Goal: Task Accomplishment & Management: Use online tool/utility

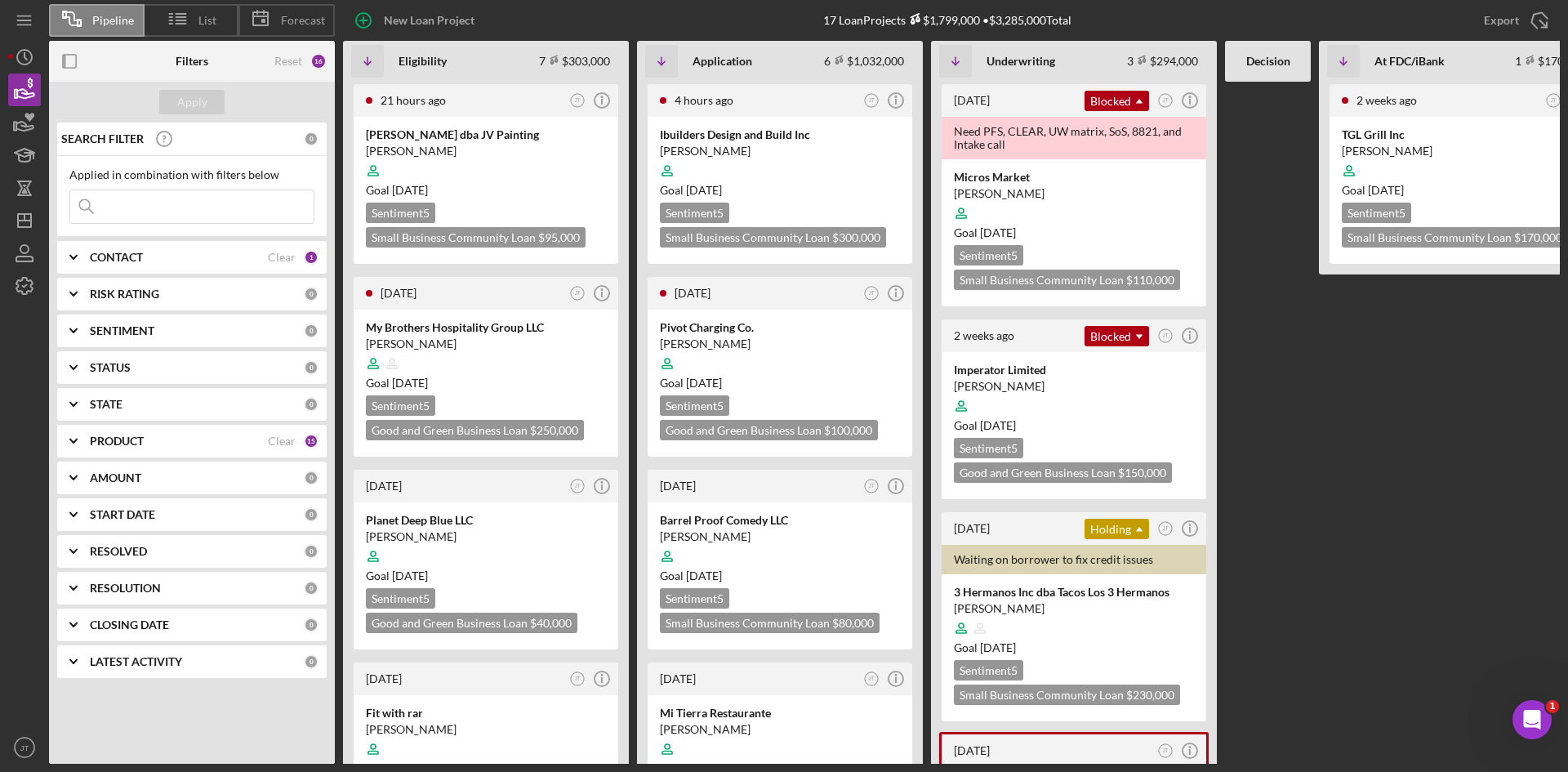
scroll to position [0, 241]
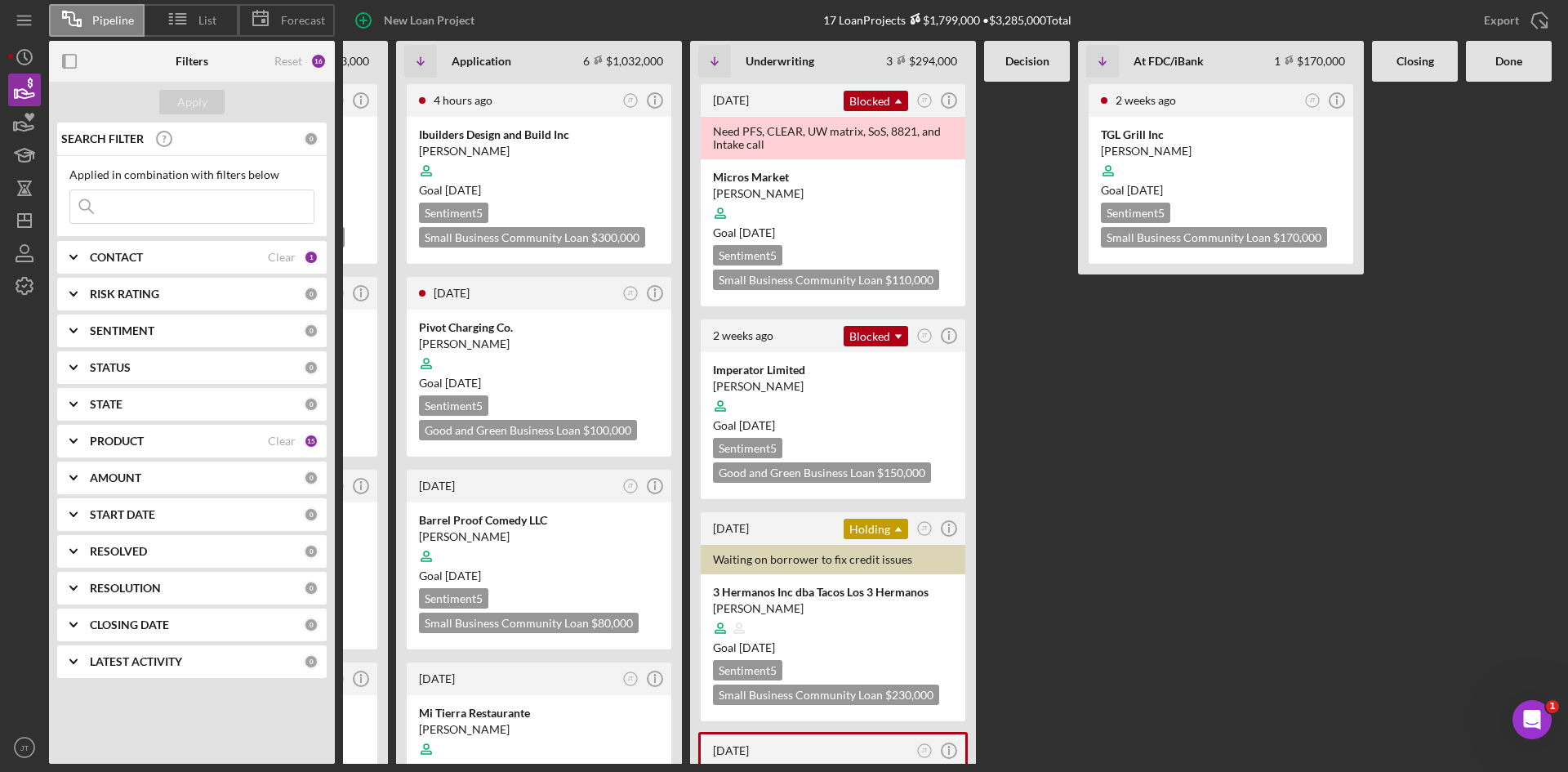
click at [1041, 330] on div at bounding box center [1027, 423] width 86 height 682
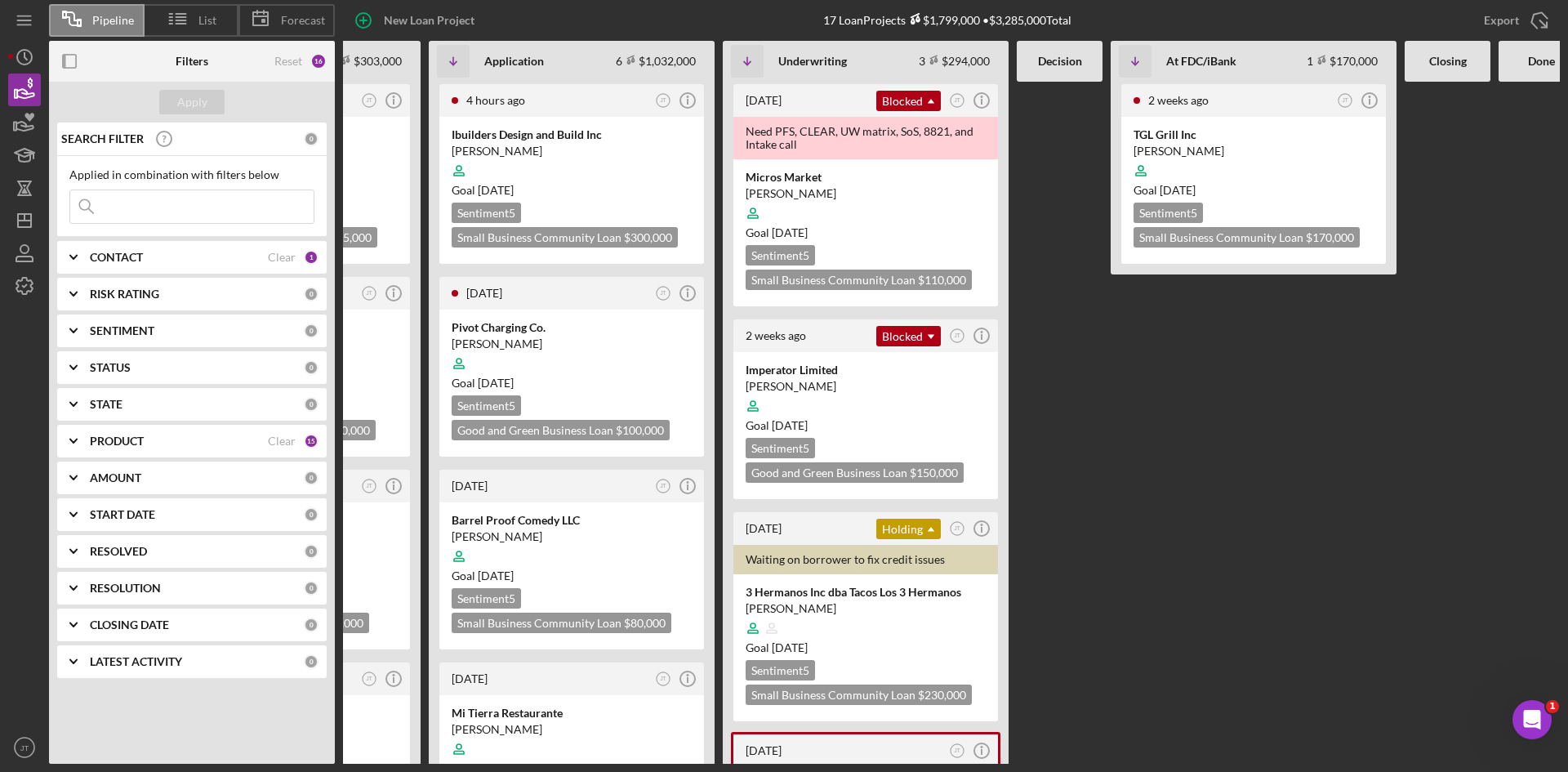
scroll to position [0, 212]
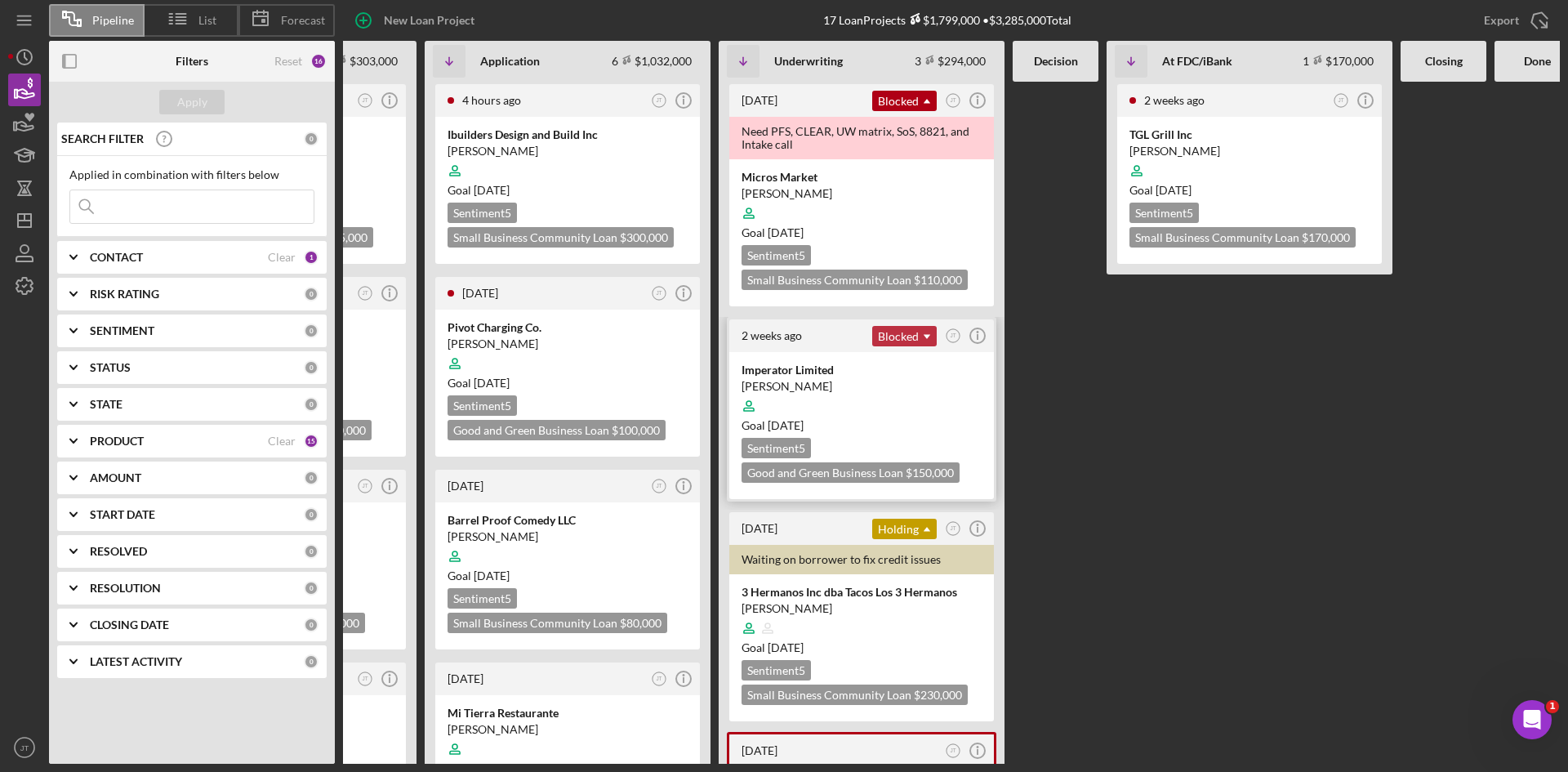
click at [912, 332] on icon "Icon/Dropdown Arrow" at bounding box center [926, 336] width 33 height 33
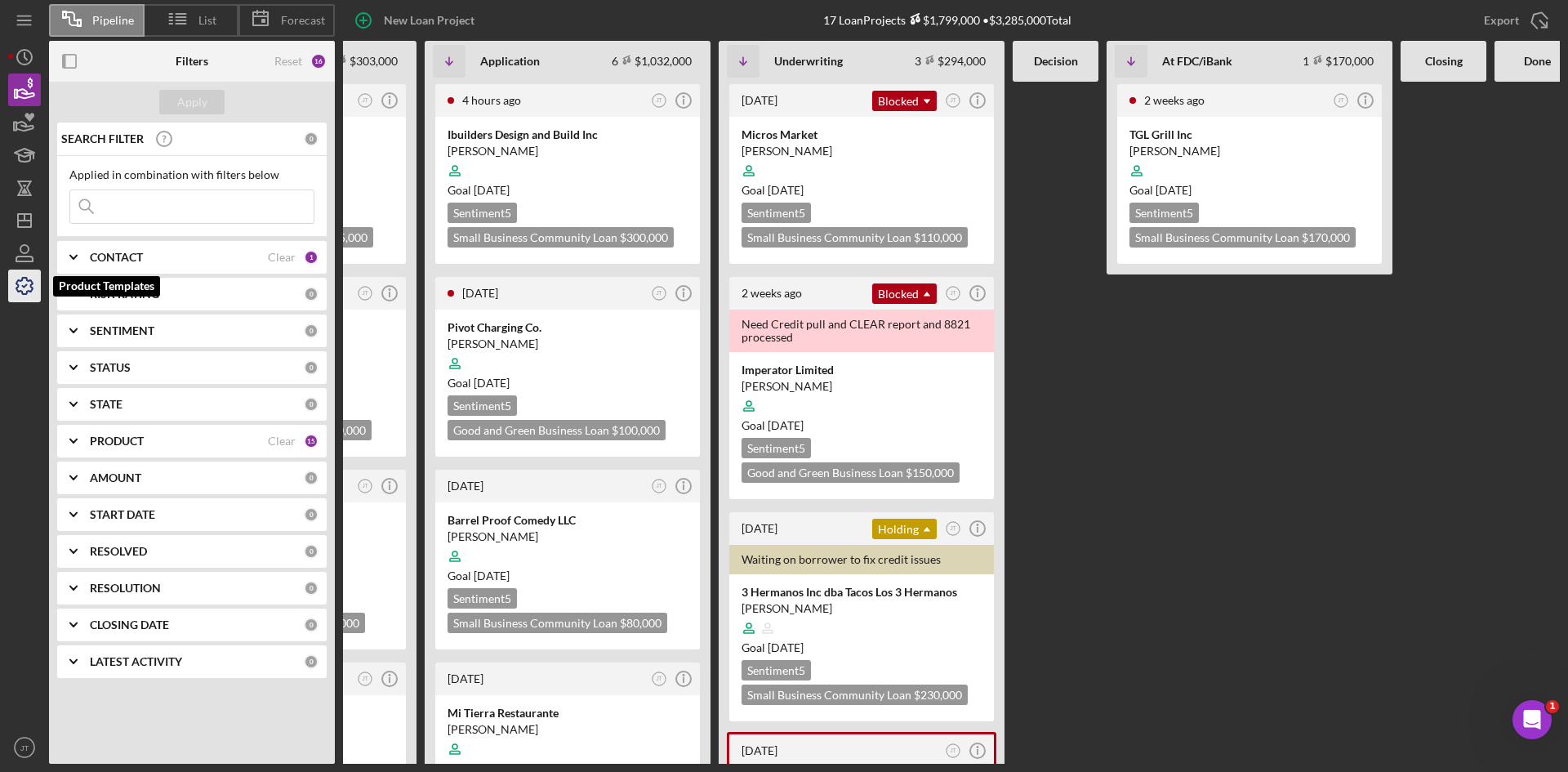
click at [26, 292] on icon "button" at bounding box center [25, 286] width 17 height 17
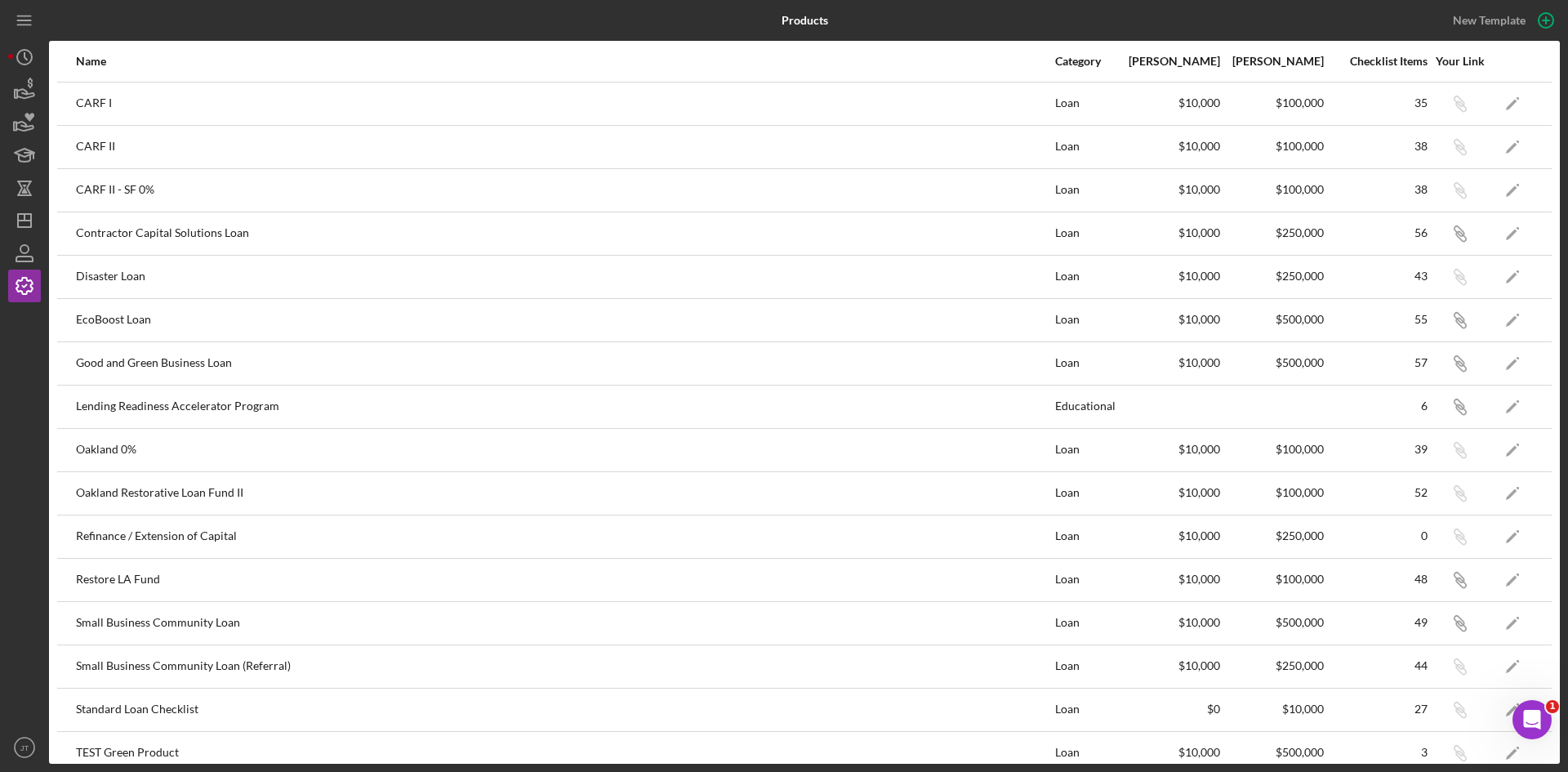
scroll to position [20, 0]
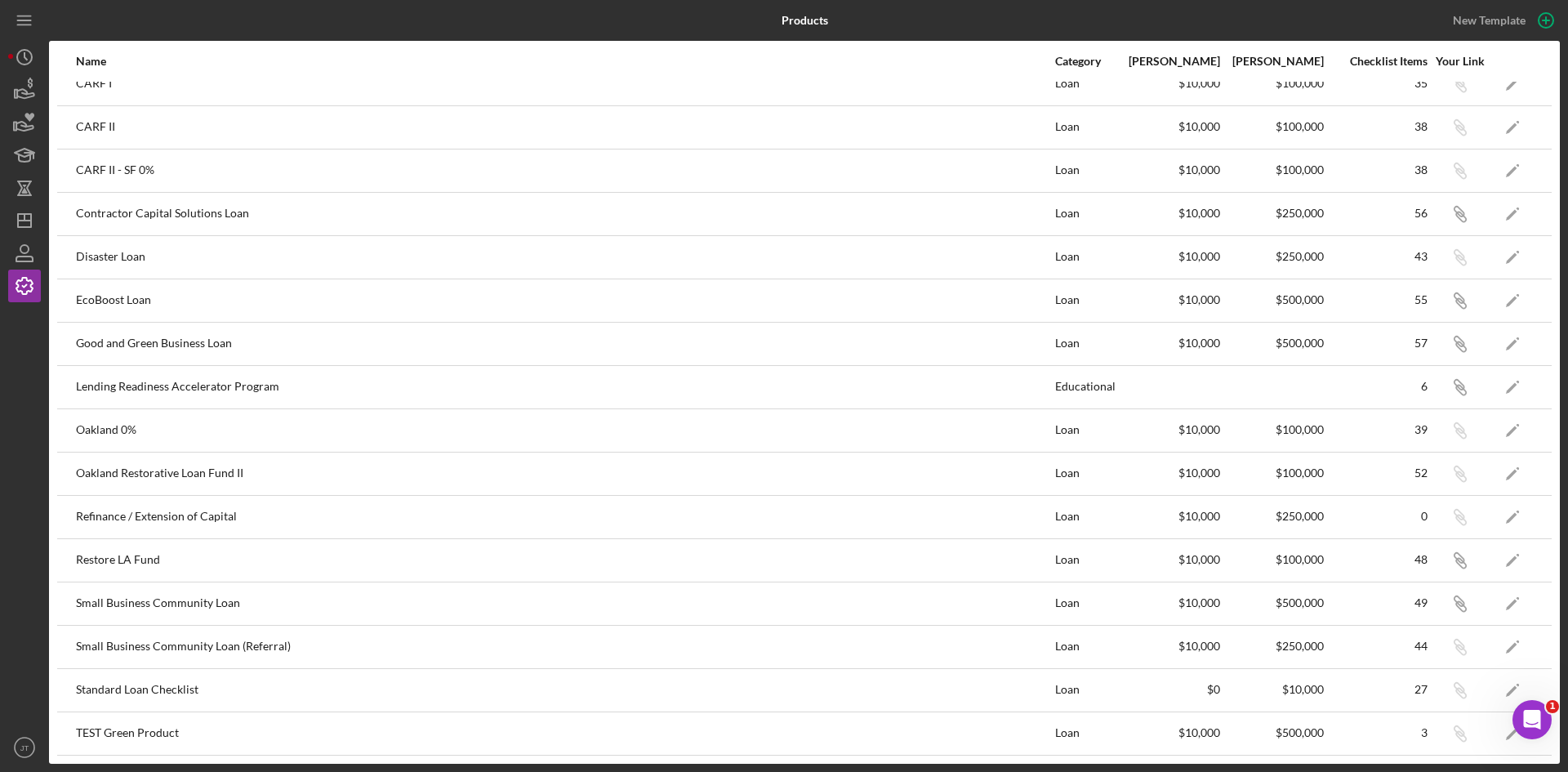
click at [1521, 344] on td "Icon/Edit" at bounding box center [1512, 343] width 43 height 43
click at [1494, 345] on icon "Icon/Edit" at bounding box center [1512, 343] width 36 height 36
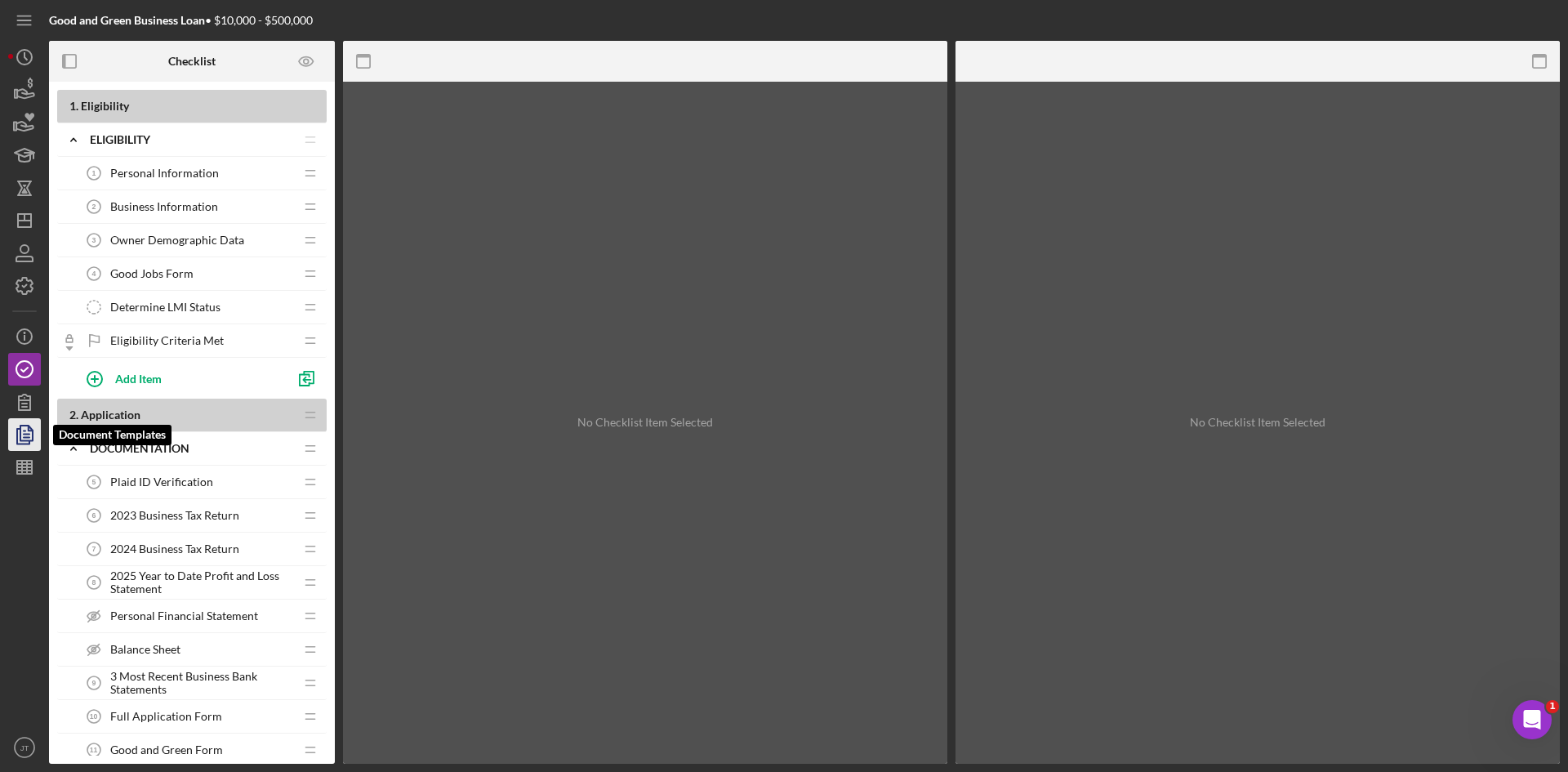
click at [26, 430] on icon "button" at bounding box center [24, 435] width 41 height 41
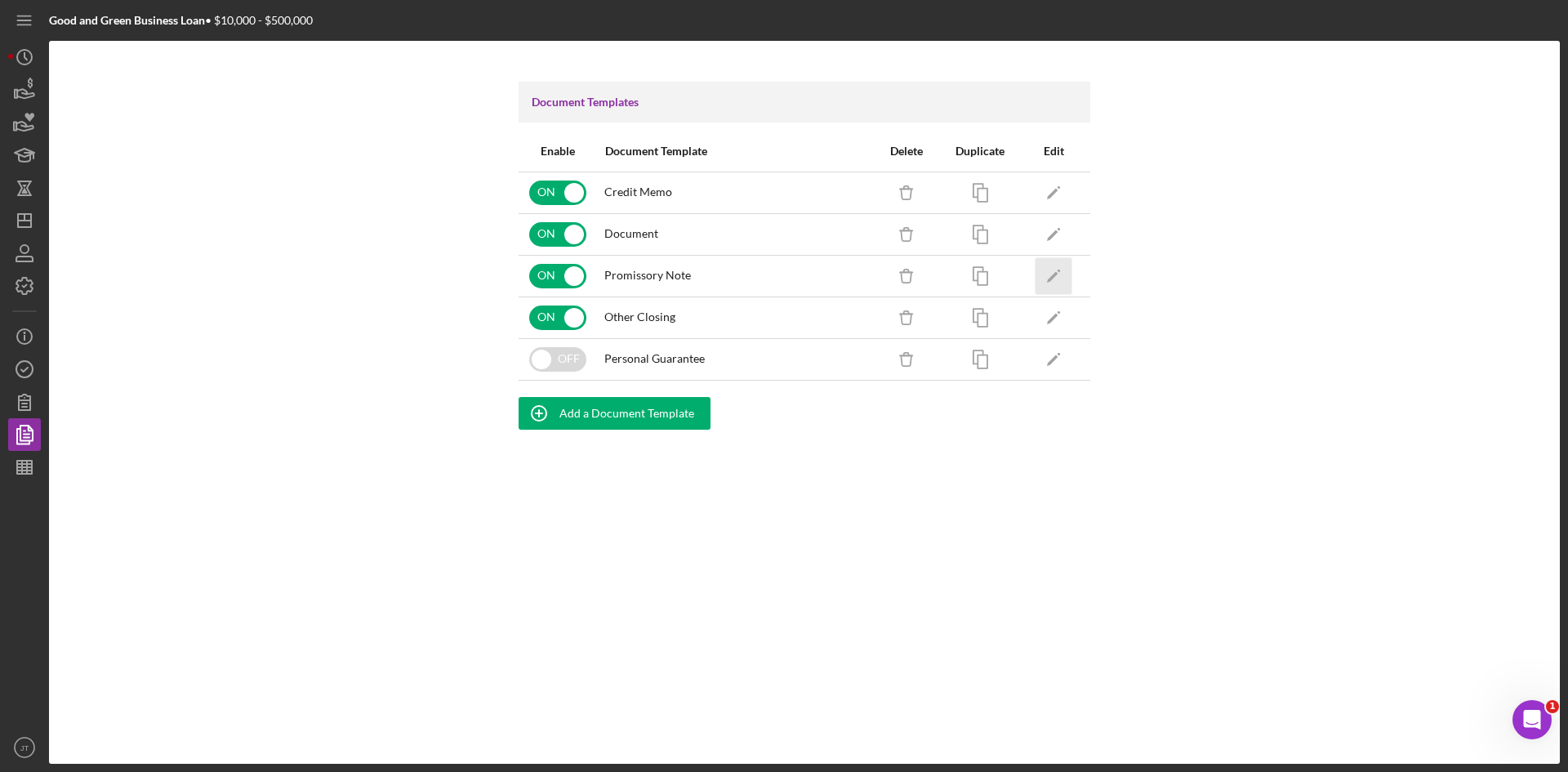
click at [1045, 275] on icon "Icon/Edit" at bounding box center [1053, 275] width 36 height 36
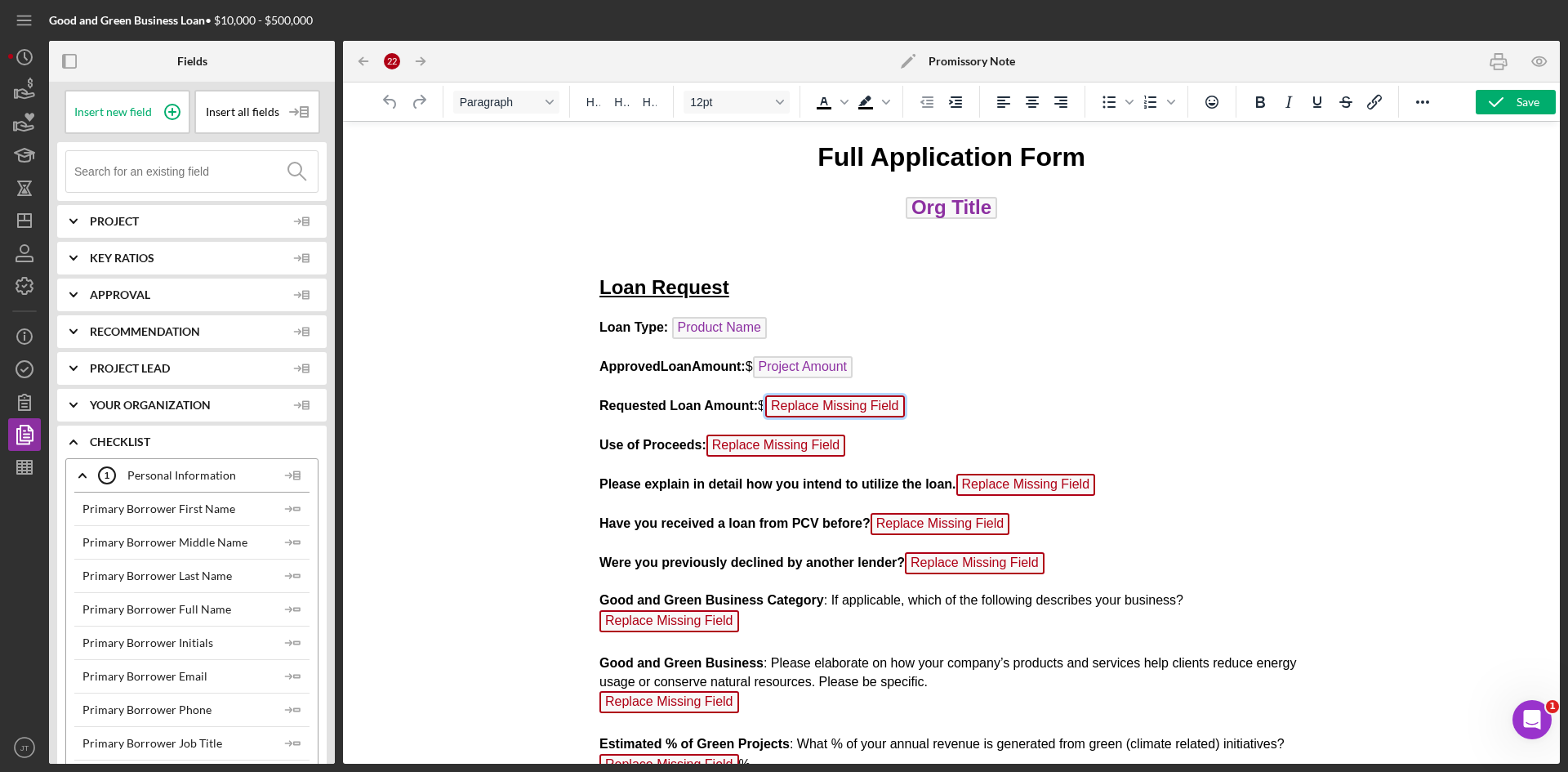
click at [868, 411] on span "Replace Missing Field" at bounding box center [835, 406] width 140 height 22
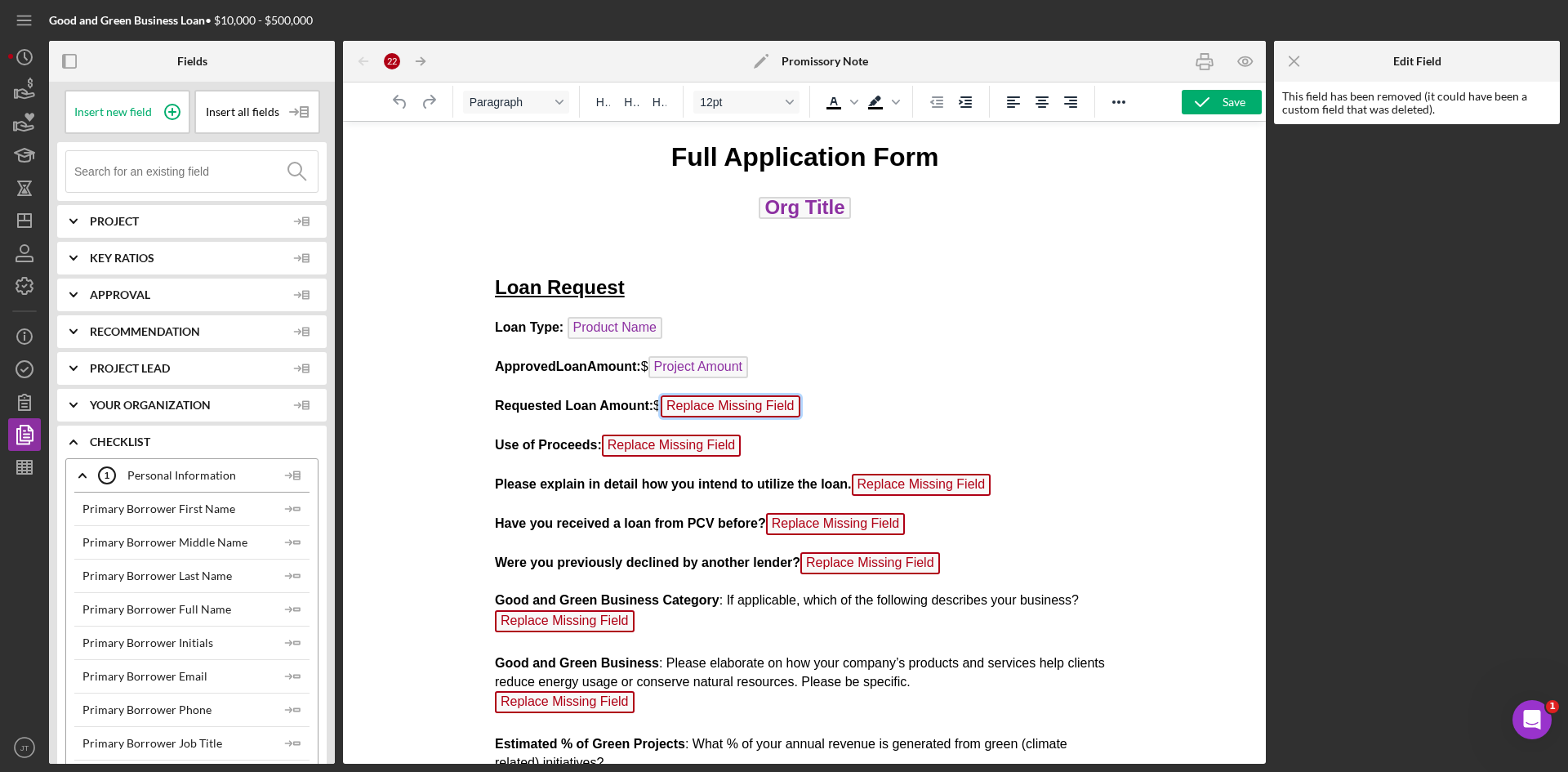
click at [713, 215] on h2 "Org Title" at bounding box center [804, 209] width 620 height 30
click at [807, 413] on p "Requested Loan Amount: $ Replace Missing Field" at bounding box center [804, 408] width 620 height 26
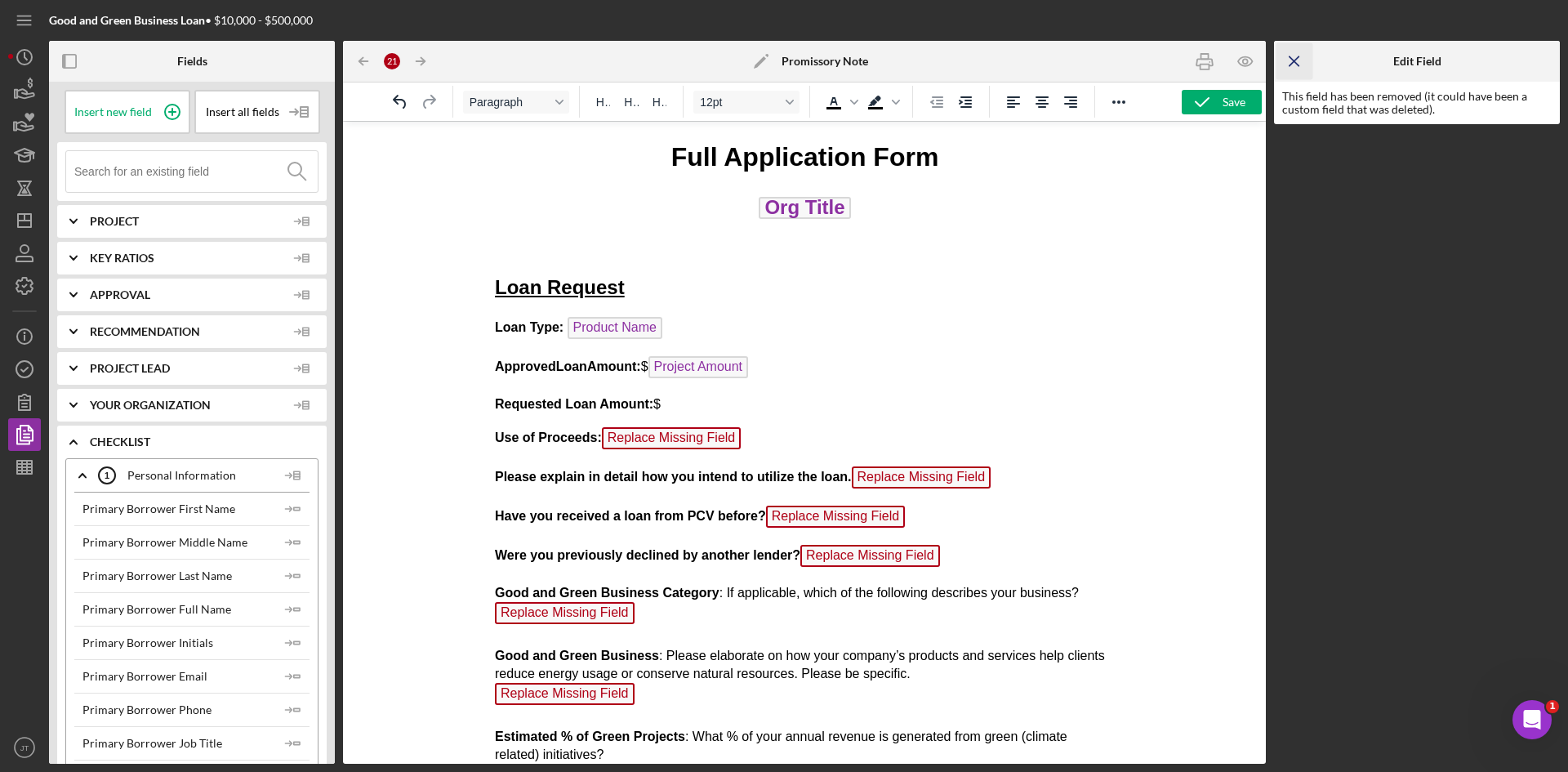
click at [1302, 69] on icon "Icon/Menu Close" at bounding box center [1294, 61] width 36 height 36
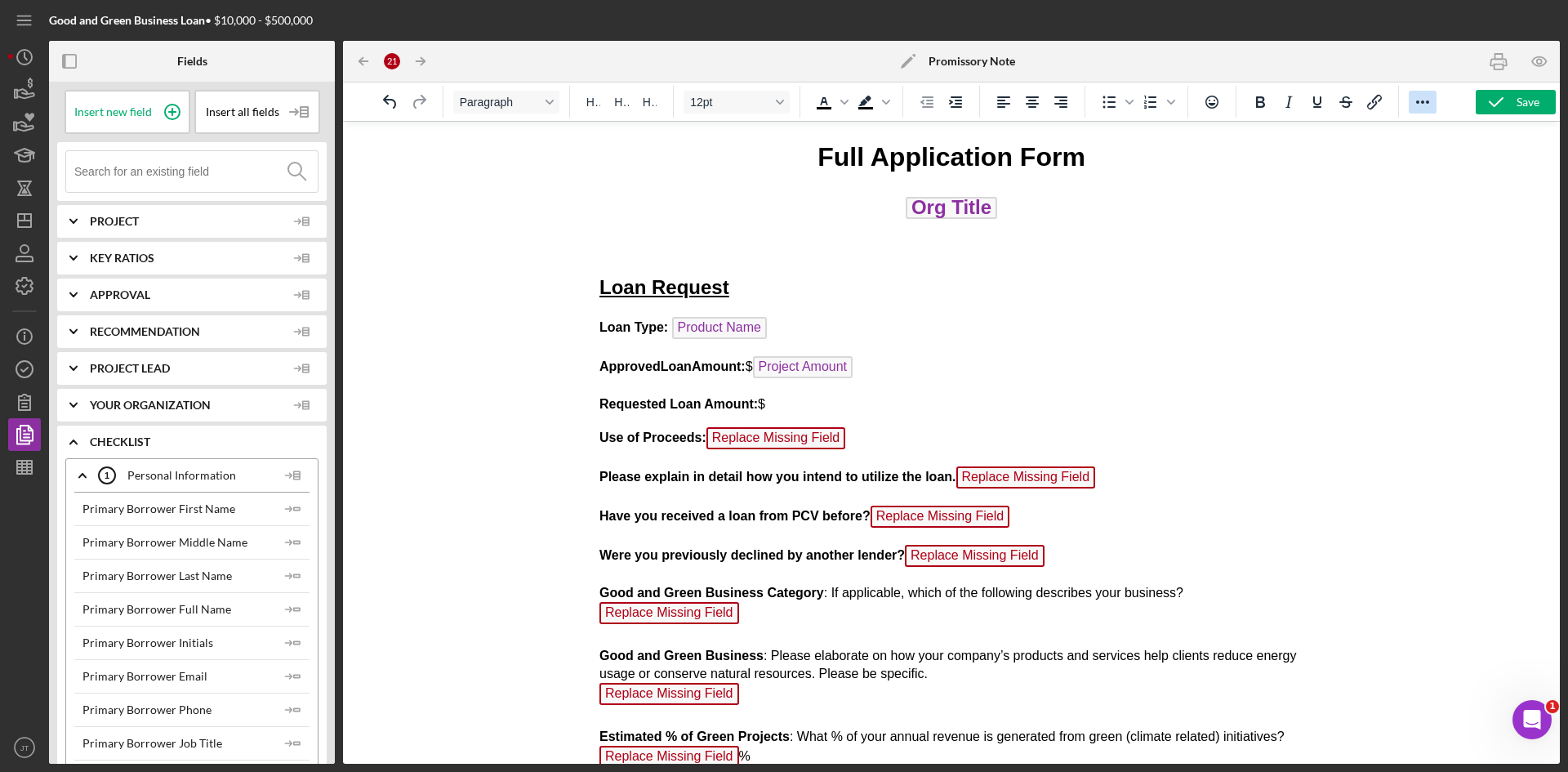
click at [1414, 102] on icon "Reveal or hide additional toolbar items" at bounding box center [1422, 102] width 20 height 20
click at [525, 207] on div at bounding box center [951, 442] width 1217 height 643
click at [801, 396] on p "Requested Loan Amount: $" at bounding box center [952, 403] width 704 height 18
click at [131, 117] on span "Insert new field" at bounding box center [113, 112] width 77 height 13
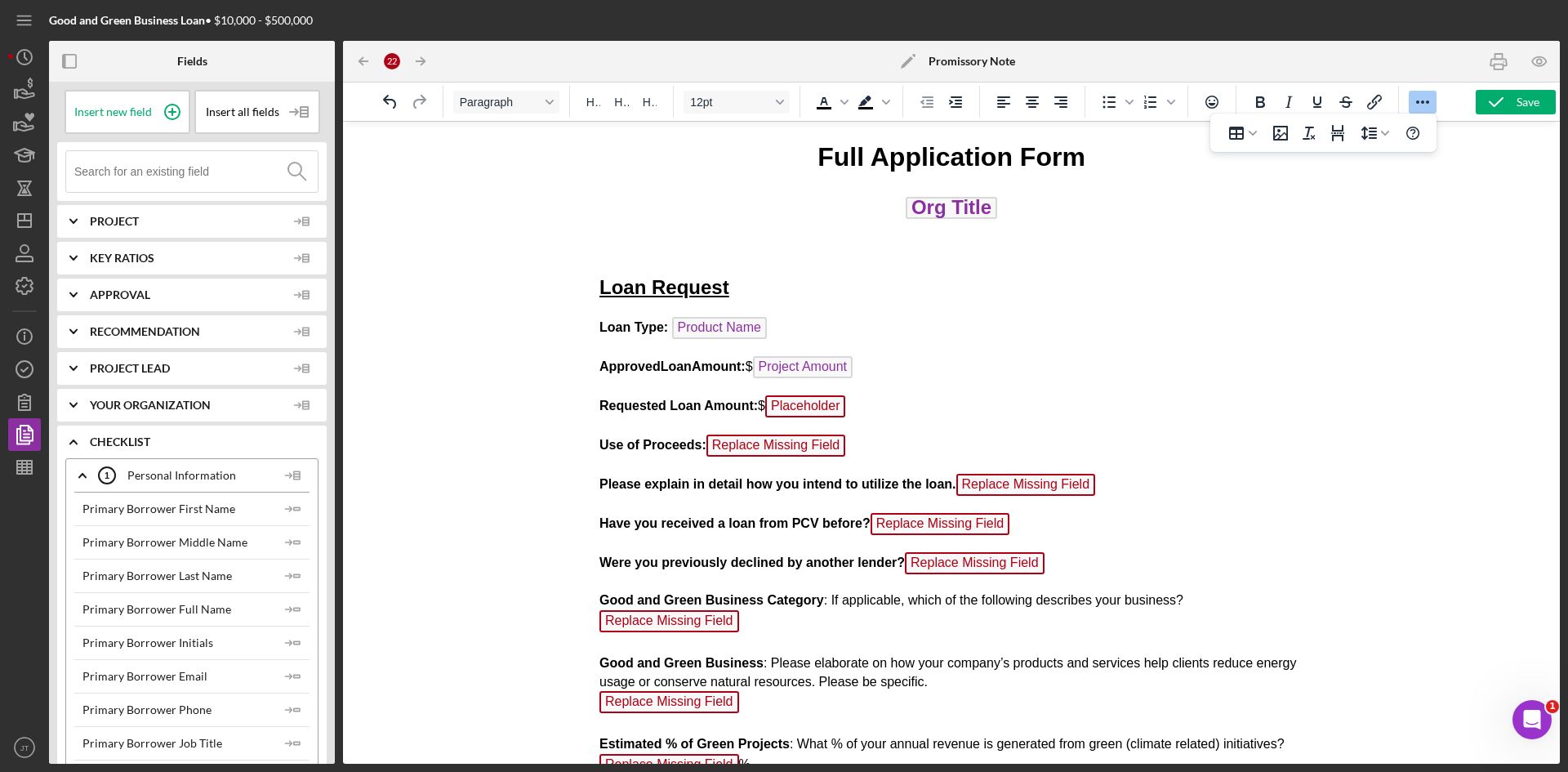
click at [823, 407] on span "Placeholder" at bounding box center [805, 406] width 81 height 22
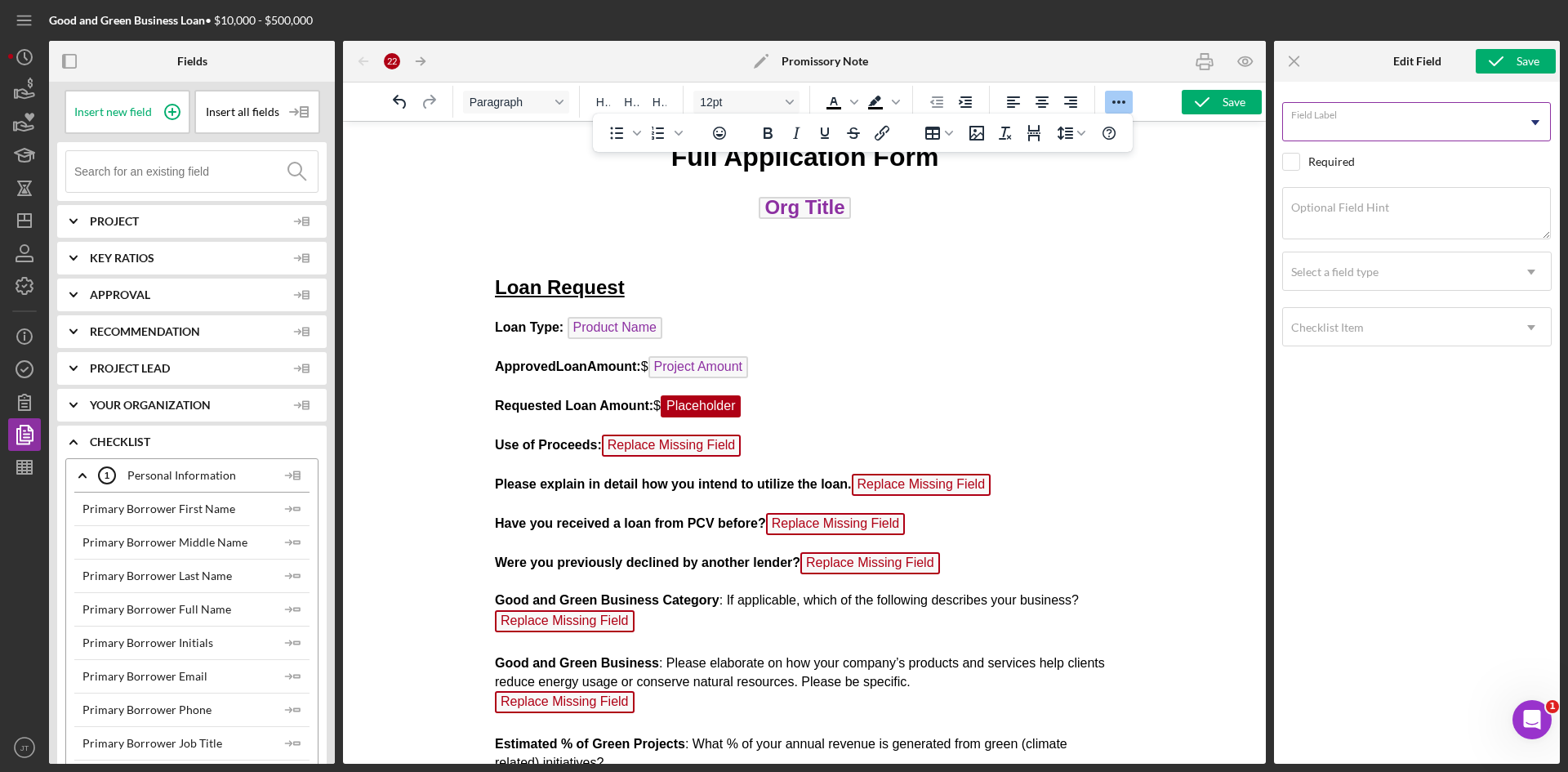
click at [1347, 142] on input "Field Label" at bounding box center [1416, 122] width 268 height 39
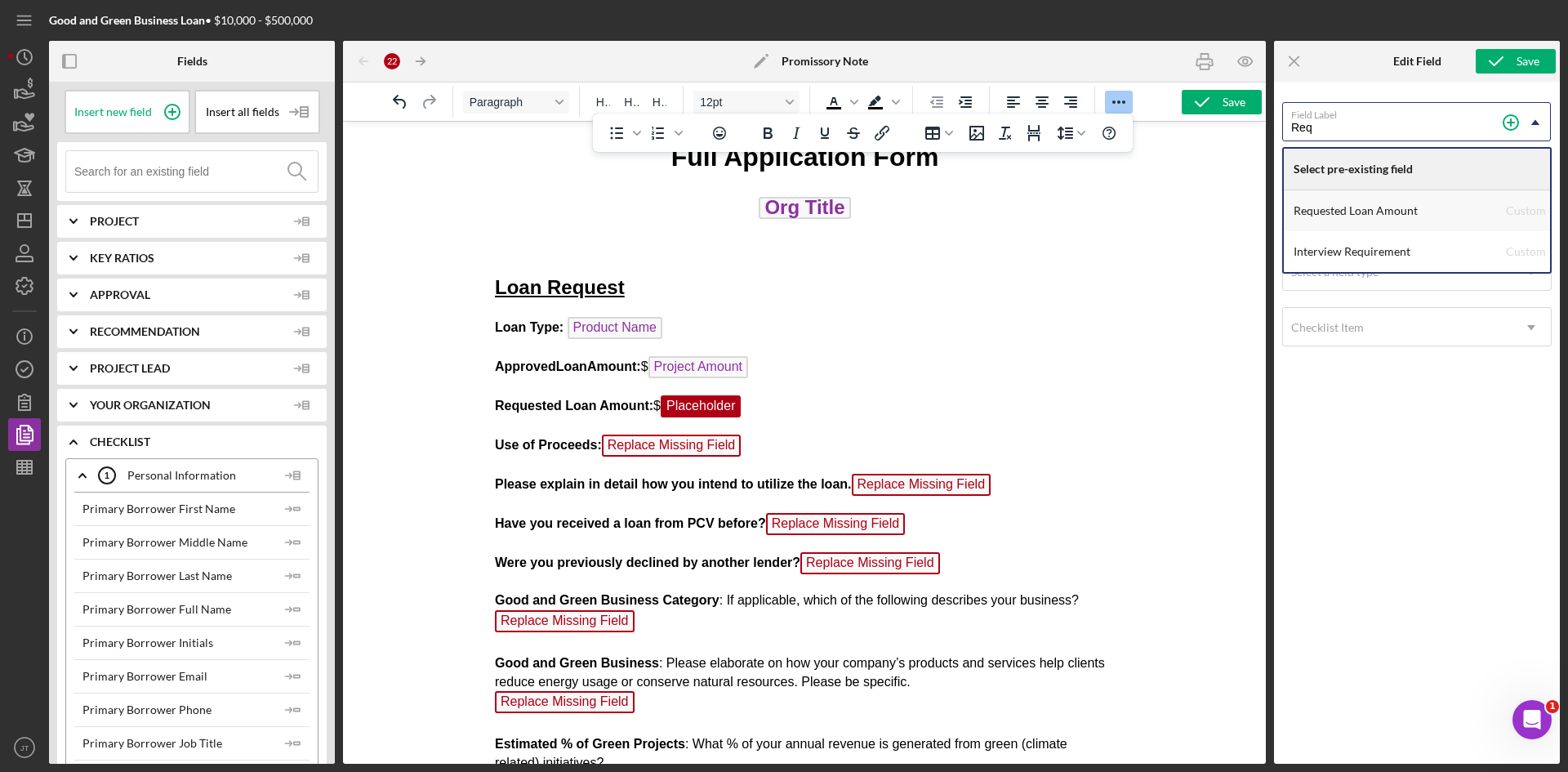
type input "Req"
click at [1354, 218] on div "Requested Loan Amount" at bounding box center [1399, 210] width 212 height 41
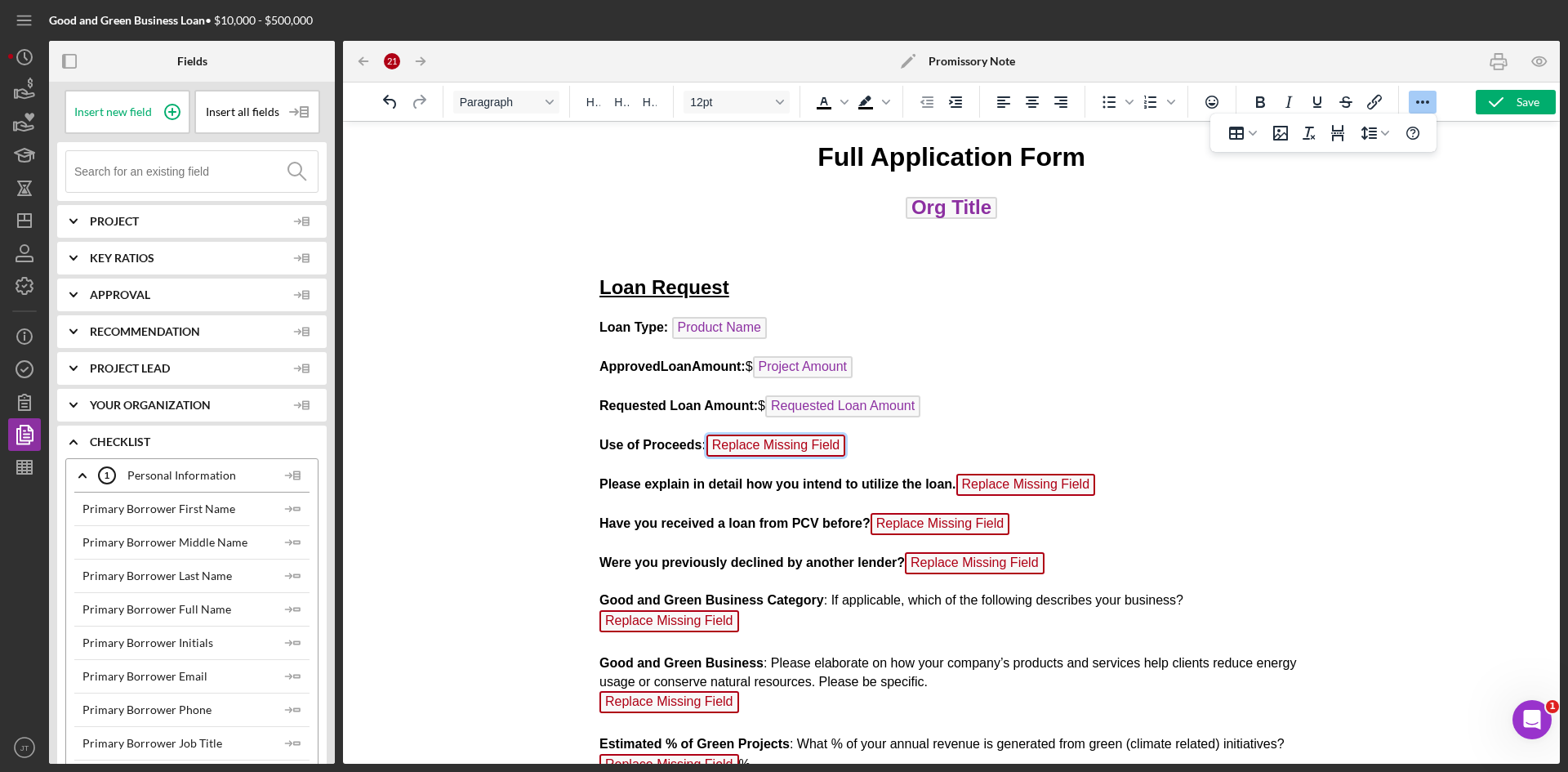
click at [813, 448] on span "Replace Missing Field" at bounding box center [777, 446] width 140 height 22
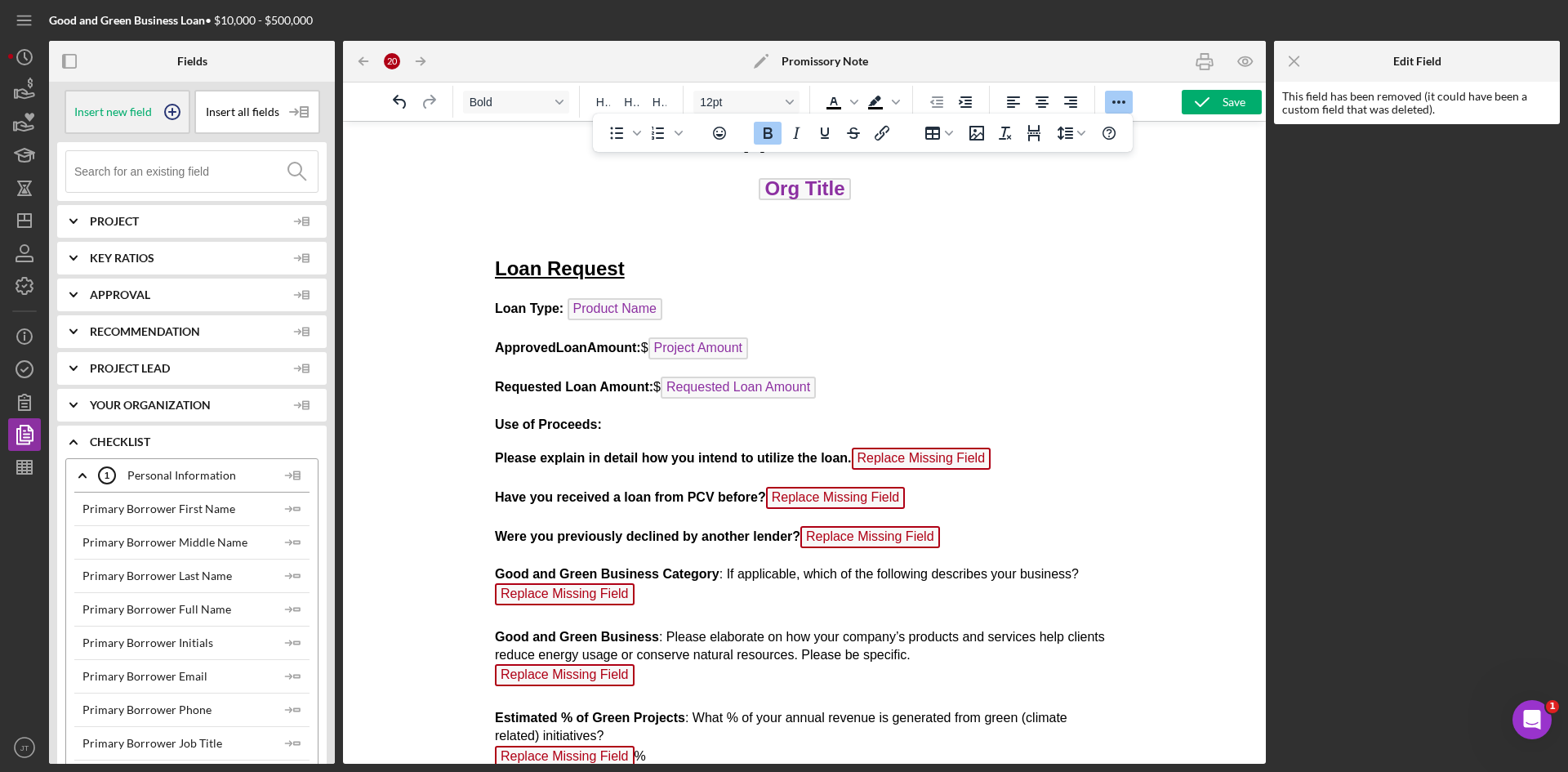
click at [144, 123] on div "Insert new field" at bounding box center [127, 111] width 126 height 44
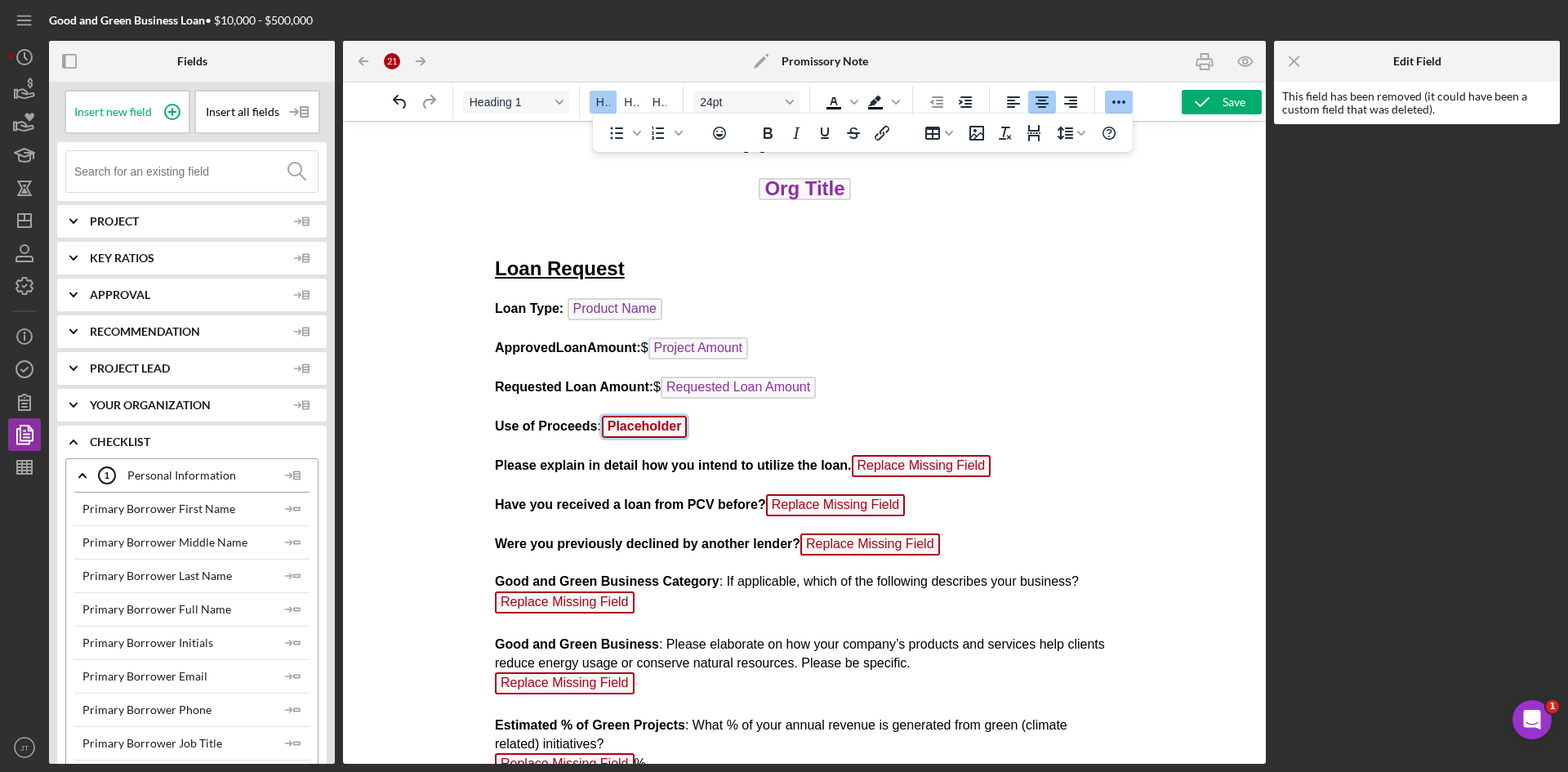
click at [654, 434] on span "Placeholder" at bounding box center [643, 427] width 86 height 22
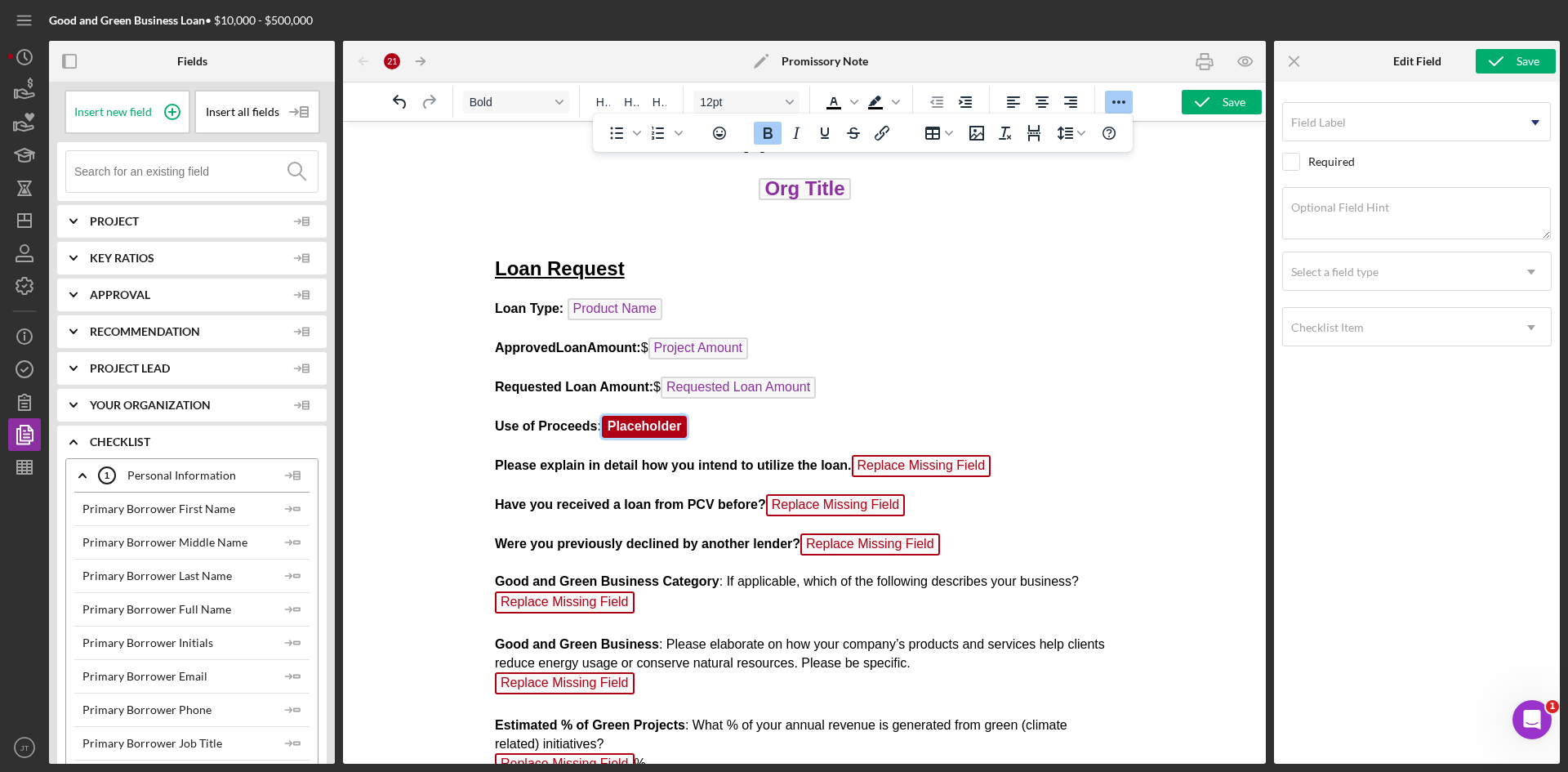
scroll to position [4, 0]
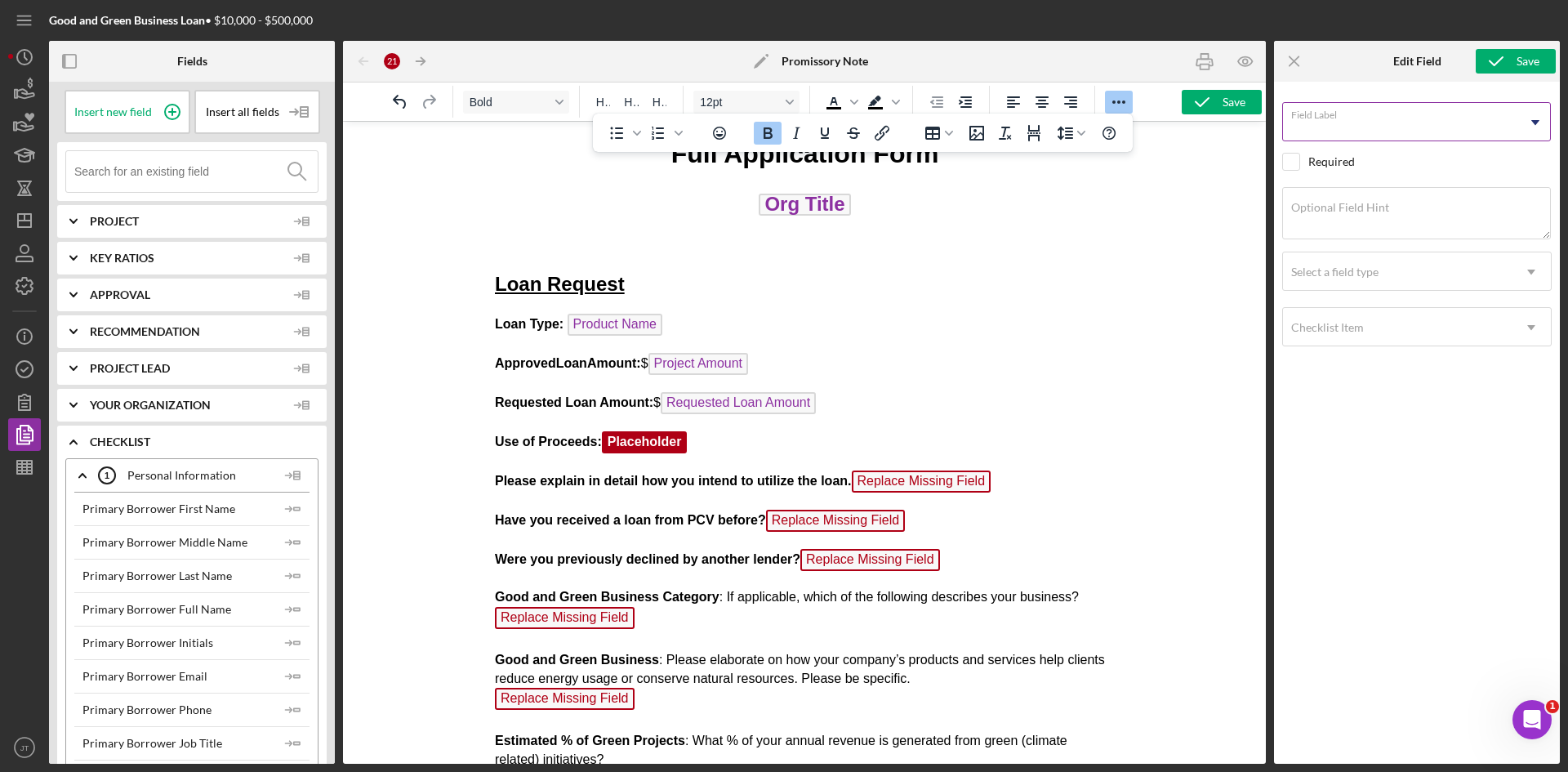
click at [1372, 123] on input "Field Label" at bounding box center [1416, 122] width 268 height 39
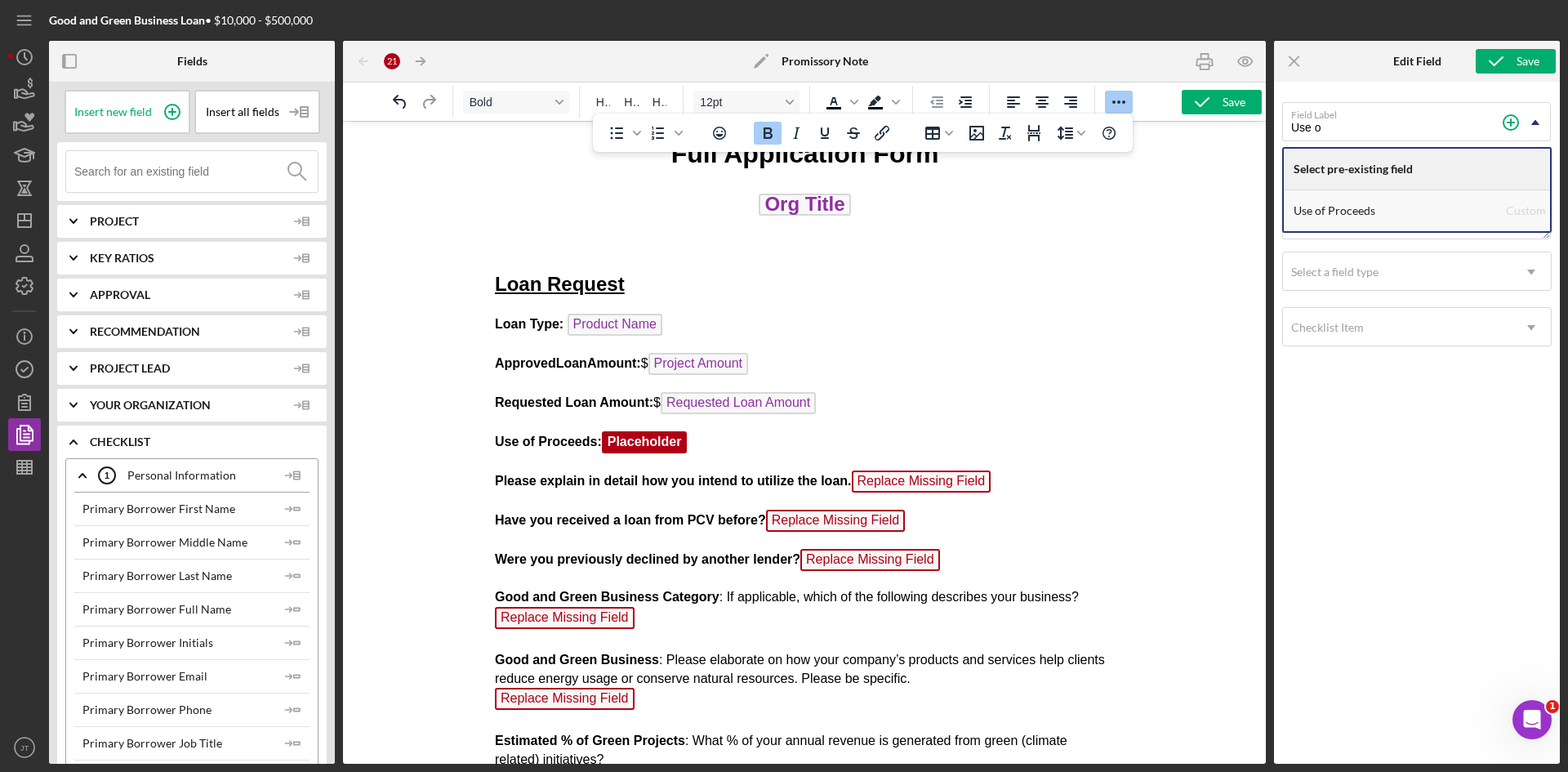
type input "Use o"
click at [1349, 221] on div "Use of Proceeds" at bounding box center [1399, 210] width 212 height 41
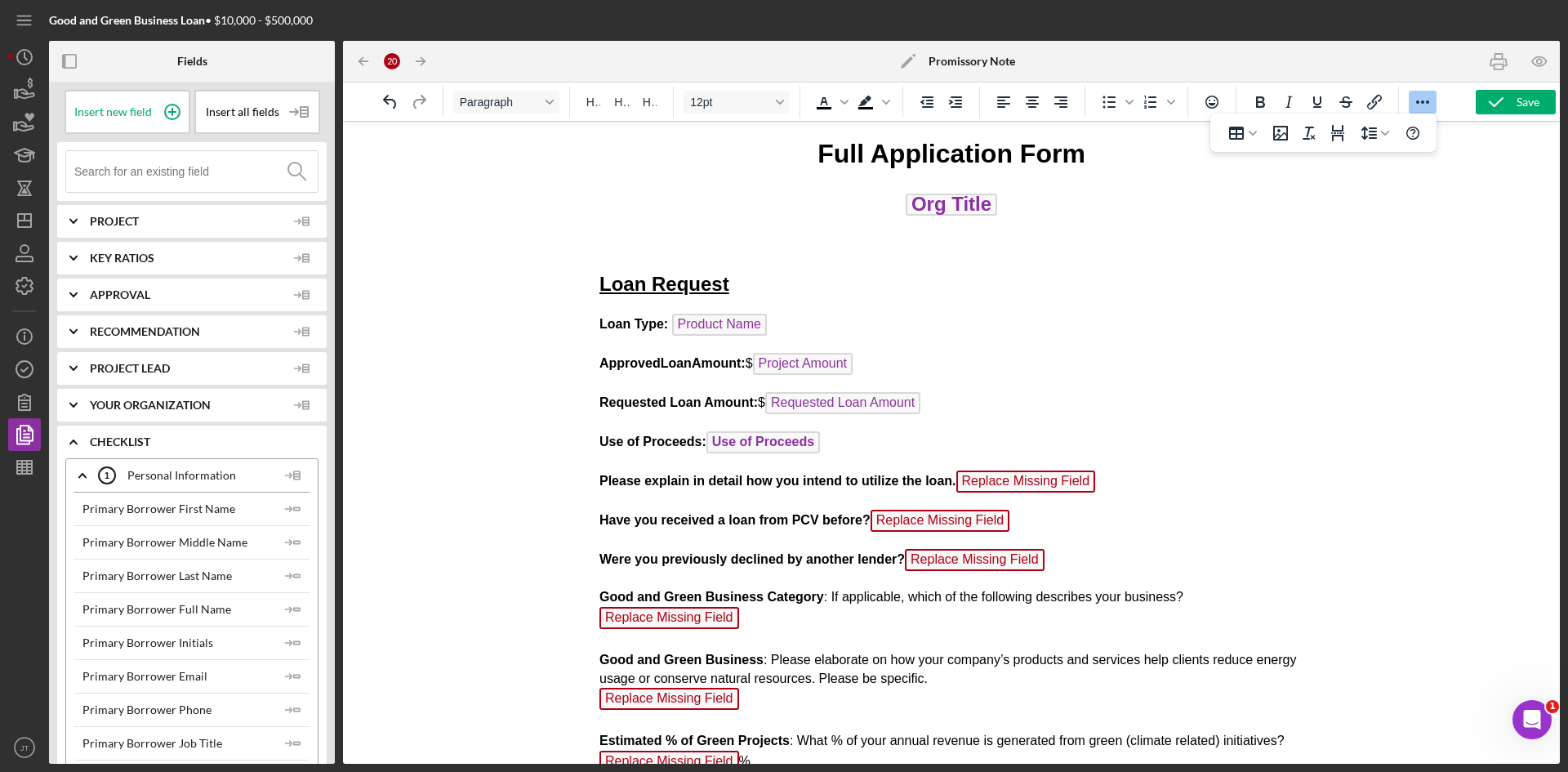
click at [1133, 486] on p "Please explain in detail how you intend to utilize the loan. Replace Missing Fi…" at bounding box center [952, 483] width 704 height 26
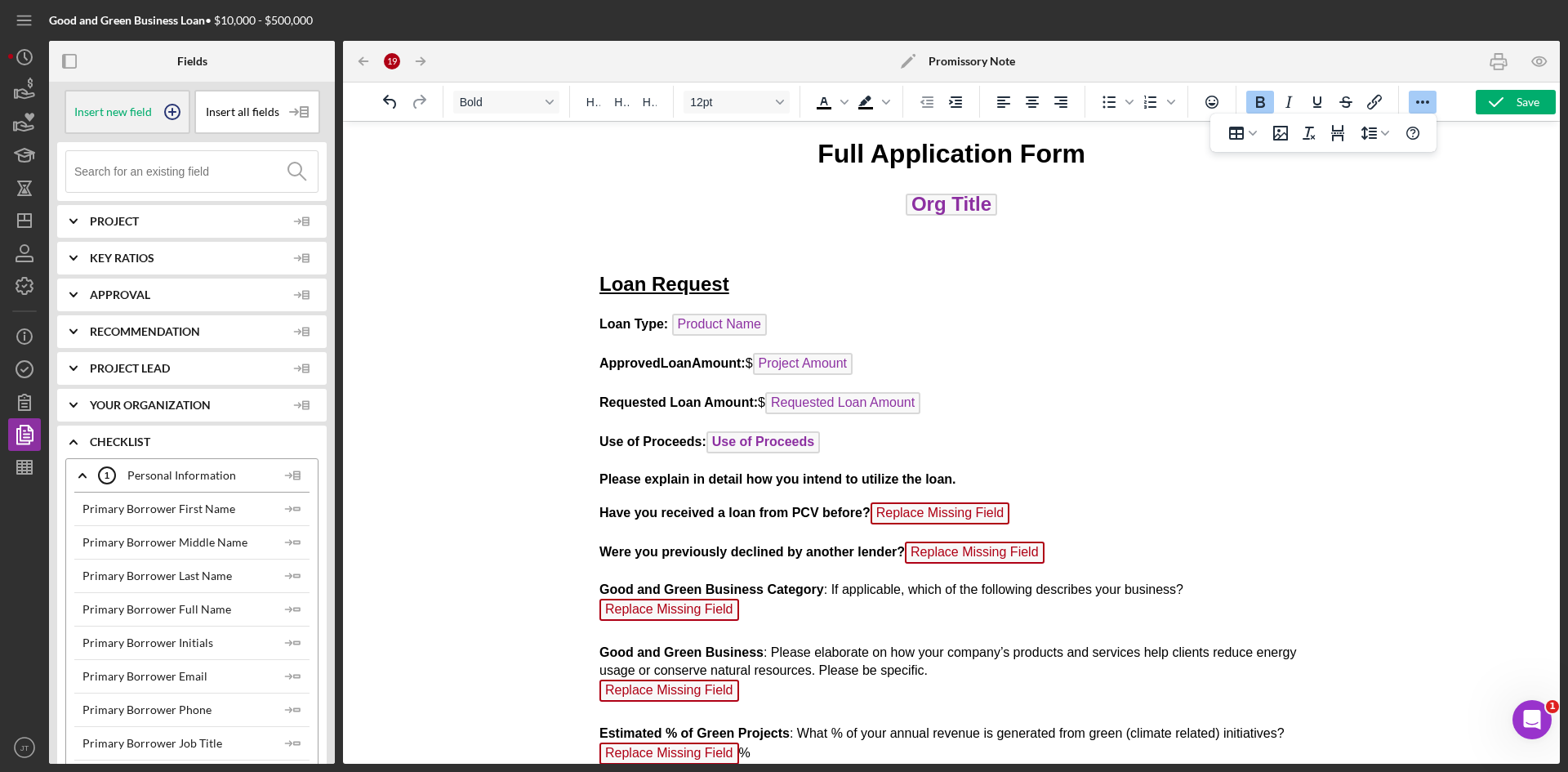
click at [136, 108] on span "Insert new field" at bounding box center [113, 112] width 77 height 13
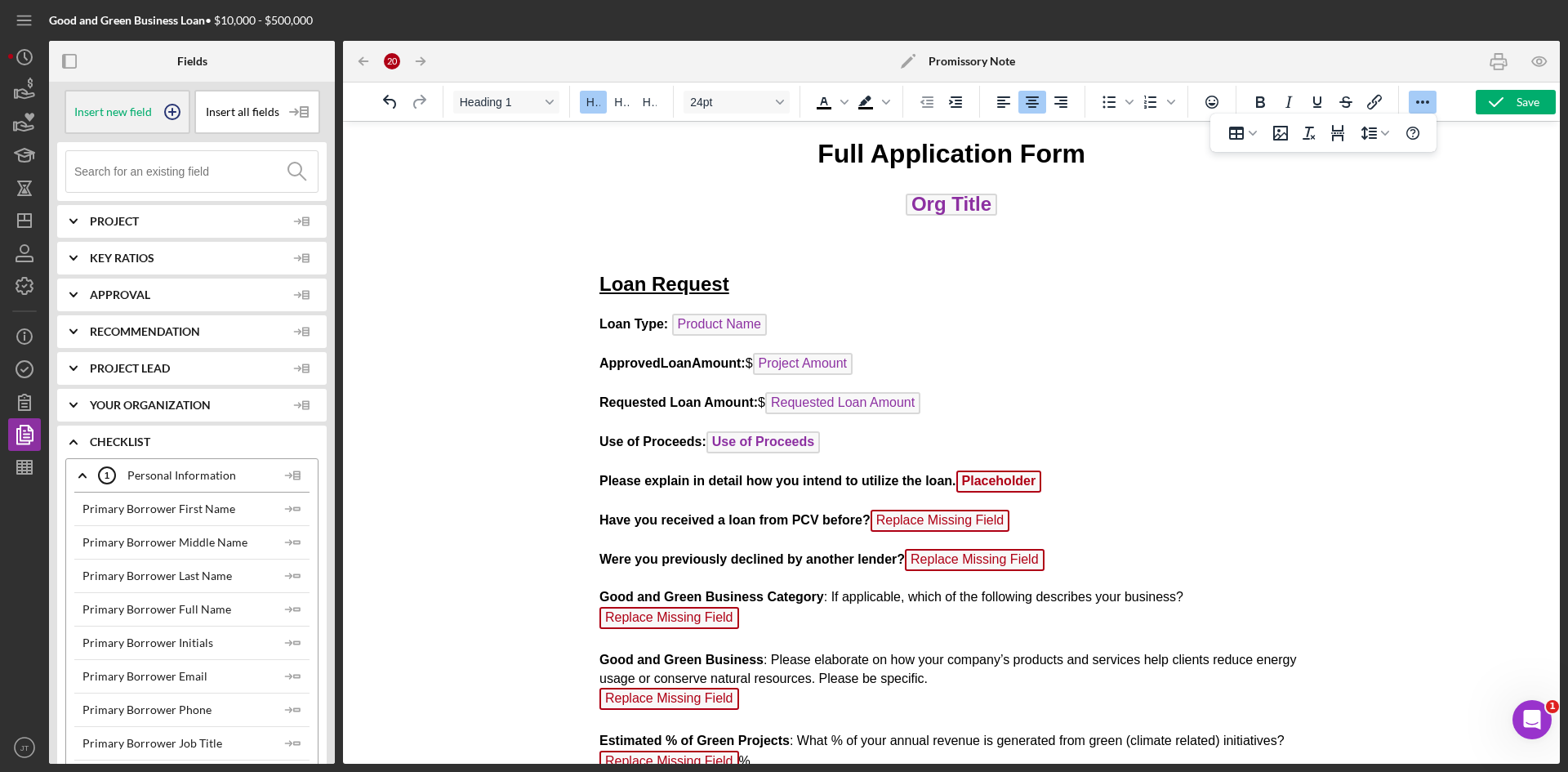
click at [141, 115] on span "Insert new field" at bounding box center [113, 112] width 77 height 13
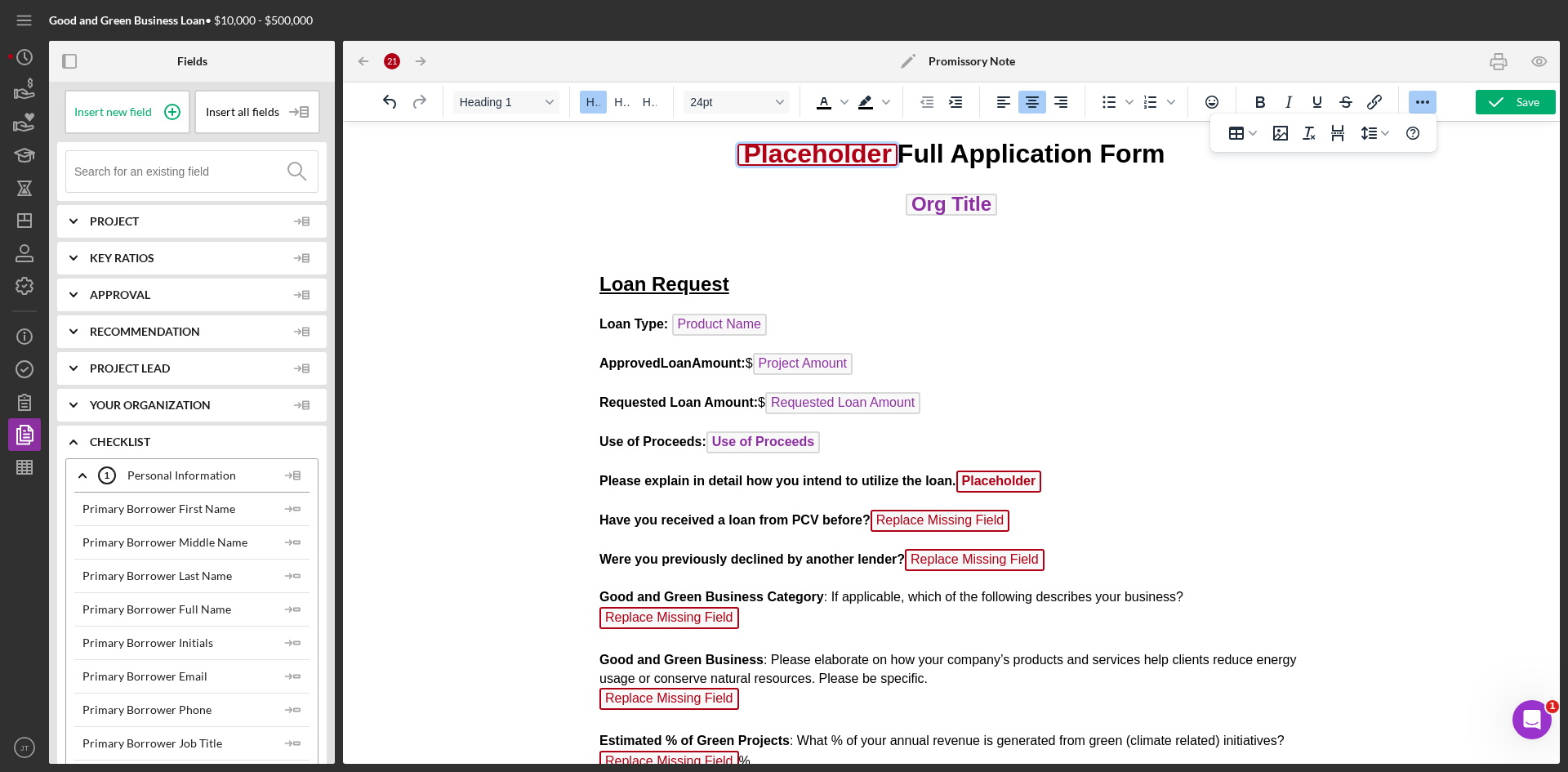
click at [817, 156] on span "Placeholder" at bounding box center [817, 155] width 159 height 22
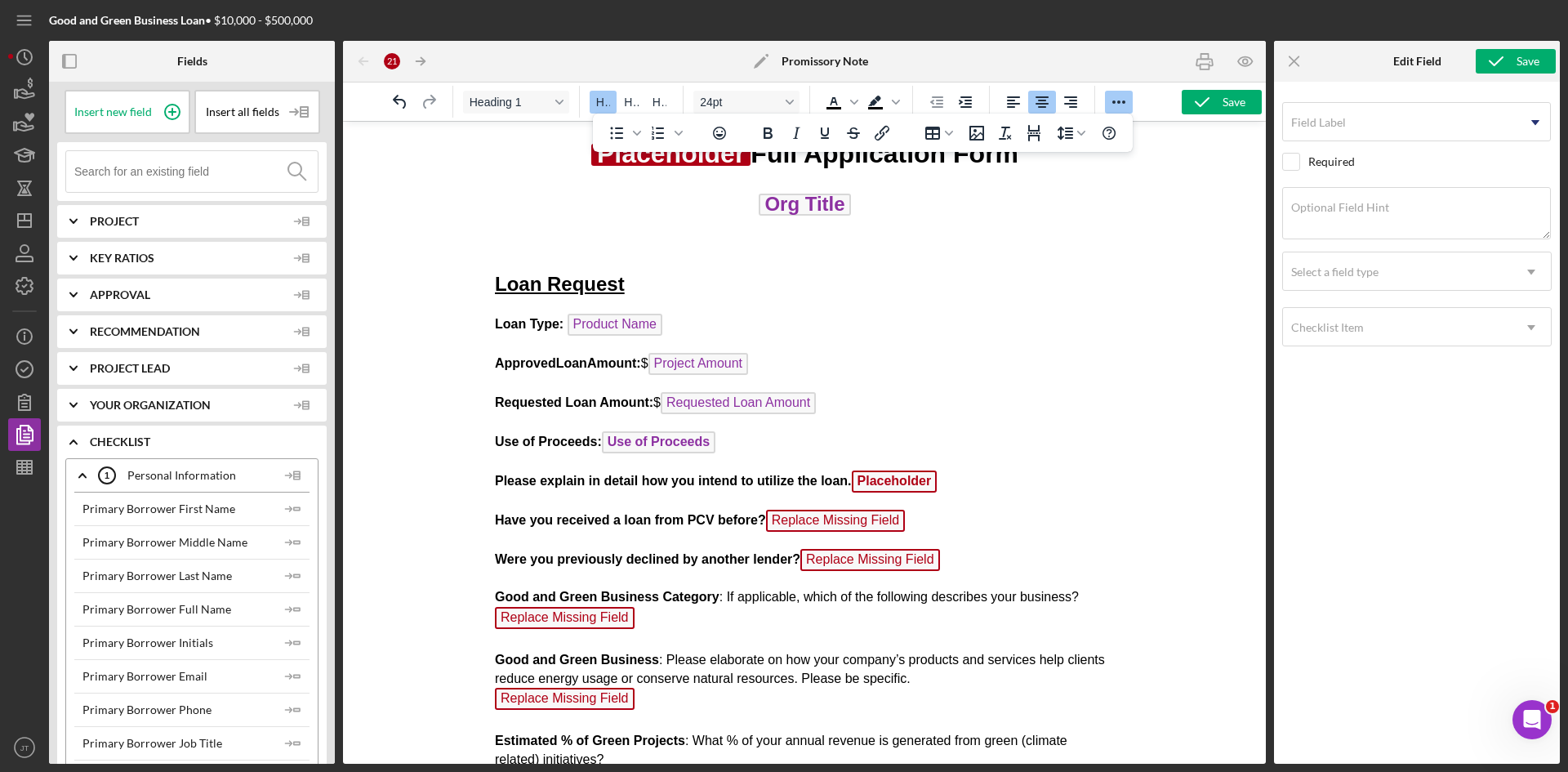
click at [746, 169] on h1 "Placeholder Full Application Form" at bounding box center [804, 154] width 620 height 36
click at [897, 488] on span "Placeholder" at bounding box center [894, 481] width 86 height 22
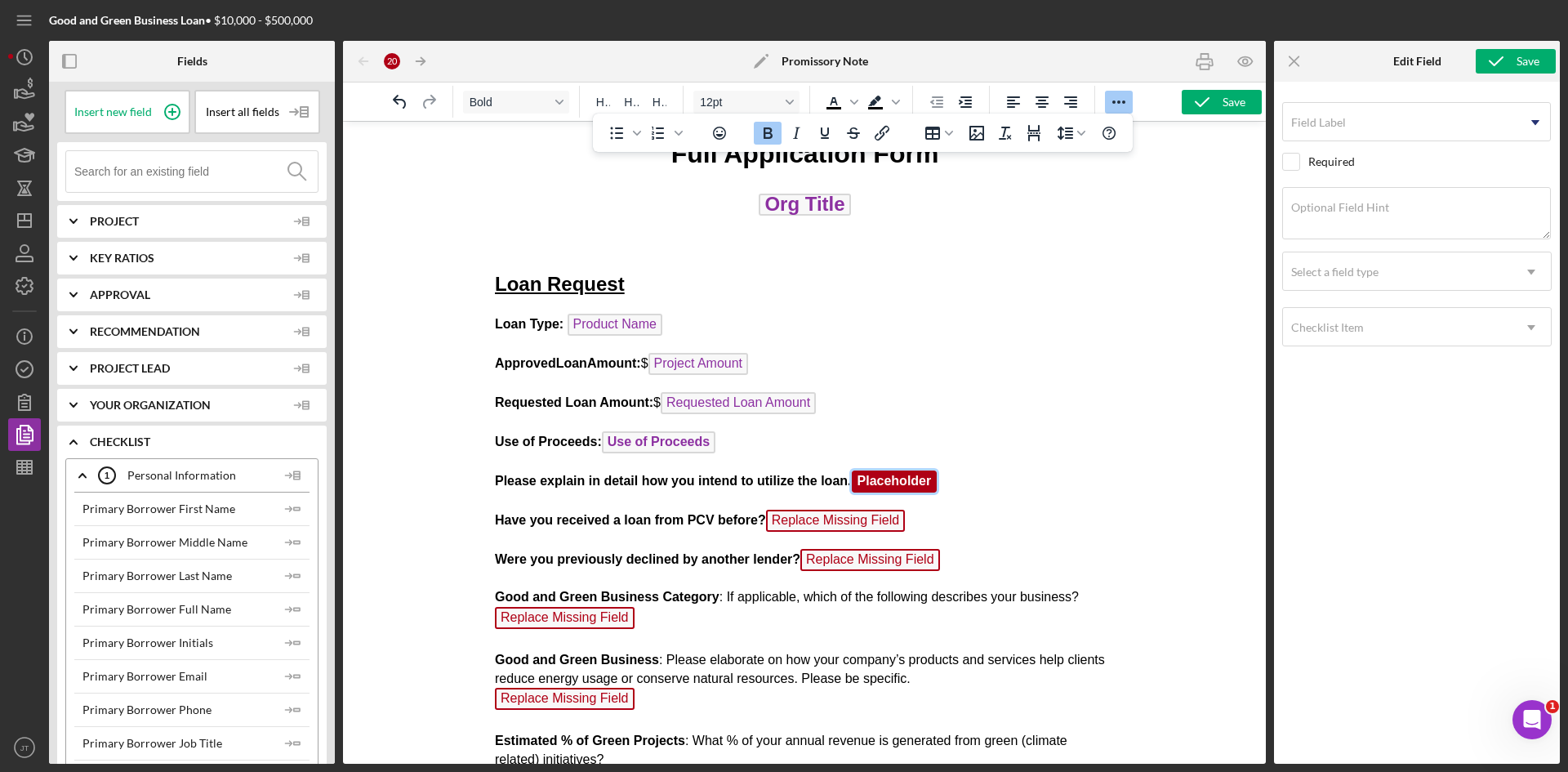
scroll to position [43, 0]
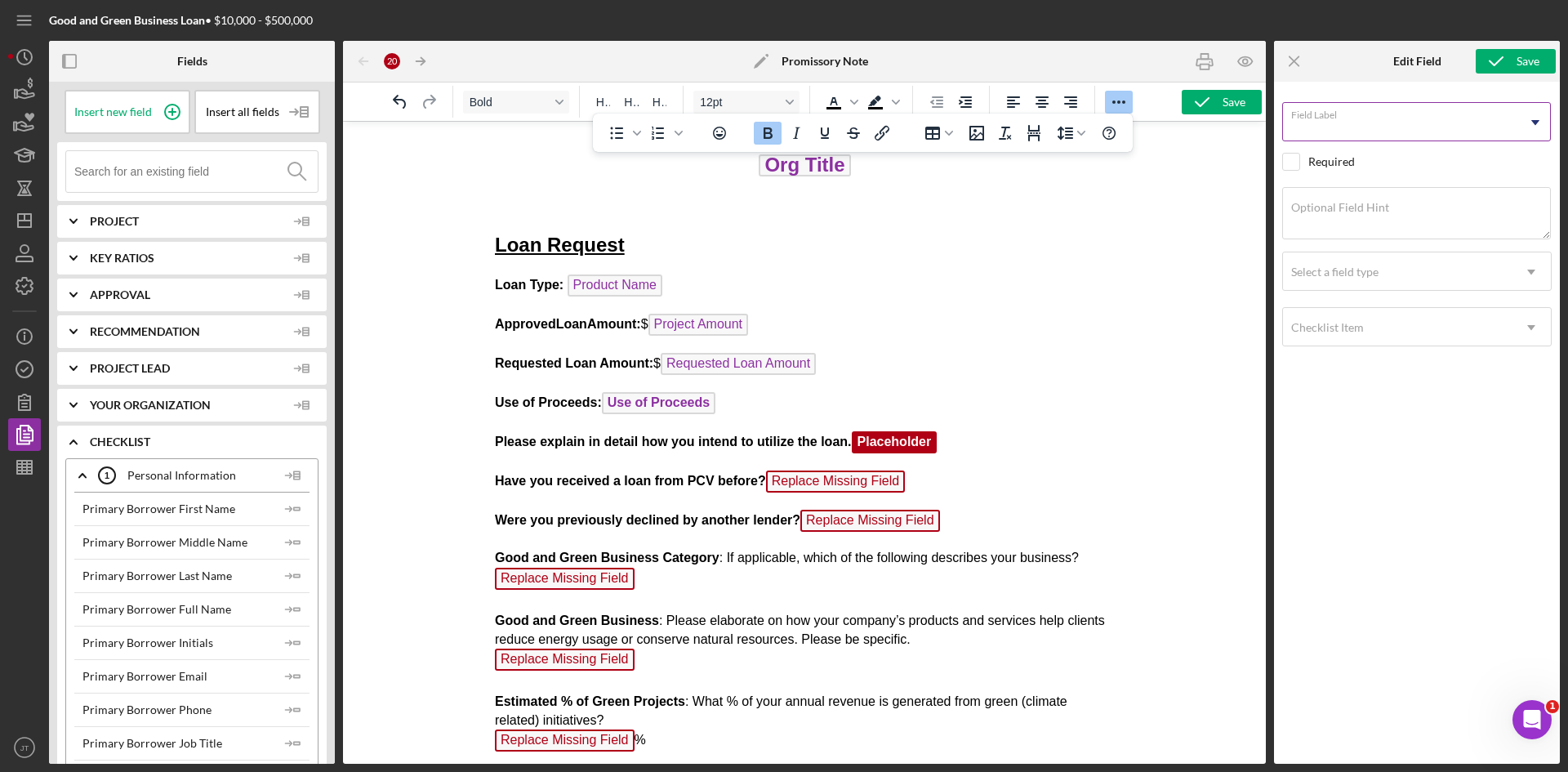
click at [1387, 129] on input "Field Label" at bounding box center [1416, 122] width 268 height 39
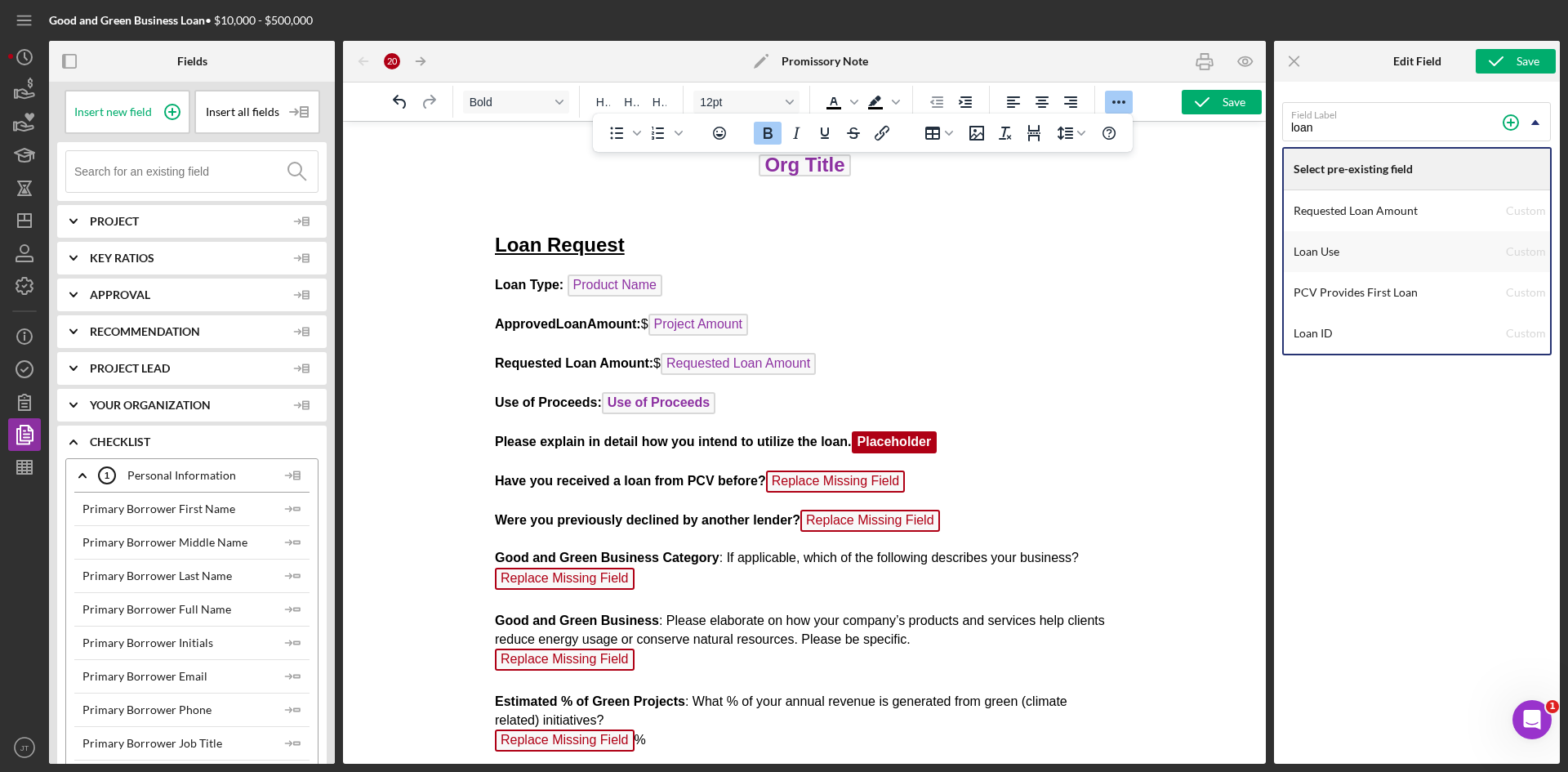
type input "loan"
click at [1338, 251] on div "Loan Use" at bounding box center [1399, 251] width 212 height 41
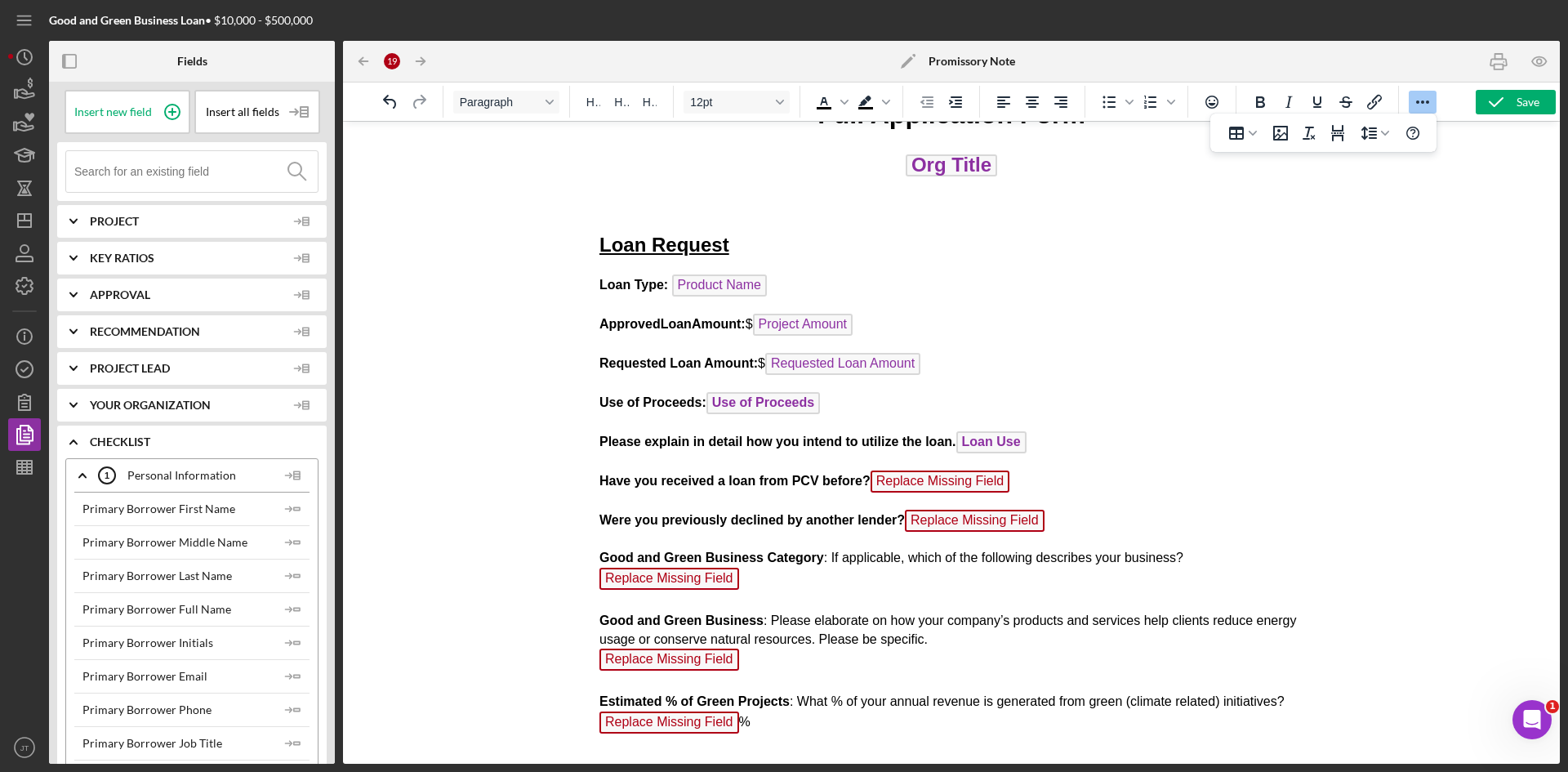
click at [1022, 487] on p "Have you received a loan from PCV before? Replace Missing Field ﻿" at bounding box center [952, 483] width 704 height 26
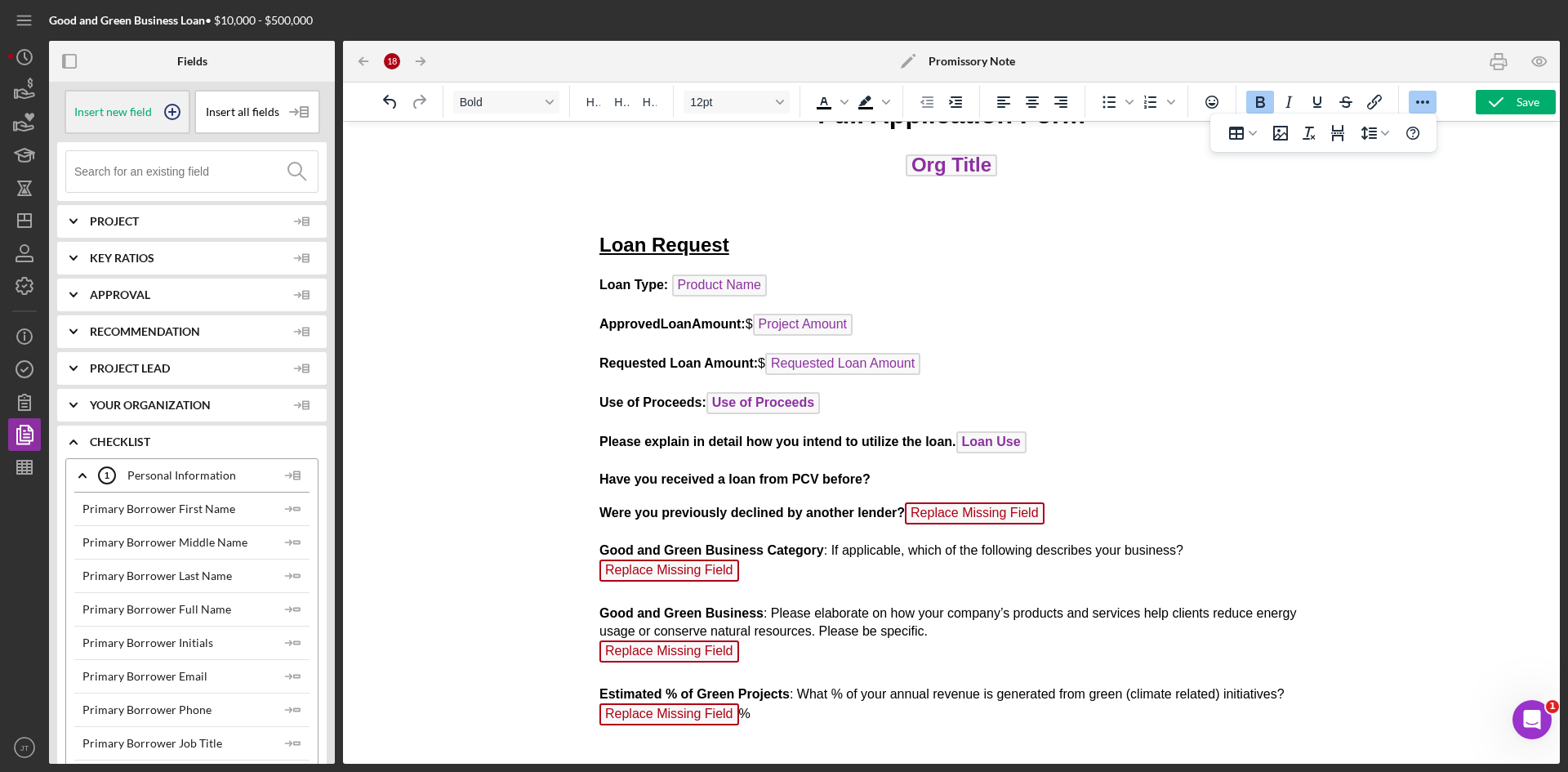
click at [102, 120] on div "Insert new field" at bounding box center [127, 111] width 126 height 44
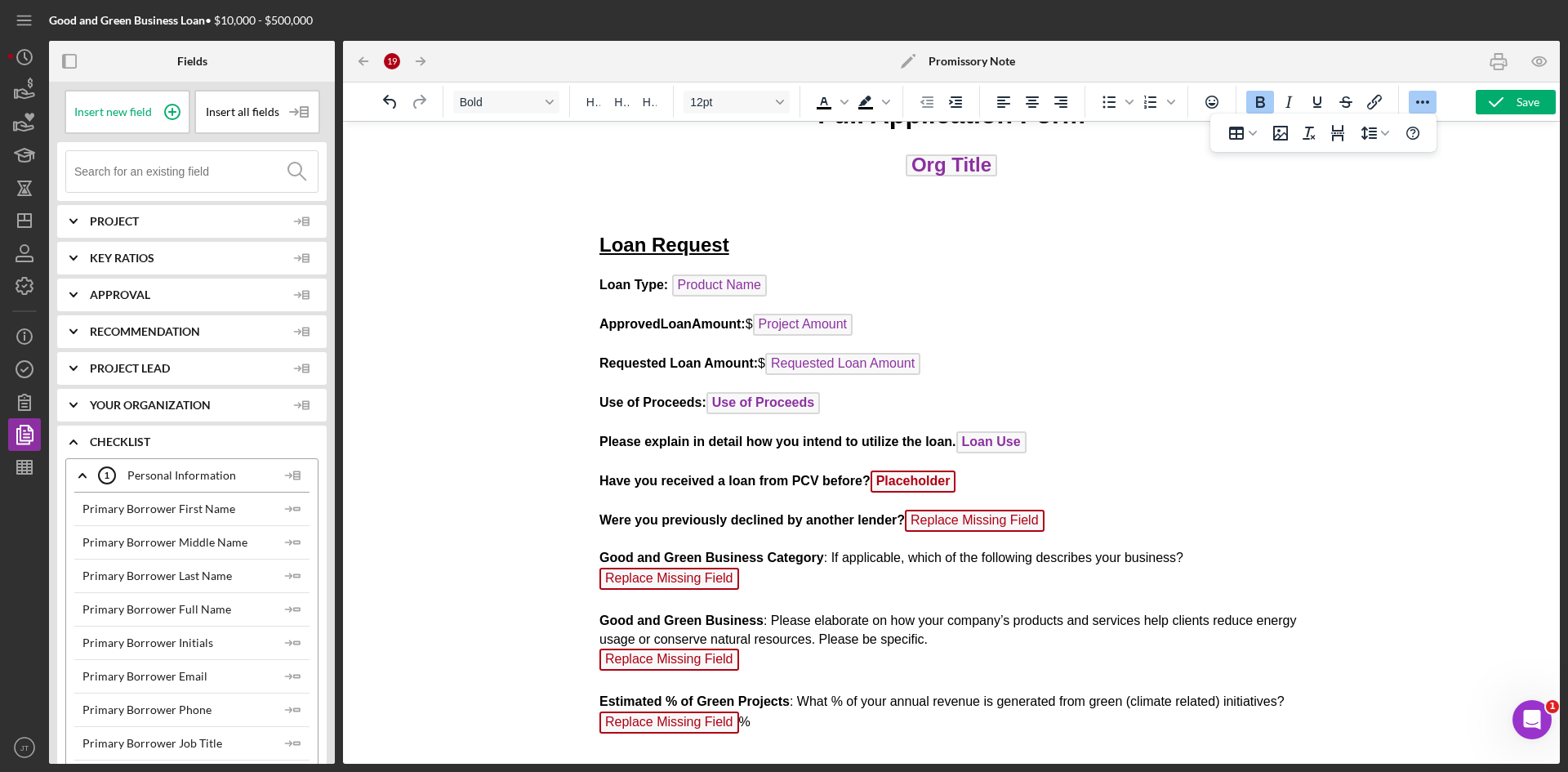
click at [925, 482] on span "Placeholder" at bounding box center [913, 481] width 86 height 22
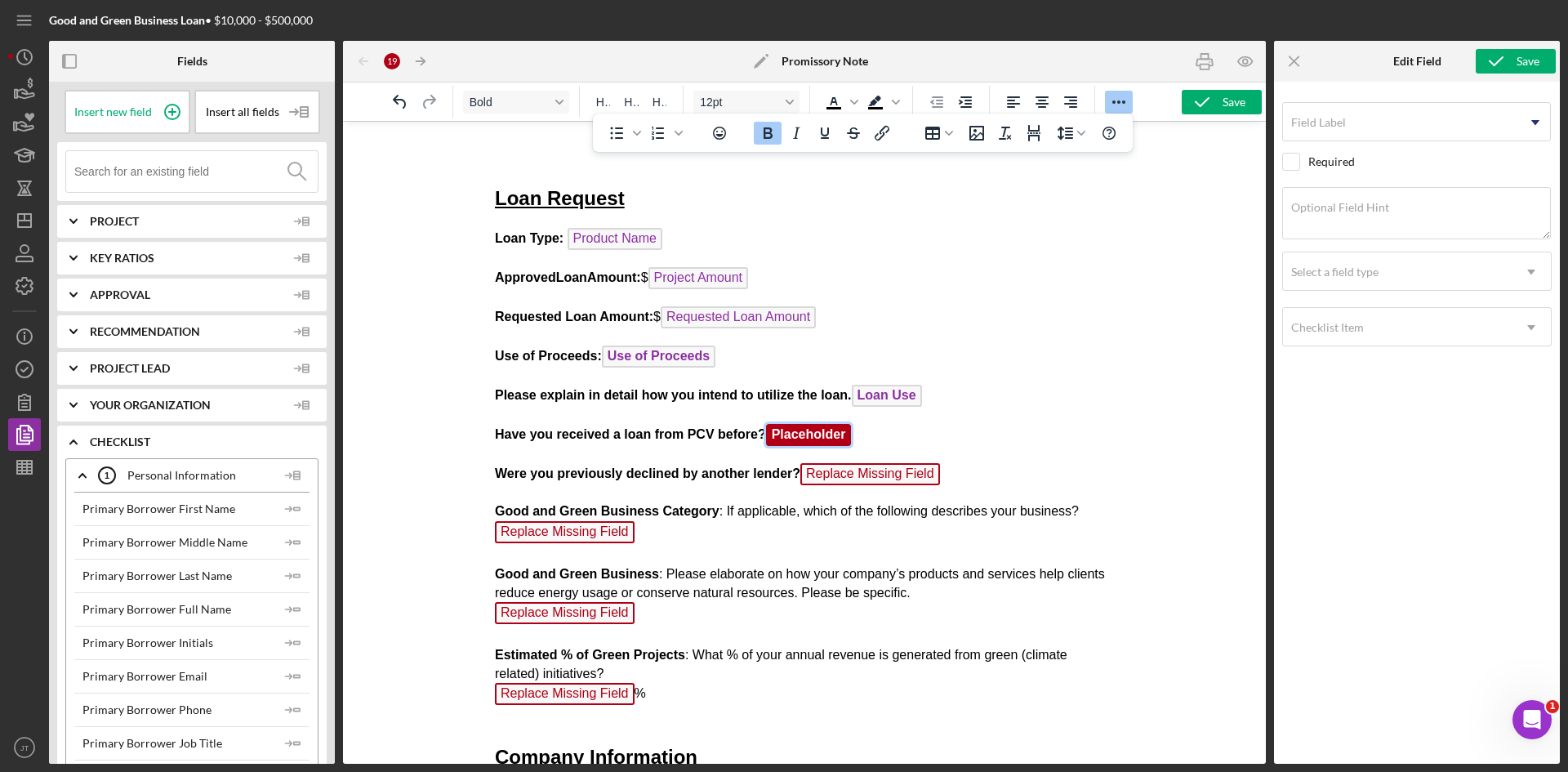
scroll to position [97, 0]
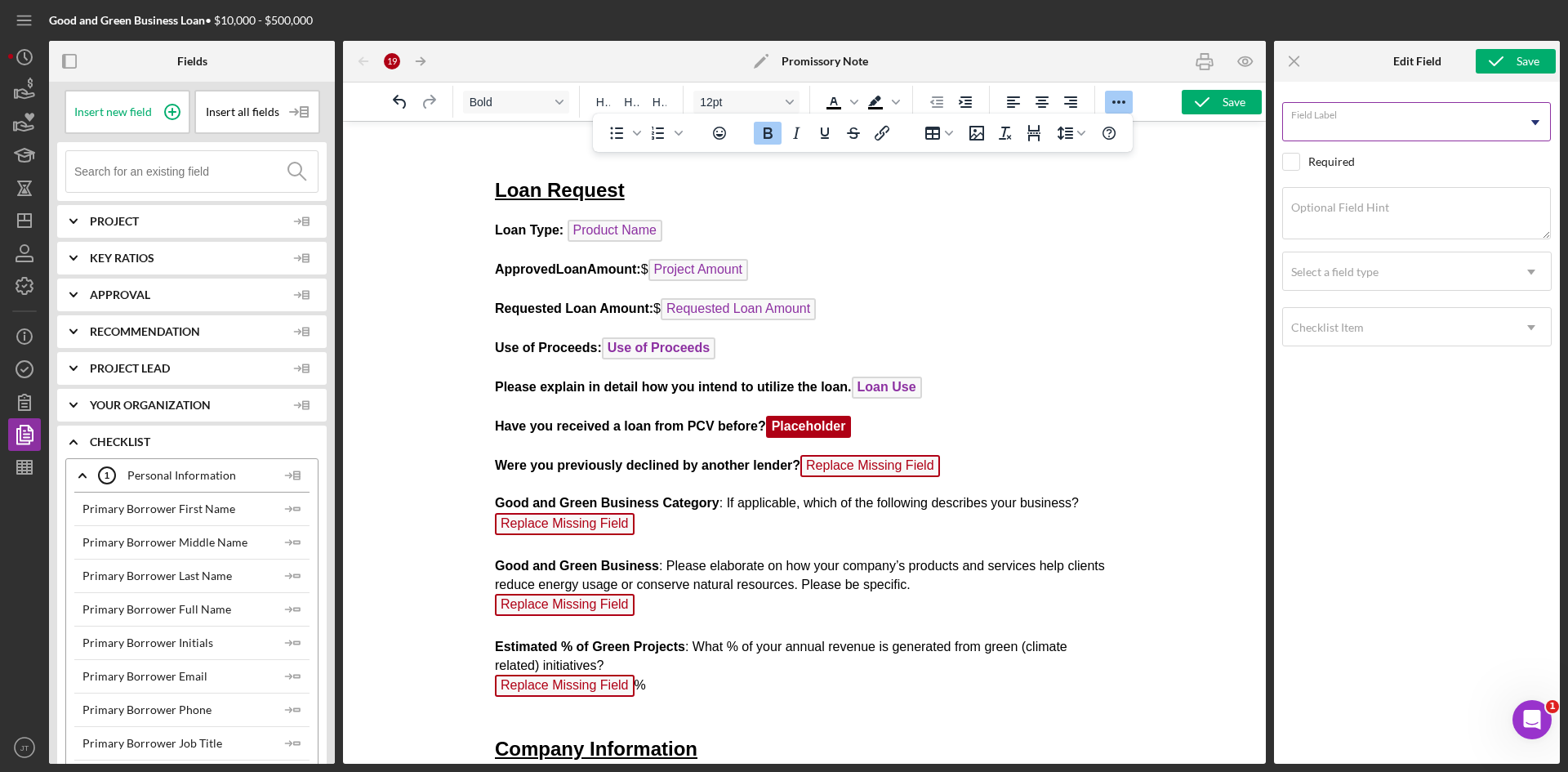
click at [1336, 141] on input "Field Label" at bounding box center [1416, 122] width 268 height 39
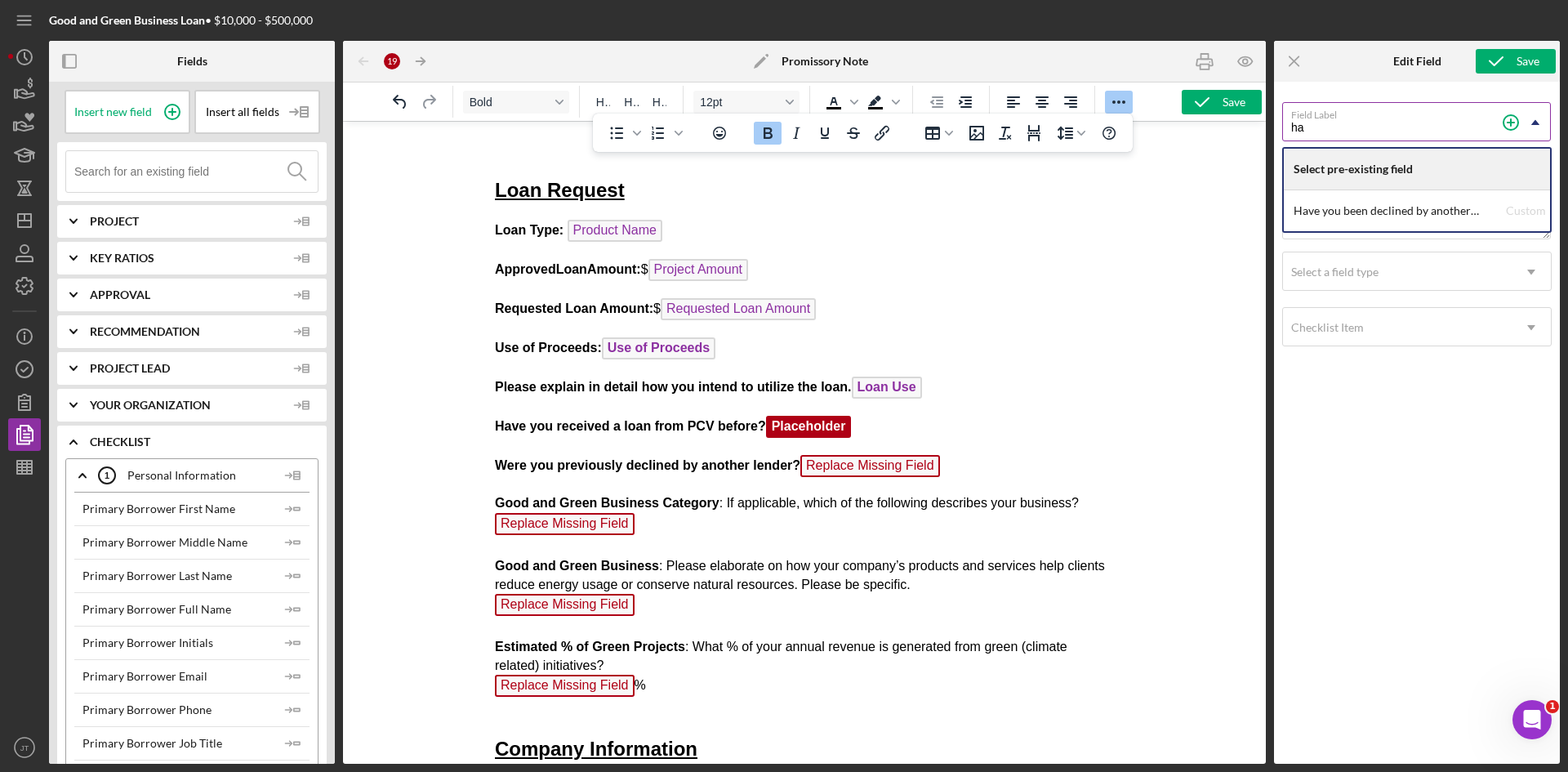
type input "h"
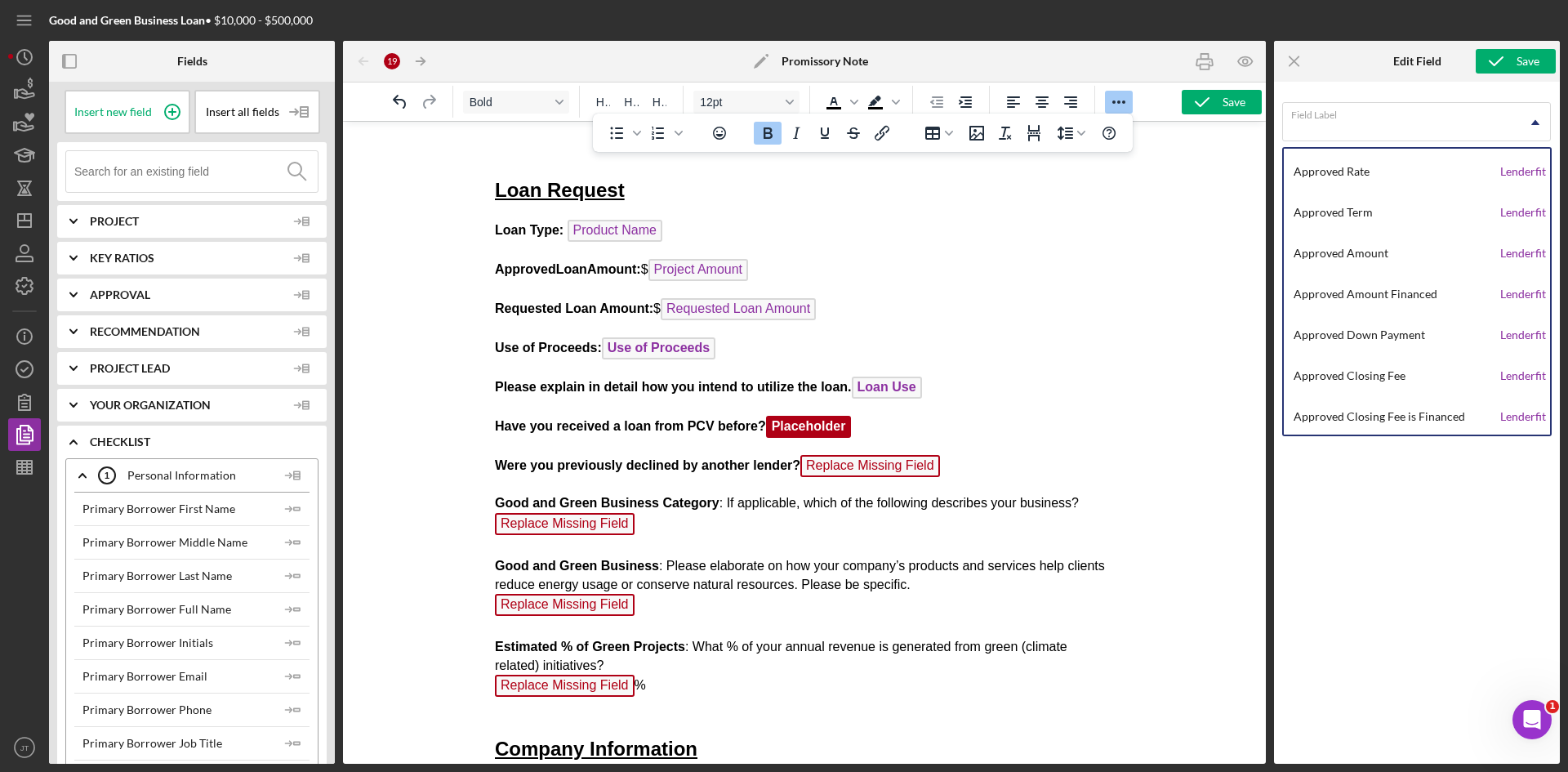
scroll to position [3349, 0]
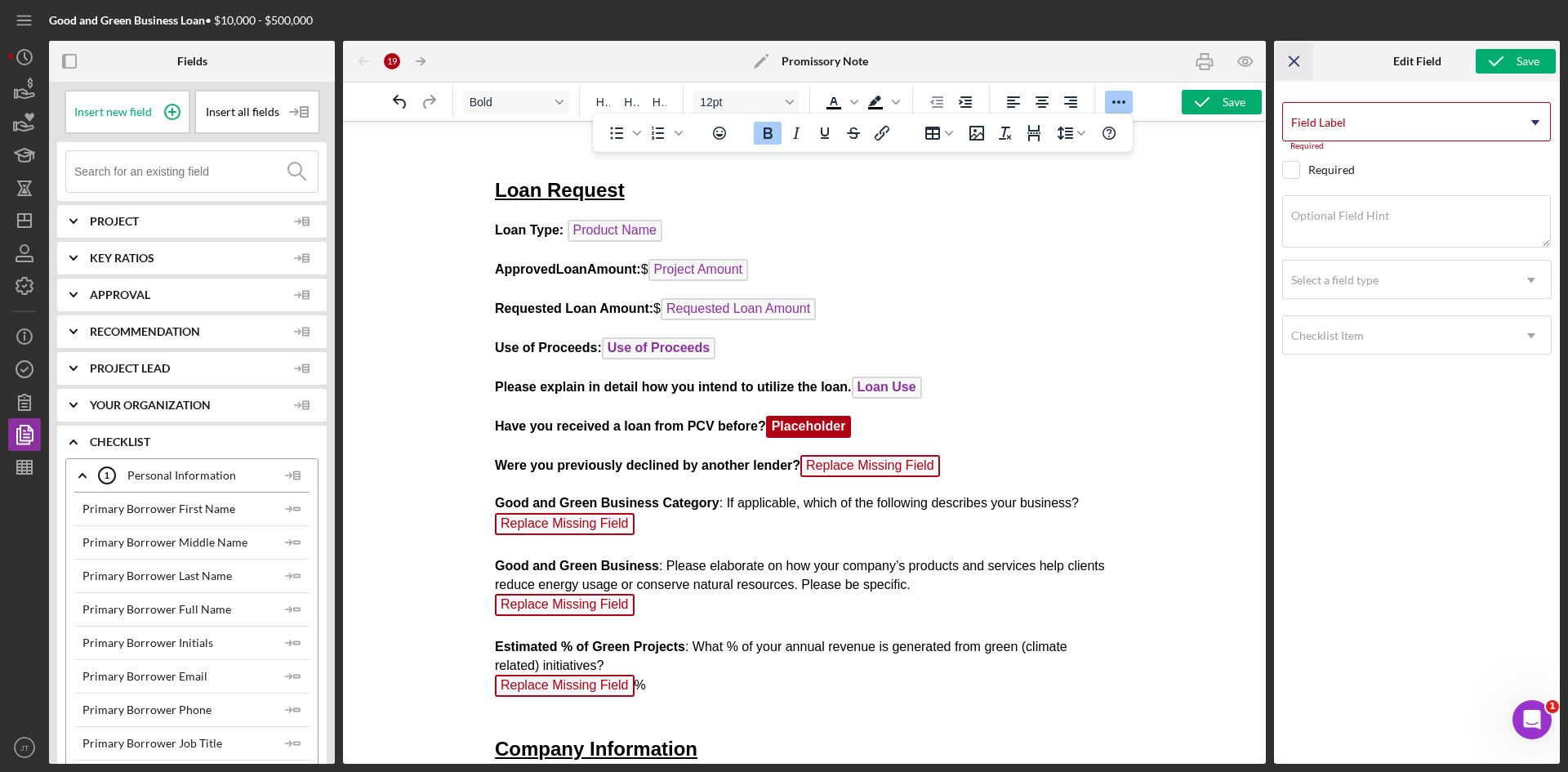
click at [1291, 61] on icon "Icon/Menu Close" at bounding box center [1294, 61] width 36 height 36
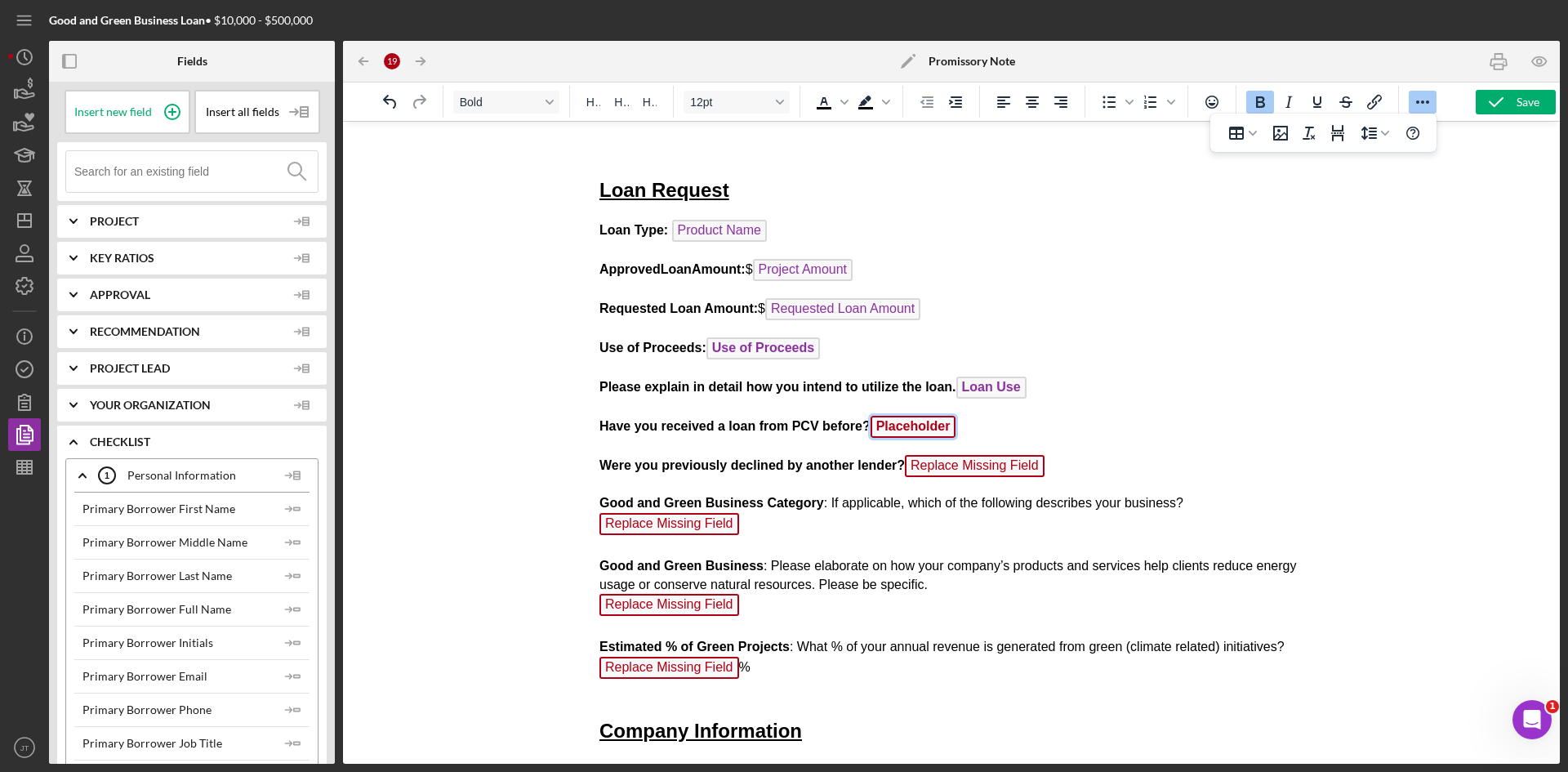
click at [908, 427] on span "Placeholder" at bounding box center [913, 427] width 86 height 22
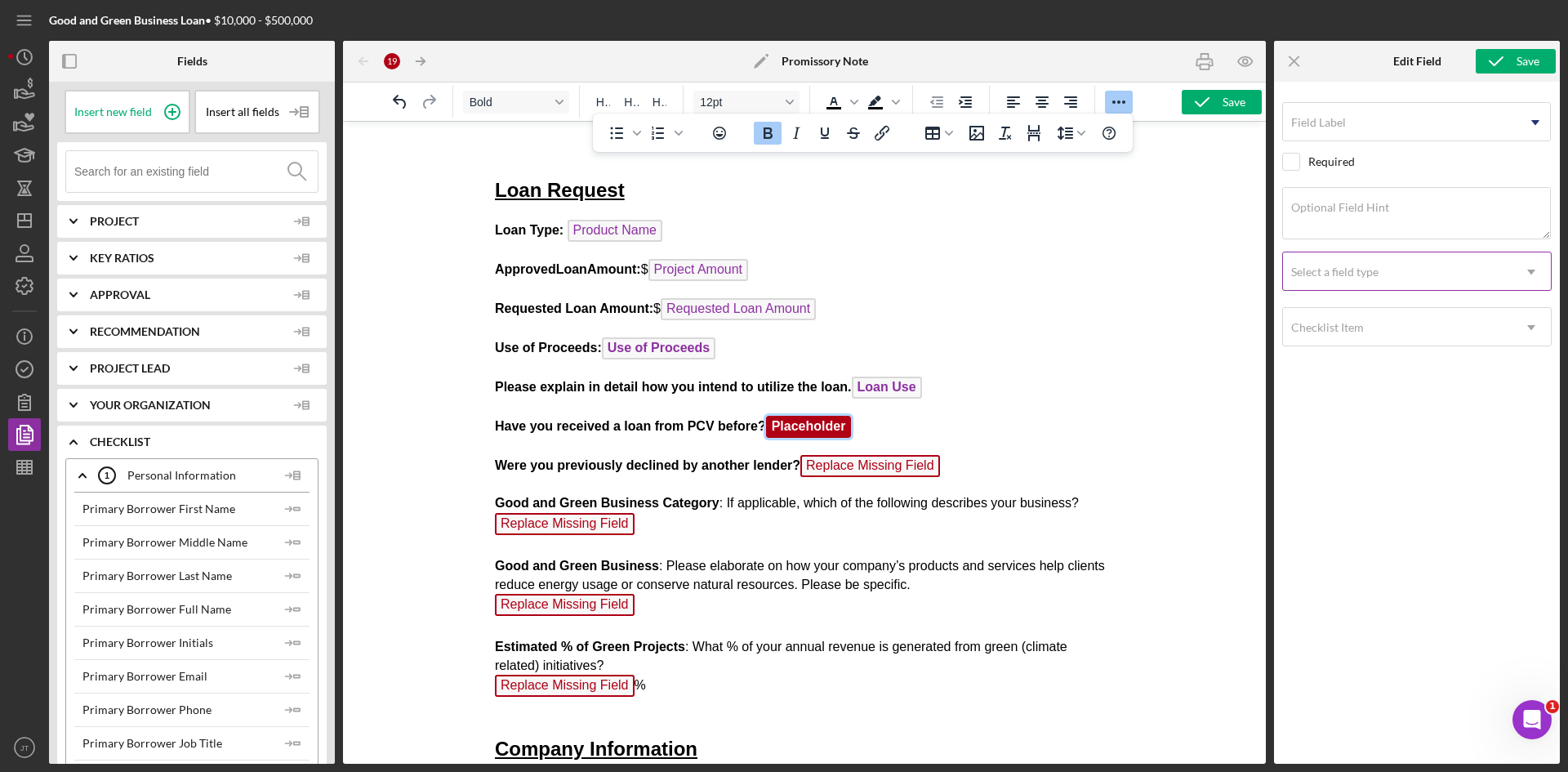
click at [1357, 283] on div "Select a field type" at bounding box center [1398, 272] width 229 height 37
click at [1402, 166] on div "Required" at bounding box center [1416, 161] width 269 height 18
click at [1283, 163] on input "checkbox" at bounding box center [1291, 162] width 17 height 17
checkbox input "false"
click at [1442, 129] on input "Field Label" at bounding box center [1416, 122] width 268 height 39
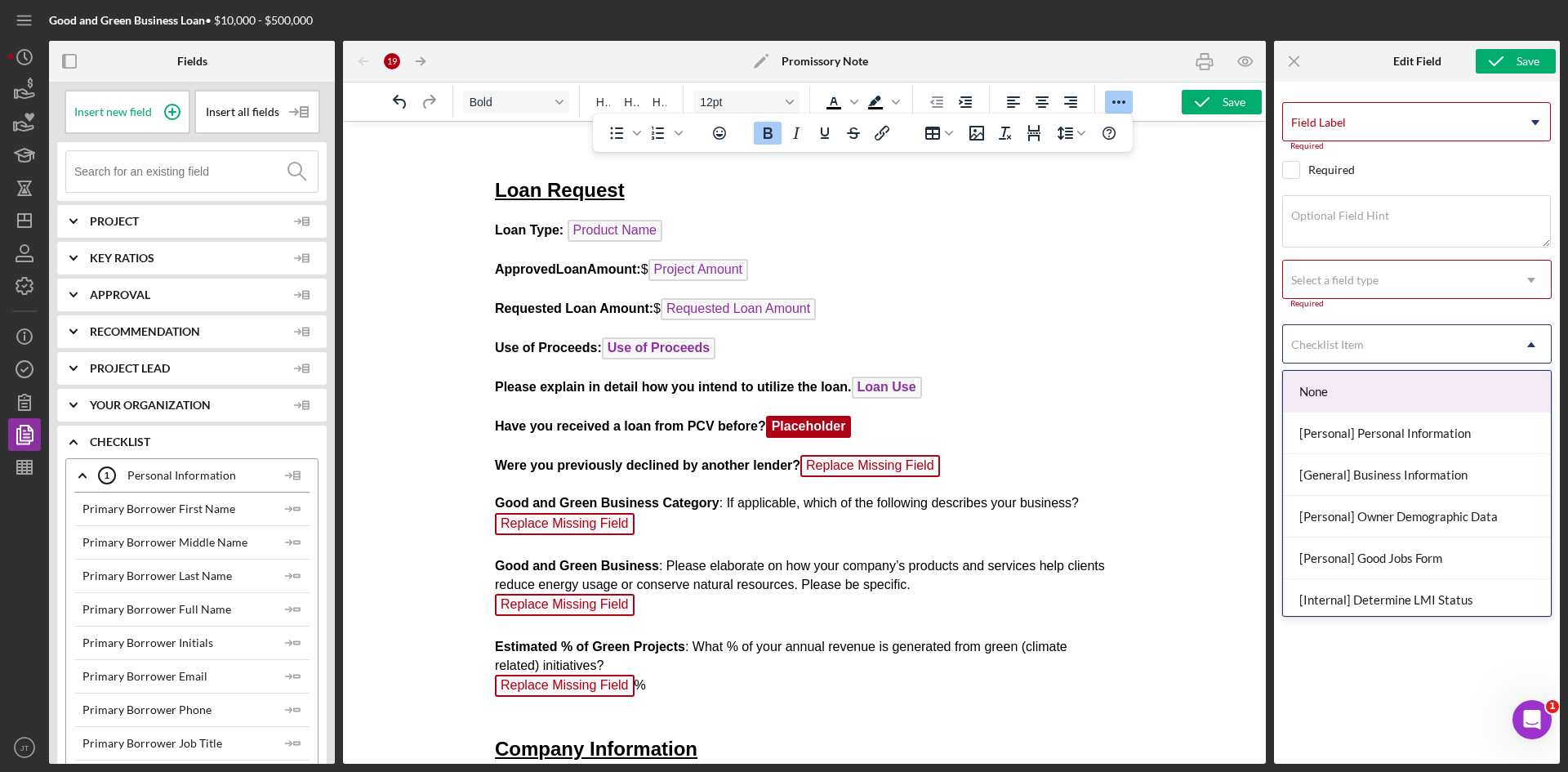
click at [1385, 348] on div "Checklist Item" at bounding box center [1398, 345] width 229 height 37
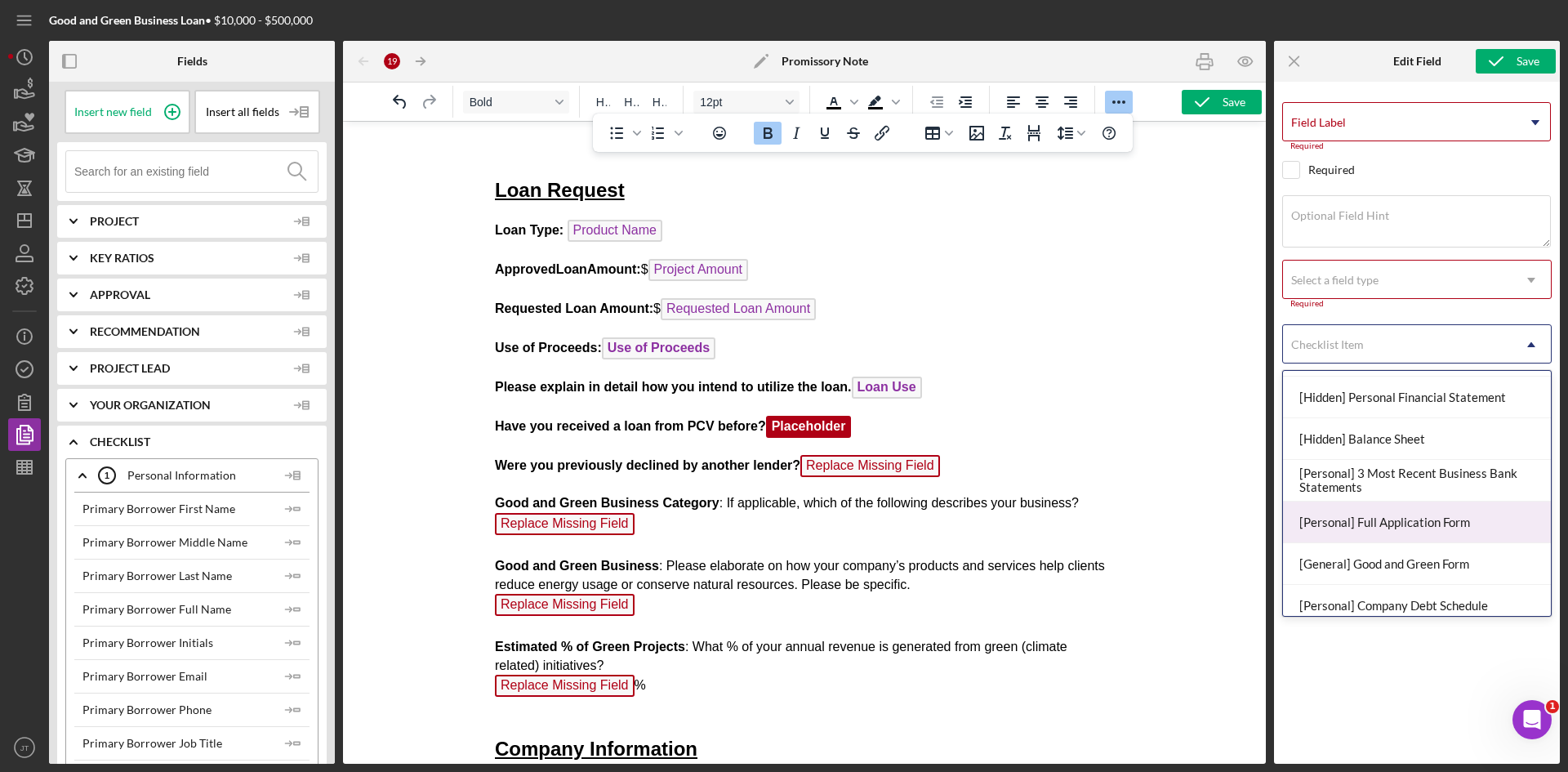
scroll to position [484, 0]
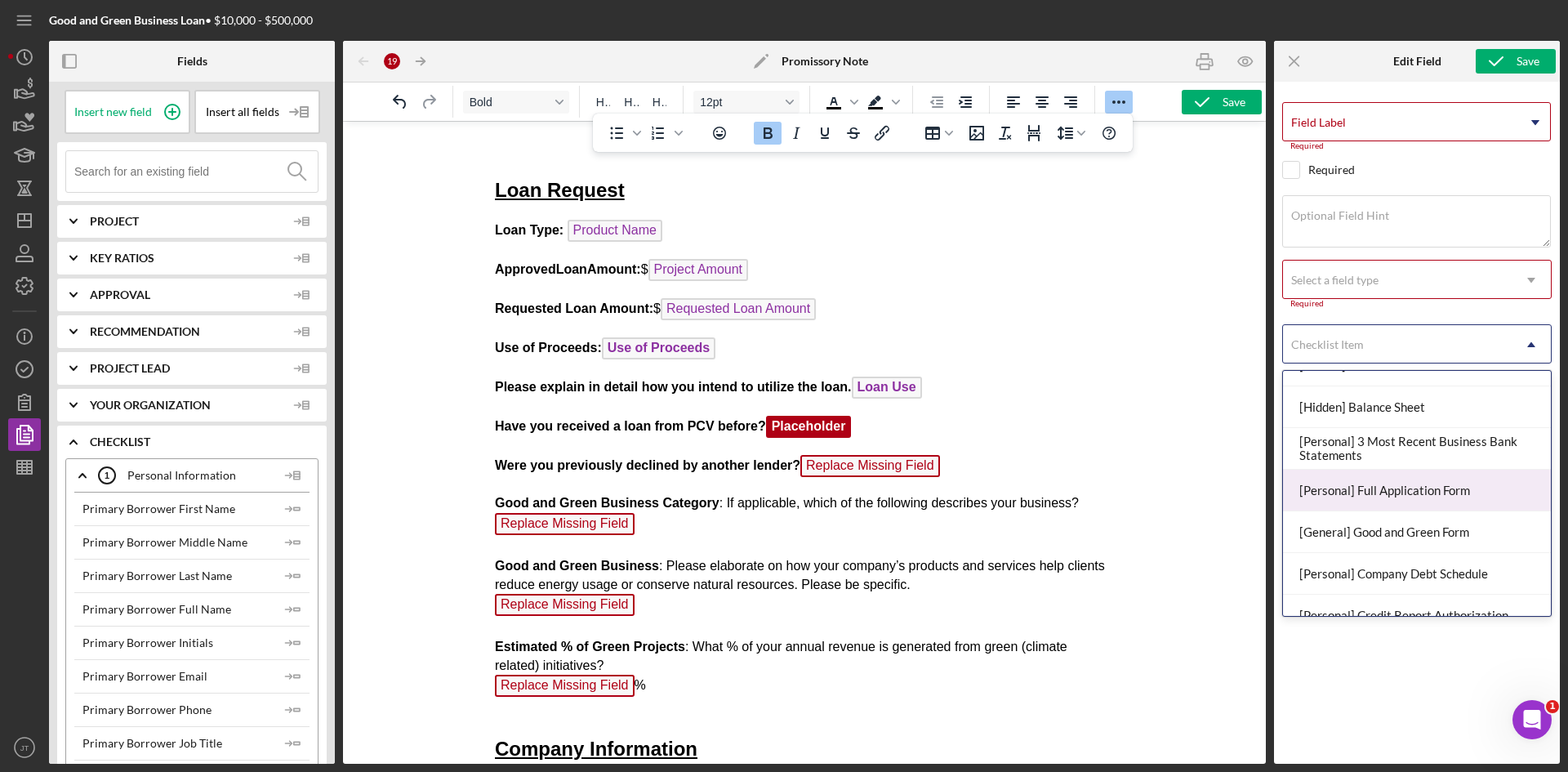
click at [1421, 490] on div "[Personal] Full Application Form" at bounding box center [1417, 490] width 268 height 42
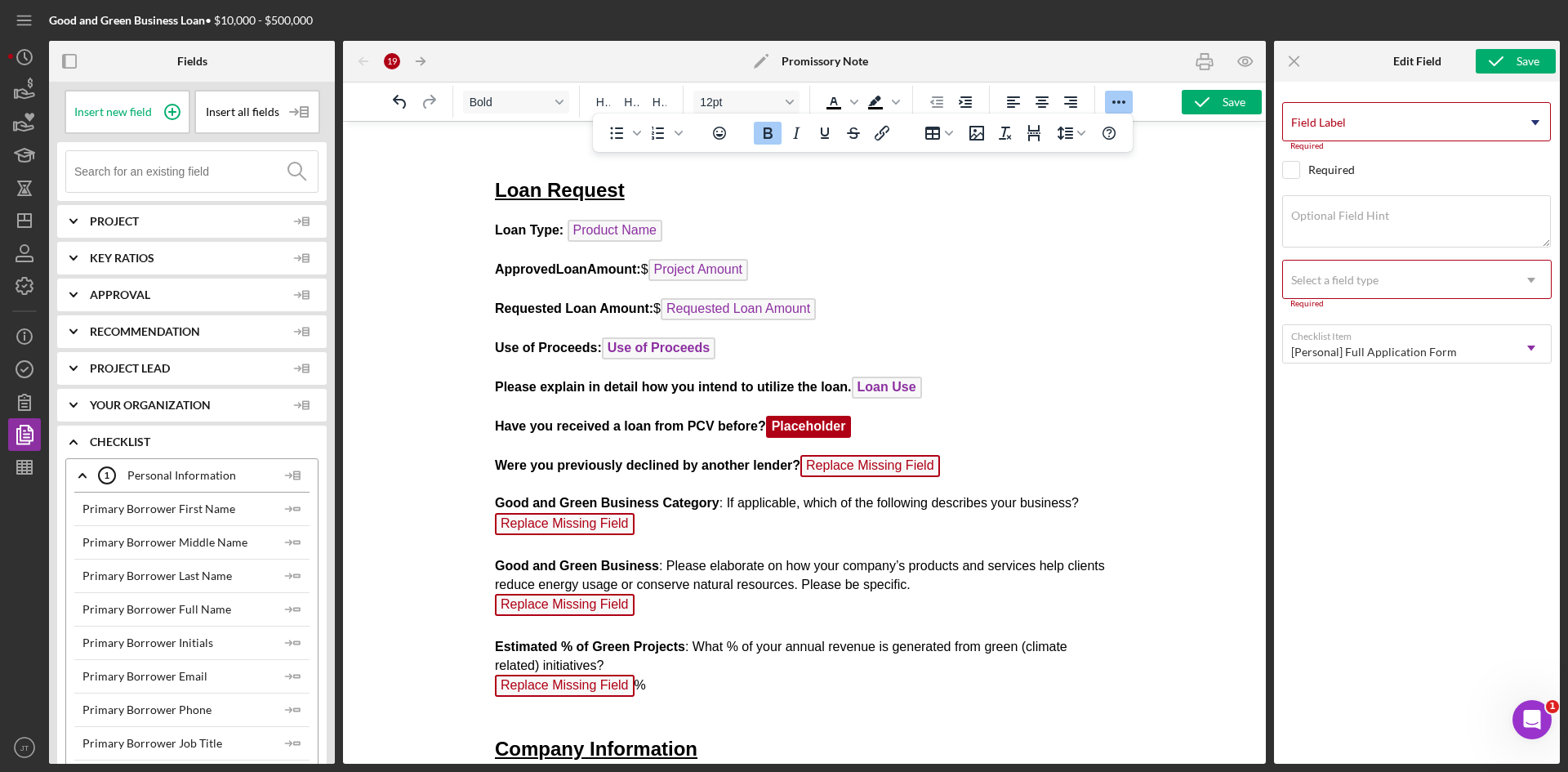
click at [1375, 96] on div "Field Label Icon/Dropdown Arrow Required Select pre-existing field Product Name…" at bounding box center [1416, 418] width 269 height 657
click at [1386, 129] on input "Field Label" at bounding box center [1416, 122] width 268 height 39
click at [1535, 128] on icon "Icon/Dropdown Arrow" at bounding box center [1535, 123] width 41 height 41
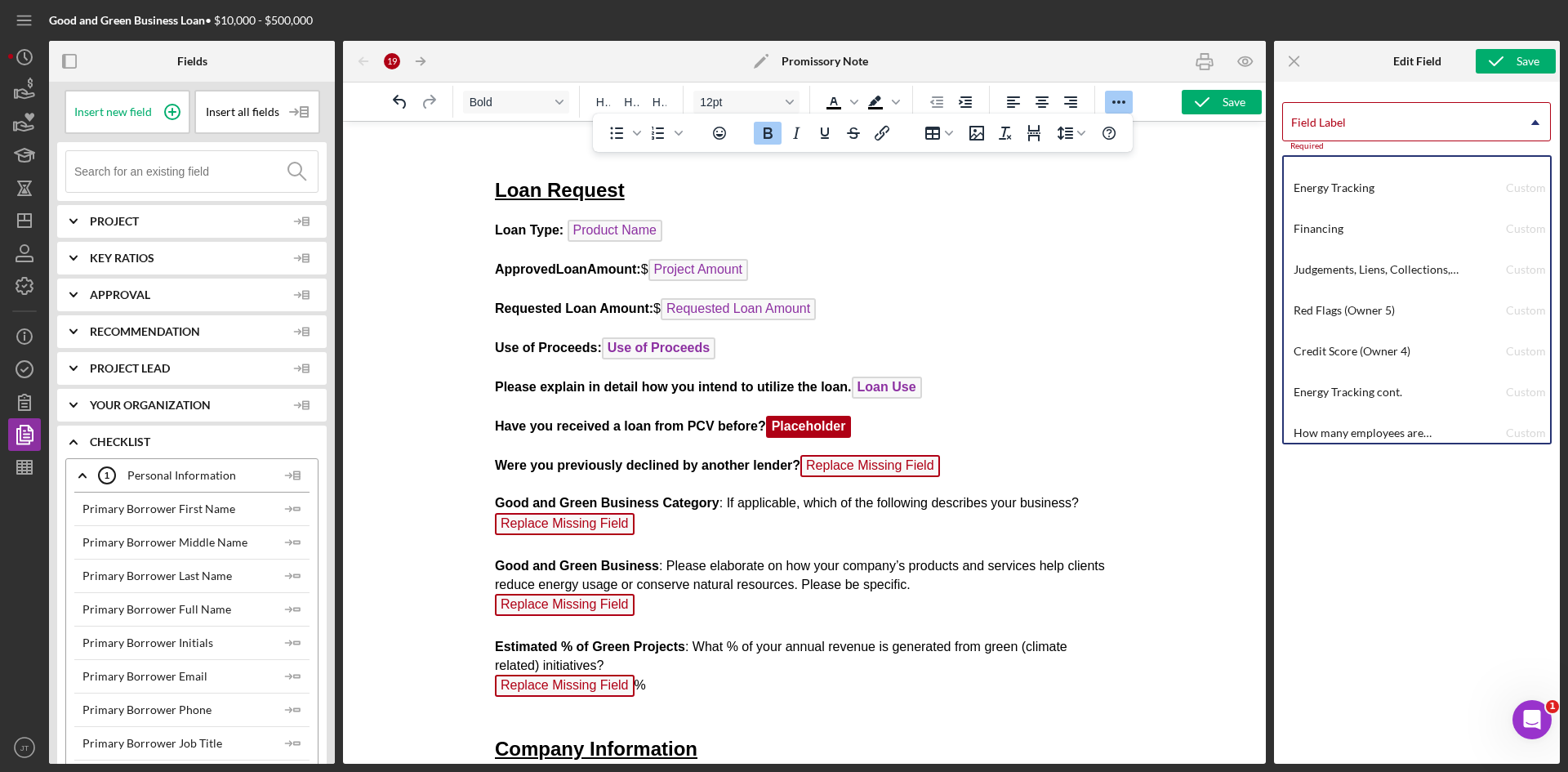
scroll to position [9223, 0]
click at [870, 427] on p "Have you received a loan from PCV before? Placeholder" at bounding box center [804, 428] width 620 height 26
drag, startPoint x: 866, startPoint y: 427, endPoint x: 547, endPoint y: 415, distance: 319.2
click at [547, 415] on p "Have you received a loan from PCV before? Placeholder ﻿" at bounding box center [804, 428] width 620 height 26
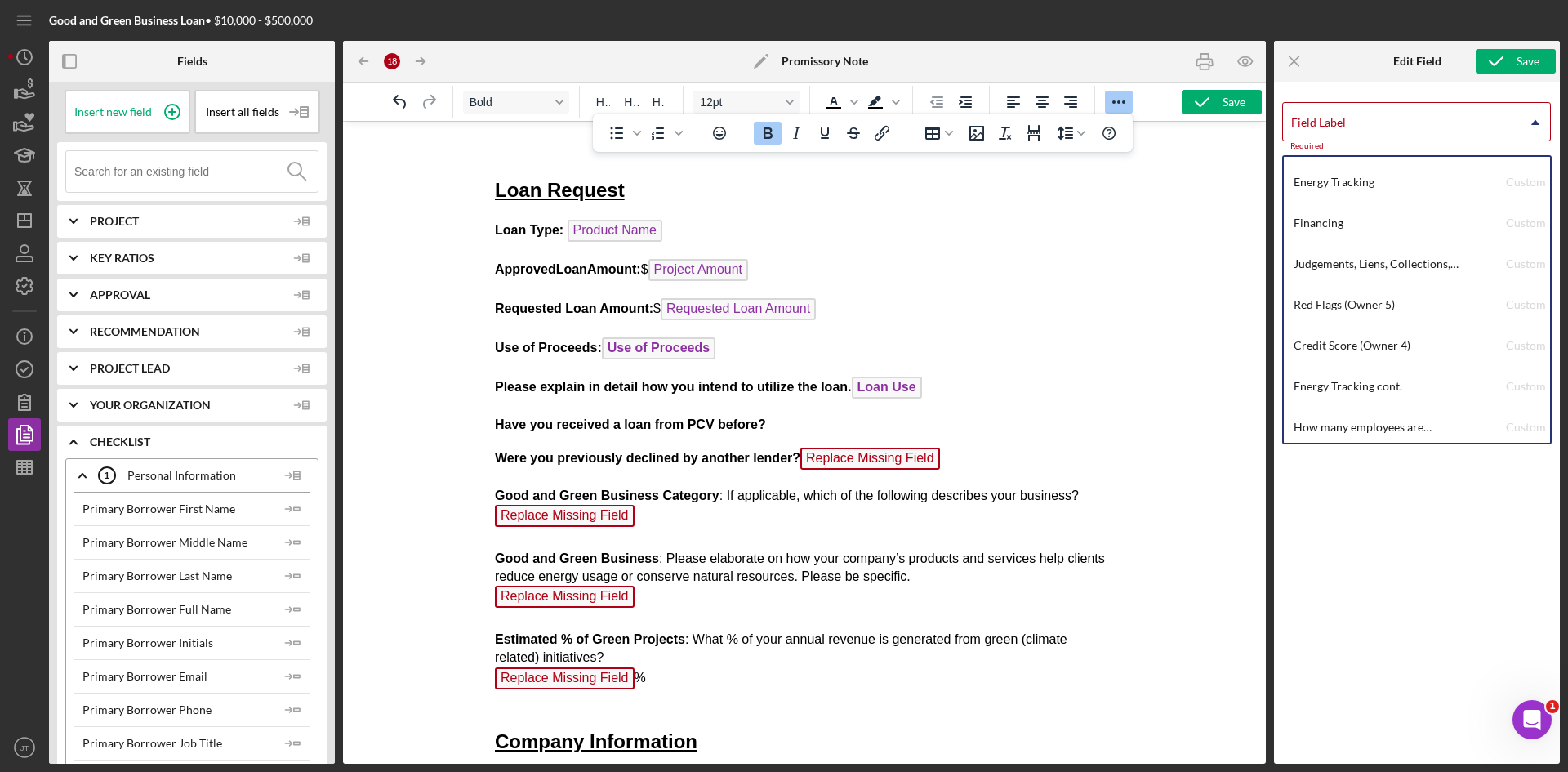
drag, startPoint x: 772, startPoint y: 427, endPoint x: 478, endPoint y: 428, distance: 294.0
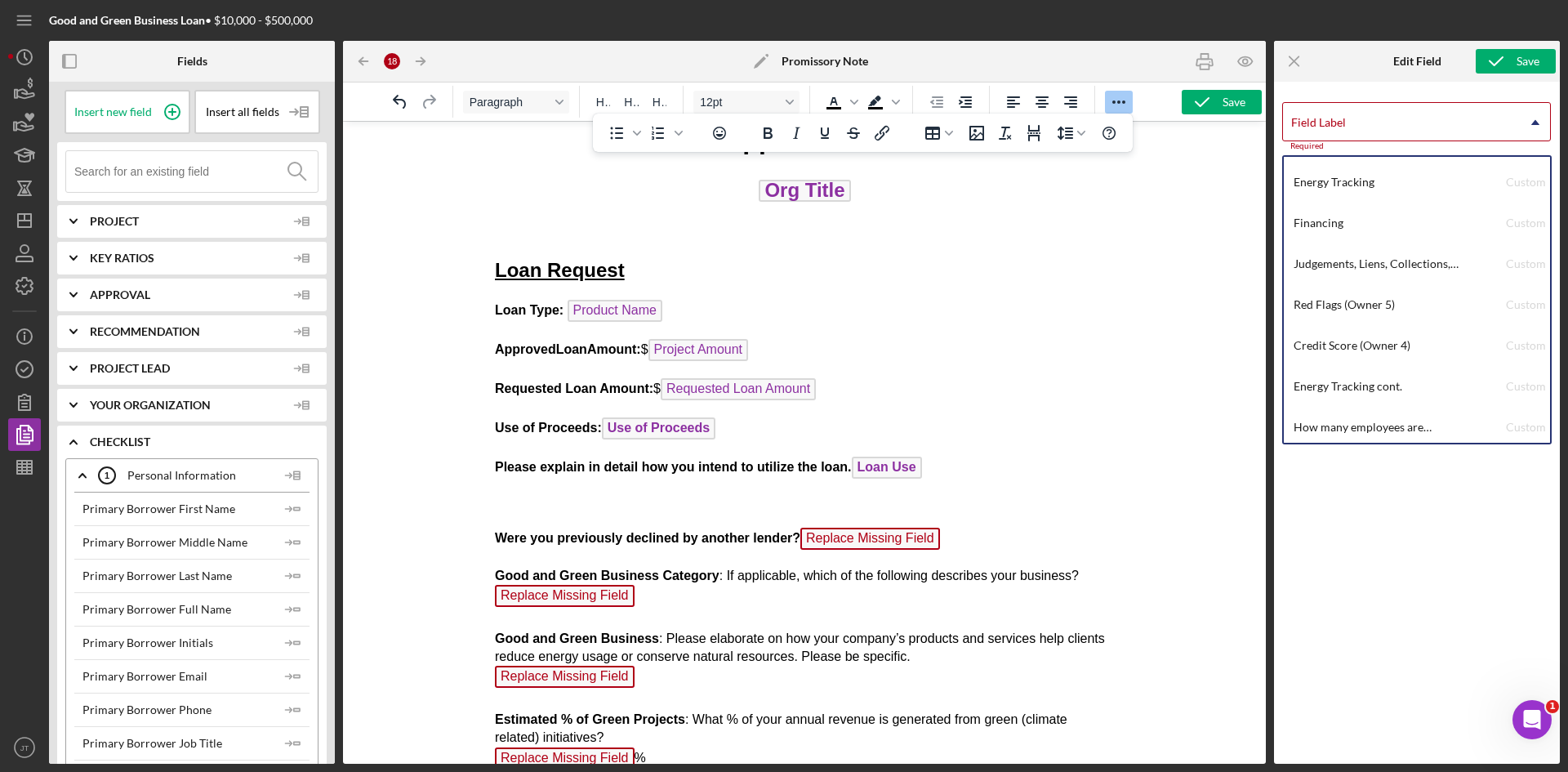
click at [528, 500] on p "Rich Text Area. Press ALT-0 for help." at bounding box center [804, 504] width 620 height 18
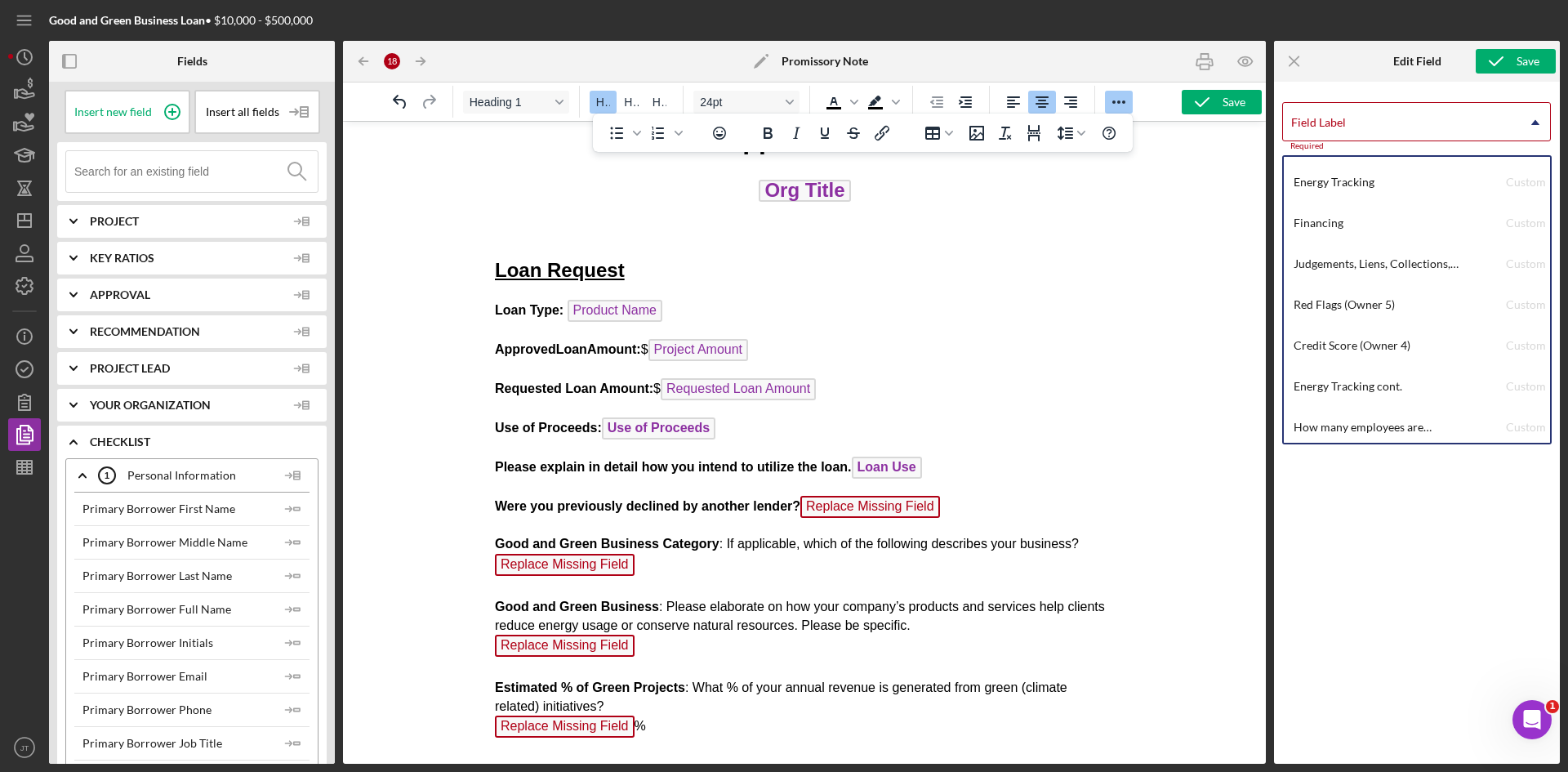
click at [860, 521] on p "Were you previously declined by another lender? Replace Missing Field" at bounding box center [804, 508] width 620 height 26
click at [860, 519] on p "Were you previously declined by another lender? ﻿ Replace Missing Field" at bounding box center [804, 508] width 620 height 26
click at [872, 509] on span "Replace Missing Field" at bounding box center [869, 507] width 140 height 22
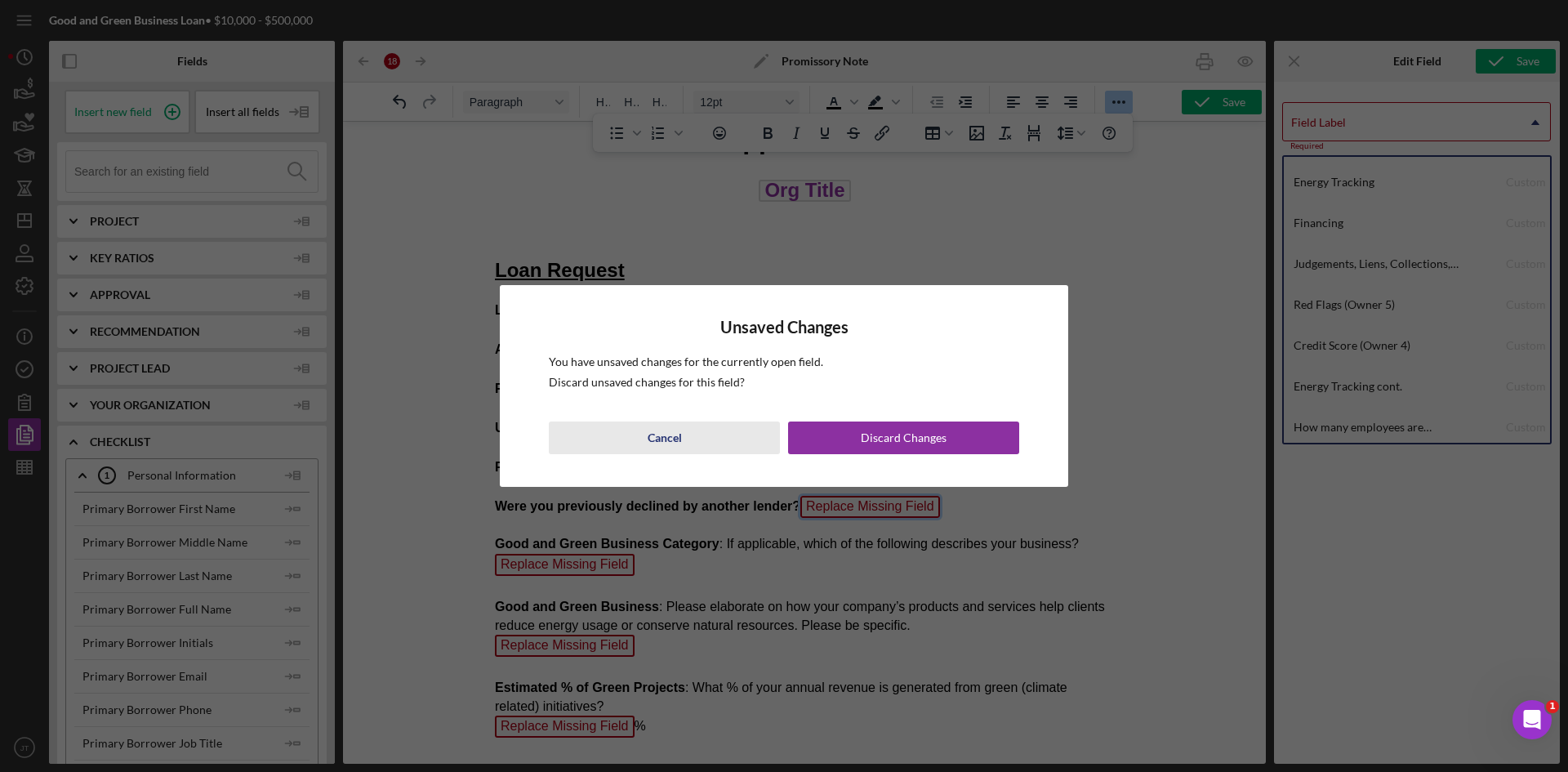
click at [696, 443] on button "Cancel" at bounding box center [664, 437] width 231 height 33
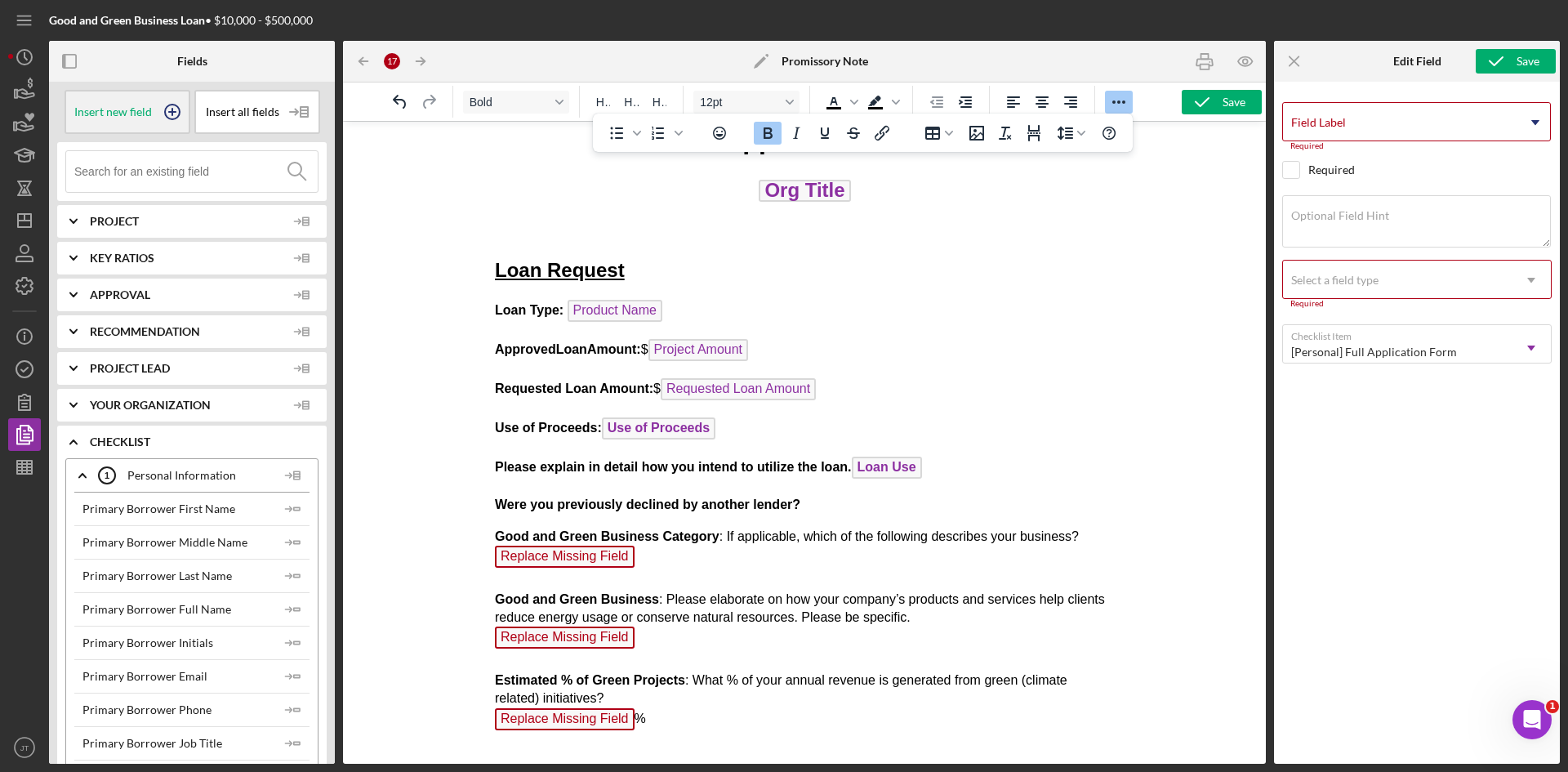
click at [155, 114] on icon at bounding box center [172, 112] width 41 height 41
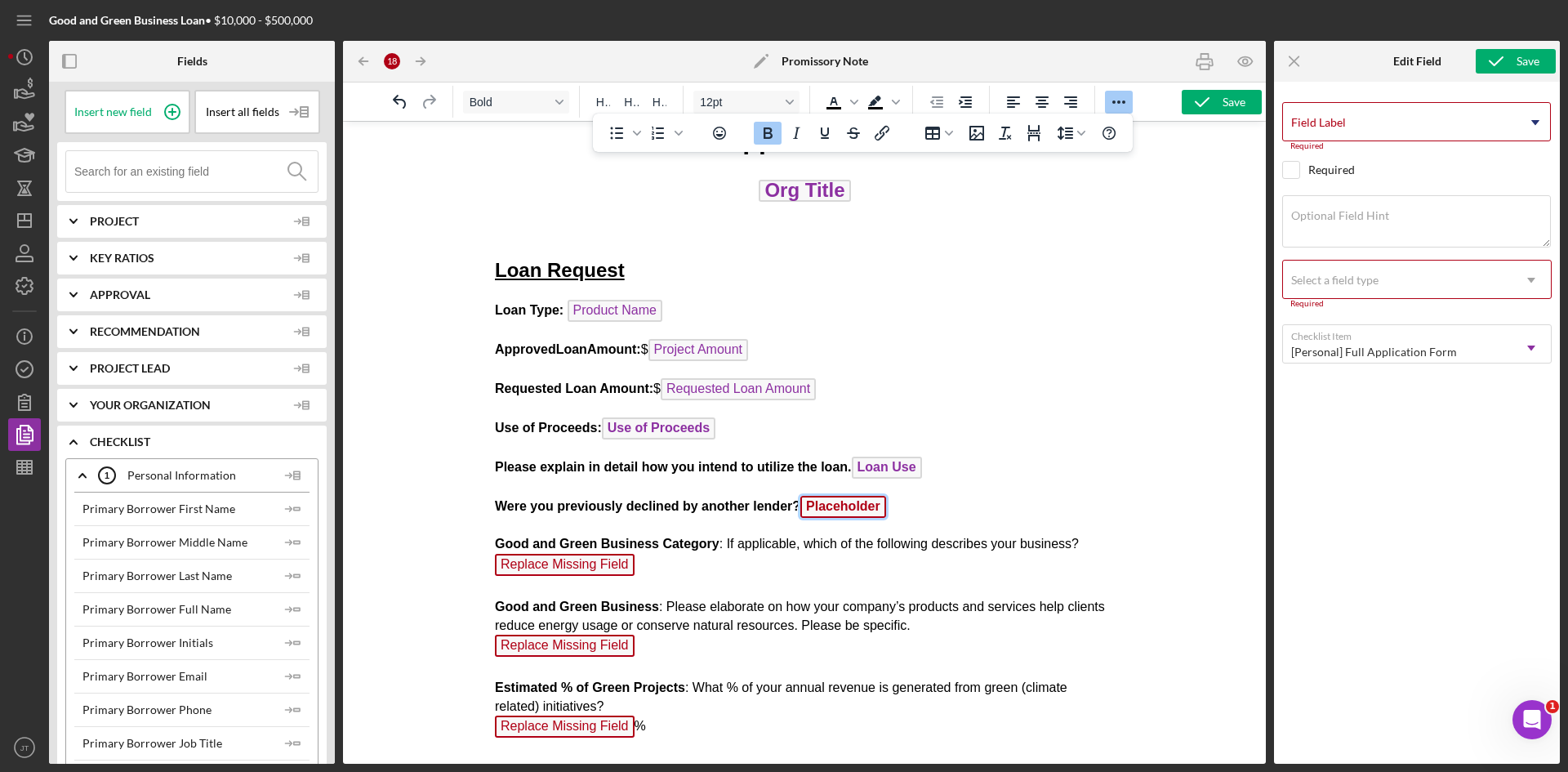
click at [831, 514] on span "Placeholder" at bounding box center [842, 507] width 86 height 22
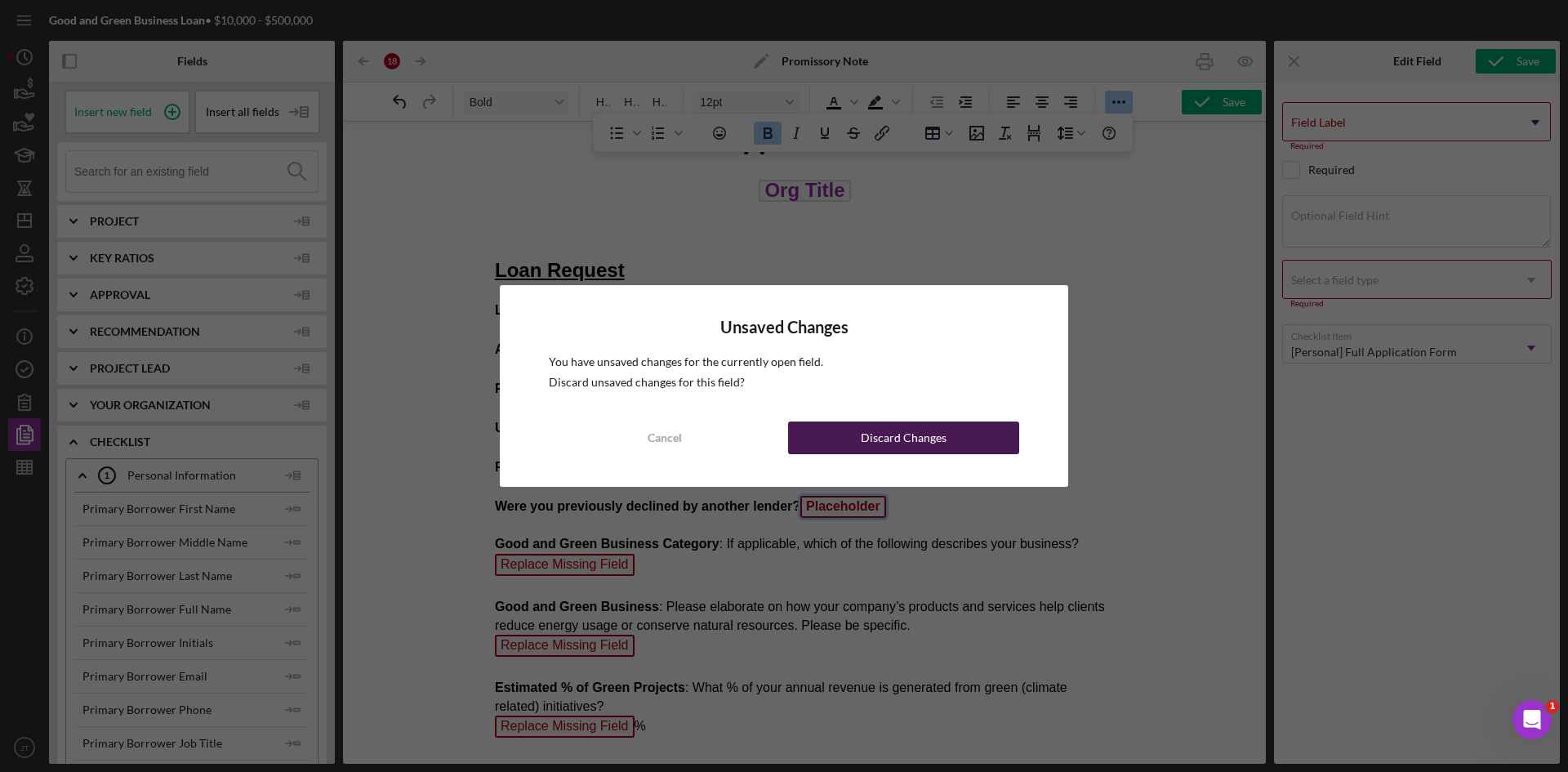
click at [886, 436] on div "Discard Changes" at bounding box center [903, 437] width 86 height 33
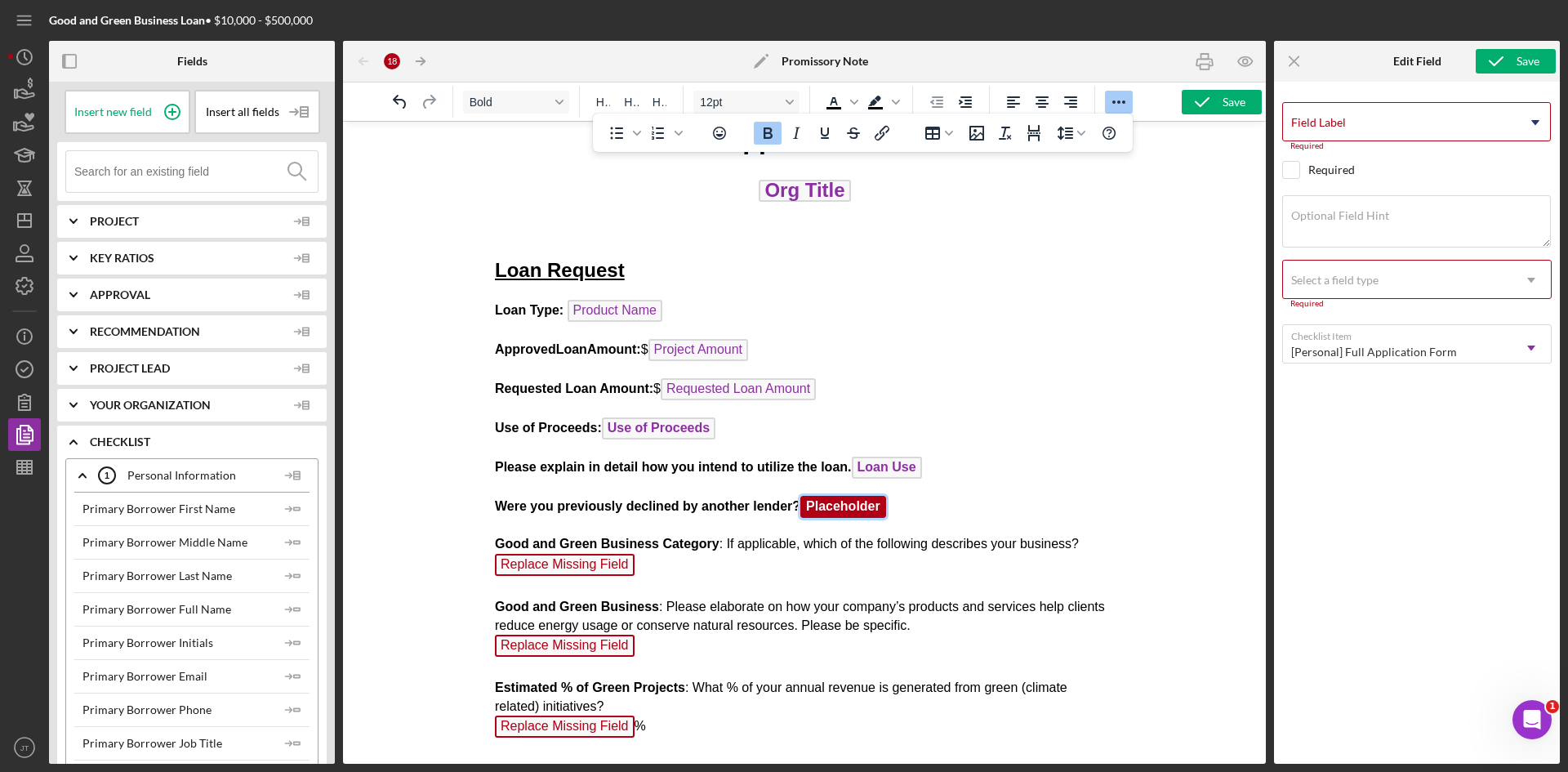
scroll to position [82, 0]
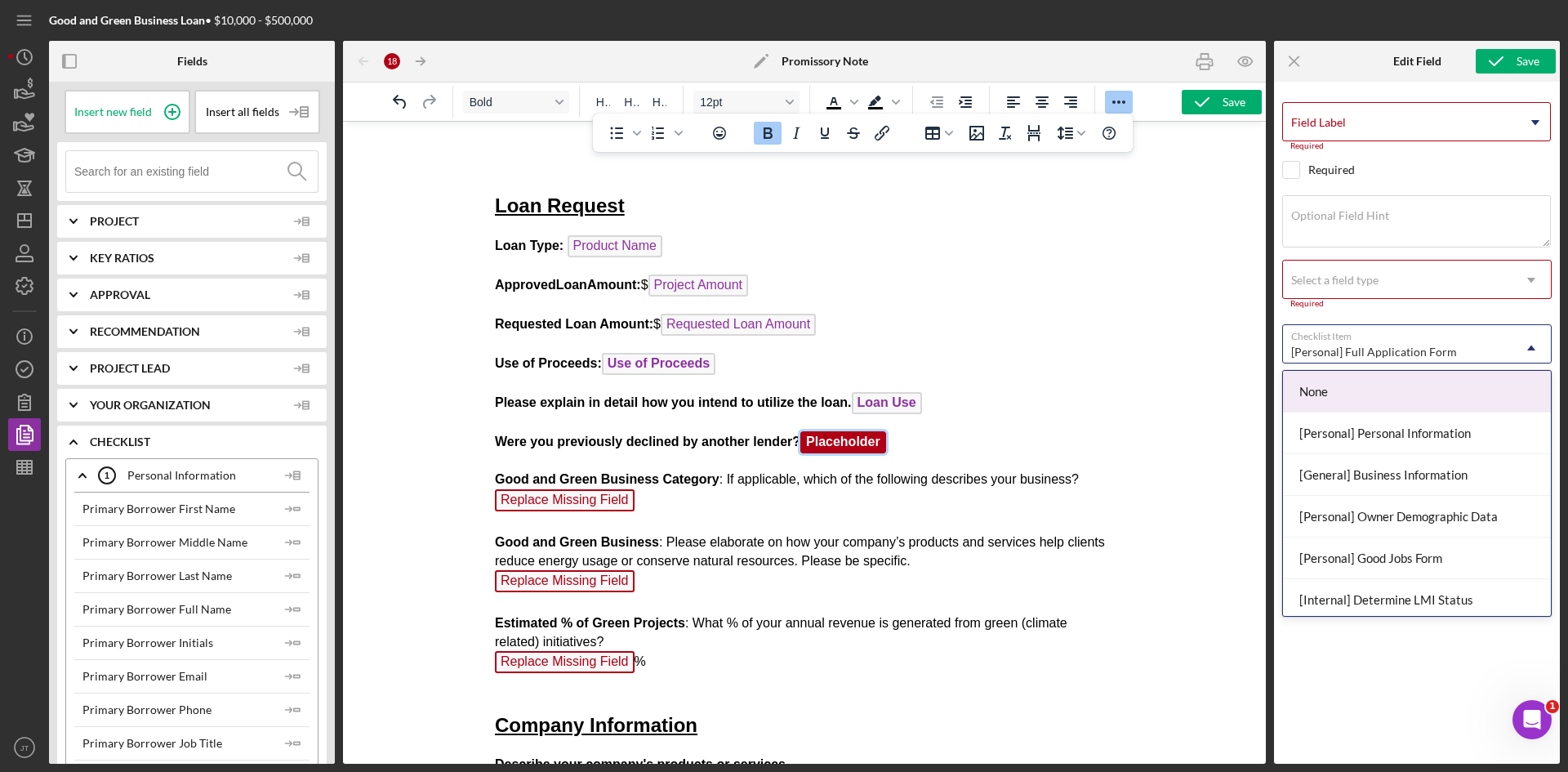
click at [1445, 332] on div "[Personal] Full Application Form Icon/Dropdown Arrow" at bounding box center [1416, 344] width 269 height 39
click at [1348, 395] on div "None" at bounding box center [1417, 391] width 268 height 42
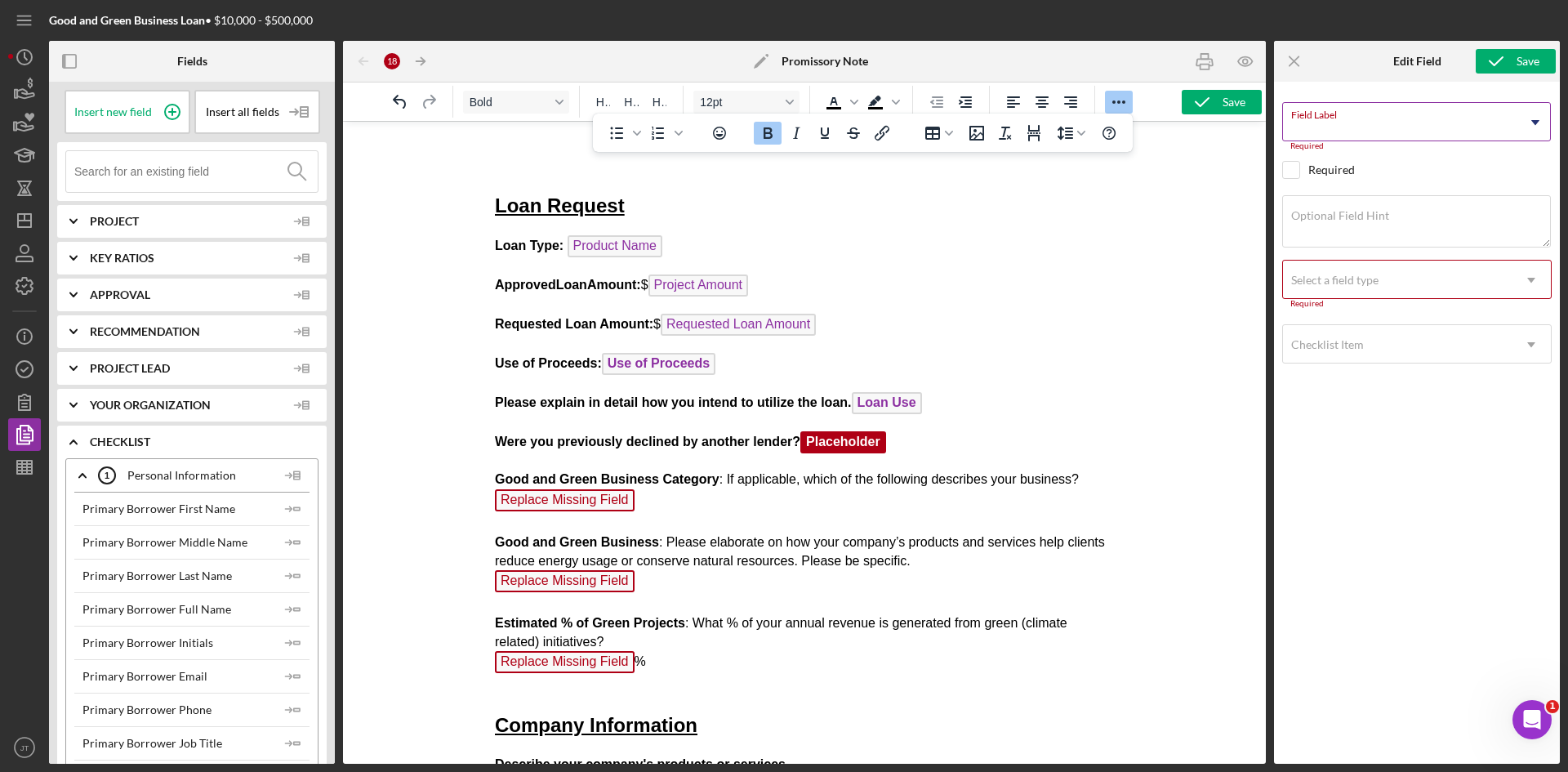
click at [1396, 129] on input "Field Label" at bounding box center [1416, 122] width 268 height 39
click at [1546, 121] on icon "Icon/Dropdown Arrow" at bounding box center [1535, 123] width 41 height 41
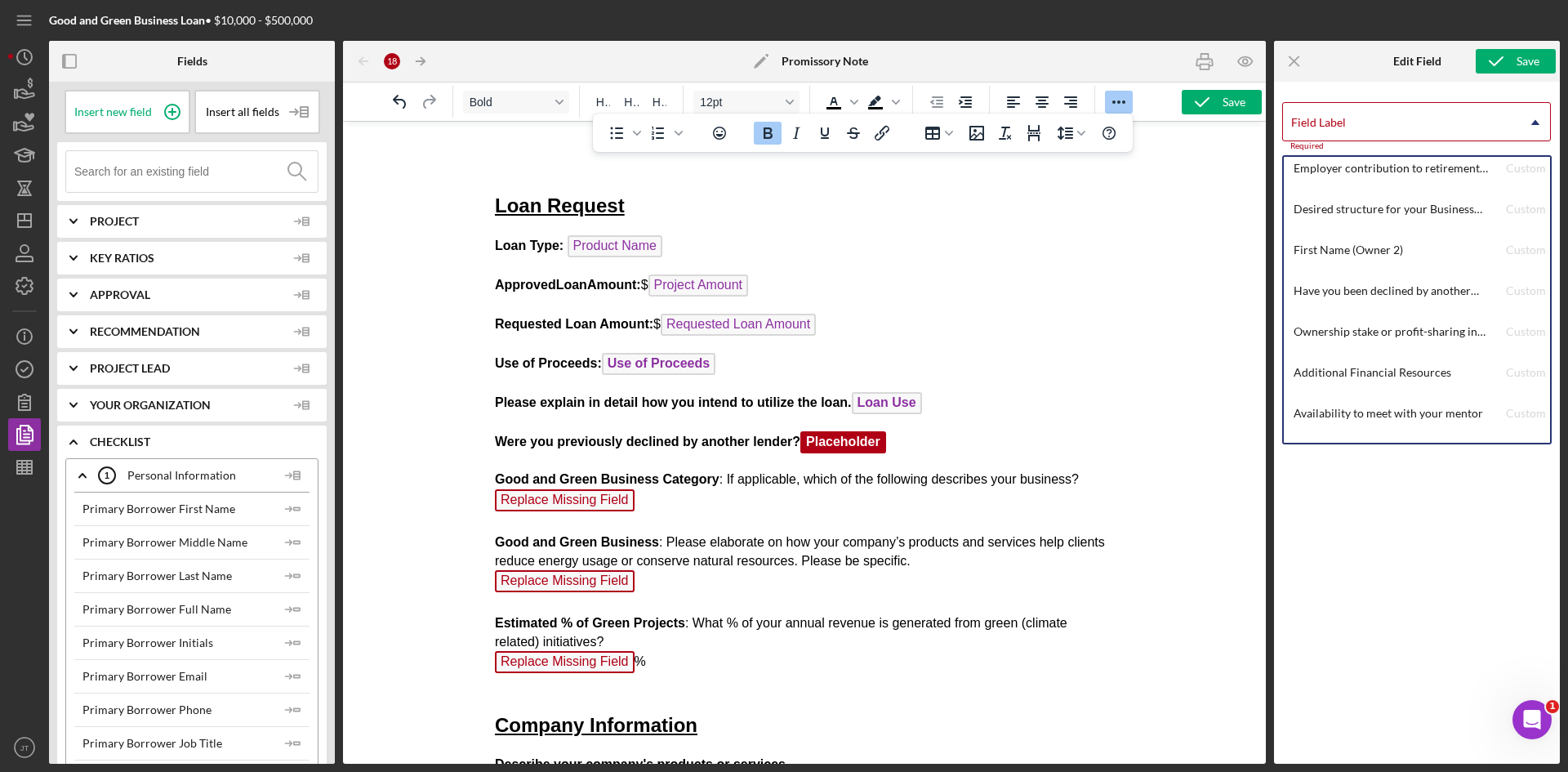
scroll to position [6205, 0]
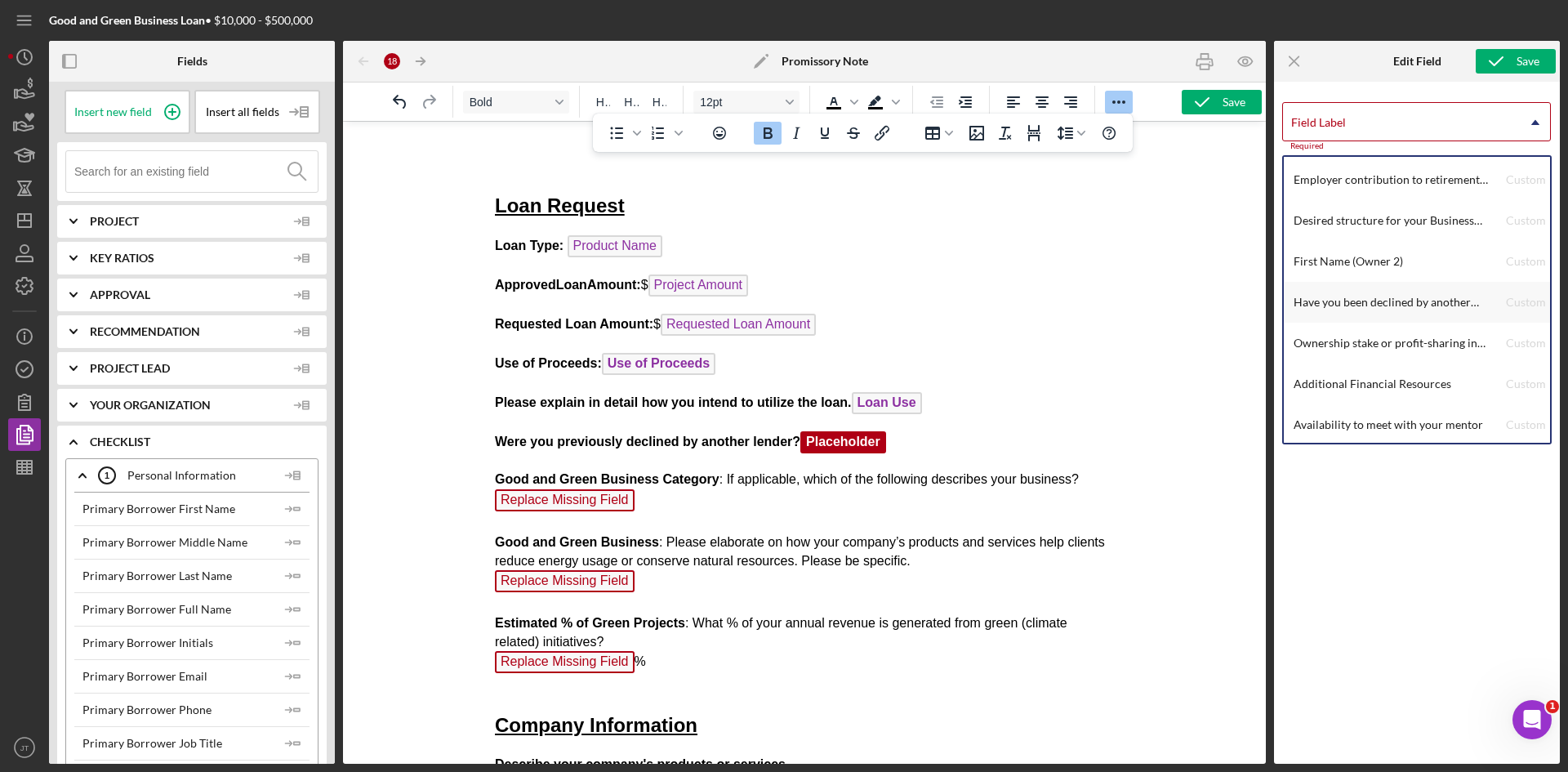
click at [1399, 302] on div "Have you been declined by another lender?" at bounding box center [1399, 303] width 212 height 41
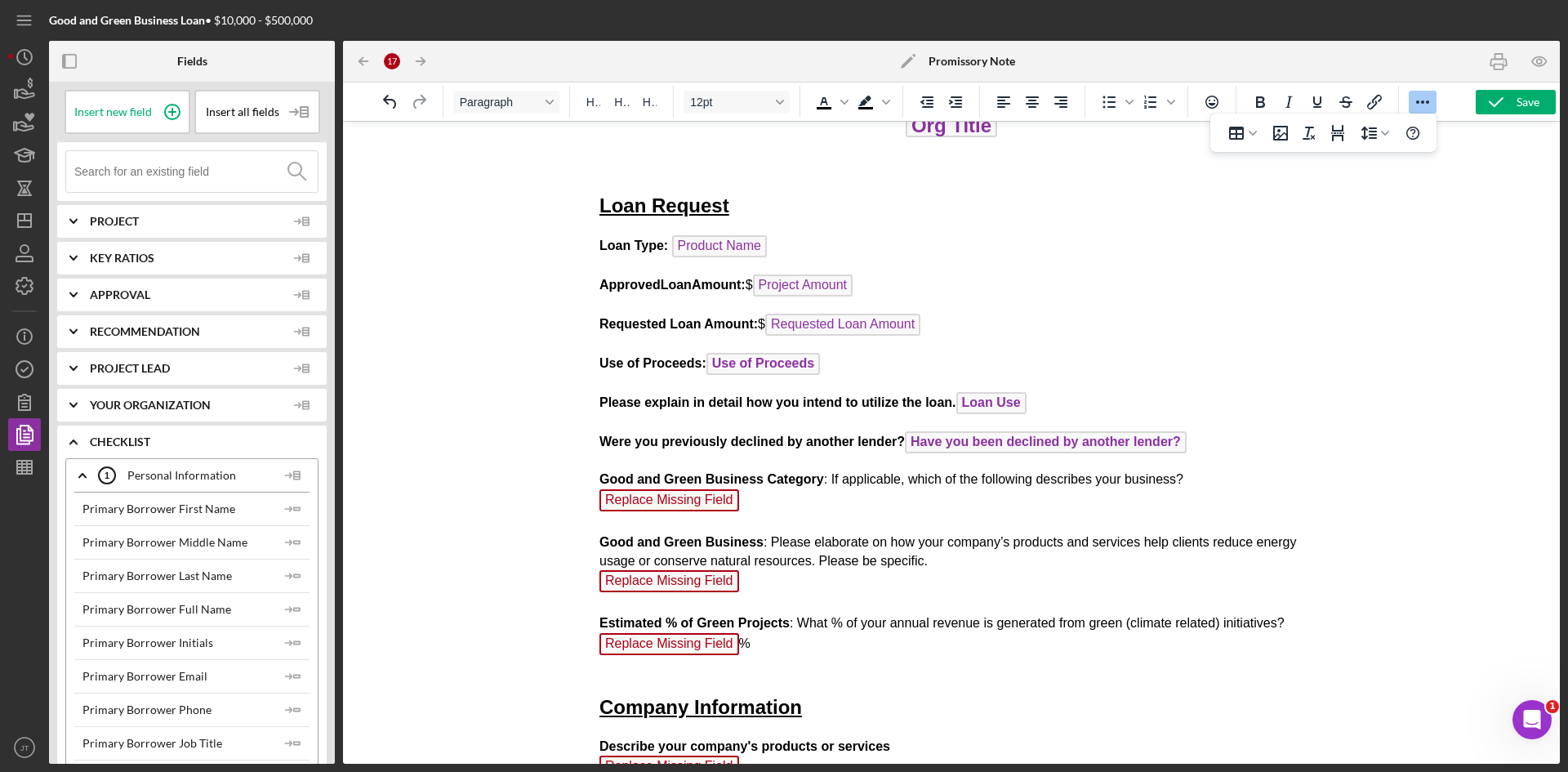
click at [670, 498] on span "Replace Missing Field" at bounding box center [669, 500] width 140 height 22
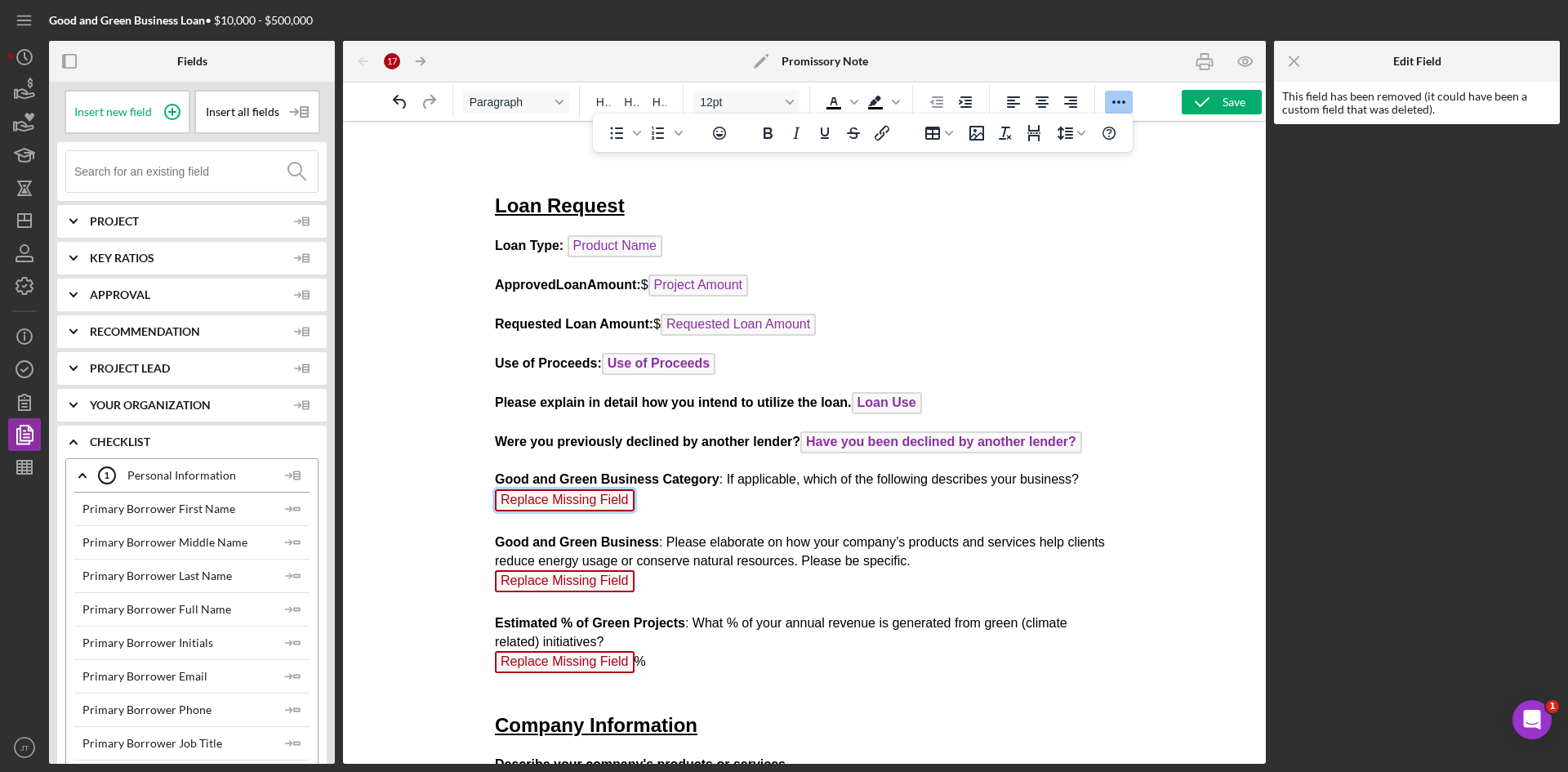
scroll to position [192, 0]
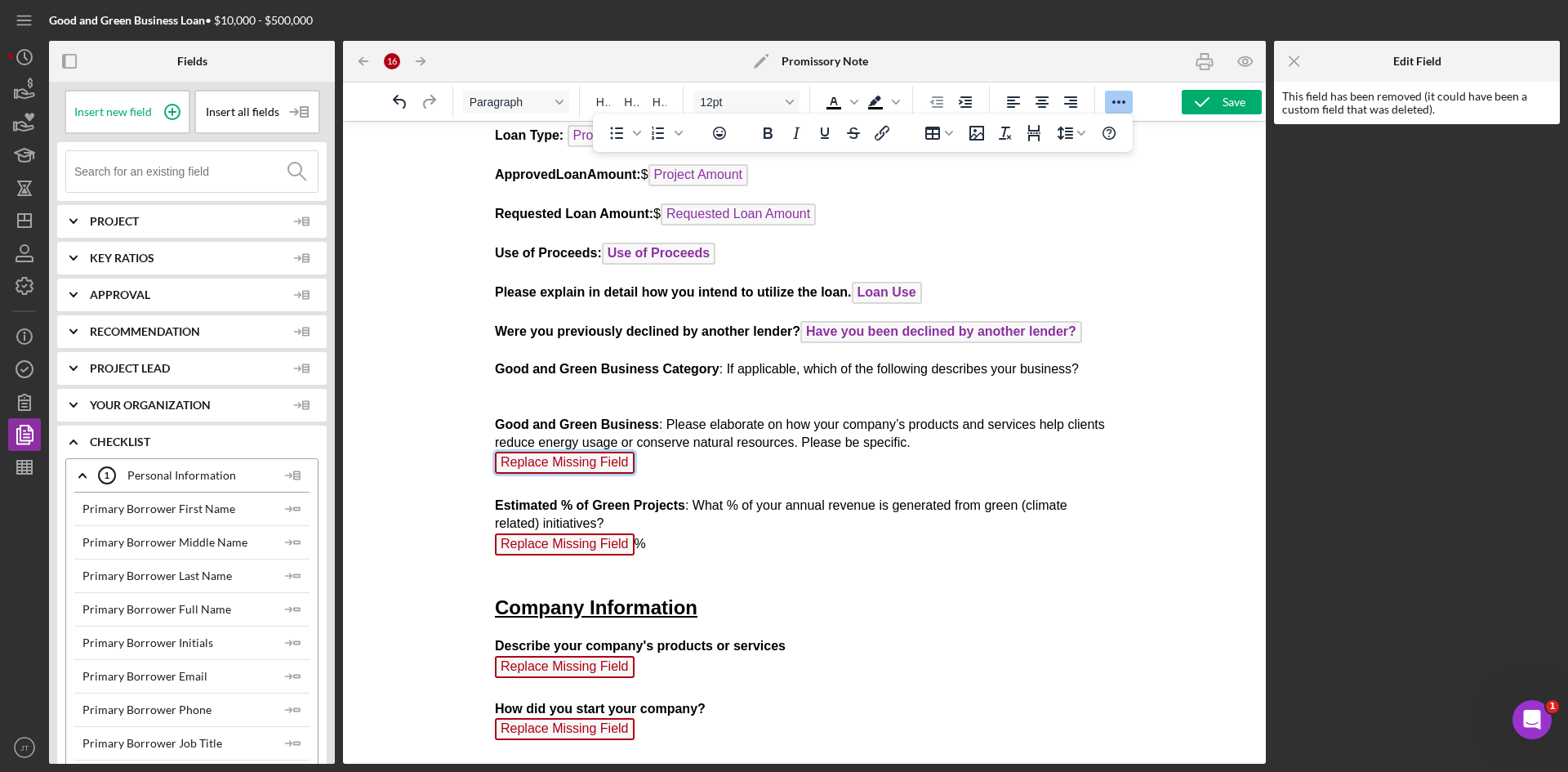
click at [566, 466] on span "Replace Missing Field" at bounding box center [564, 463] width 140 height 22
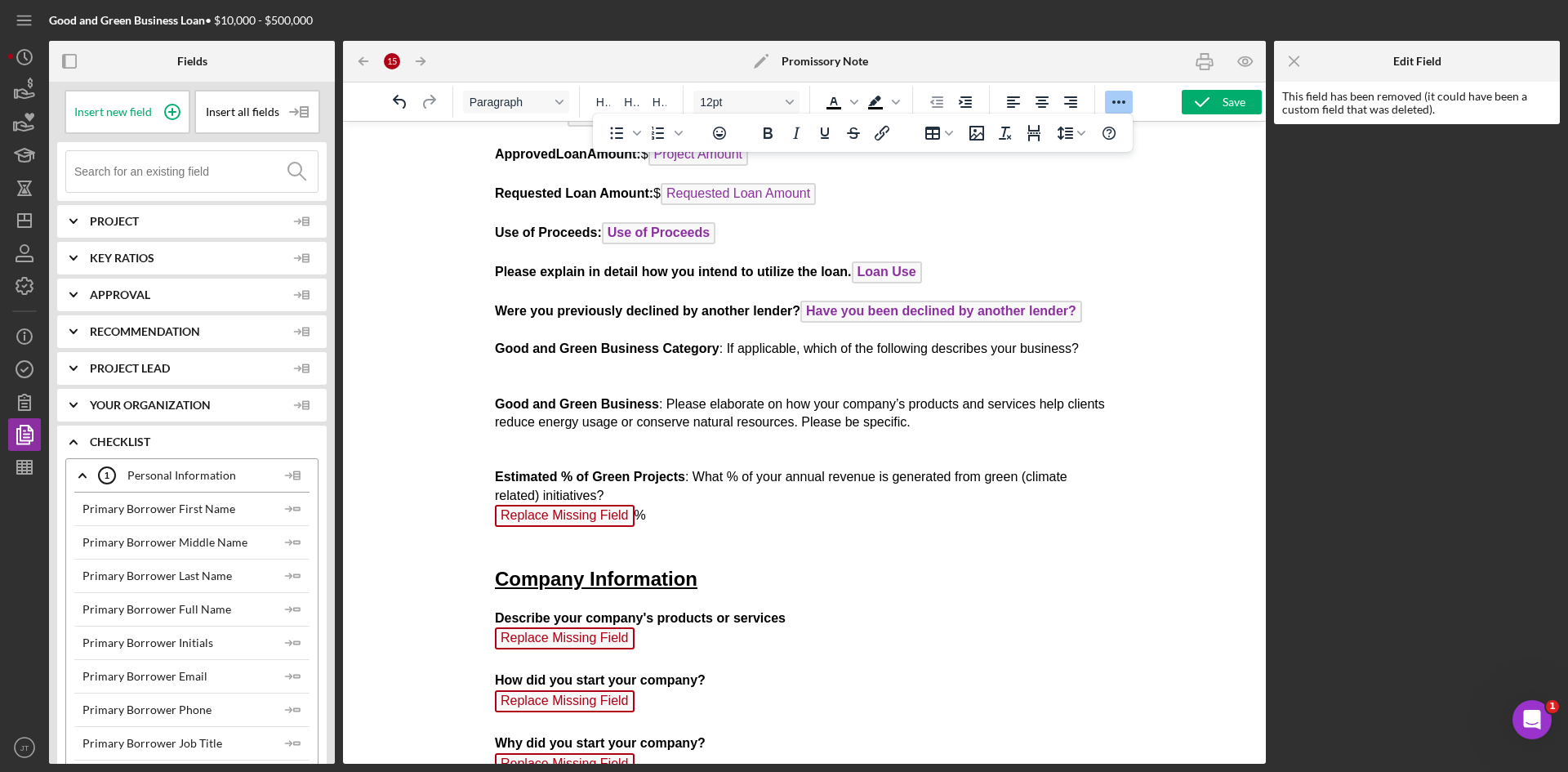
click at [558, 520] on span "Replace Missing Field" at bounding box center [564, 516] width 140 height 22
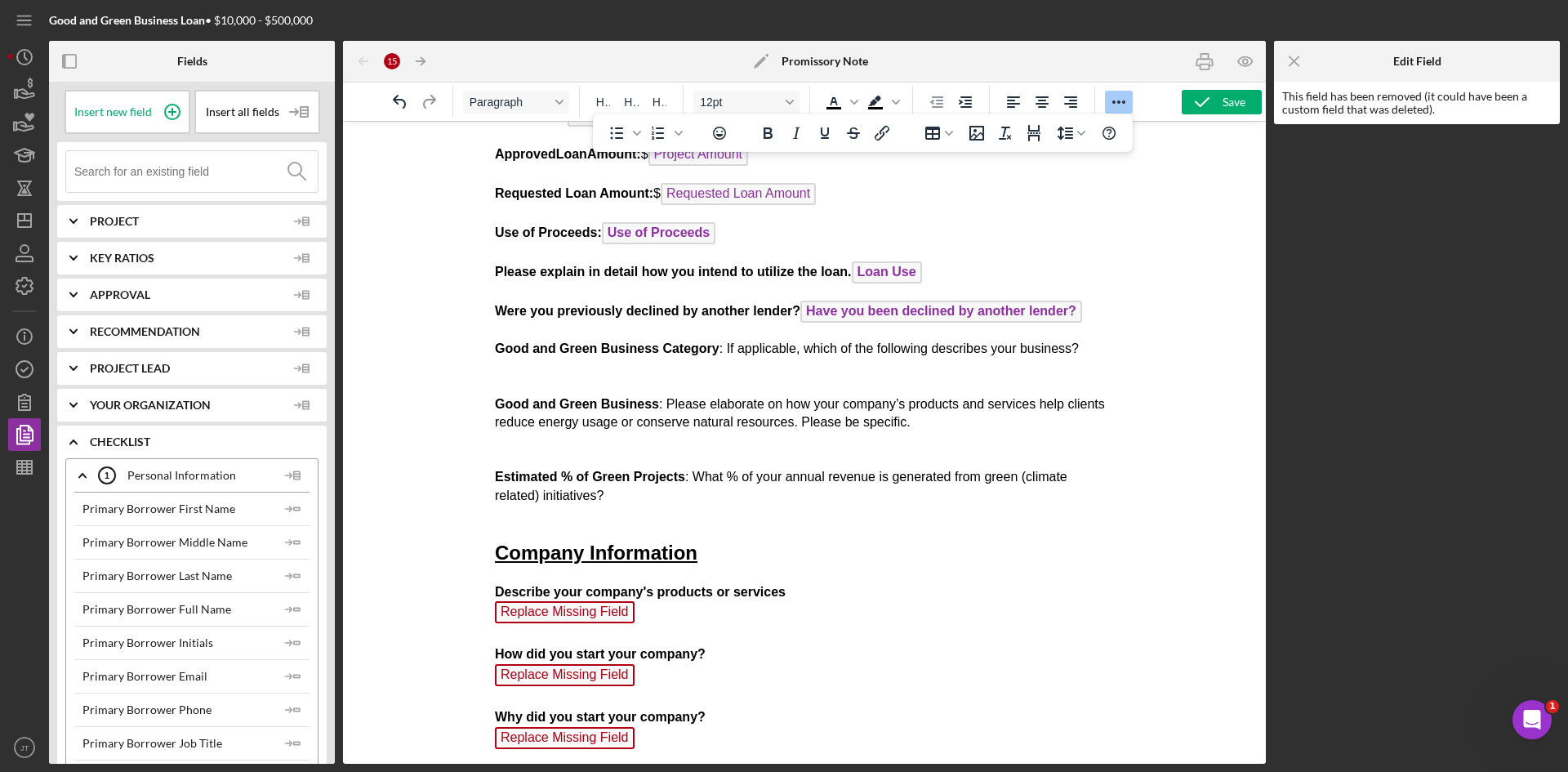
scroll to position [239, 0]
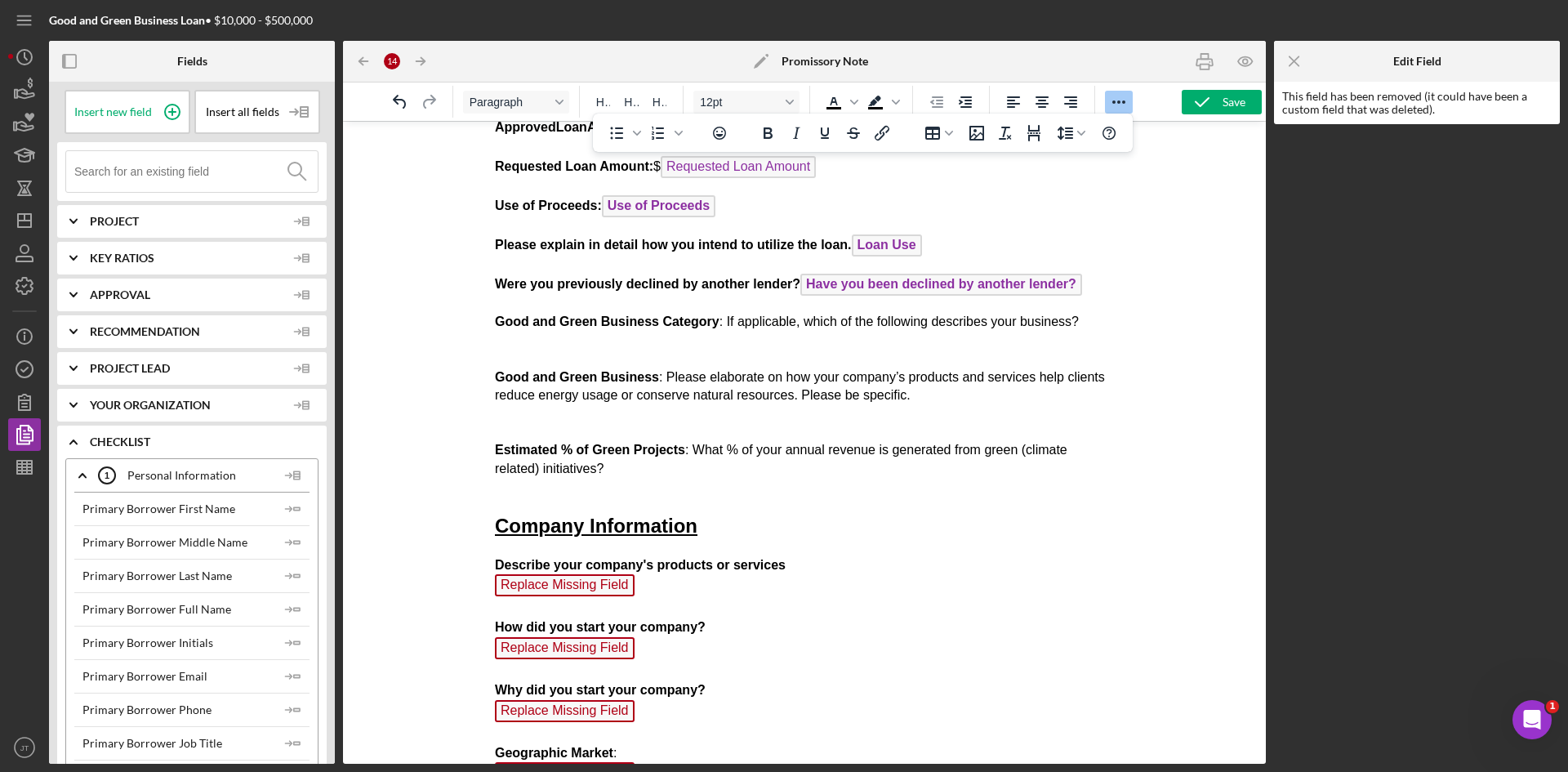
click at [585, 344] on p "Good and Green Business Category : If applicable, which of the following descri…" at bounding box center [804, 404] width 620 height 183
click at [140, 106] on span "Insert new field" at bounding box center [113, 112] width 77 height 13
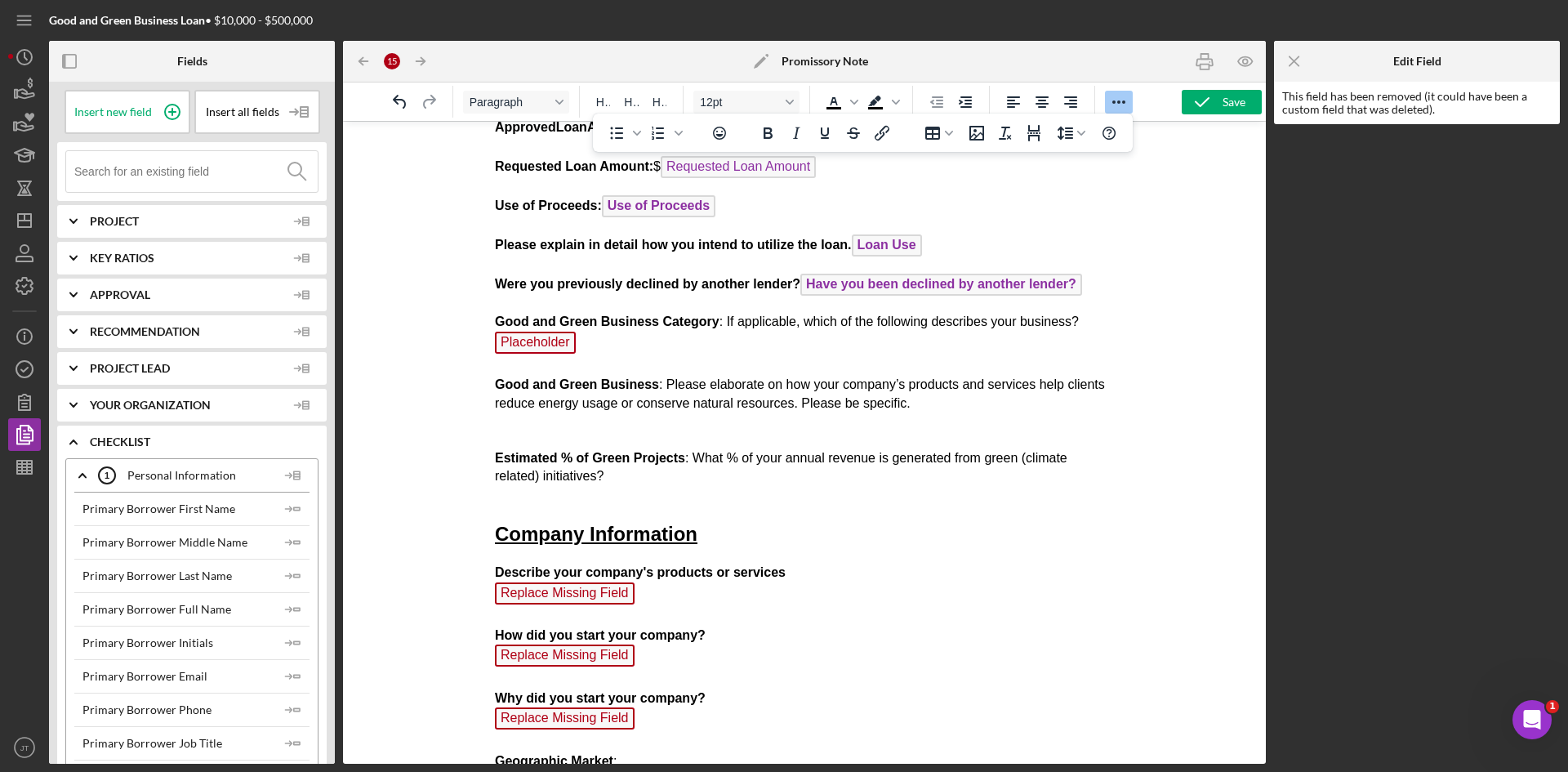
click at [554, 340] on span "Placeholder" at bounding box center [534, 343] width 81 height 22
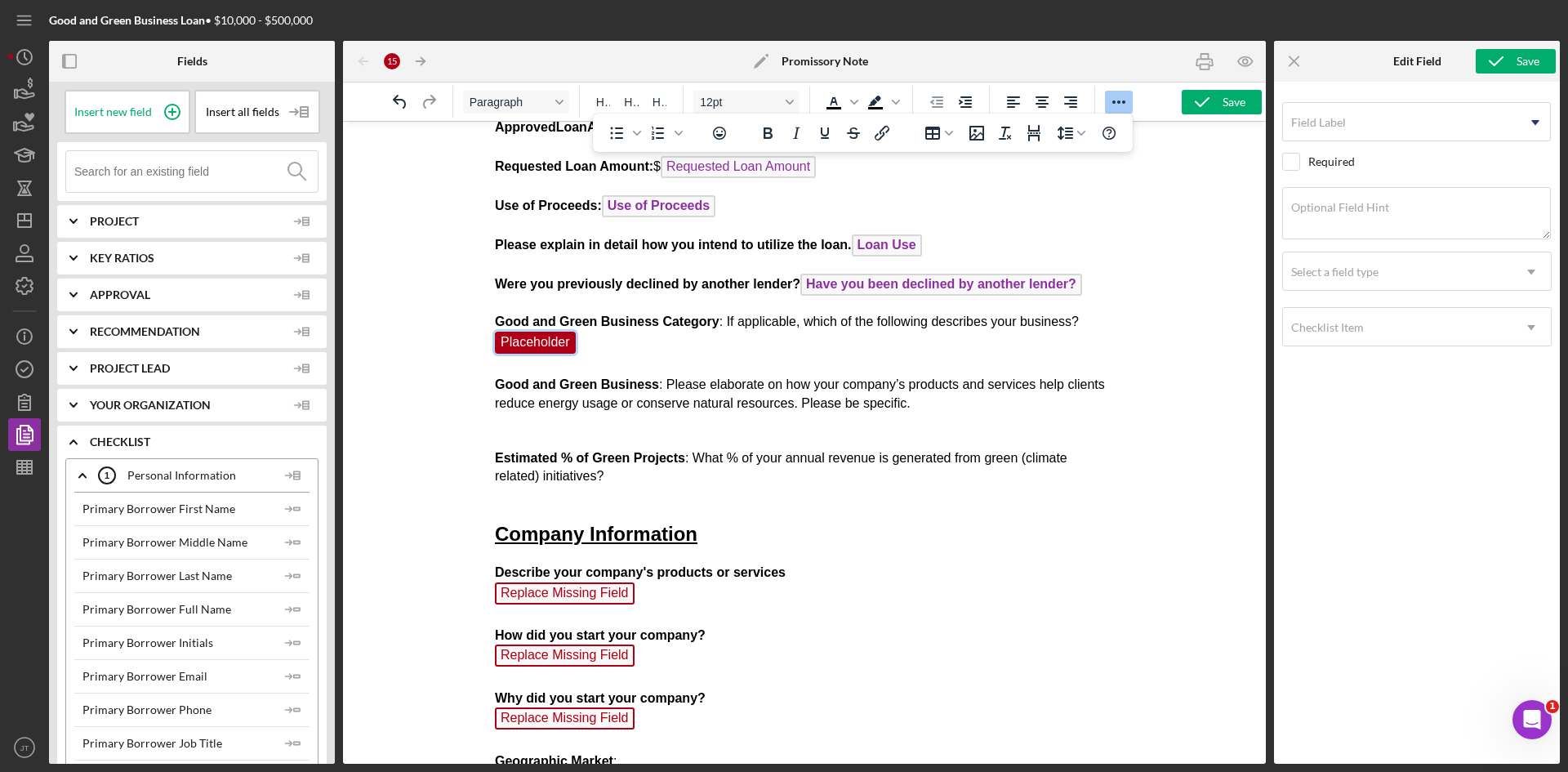
scroll to position [139, 0]
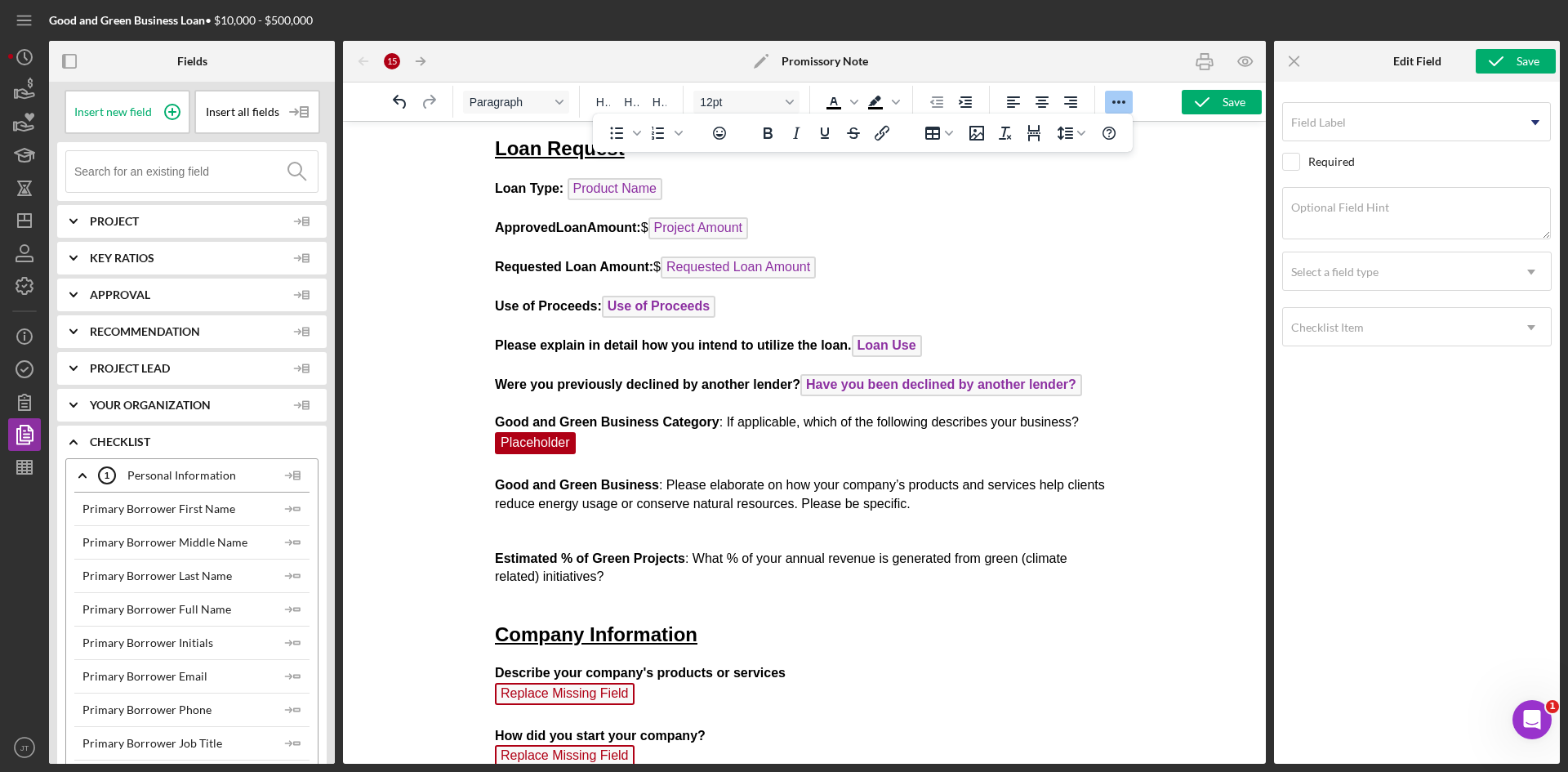
click at [1365, 142] on div "Field Label Icon/Dropdown Arrow Select pre-existing field Product Name Lenderfi…" at bounding box center [1416, 418] width 269 height 657
click at [1377, 128] on input "Field Label" at bounding box center [1416, 122] width 268 height 39
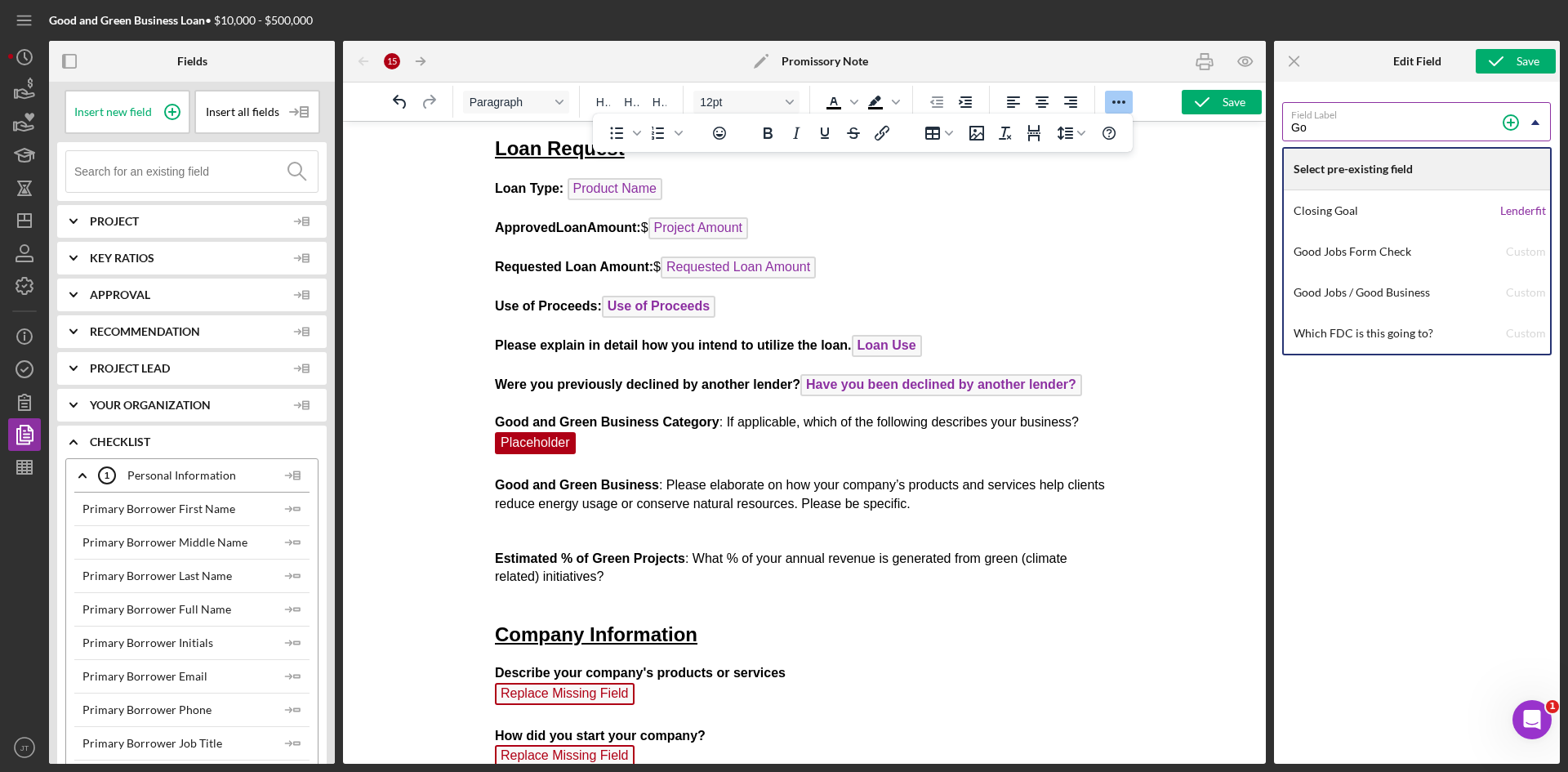
type input "G"
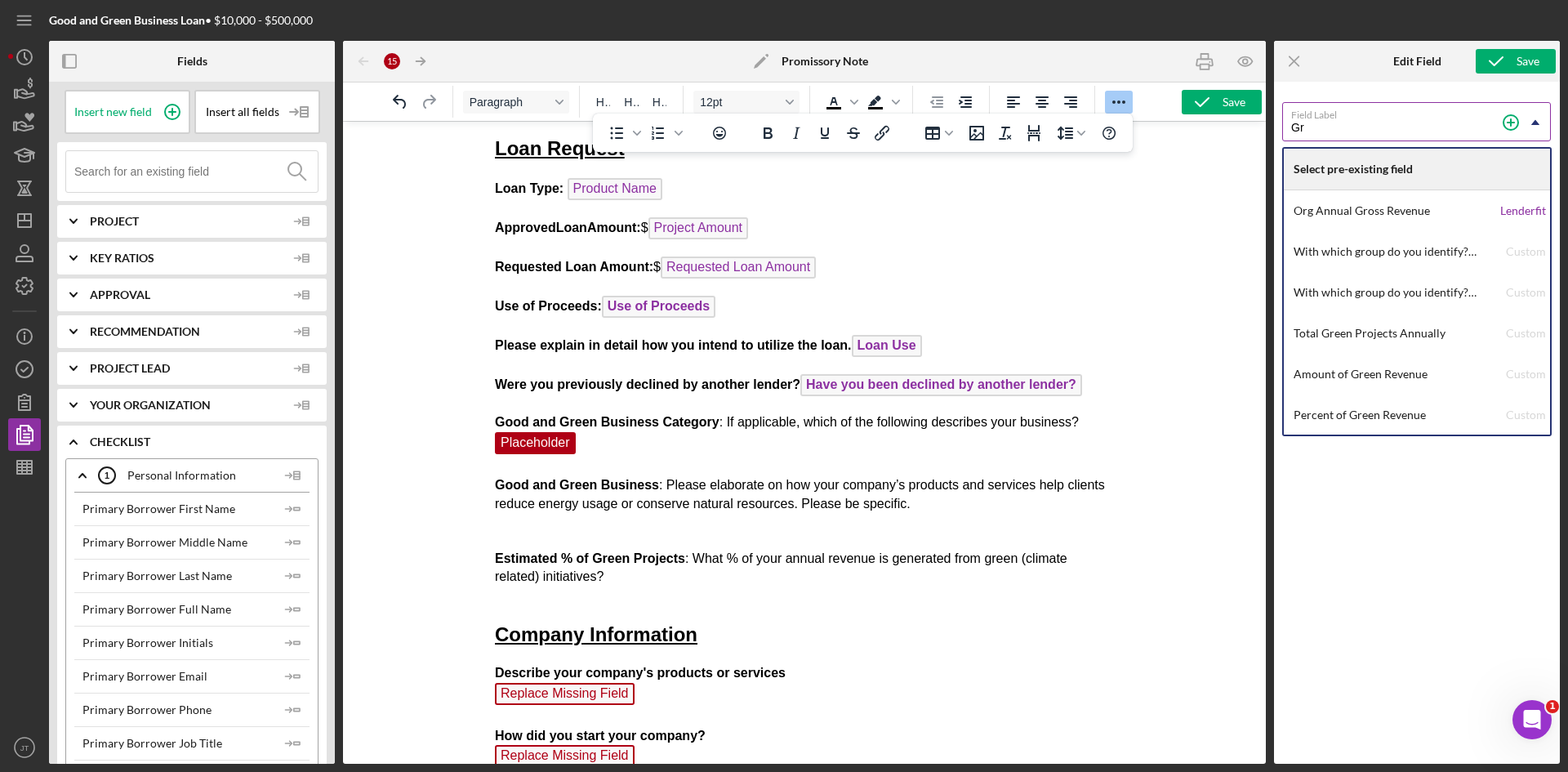
type input "G"
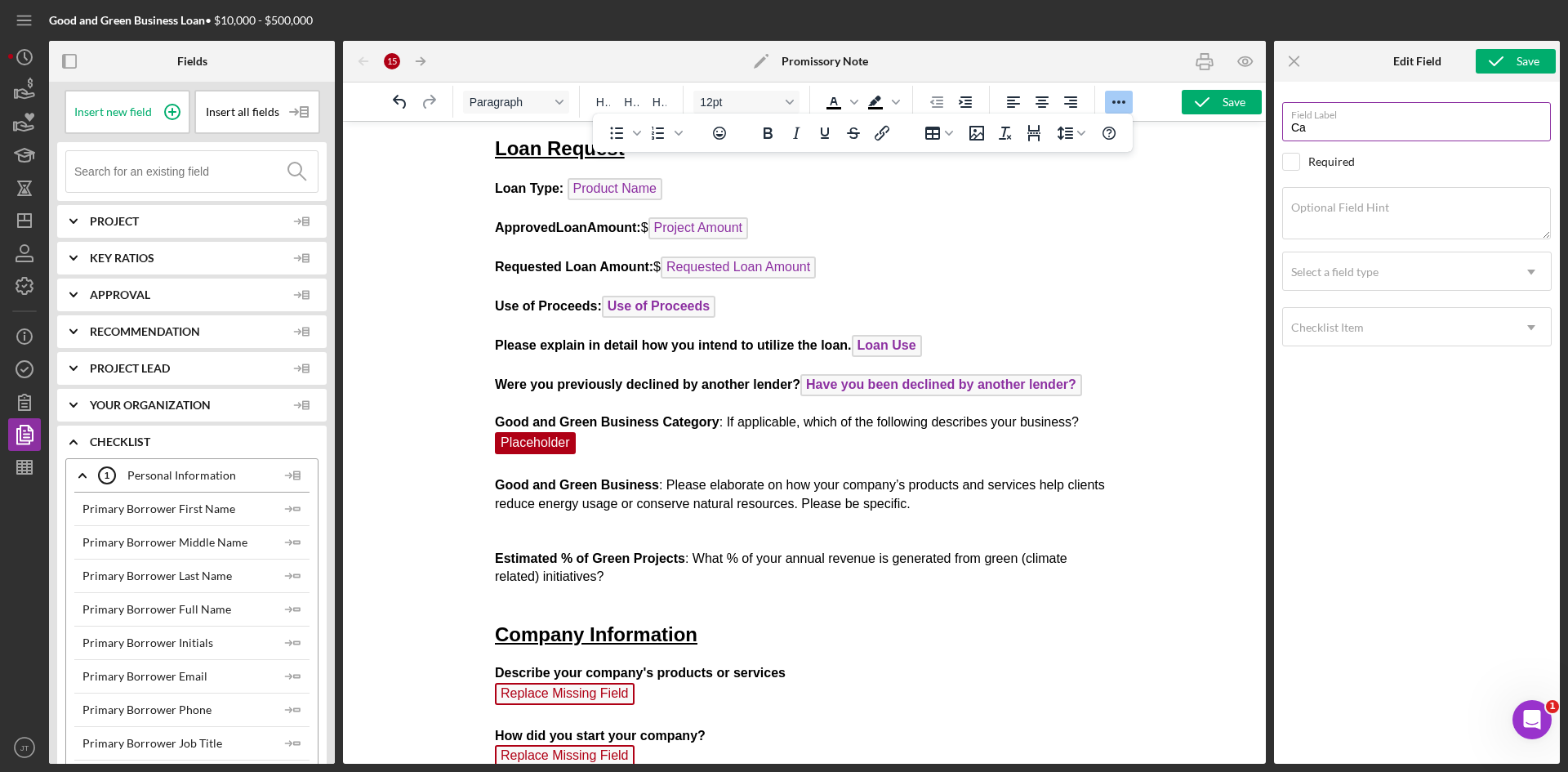
type input "C"
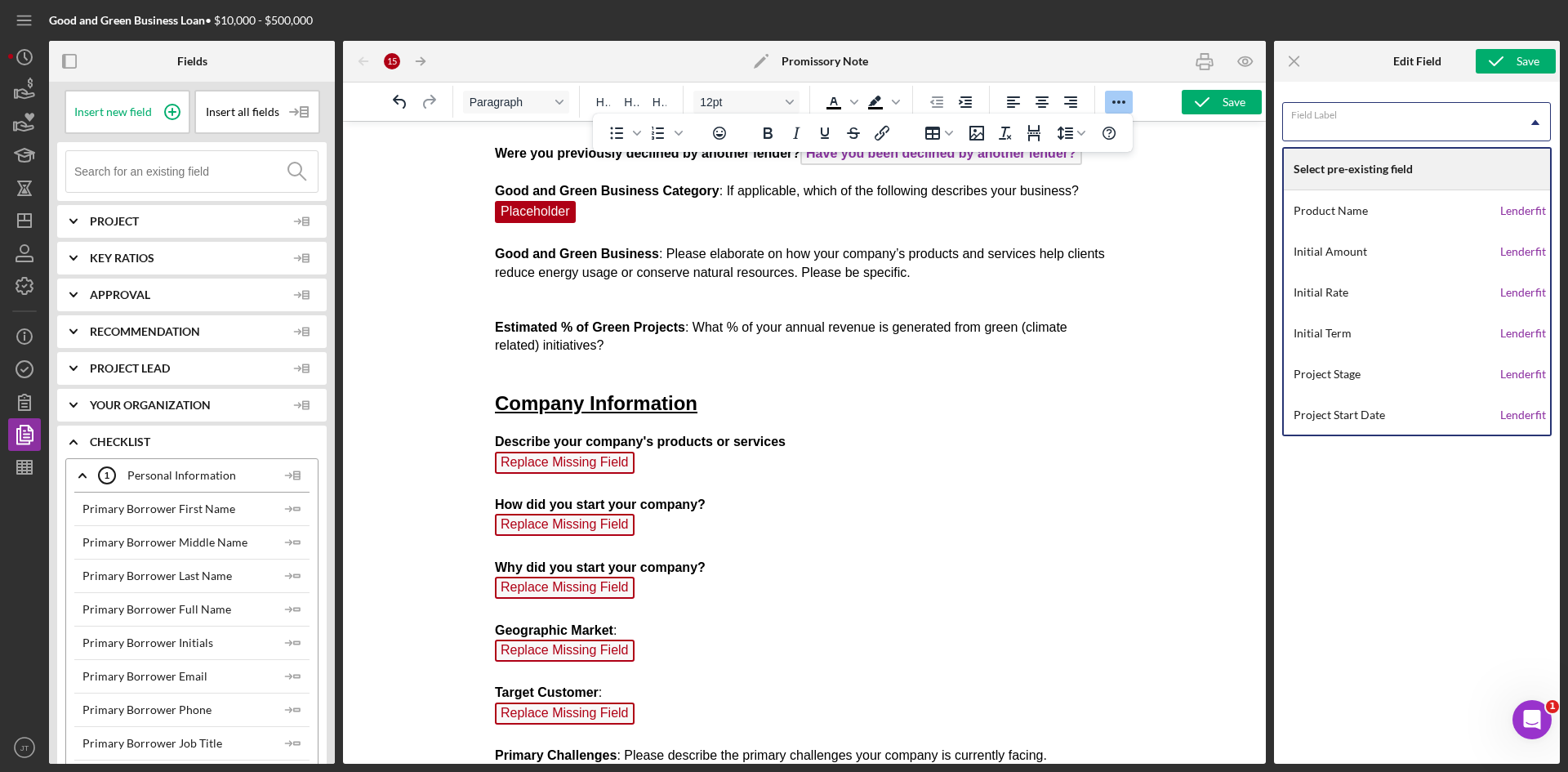
scroll to position [371, 0]
click at [587, 457] on span "Replace Missing Field" at bounding box center [564, 462] width 140 height 22
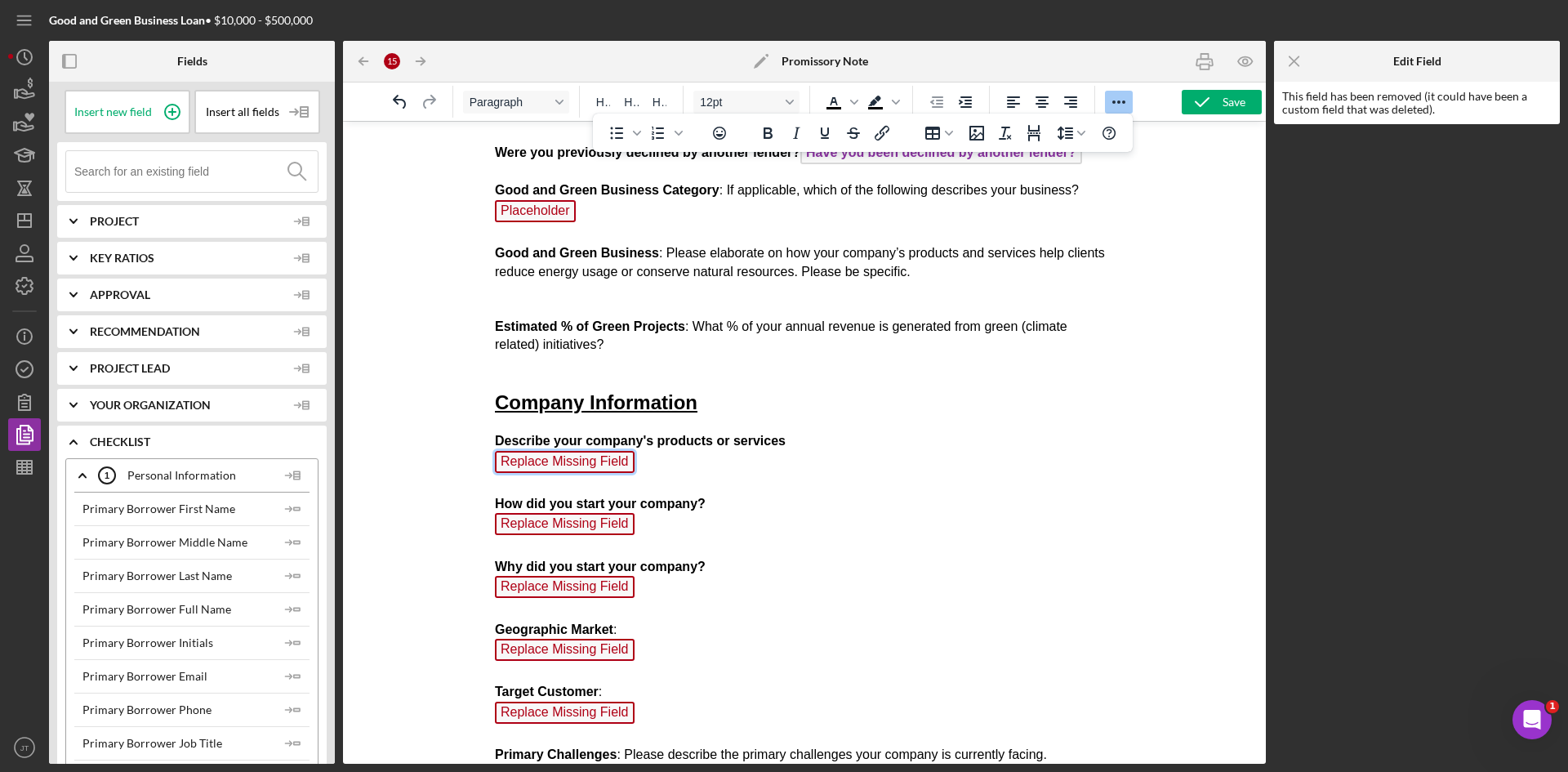
scroll to position [389, 0]
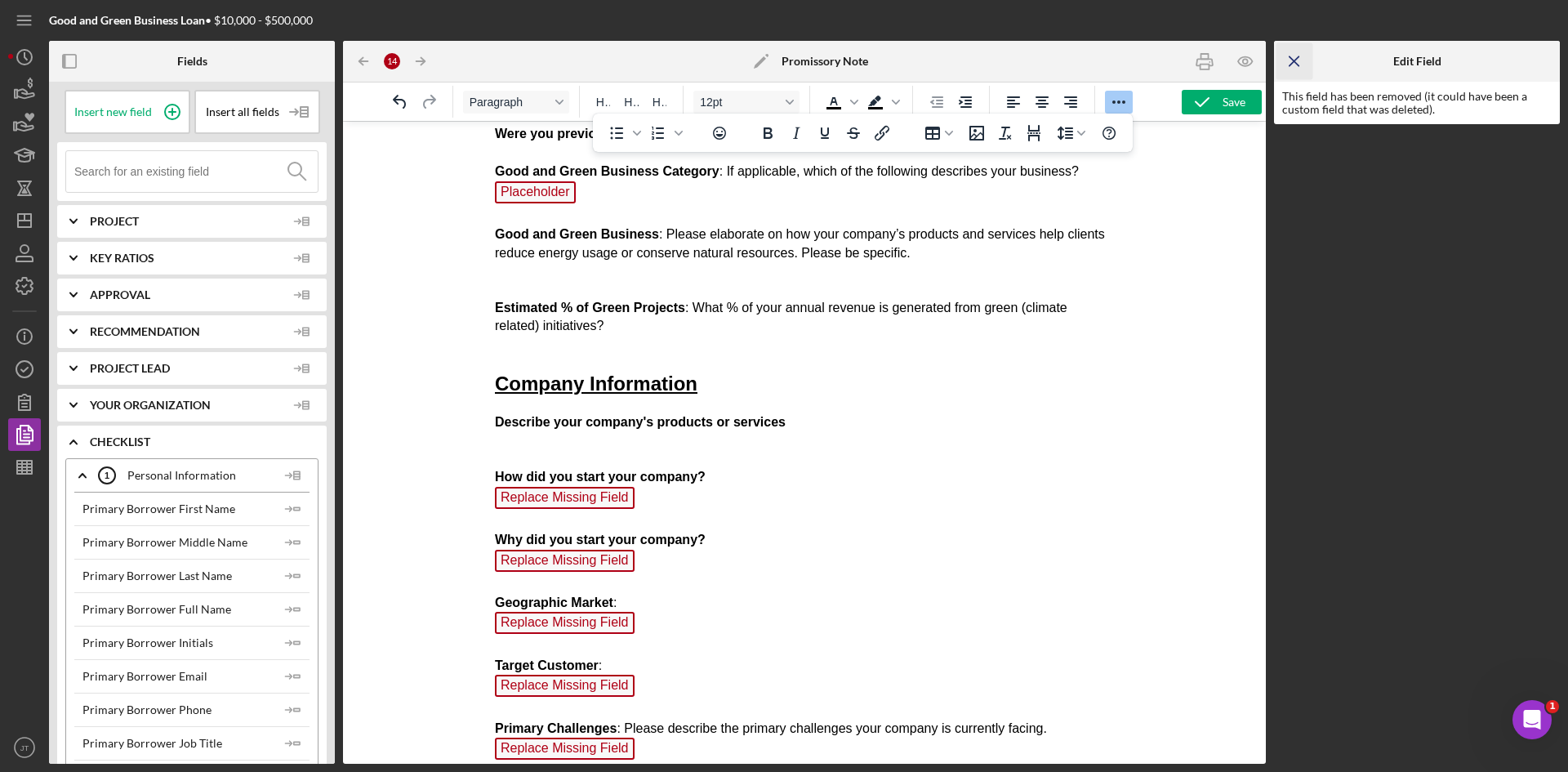
click at [1303, 59] on icon "Icon/Menu Close" at bounding box center [1294, 61] width 36 height 36
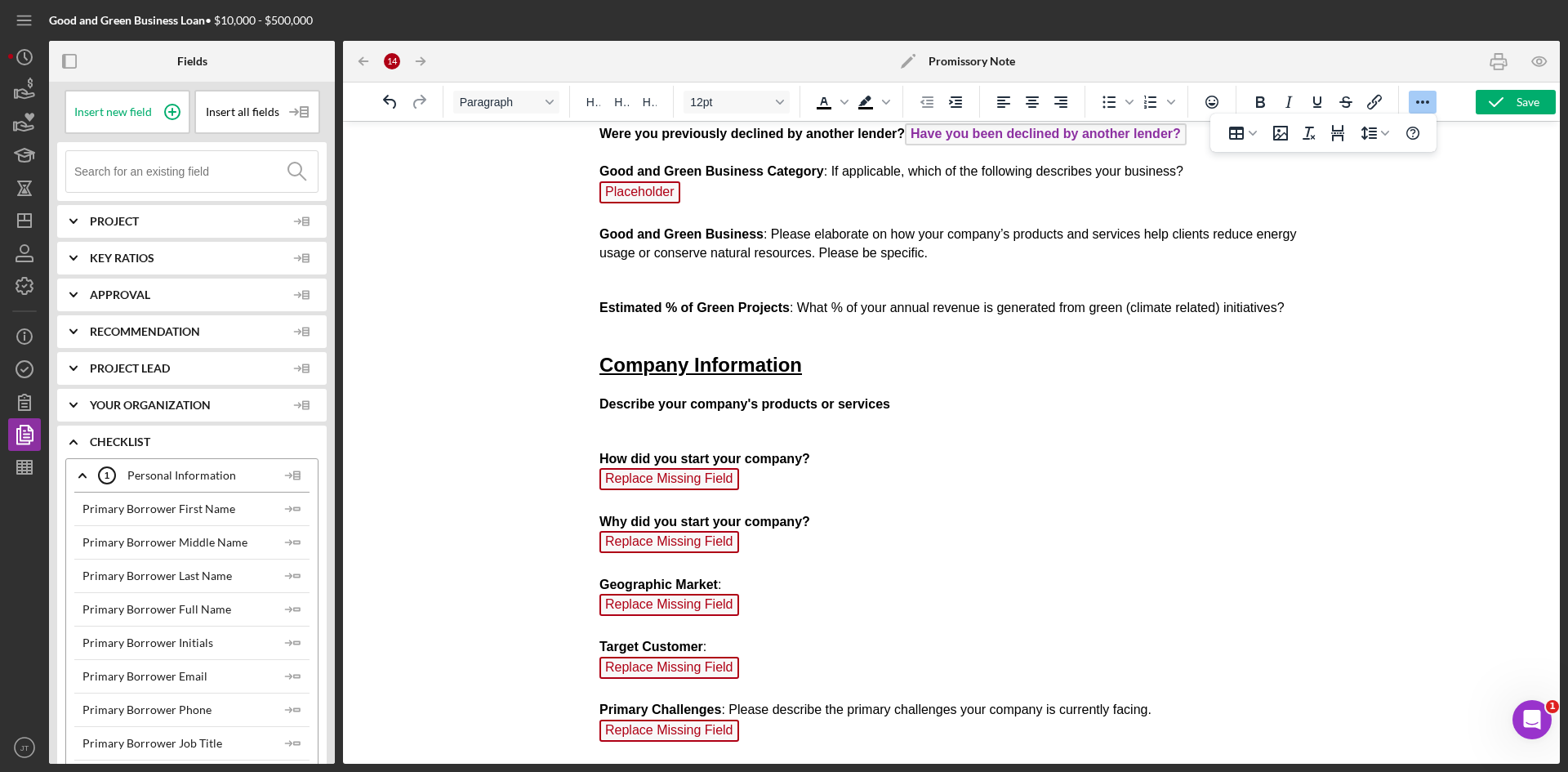
click at [102, 448] on span "Checklist" at bounding box center [204, 441] width 229 height 13
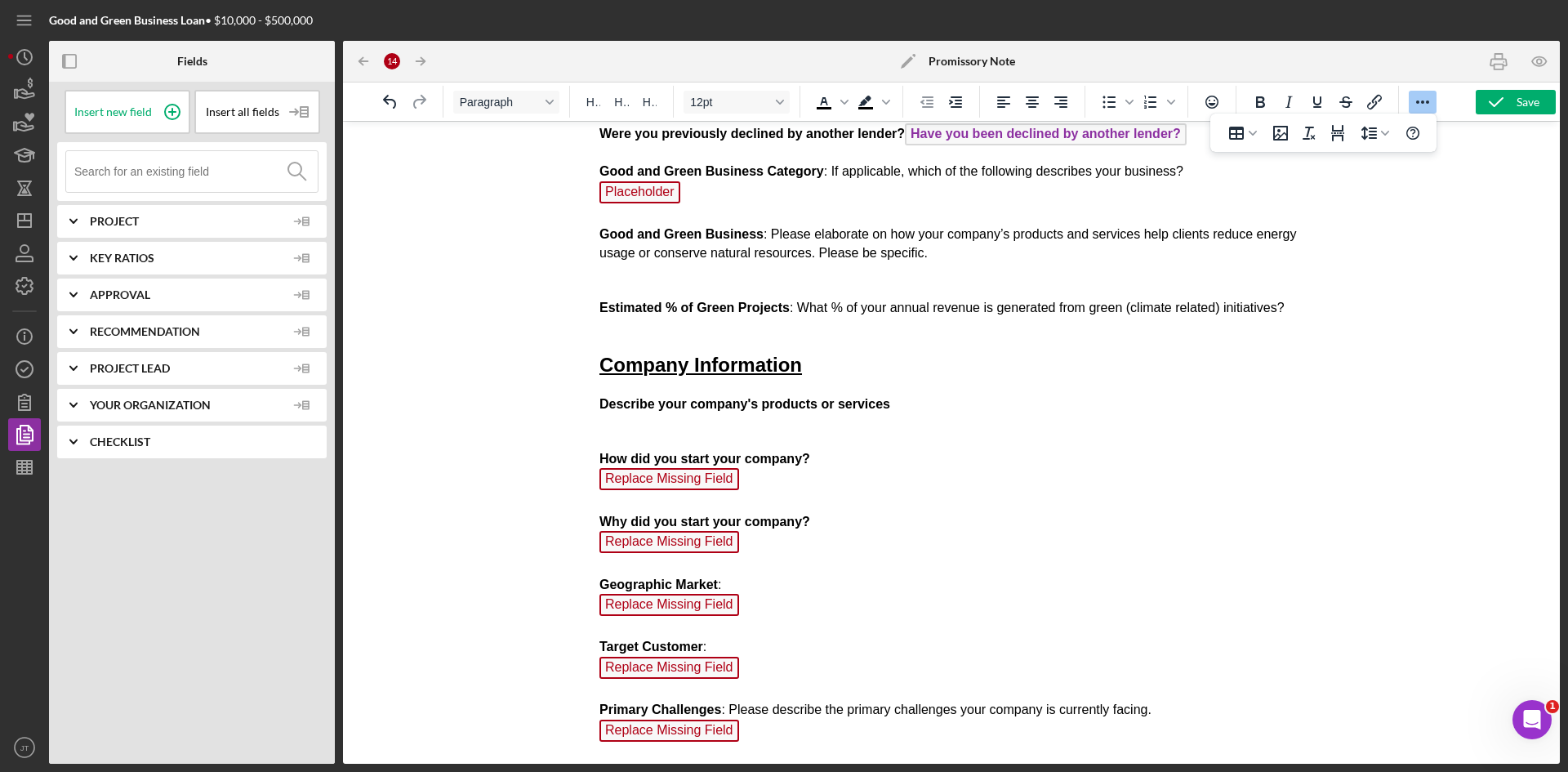
click at [122, 295] on span "Approval" at bounding box center [187, 295] width 196 height 13
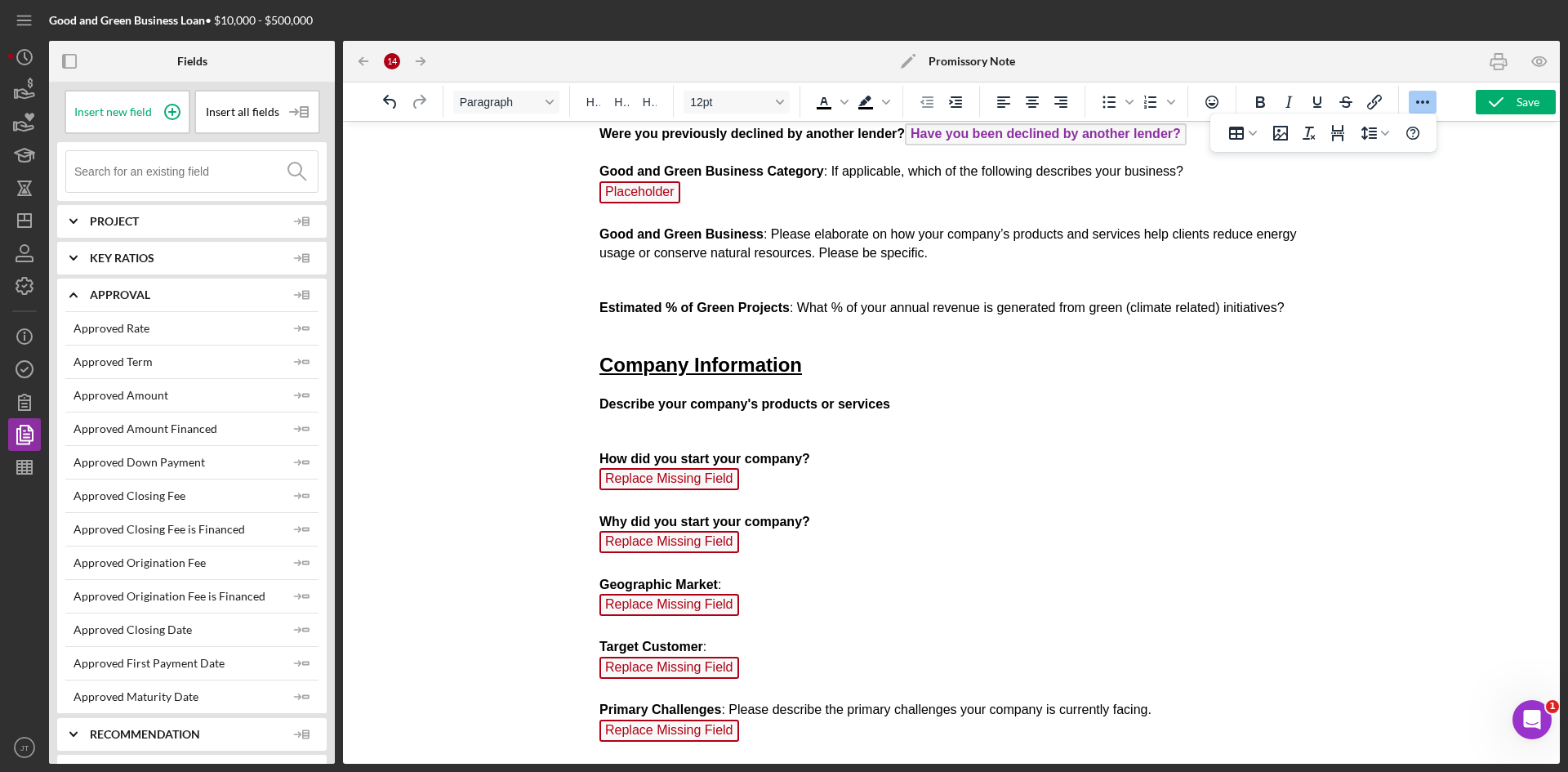
click at [122, 295] on span "Approval" at bounding box center [187, 295] width 196 height 13
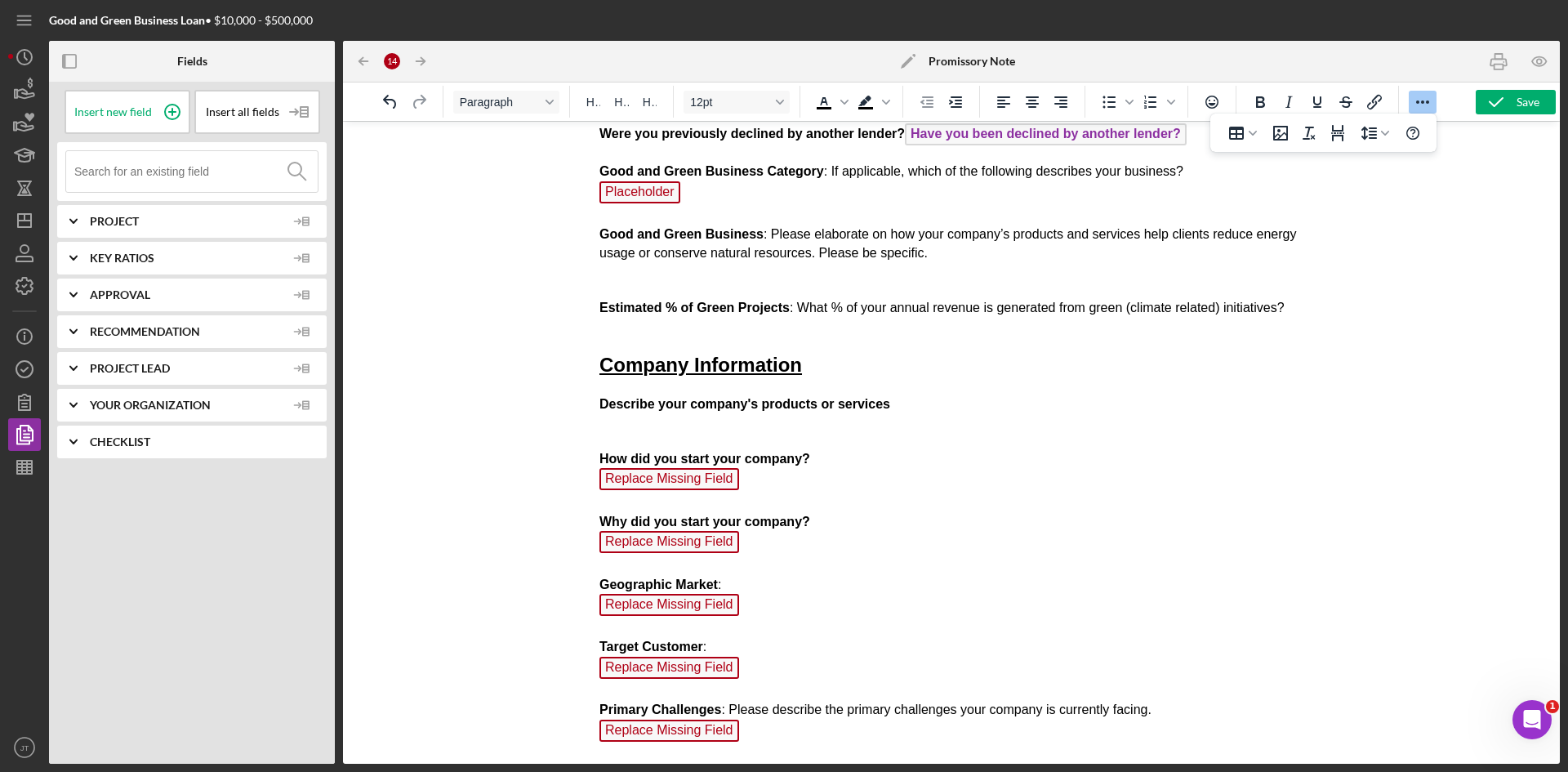
click at [146, 414] on div "Your Organization" at bounding box center [204, 404] width 229 height 33
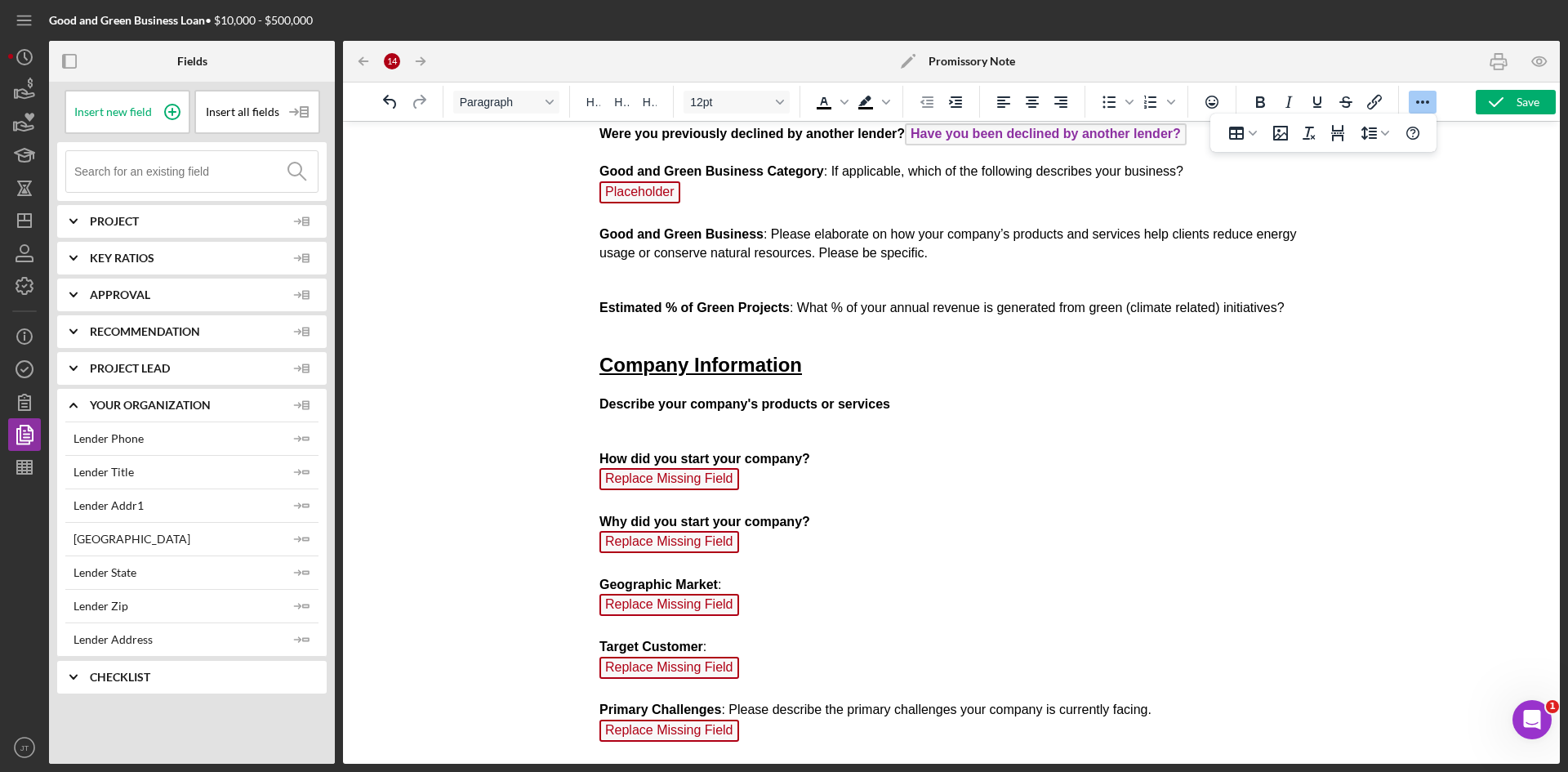
click at [141, 408] on span "Your Organization" at bounding box center [187, 405] width 196 height 13
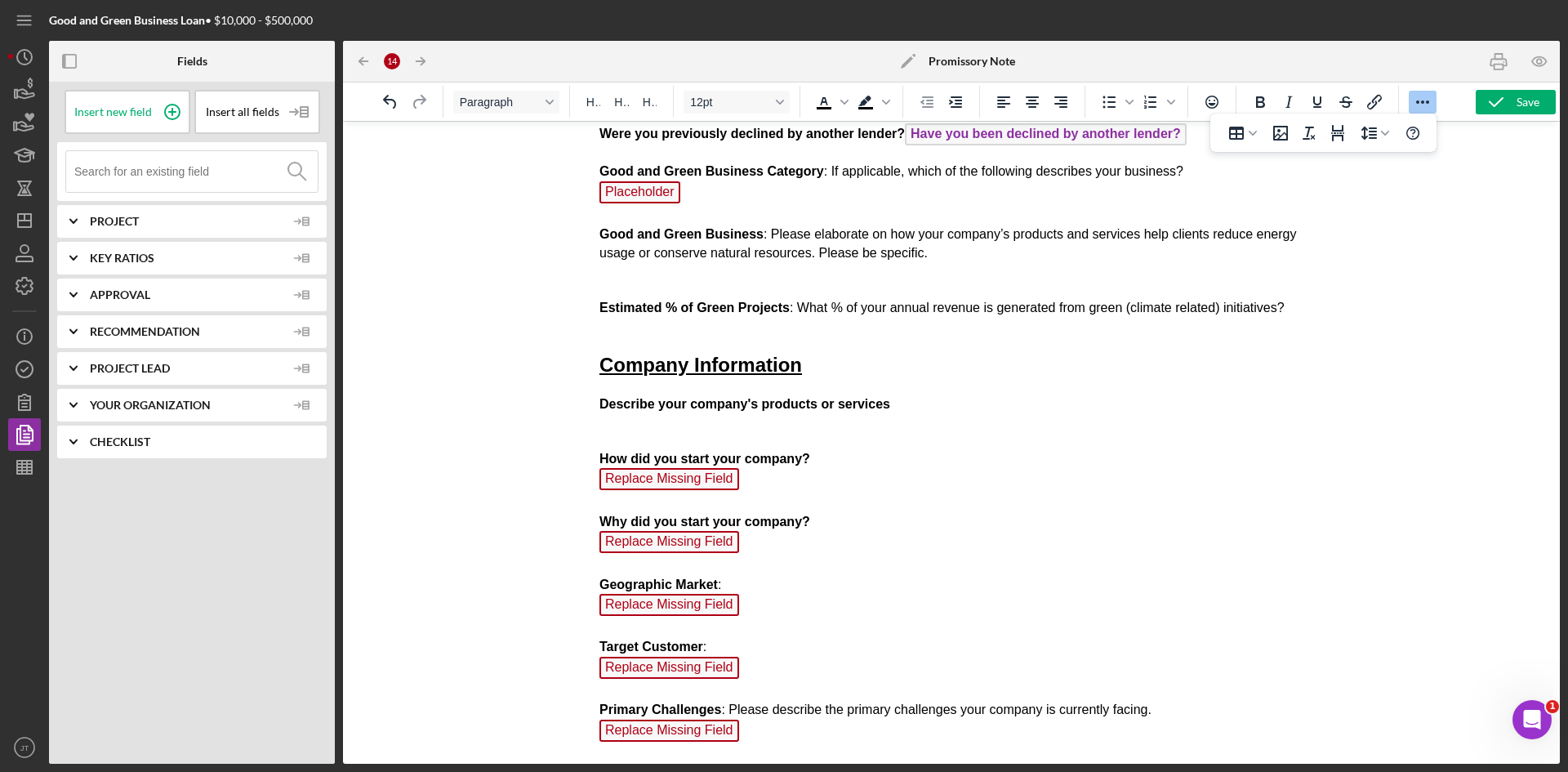
click at [136, 447] on span "Checklist" at bounding box center [204, 441] width 229 height 13
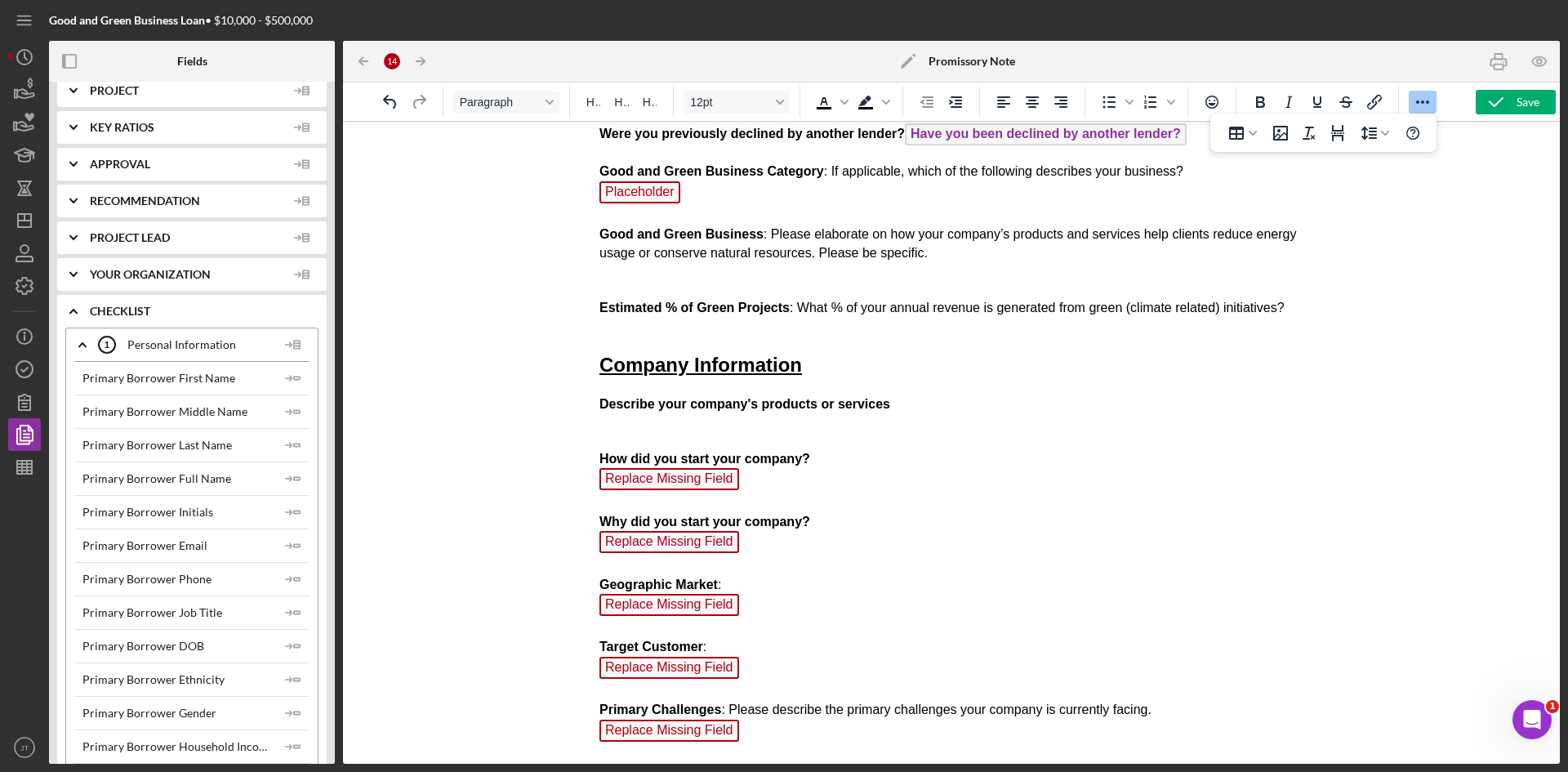
scroll to position [125, 0]
click at [82, 357] on icon "Icon/Expander" at bounding box center [83, 350] width 41 height 41
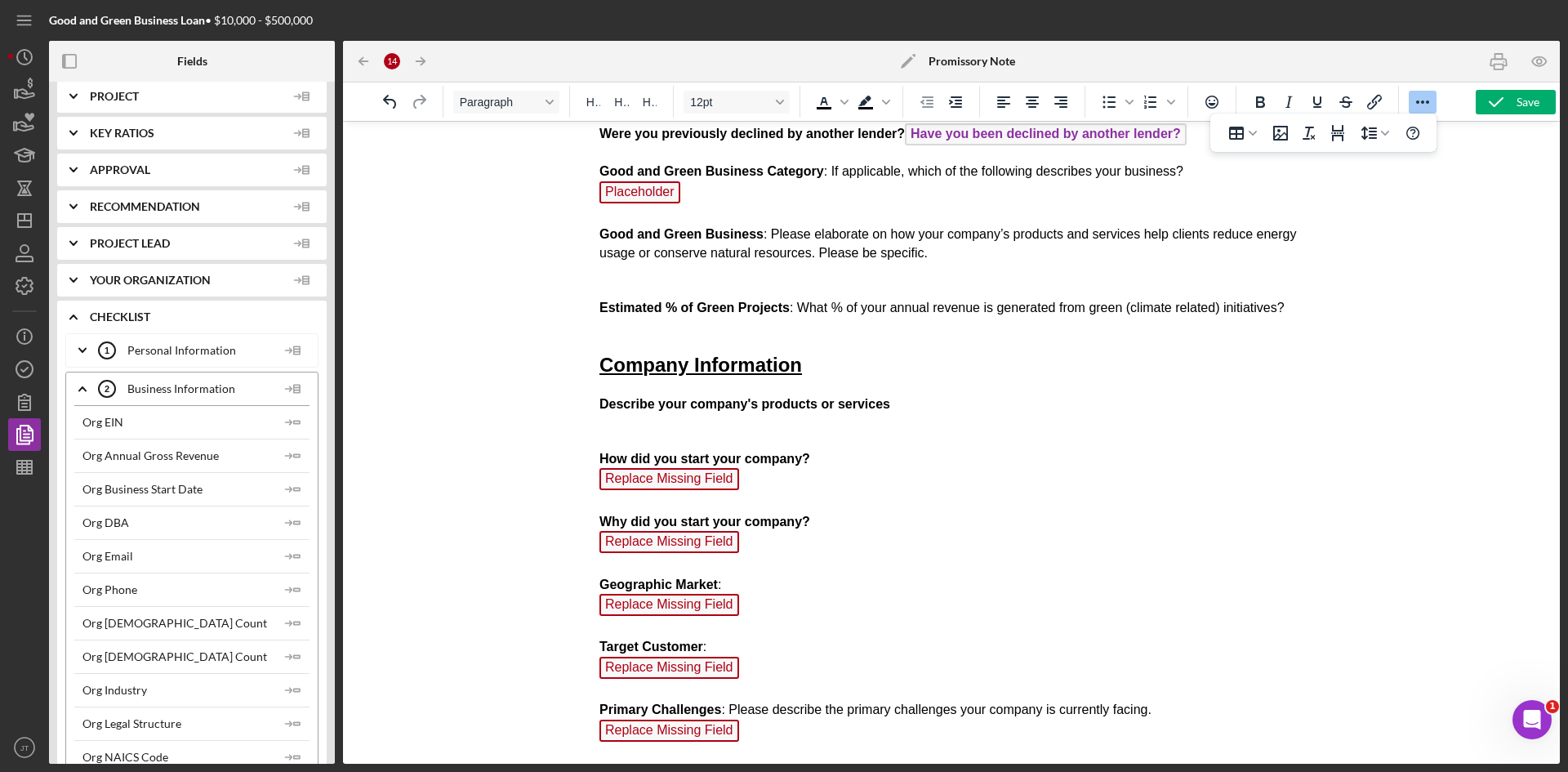
click at [87, 394] on icon "Icon/Expander" at bounding box center [83, 388] width 41 height 41
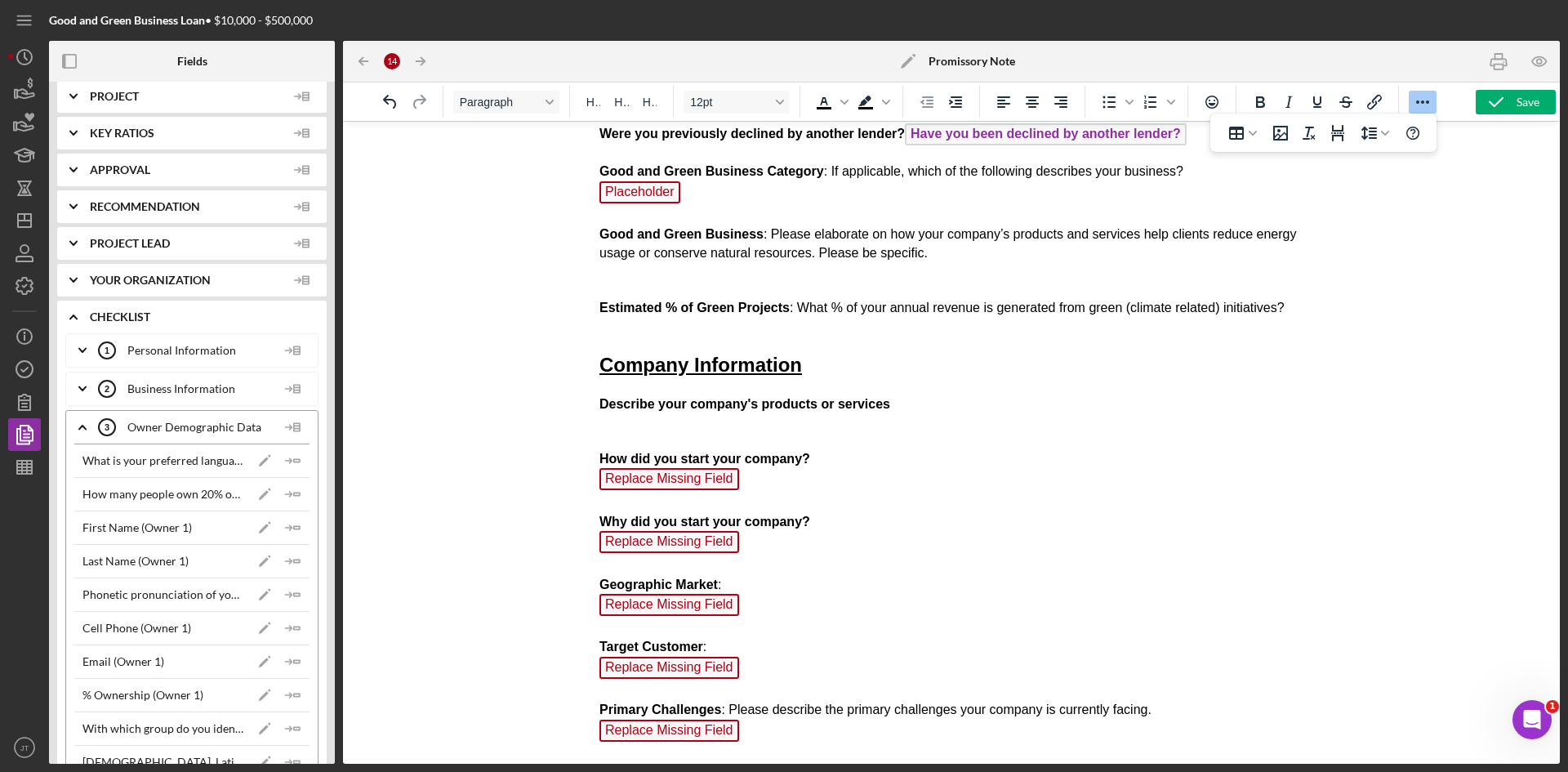
click at [85, 421] on icon "Icon/Expander" at bounding box center [83, 427] width 41 height 41
click at [84, 471] on icon "Icon/Expander" at bounding box center [83, 466] width 41 height 41
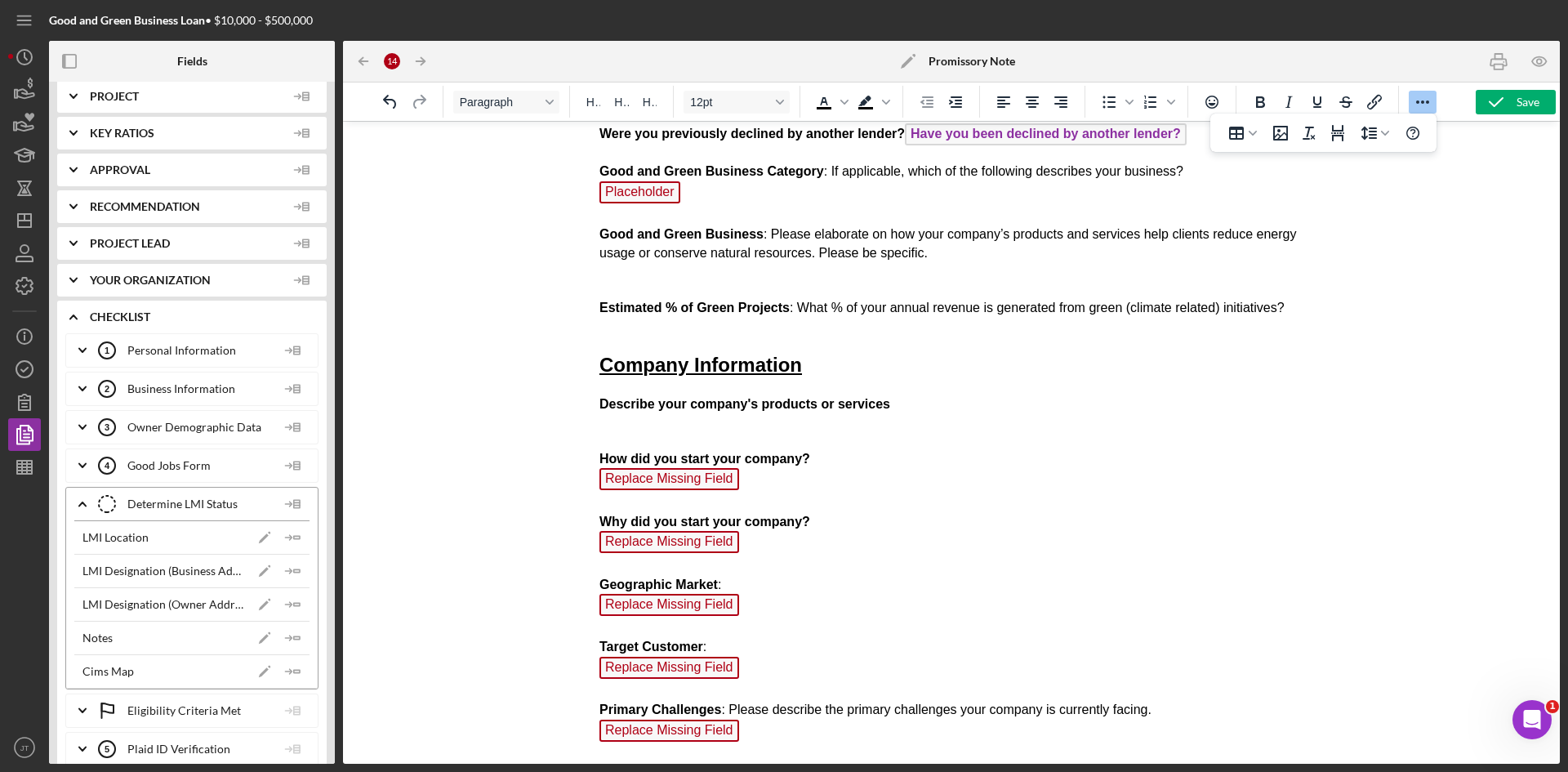
click at [78, 505] on icon "Icon/Expander" at bounding box center [83, 504] width 41 height 41
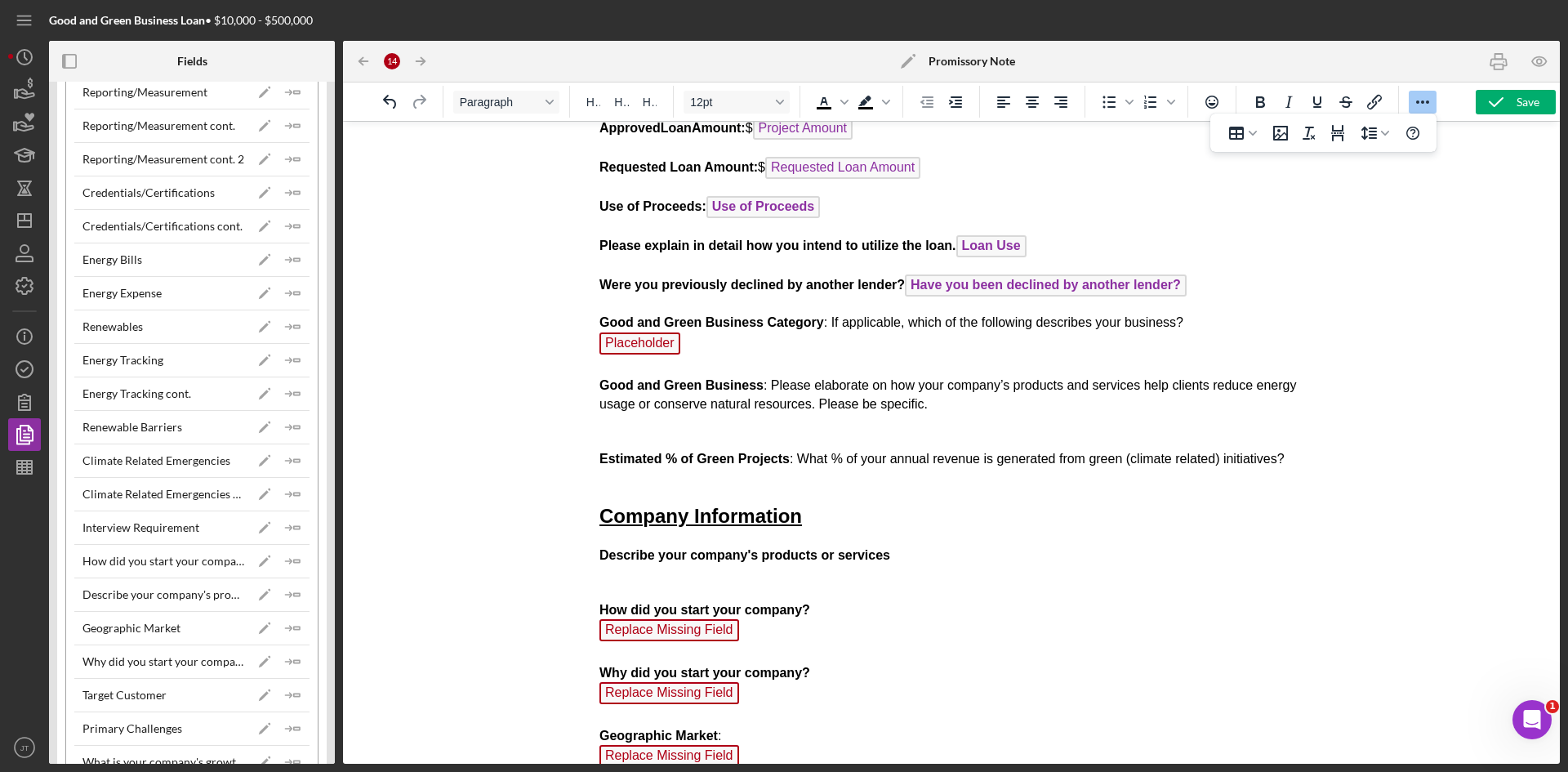
scroll to position [1251, 0]
click at [148, 364] on div "Energy Tracking" at bounding box center [123, 361] width 81 height 13
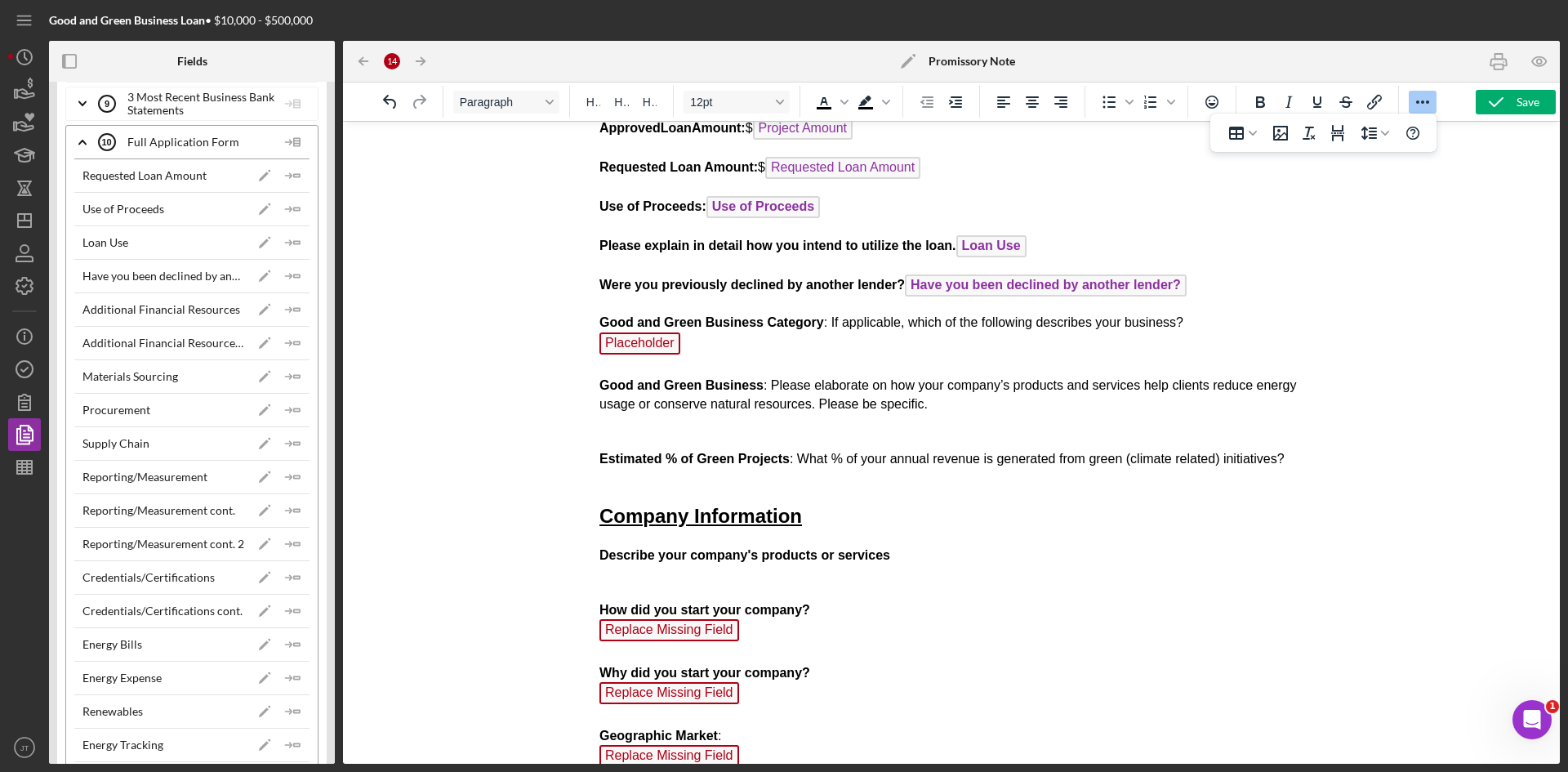
scroll to position [872, 0]
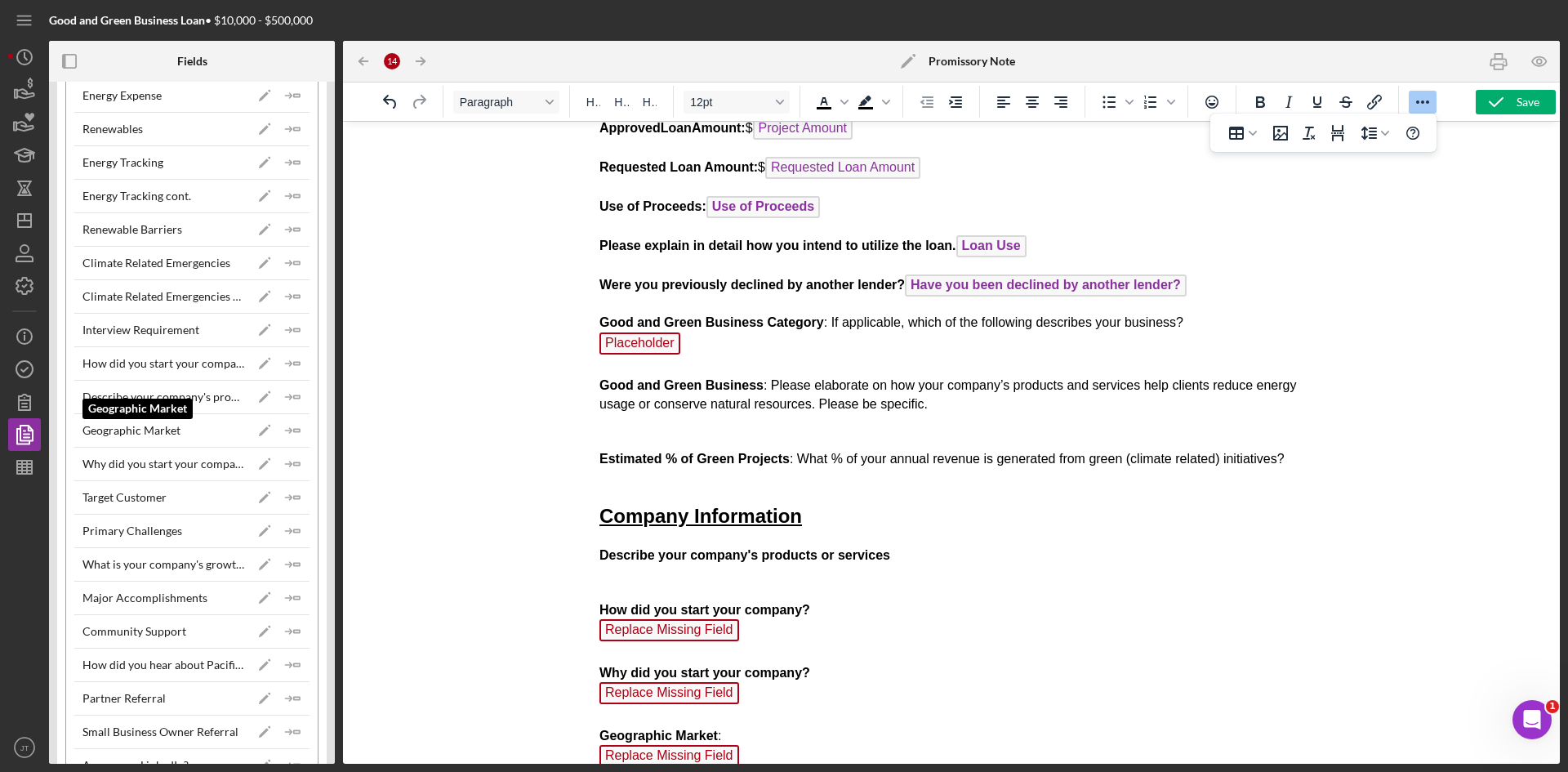
scroll to position [1449, 0]
click at [212, 396] on div "Describe your company's products or services" at bounding box center [164, 396] width 162 height 13
drag, startPoint x: 799, startPoint y: 518, endPoint x: 627, endPoint y: 579, distance: 182.5
click at [294, 400] on icon "Icon/Insert Field" at bounding box center [292, 396] width 33 height 33
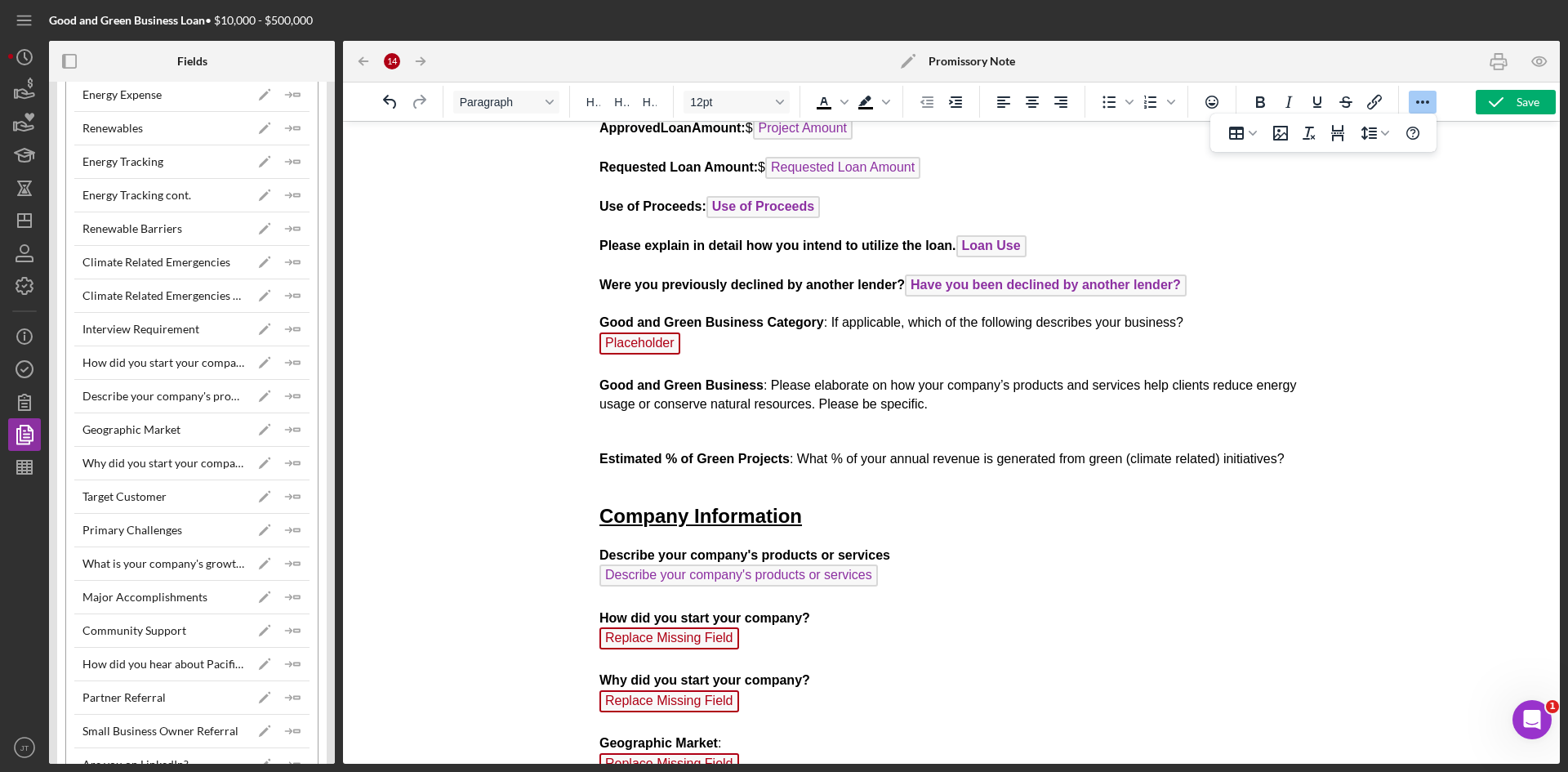
click at [663, 640] on span "Replace Missing Field" at bounding box center [669, 638] width 140 height 22
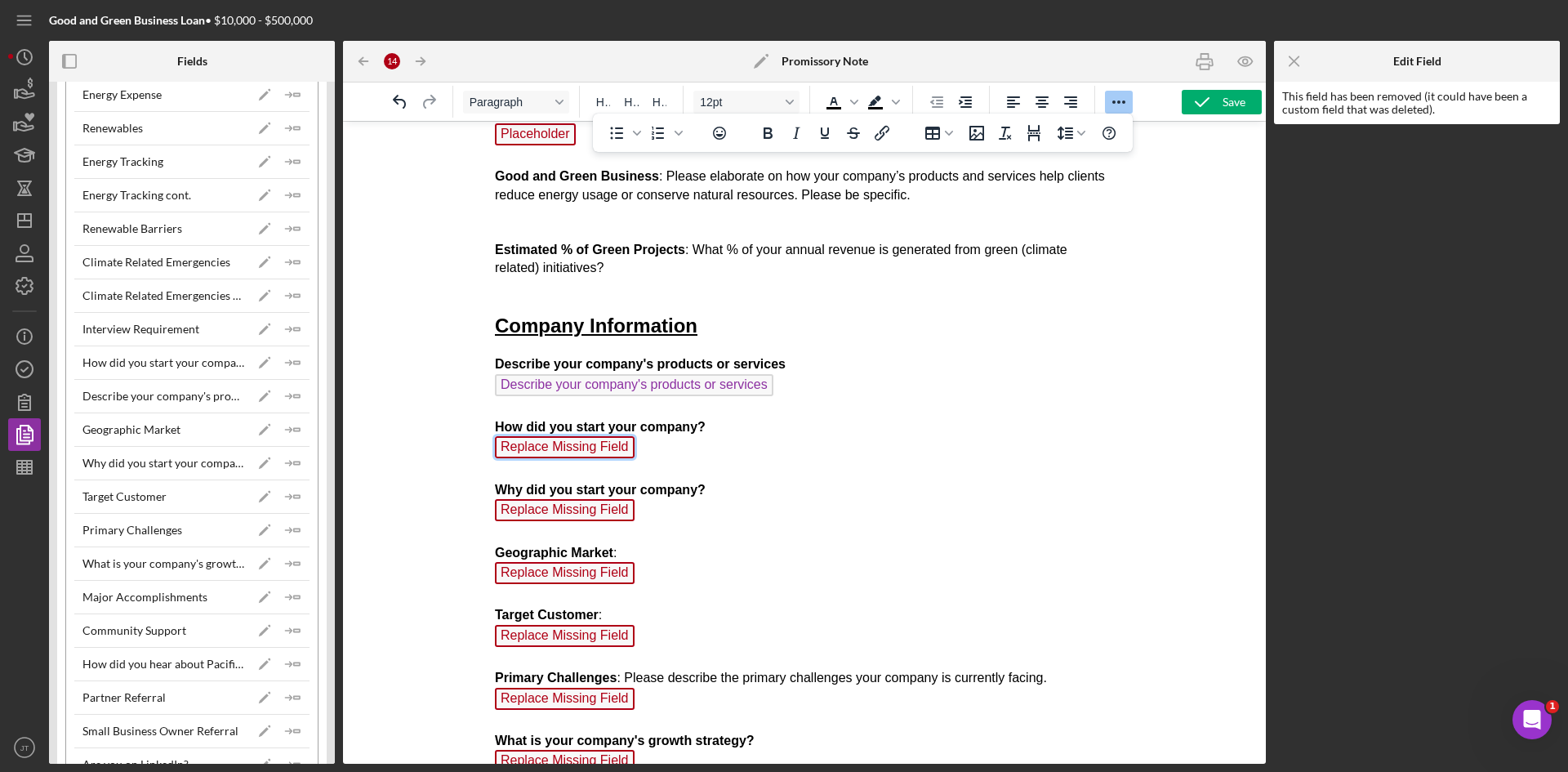
scroll to position [523, 0]
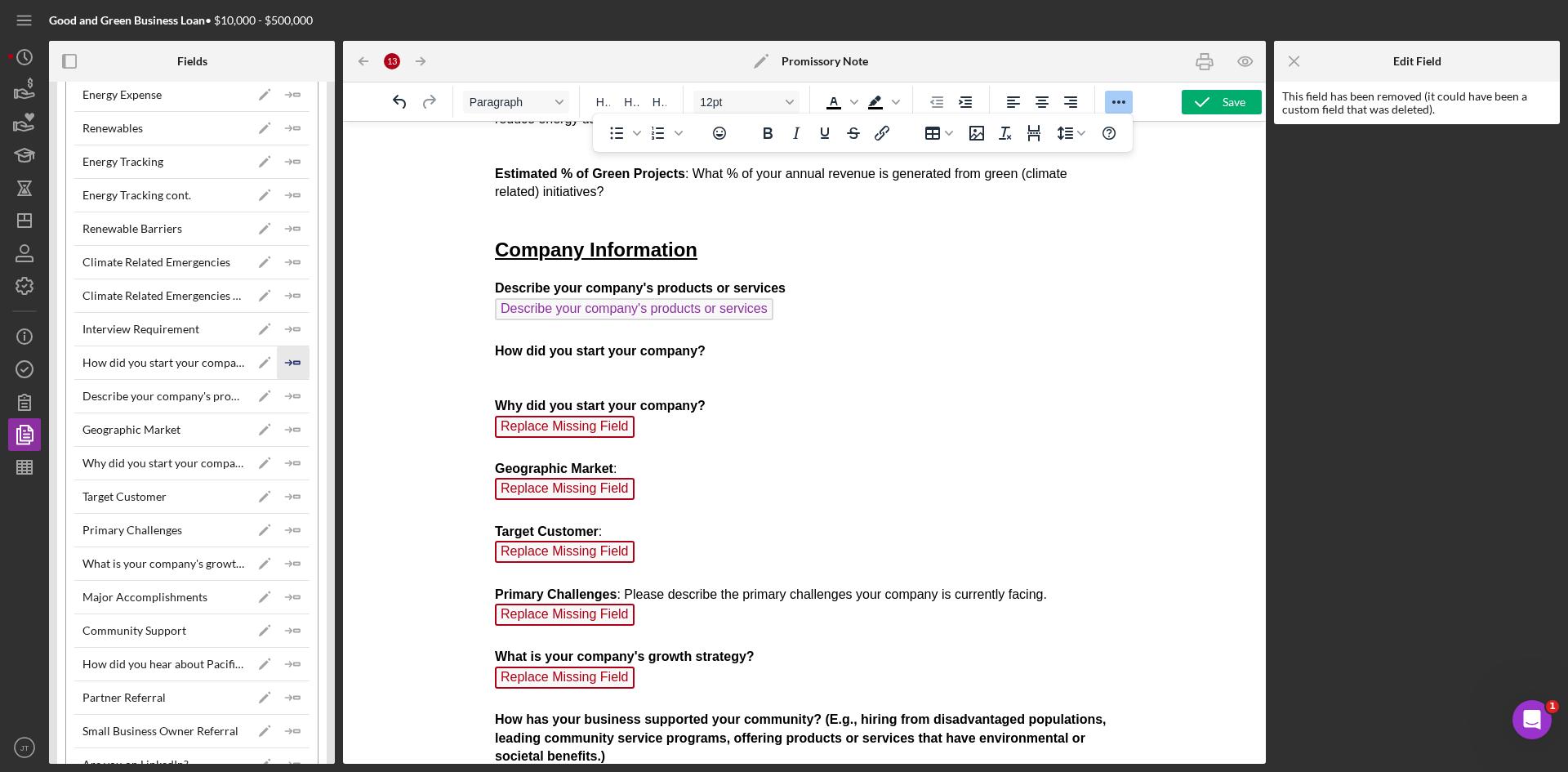
click at [294, 363] on polygon "button" at bounding box center [297, 362] width 6 height 3
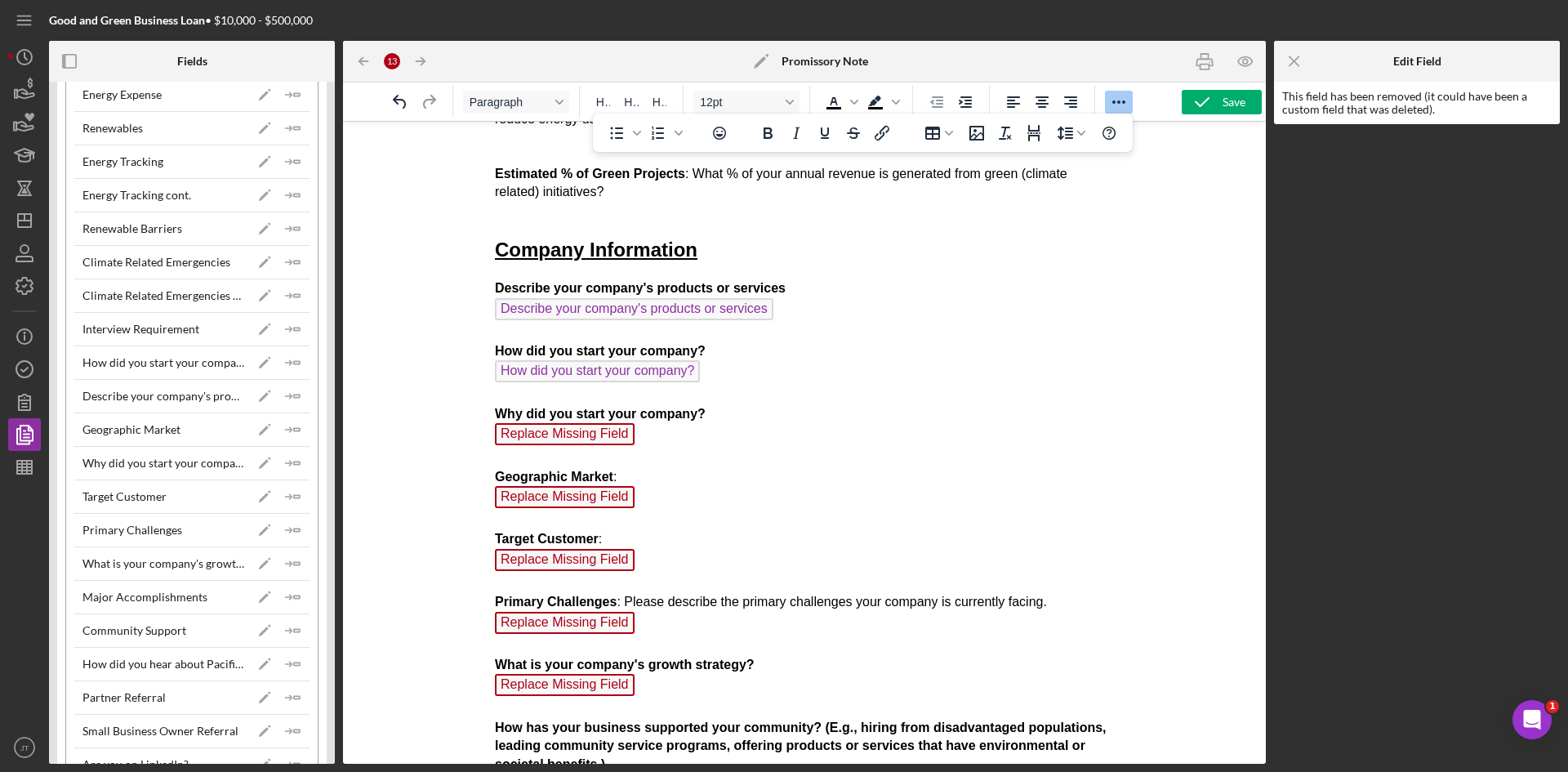
click at [614, 433] on span "Replace Missing Field" at bounding box center [564, 434] width 140 height 22
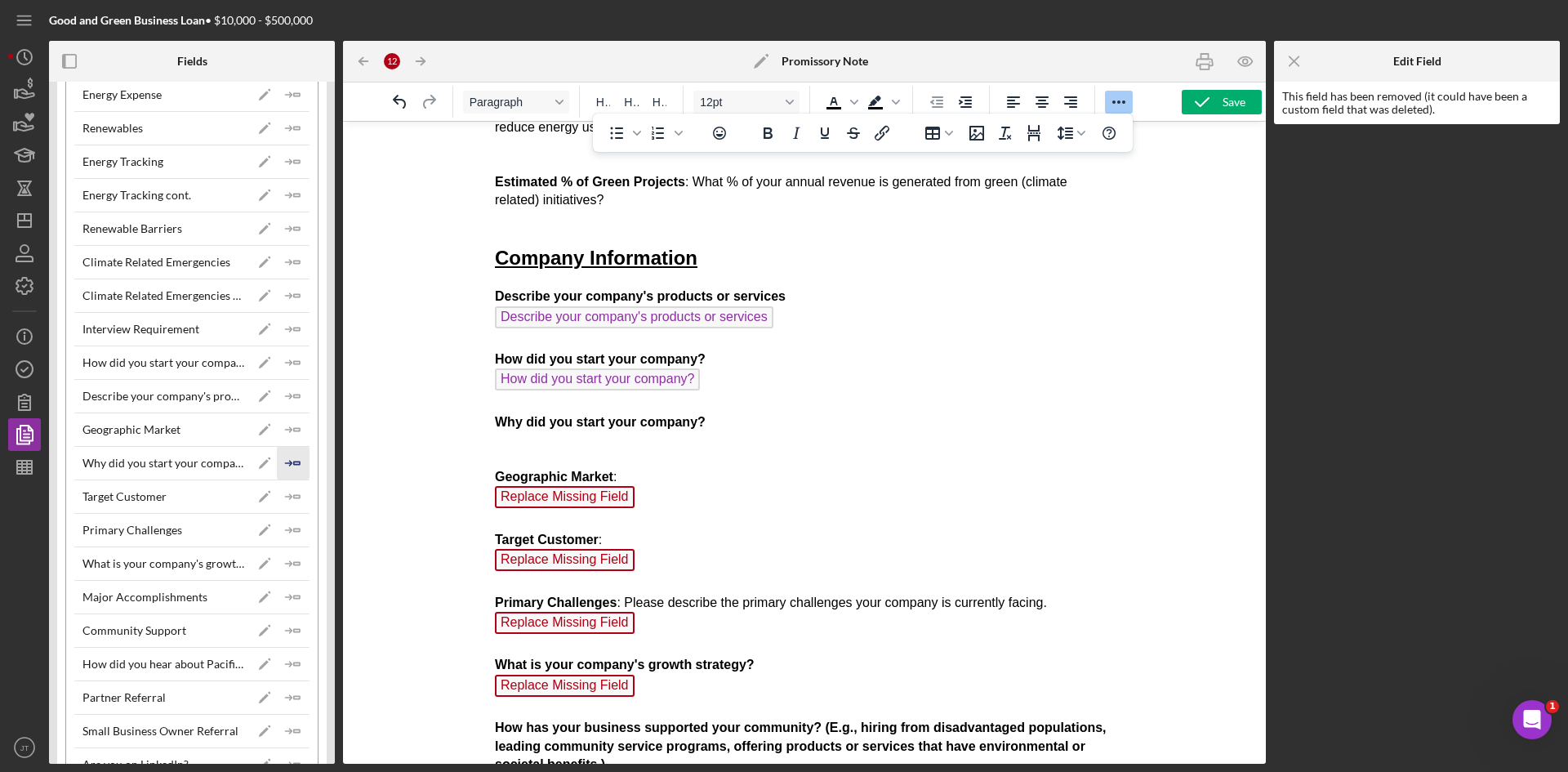
click at [294, 462] on polygon "button" at bounding box center [297, 462] width 6 height 3
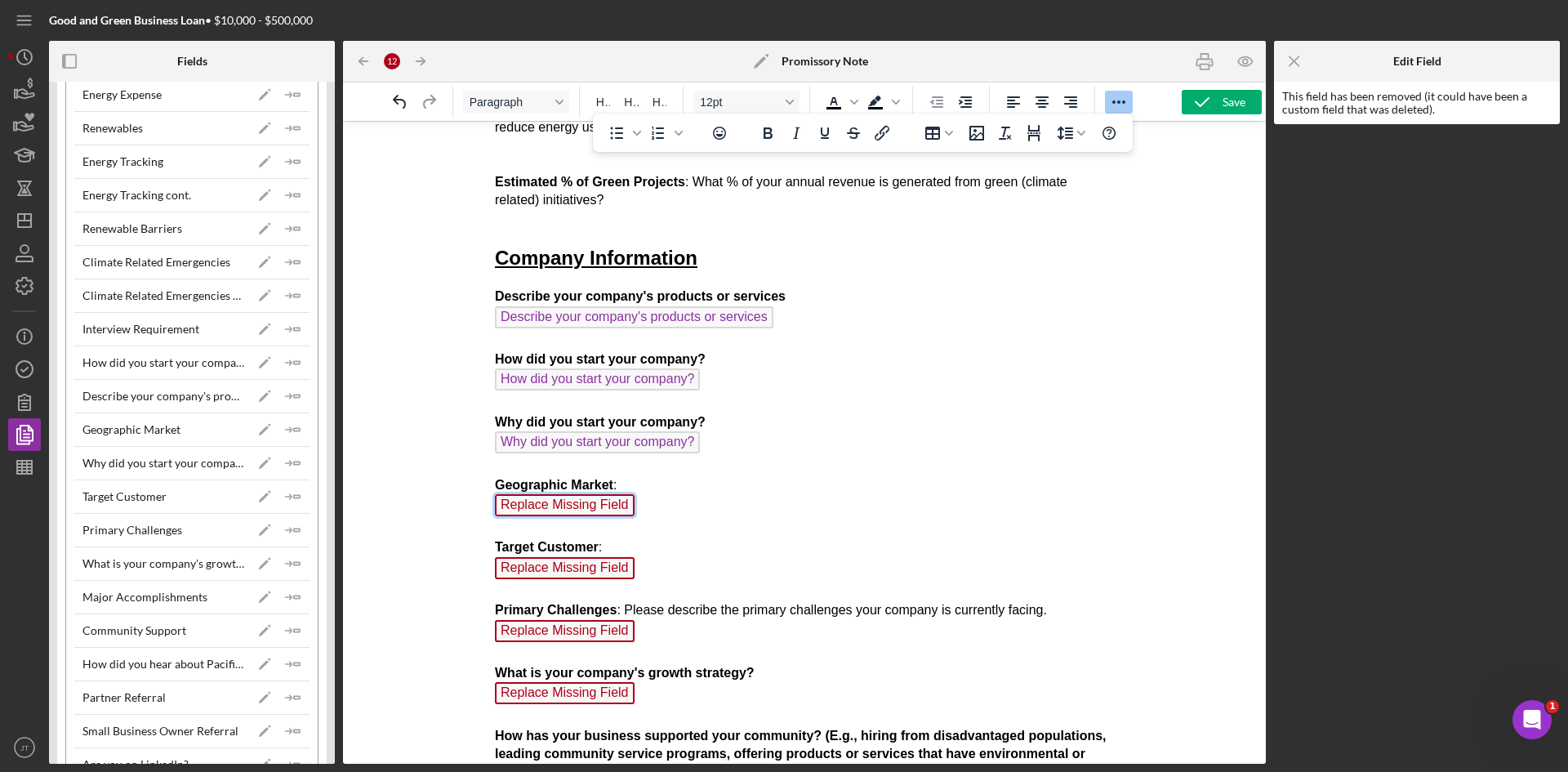
click at [604, 510] on span "Replace Missing Field" at bounding box center [564, 506] width 140 height 22
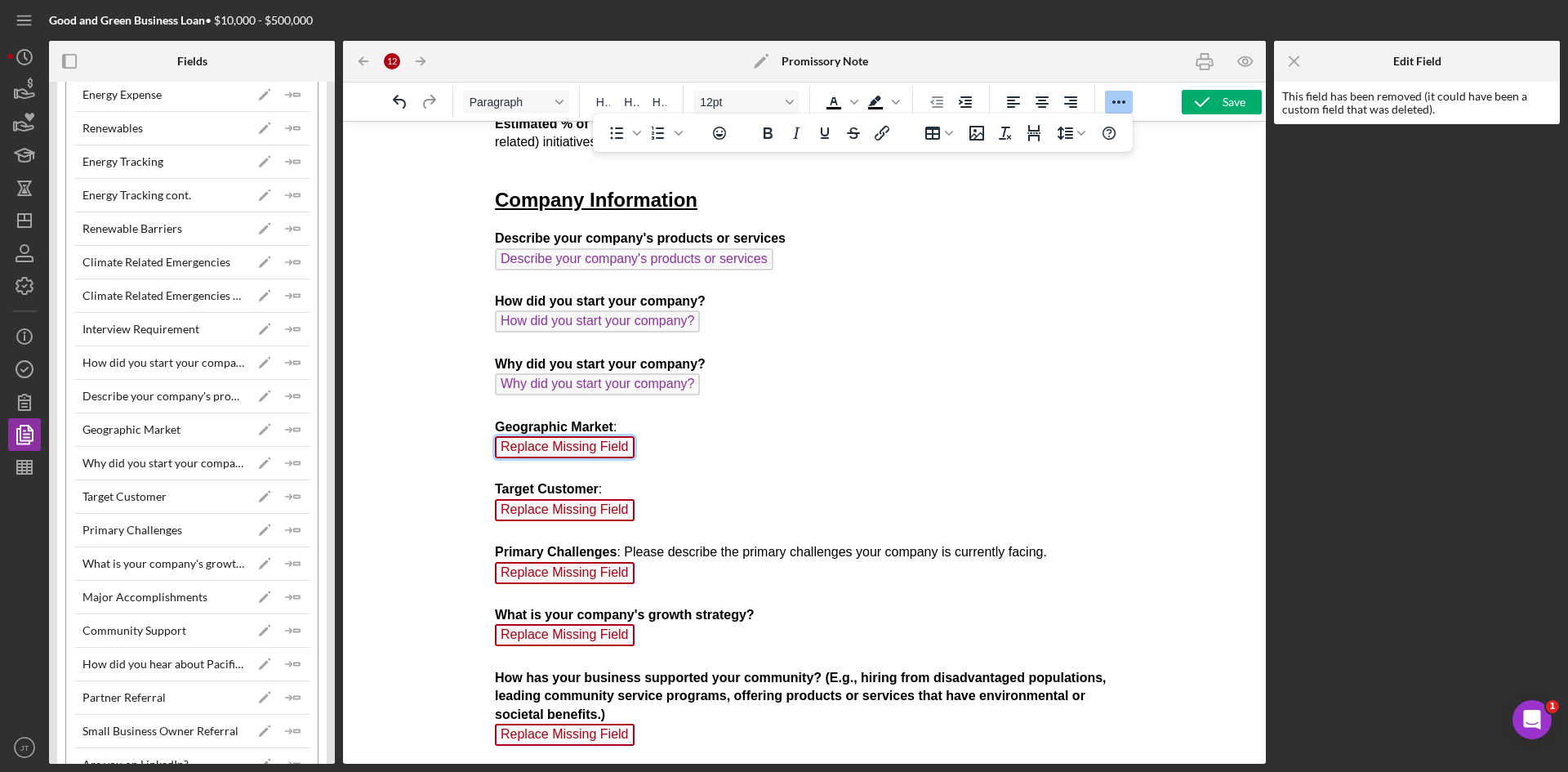
scroll to position [578, 0]
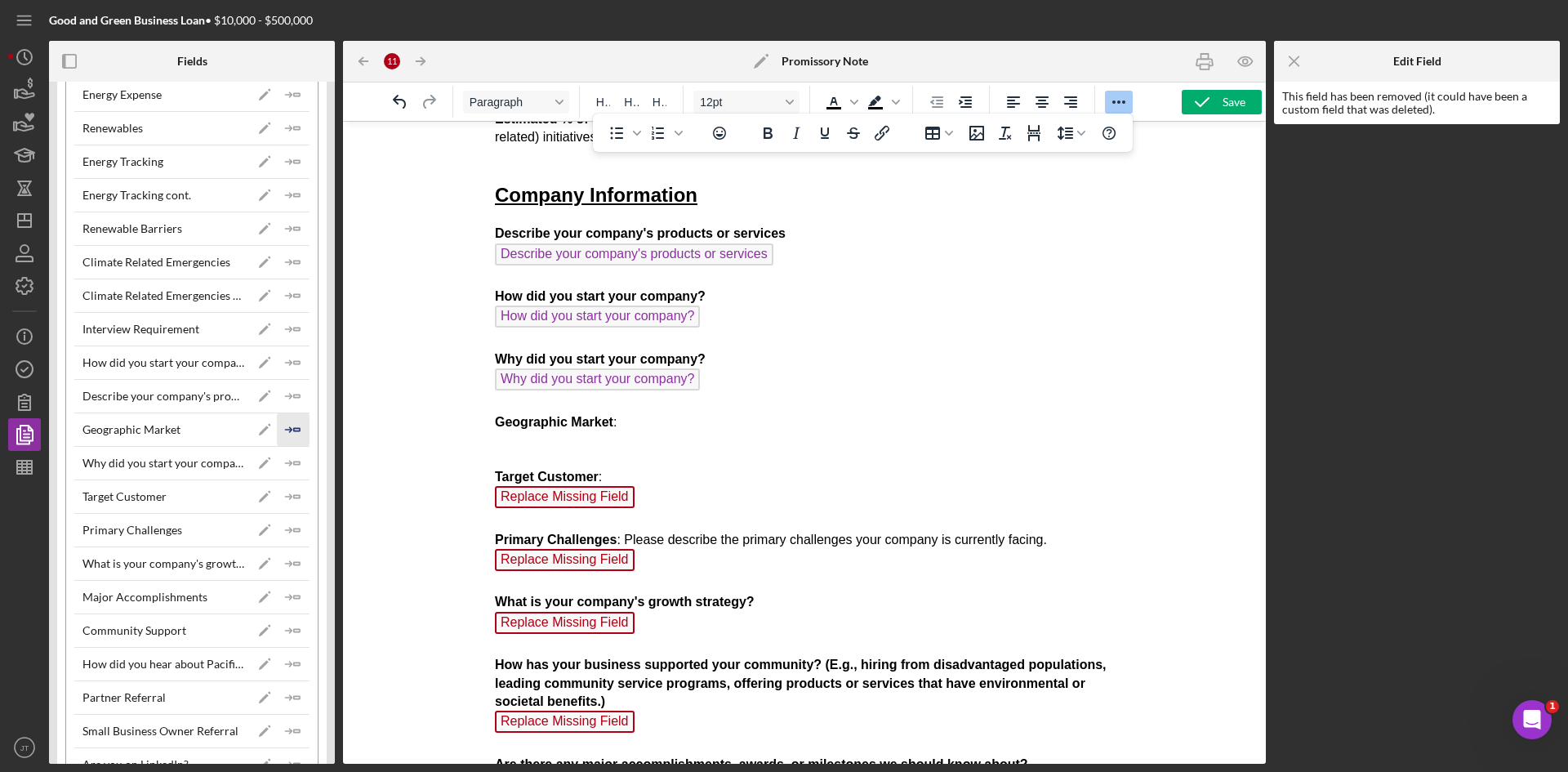
click at [298, 437] on icon "Icon/Insert Field" at bounding box center [292, 429] width 33 height 33
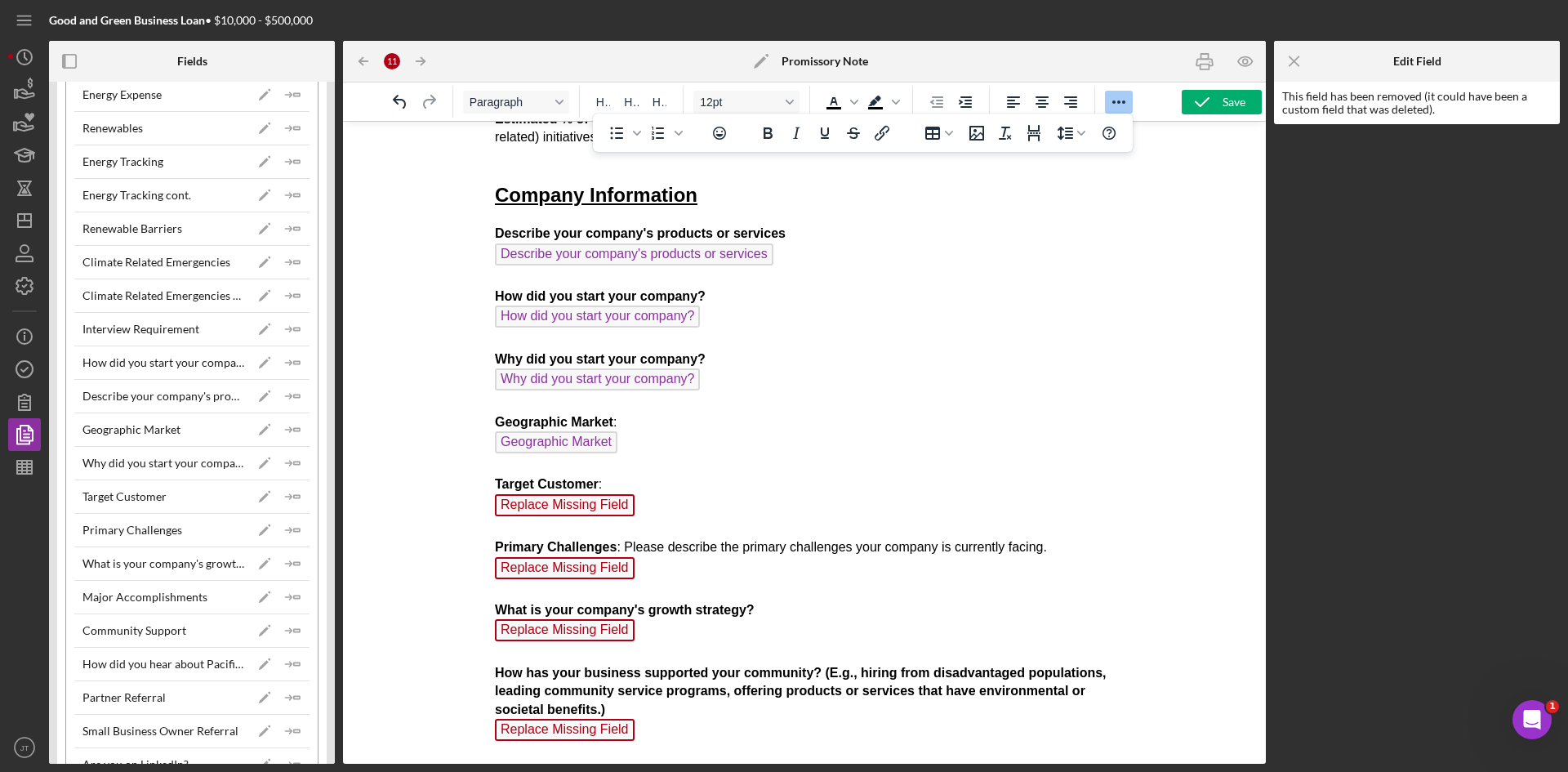
click at [582, 508] on span "Replace Missing Field" at bounding box center [564, 506] width 140 height 22
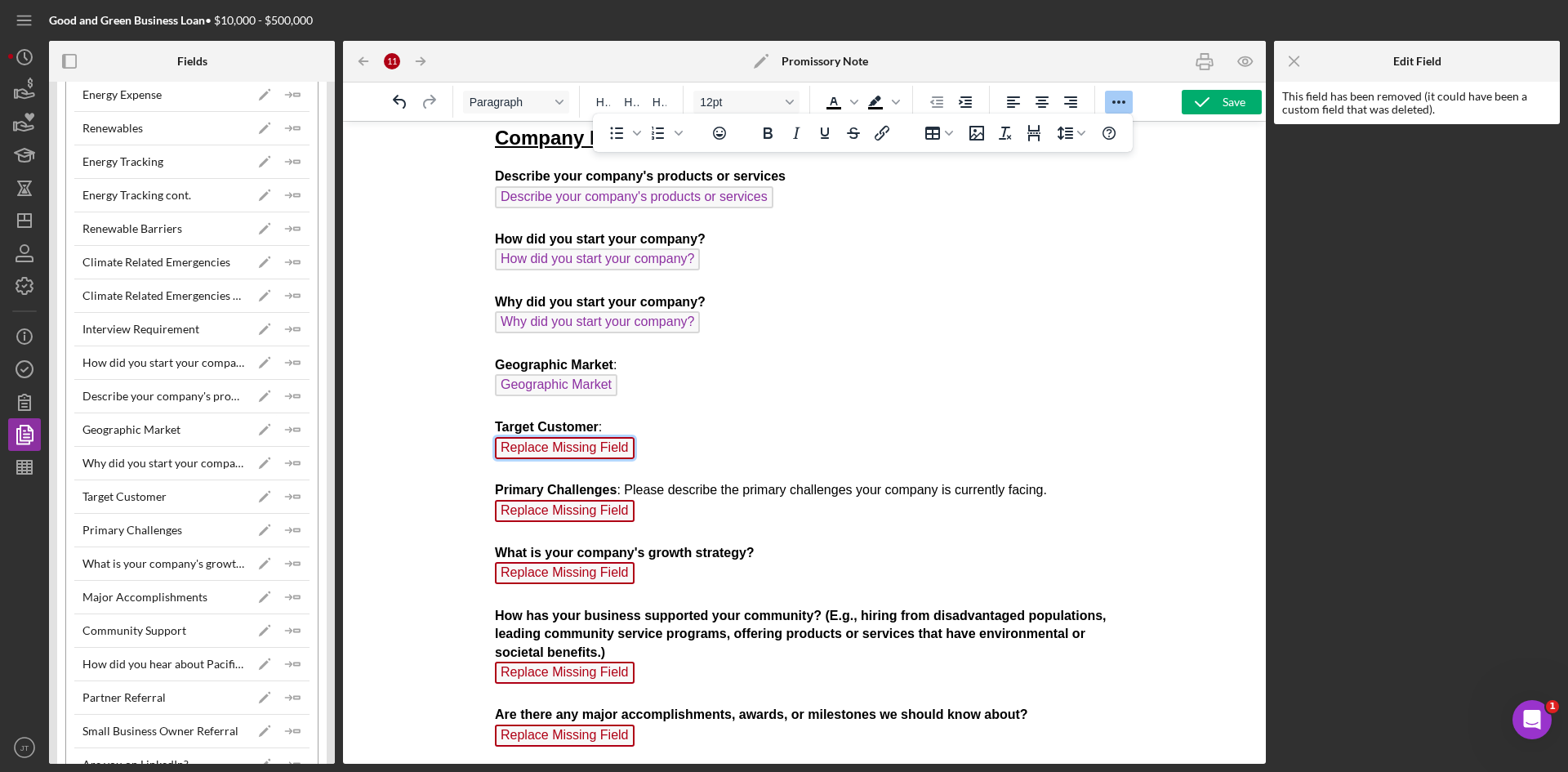
scroll to position [640, 0]
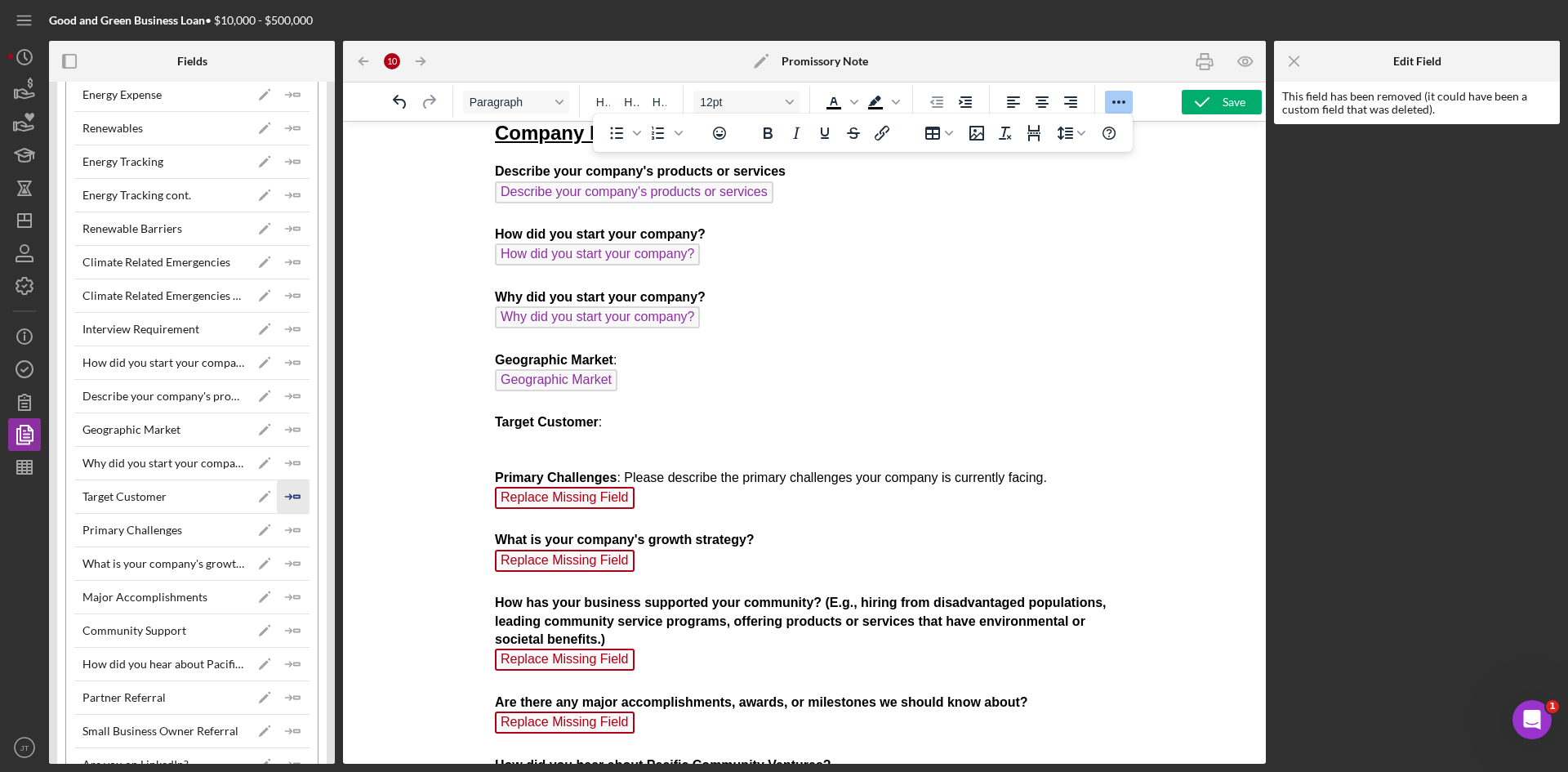
click at [293, 501] on icon "Icon/Insert Field" at bounding box center [292, 496] width 33 height 33
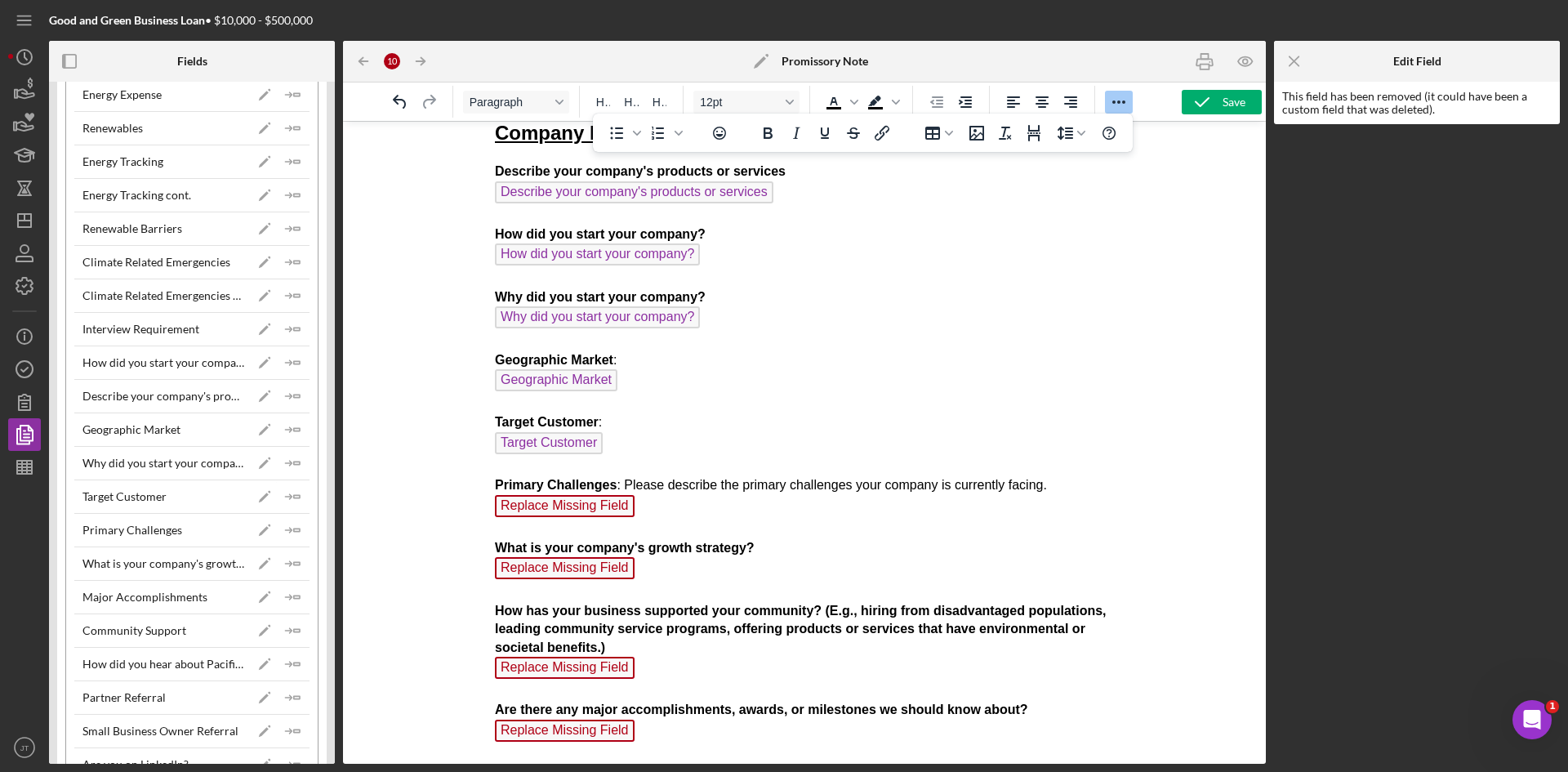
click at [580, 512] on span "Replace Missing Field" at bounding box center [564, 506] width 140 height 22
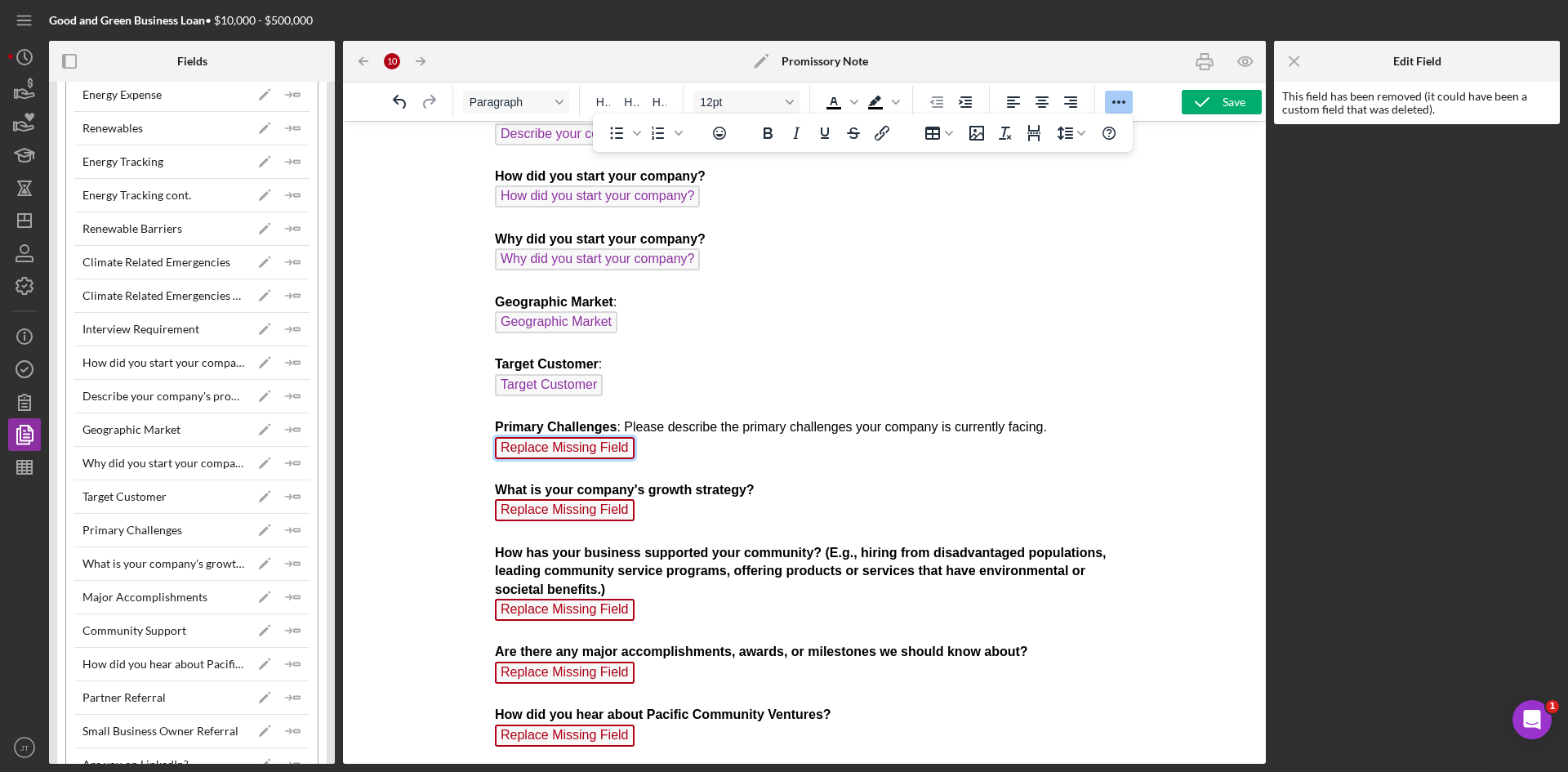
scroll to position [703, 0]
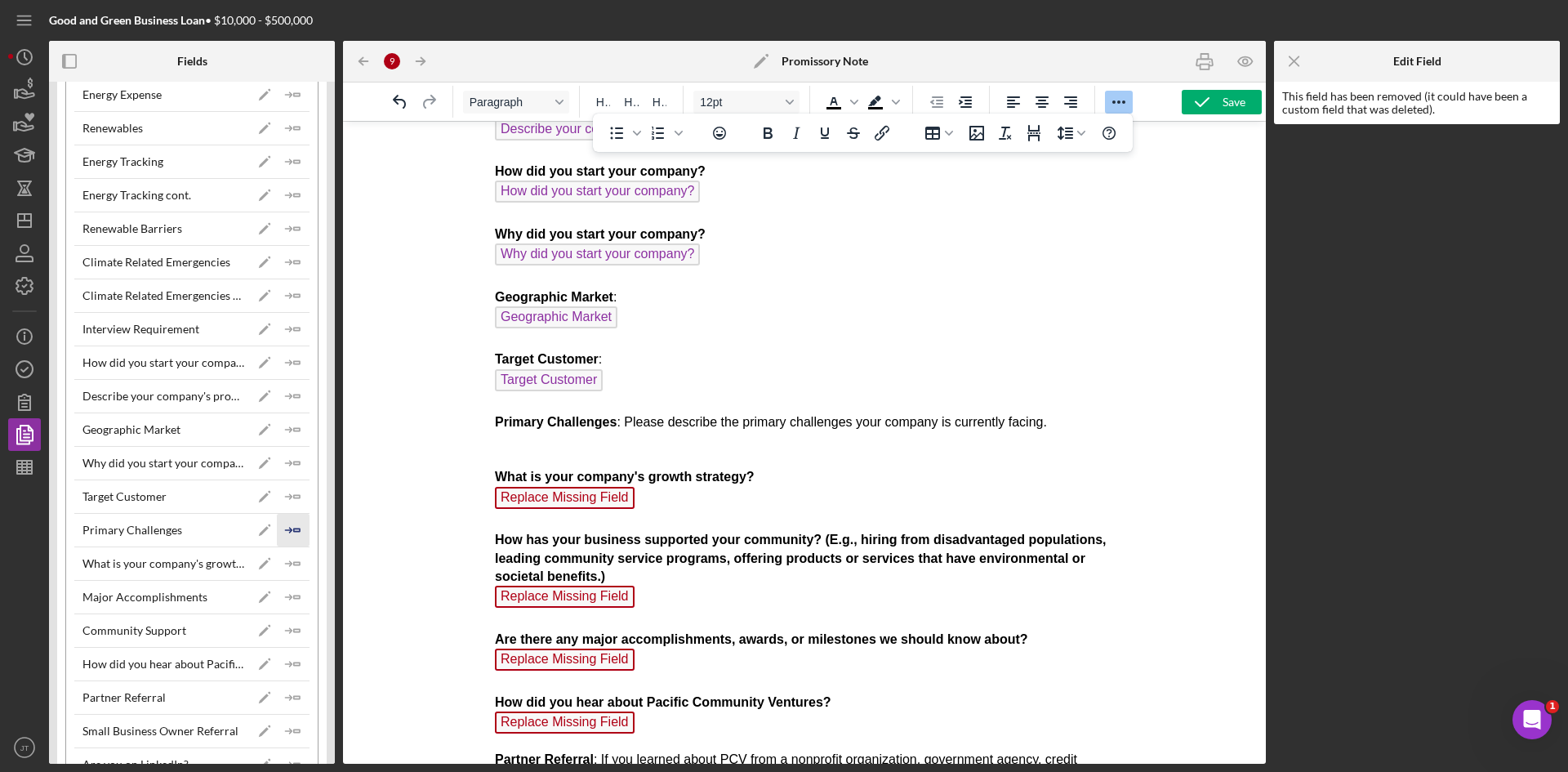
click at [288, 531] on icon "Icon/Insert Field" at bounding box center [292, 530] width 33 height 33
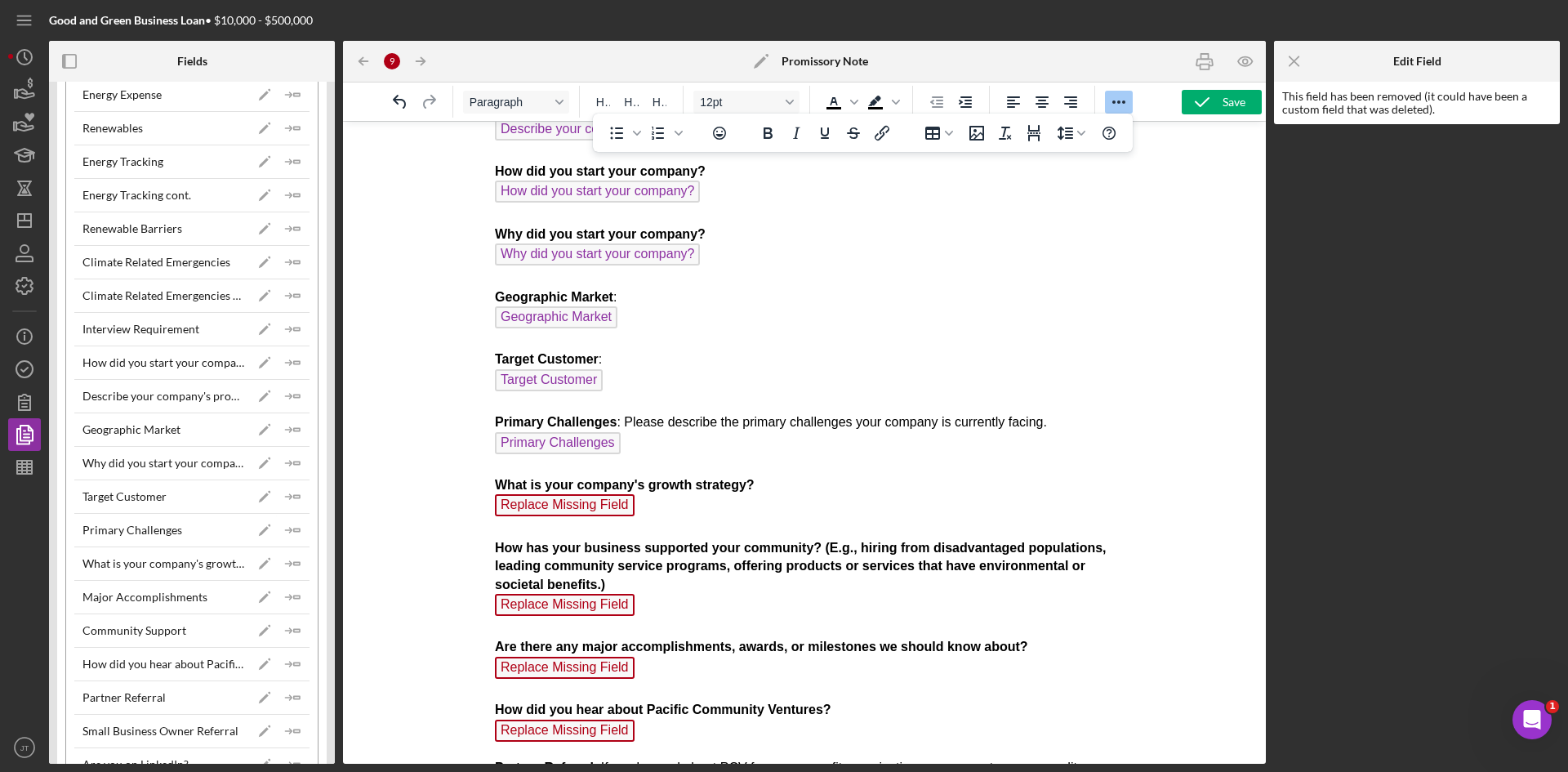
click at [573, 505] on span "Replace Missing Field" at bounding box center [564, 506] width 140 height 22
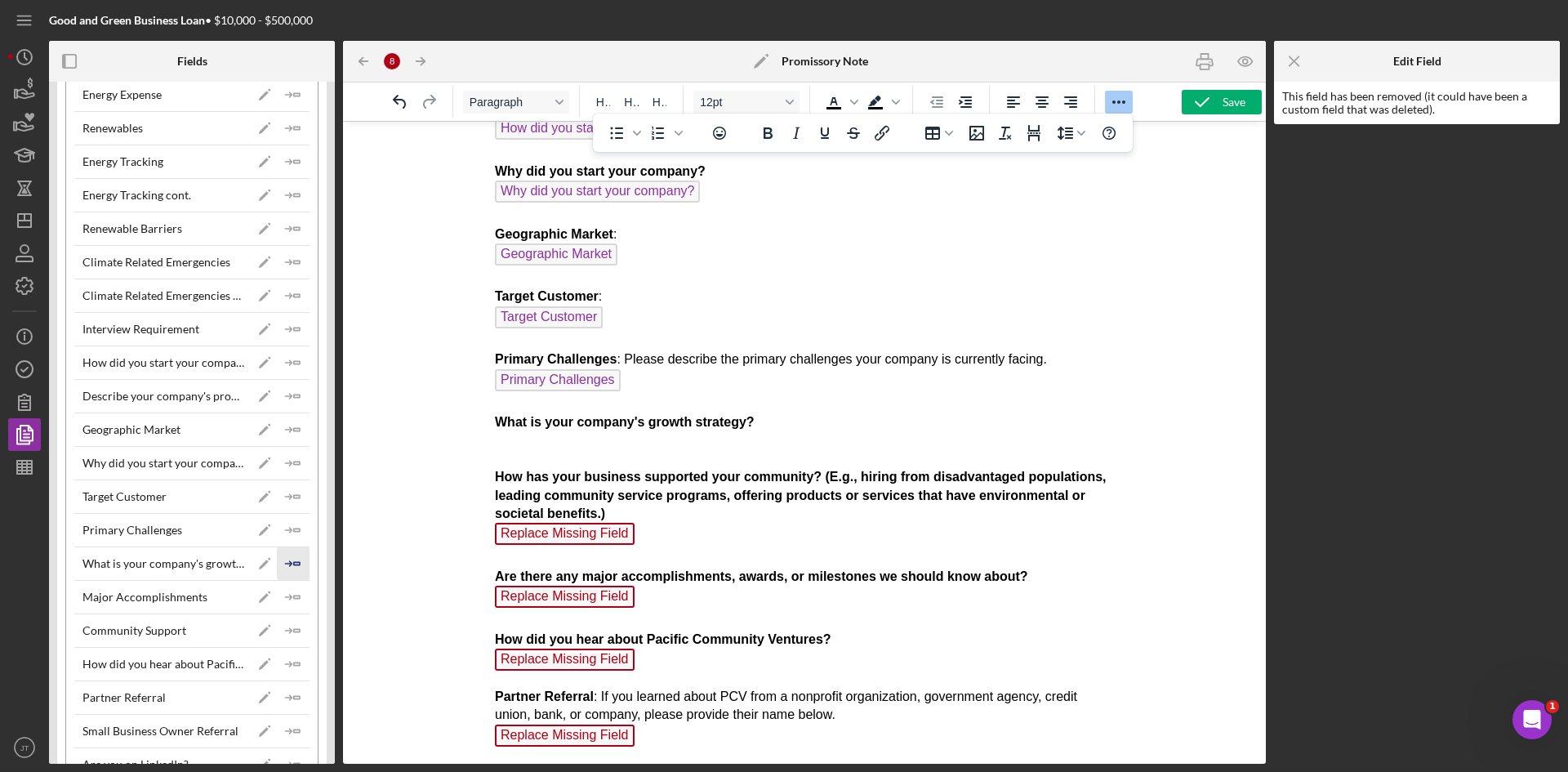
click at [290, 567] on icon "Icon/Insert Field" at bounding box center [292, 563] width 33 height 33
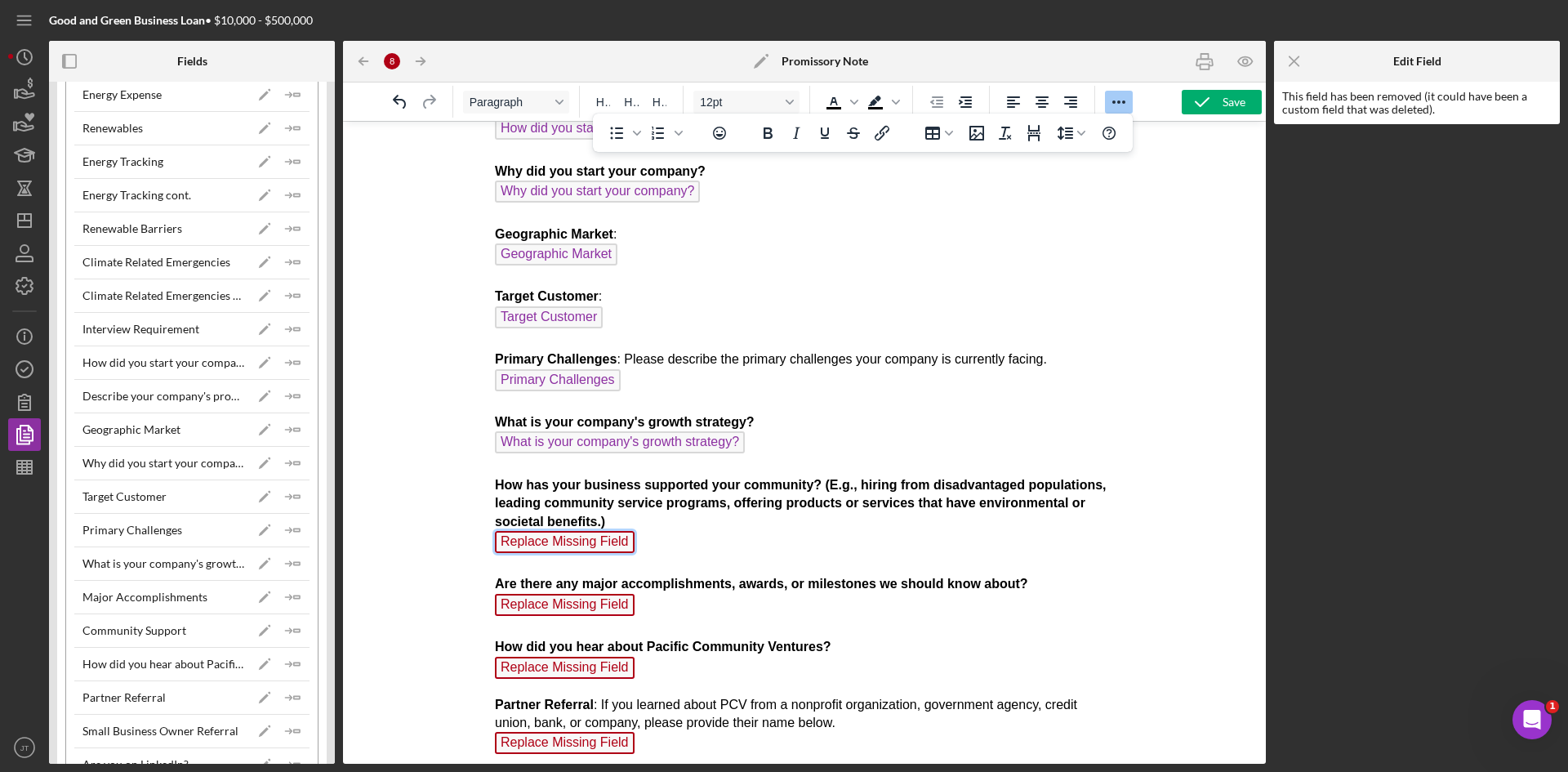
click at [600, 541] on span "Replace Missing Field" at bounding box center [564, 542] width 140 height 22
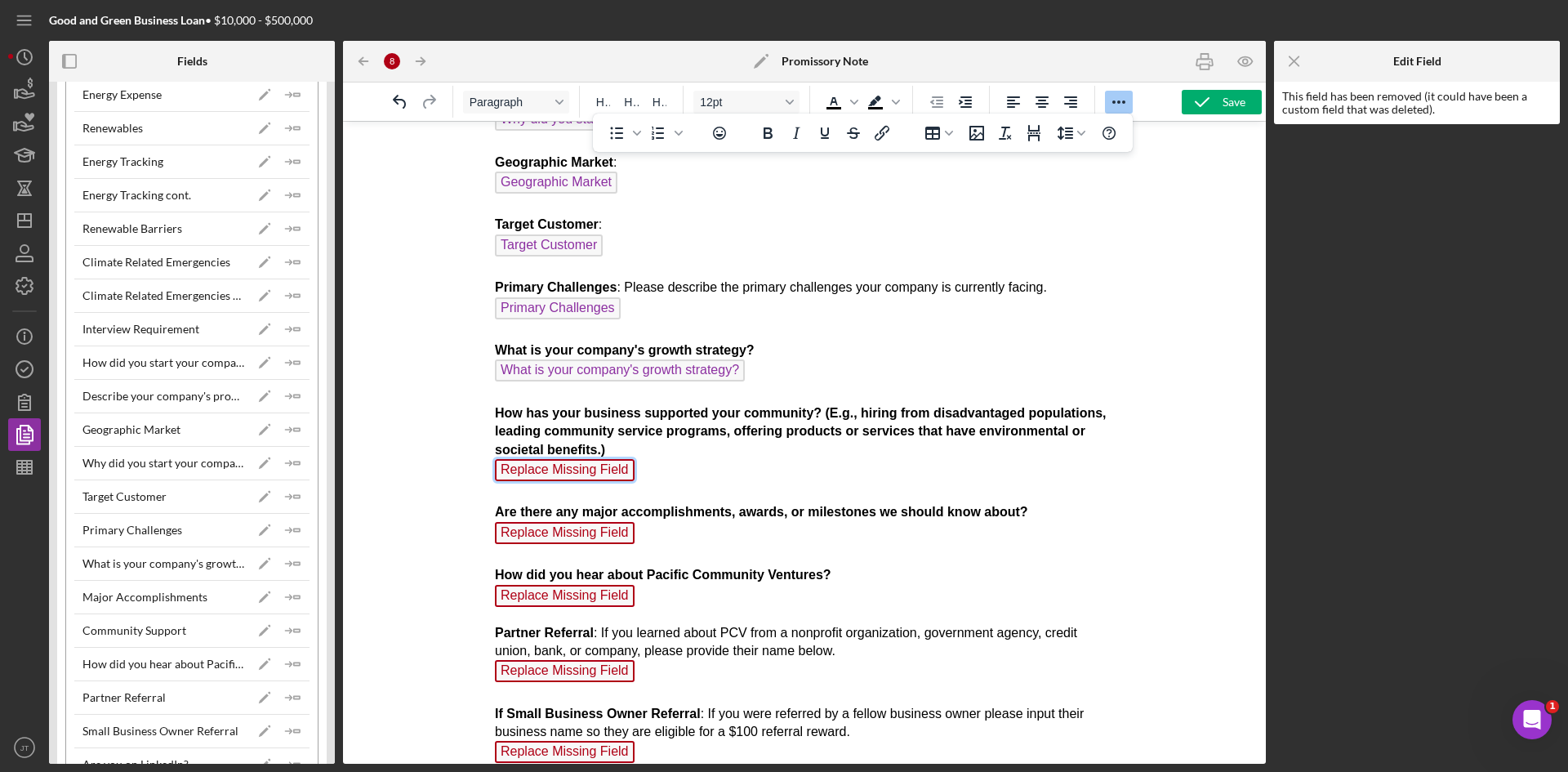
scroll to position [865, 0]
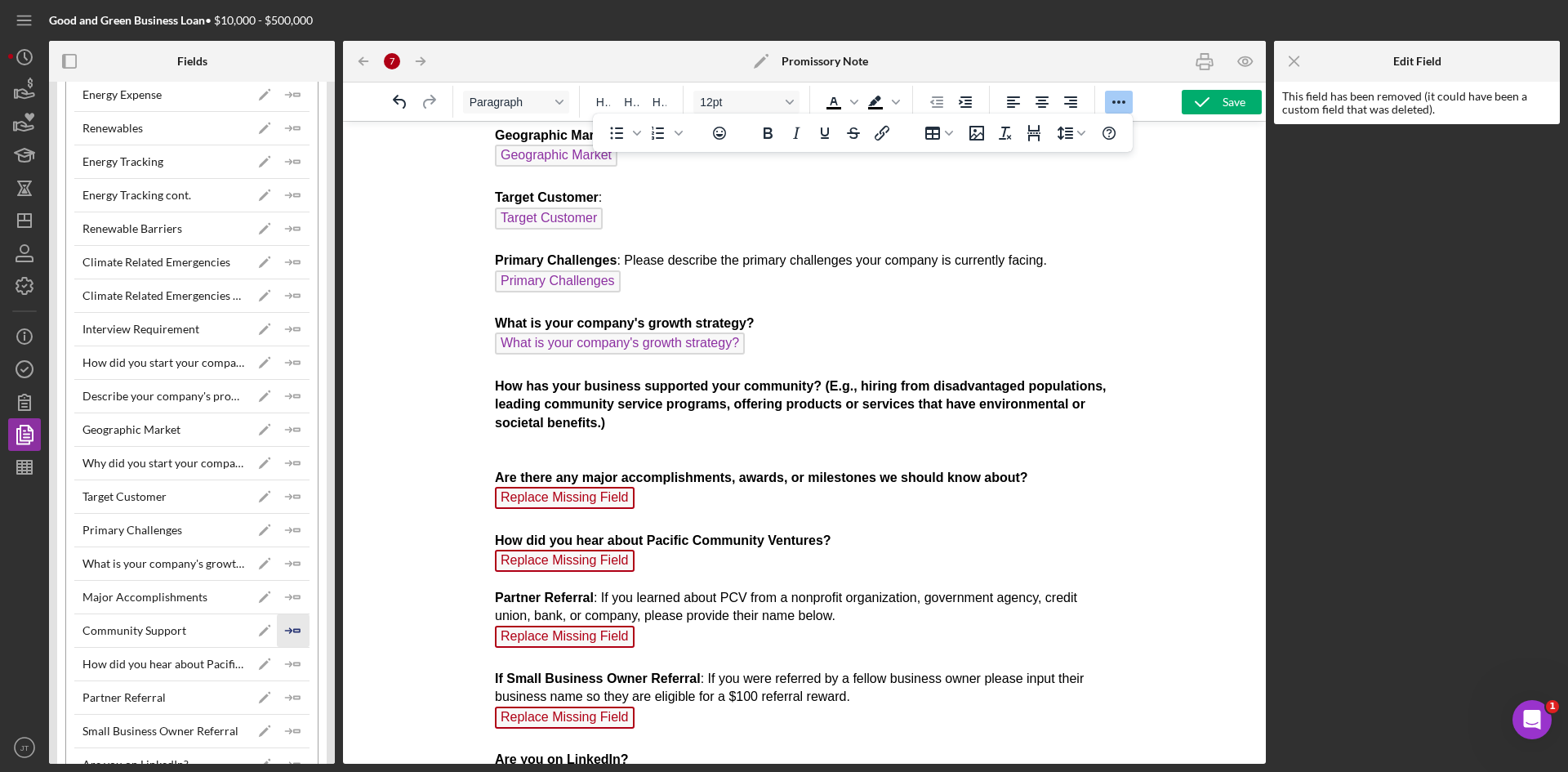
click at [294, 631] on polygon "button" at bounding box center [297, 630] width 6 height 3
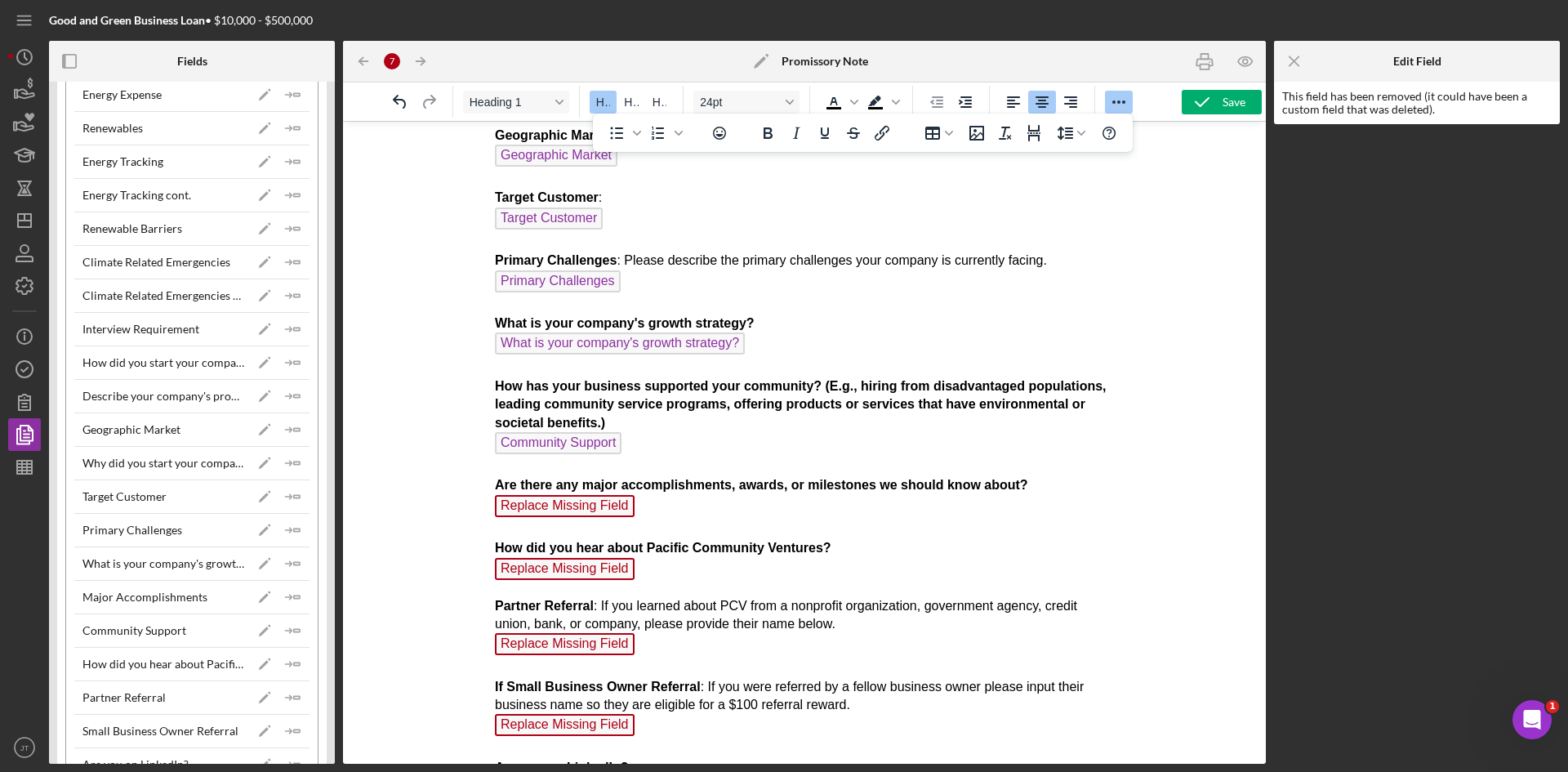
click at [575, 507] on span "Replace Missing Field" at bounding box center [564, 506] width 140 height 22
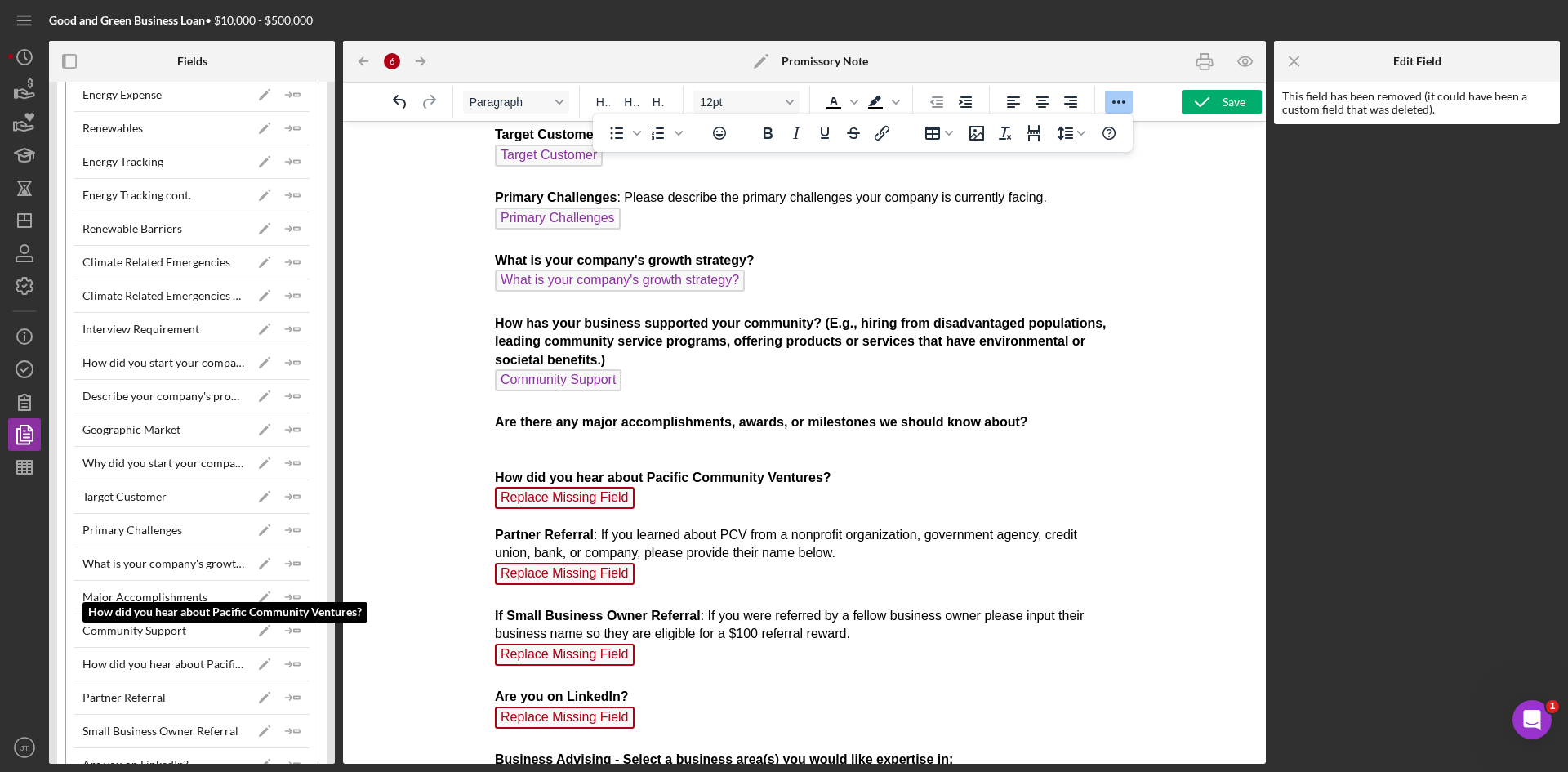
scroll to position [1483, 0]
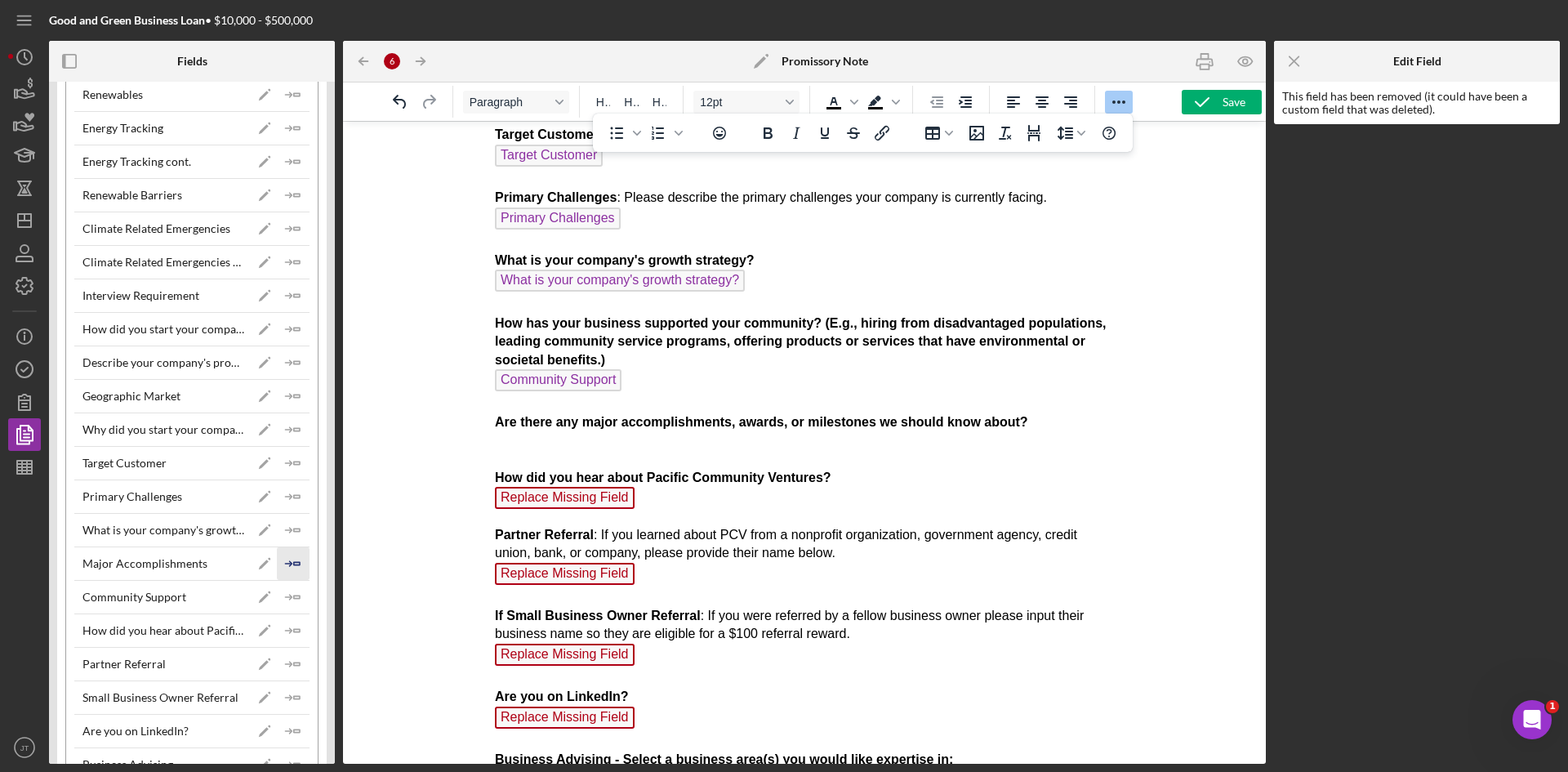
click at [295, 567] on icon "Icon/Insert Field" at bounding box center [292, 563] width 33 height 33
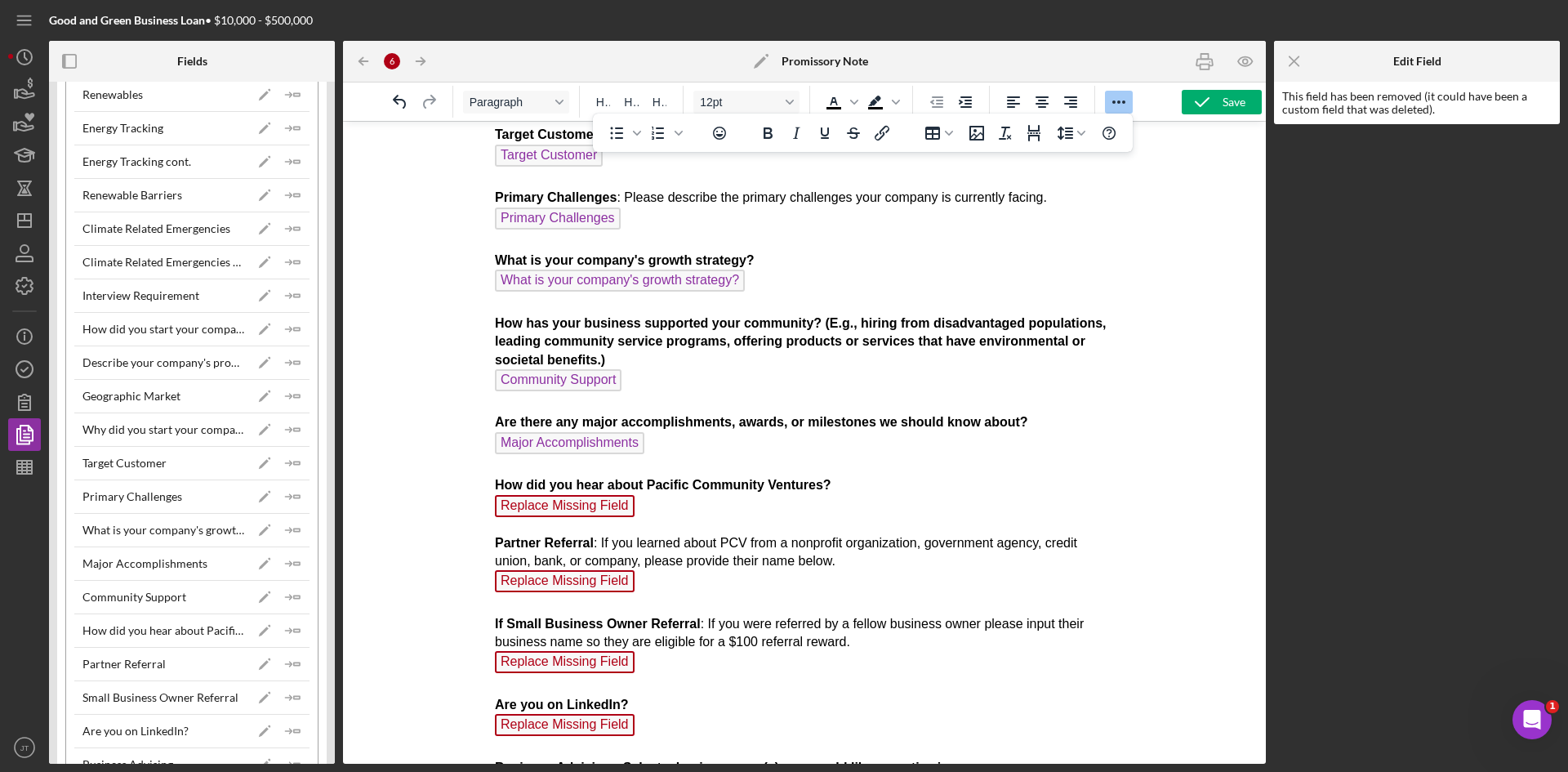
click at [570, 521] on p "Describe your company's products or services Describe your company's products o…" at bounding box center [804, 197] width 620 height 645
click at [569, 514] on span "Replace Missing Field" at bounding box center [564, 506] width 140 height 22
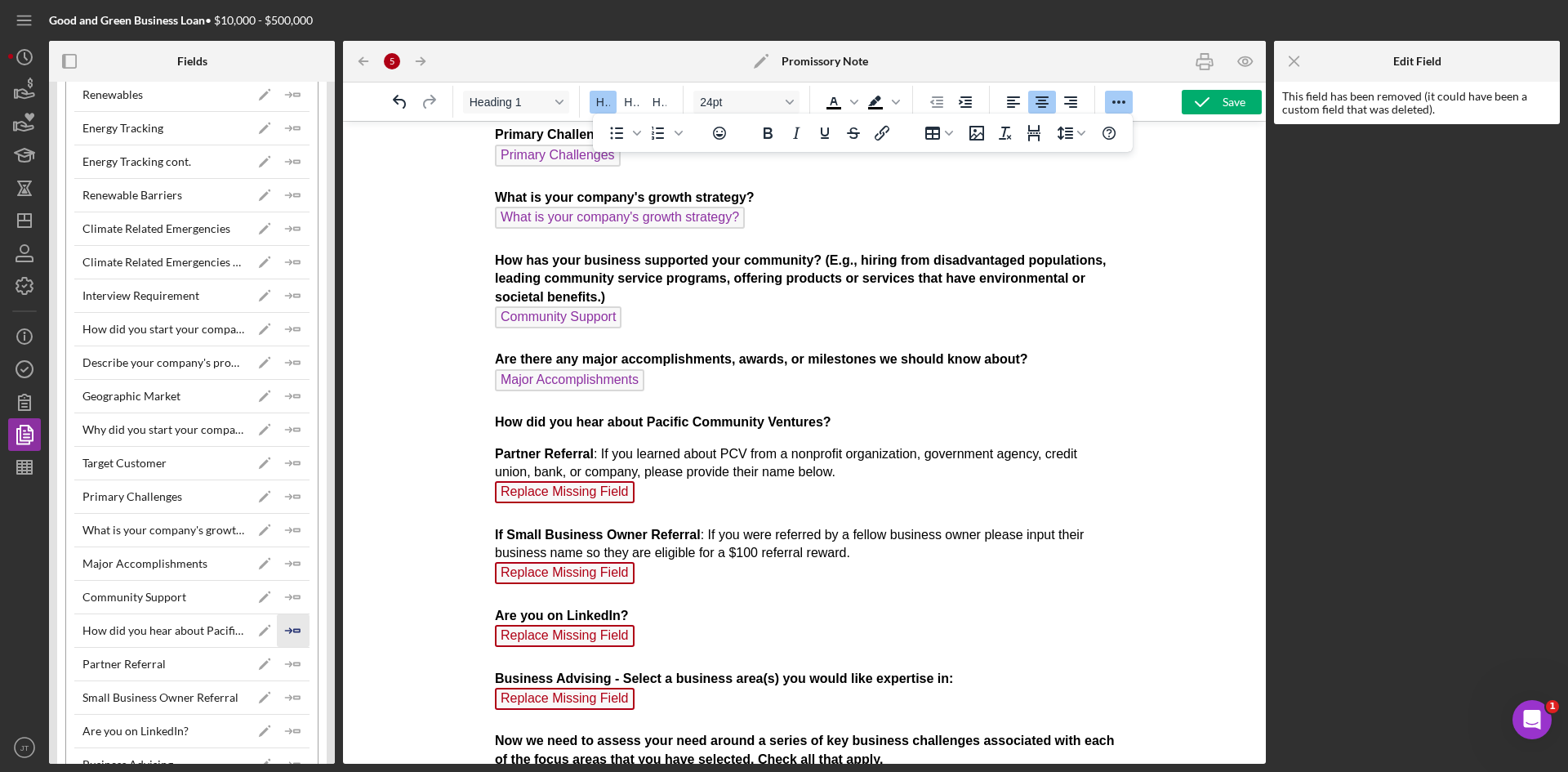
click at [279, 628] on icon "Icon/Insert Field" at bounding box center [292, 630] width 33 height 33
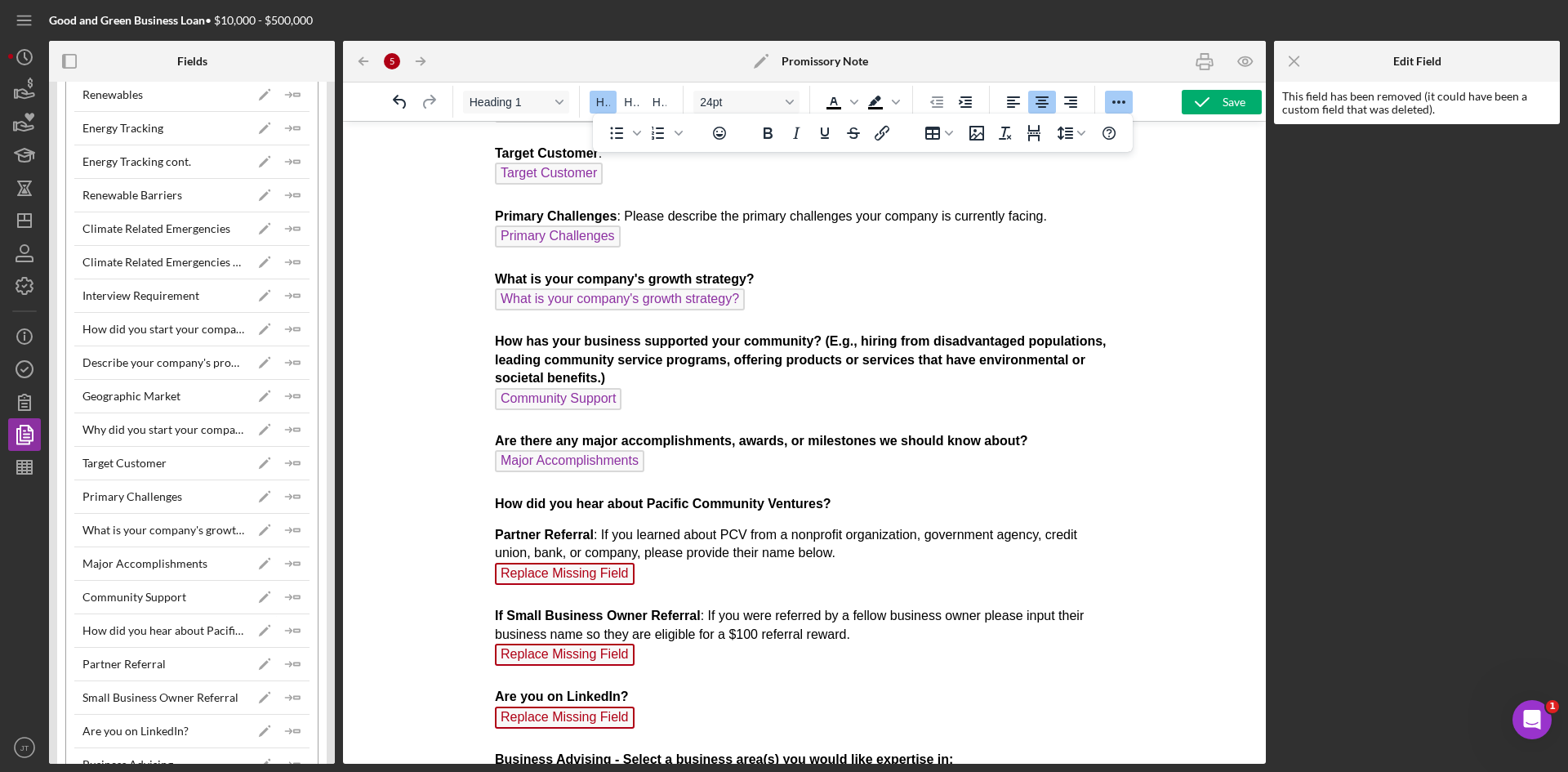
scroll to position [1138, 0]
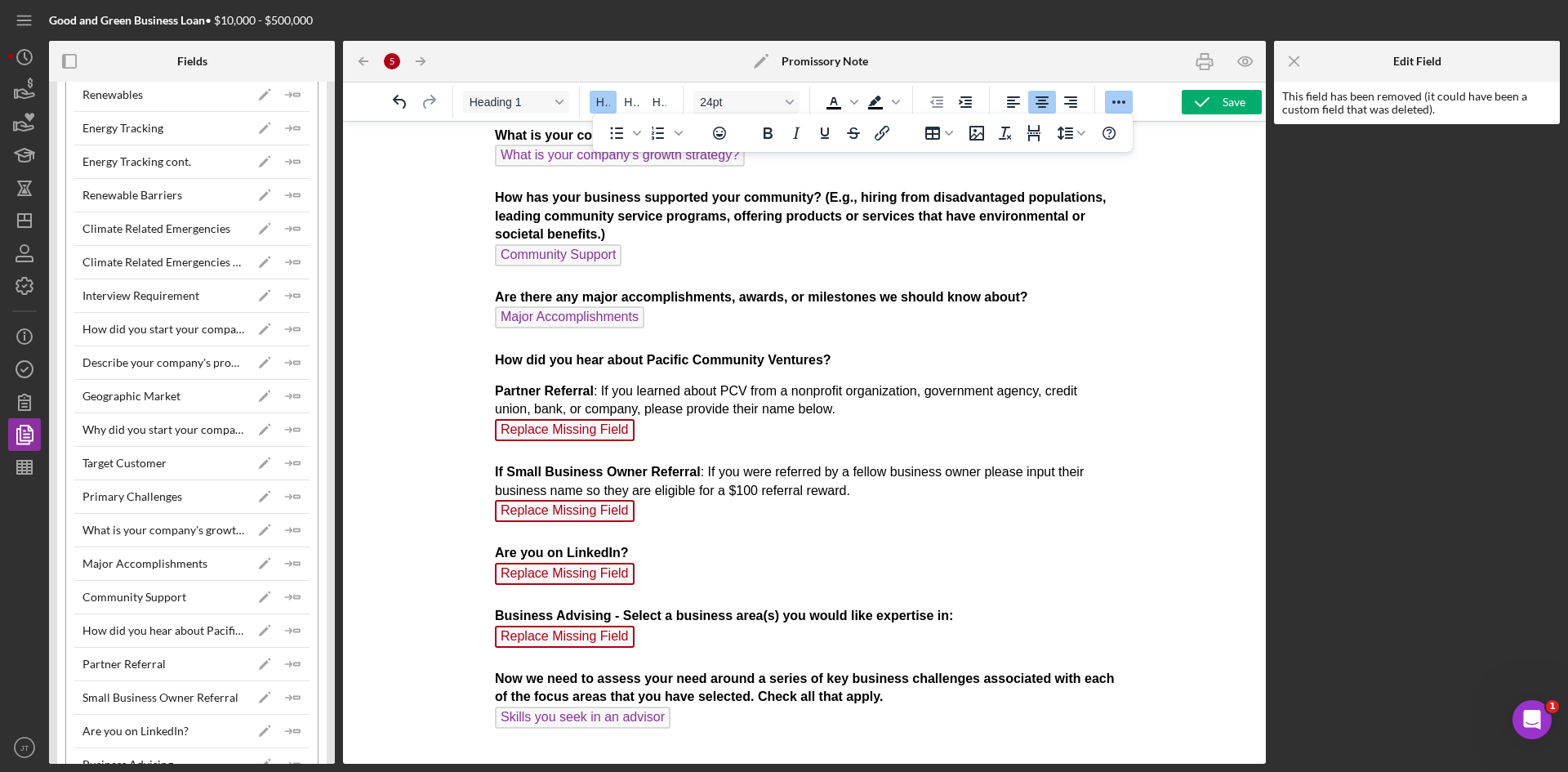
click at [561, 419] on span "Replace Missing Field" at bounding box center [564, 430] width 140 height 22
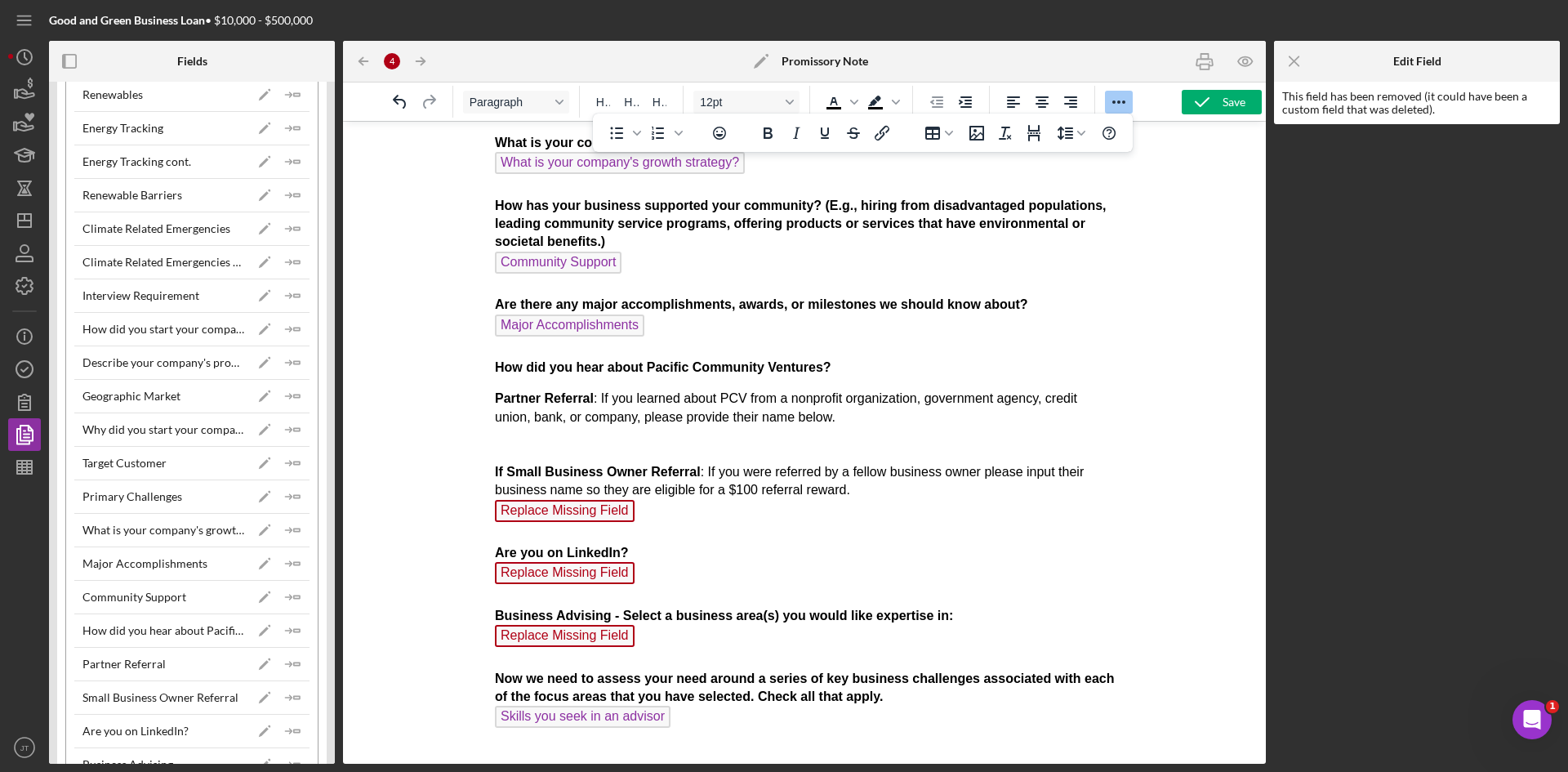
click at [858, 368] on p "Describe your company's products or services Describe your company's products o…" at bounding box center [804, 67] width 620 height 619
click at [290, 635] on icon "Icon/Insert Field" at bounding box center [292, 630] width 33 height 33
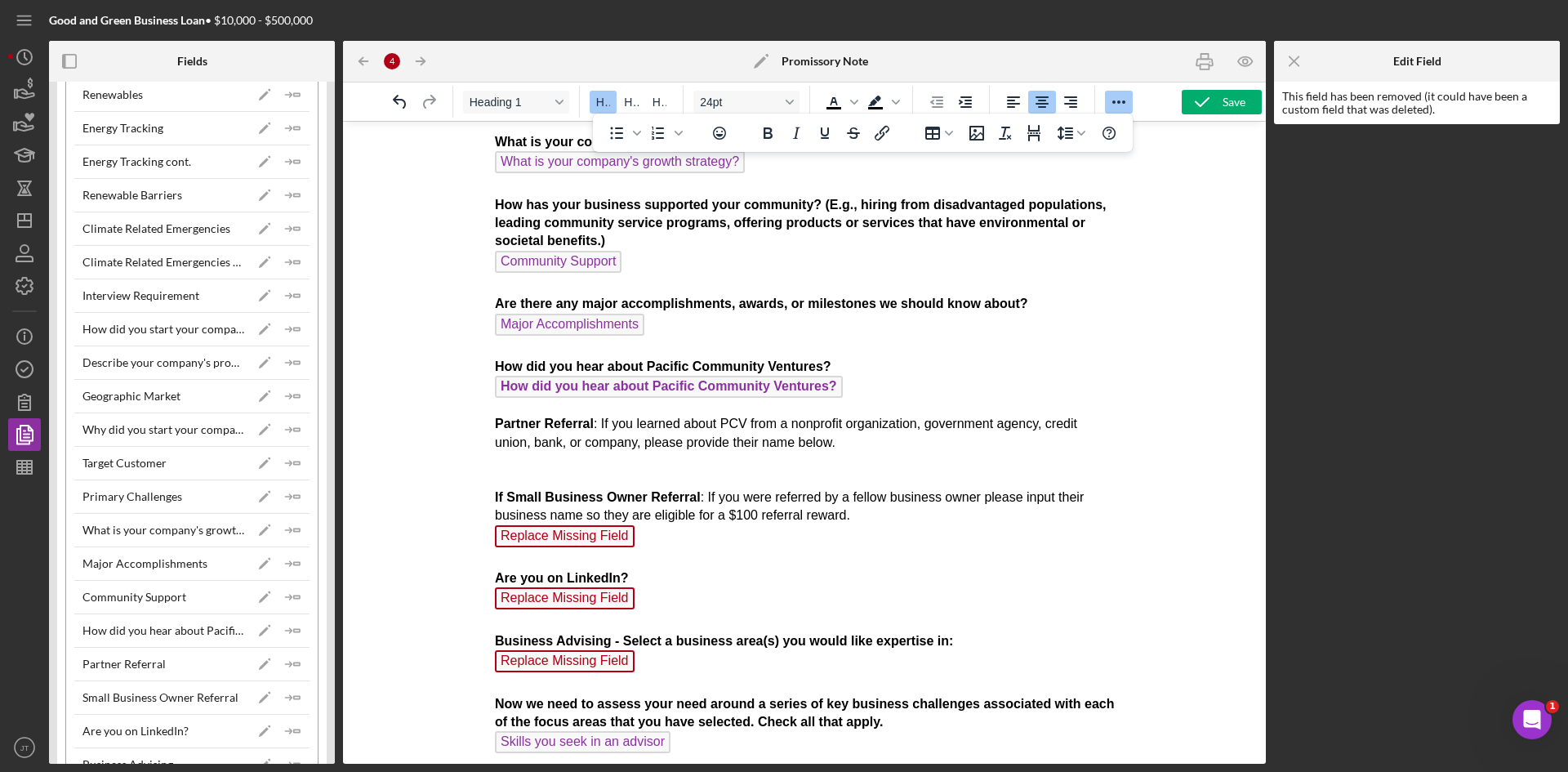
click at [540, 508] on p "Partner Referral : If you learned about PCV from a nonprofit organization, gove…" at bounding box center [804, 594] width 620 height 360
click at [752, 452] on p "Partner Referral : If you learned about PCV from a nonprofit organization, gove…" at bounding box center [804, 594] width 620 height 360
click at [527, 465] on p "Partner Referral : If you learned about PCV from a nonprofit organization, gove…" at bounding box center [804, 594] width 620 height 360
click at [280, 660] on icon "Icon/Insert Field" at bounding box center [292, 663] width 33 height 33
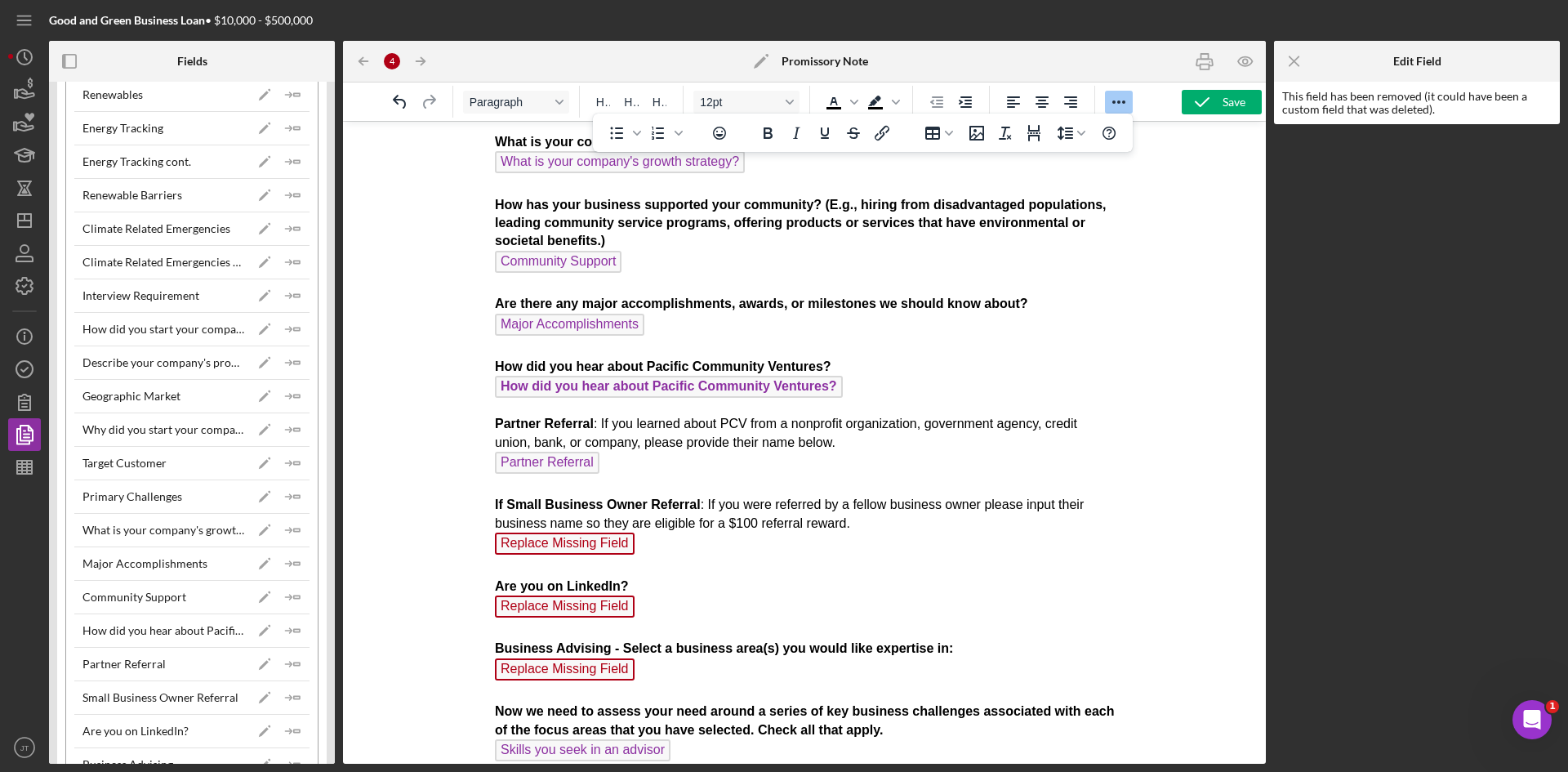
click at [583, 550] on span "Replace Missing Field" at bounding box center [564, 544] width 140 height 22
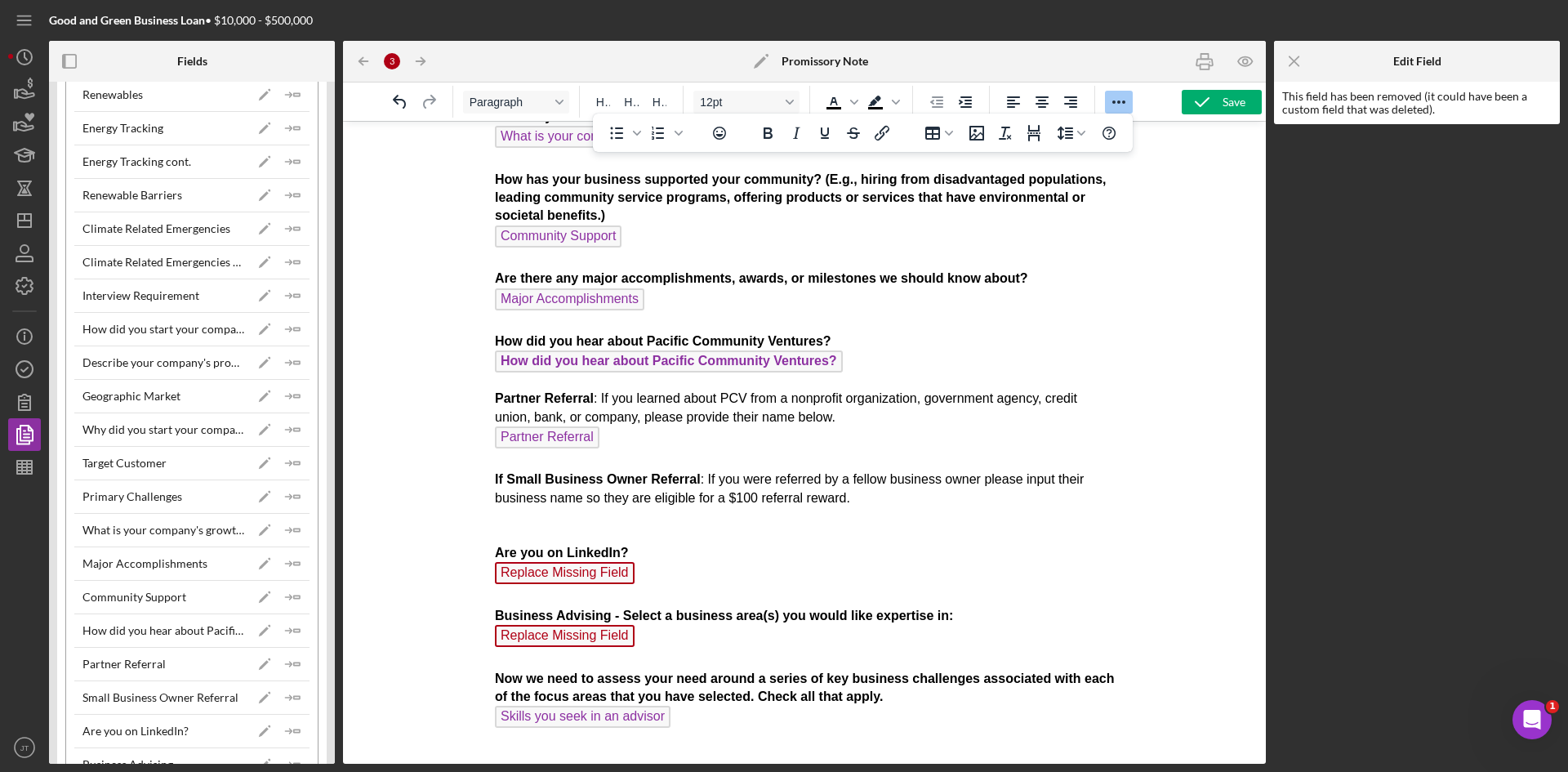
scroll to position [1120, 0]
click at [283, 695] on icon "Icon/Insert Field" at bounding box center [292, 697] width 33 height 33
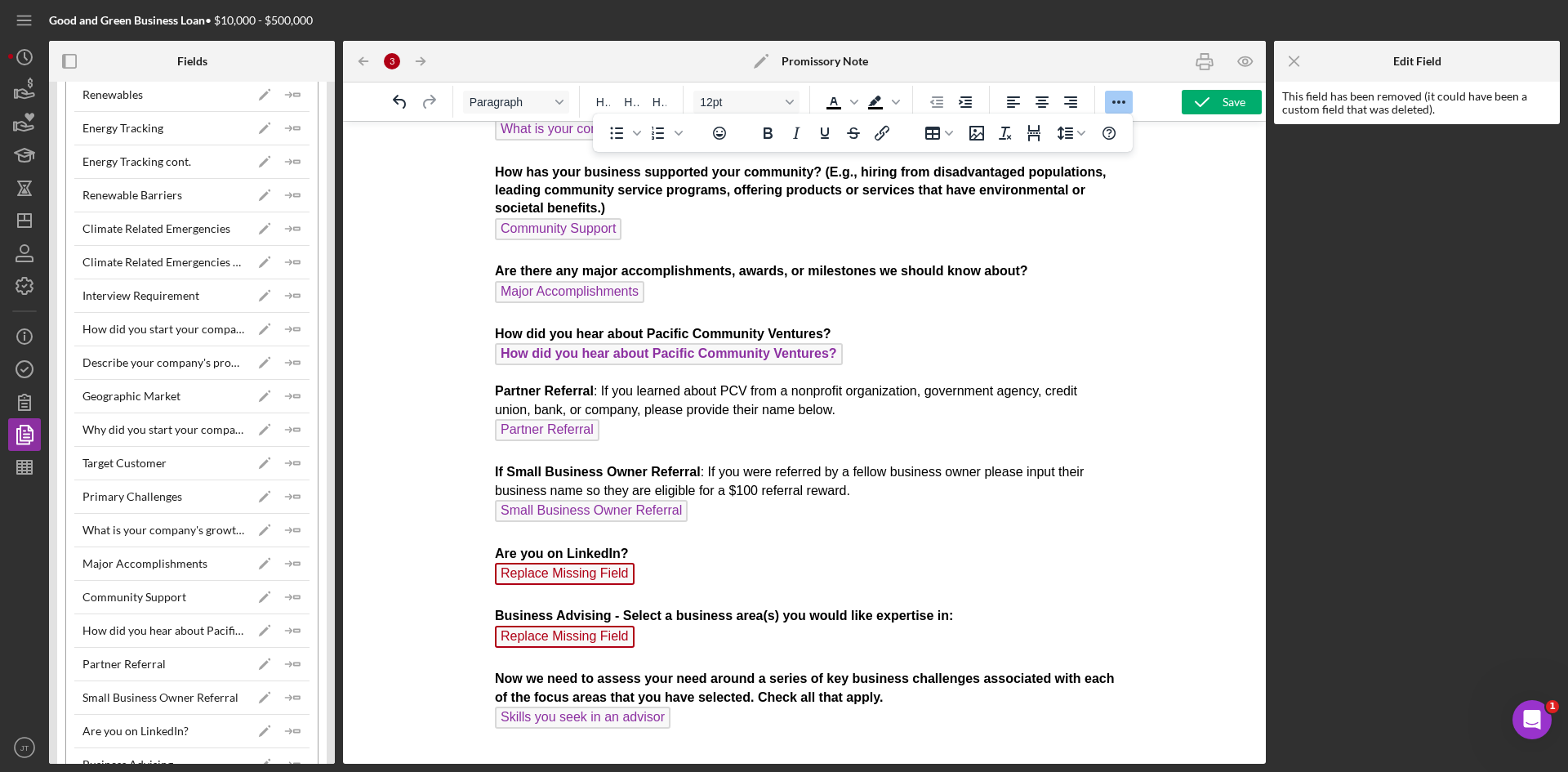
click at [615, 573] on span "Replace Missing Field" at bounding box center [564, 574] width 140 height 22
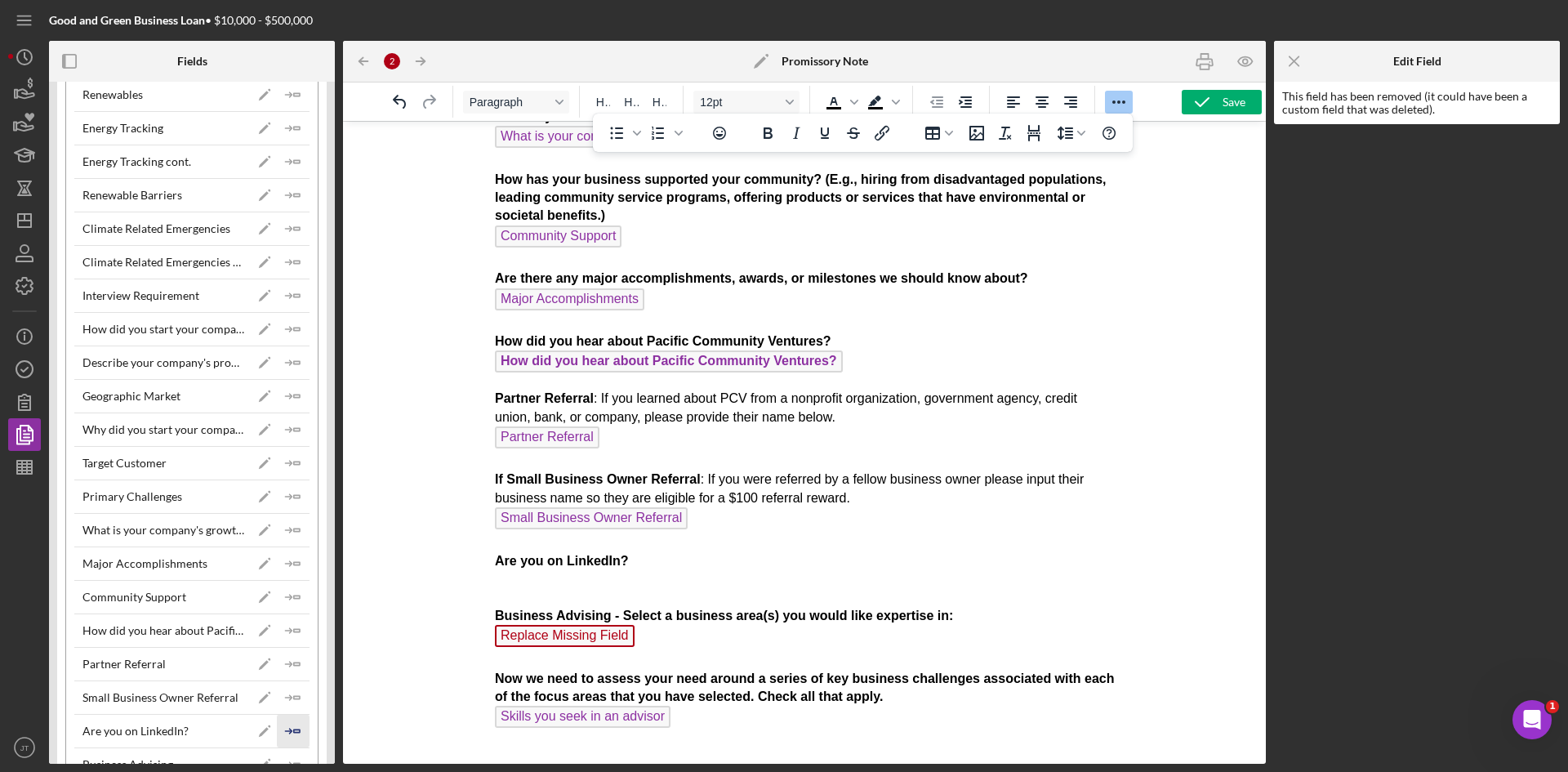
click at [290, 727] on icon "Icon/Insert Field" at bounding box center [292, 730] width 33 height 33
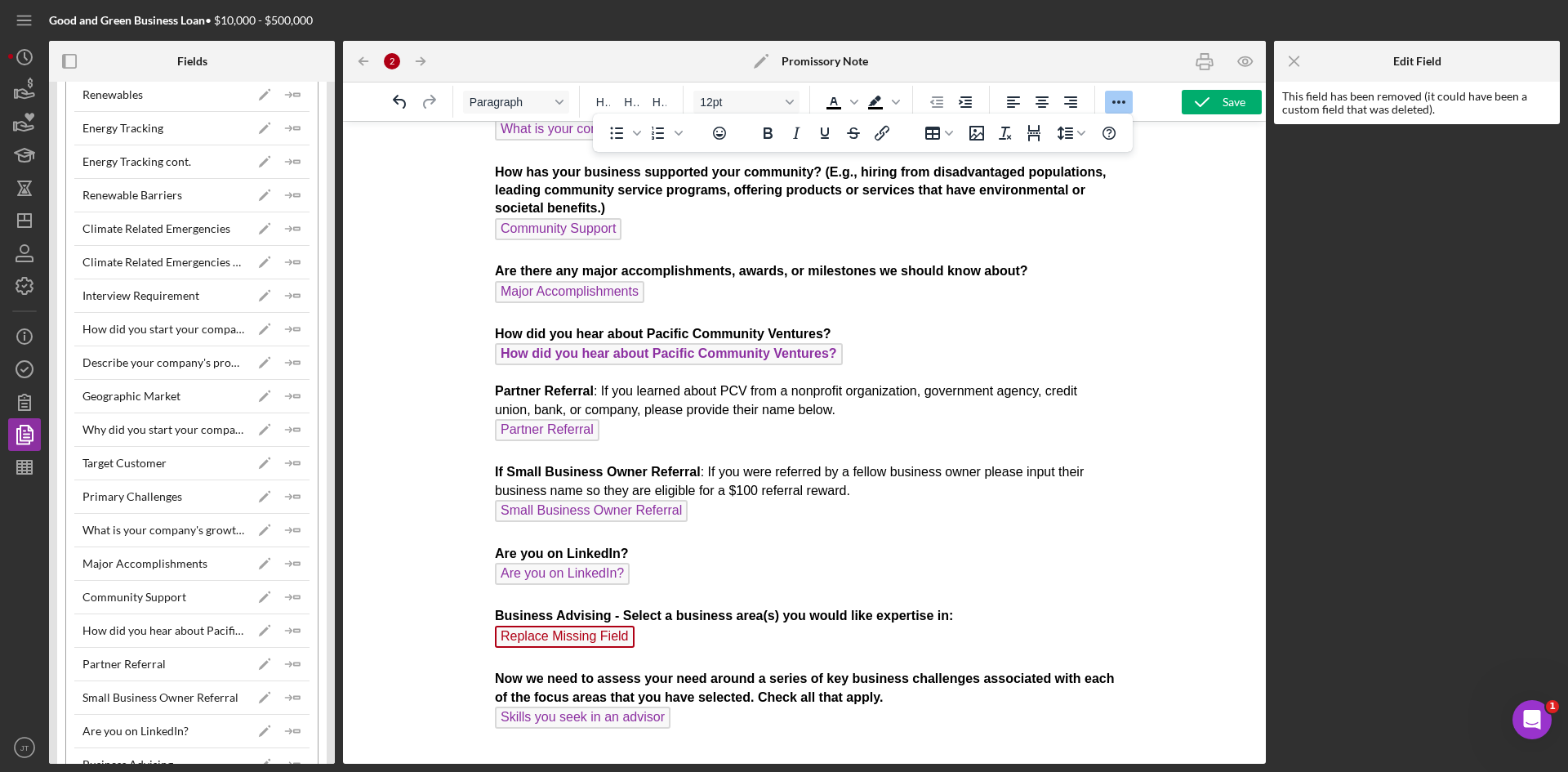
click at [596, 630] on span "Replace Missing Field" at bounding box center [564, 637] width 140 height 22
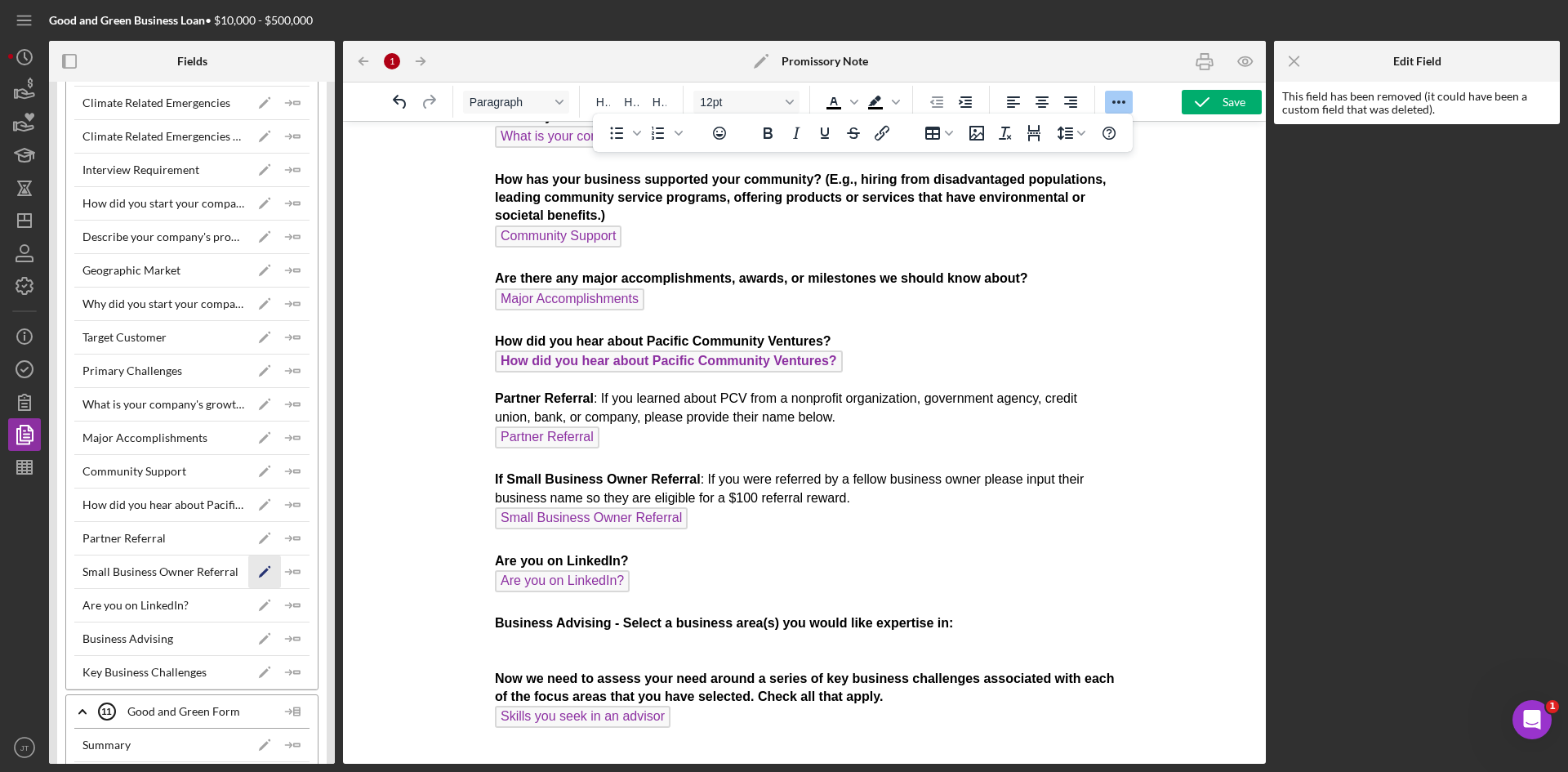
scroll to position [1609, 0]
click at [294, 639] on polygon "button" at bounding box center [297, 637] width 6 height 3
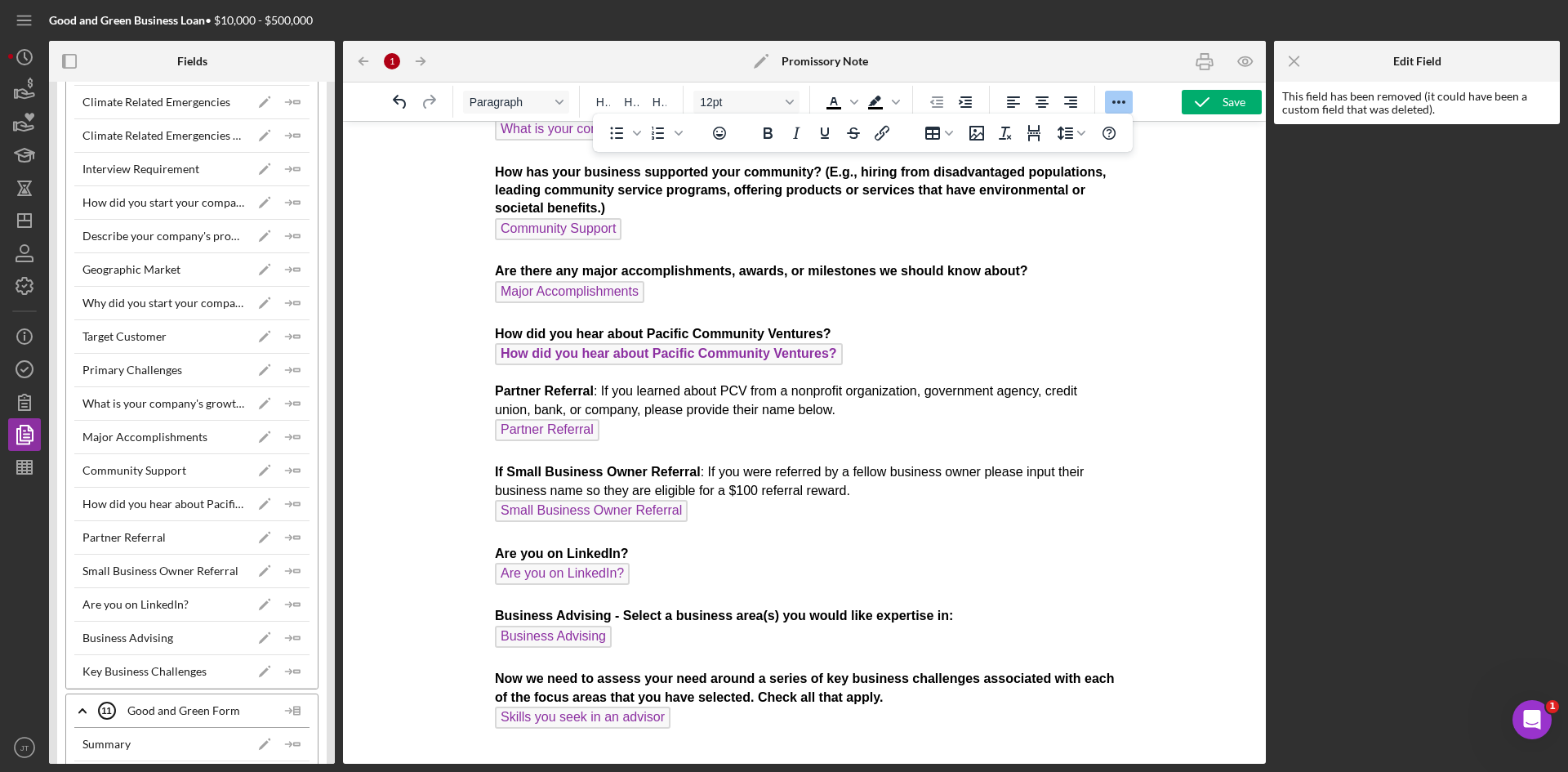
click at [746, 521] on p "Partner Referral : If you learned about PCV from a nonprofit organization, gove…" at bounding box center [804, 565] width 620 height 368
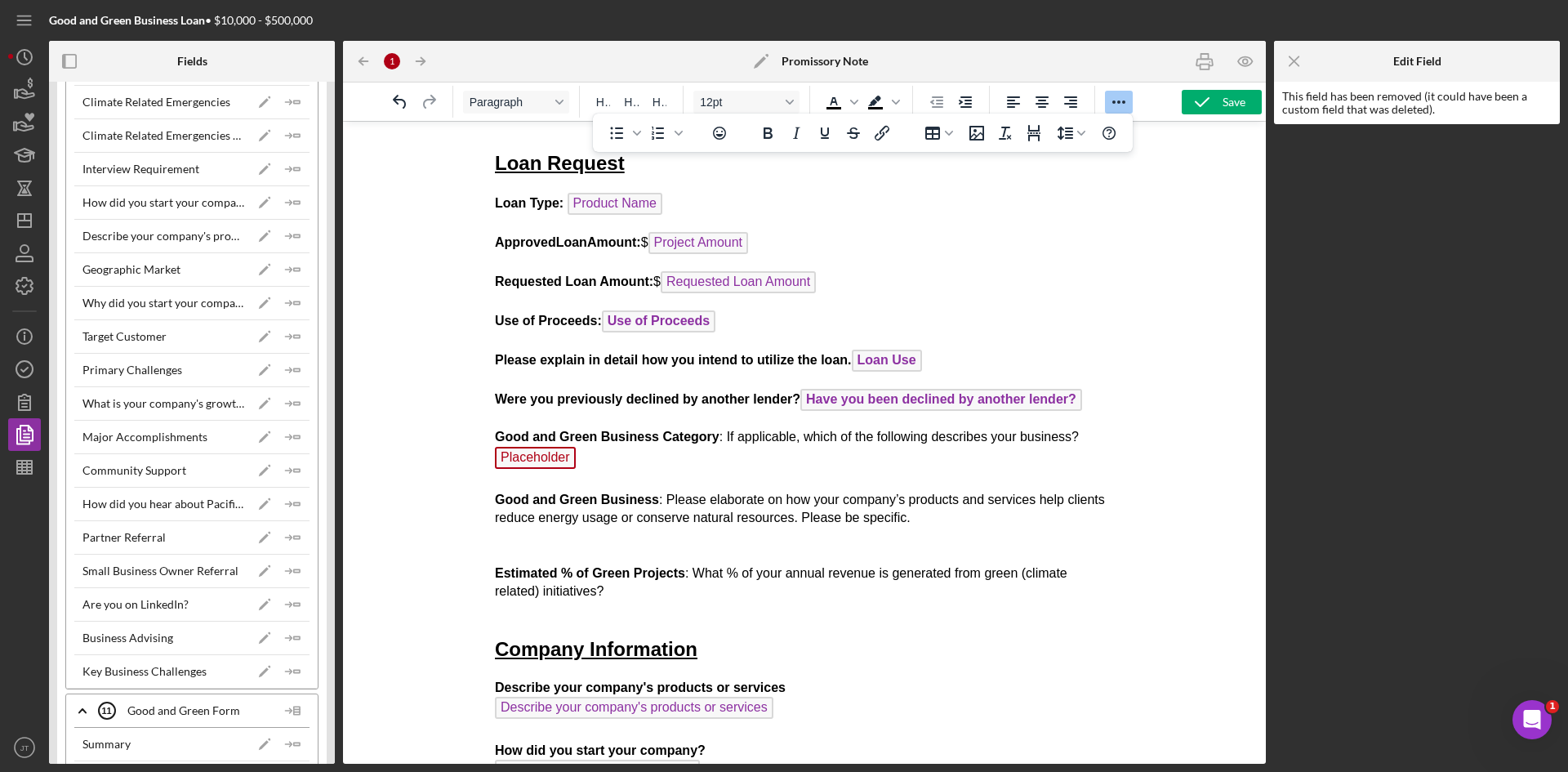
scroll to position [169, 0]
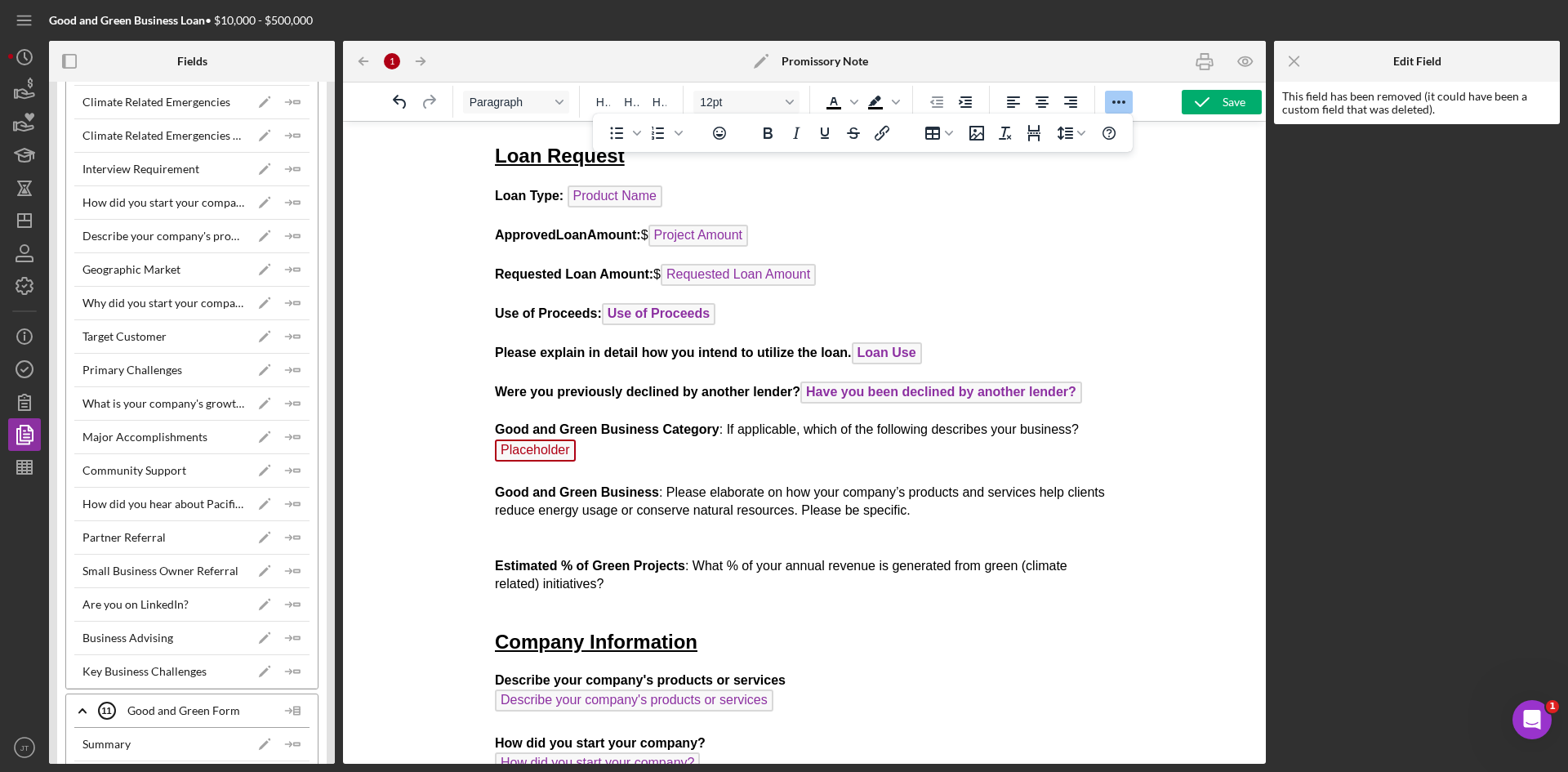
click at [629, 444] on p "Good and Green Business Category : If applicable, which of the following descri…" at bounding box center [804, 516] width 620 height 191
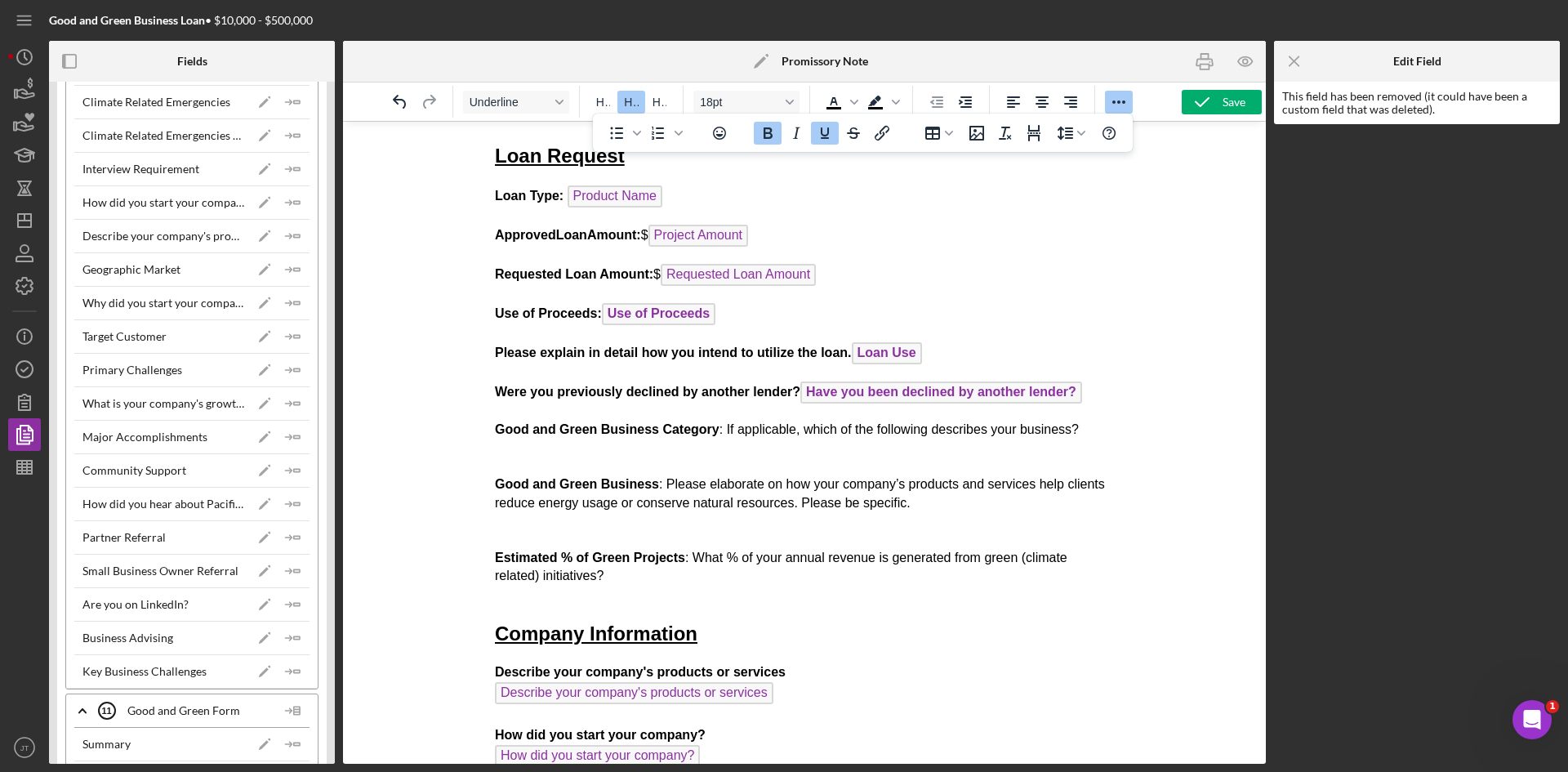
drag, startPoint x: 489, startPoint y: 160, endPoint x: 520, endPoint y: 178, distance: 35.8
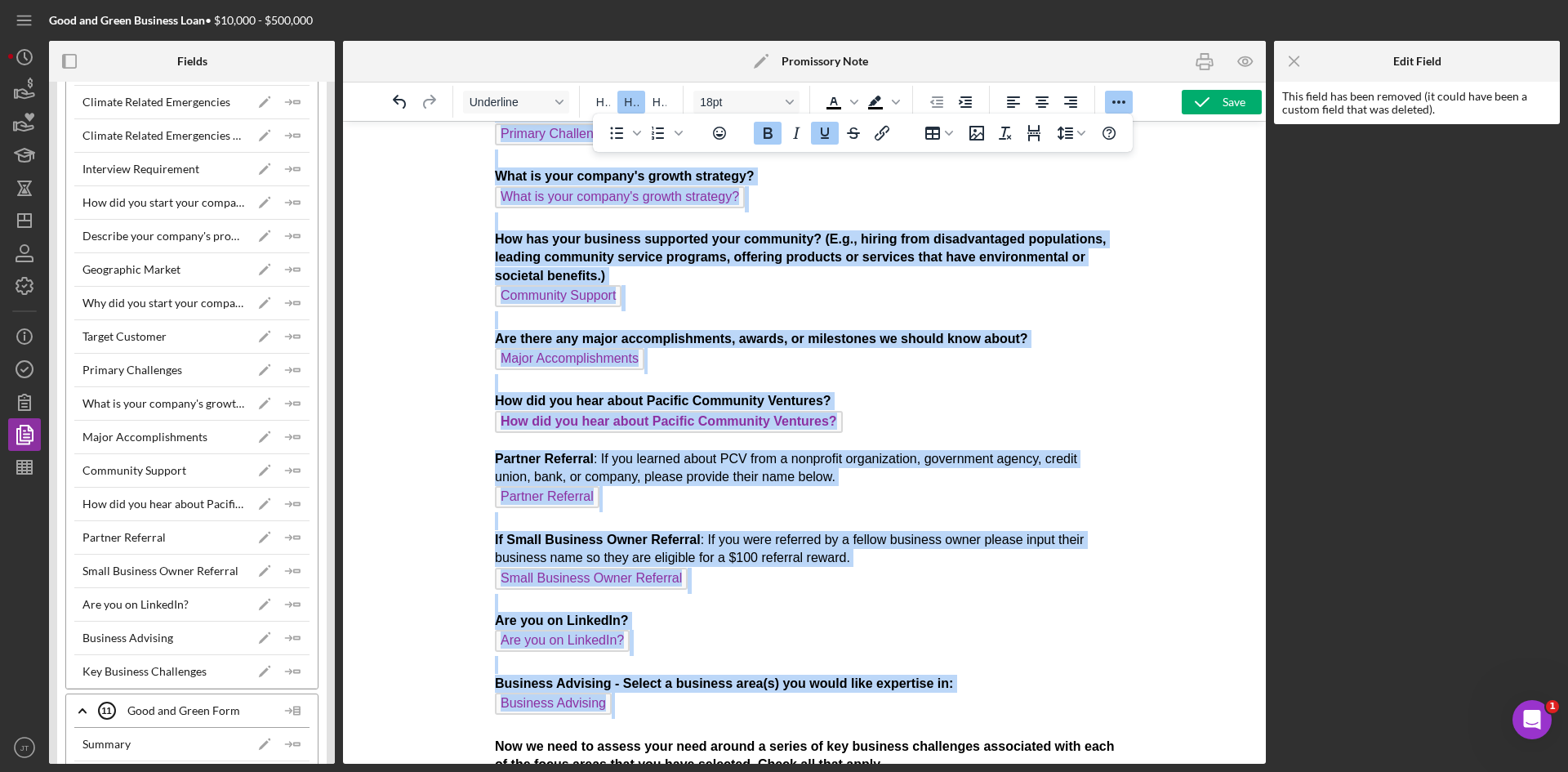
scroll to position [1120, 0]
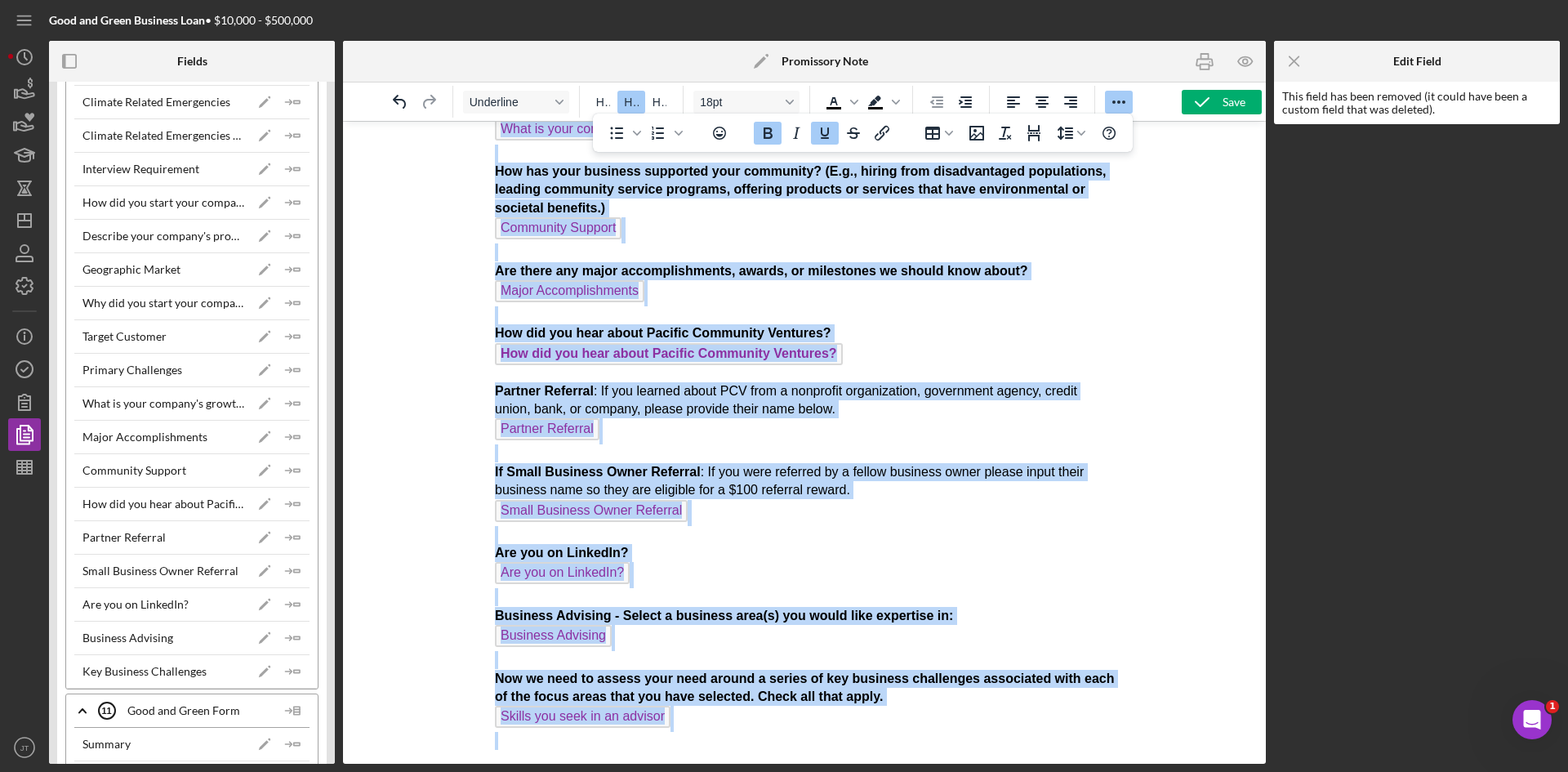
drag, startPoint x: 494, startPoint y: 157, endPoint x: 771, endPoint y: 810, distance: 709.3
copy body "Lore Ipsumdo Sita Cons: Adipisc Elit Seddoeiu Temp Incidi: $ Utlabor Etdolo Mag…"
click at [756, 535] on p "Partner Referral : If you learned about PCV from a nonprofit organization, gove…" at bounding box center [804, 565] width 620 height 368
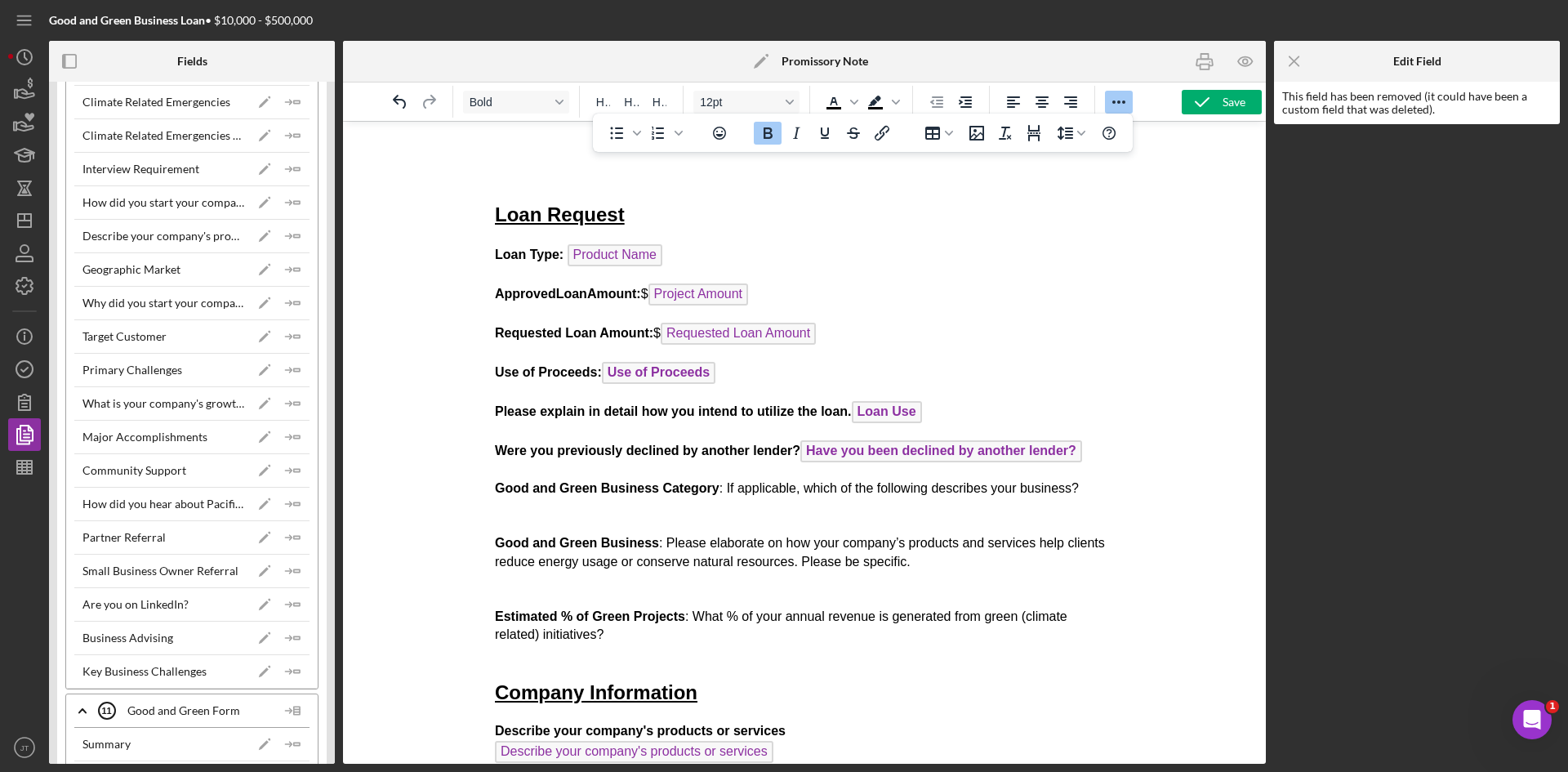
scroll to position [109, 0]
click at [855, 501] on p "Good and Green Business Category : If applicable, which of the following descri…" at bounding box center [804, 572] width 620 height 183
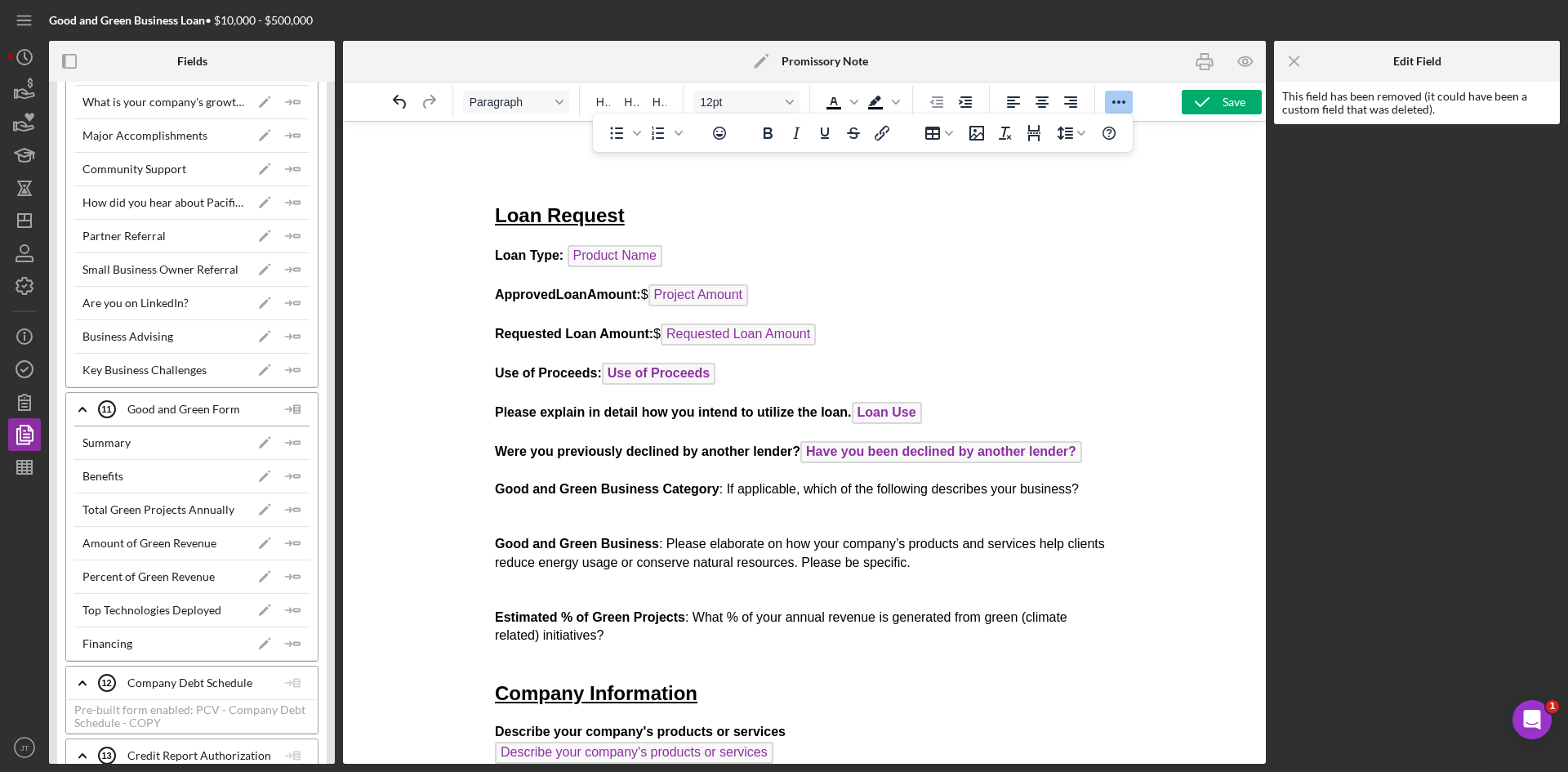
scroll to position [1915, 0]
click at [249, 441] on icon "Icon/Edit" at bounding box center [264, 438] width 33 height 33
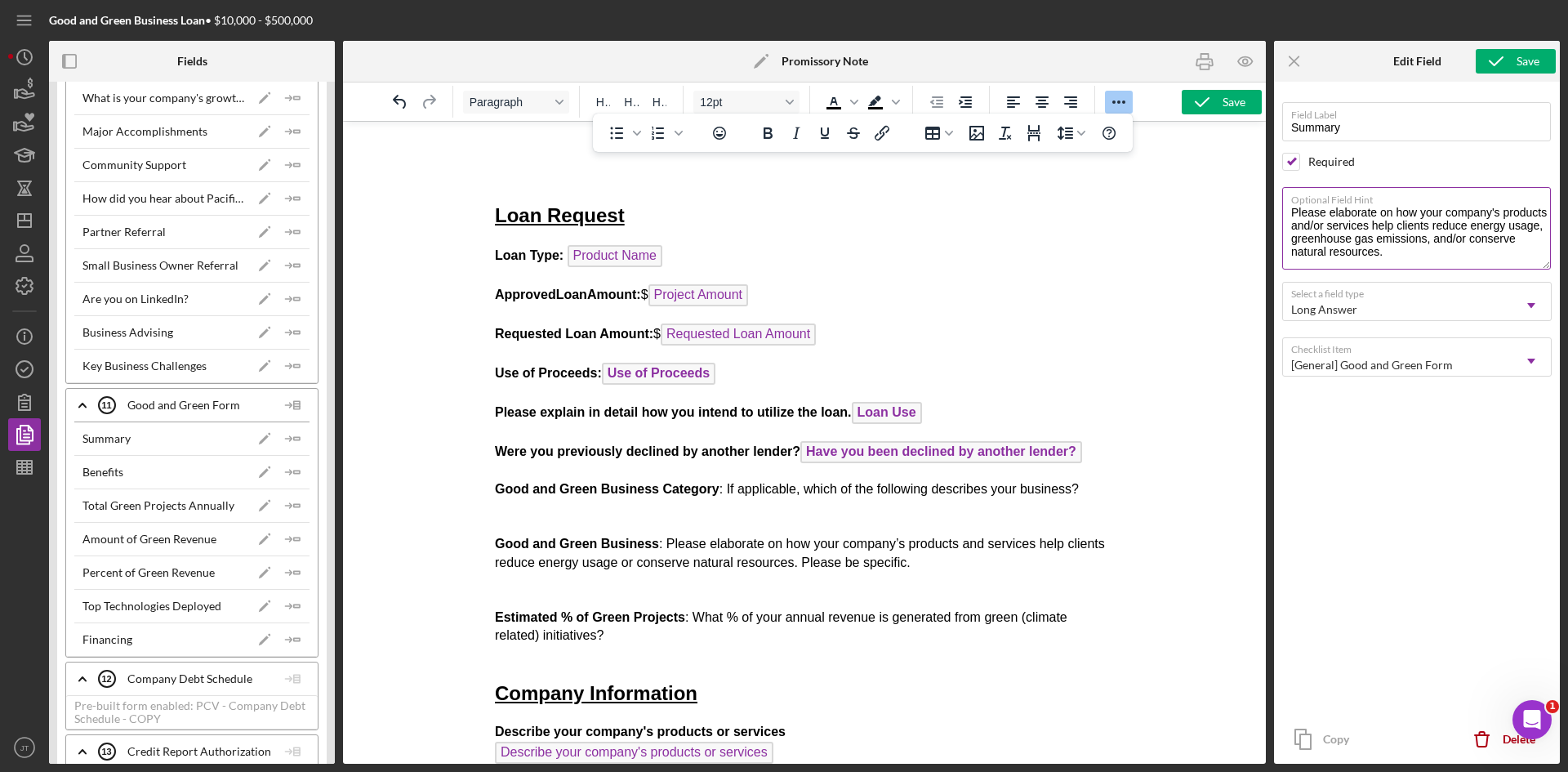
drag, startPoint x: 1546, startPoint y: 237, endPoint x: 1541, endPoint y: 268, distance: 31.4
click at [1541, 268] on textarea "Please elaborate on how your company's products and/or services help clients re…" at bounding box center [1416, 228] width 268 height 83
click at [901, 576] on p "Good and Green Business Category : If applicable, which of the following descri…" at bounding box center [804, 572] width 620 height 183
click at [291, 441] on icon "Icon/Insert Field" at bounding box center [292, 438] width 33 height 33
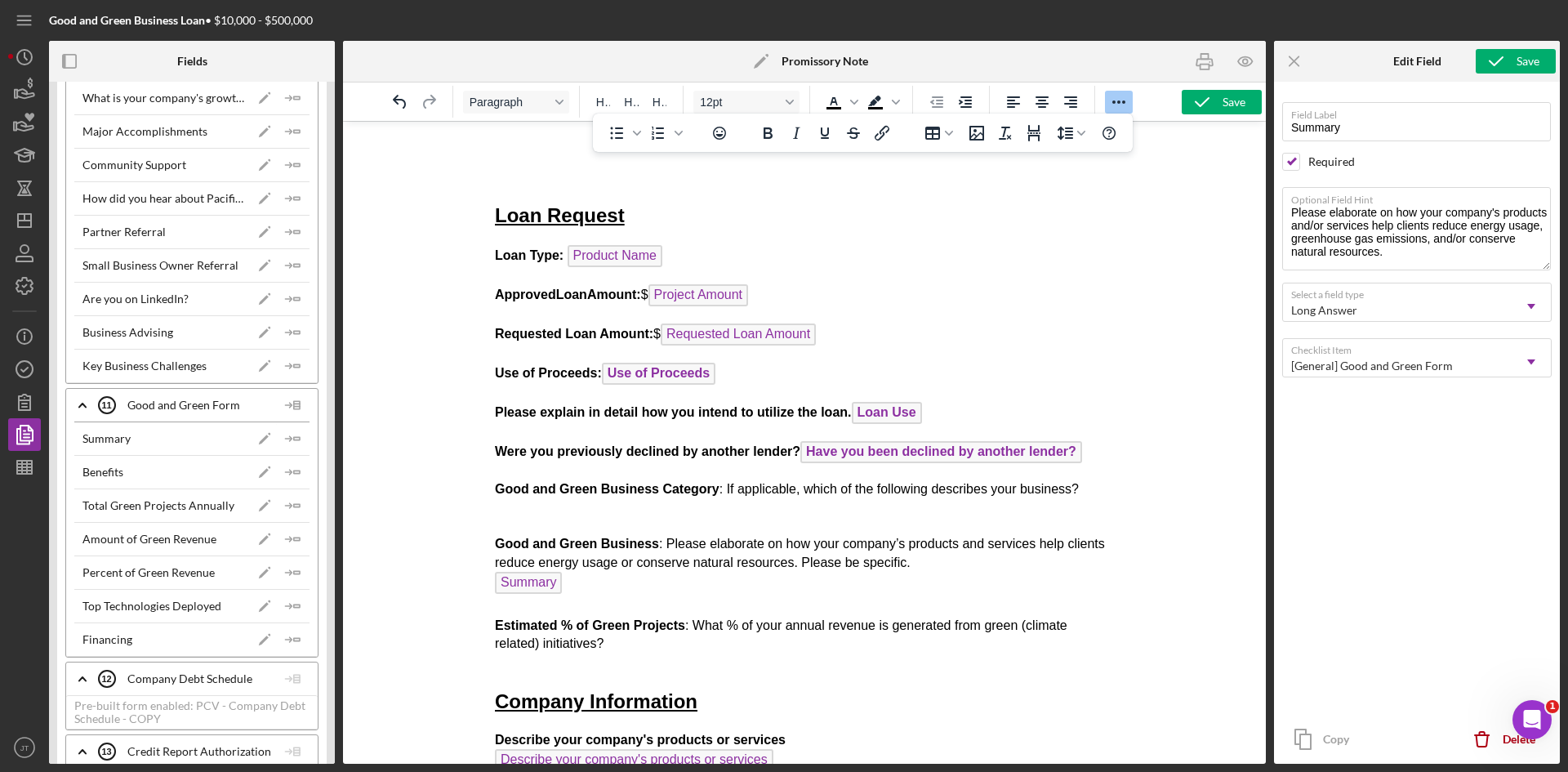
click at [605, 657] on p "Good and Green Business Category : If applicable, which of the following descri…" at bounding box center [804, 576] width 620 height 191
click at [288, 507] on icon "Icon/Insert Field" at bounding box center [292, 505] width 33 height 33
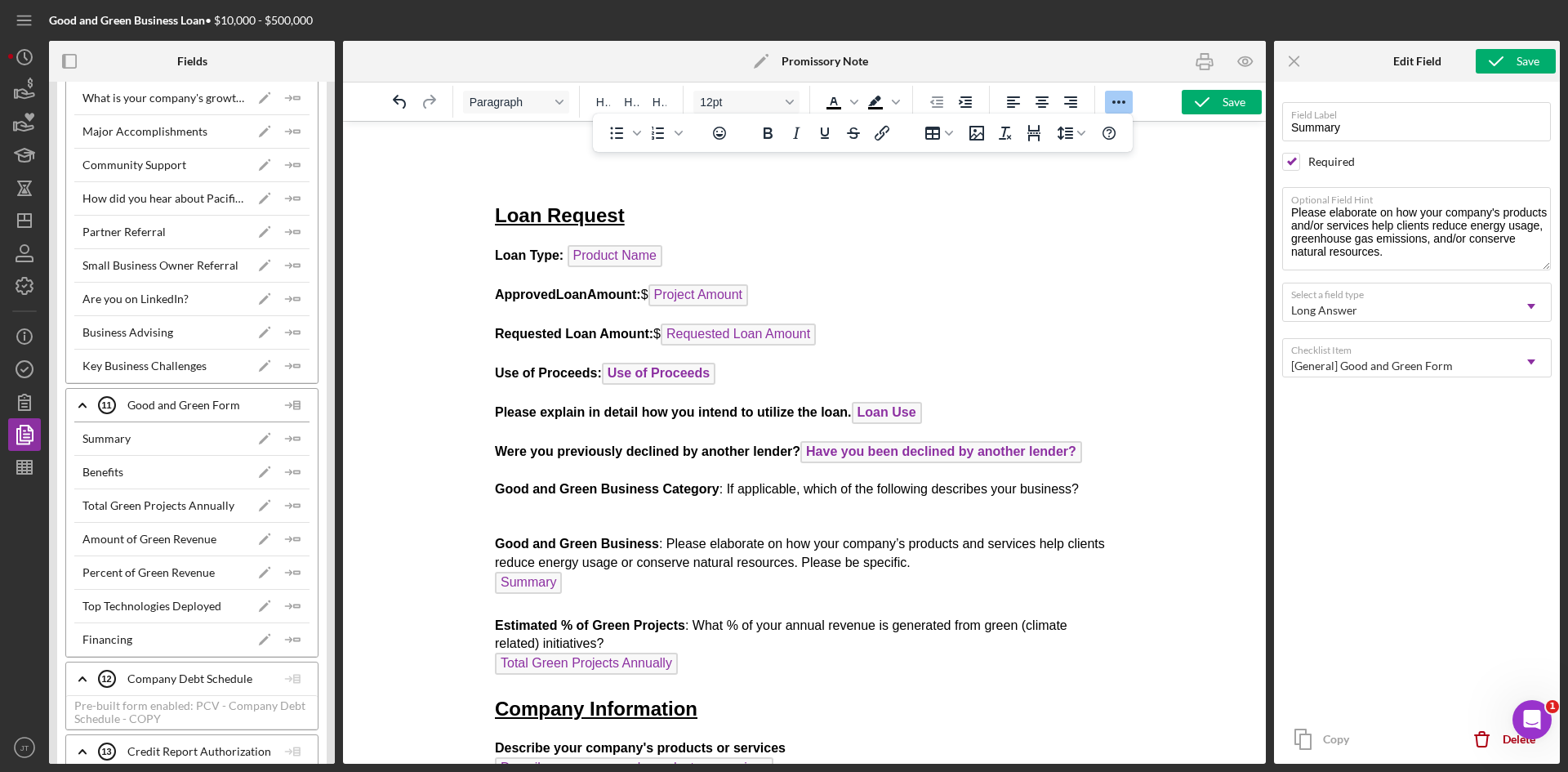
click at [562, 547] on p "Good and Green Business Category : If applicable, which of the following descri…" at bounding box center [804, 579] width 620 height 198
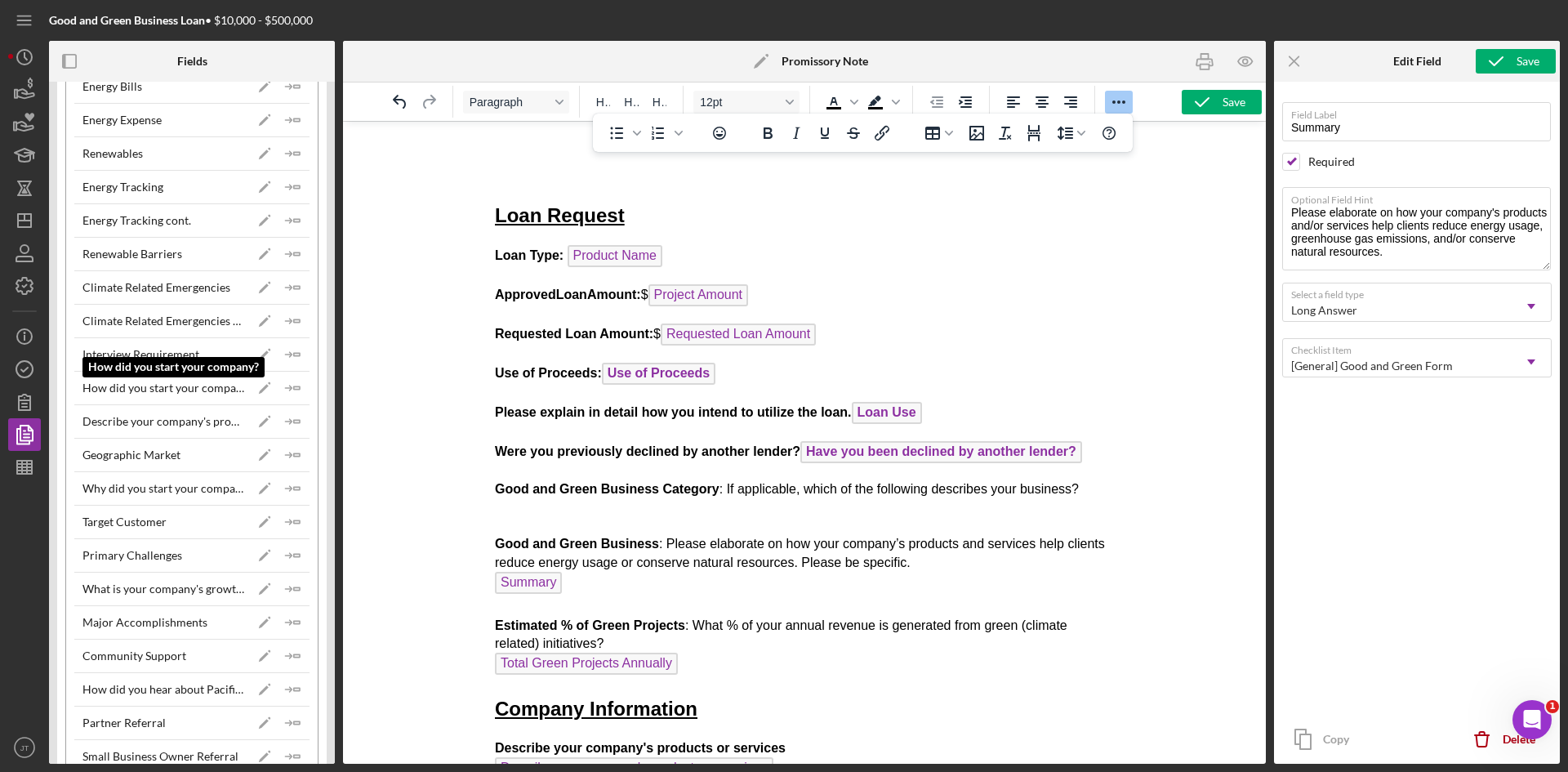
scroll to position [1423, 0]
click at [176, 282] on div "Climate Related Emergencies" at bounding box center [156, 289] width 148 height 13
click at [260, 159] on icon "Icon/Edit" at bounding box center [264, 154] width 33 height 33
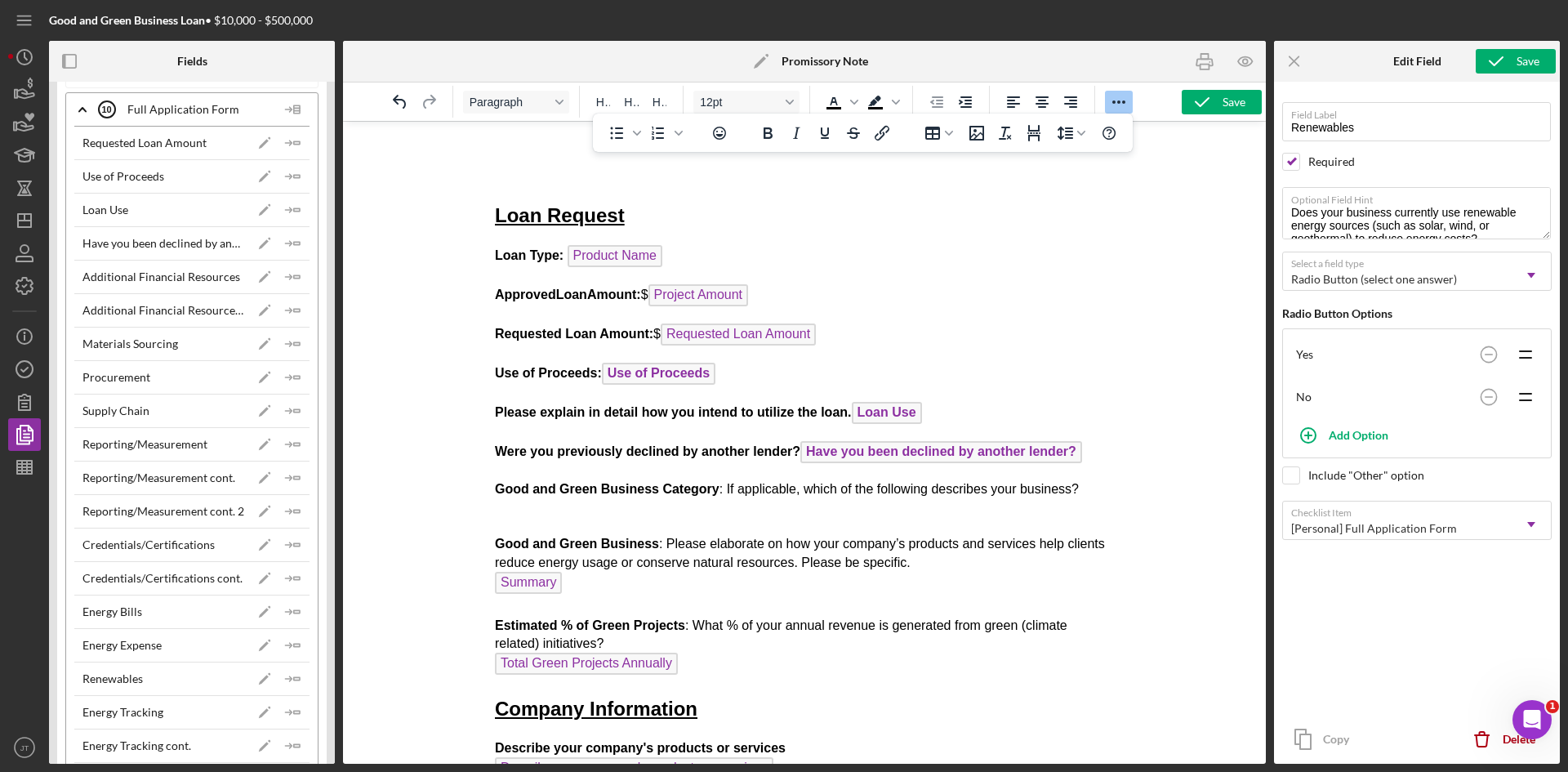
scroll to position [899, 0]
click at [214, 353] on div "Materials Sourcing Icon/Edit Icon/Insert Field" at bounding box center [192, 345] width 236 height 34
click at [254, 349] on icon "Icon/Edit" at bounding box center [264, 345] width 33 height 33
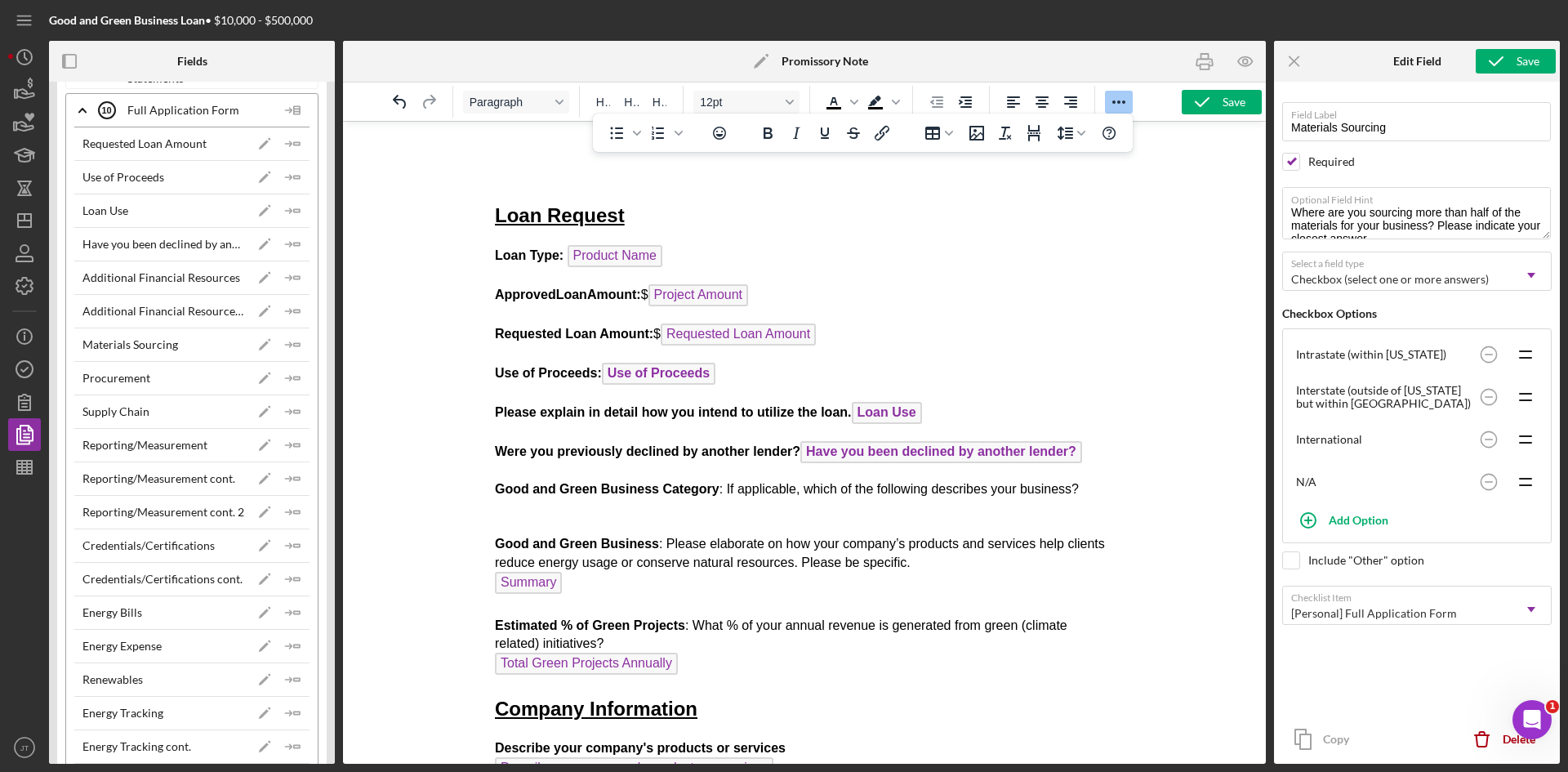
click at [534, 508] on p "Good and Green Business Category : If applicable, which of the following descri…" at bounding box center [804, 579] width 620 height 198
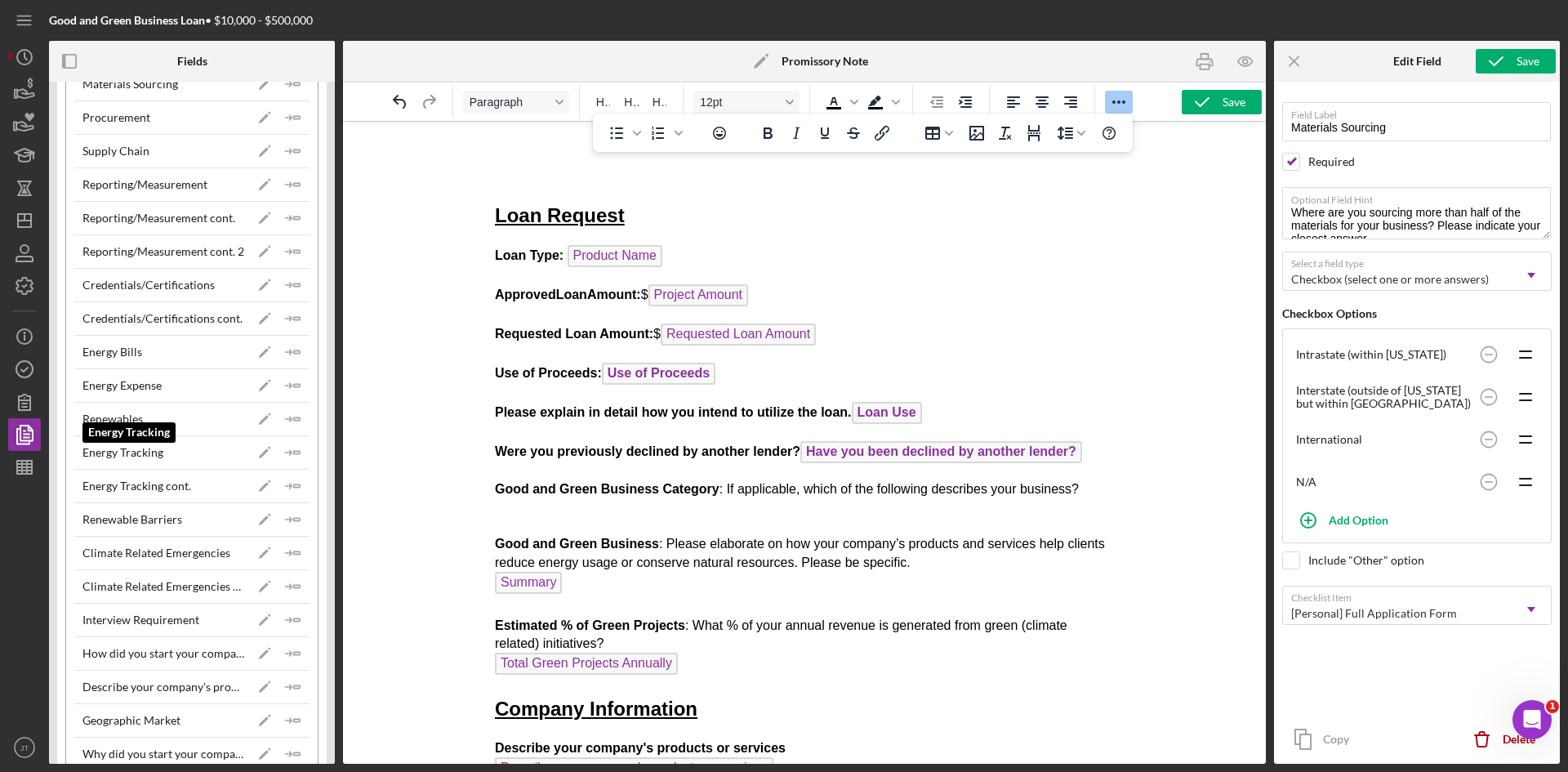
scroll to position [1159, 0]
click at [205, 416] on div "Renewables" at bounding box center [164, 418] width 162 height 13
click at [263, 417] on icon "Icon/Edit" at bounding box center [264, 417] width 33 height 33
type input "Renewables"
type textarea "Does your business currently use renewable energy sources (such as solar, wind,…"
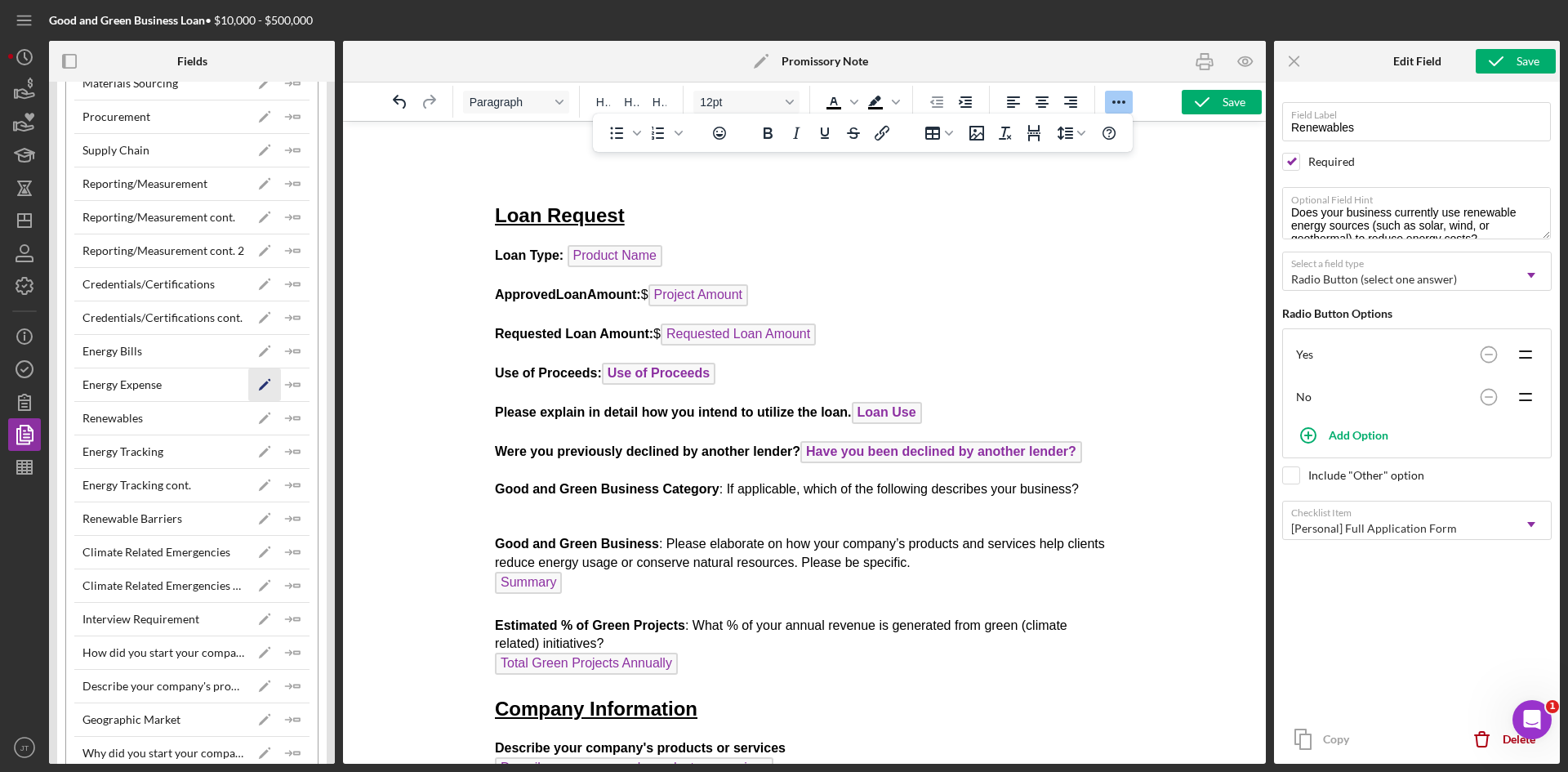
click at [258, 382] on icon "Icon/Edit" at bounding box center [264, 384] width 33 height 33
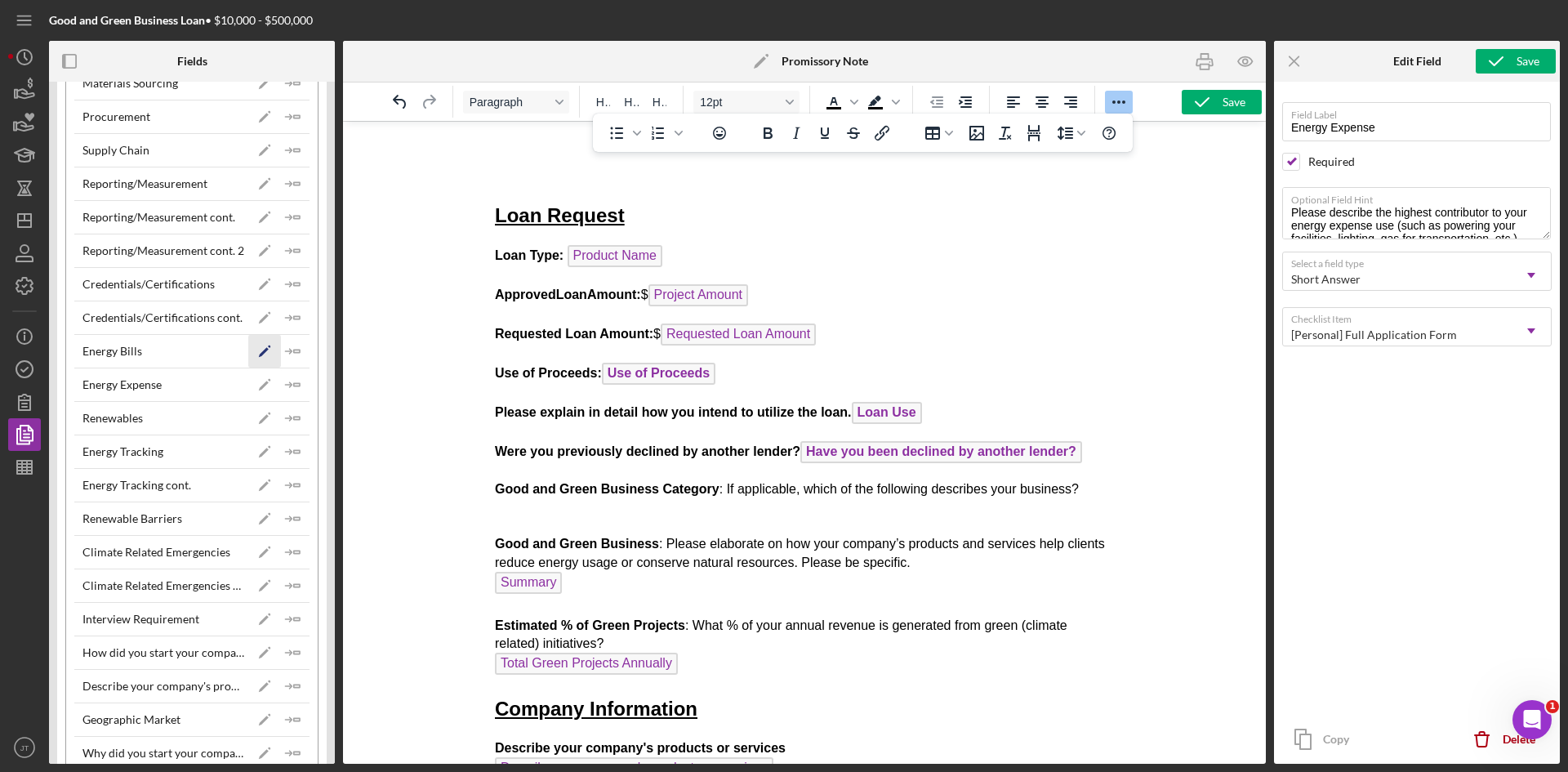
click at [259, 359] on icon "Icon/Edit" at bounding box center [264, 351] width 33 height 33
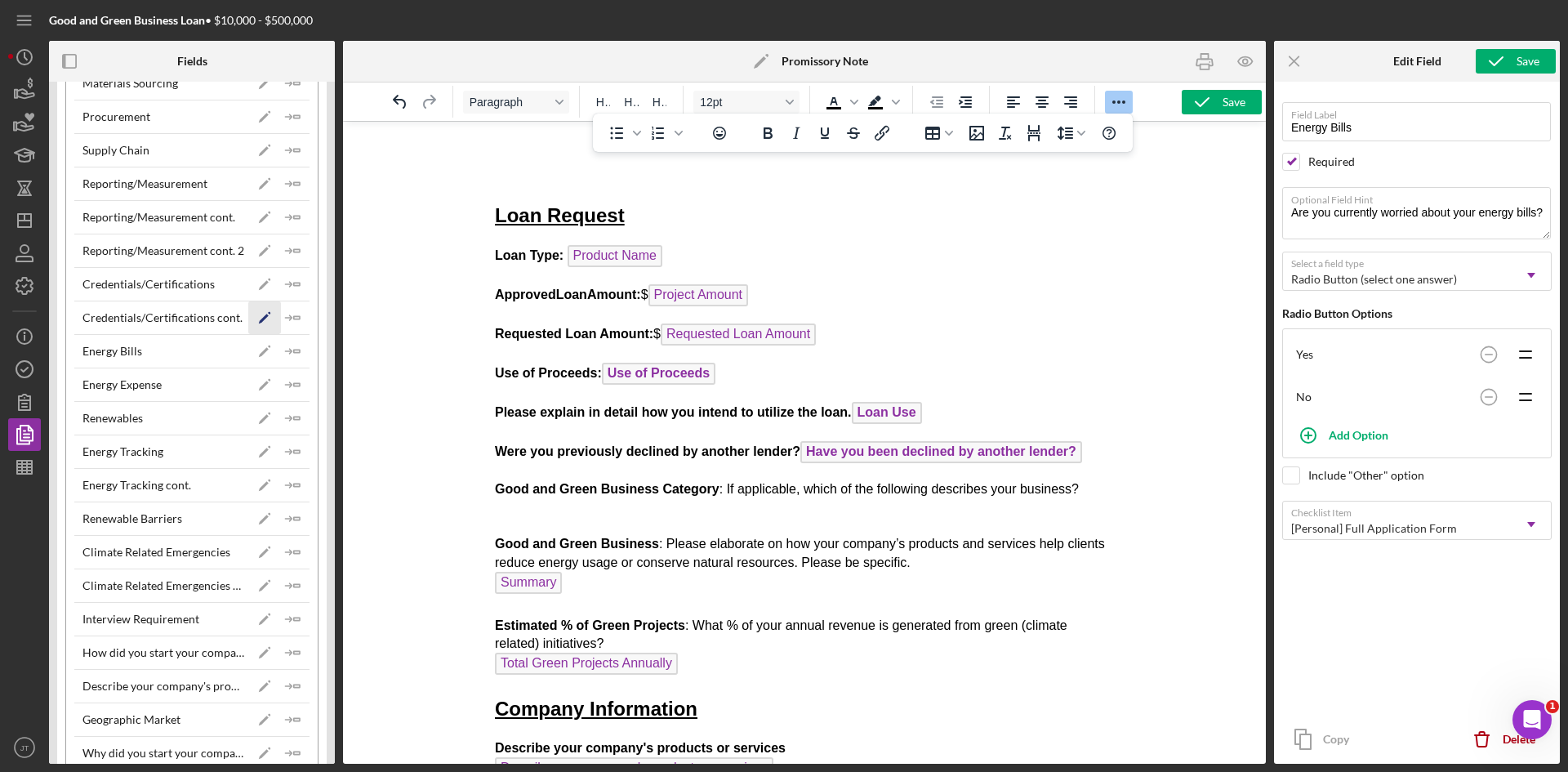
click at [260, 321] on icon "Icon/Edit" at bounding box center [264, 318] width 33 height 33
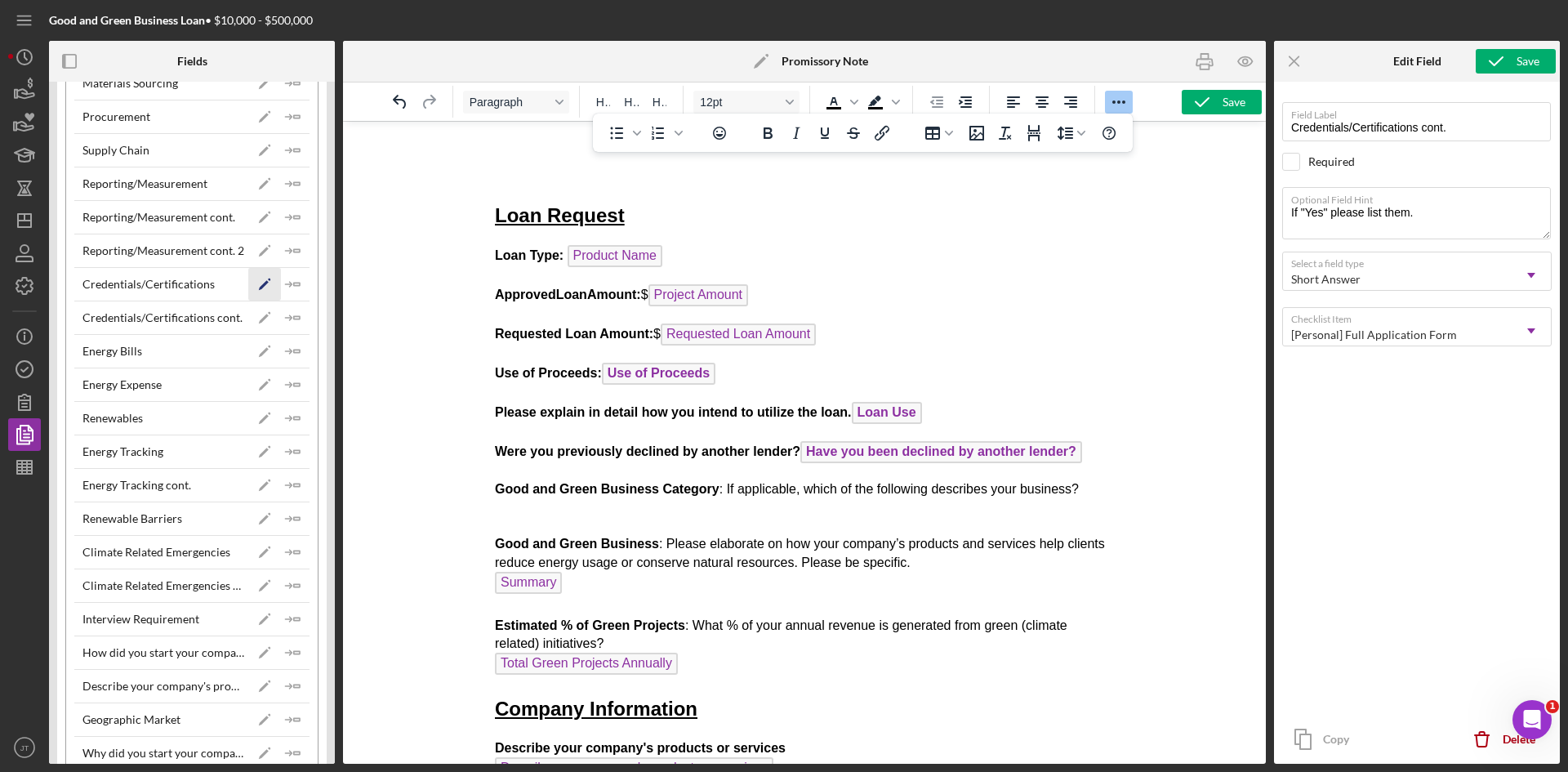
click at [262, 286] on icon "Icon/Edit" at bounding box center [264, 284] width 33 height 33
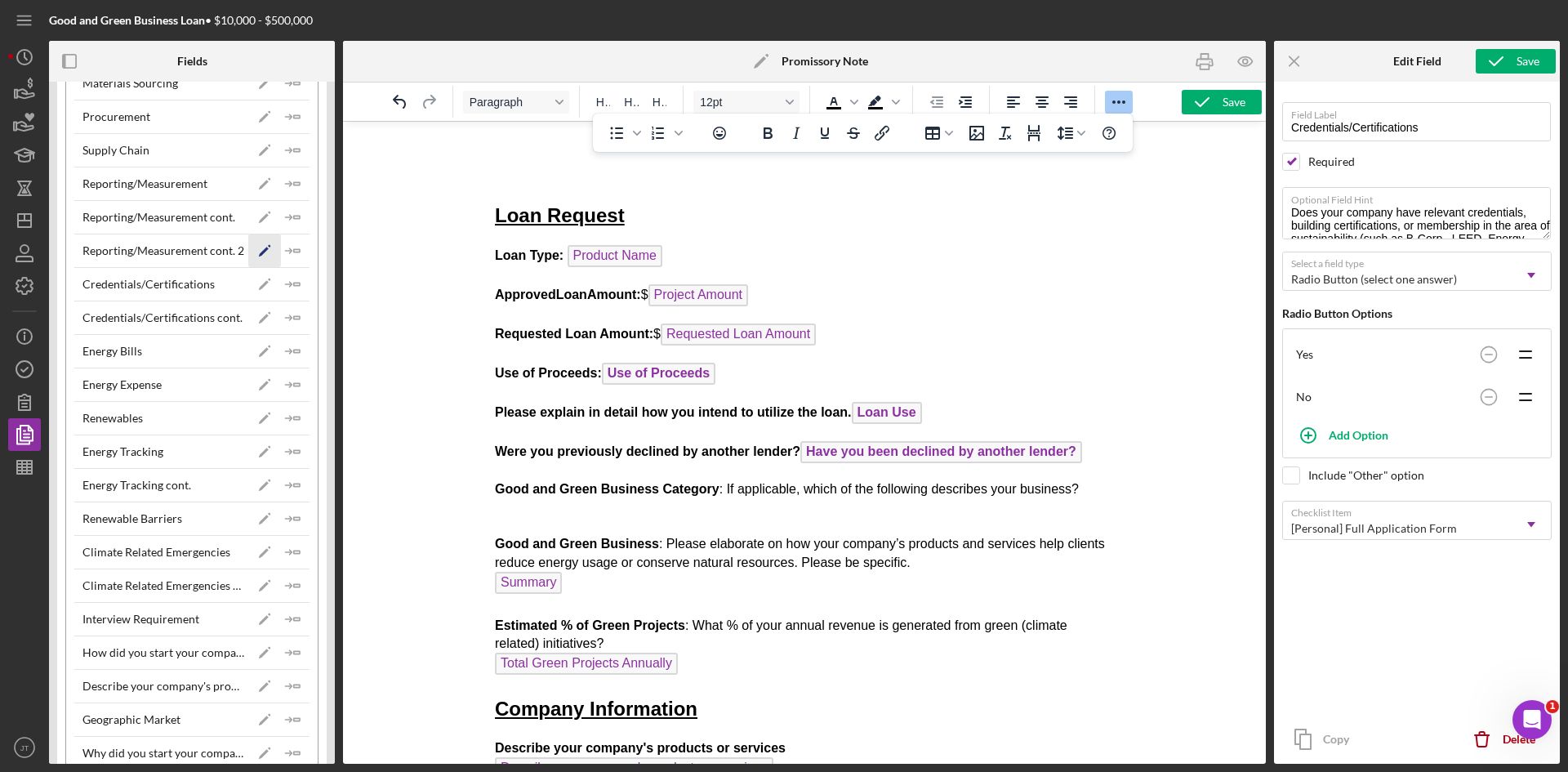
click at [254, 252] on icon "Icon/Edit" at bounding box center [264, 251] width 33 height 33
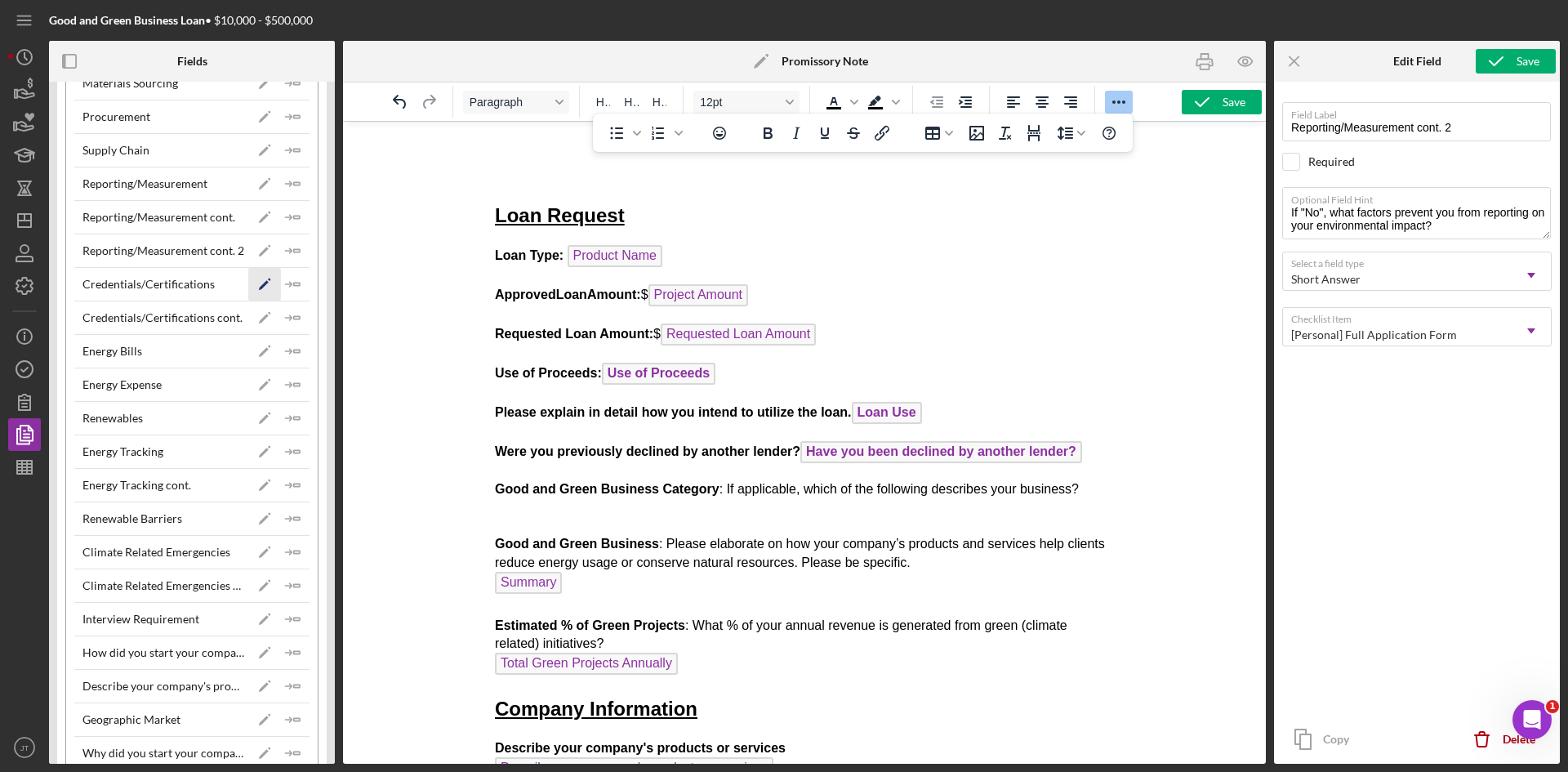
click at [255, 279] on icon "Icon/Edit" at bounding box center [264, 284] width 33 height 33
type input "Credentials/Certifications"
checkbox input "true"
type textarea "Does your company have relevant credentials, building certifications, or member…"
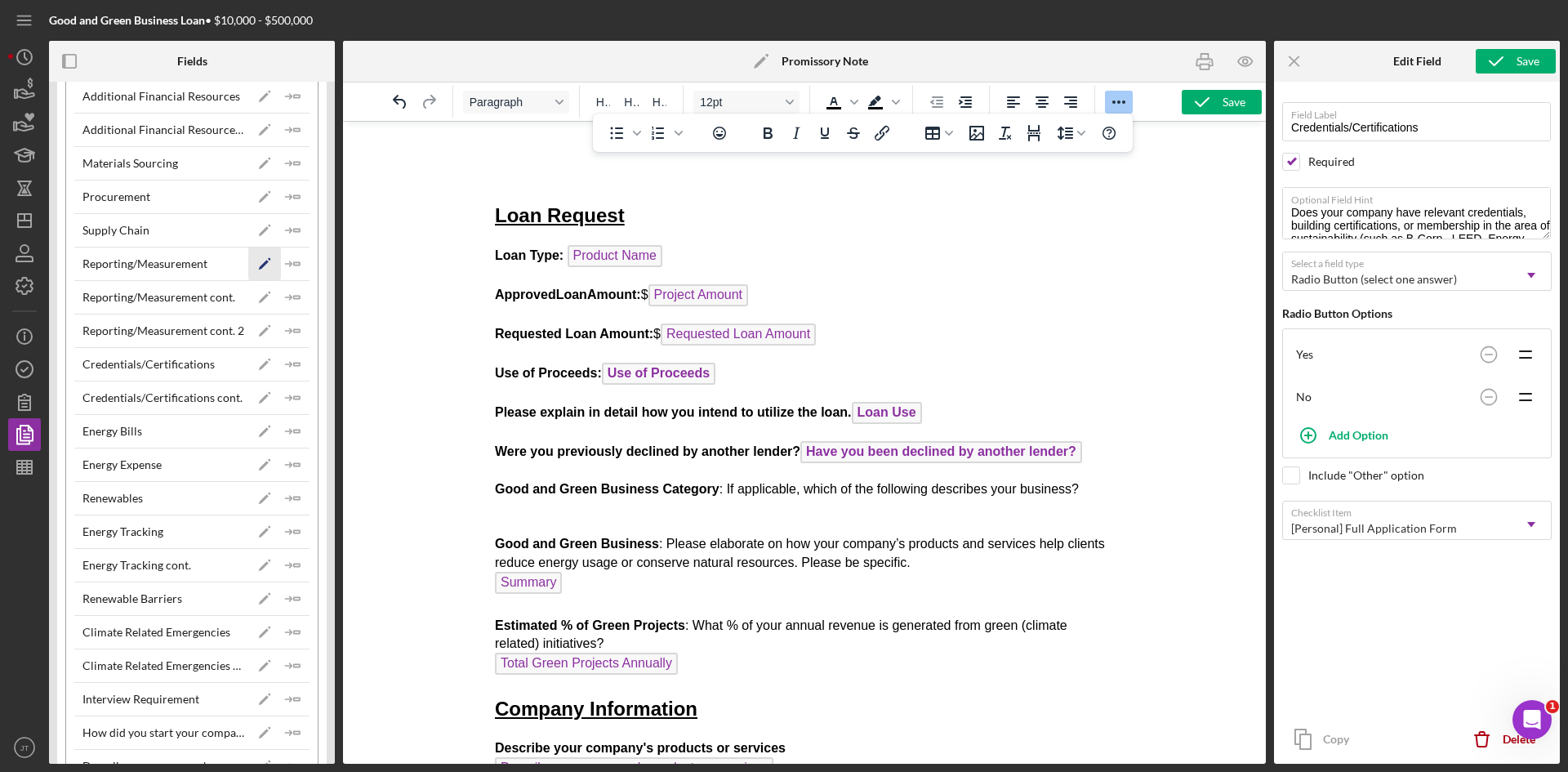
scroll to position [1078, 0]
click at [258, 163] on icon "Icon/Edit" at bounding box center [264, 164] width 33 height 33
type input "Materials Sourcing"
type textarea "Where are you sourcing more than half of the materials for your business? Pleas…"
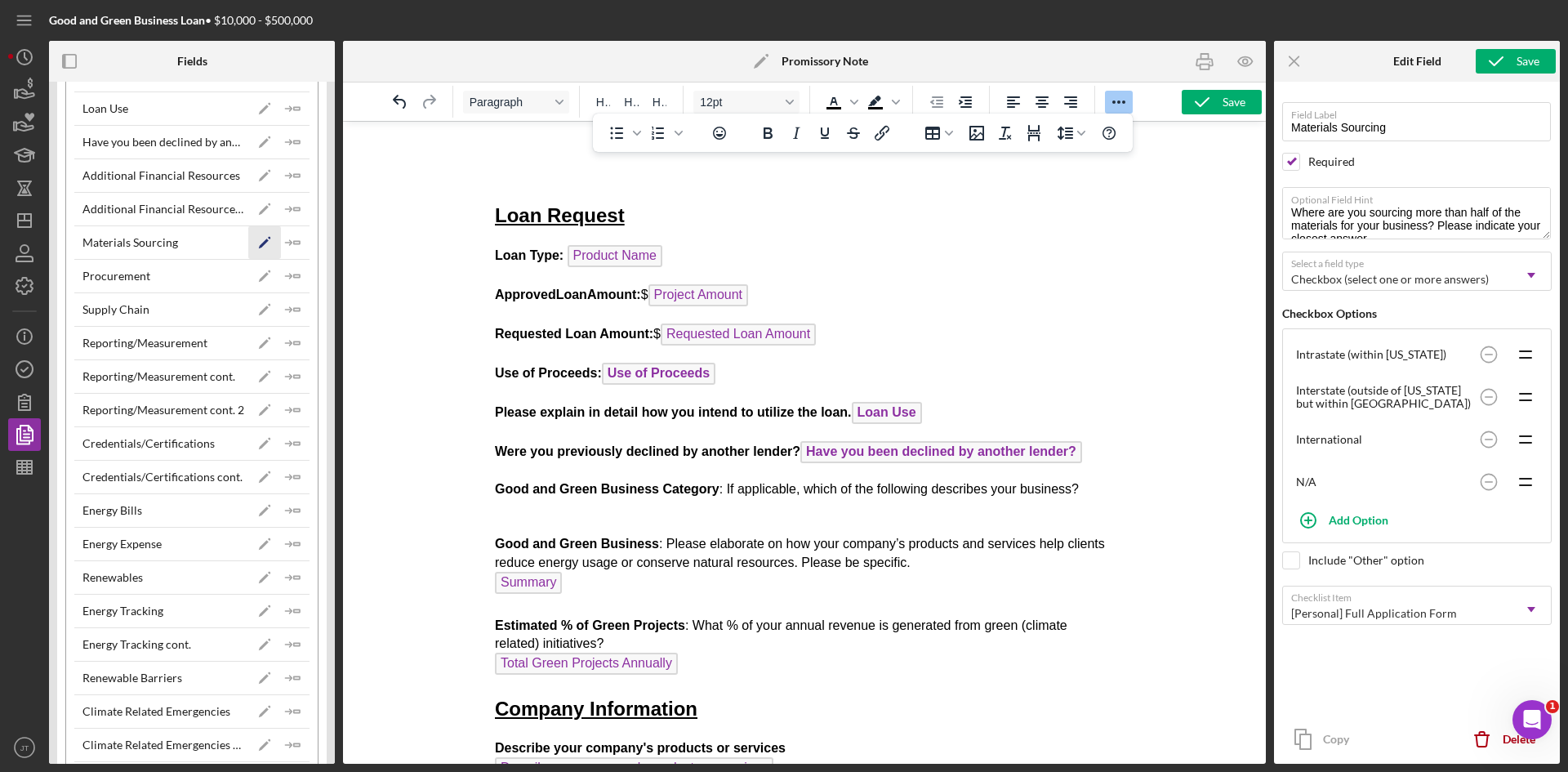
scroll to position [999, 0]
click at [250, 177] on icon "Icon/Edit" at bounding box center [264, 176] width 33 height 33
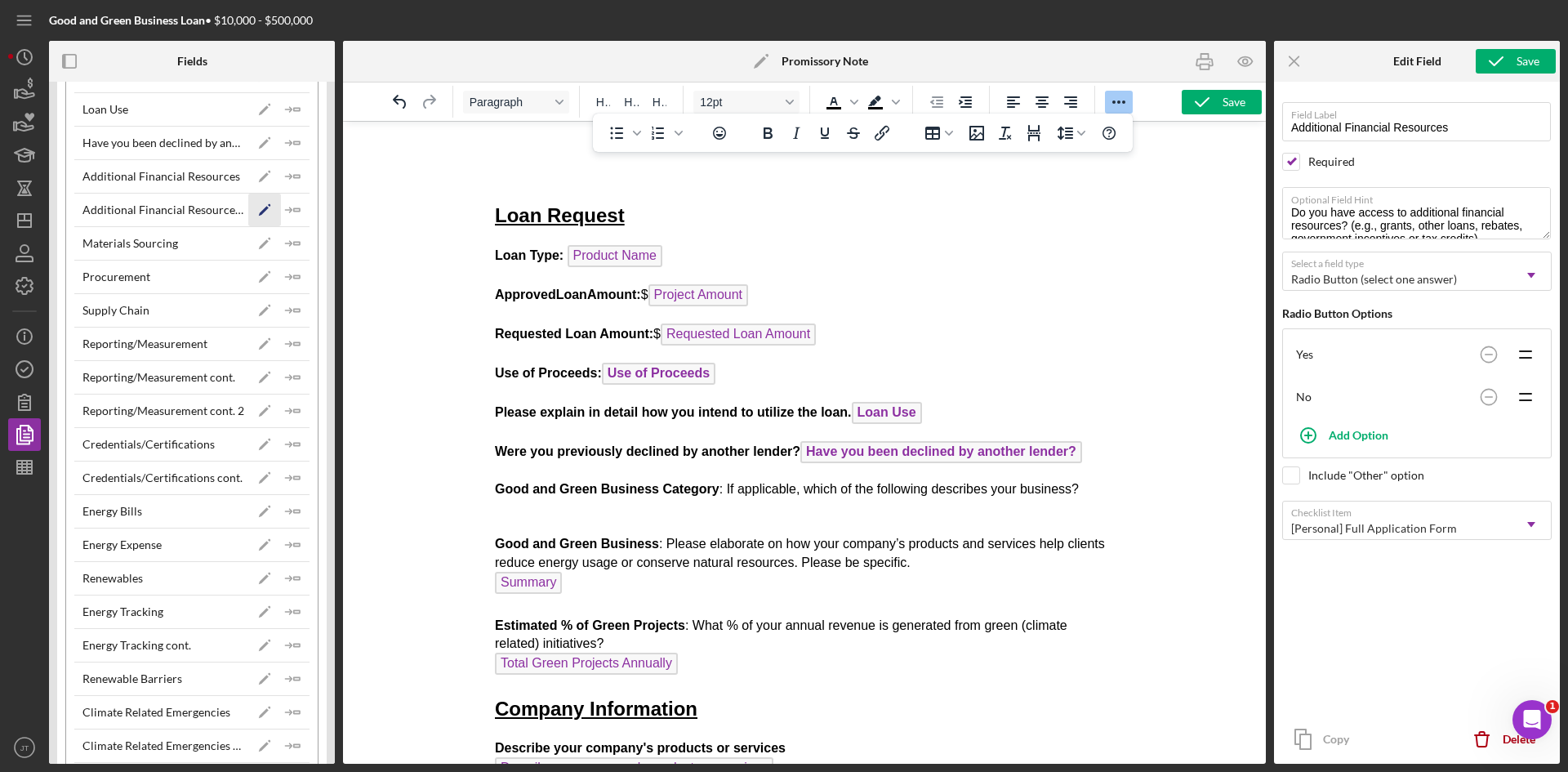
click at [254, 211] on icon "Icon/Edit" at bounding box center [264, 210] width 33 height 33
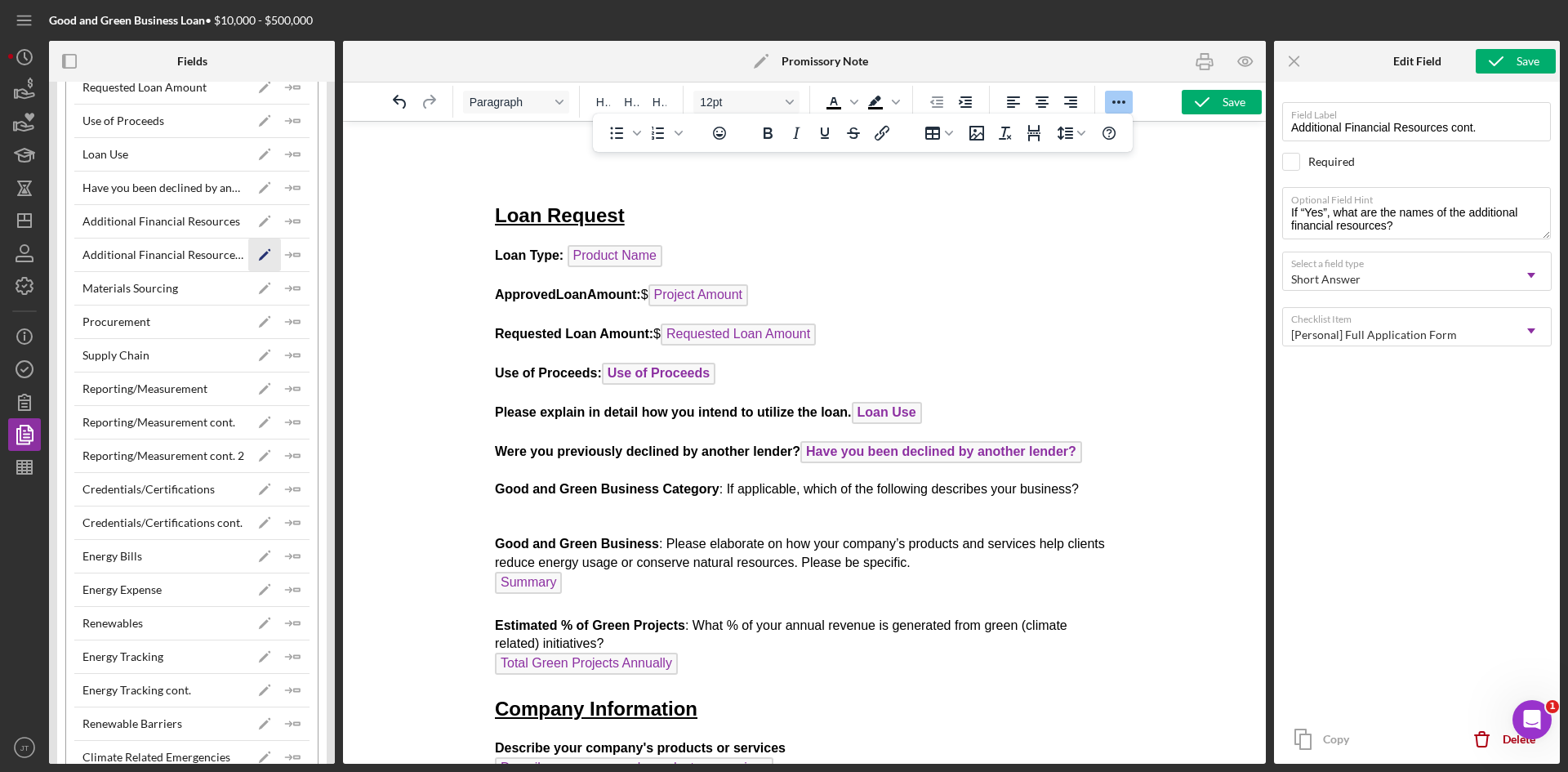
scroll to position [954, 0]
click at [259, 157] on polygon "button" at bounding box center [264, 156] width 10 height 10
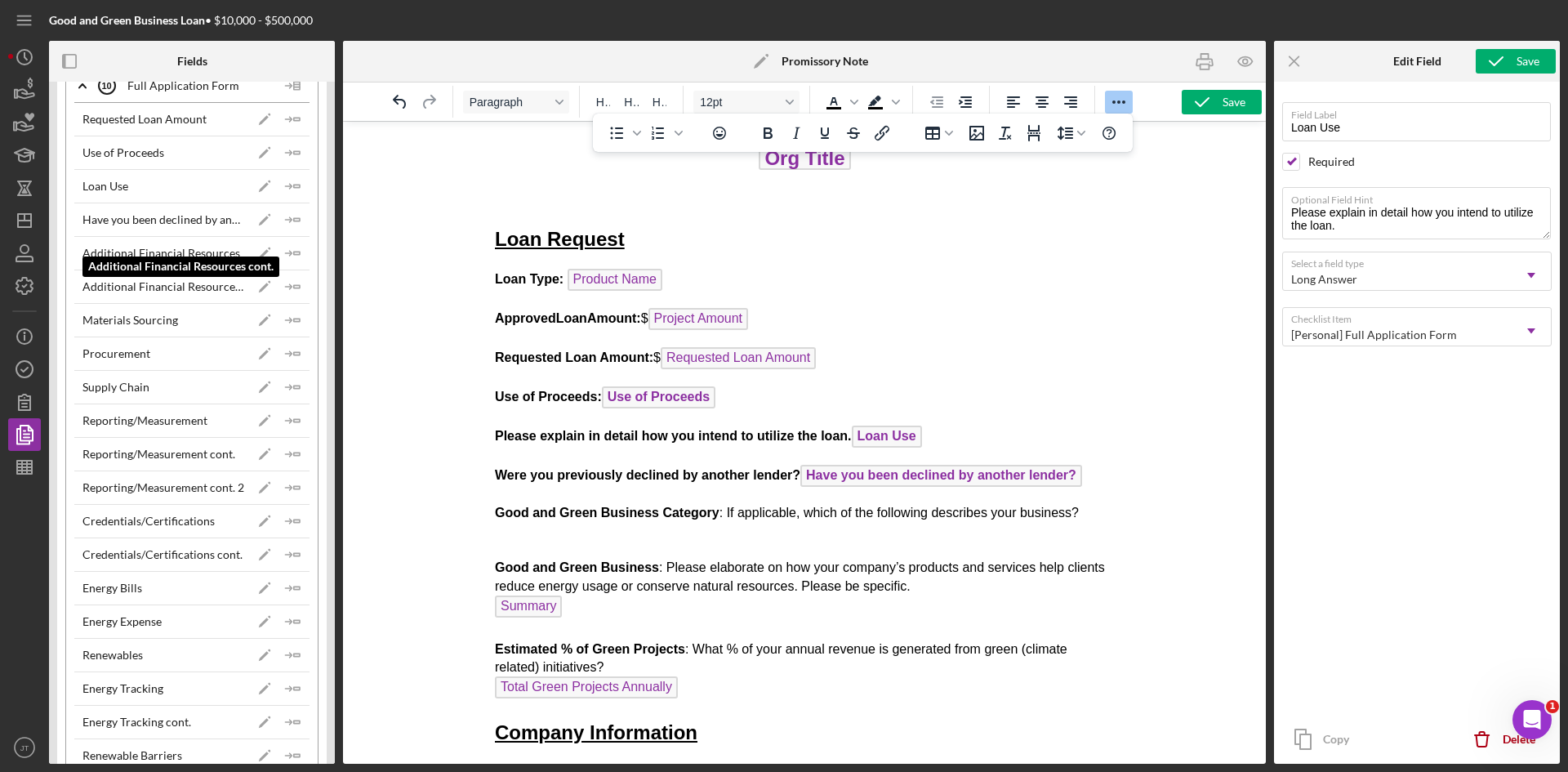
scroll to position [922, 0]
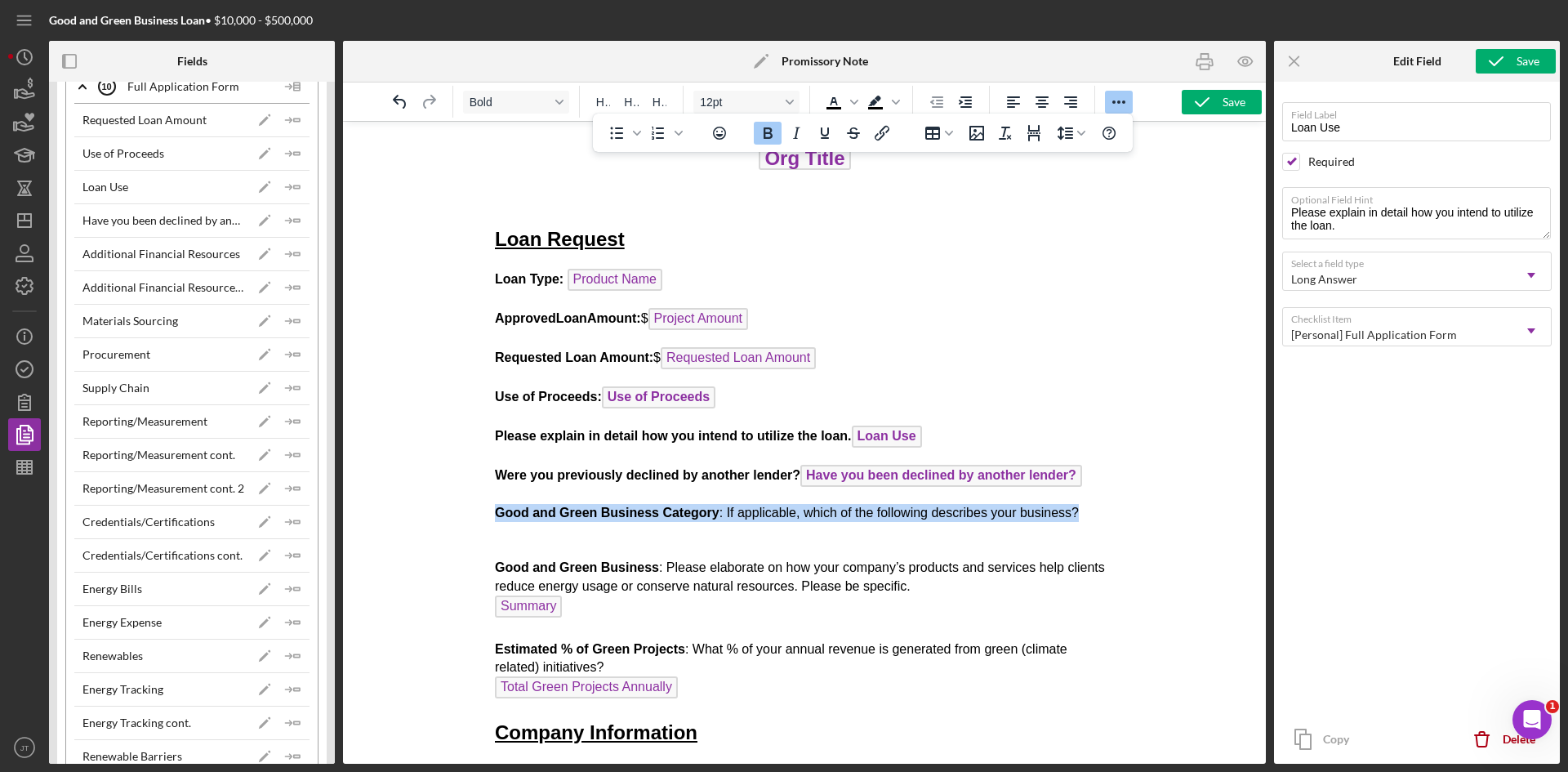
drag, startPoint x: 1075, startPoint y: 519, endPoint x: 480, endPoint y: 515, distance: 595.0
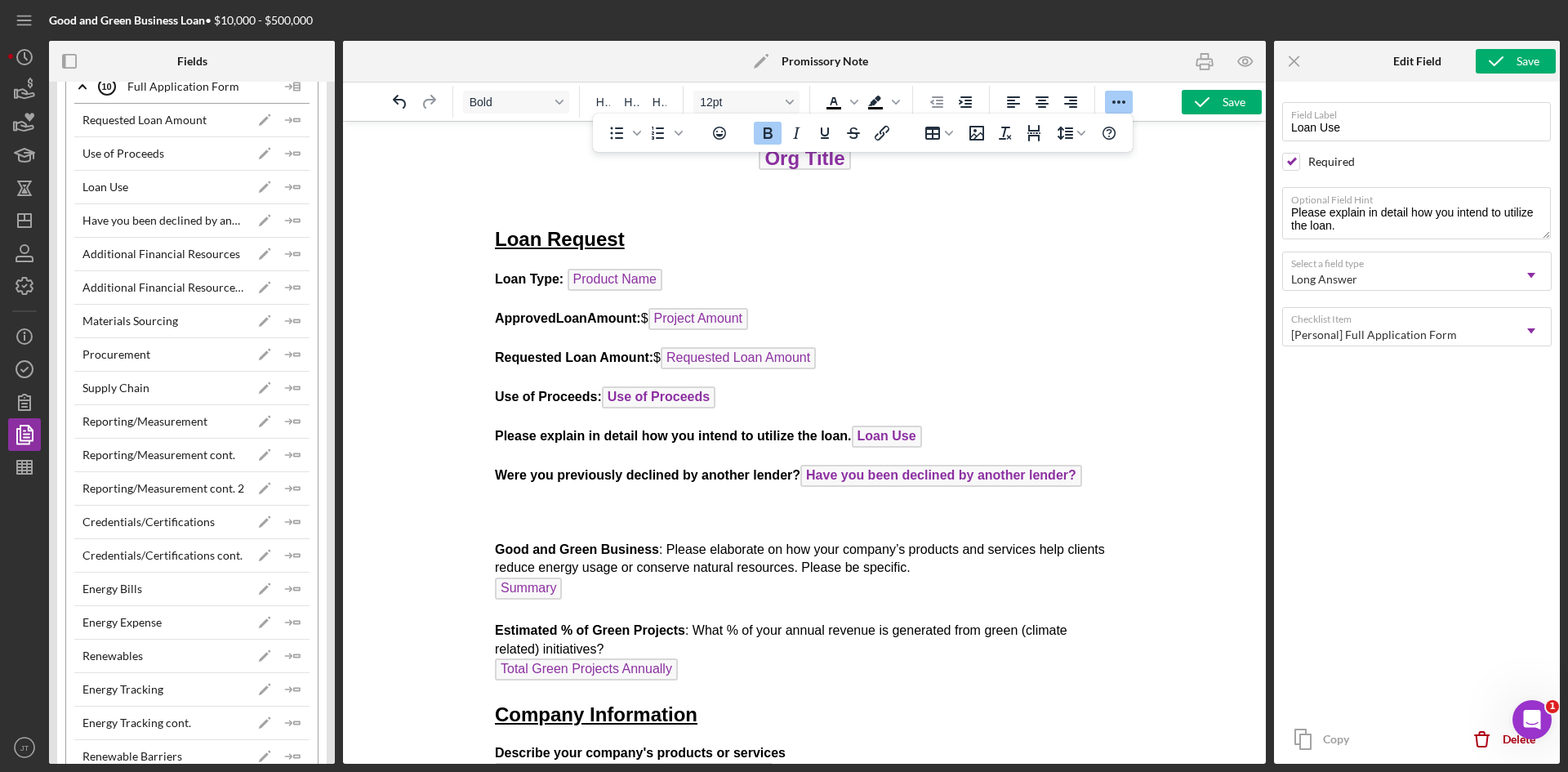
click at [525, 509] on p "Good and Green Business : Please elaborate on how your company’s products and s…" at bounding box center [804, 594] width 620 height 181
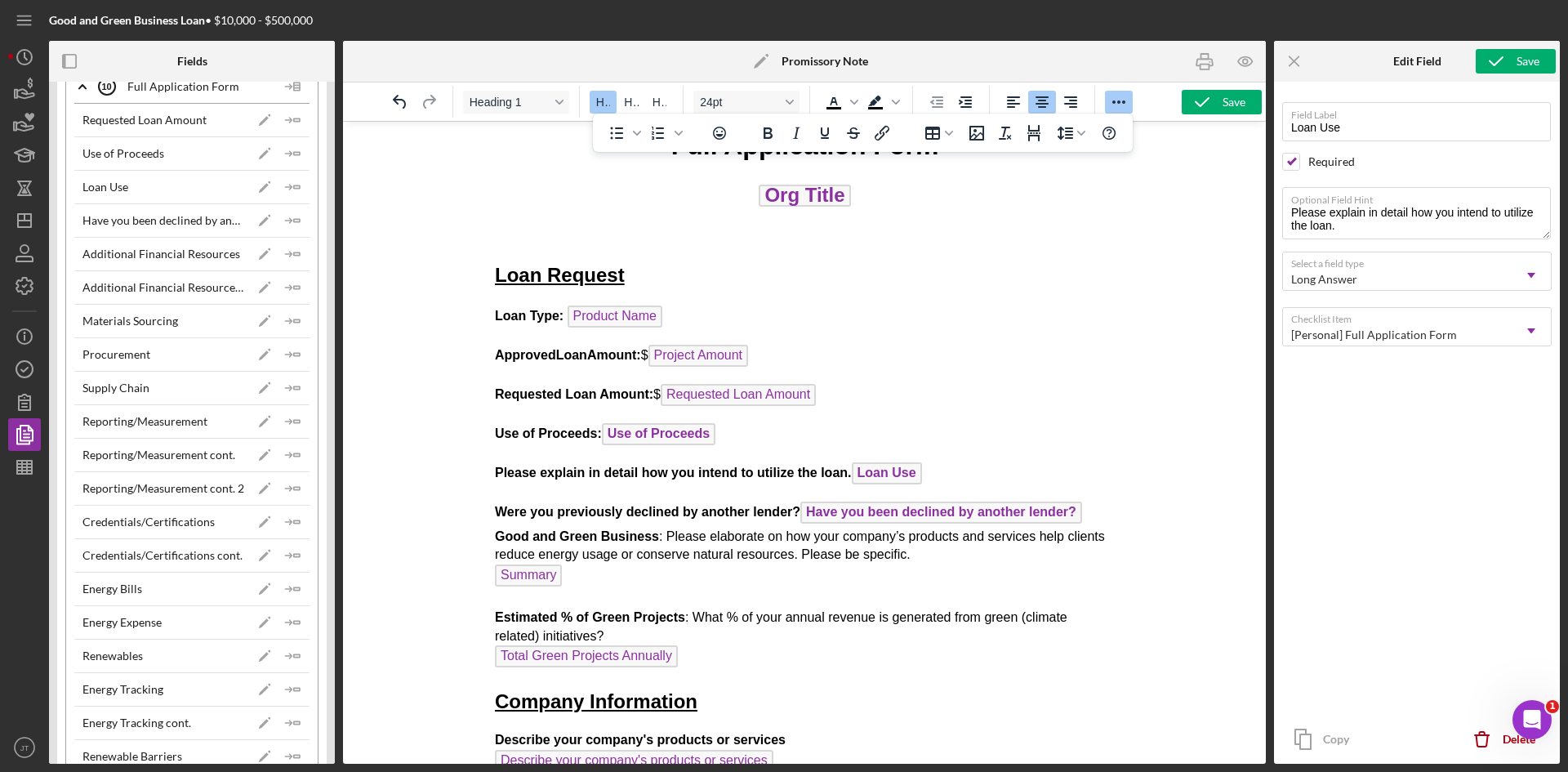
click at [1085, 521] on p "Were you previously declined by another lender? Have you been declined by anoth…" at bounding box center [804, 586] width 620 height 169
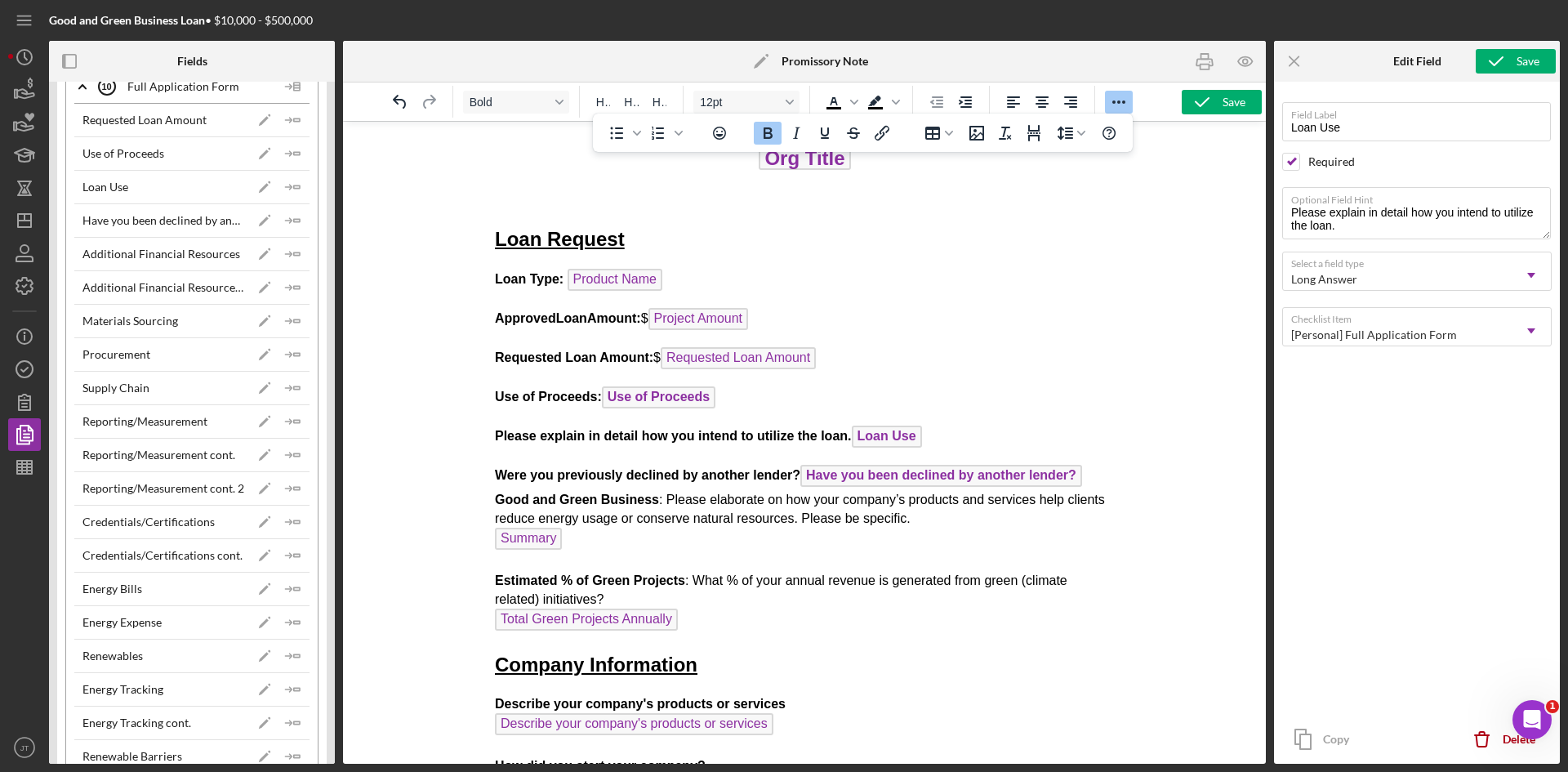
click at [1083, 487] on p "Were you previously declined by another lender? Have you been declined by anoth…" at bounding box center [804, 549] width 620 height 169
click at [1082, 481] on p "Were you previously declined by another lender? Have you been declined by anoth…" at bounding box center [804, 549] width 620 height 169
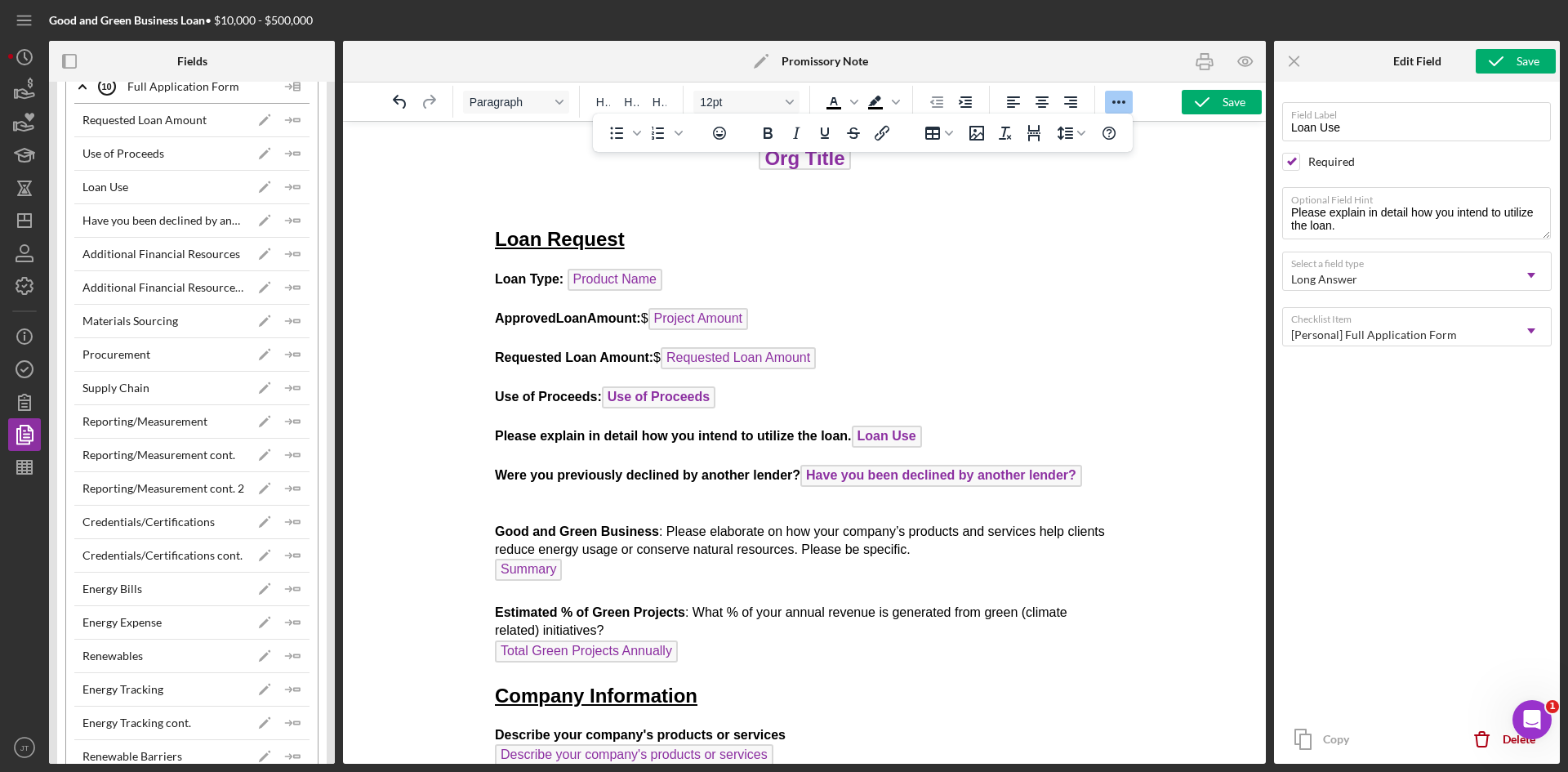
click at [650, 584] on p "Good and Green Business : Please elaborate on how your company’s products and s…" at bounding box center [804, 585] width 620 height 162
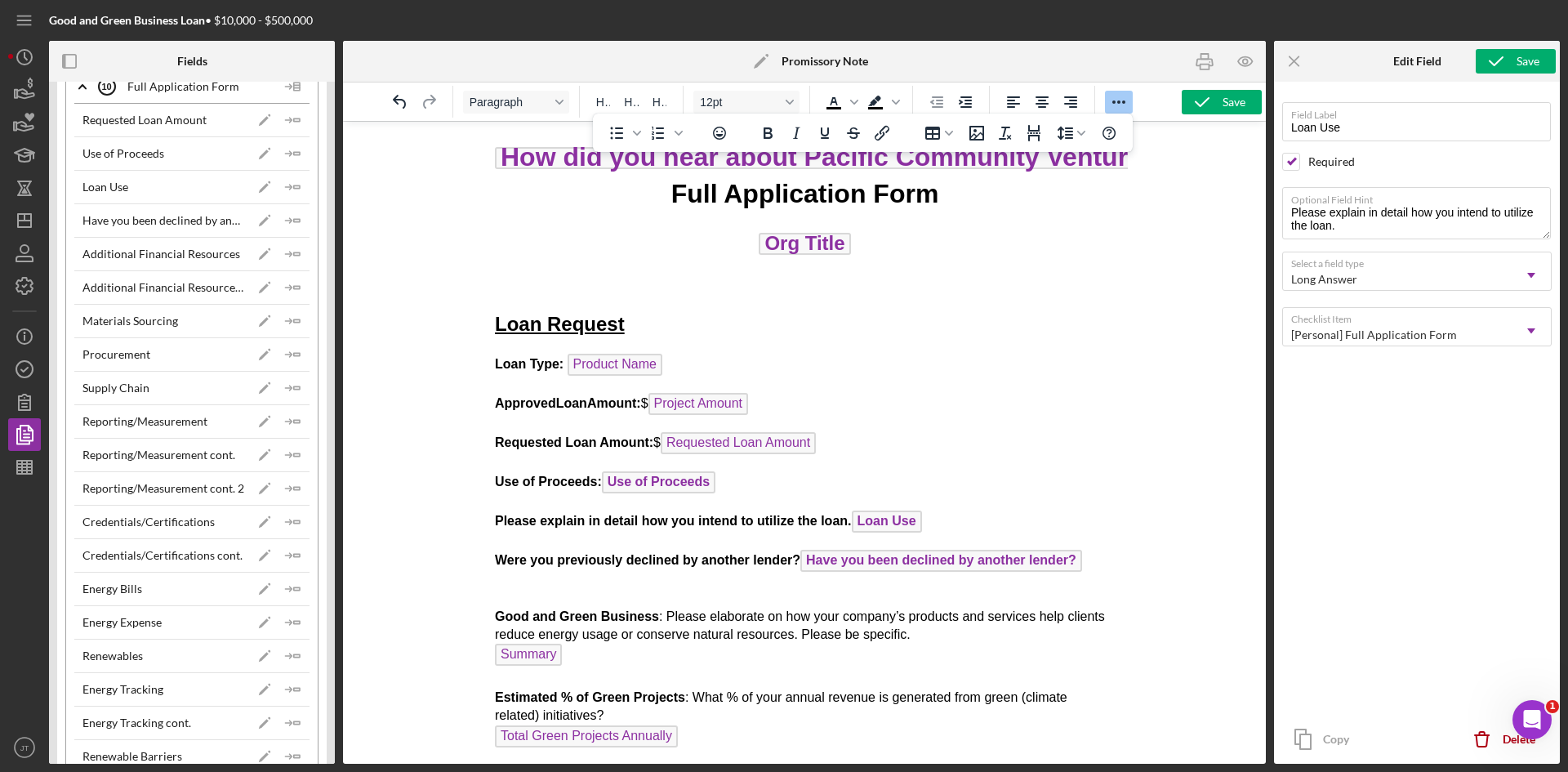
scroll to position [0, 52]
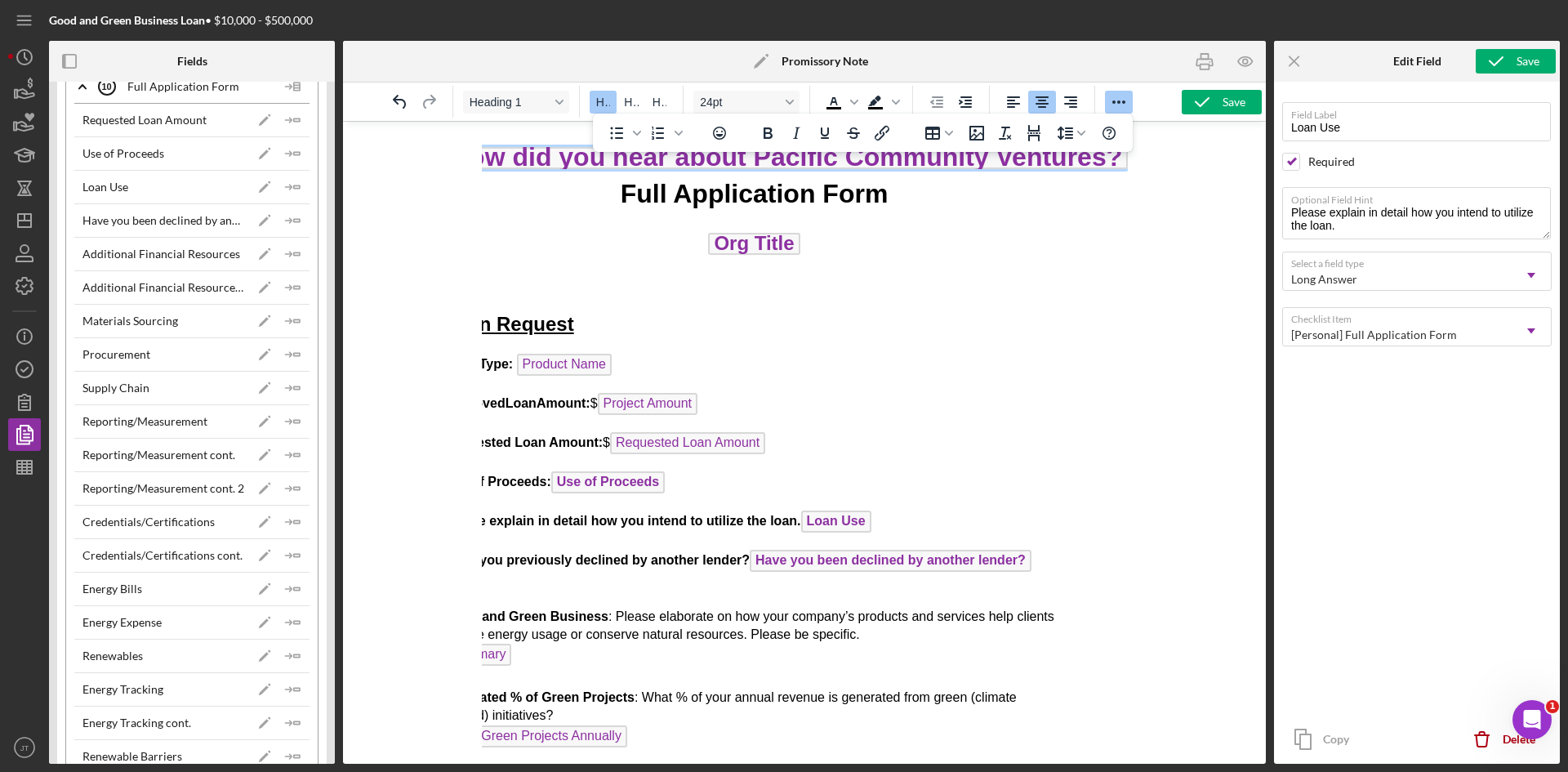
click at [693, 160] on span "How did you hear about Pacific Community Ventures?" at bounding box center [785, 158] width 683 height 22
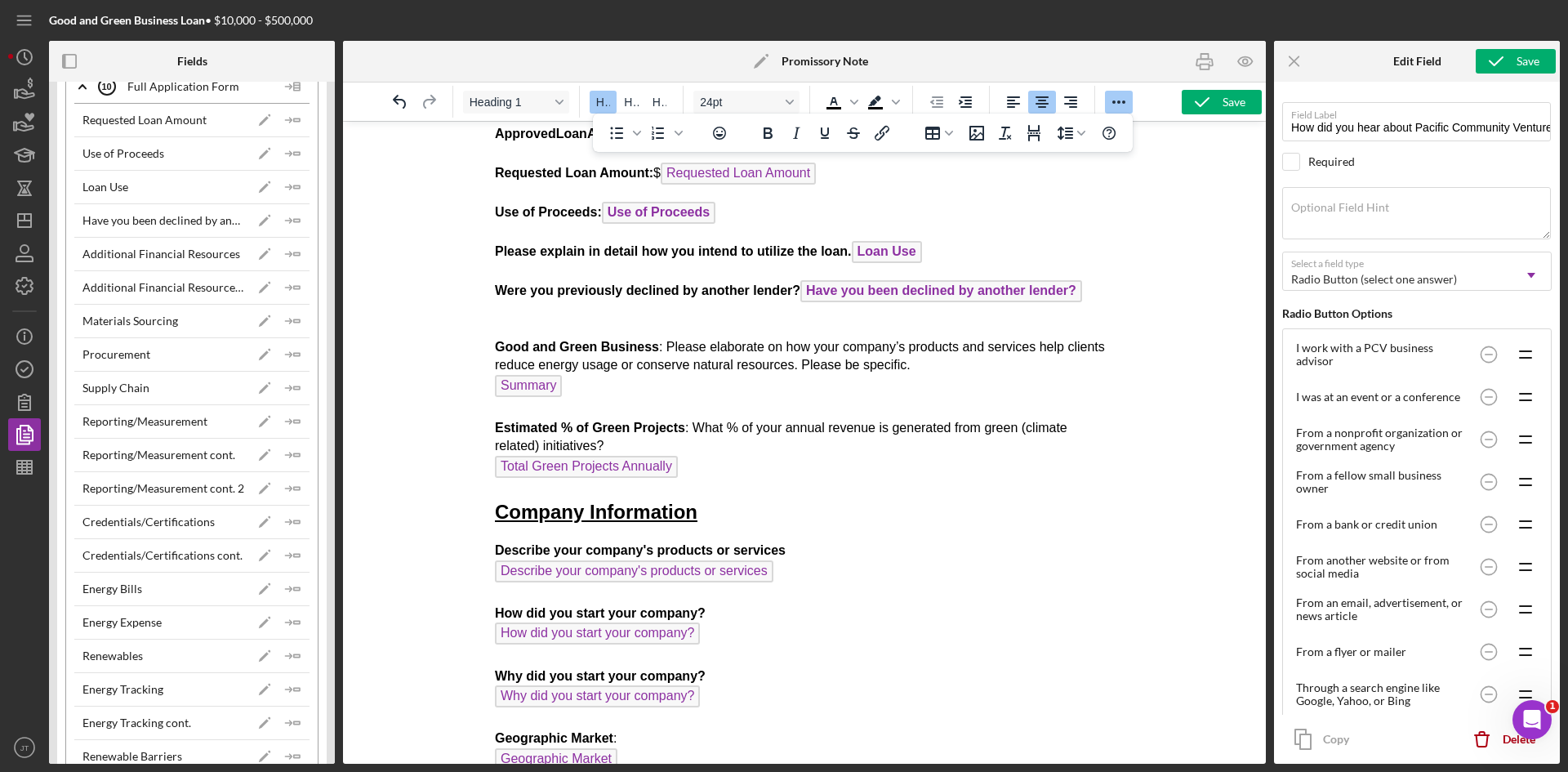
scroll to position [0, 0]
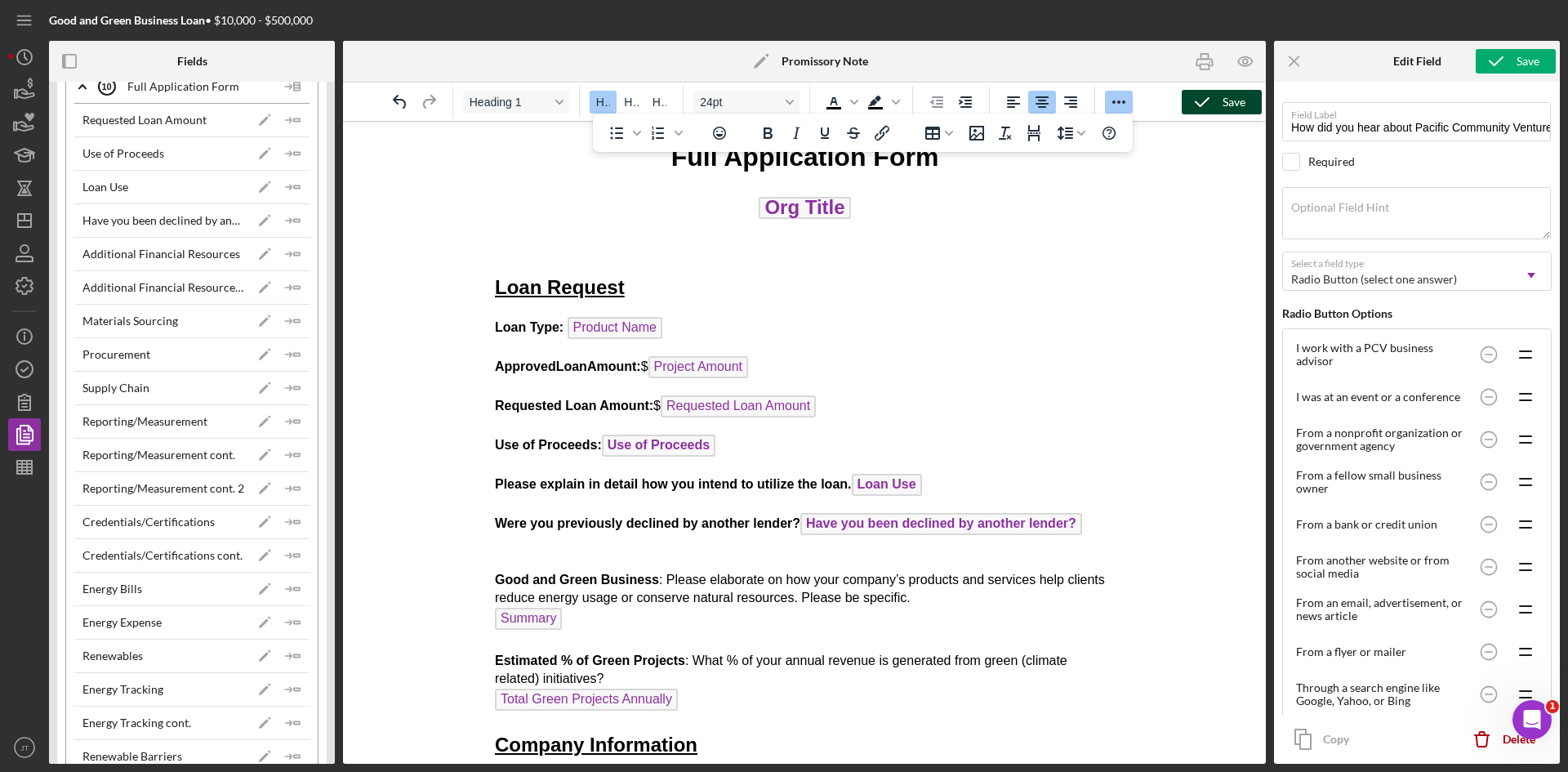
click at [1232, 101] on div "Save" at bounding box center [1234, 102] width 23 height 24
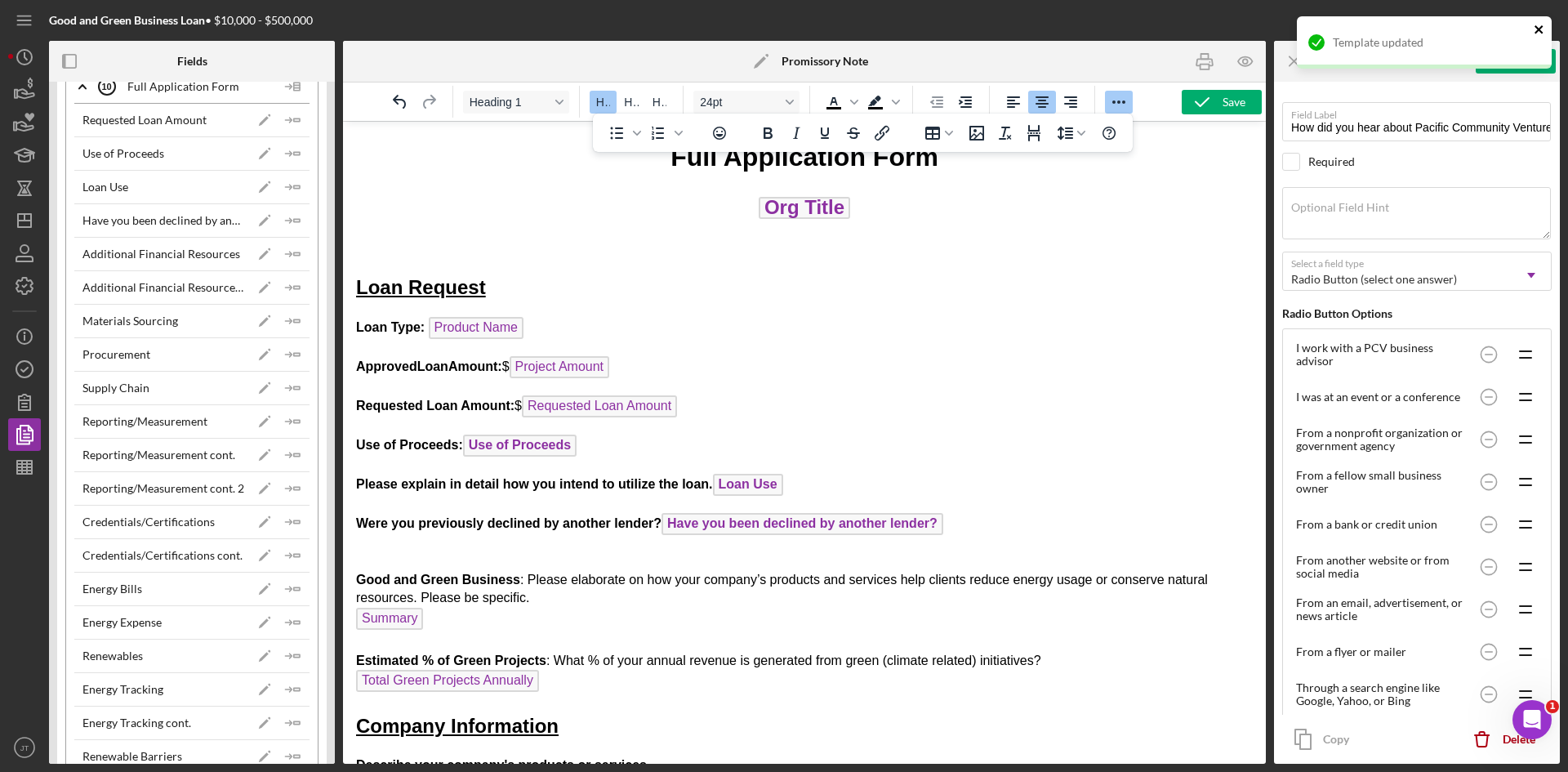
click at [1544, 24] on icon "close" at bounding box center [1539, 30] width 11 height 13
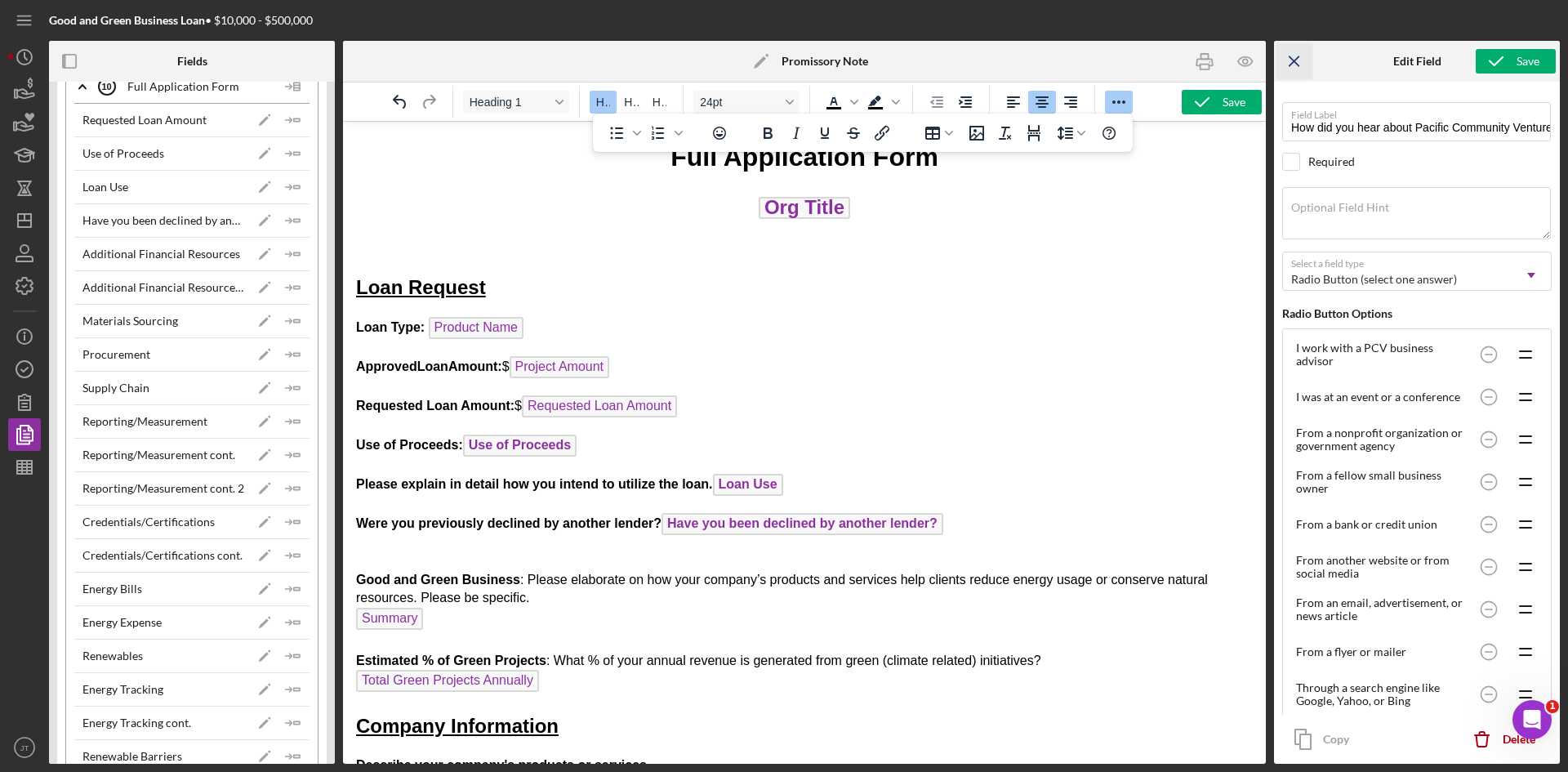
click at [1304, 51] on icon "Icon/Menu Close" at bounding box center [1294, 61] width 36 height 36
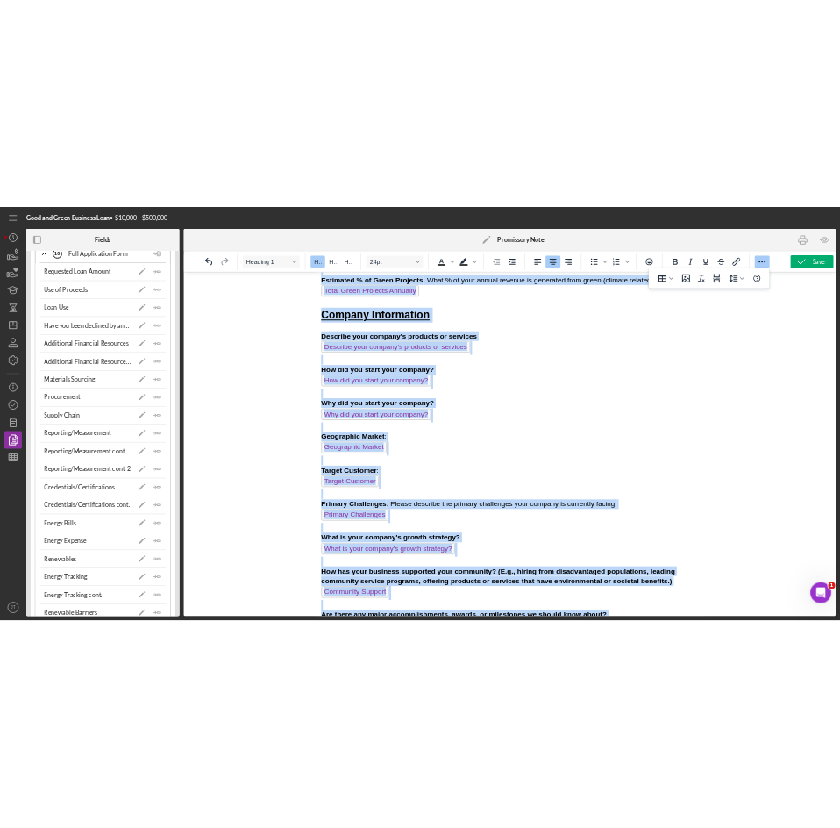
scroll to position [1069, 0]
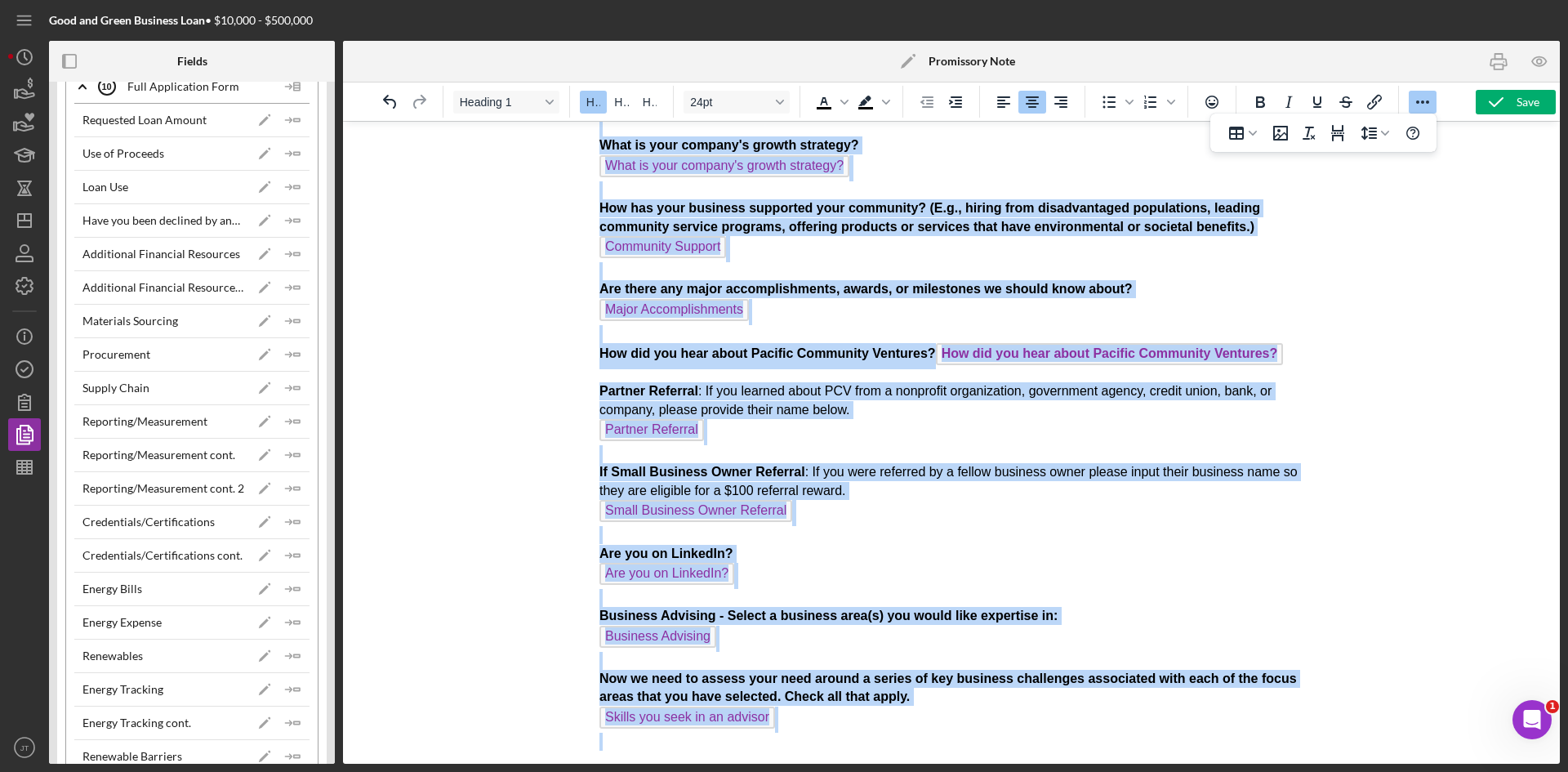
drag, startPoint x: 800, startPoint y: 149, endPoint x: 1082, endPoint y: 791, distance: 701.2
copy body "Lore Ipsumdolors Amet Con Adipi Elit Seddoei Temp Inci: Utlabor Etdo Magnaali E…"
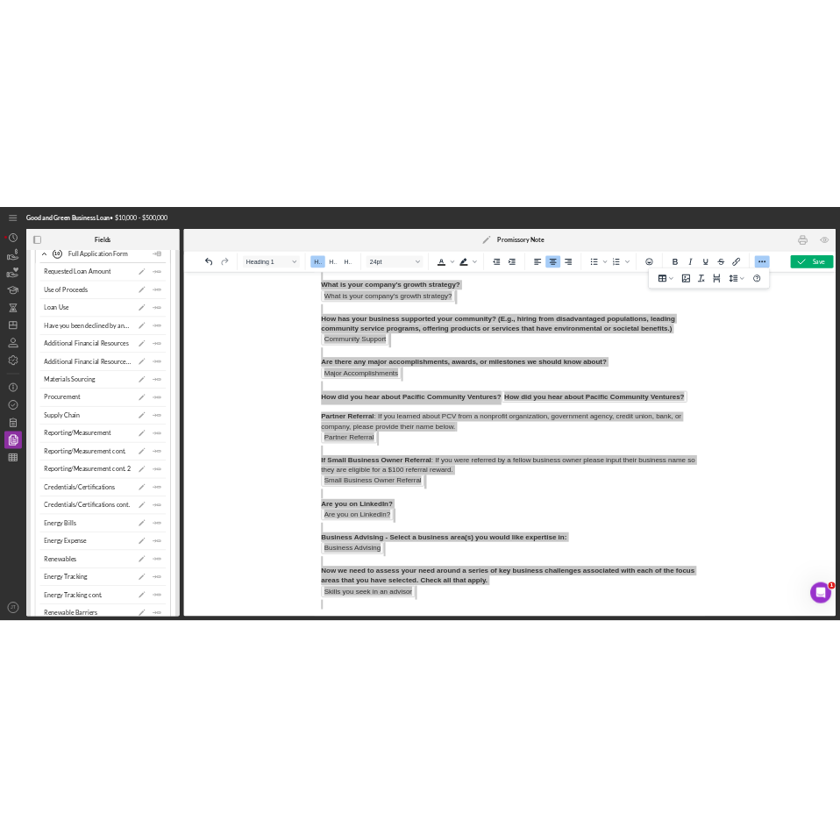
scroll to position [1167, 0]
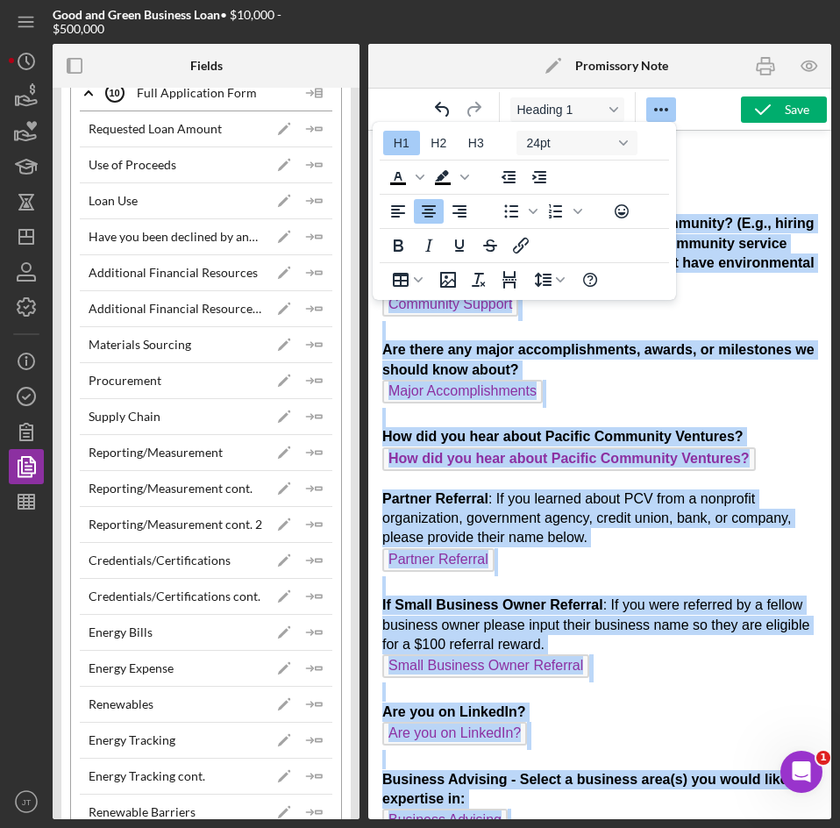
click at [682, 429] on strong "How did you hear about Pacific Community Ventures? How did you hear about Pacif…" at bounding box center [569, 447] width 374 height 36
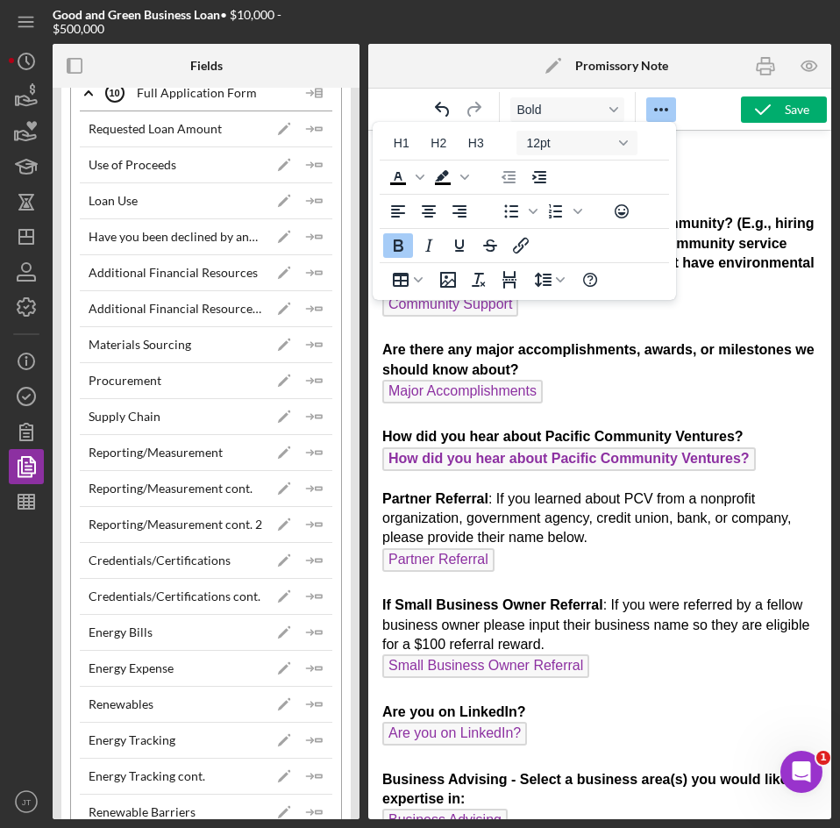
click at [687, 120] on div "Bold" at bounding box center [551, 109] width 367 height 34
click at [677, 118] on div at bounding box center [661, 109] width 51 height 34
click at [659, 101] on icon "Reveal or hide additional toolbar items" at bounding box center [661, 109] width 21 height 21
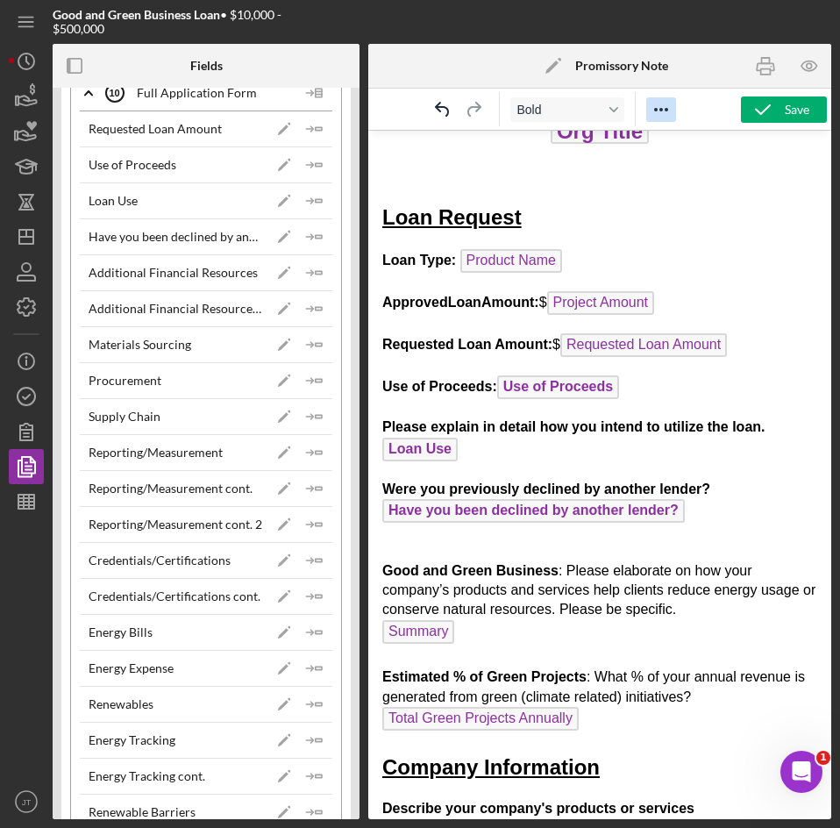
scroll to position [0, 0]
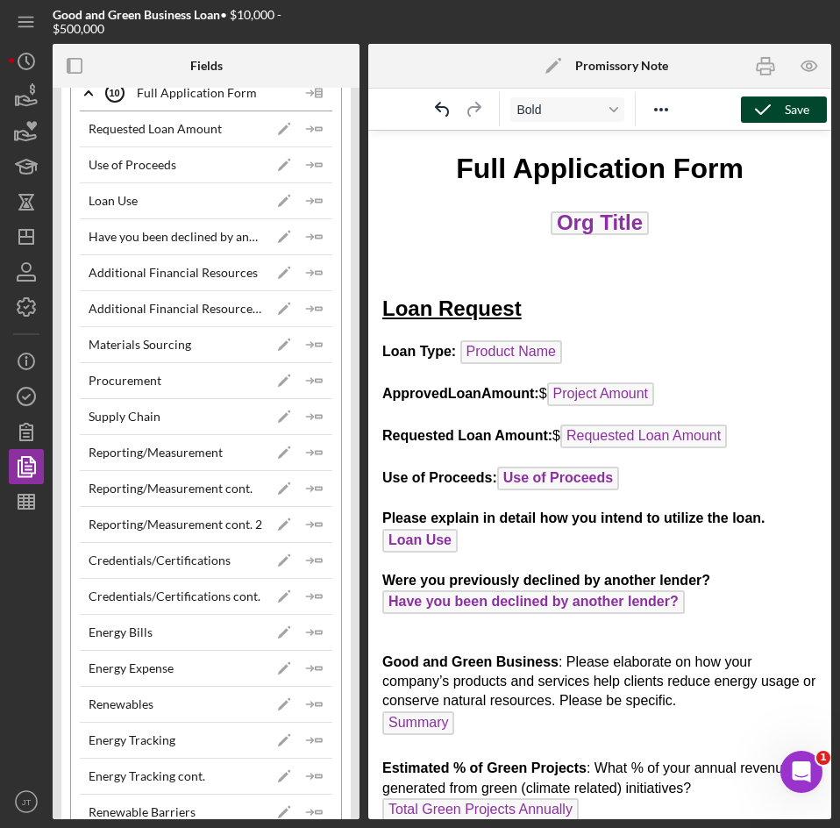
click at [782, 107] on icon "button" at bounding box center [763, 110] width 44 height 44
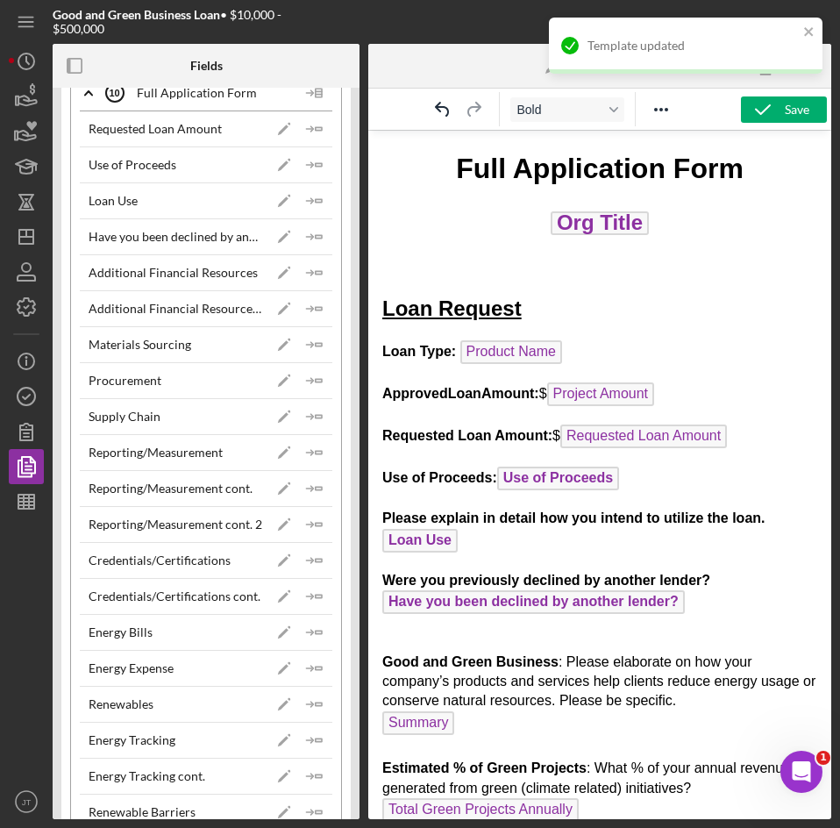
click at [801, 28] on div "Template updated" at bounding box center [686, 46] width 274 height 56
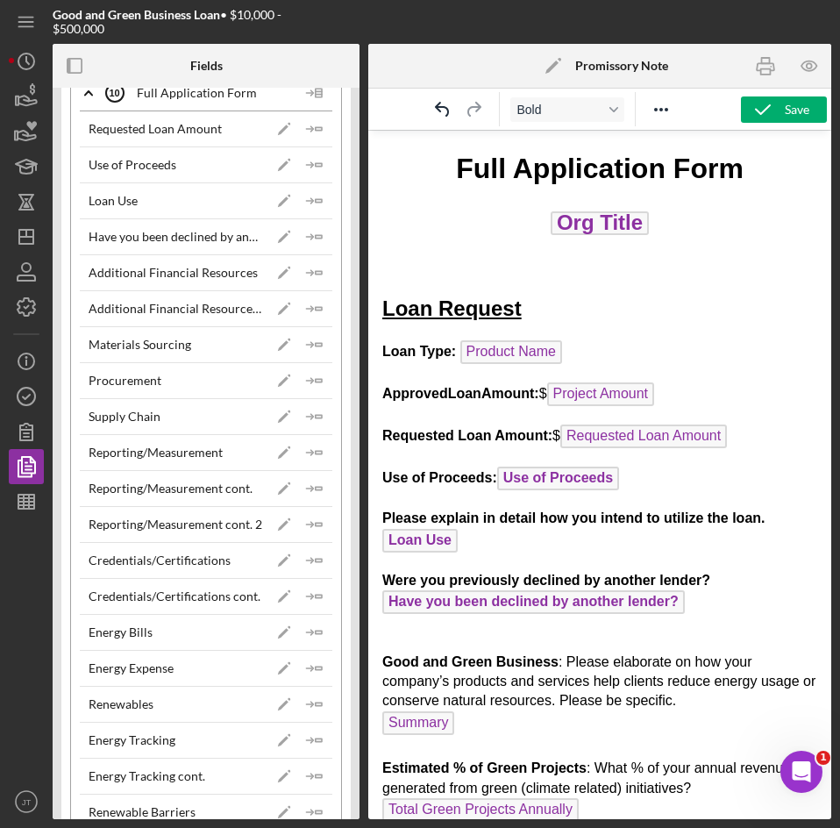
click at [560, 54] on icon "Icon/Edit" at bounding box center [553, 66] width 44 height 44
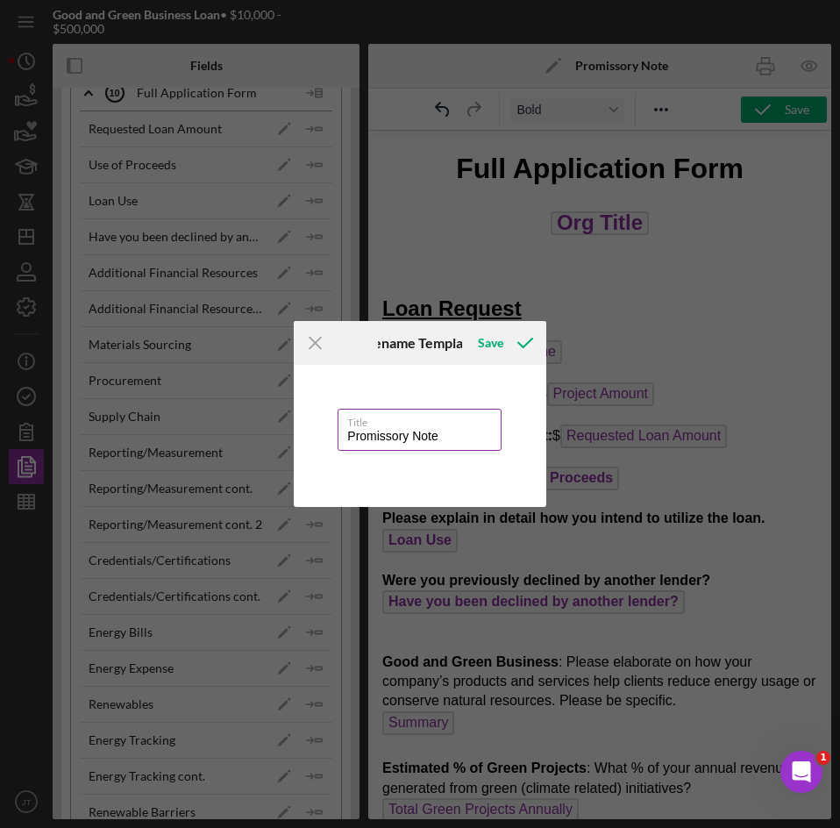
click at [465, 437] on input "Promissory Note" at bounding box center [419, 430] width 163 height 42
click at [521, 335] on icon "submit" at bounding box center [525, 343] width 44 height 44
type input "Full Application Form"
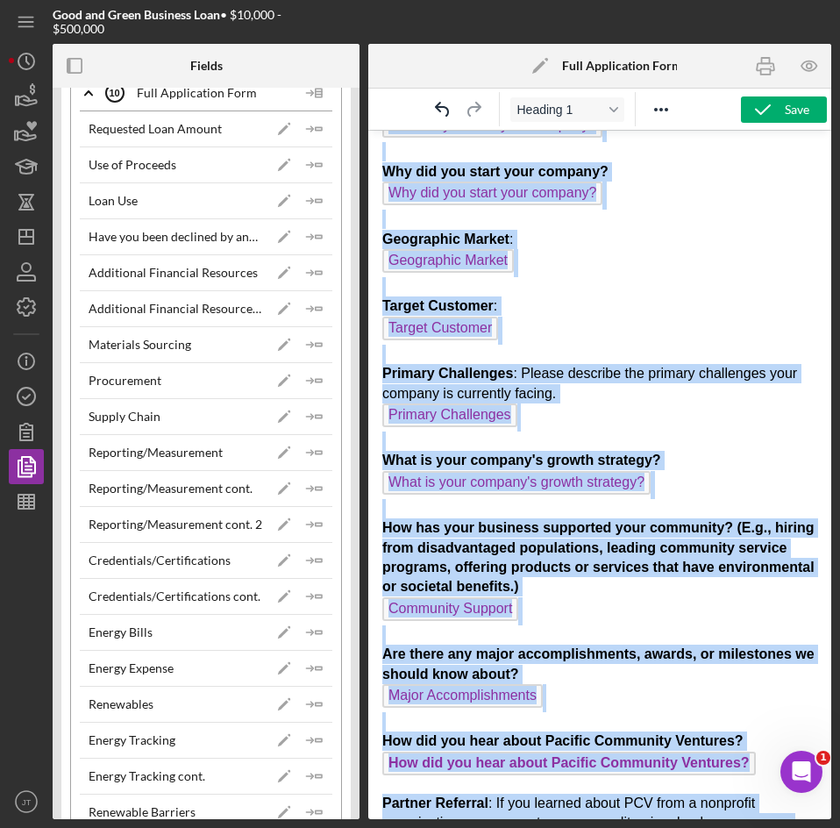
scroll to position [1325, 0]
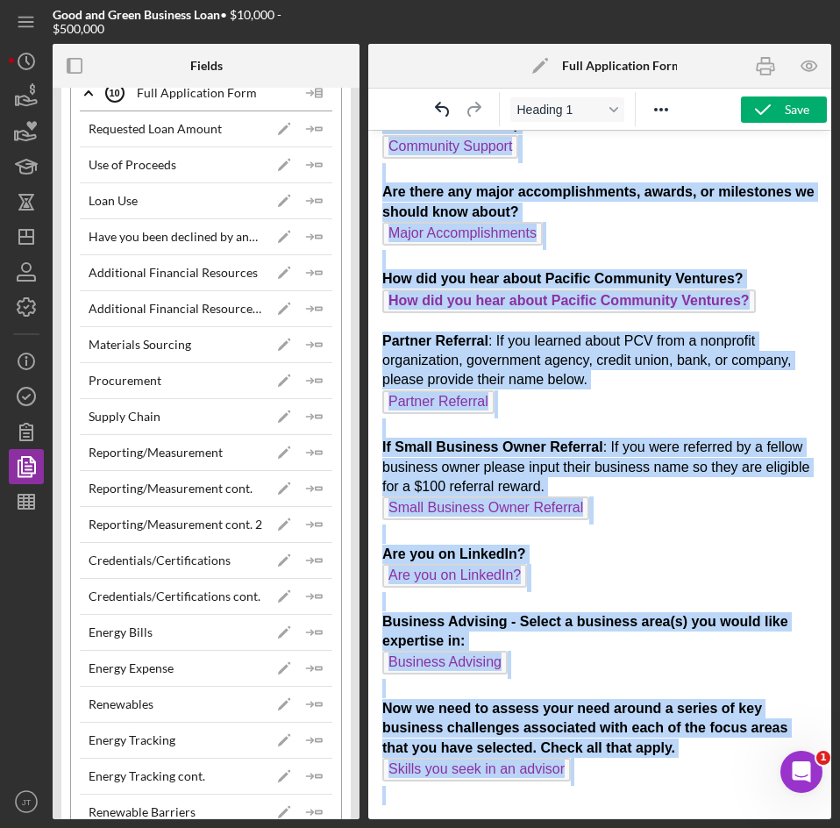
drag, startPoint x: 447, startPoint y: 176, endPoint x: 583, endPoint y: 870, distance: 706.8
copy body "Lore Ipsumdolors Amet Con Adipi Elit Seddoei Temp Inci: Utlabor Etdo Magnaali E…"
click at [736, 688] on p "Partner Referral : If you learned about PCV from a nonprofit organization, gove…" at bounding box center [599, 568] width 435 height 474
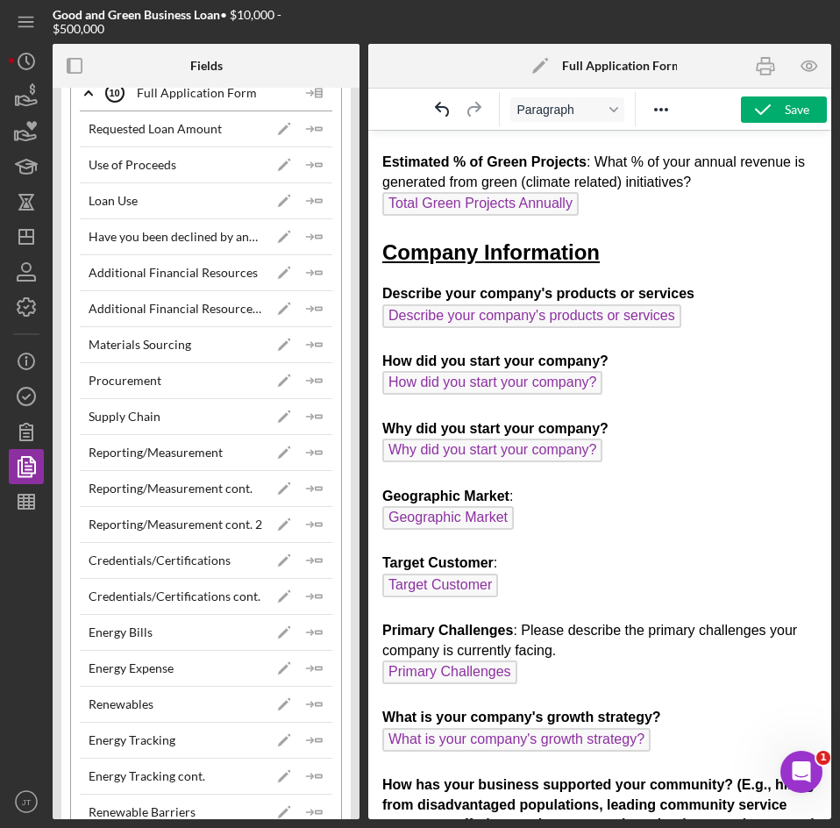
scroll to position [605, 0]
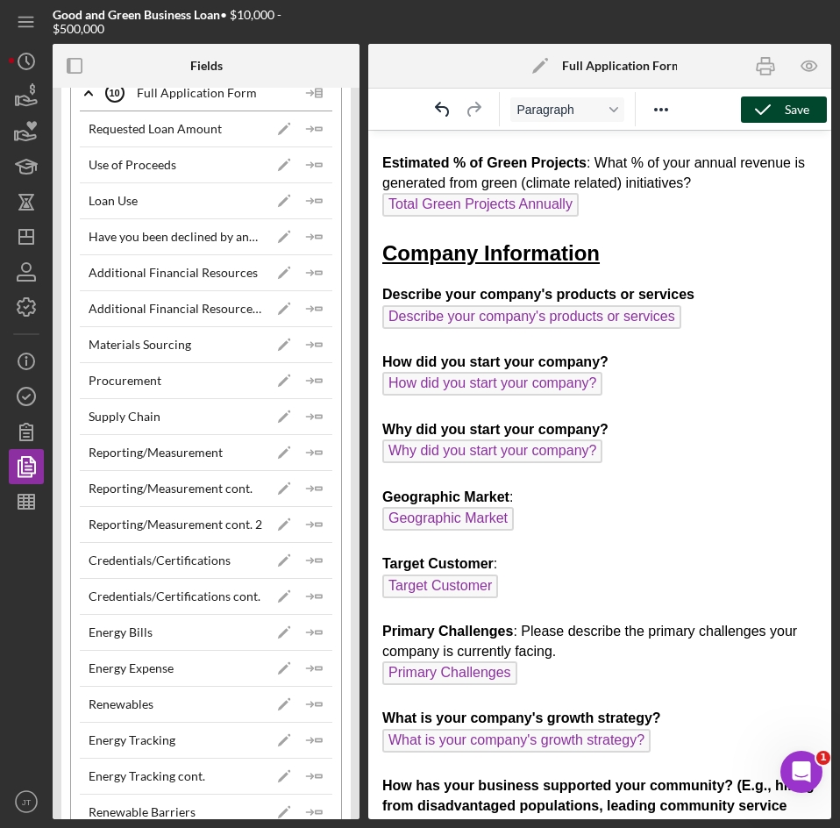
click at [766, 110] on polyline "button" at bounding box center [763, 109] width 14 height 9
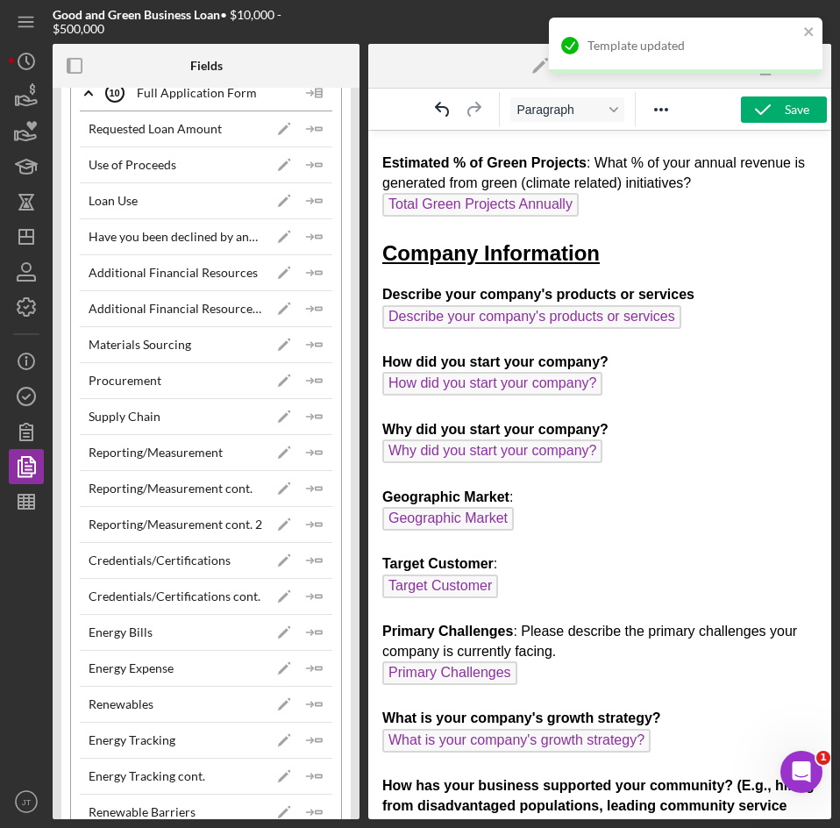
scroll to position [0, 0]
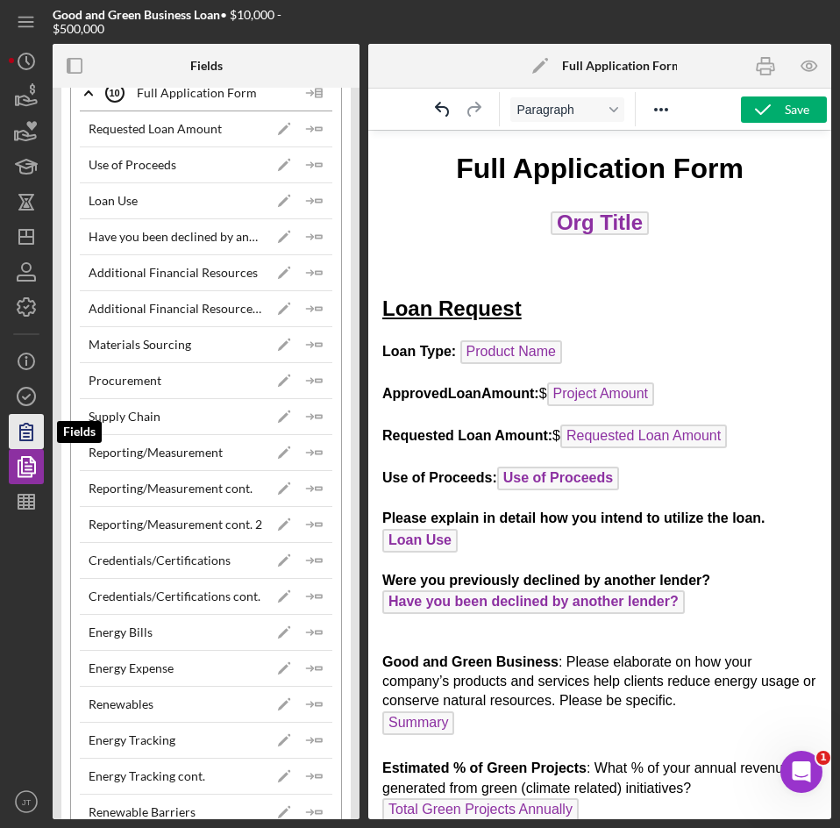
click at [20, 440] on icon "button" at bounding box center [26, 432] width 12 height 17
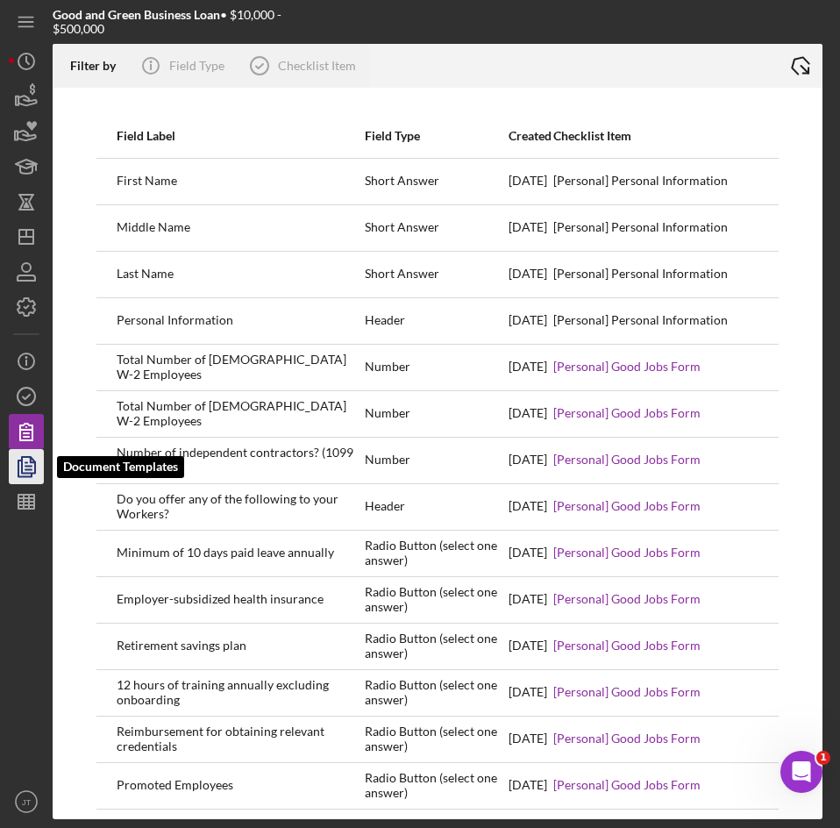
click at [16, 460] on icon "button" at bounding box center [26, 467] width 44 height 44
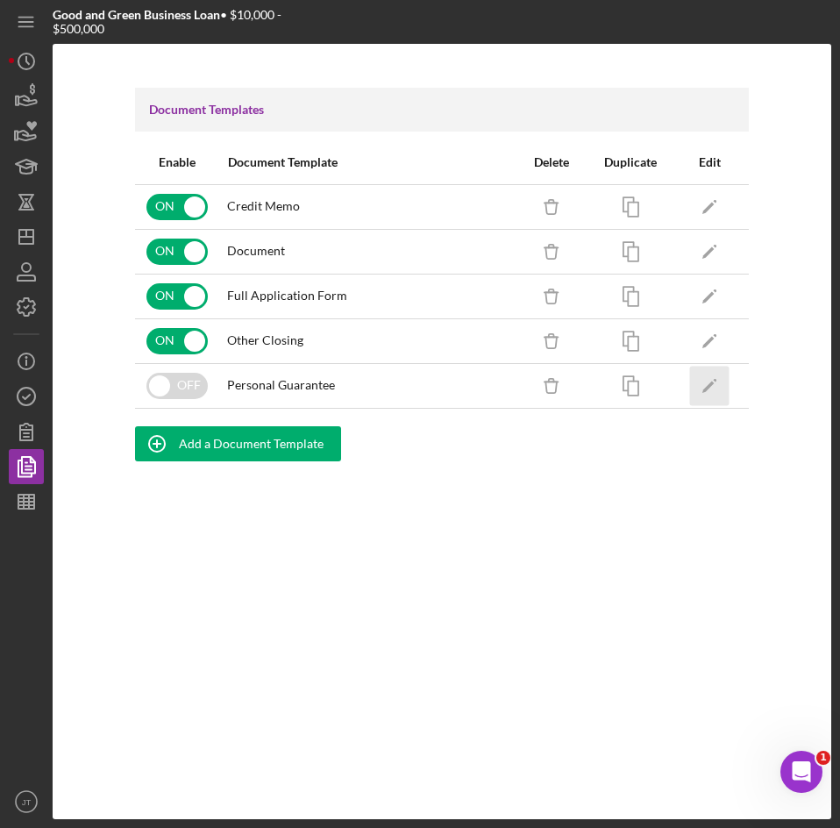
click at [722, 391] on icon "Icon/Edit" at bounding box center [709, 385] width 39 height 39
click at [519, 519] on div "Document Templates Enable Document Template Delete Duplicate Edit ON Credit Mem…" at bounding box center [442, 431] width 779 height 775
click at [669, 57] on div "Document Templates Enable Document Template Delete Duplicate Edit ON Credit Mem…" at bounding box center [442, 431] width 779 height 775
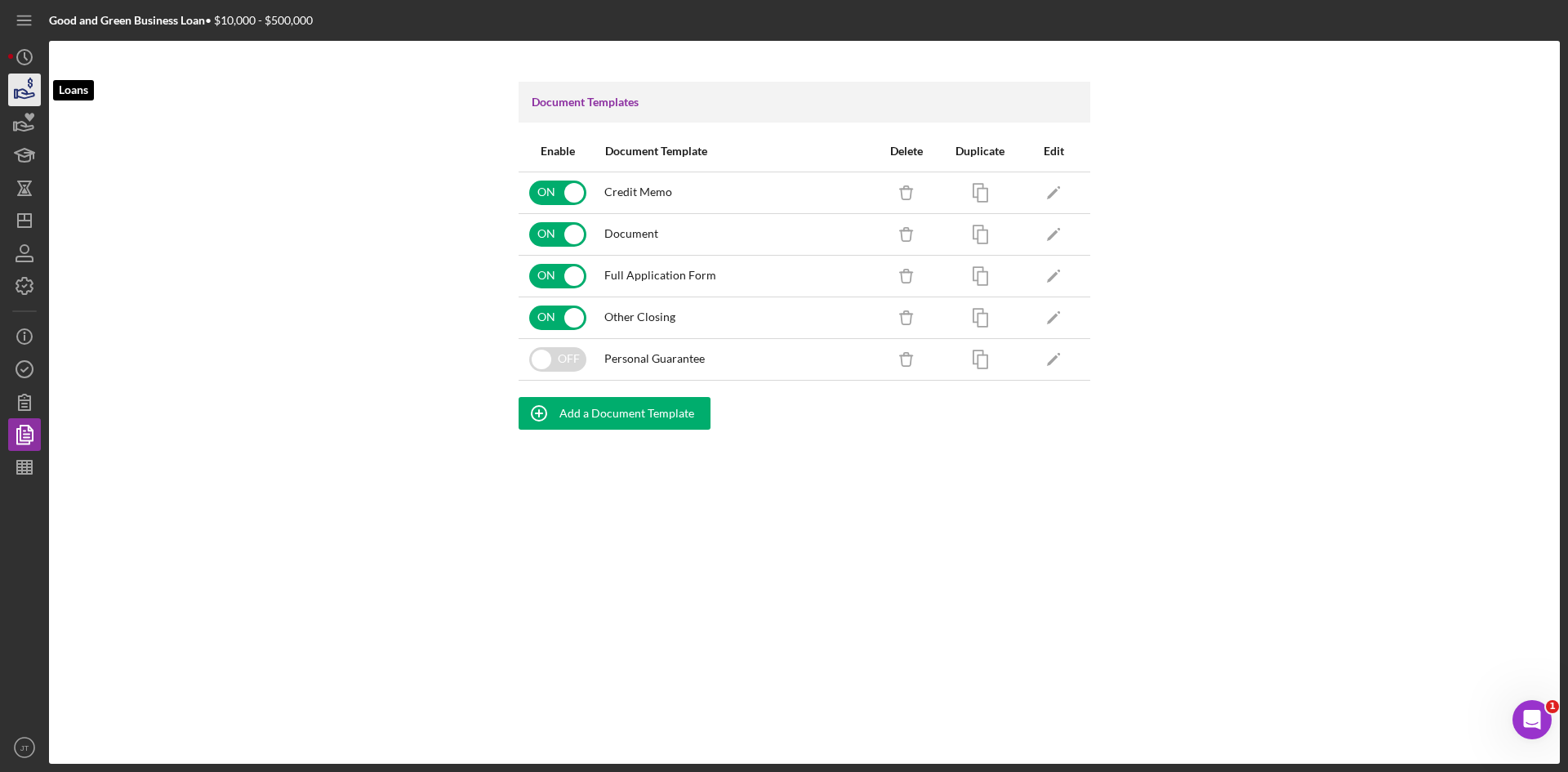
click at [30, 91] on icon "button" at bounding box center [24, 90] width 41 height 41
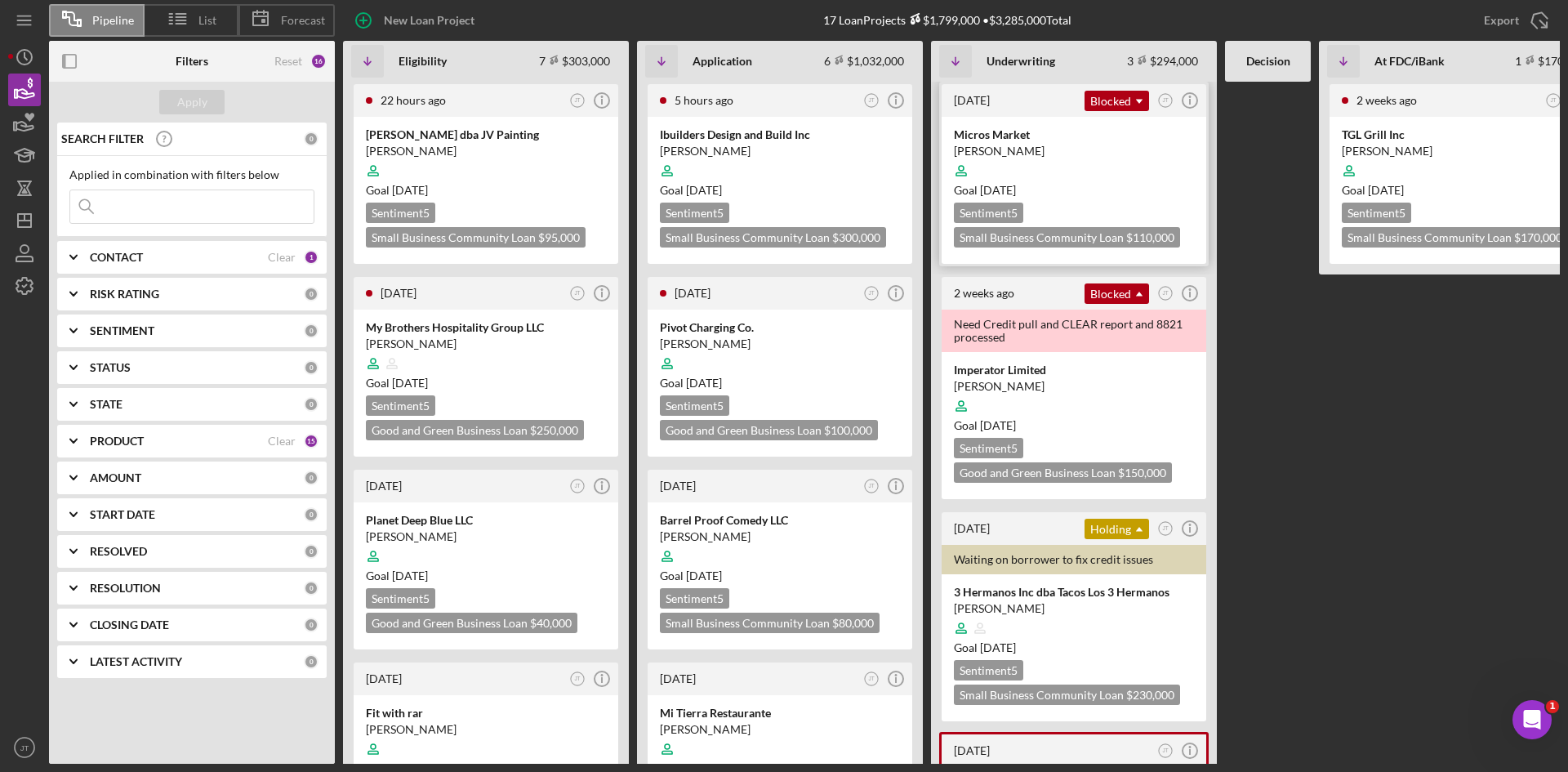
click at [1122, 112] on div "[DATE] Blocked Icon/Dropdown Arrow JT Icon/Info" at bounding box center [1074, 100] width 264 height 33
click at [1117, 91] on div "Blocked Icon/Dropdown Arrow" at bounding box center [1116, 101] width 64 height 20
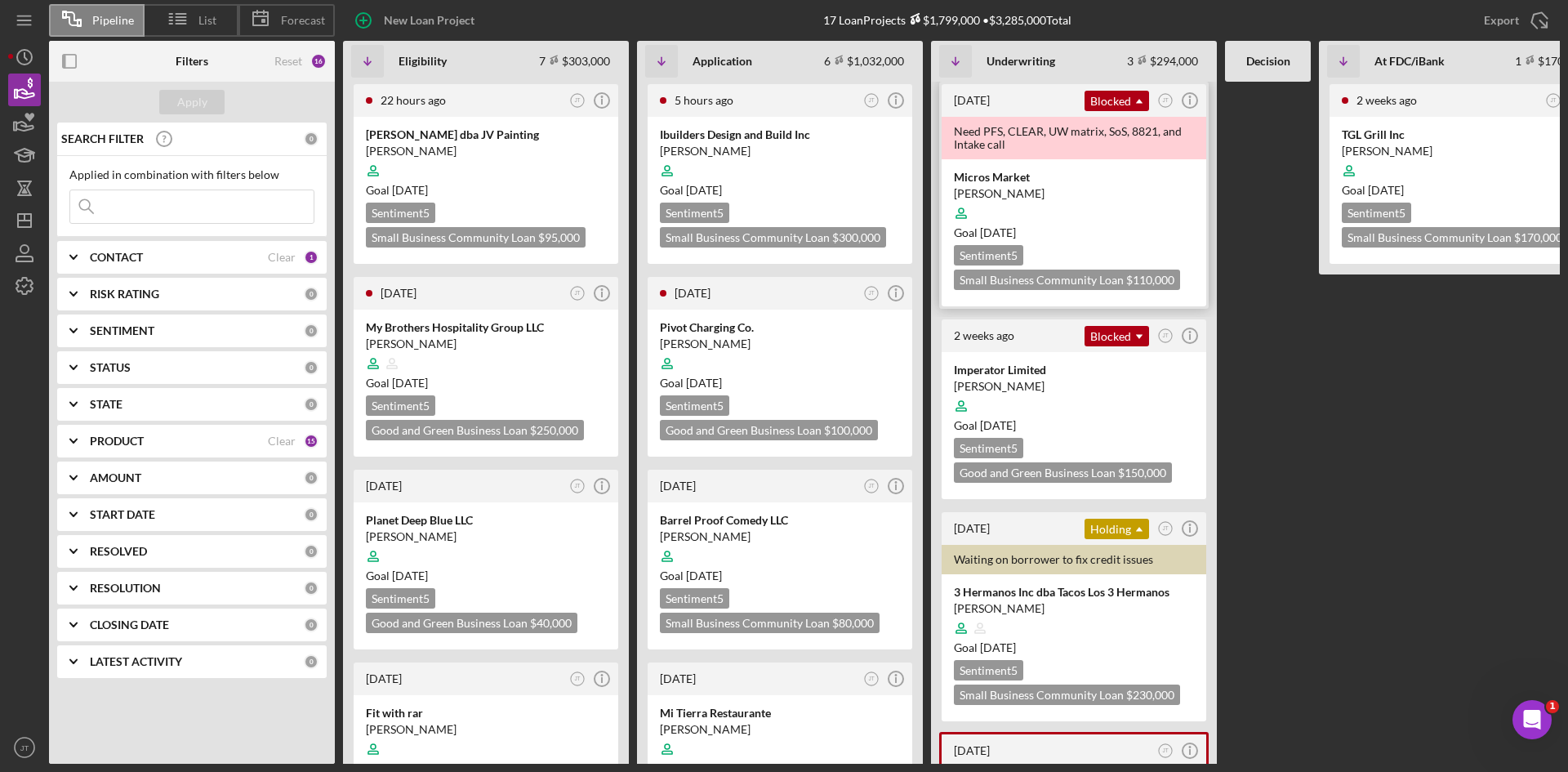
click at [1075, 196] on div "[PERSON_NAME]" at bounding box center [1074, 194] width 240 height 17
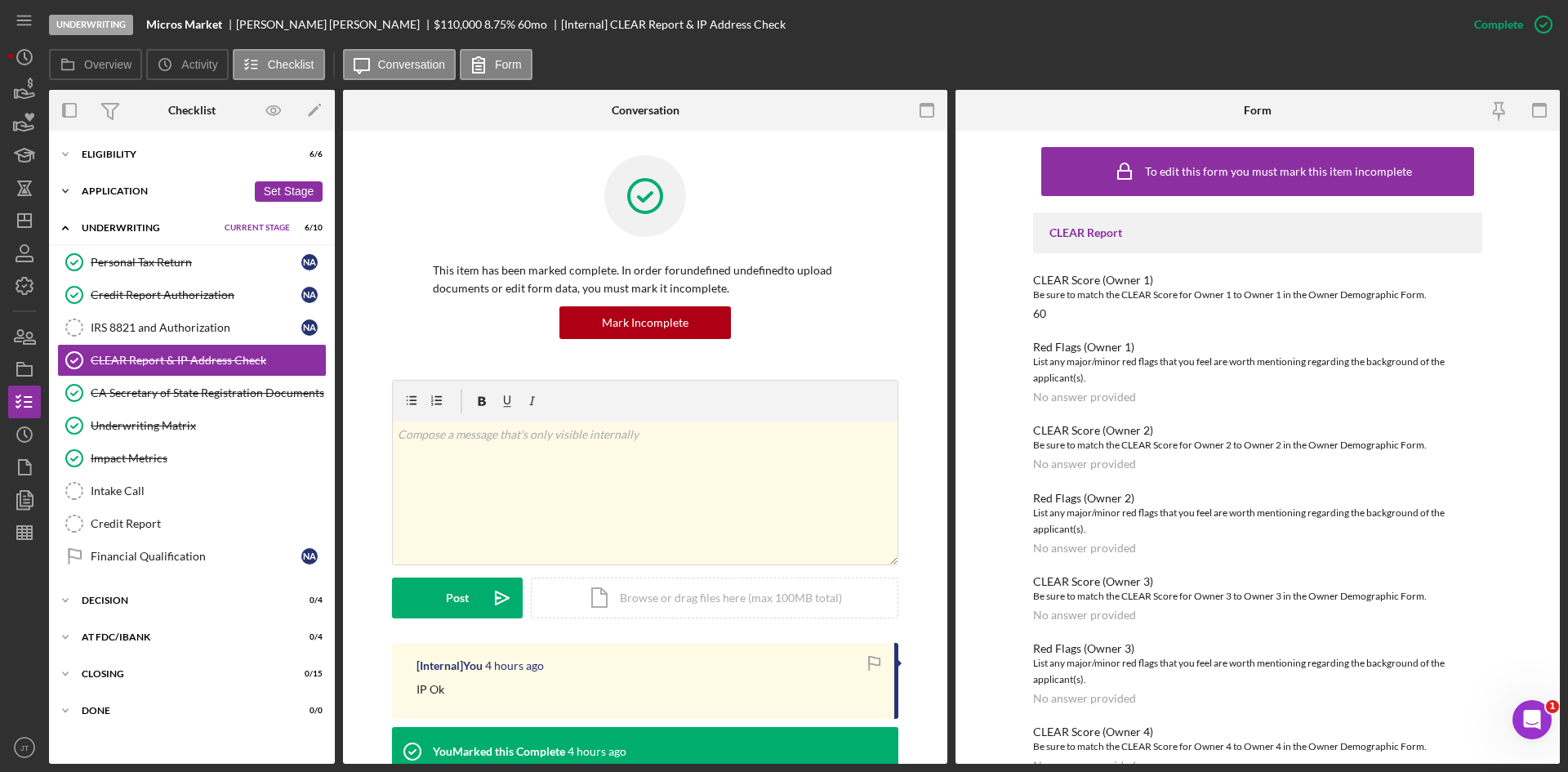
click at [115, 183] on div "Icon/Expander Application 10 / 10 Set Stage" at bounding box center [192, 191] width 286 height 33
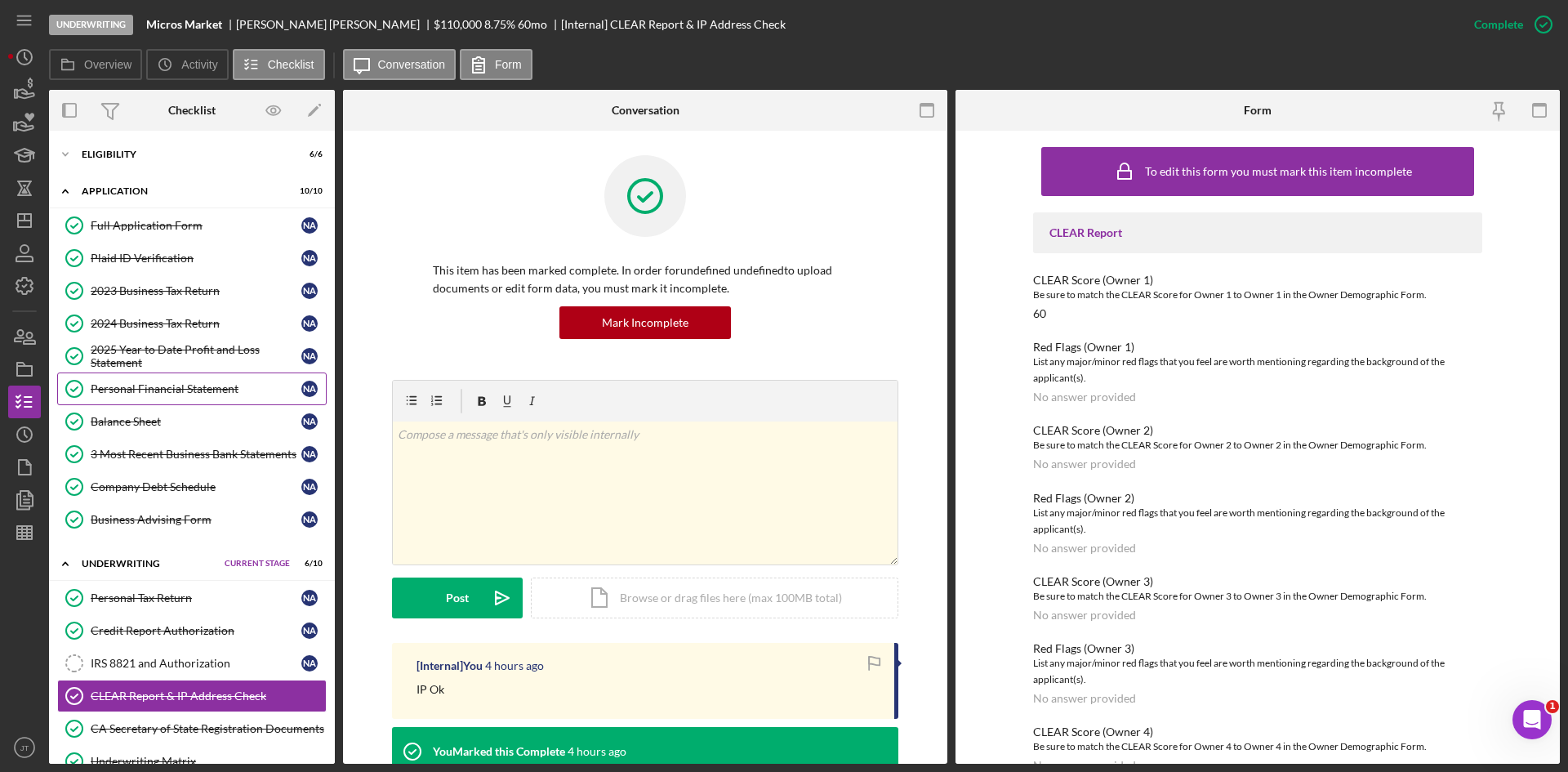
click at [159, 389] on div "Personal Financial Statement" at bounding box center [196, 388] width 210 height 13
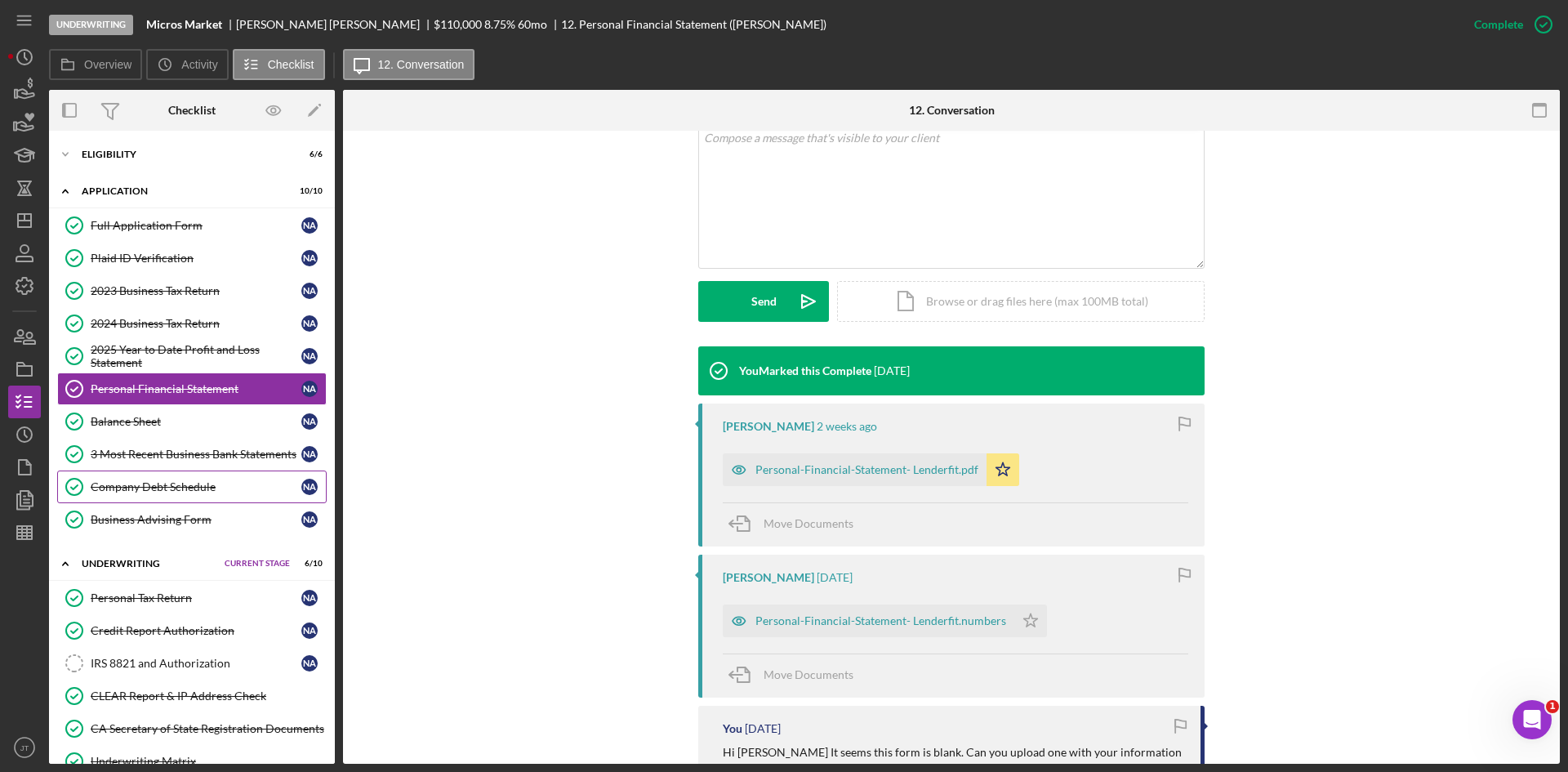
scroll to position [308, 0]
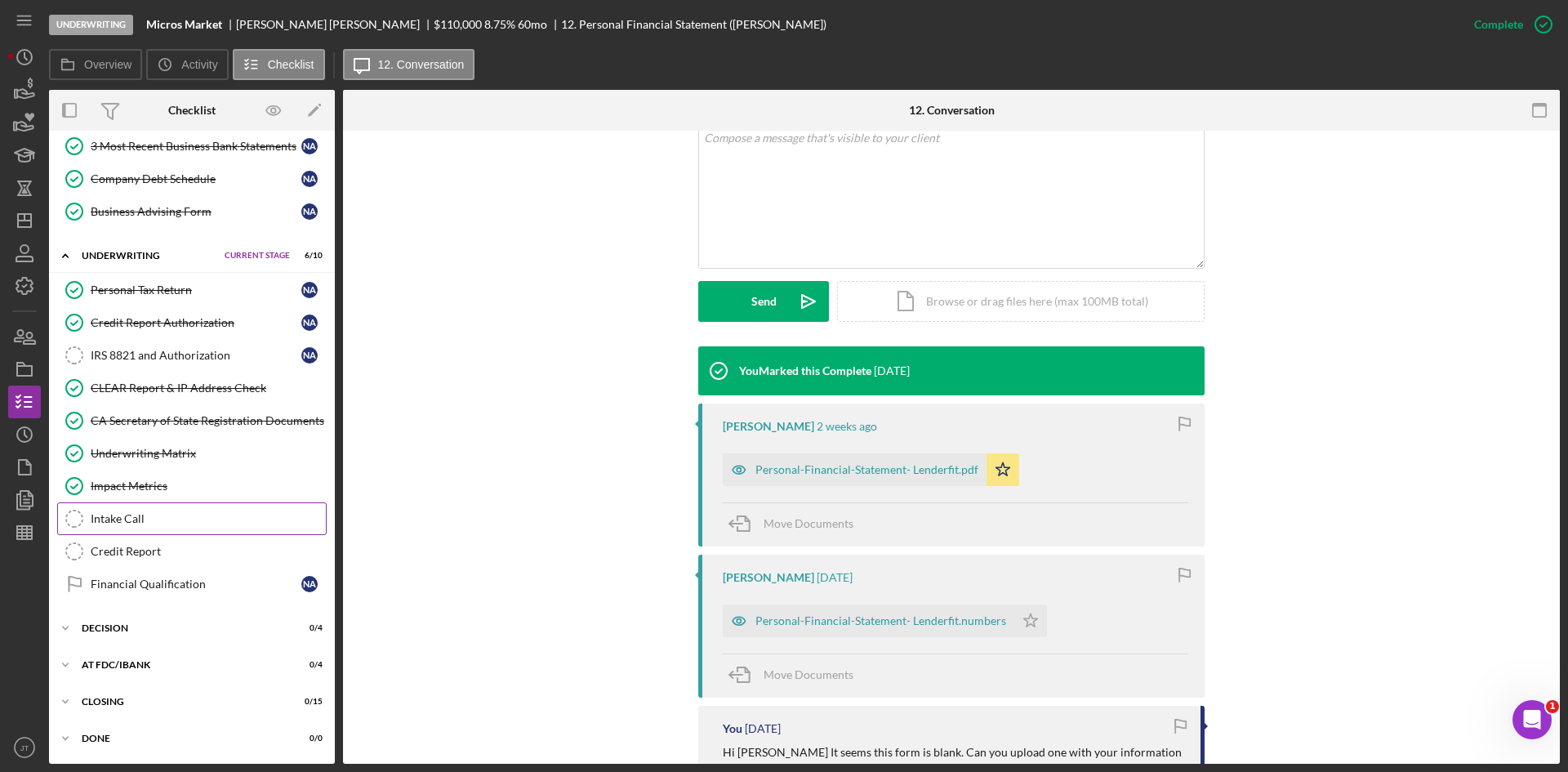
click at [170, 512] on div "Intake Call" at bounding box center [208, 519] width 236 height 13
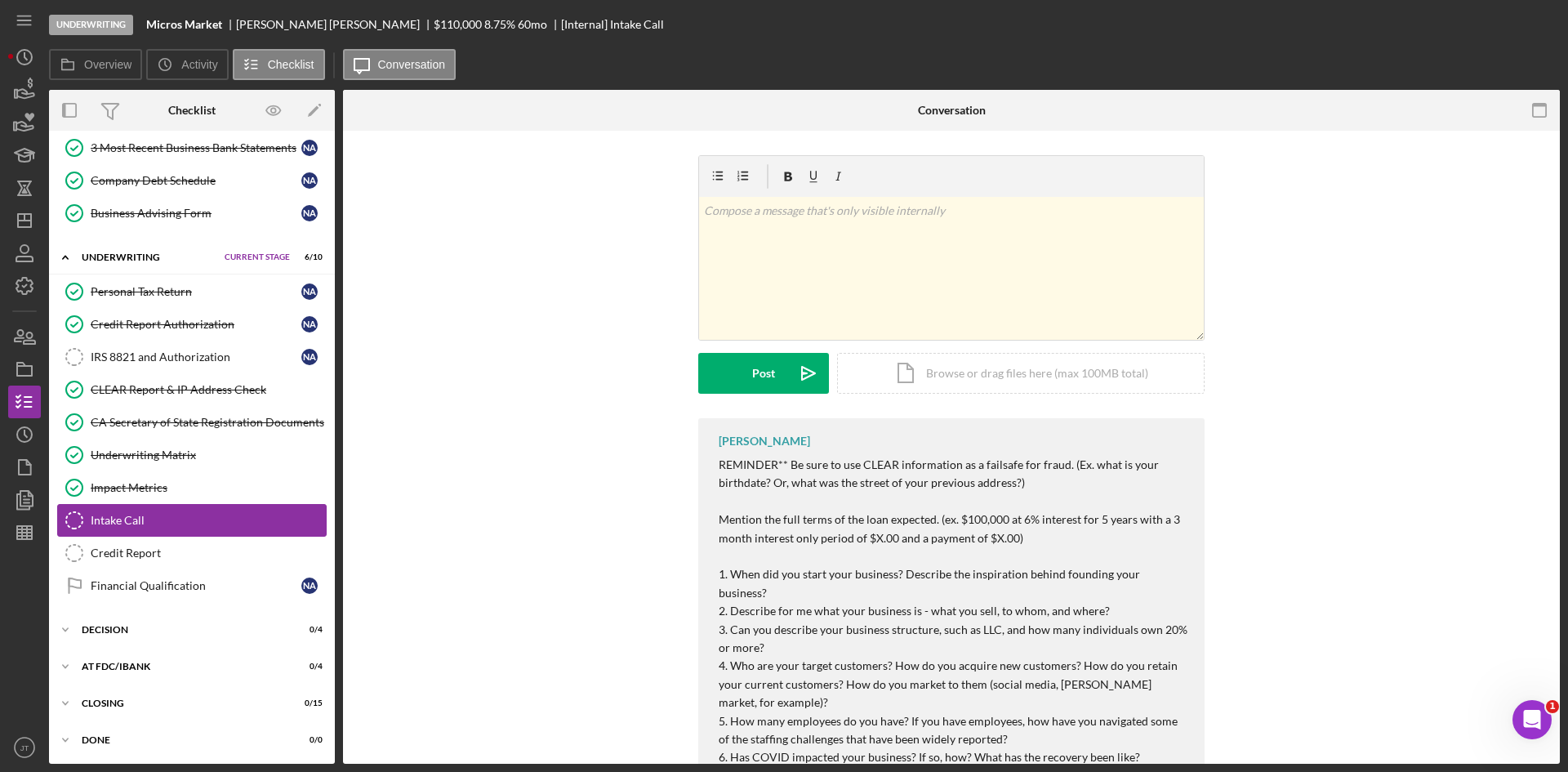
scroll to position [308, 0]
click at [193, 458] on div "Underwriting Matrix" at bounding box center [208, 454] width 236 height 13
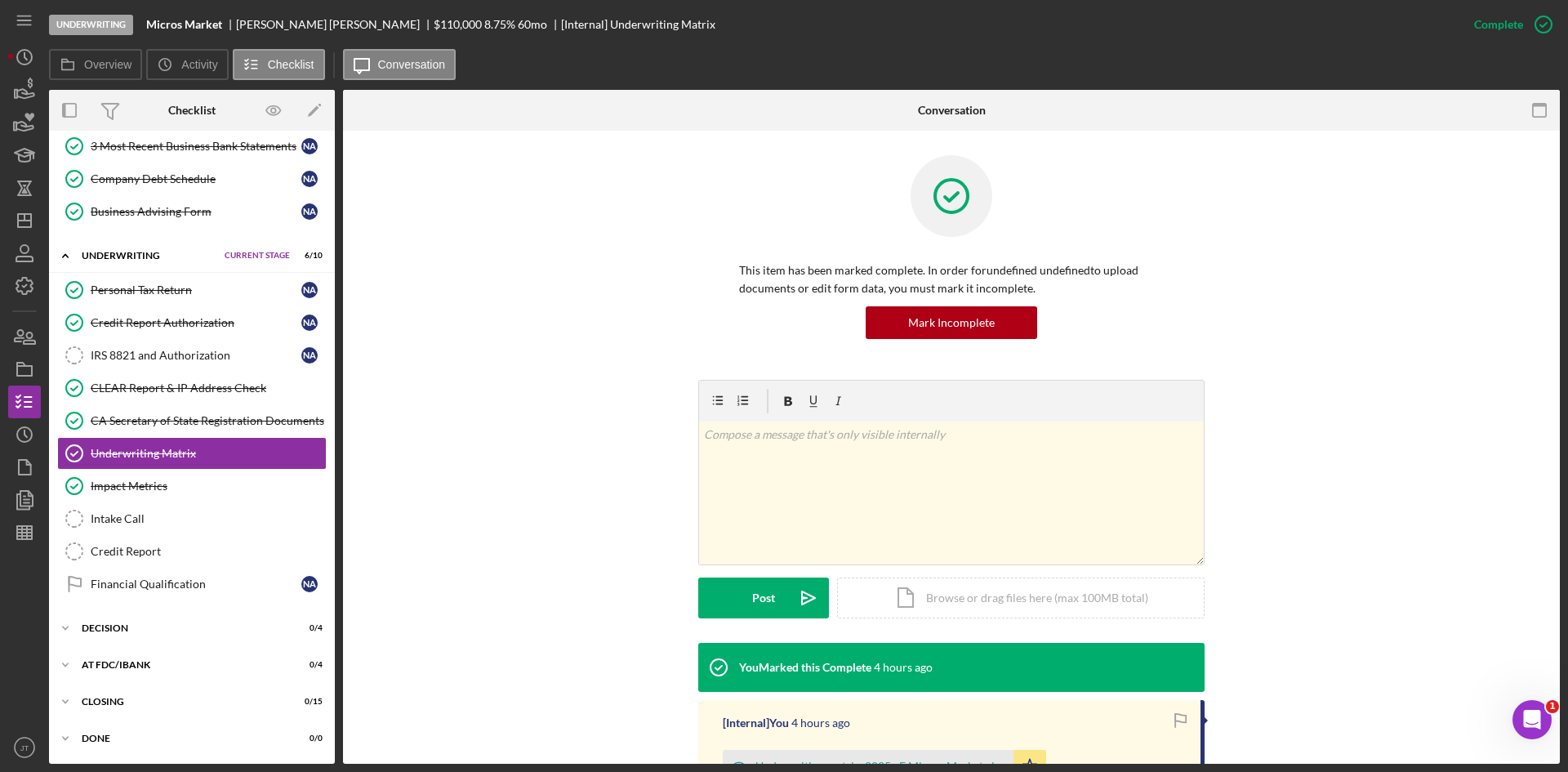
scroll to position [204, 0]
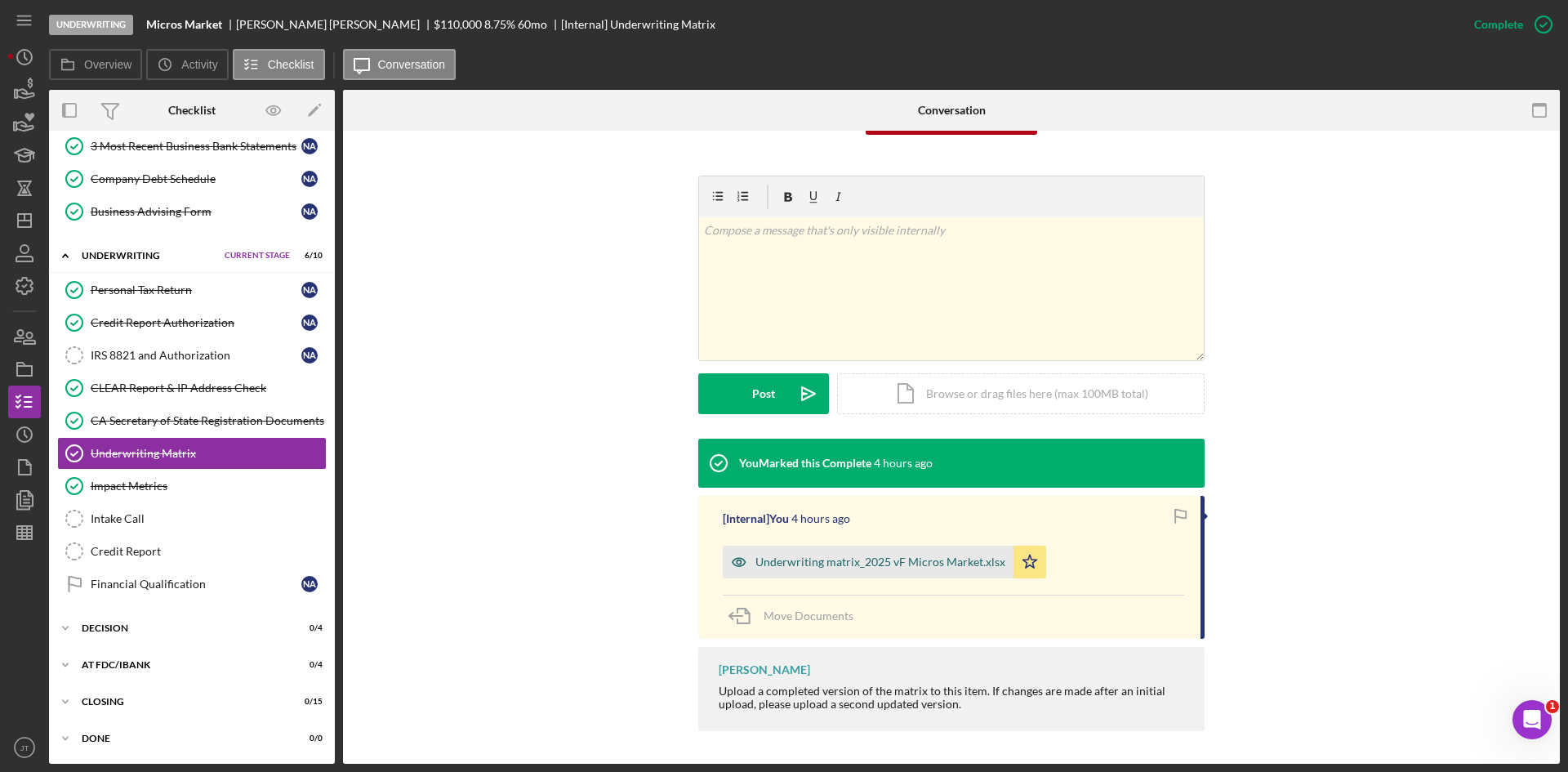
click at [835, 569] on div "Underwriting matrix_2025 vF Micros Market.xlsx" at bounding box center [868, 562] width 291 height 33
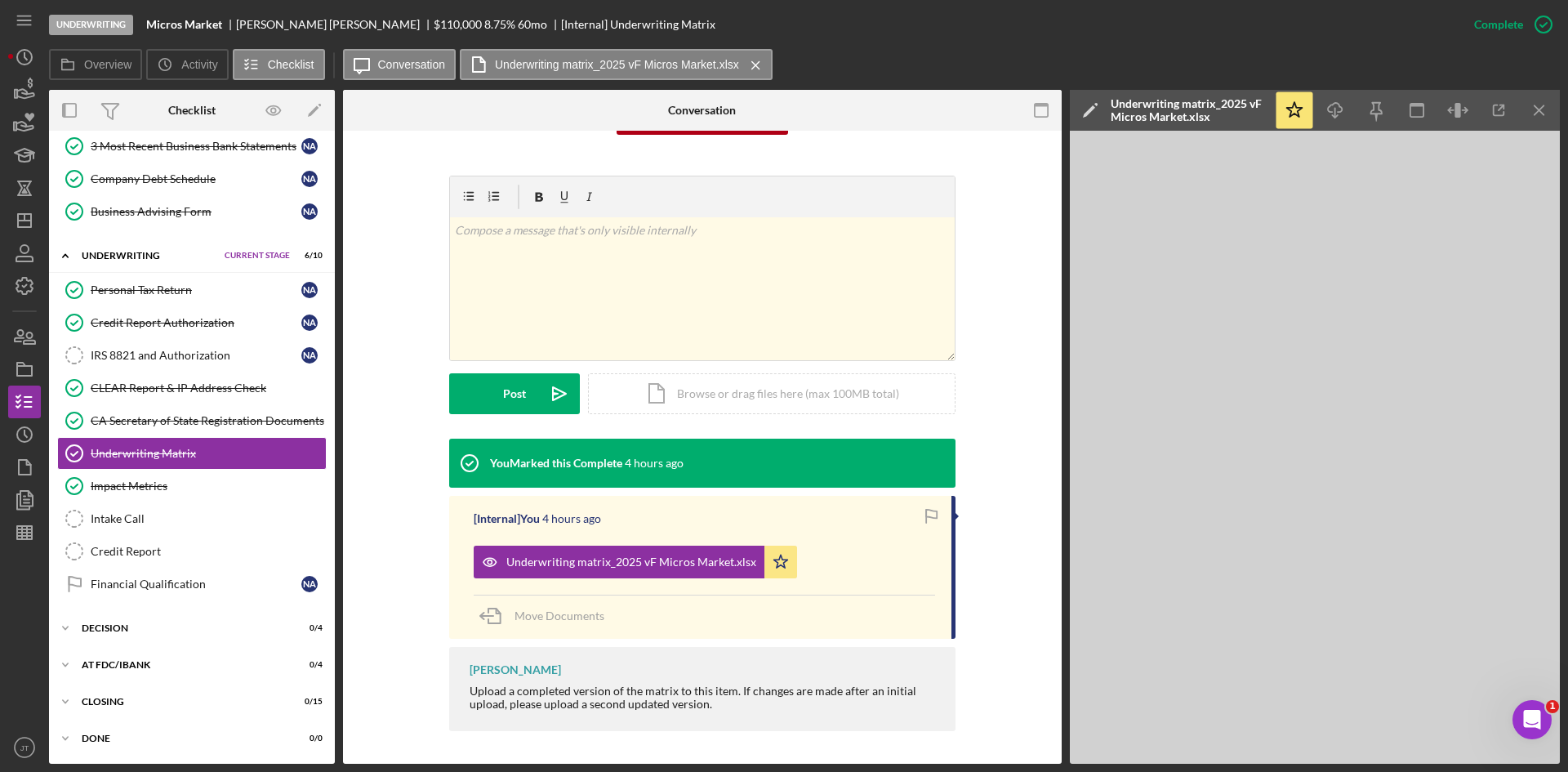
click at [402, 302] on div "v Color teal Color pink Remove color Add row above Add row below Add column bef…" at bounding box center [702, 307] width 669 height 263
click at [380, 240] on div "v Color teal Color pink Remove color Add row above Add row below Add column bef…" at bounding box center [702, 307] width 669 height 263
click at [998, 149] on div "This item has been marked complete. In order for undefined undefined to upload …" at bounding box center [702, 62] width 669 height 224
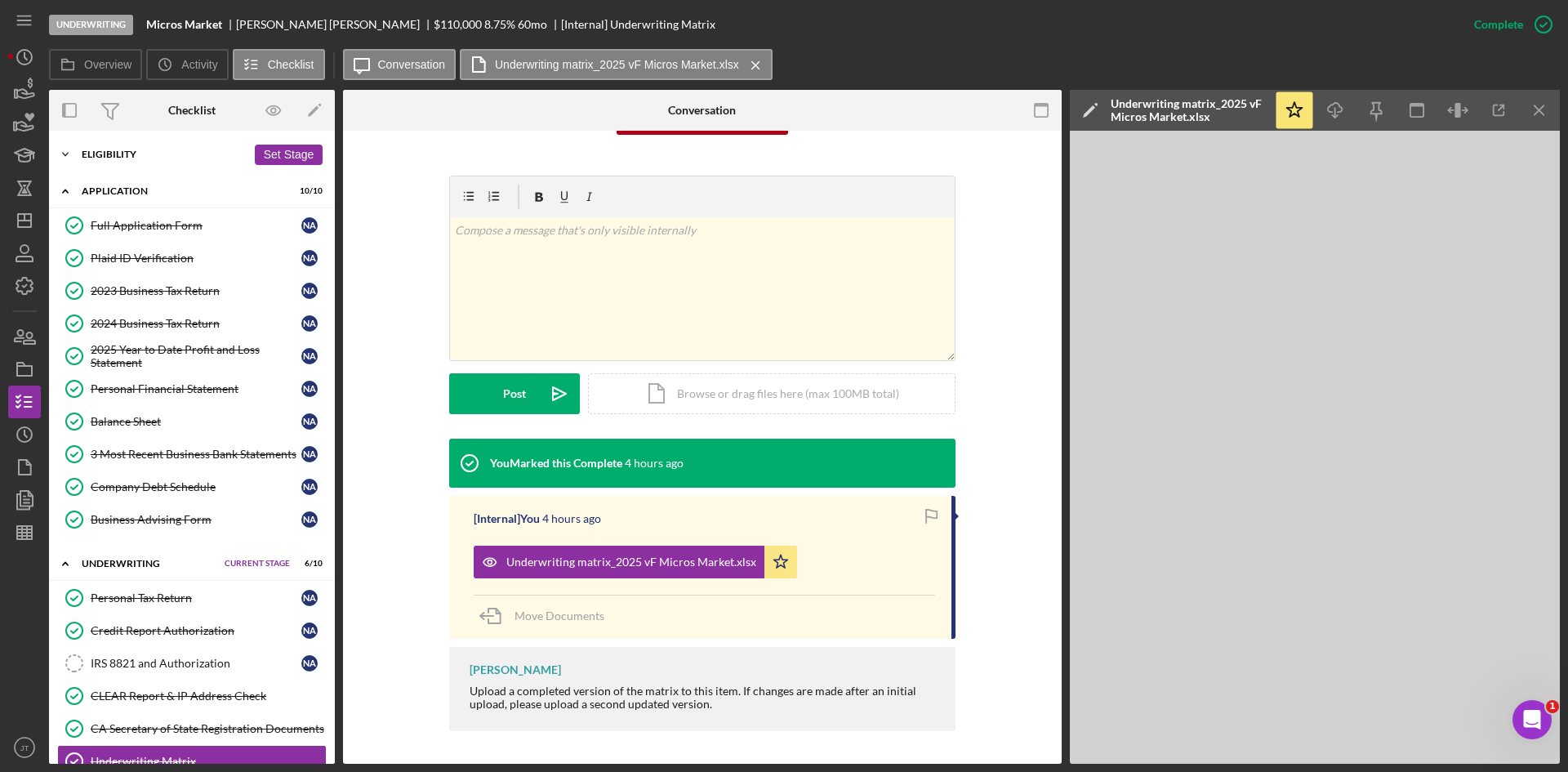
click at [120, 148] on div "Icon/Expander Eligibility 6 / 6 Set Stage" at bounding box center [192, 154] width 286 height 33
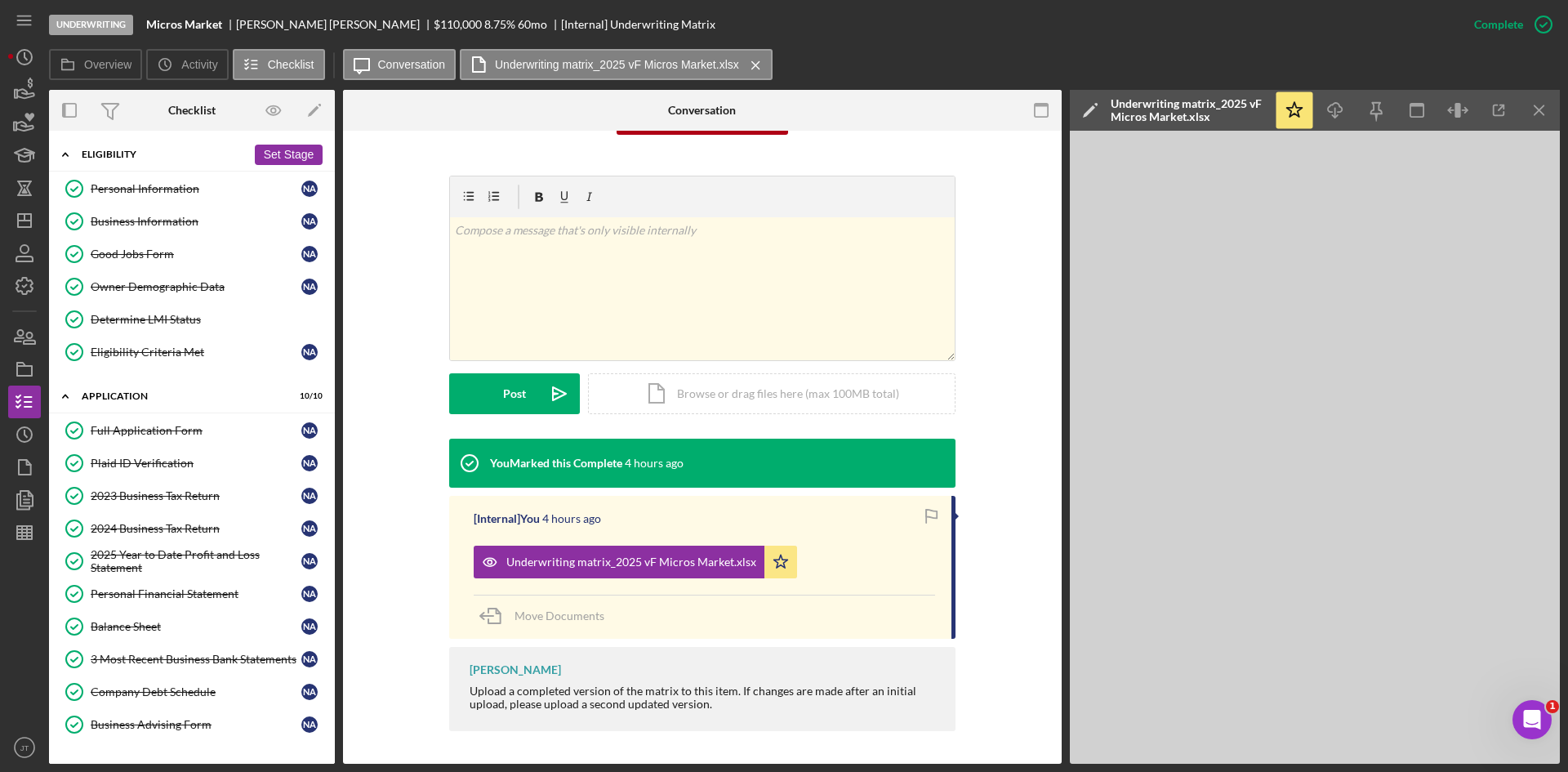
click at [121, 156] on div "Eligibility" at bounding box center [164, 154] width 165 height 10
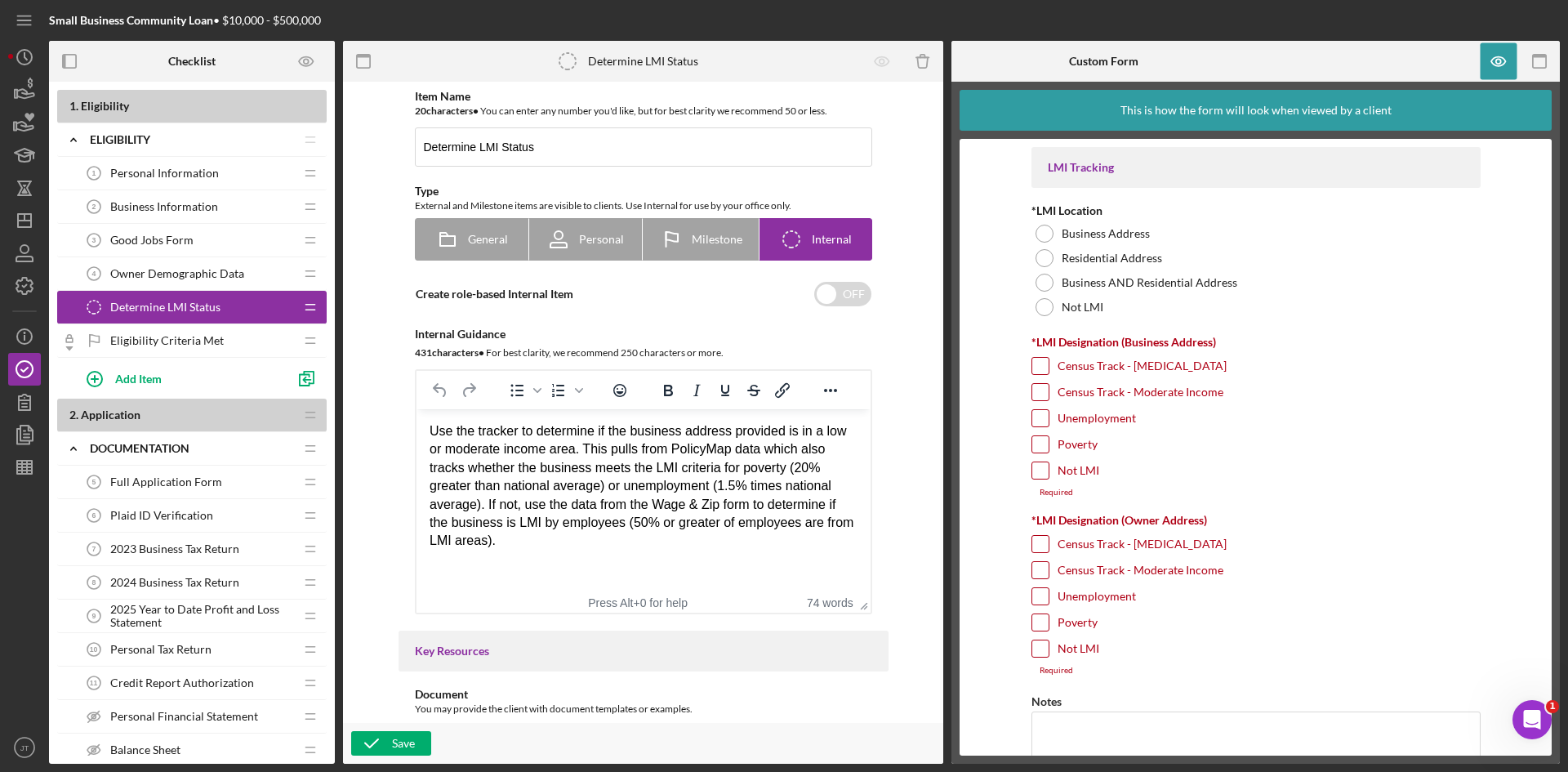
scroll to position [194, 0]
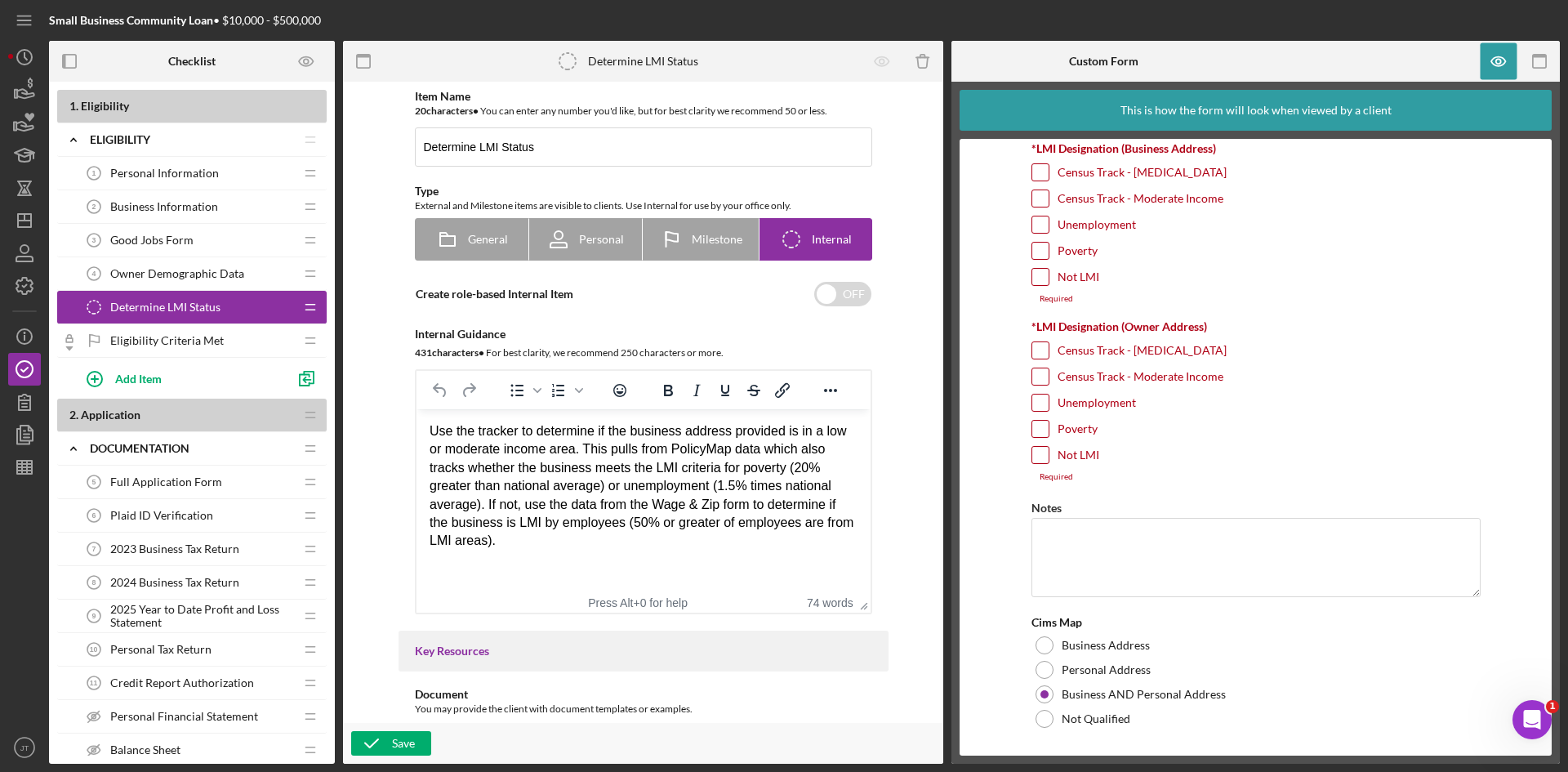
click at [972, 203] on form "LMI Tracking *LMI Location Business Address Residential Address Business AND Re…" at bounding box center [1255, 447] width 592 height 616
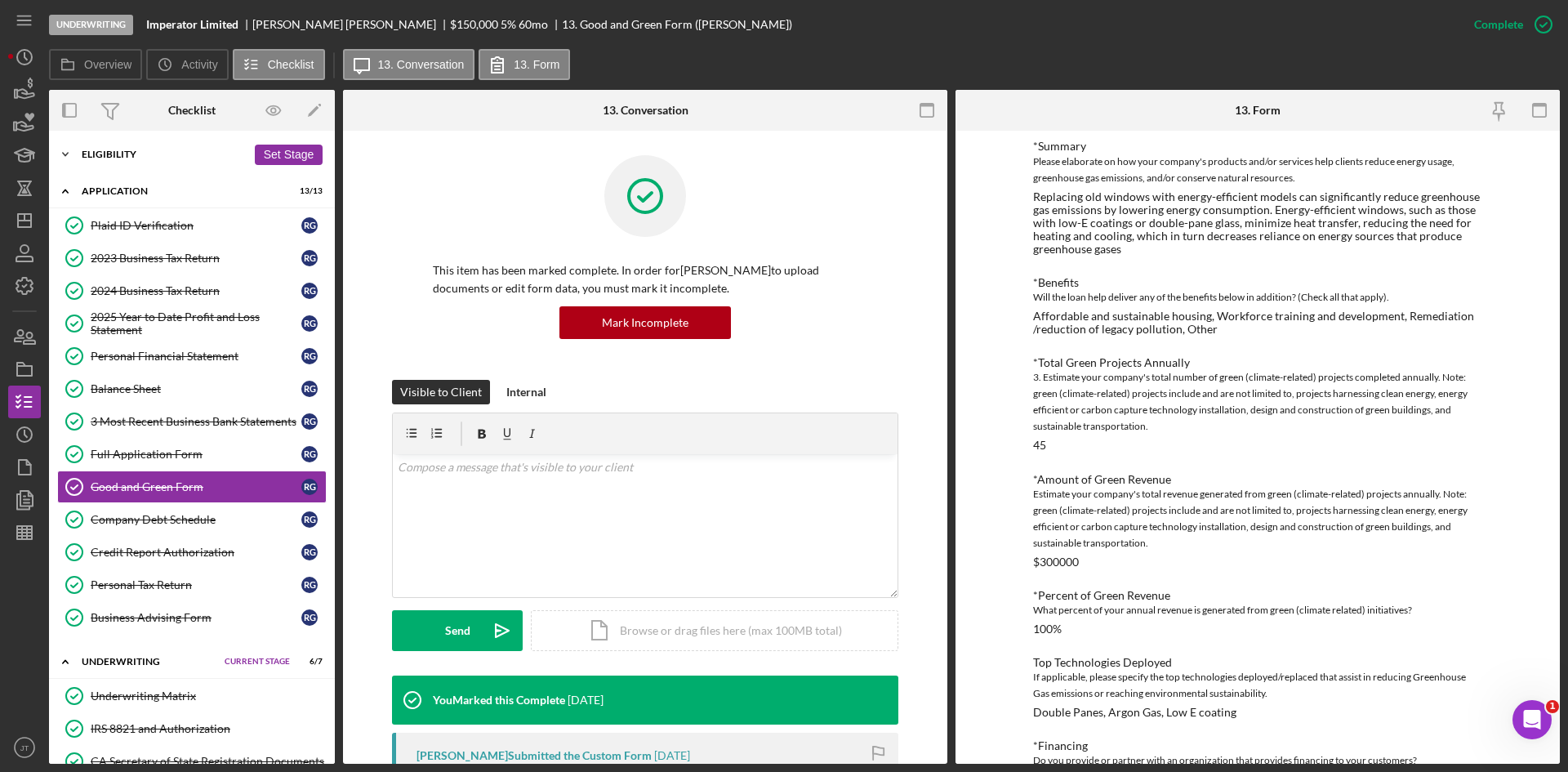
click at [130, 151] on div "Eligibility" at bounding box center [164, 154] width 165 height 10
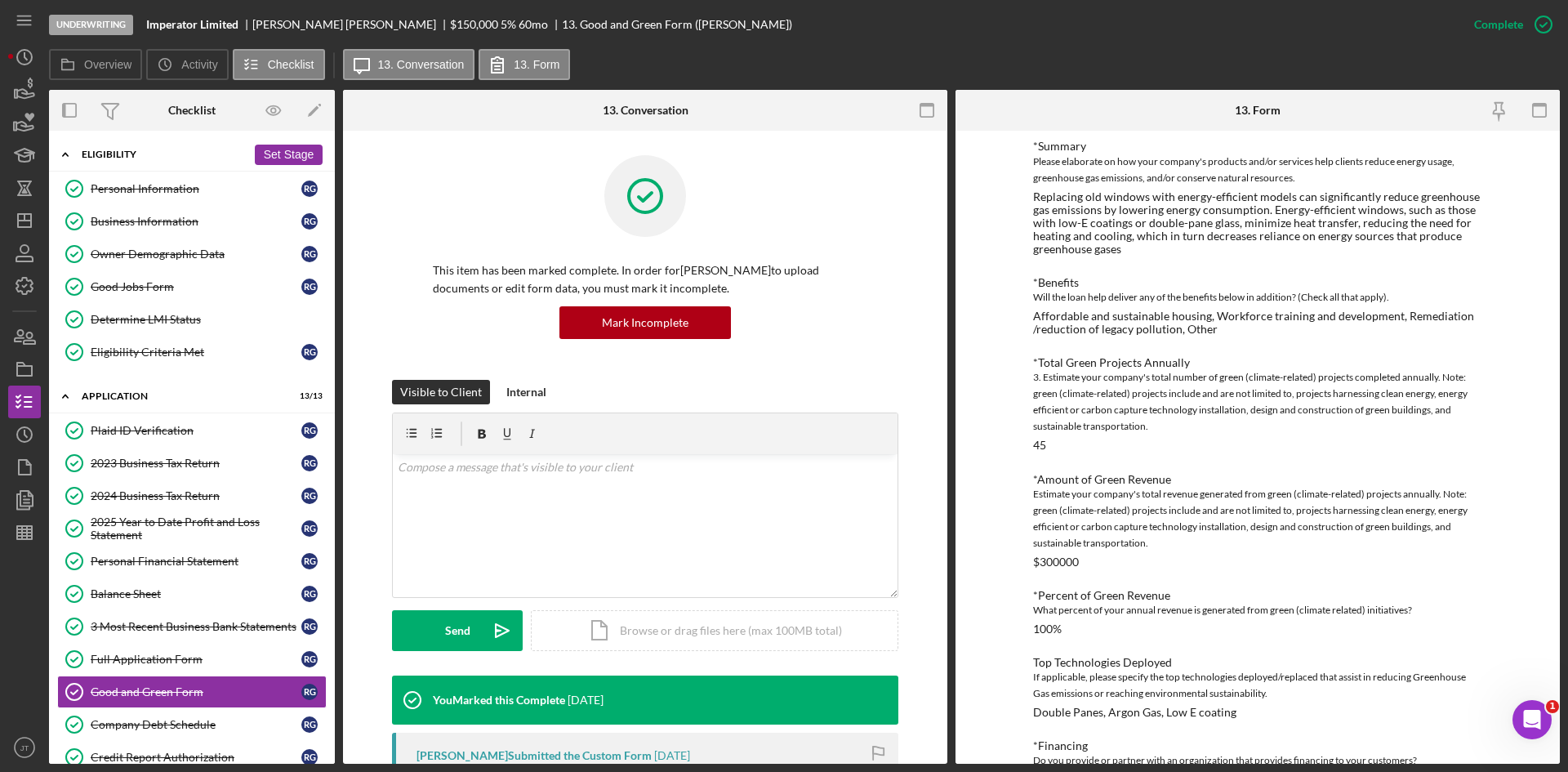
click at [130, 151] on div "Eligibility" at bounding box center [164, 154] width 165 height 10
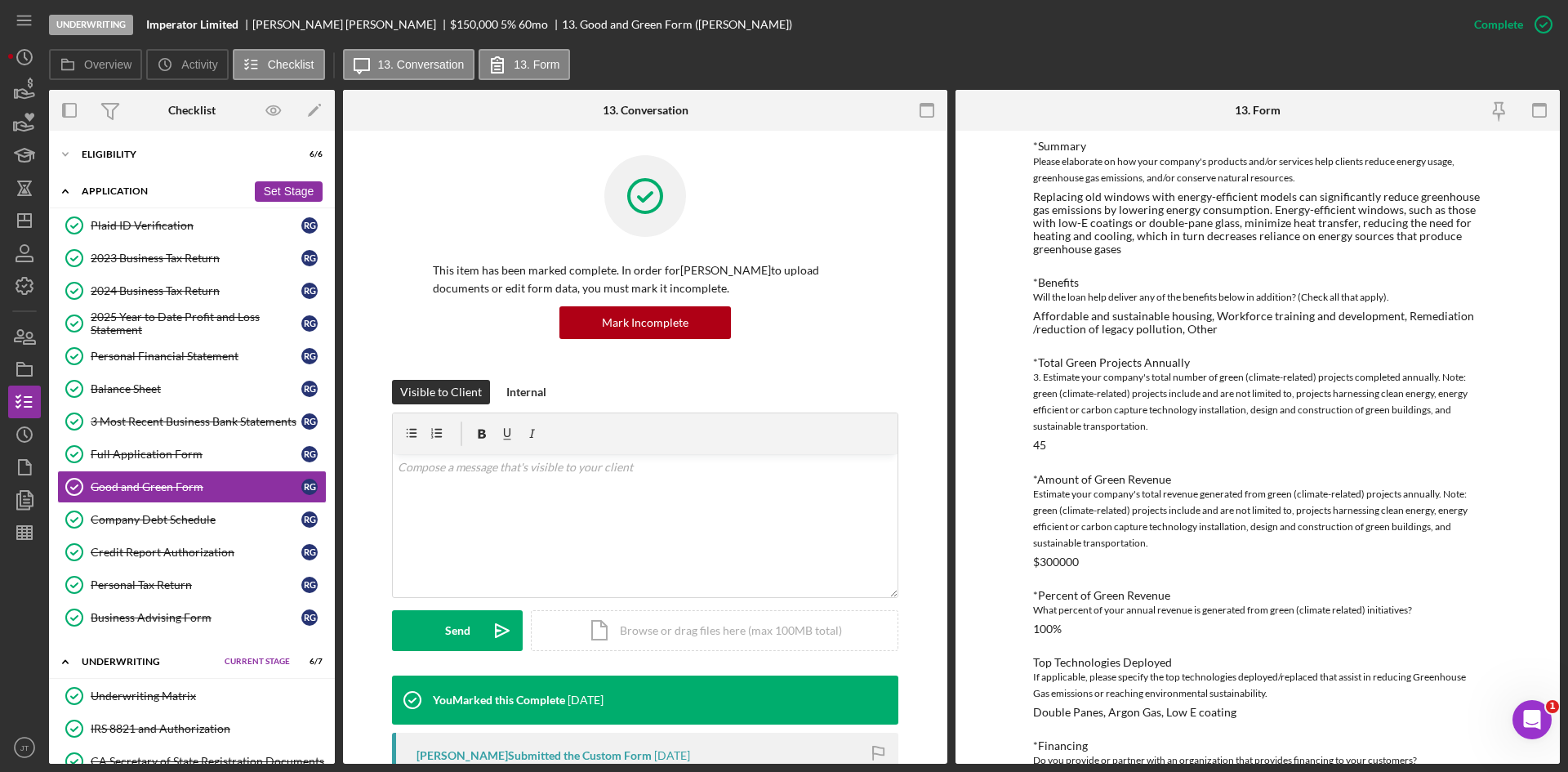
click at [116, 186] on div "Application" at bounding box center [164, 191] width 165 height 10
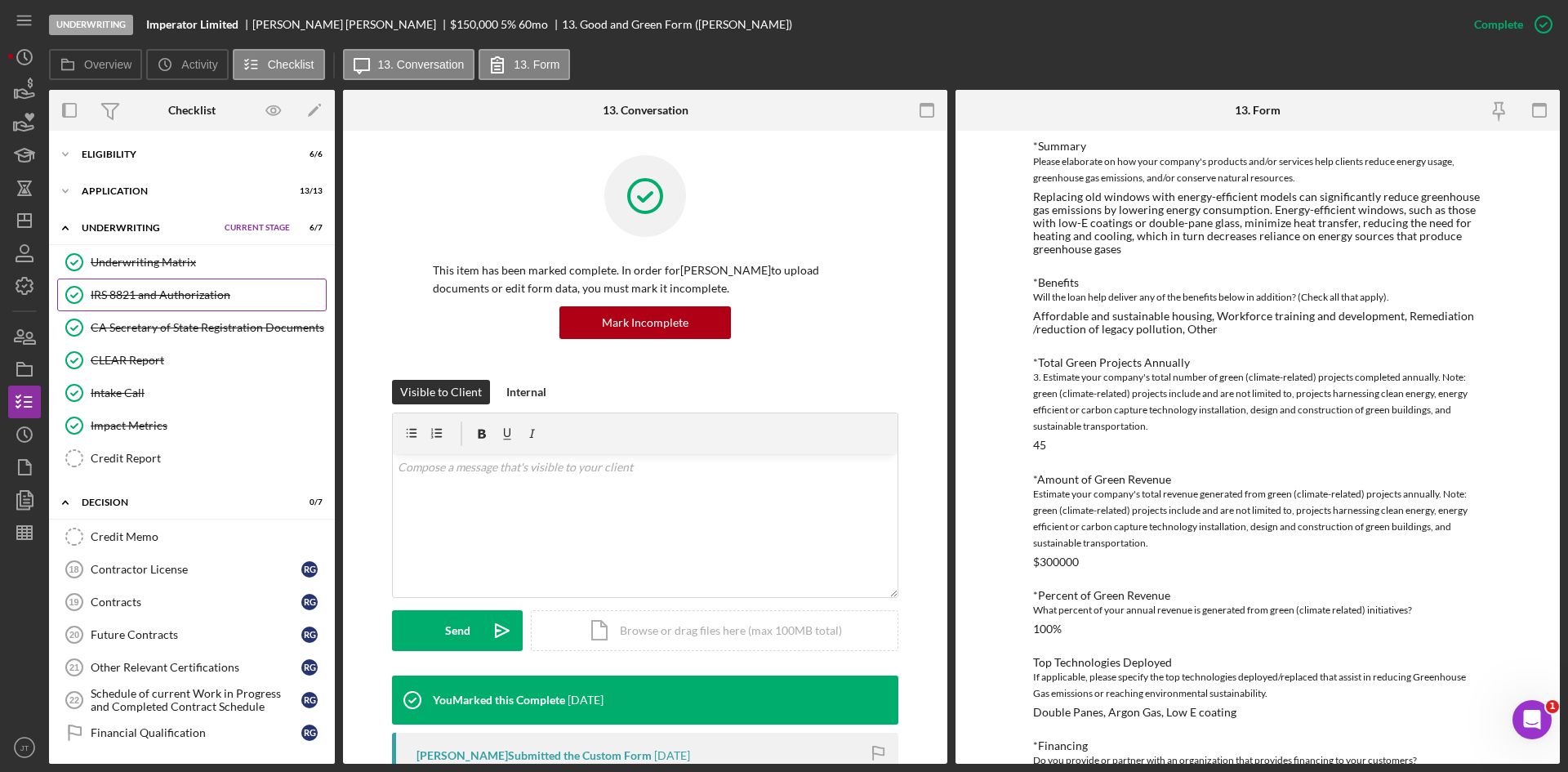
click at [198, 308] on link "IRS 8821 and Authorization IRS 8821 and Authorization" at bounding box center [191, 294] width 269 height 33
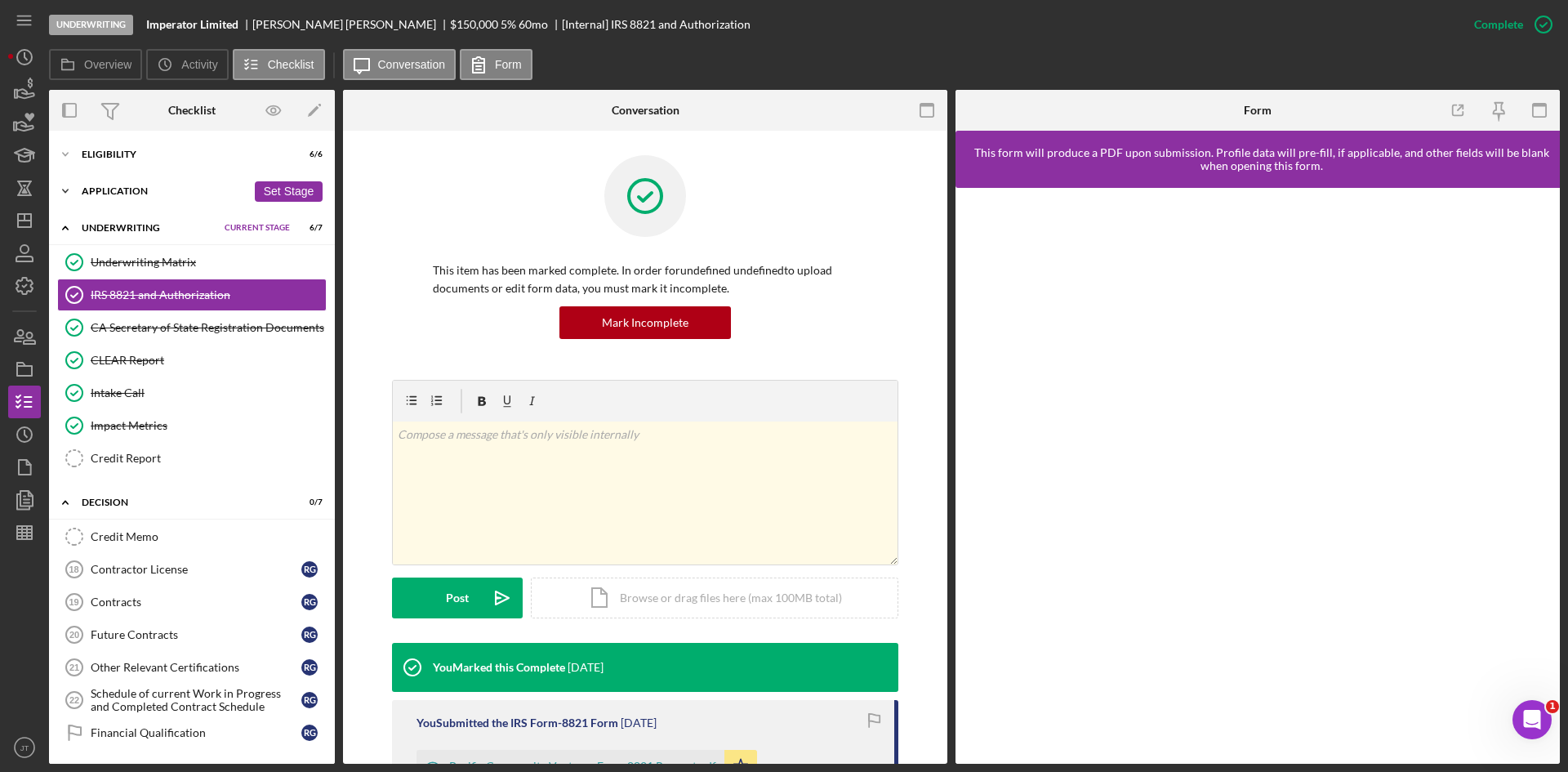
click at [122, 193] on div "Application" at bounding box center [164, 191] width 165 height 10
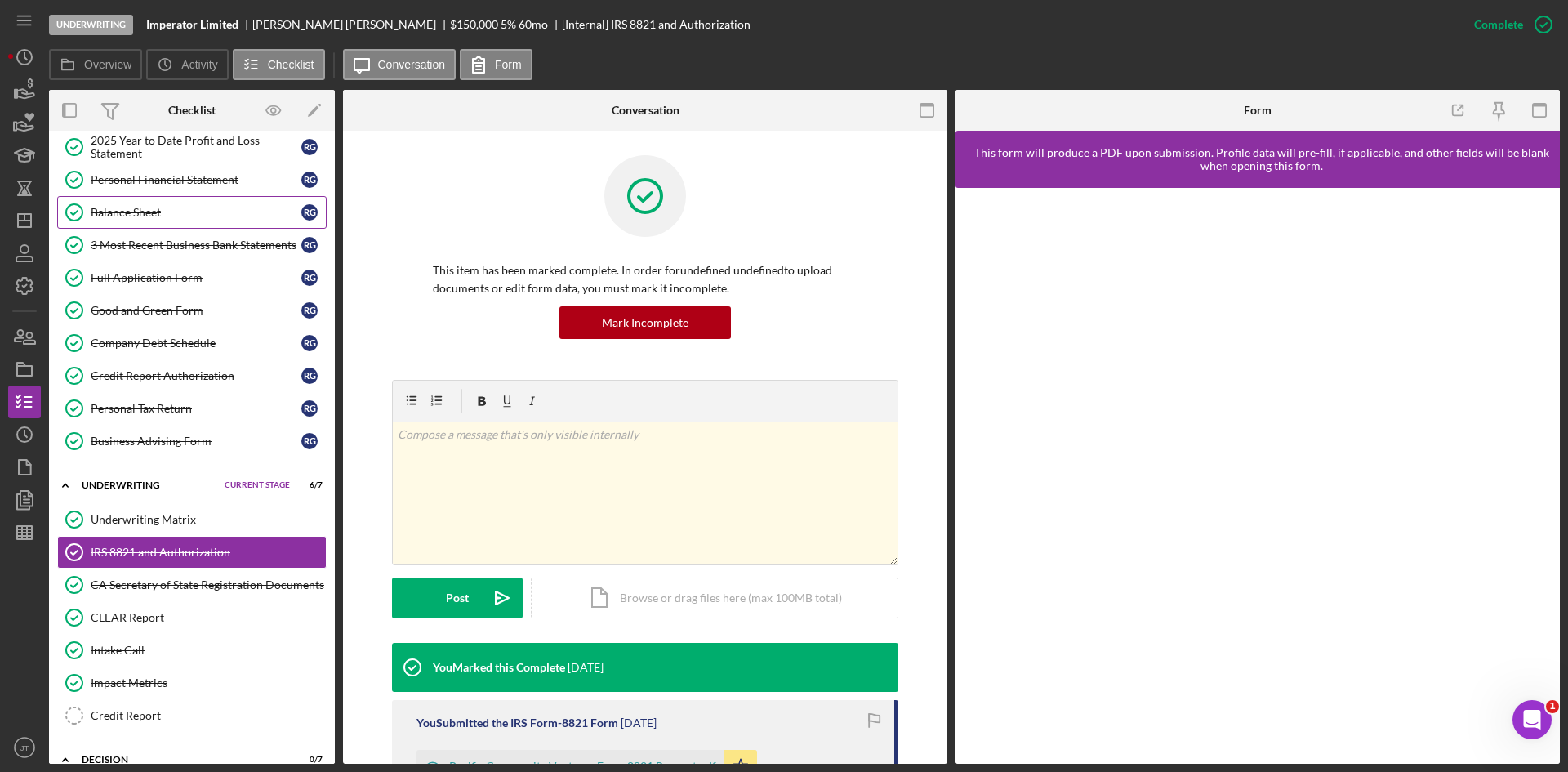
scroll to position [177, 0]
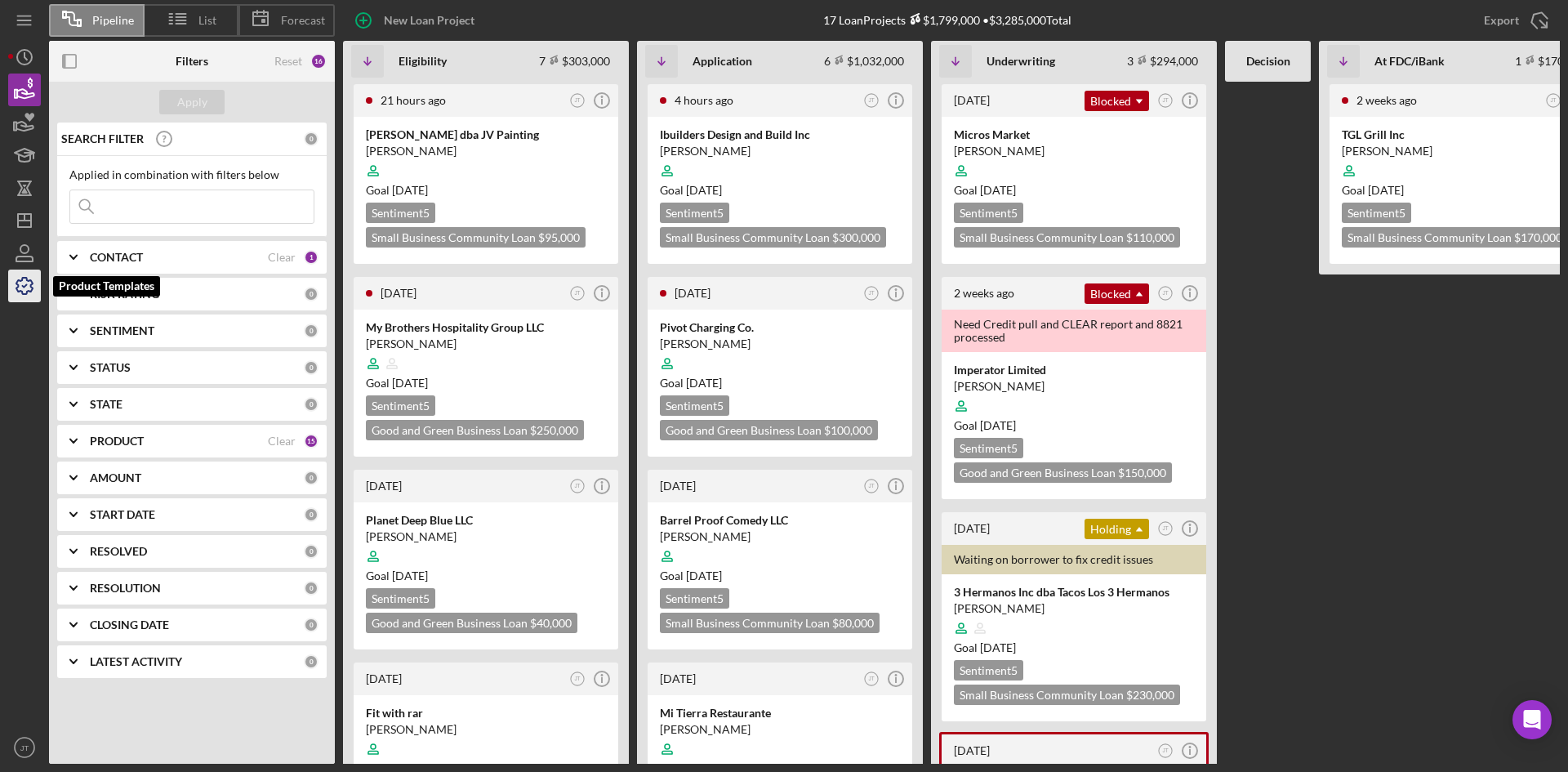
click at [34, 294] on icon "button" at bounding box center [24, 286] width 41 height 41
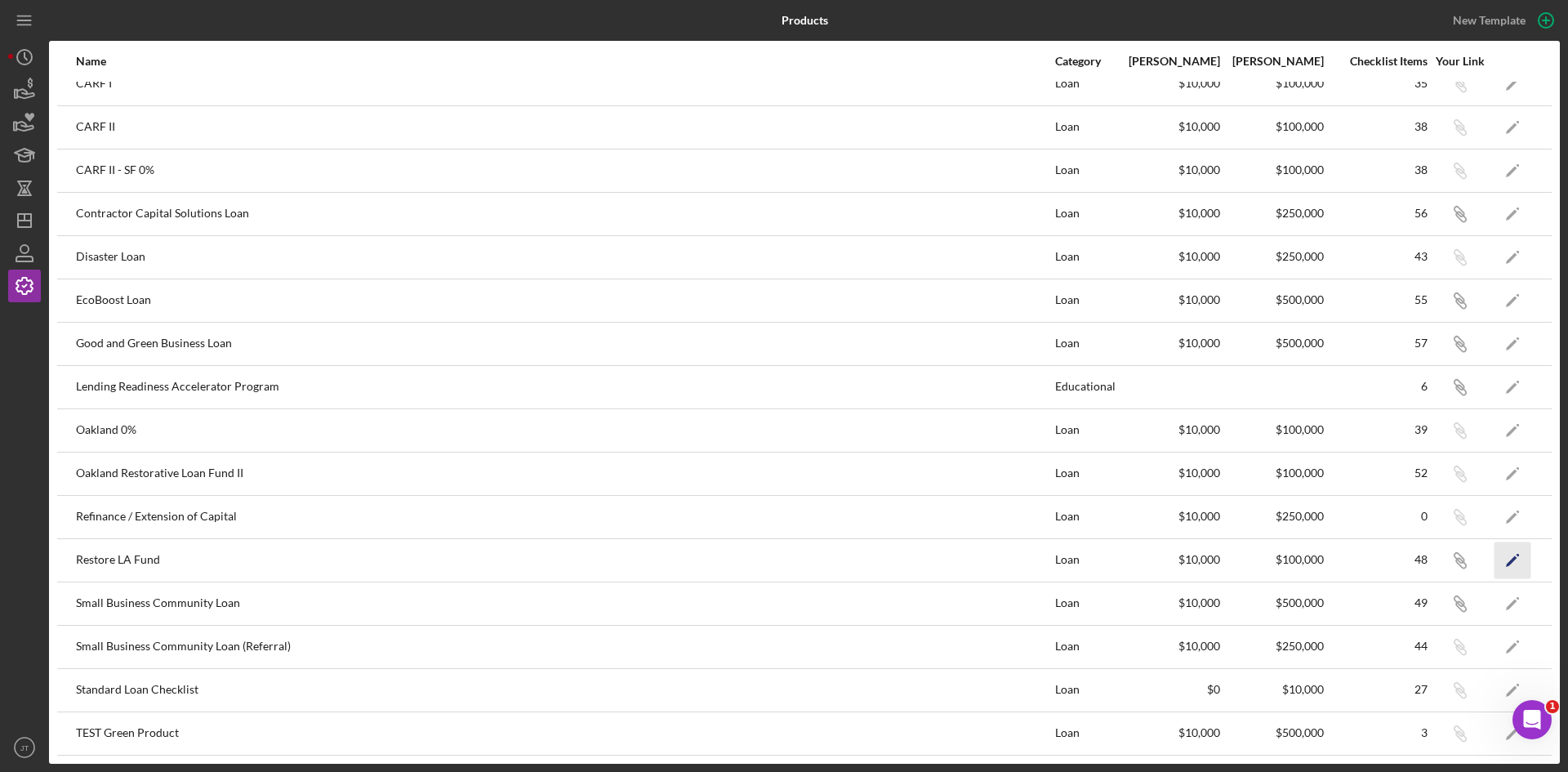
click at [1499, 563] on icon "Icon/Edit" at bounding box center [1512, 559] width 36 height 36
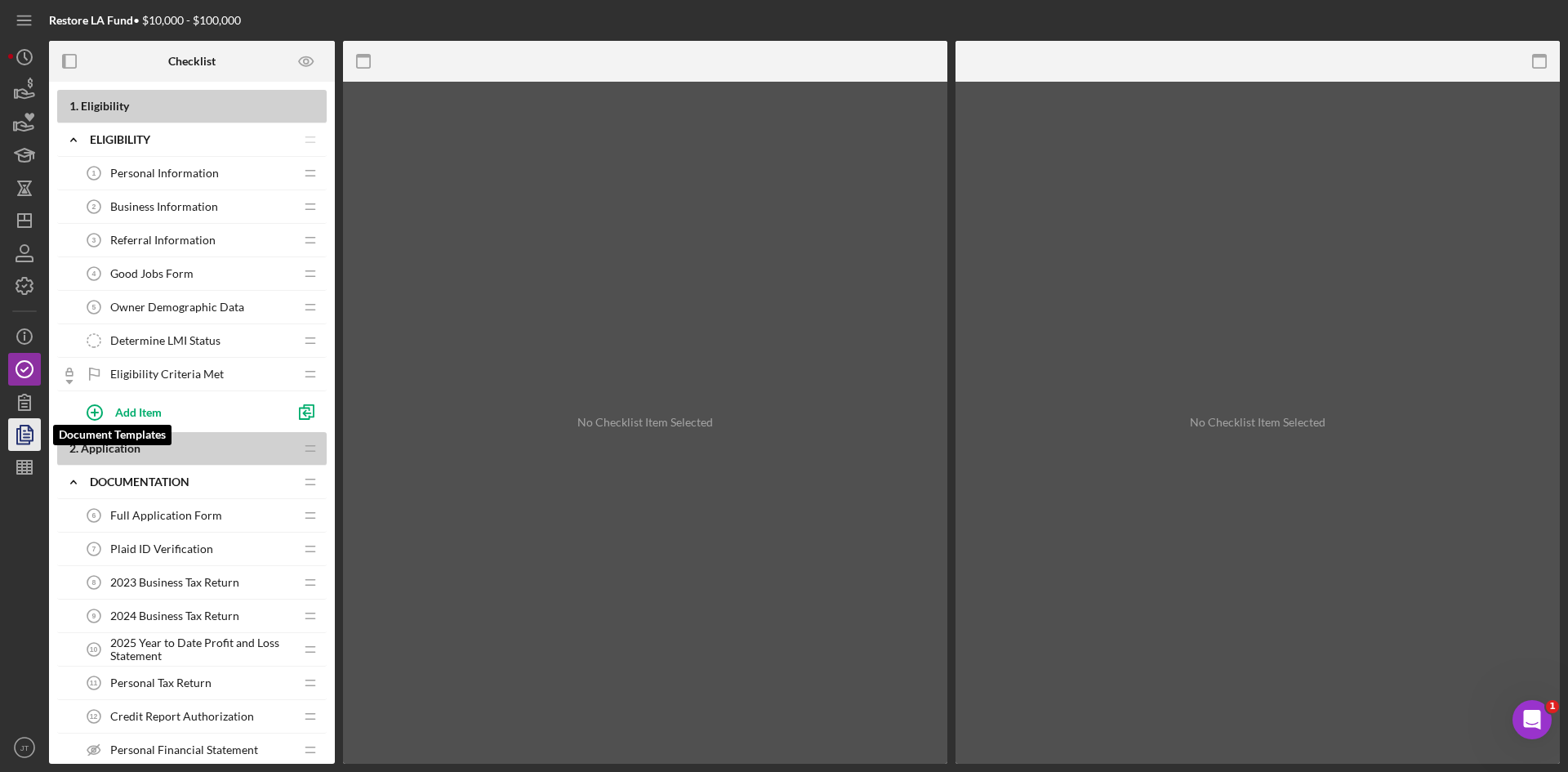
click at [18, 437] on polyline "button" at bounding box center [22, 436] width 12 height 15
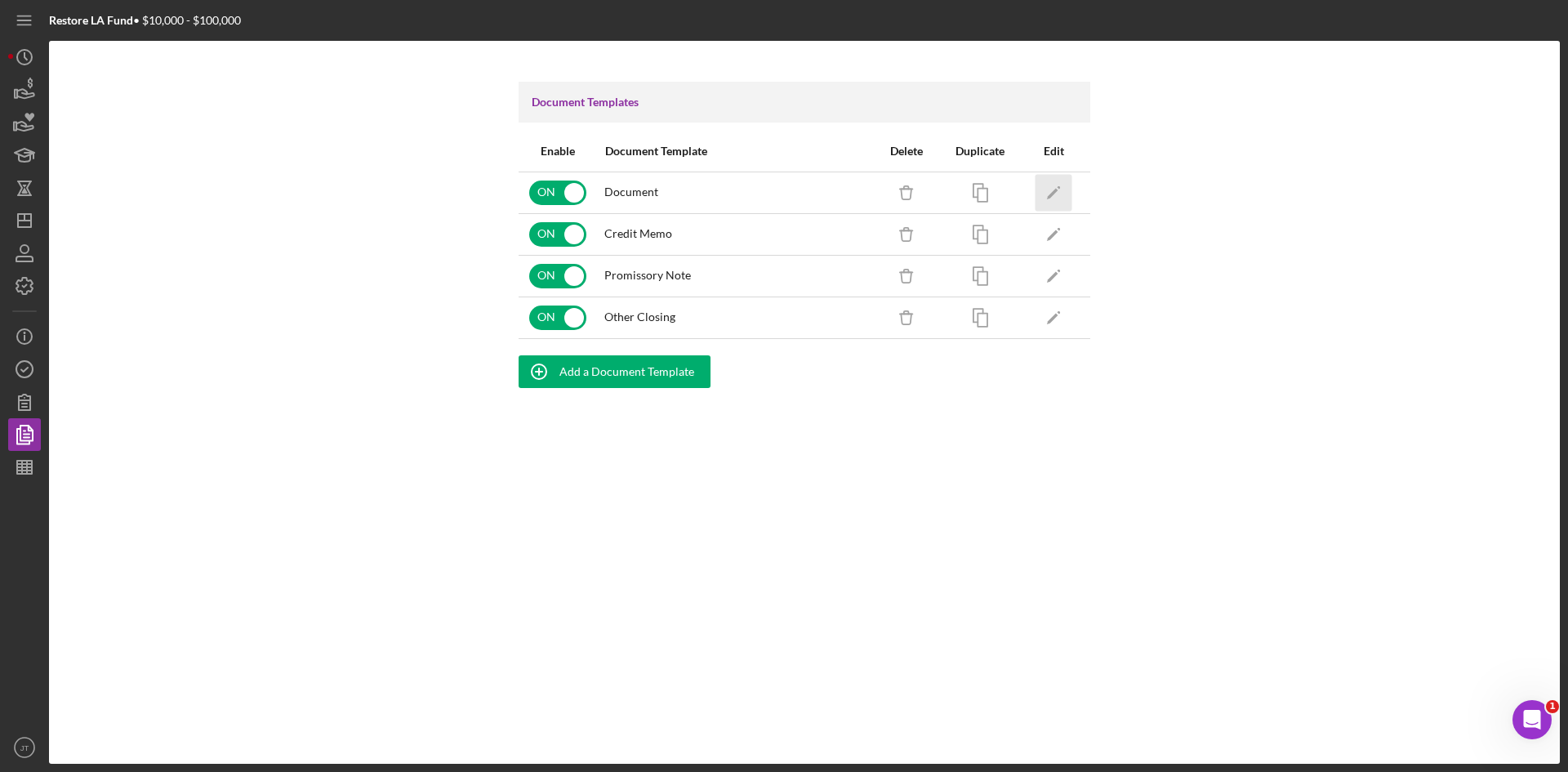
click at [1045, 194] on icon "Icon/Edit" at bounding box center [1053, 192] width 36 height 36
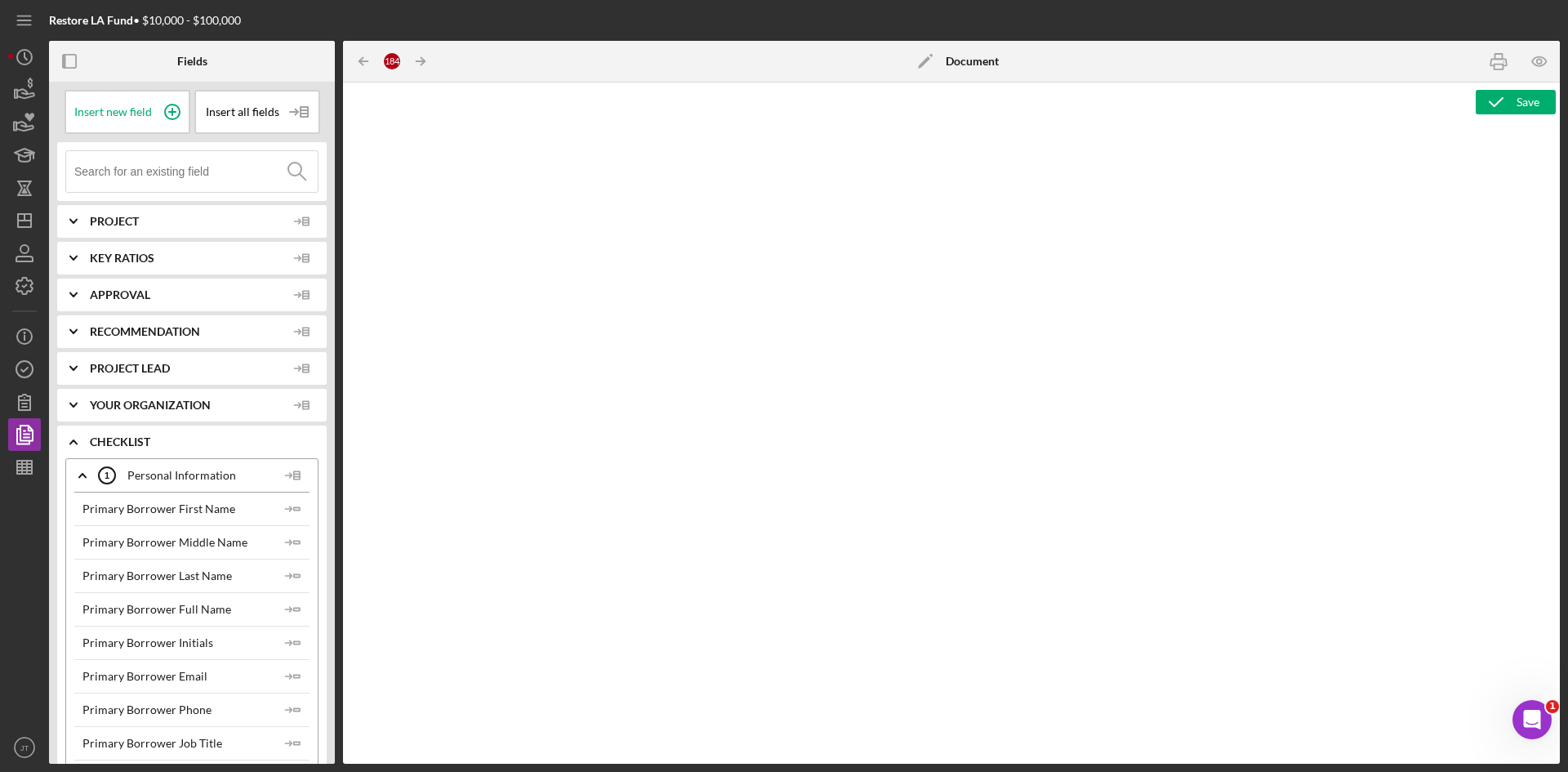
type textarea "<h1 style="text-align: center;">Full Application Form</h1> <h2 style="text-alig…"
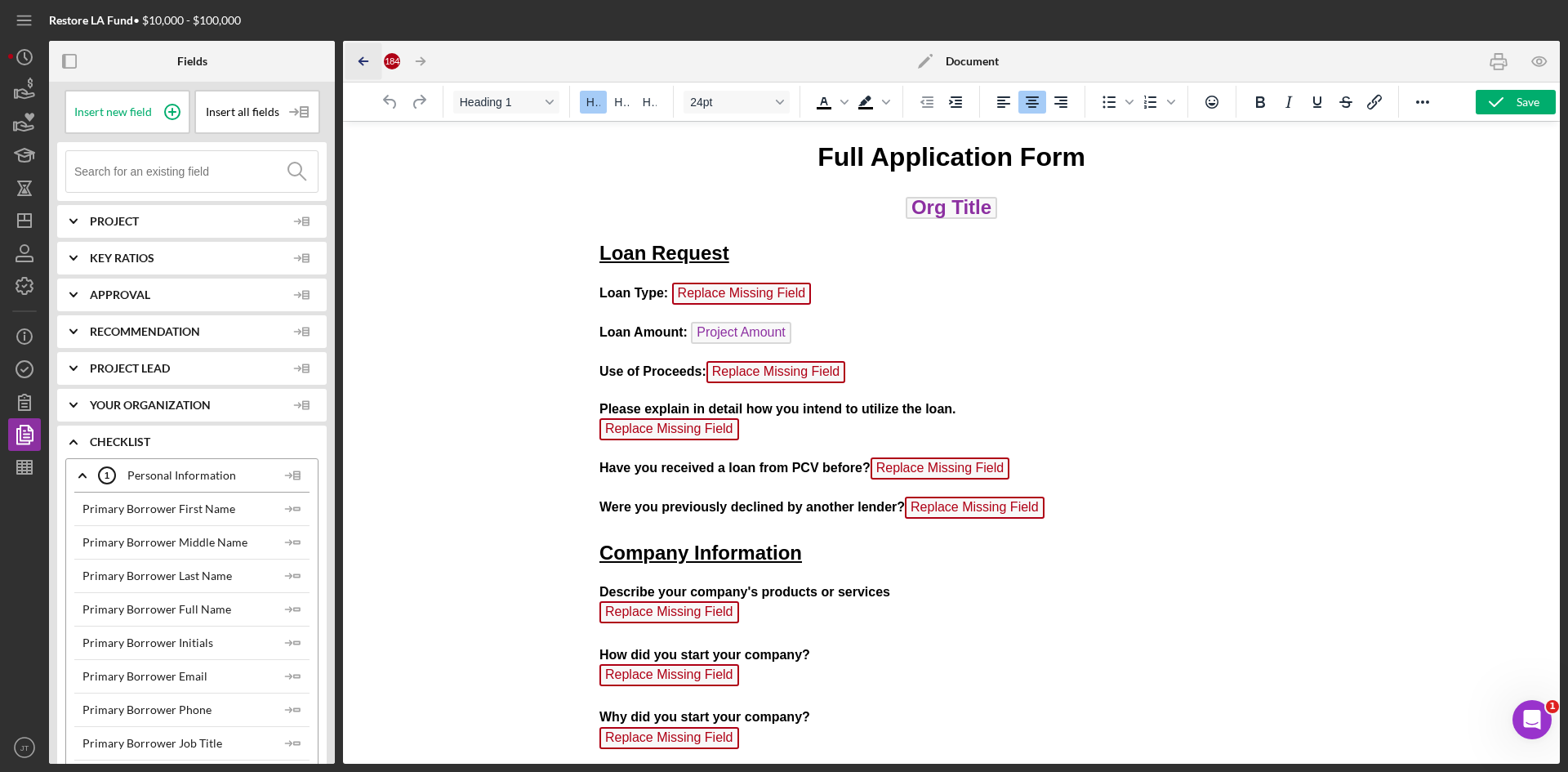
click at [359, 57] on icon "Icon/Table Pagination Arrow" at bounding box center [363, 61] width 36 height 36
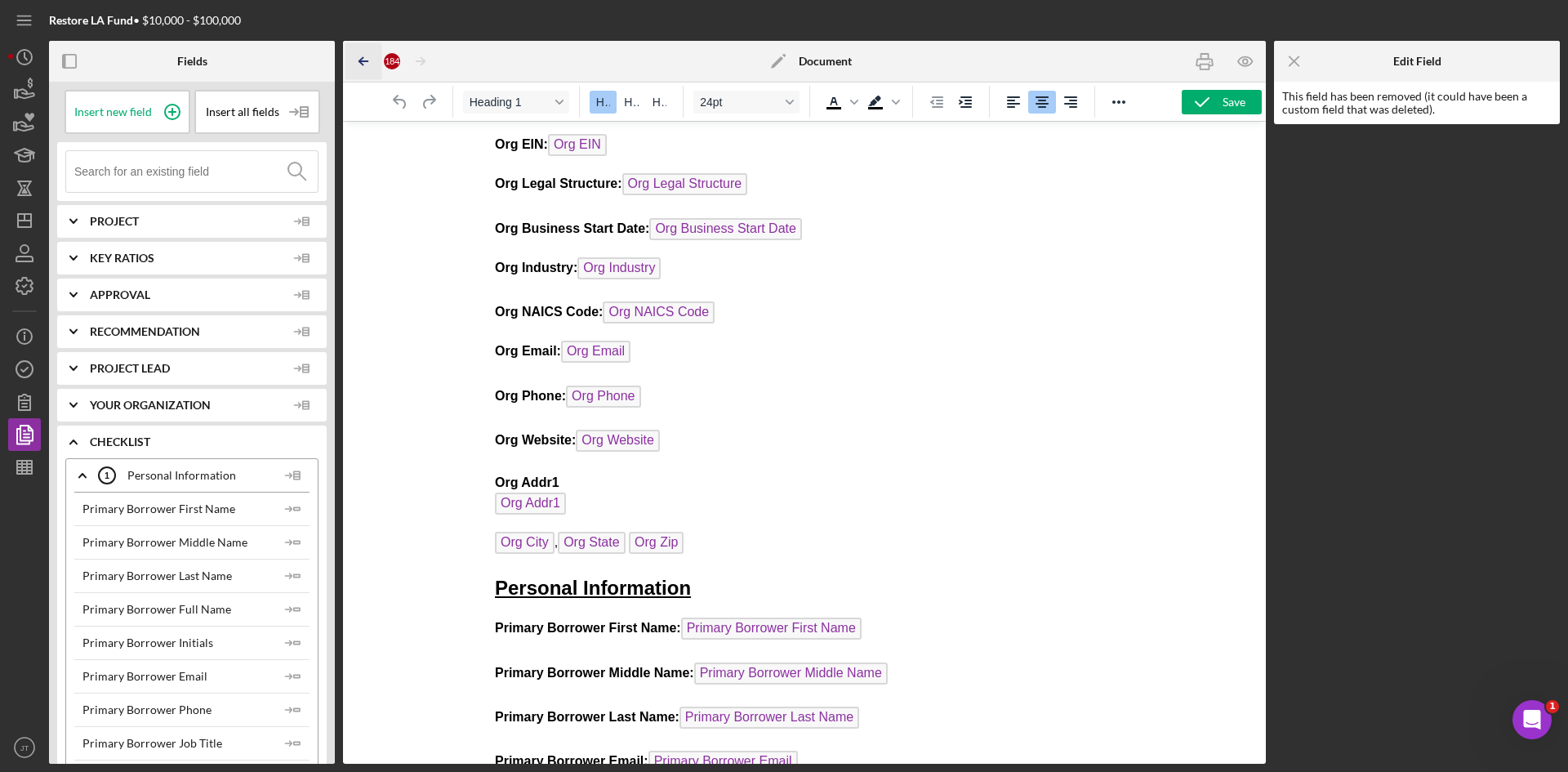
scroll to position [7626, 0]
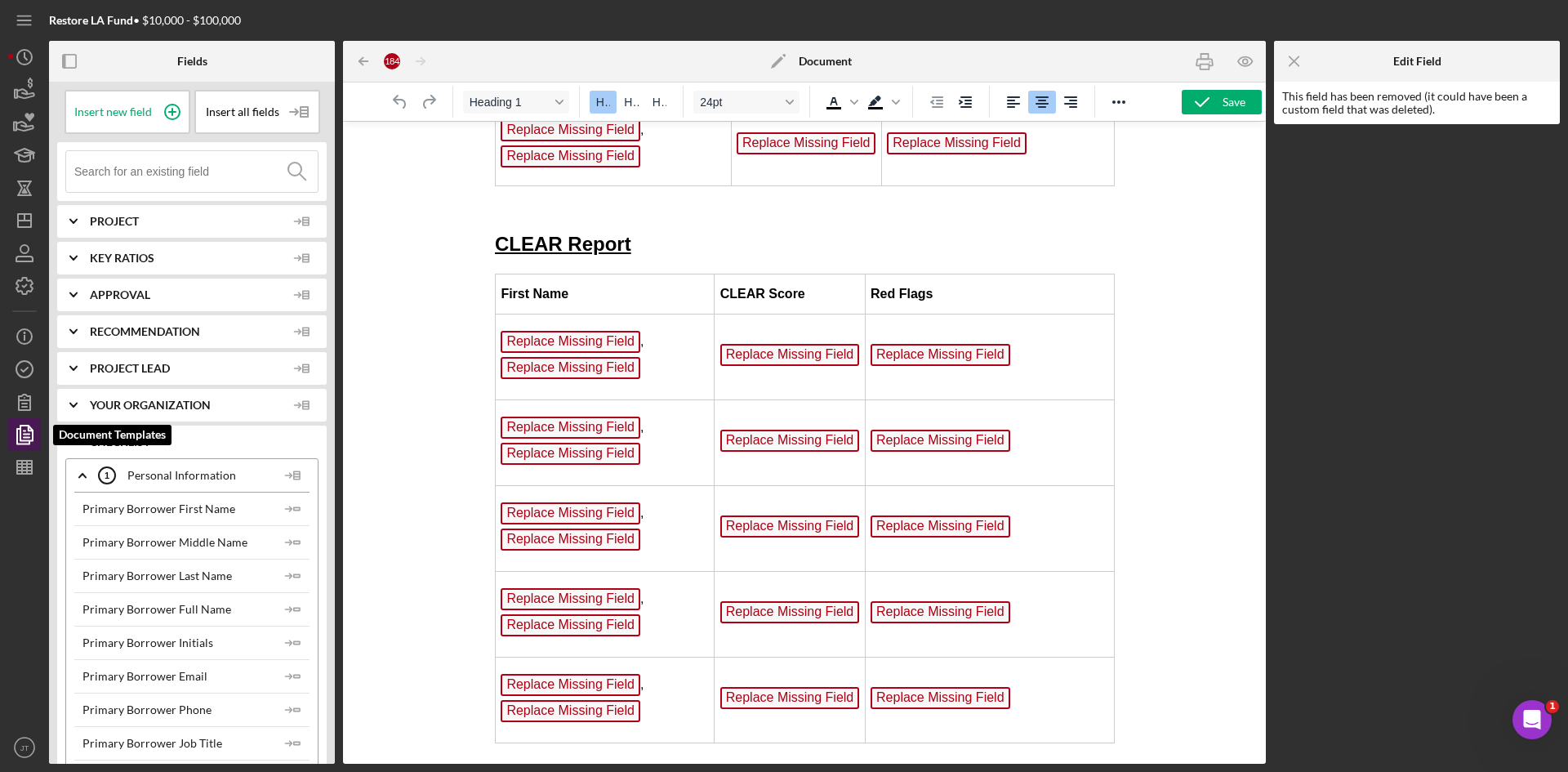
click at [33, 432] on polygon "button" at bounding box center [26, 433] width 12 height 15
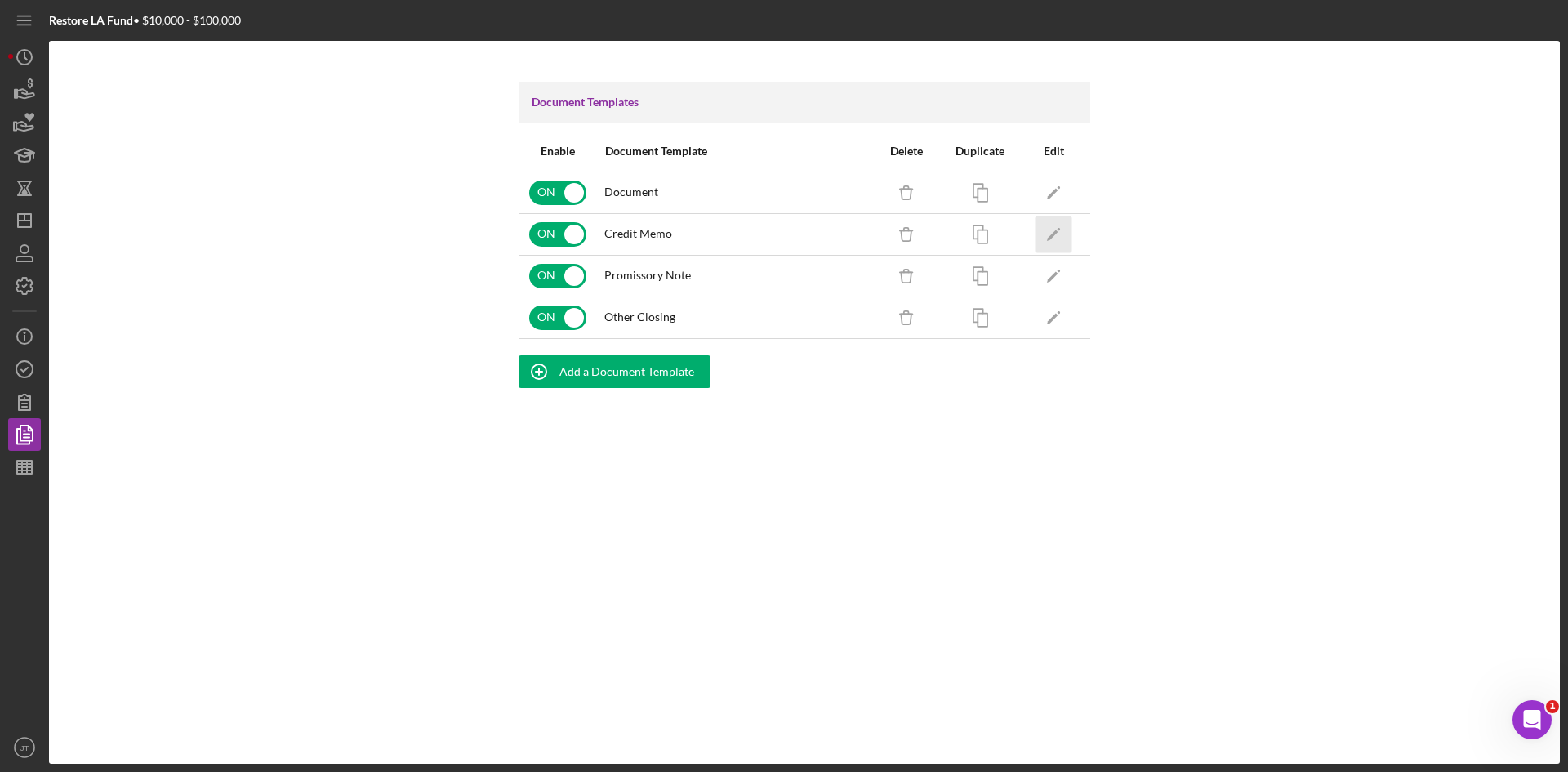
click at [1048, 237] on polygon "button" at bounding box center [1052, 235] width 11 height 11
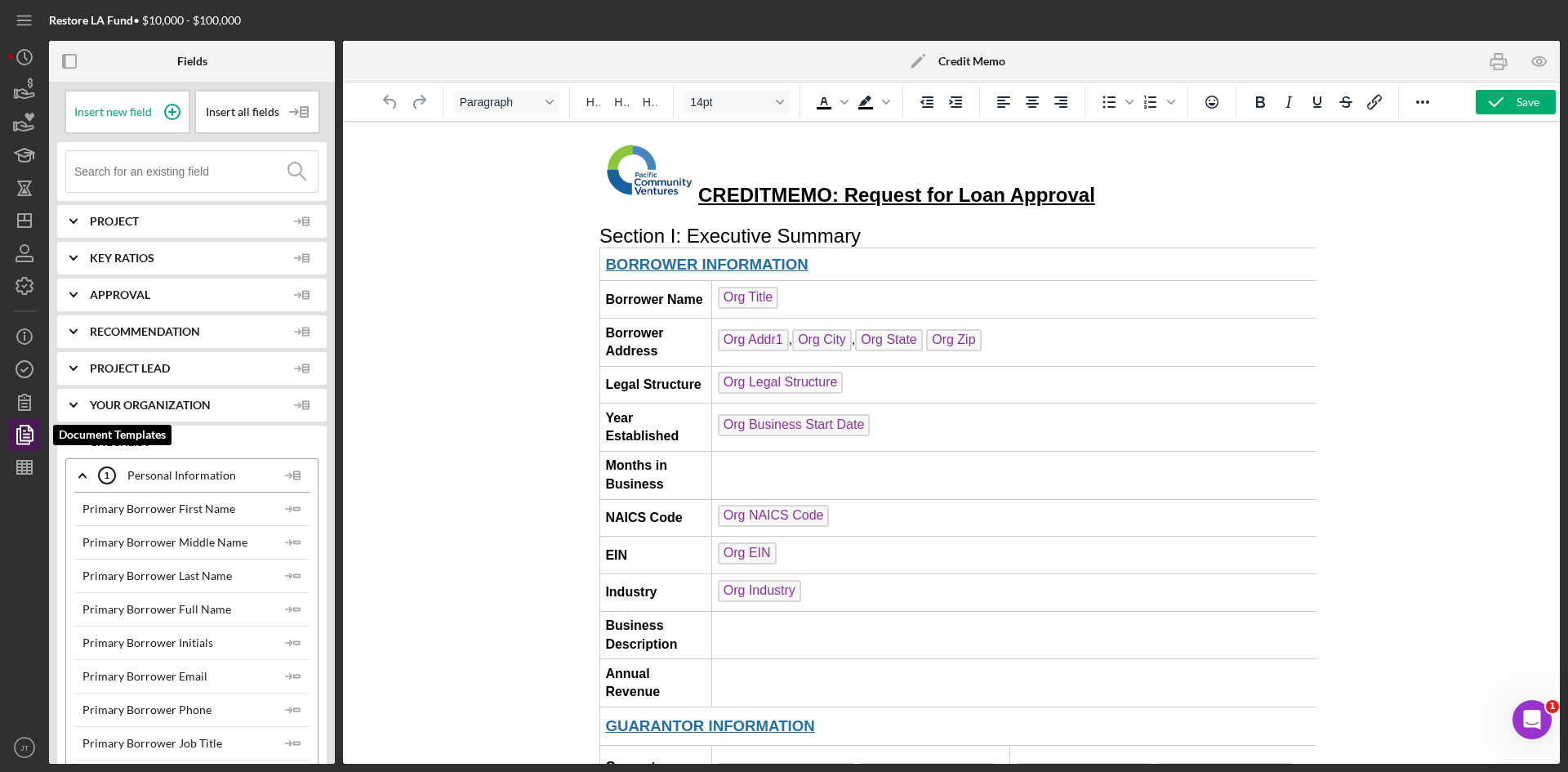
click at [26, 434] on icon "button" at bounding box center [26, 434] width 6 height 7
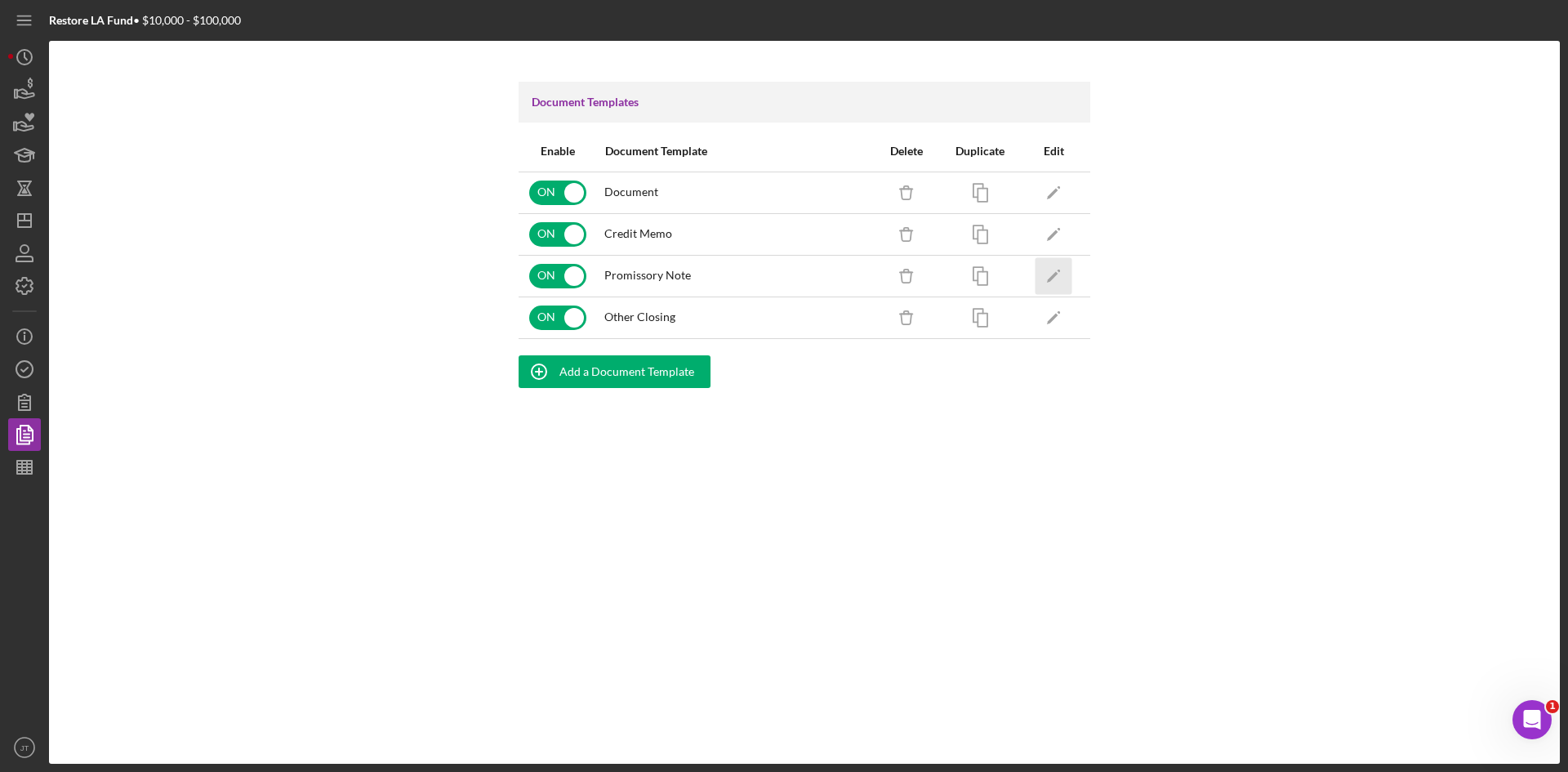
click at [1054, 286] on icon "Icon/Edit" at bounding box center [1053, 275] width 36 height 36
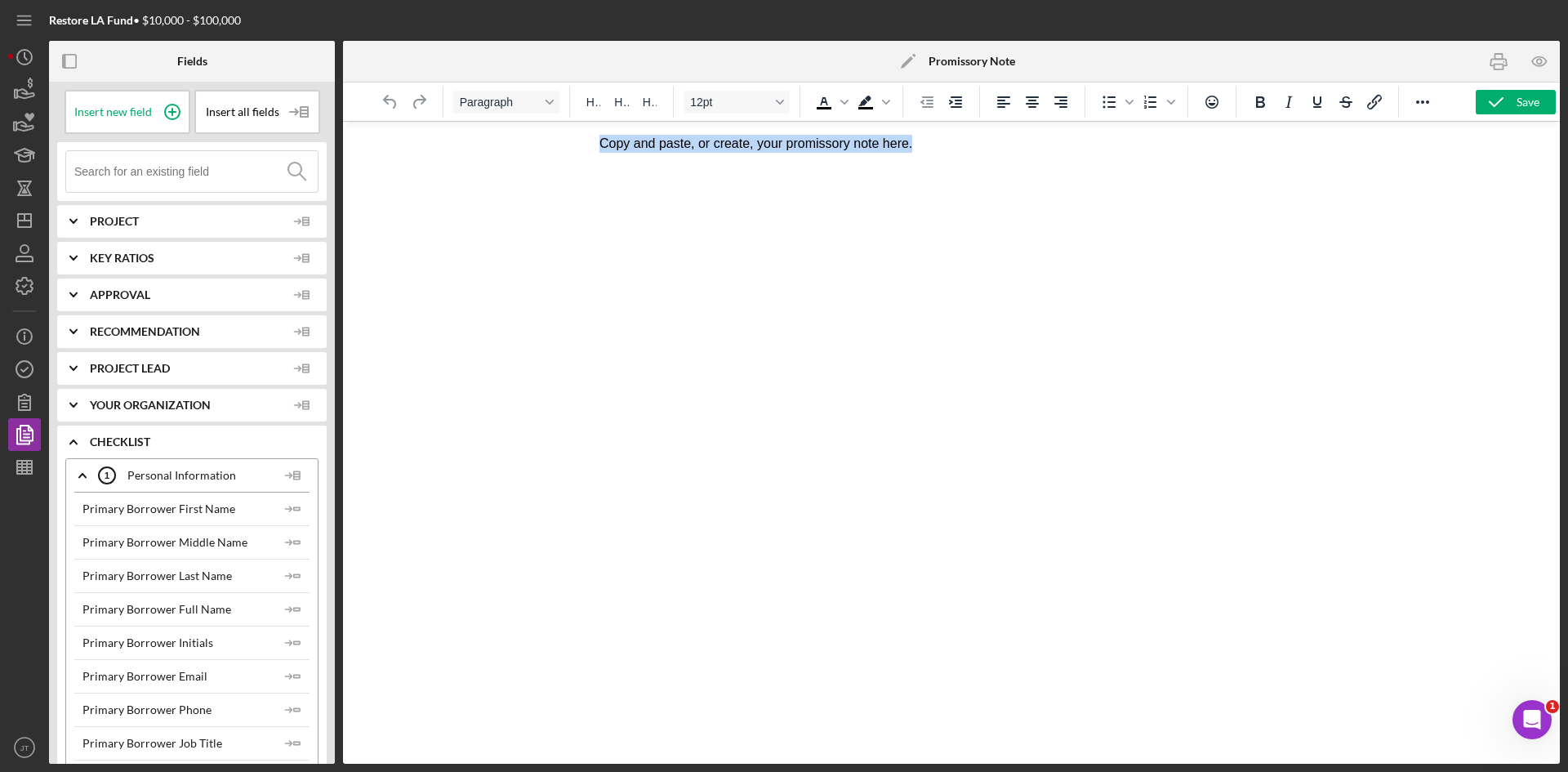
drag, startPoint x: 911, startPoint y: 146, endPoint x: 569, endPoint y: 142, distance: 342.0
click at [587, 142] on html "Copy and paste, or create, your promissory note here." at bounding box center [952, 143] width 730 height 44
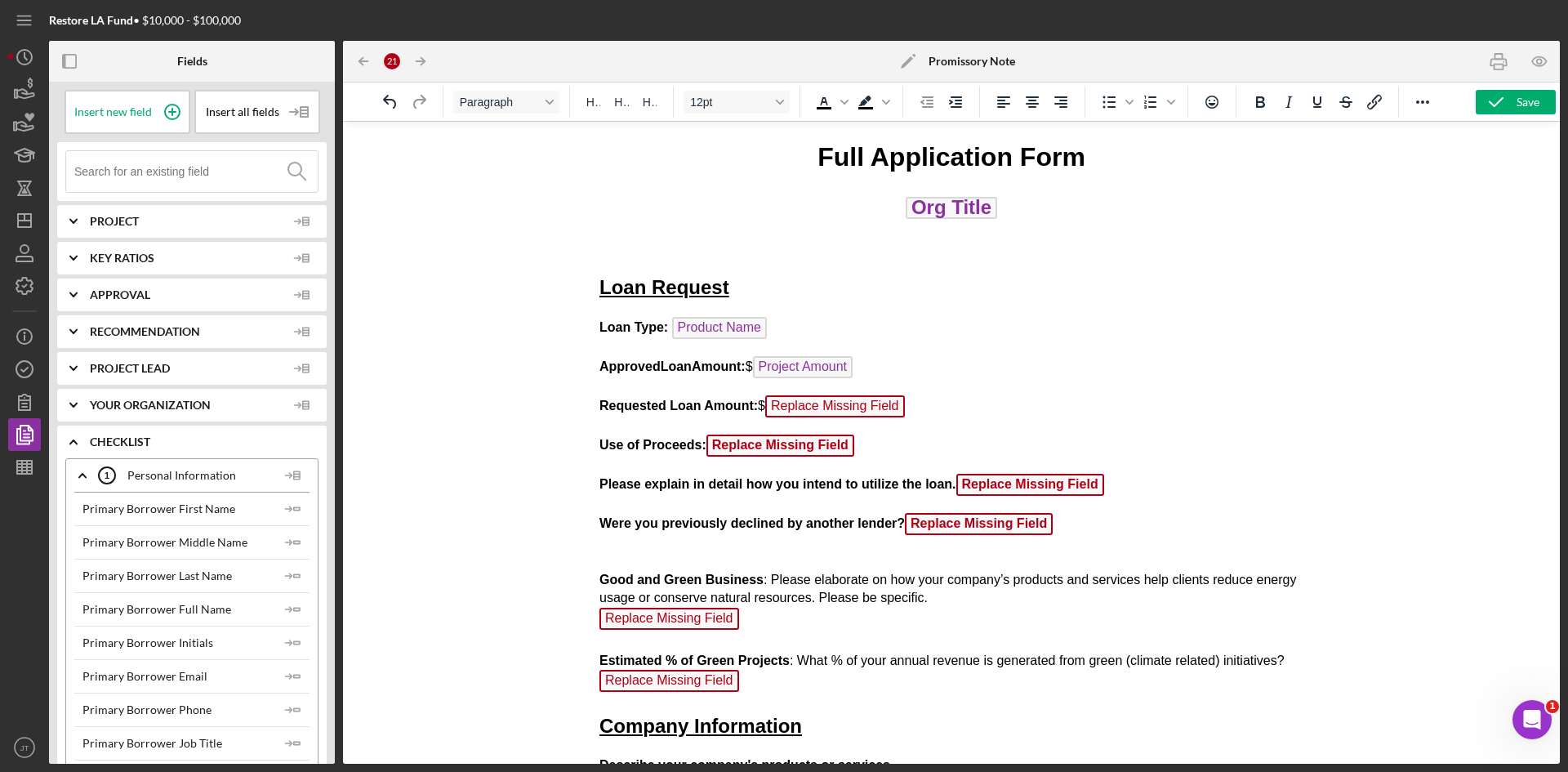
click at [863, 297] on h2 "Loan Request" at bounding box center [952, 288] width 704 height 28
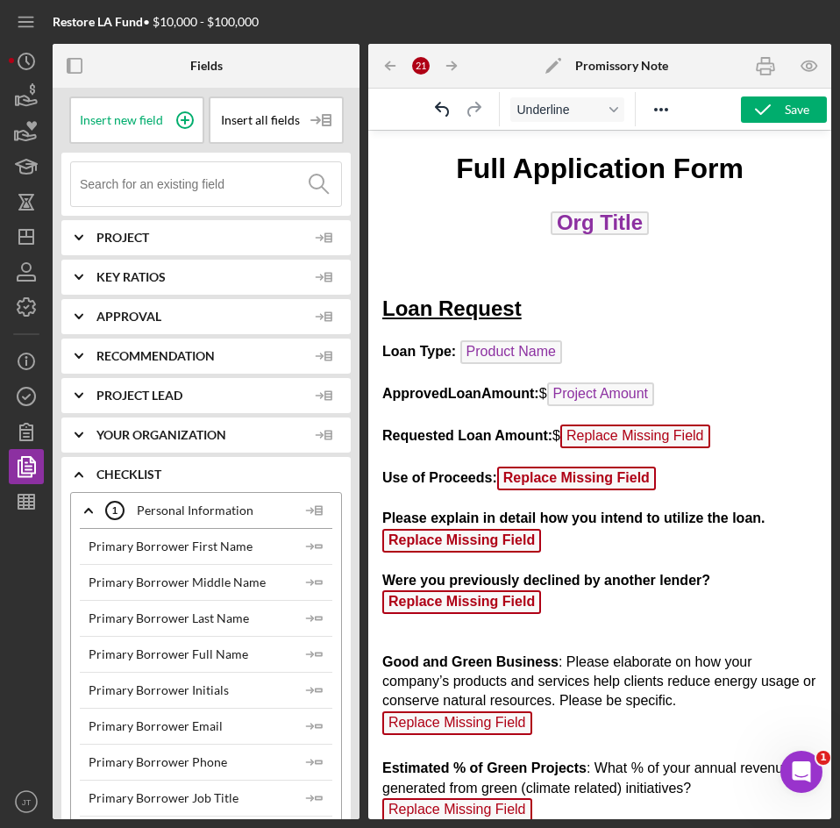
click at [558, 67] on icon "Icon/Edit" at bounding box center [553, 66] width 44 height 44
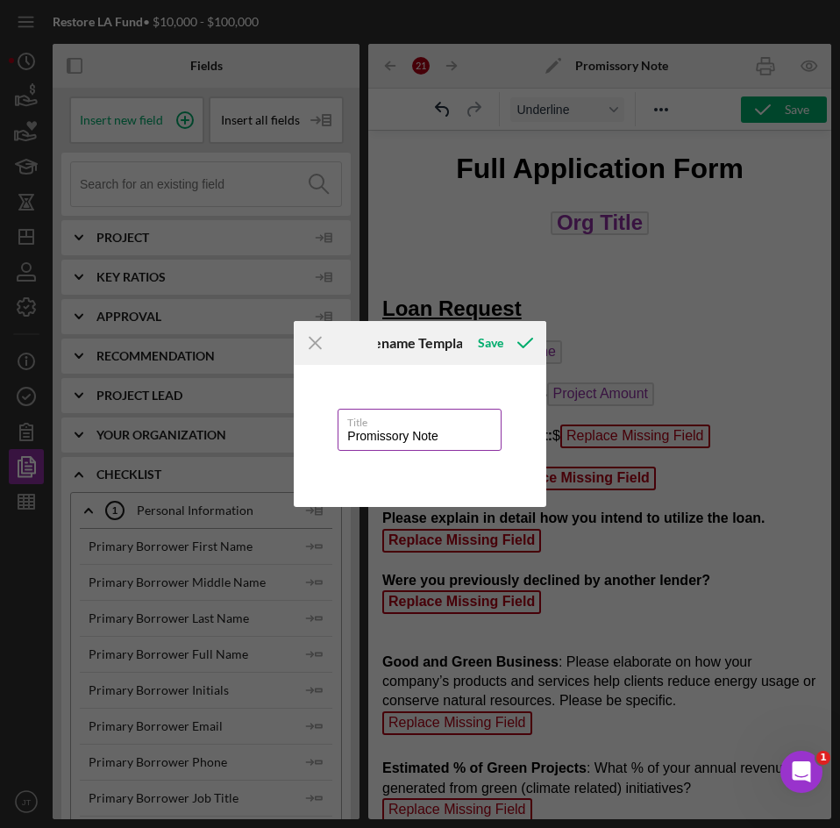
click at [452, 429] on input "Promissory Note" at bounding box center [419, 430] width 163 height 42
click at [511, 345] on icon "submit" at bounding box center [525, 343] width 44 height 44
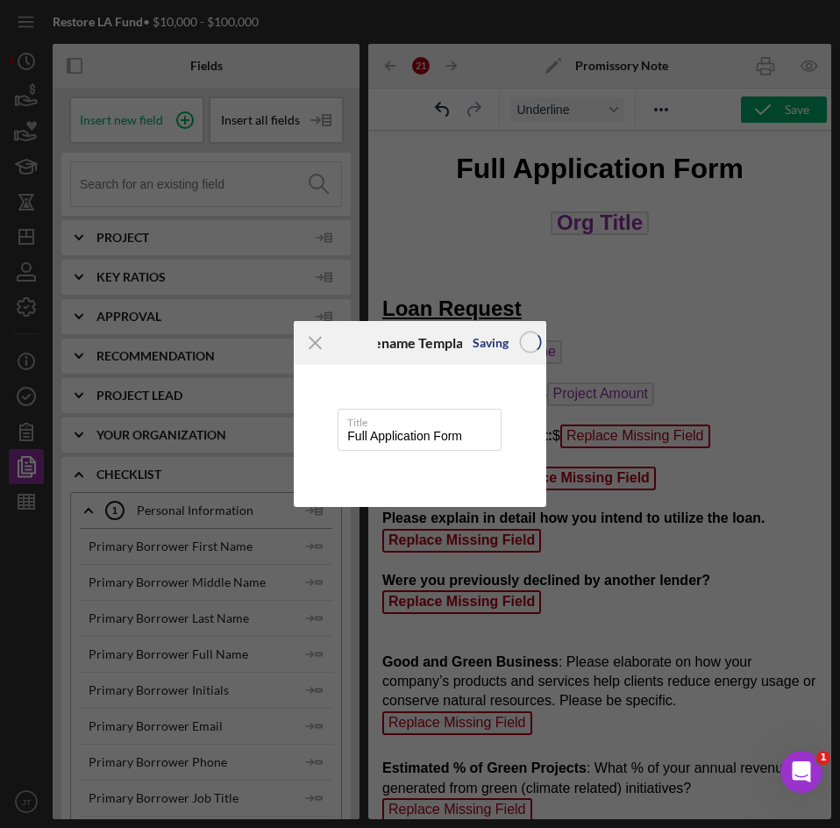
type input "Full Application Form"
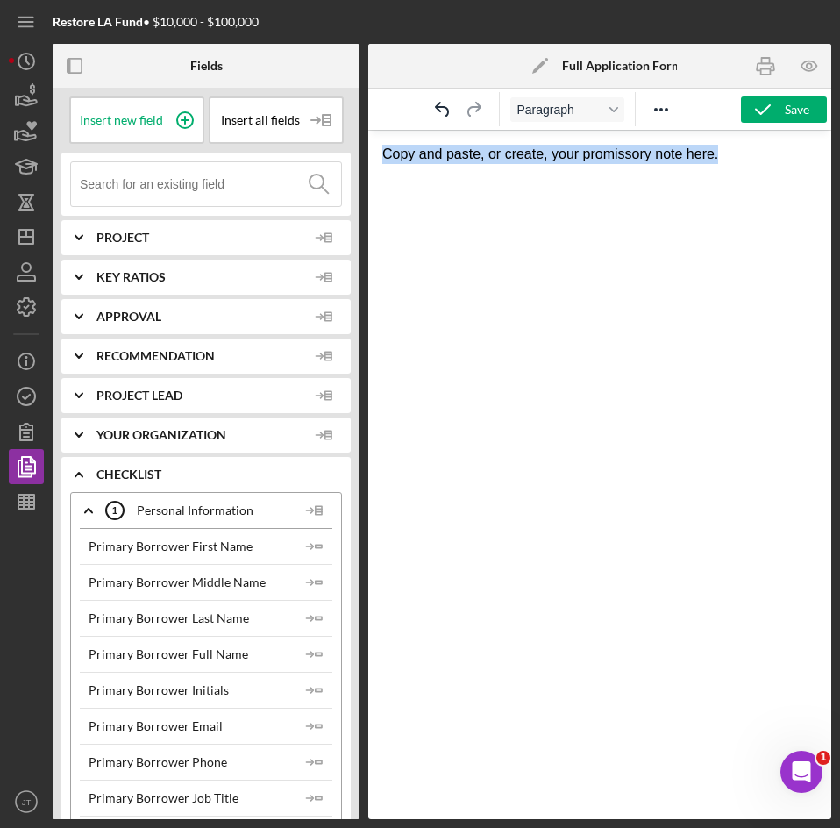
drag, startPoint x: 720, startPoint y: 154, endPoint x: 360, endPoint y: 147, distance: 359.6
click at [368, 147] on html "Copy and paste, or create, your promissory note here." at bounding box center [599, 154] width 463 height 47
click at [556, 178] on html at bounding box center [599, 154] width 463 height 47
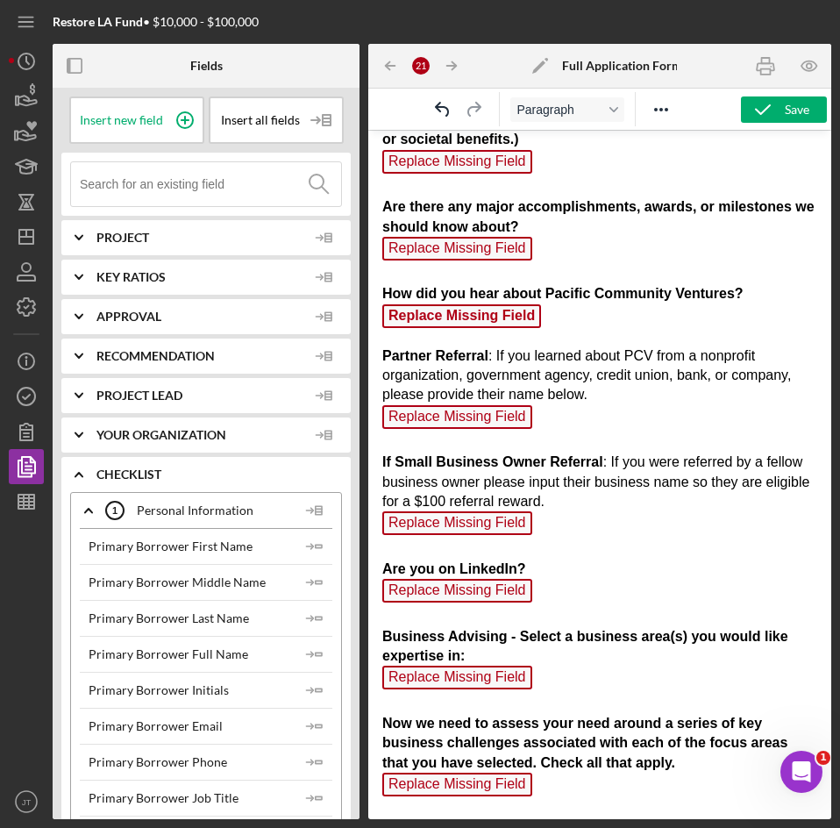
scroll to position [1325, 0]
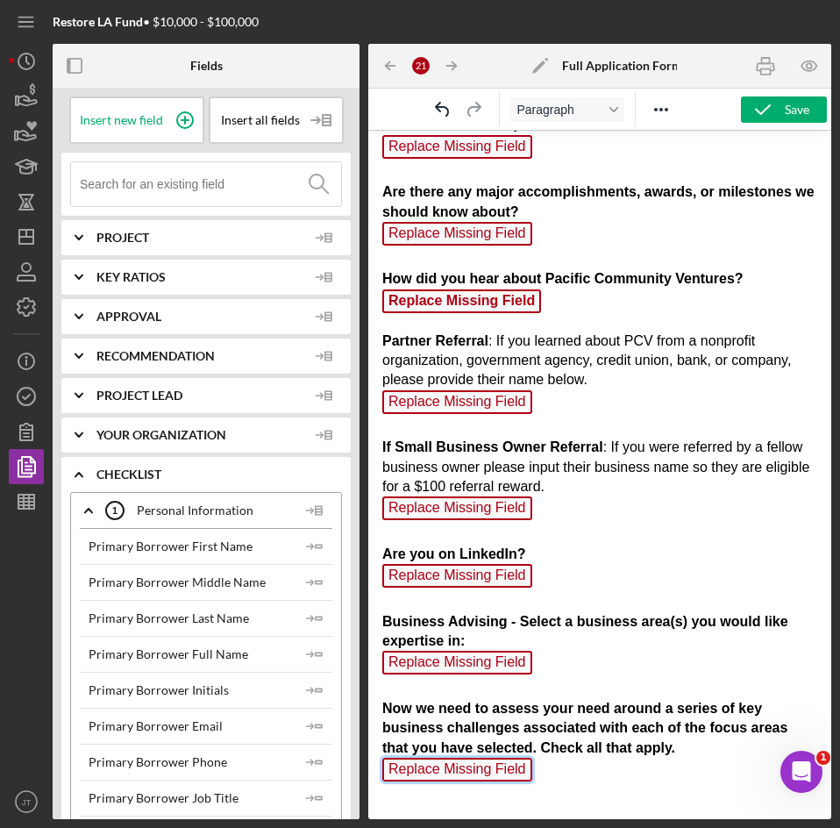
click at [459, 772] on span "Replace Missing Field" at bounding box center [457, 770] width 150 height 24
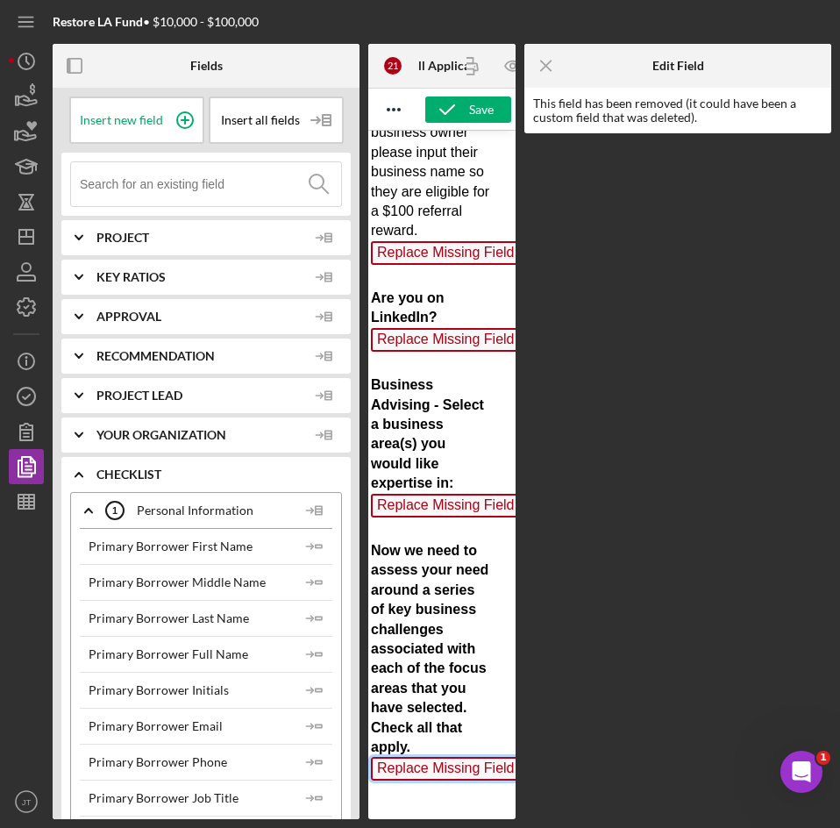
scroll to position [3528, 14]
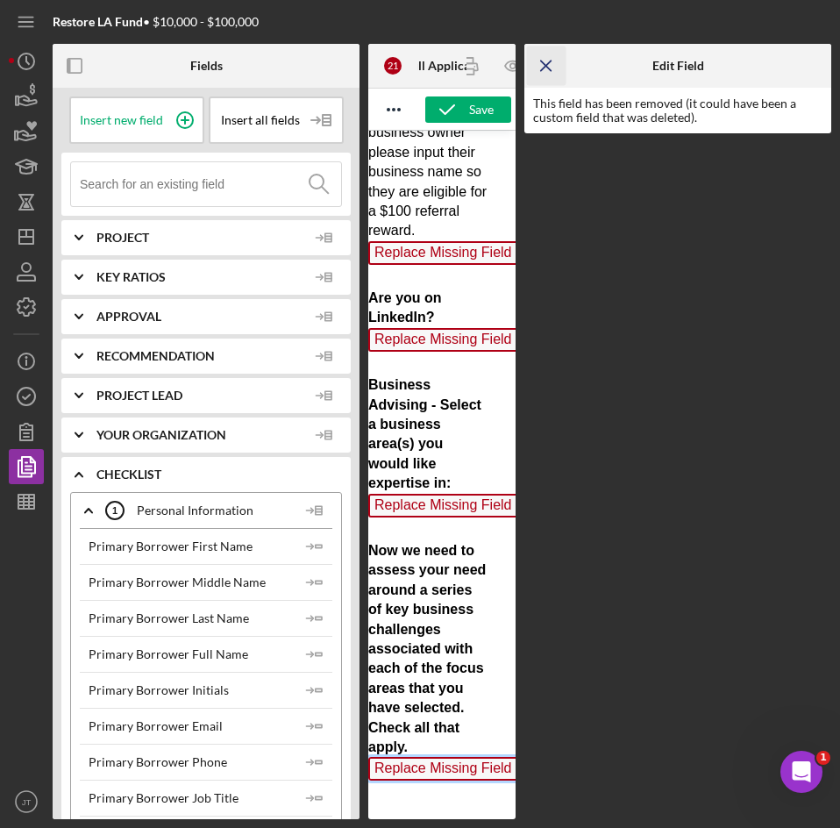
click at [550, 69] on line "button" at bounding box center [546, 66] width 10 height 10
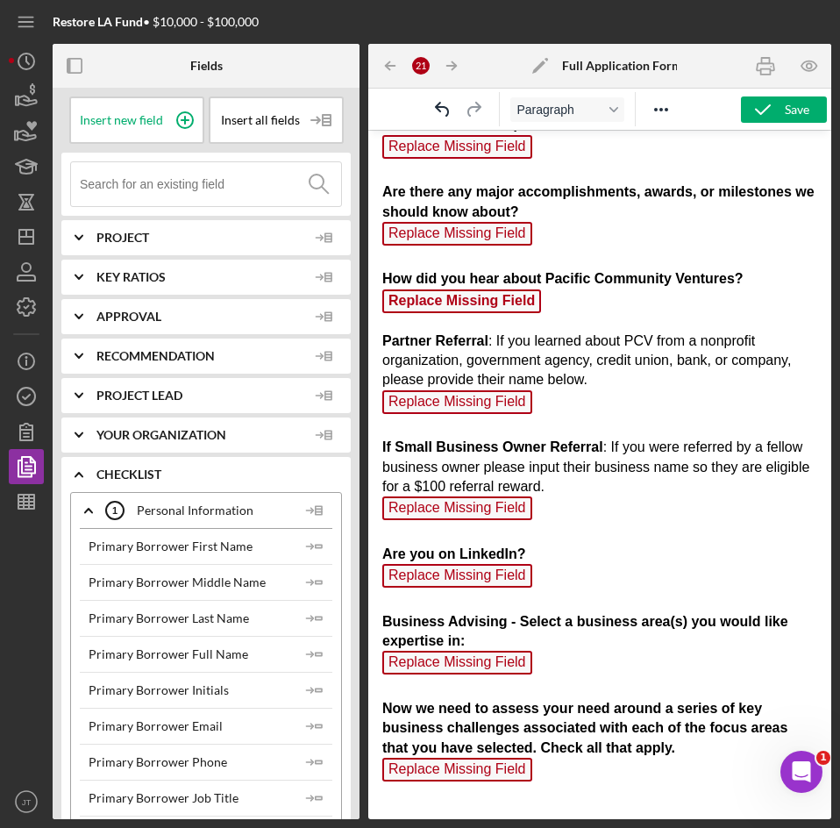
click at [443, 773] on span "Replace Missing Field" at bounding box center [457, 770] width 150 height 24
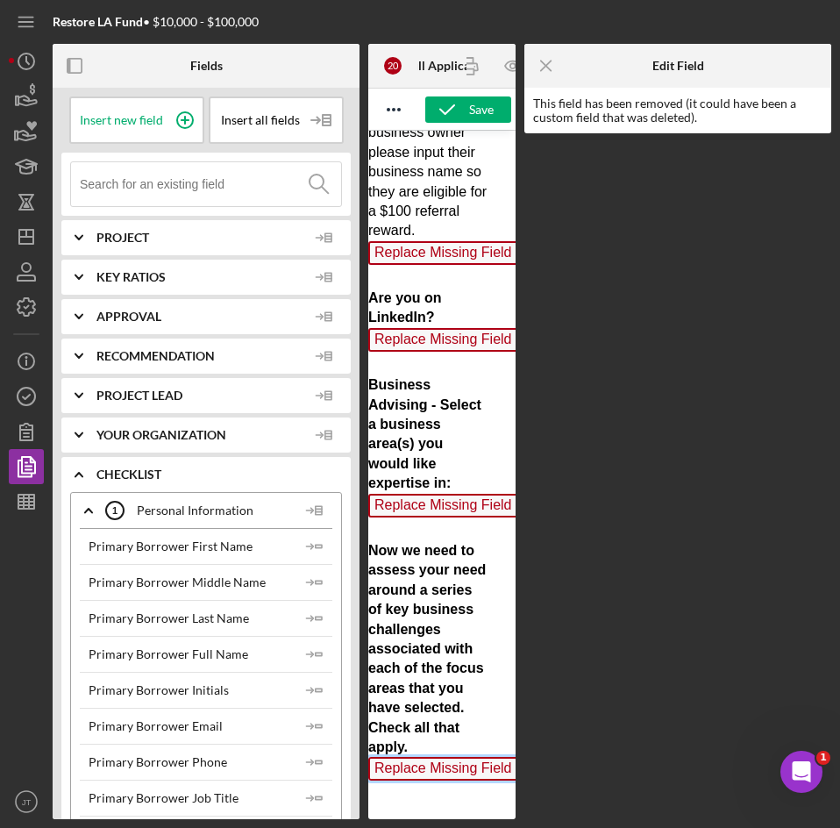
scroll to position [3519, 14]
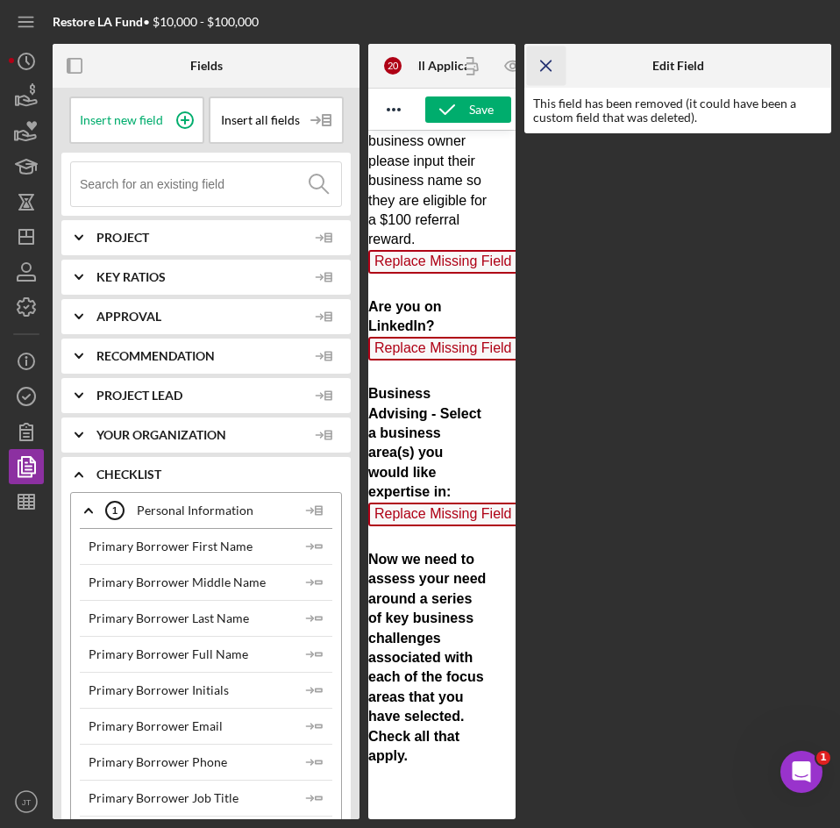
click at [562, 74] on icon "Icon/Menu Close" at bounding box center [546, 65] width 39 height 39
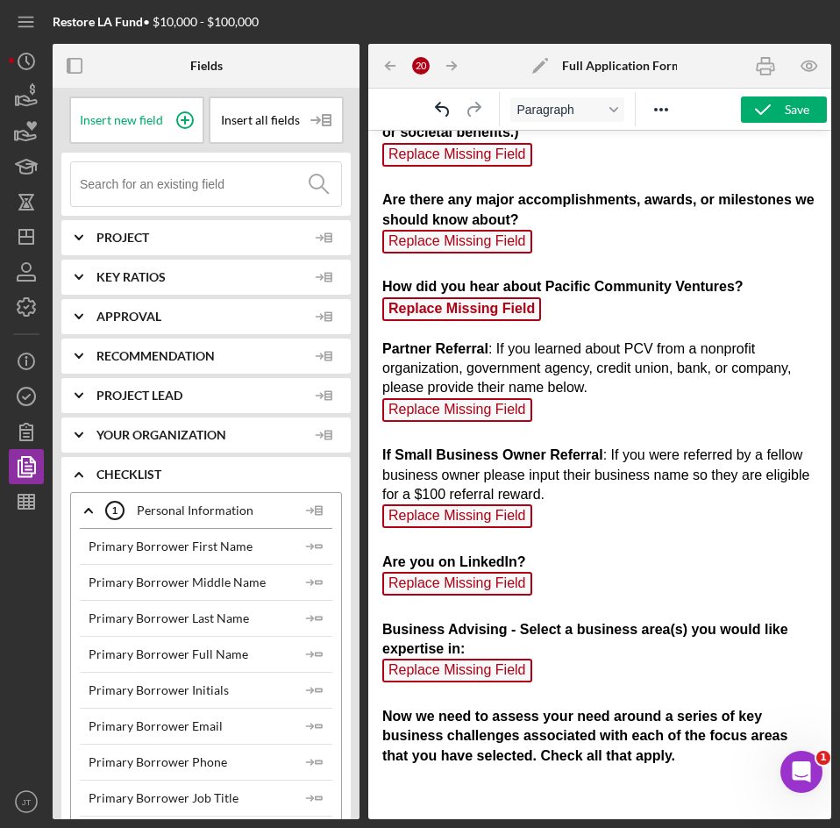
click at [424, 778] on p "Partner Referral : If you learned about PCV from a nonprofit organization, gove…" at bounding box center [599, 572] width 435 height 466
click at [138, 120] on span "Insert new field" at bounding box center [121, 120] width 83 height 14
click at [421, 779] on span "Placeholder" at bounding box center [425, 778] width 87 height 24
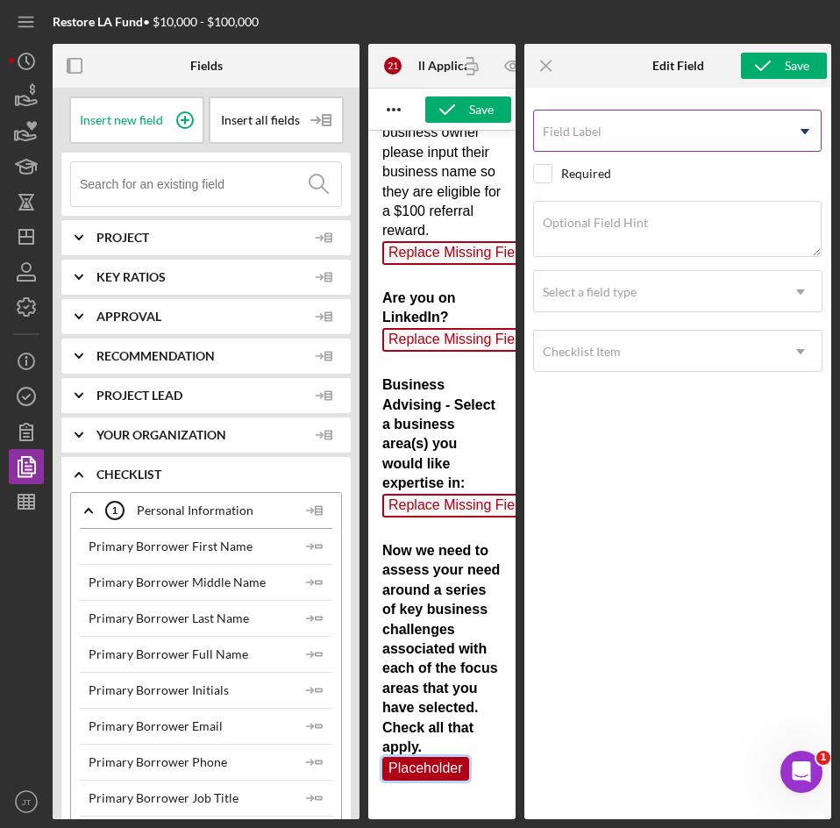
scroll to position [3528, 0]
click at [599, 132] on label "Field Label" at bounding box center [572, 132] width 59 height 14
click at [599, 132] on input "Field Label" at bounding box center [677, 131] width 288 height 42
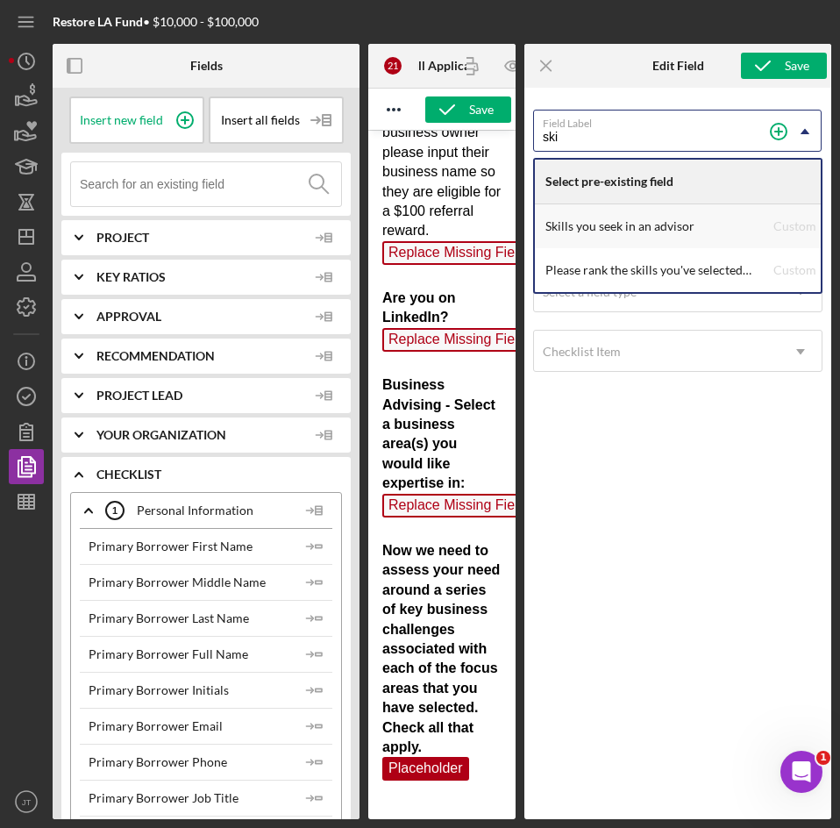
type input "ski"
click at [637, 241] on div "Skills you seek in an advisor" at bounding box center [659, 226] width 228 height 44
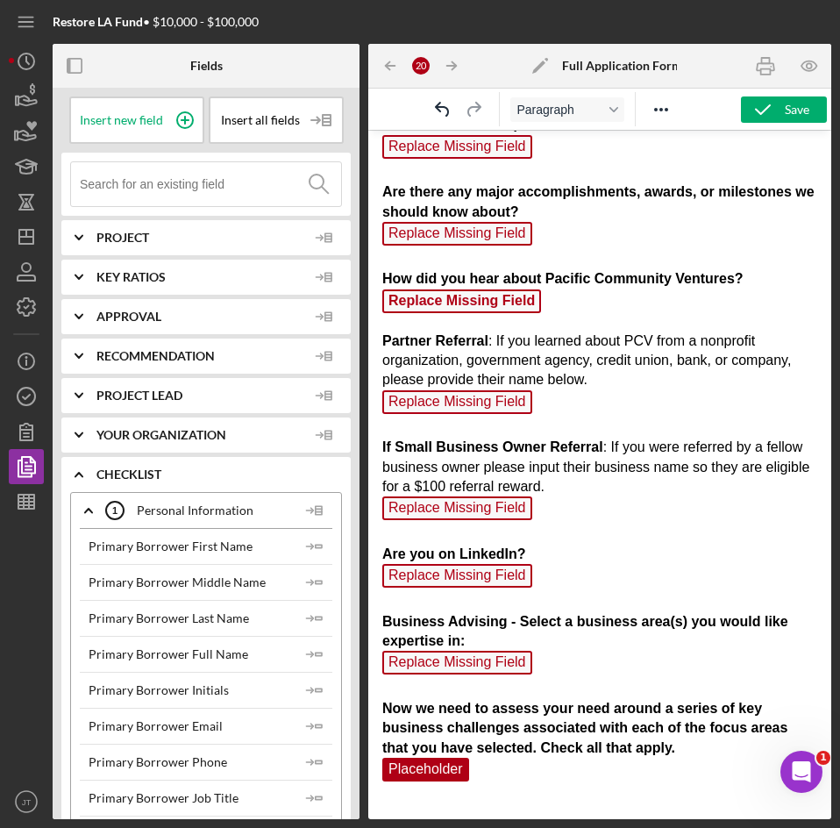
scroll to position [1325, 0]
click at [495, 663] on span "Replace Missing Field" at bounding box center [457, 663] width 150 height 24
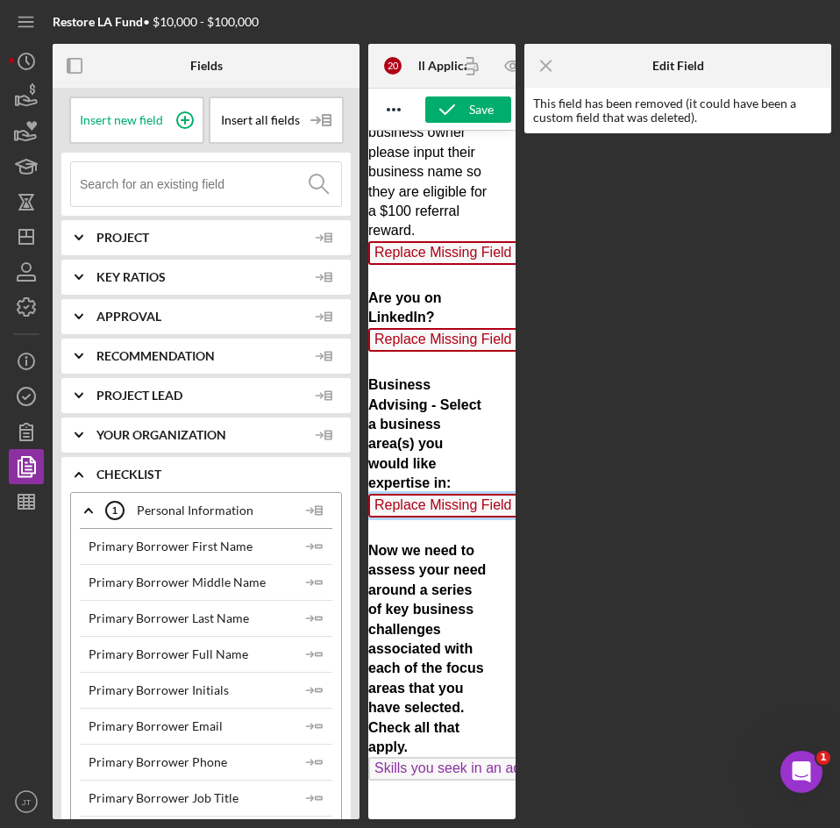
scroll to position [3519, 14]
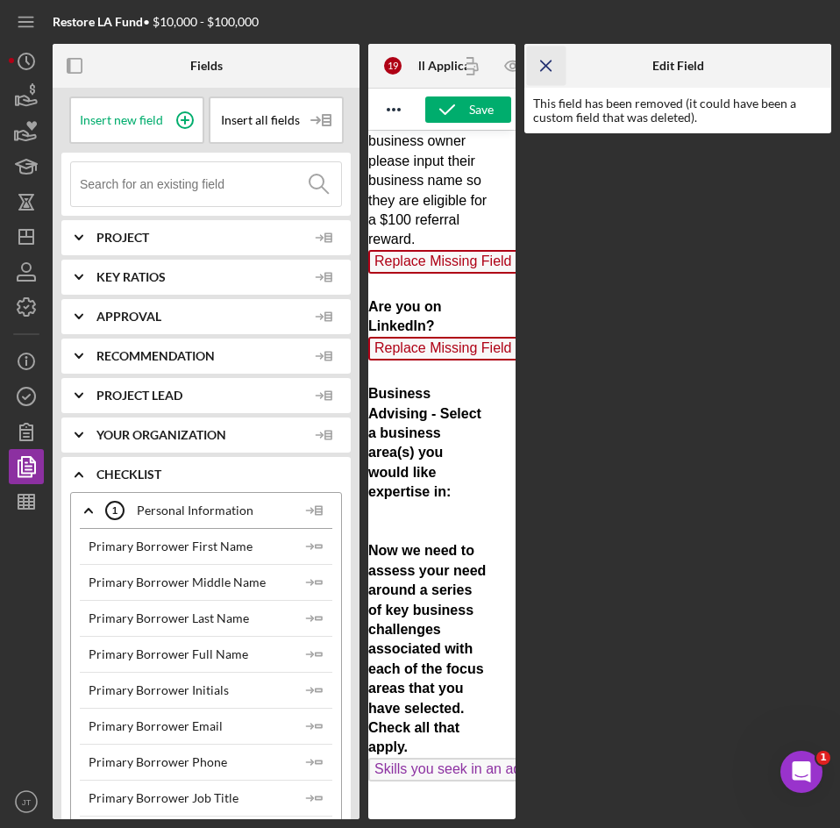
click at [549, 66] on icon "Icon/Menu Close" at bounding box center [546, 65] width 39 height 39
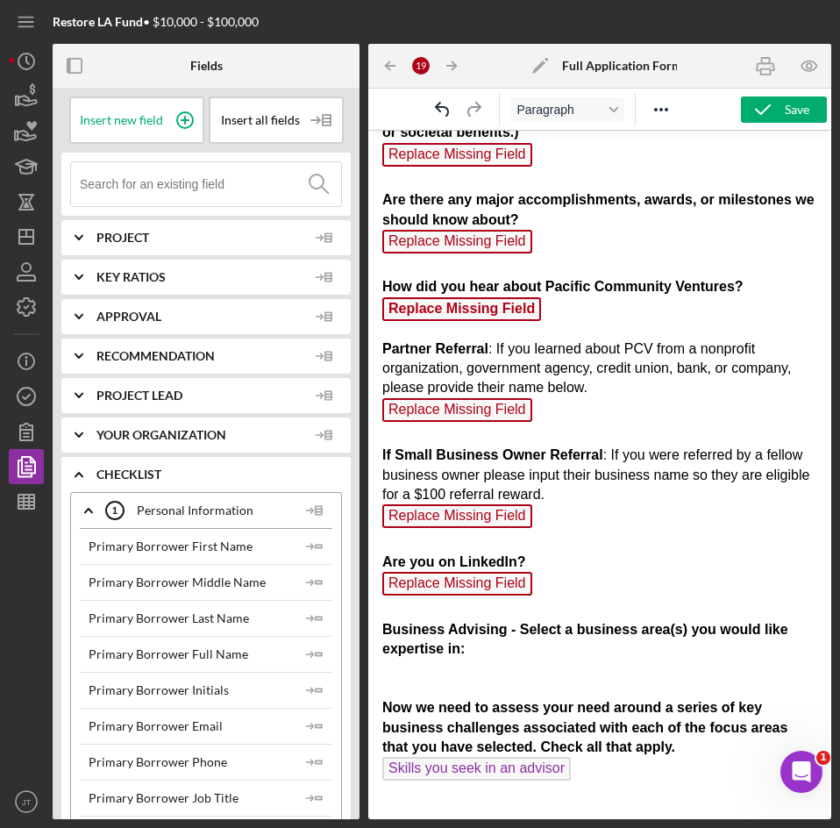
click at [482, 591] on span "Replace Missing Field" at bounding box center [457, 584] width 150 height 24
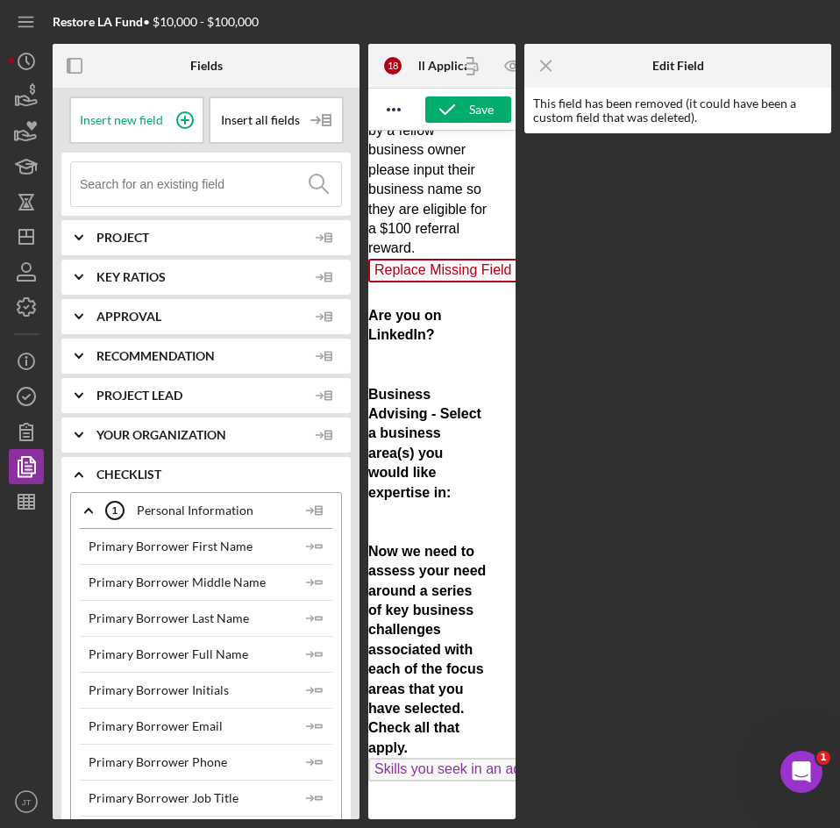
scroll to position [3418, 14]
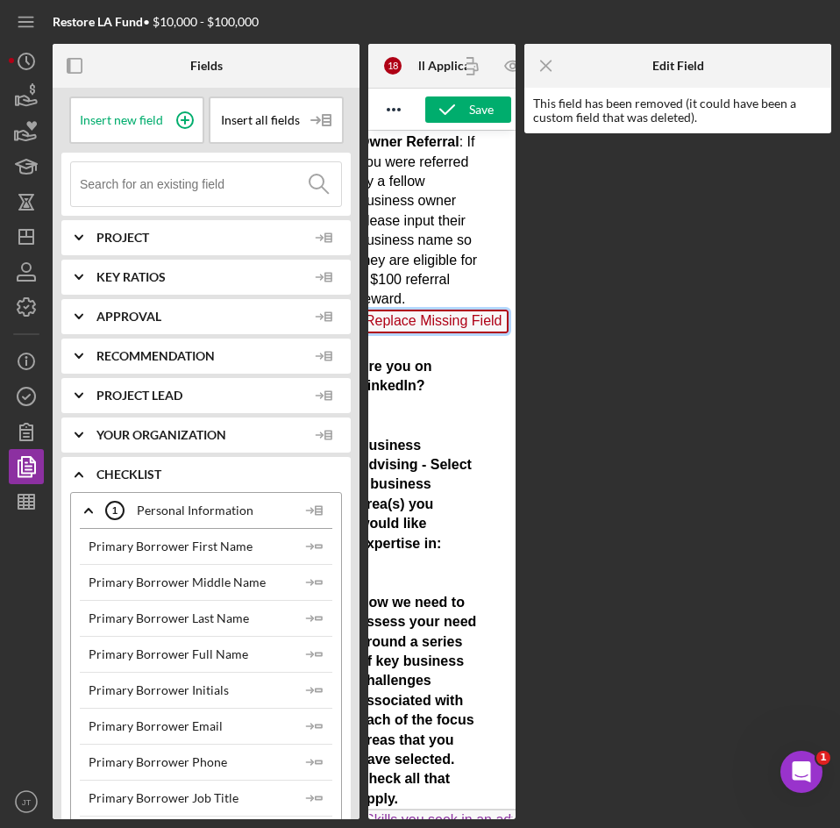
click at [416, 333] on span "Replace Missing Field" at bounding box center [434, 322] width 150 height 24
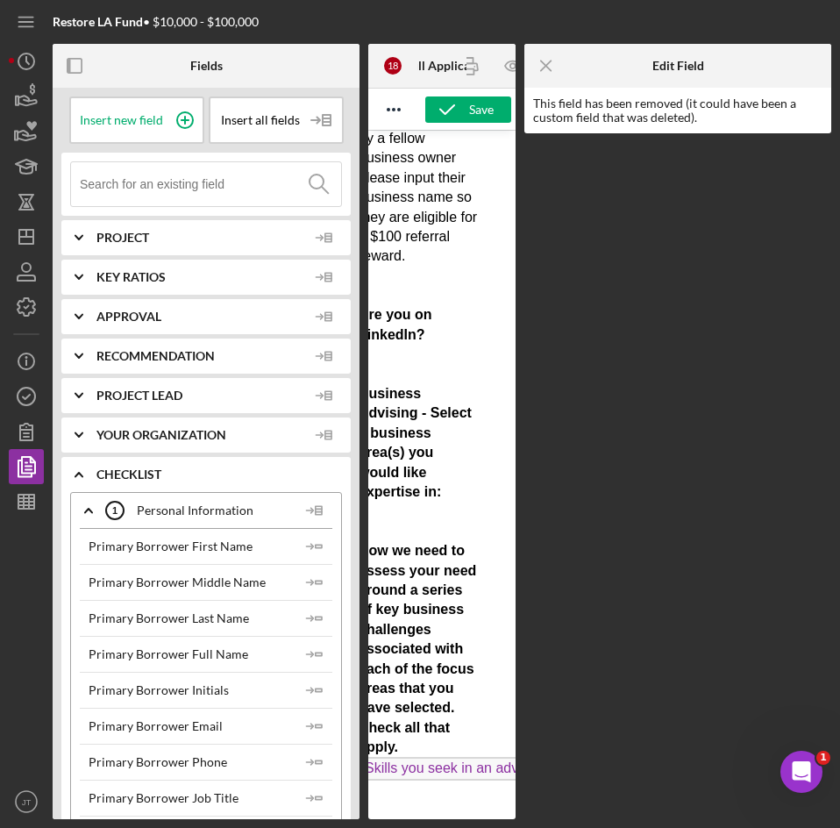
scroll to position [3280, 24]
click at [457, 209] on p "Partner Referral : If you learned about PCV from a nonprofit organization, gove…" at bounding box center [418, 305] width 119 height 999
click at [462, 46] on span "Replace Missing Field" at bounding box center [434, 34] width 150 height 24
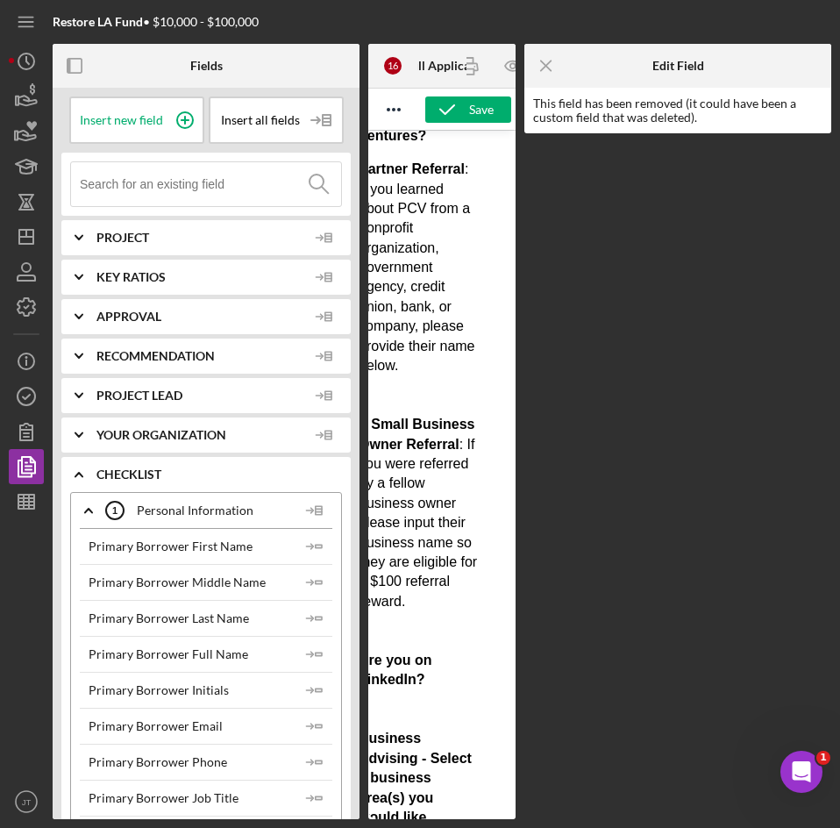
scroll to position [2718, 24]
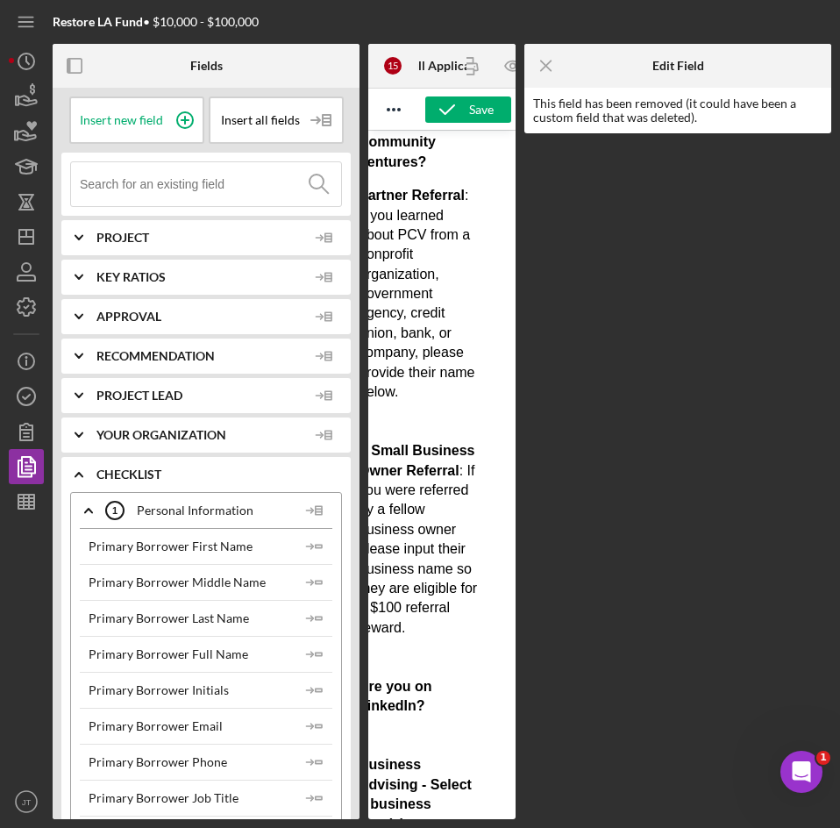
click at [452, 69] on span "Replace Missing Field" at bounding box center [434, 58] width 150 height 24
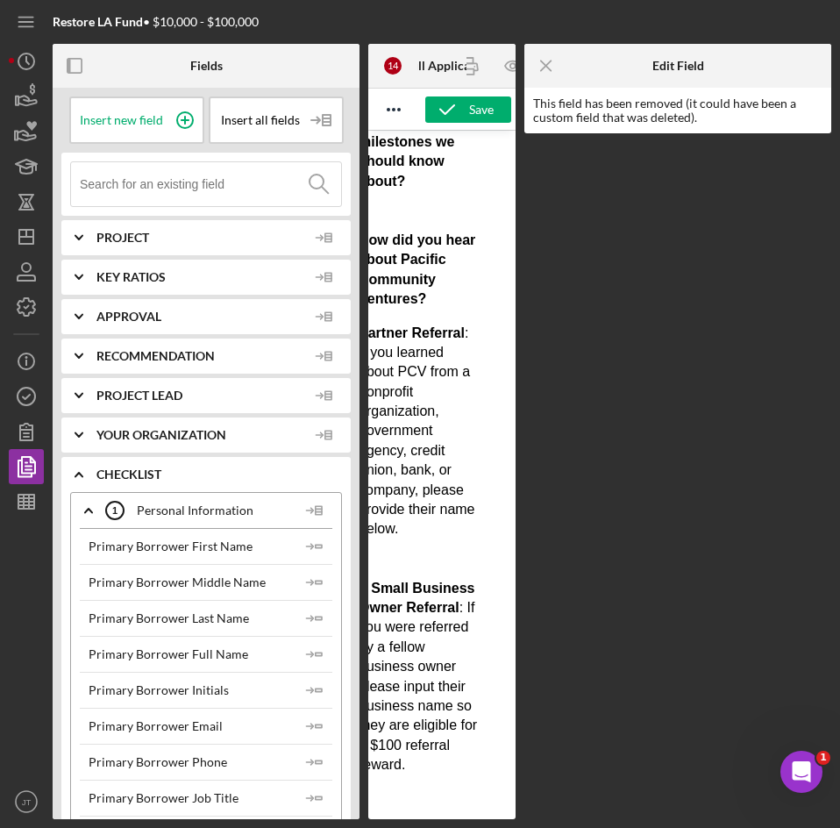
click at [453, 30] on span "Replace Missing Field" at bounding box center [434, 18] width 150 height 24
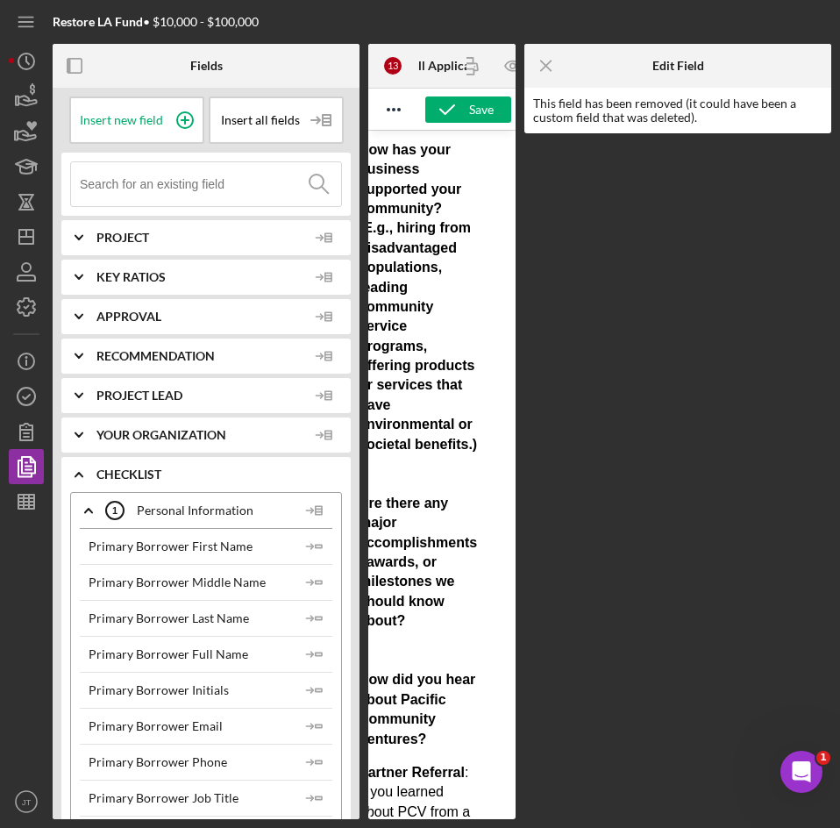
click at [445, 116] on span "Replace Missing Field" at bounding box center [434, 104] width 150 height 24
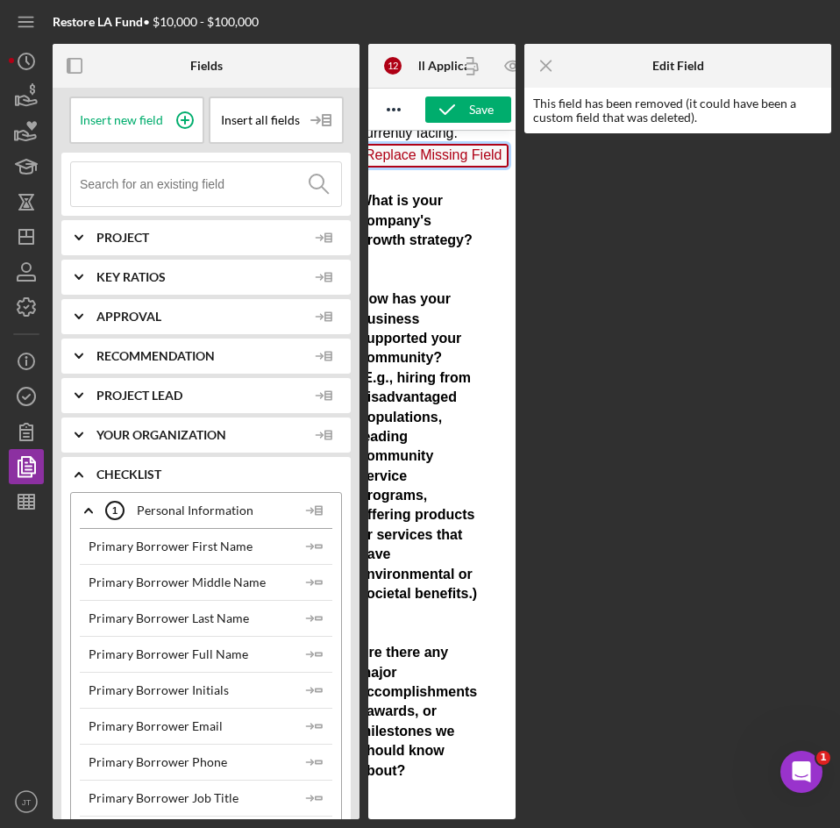
click at [439, 167] on span "Replace Missing Field" at bounding box center [434, 156] width 150 height 24
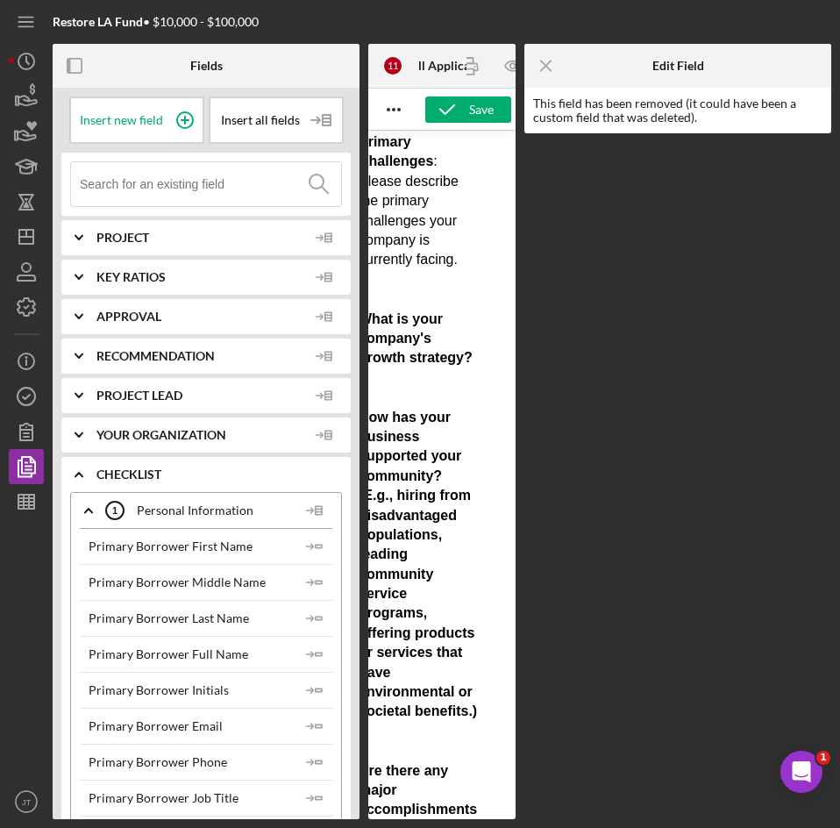
click at [444, 109] on span "Replace Missing Field" at bounding box center [434, 97] width 150 height 24
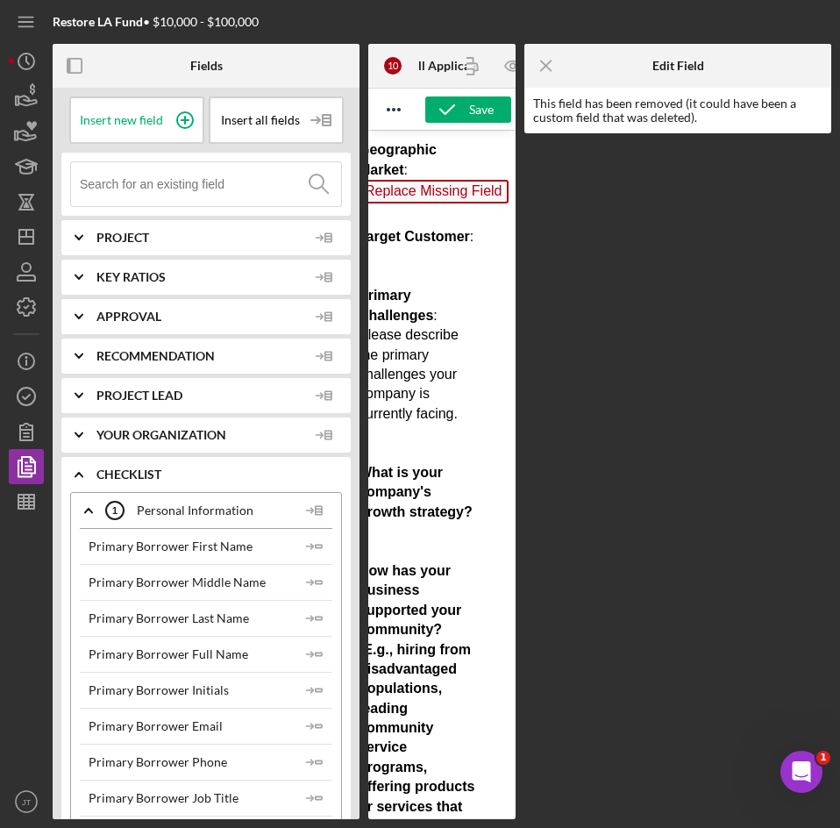
scroll to position [1656, 24]
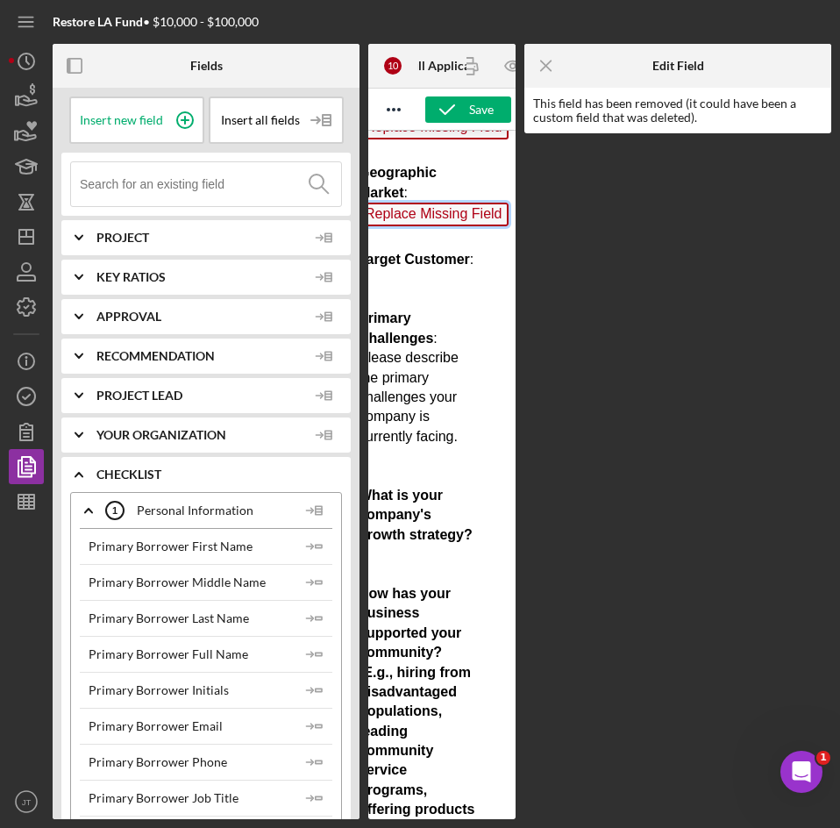
click at [443, 226] on span "Replace Missing Field" at bounding box center [434, 215] width 150 height 24
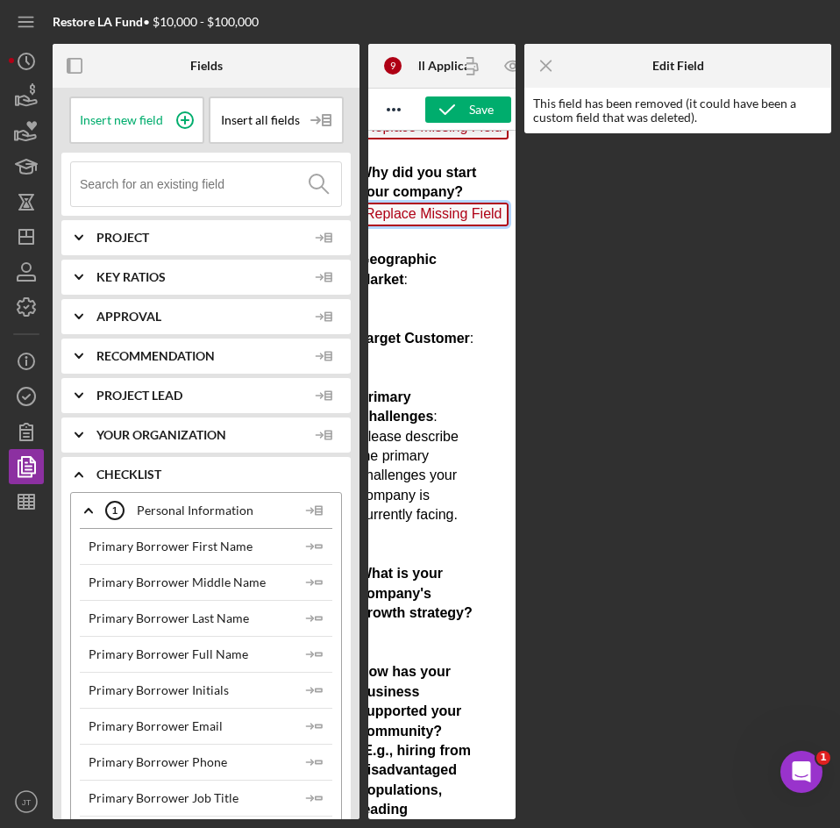
click at [443, 226] on span "Replace Missing Field" at bounding box center [434, 215] width 150 height 24
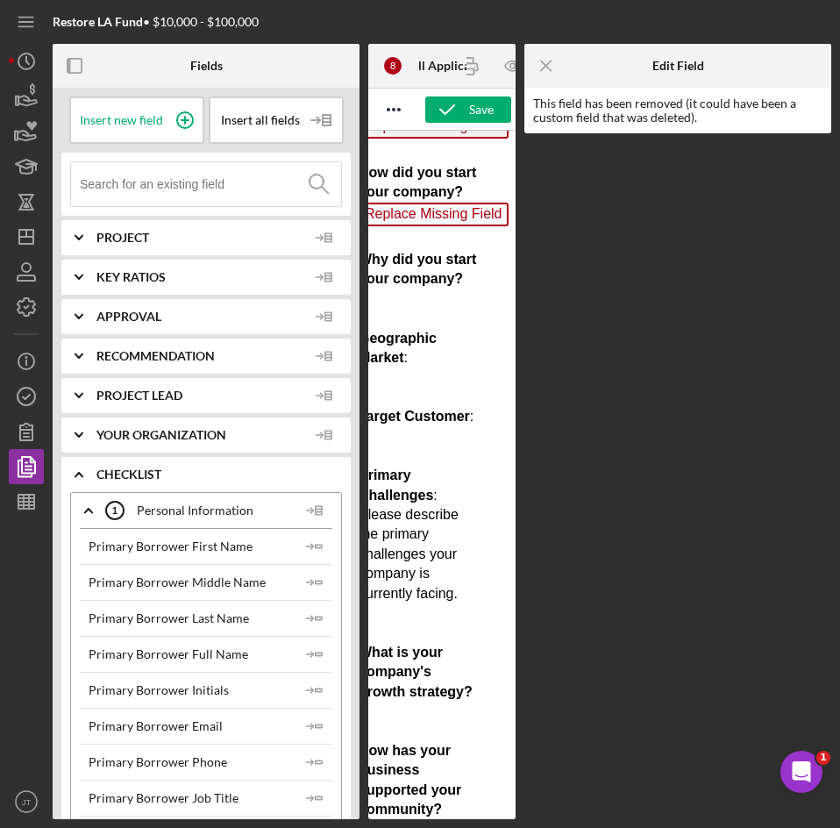
click at [460, 226] on span "Replace Missing Field" at bounding box center [434, 215] width 150 height 24
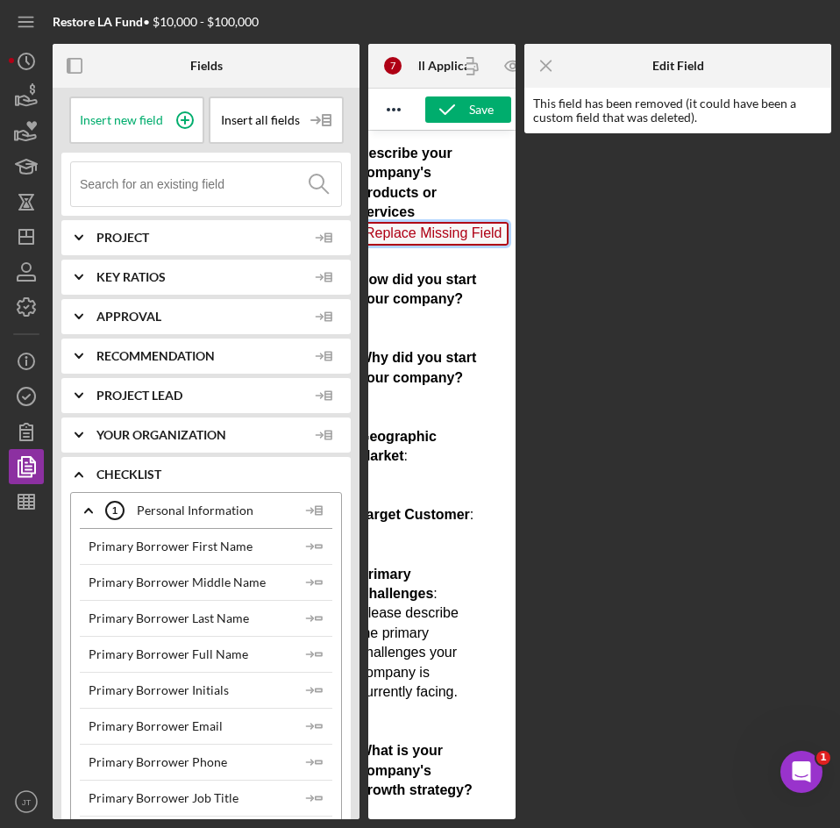
click at [451, 246] on span "Replace Missing Field" at bounding box center [434, 234] width 150 height 24
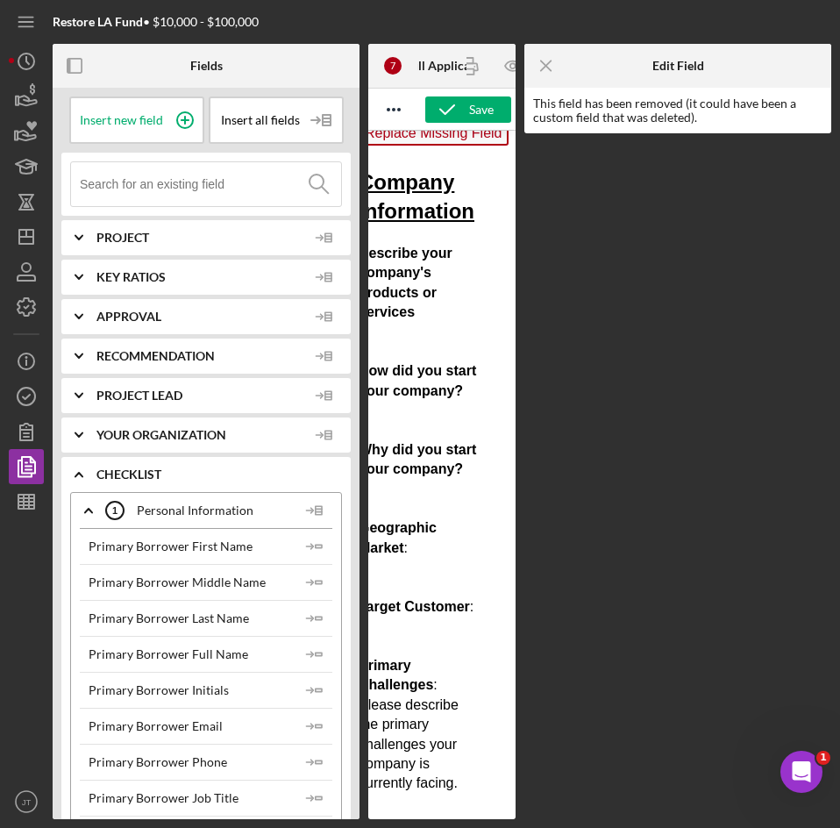
scroll to position [1268, 24]
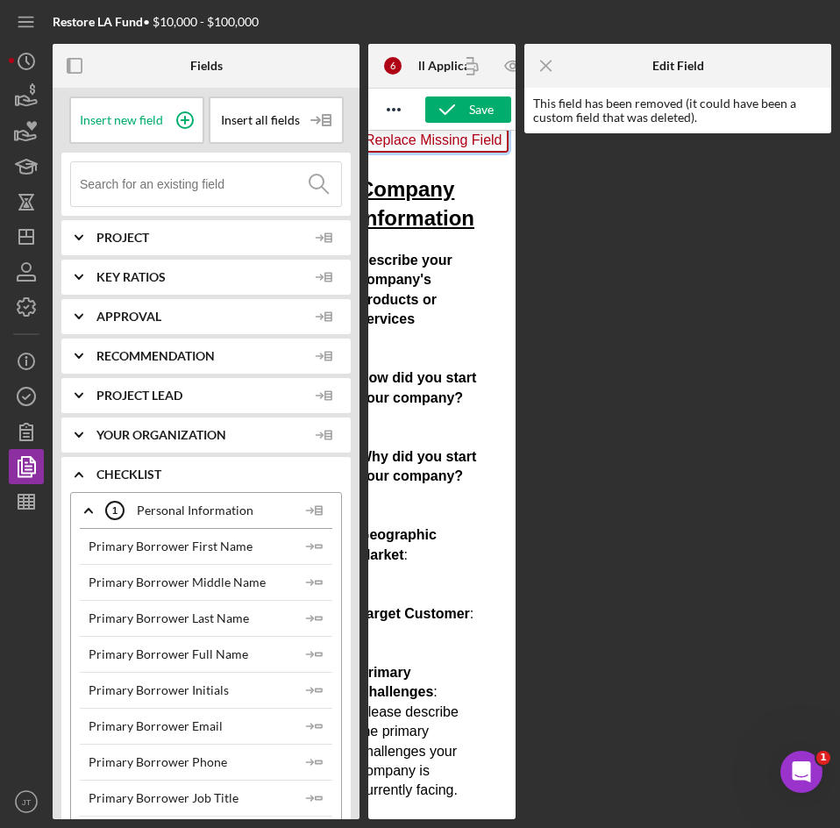
click at [460, 153] on span "Replace Missing Field" at bounding box center [434, 141] width 150 height 24
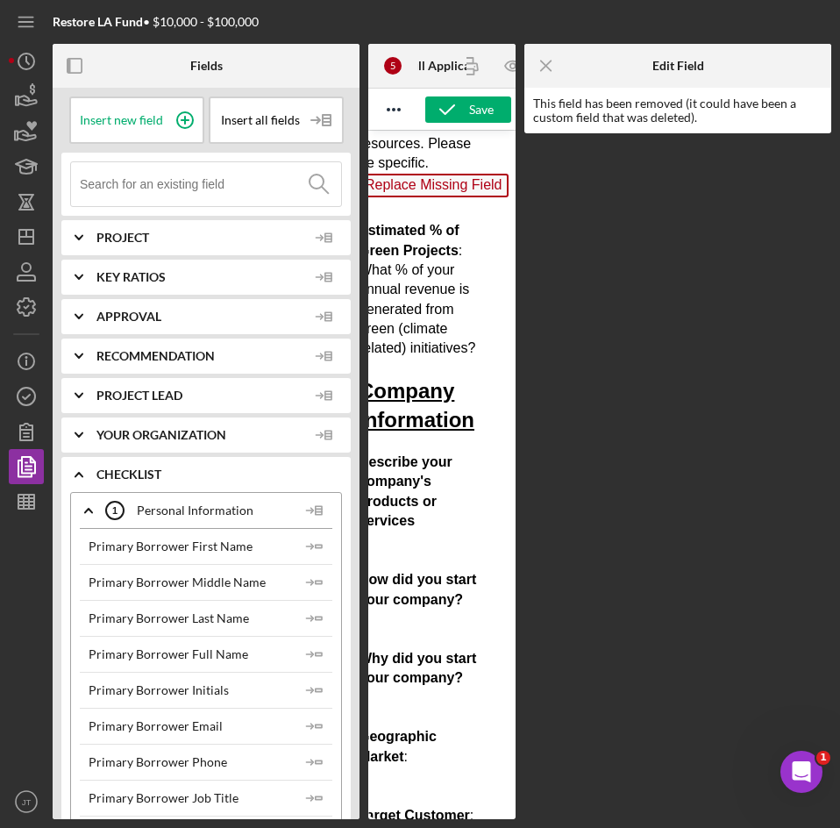
click at [459, 197] on span "Replace Missing Field" at bounding box center [434, 186] width 150 height 24
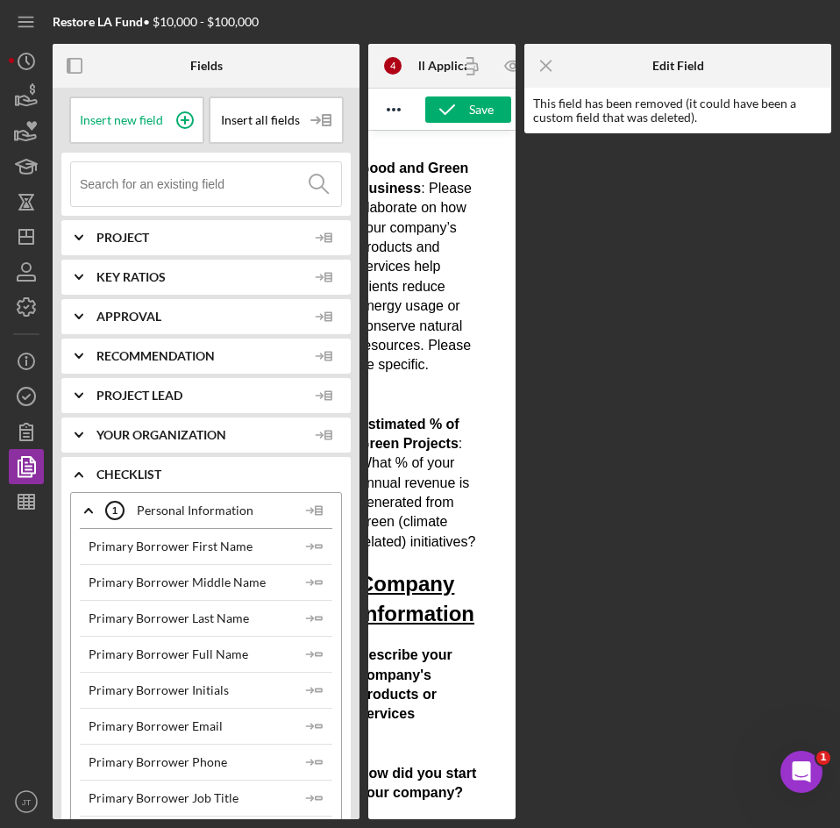
scroll to position [834, 24]
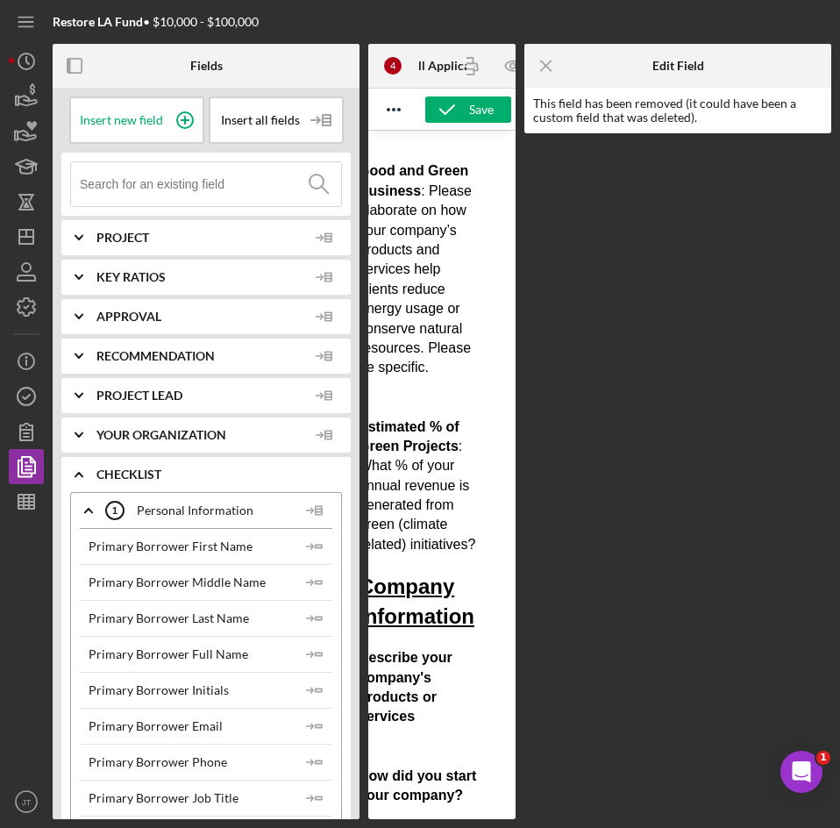
click at [467, 124] on span "Replace Missing Field" at bounding box center [438, 112] width 159 height 24
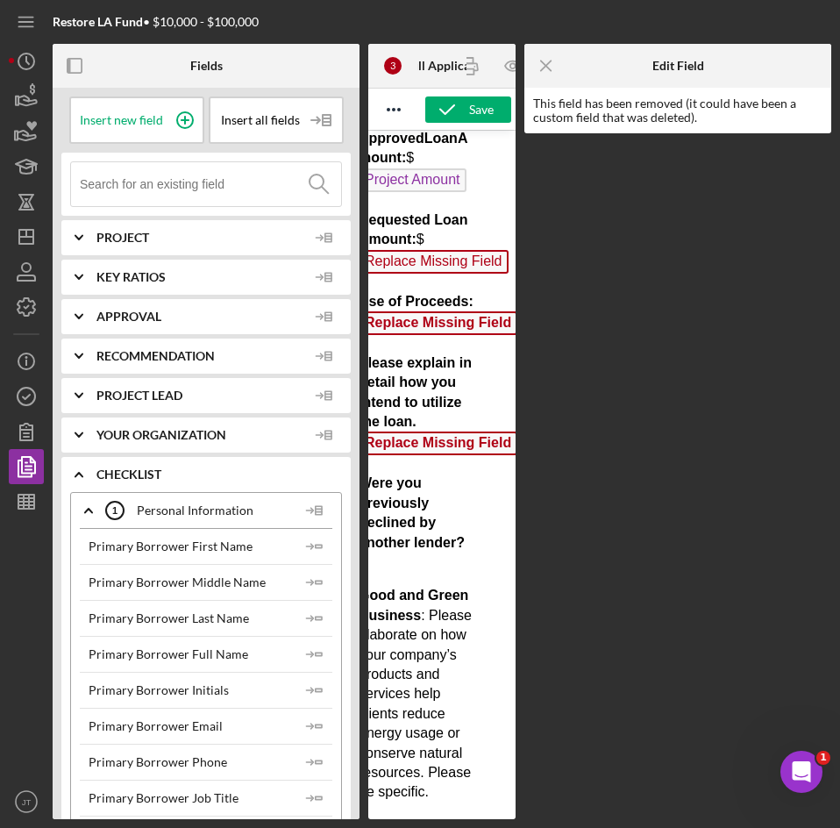
scroll to position [381, 24]
click at [434, 456] on span "Replace Missing Field" at bounding box center [438, 444] width 159 height 24
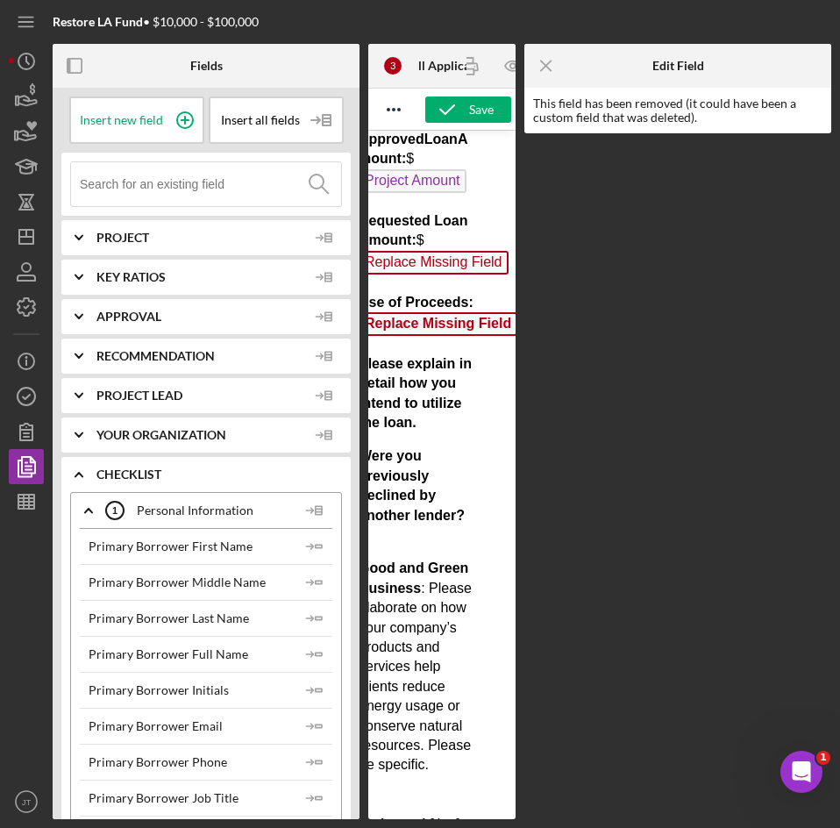
scroll to position [416, 24]
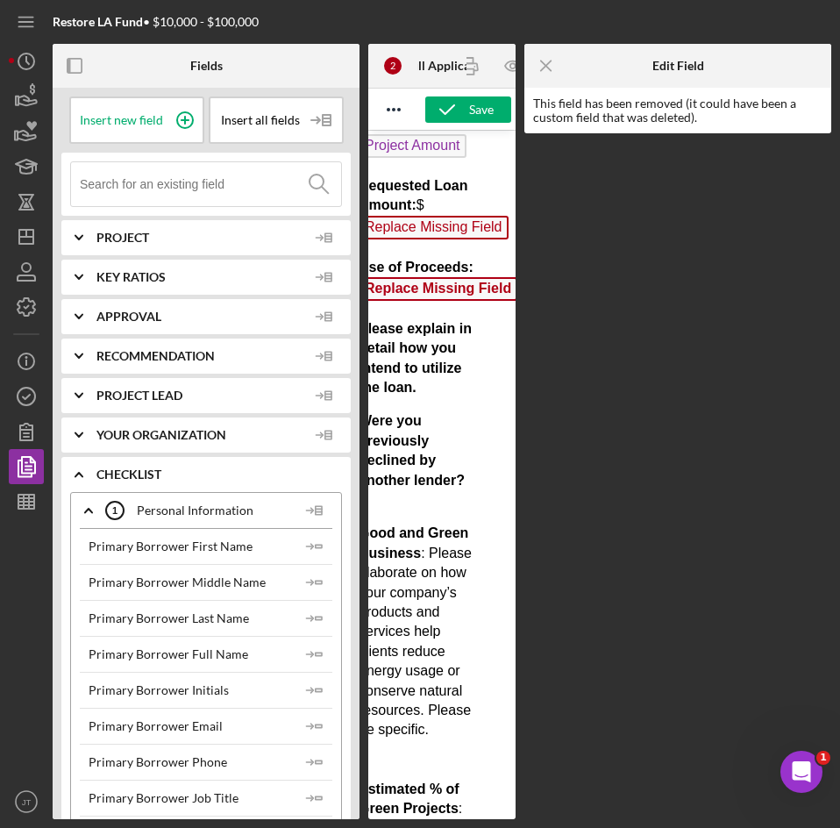
click at [454, 301] on span "Replace Missing Field" at bounding box center [438, 289] width 159 height 24
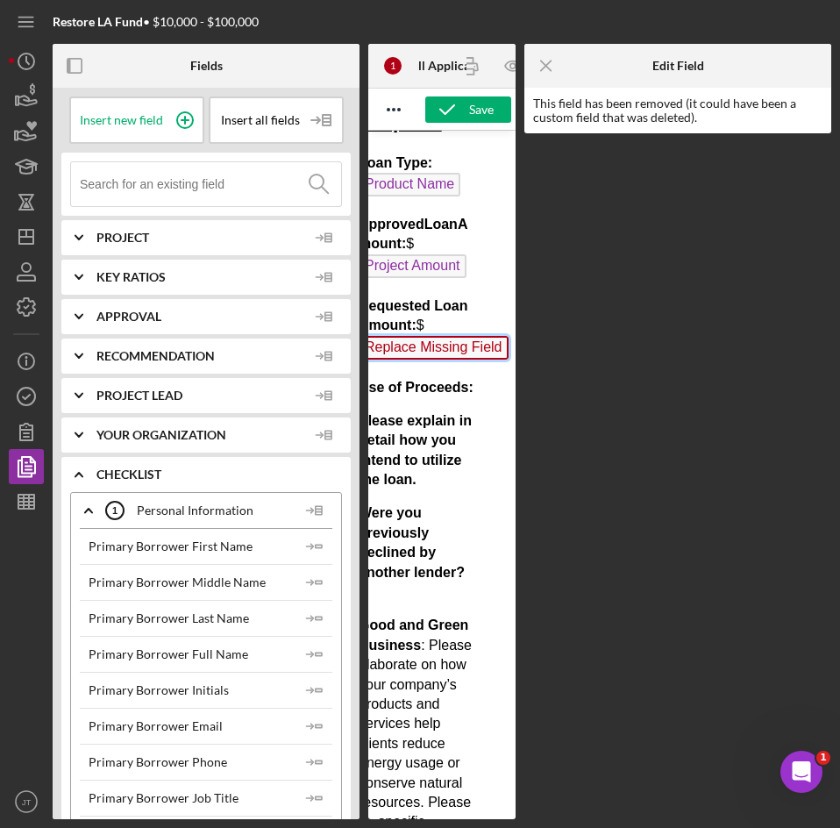
click at [438, 360] on span "Replace Missing Field" at bounding box center [434, 348] width 150 height 24
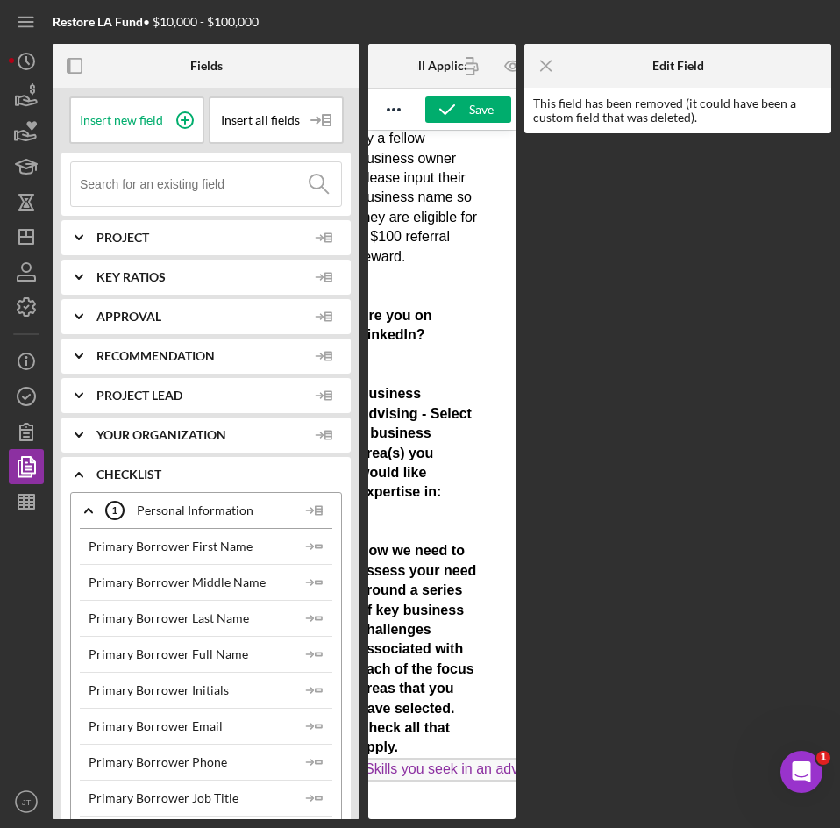
scroll to position [3261, 24]
click at [550, 68] on icon "Icon/Menu Close" at bounding box center [546, 65] width 39 height 39
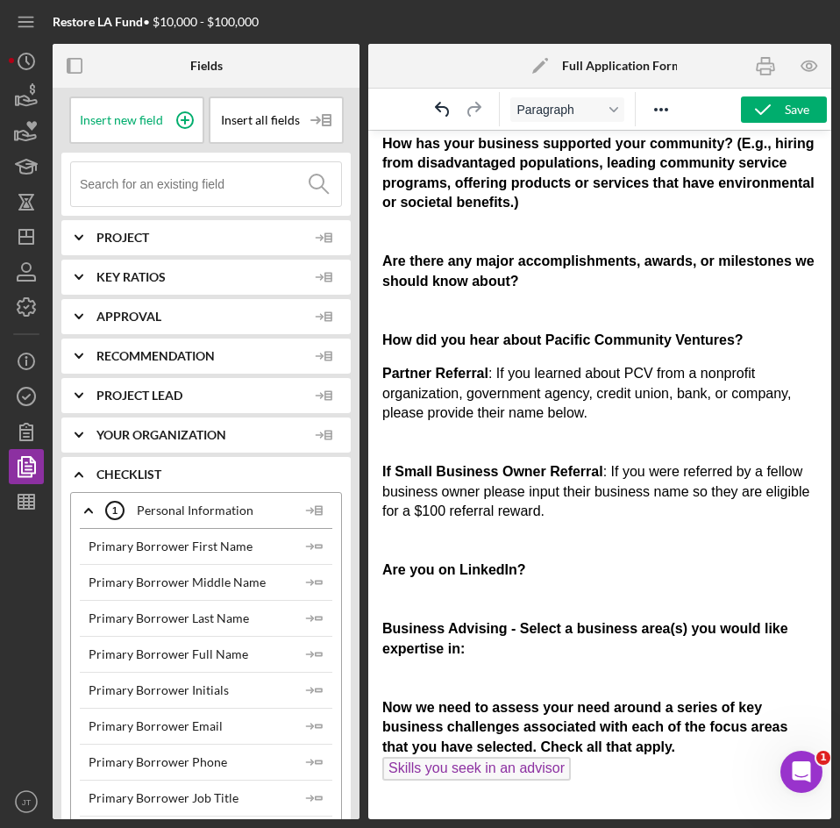
click at [410, 664] on p "Partner Referral : If you learned about PCV from a nonprofit organization, gove…" at bounding box center [599, 584] width 435 height 440
click at [118, 102] on div "Insert new field" at bounding box center [136, 119] width 135 height 47
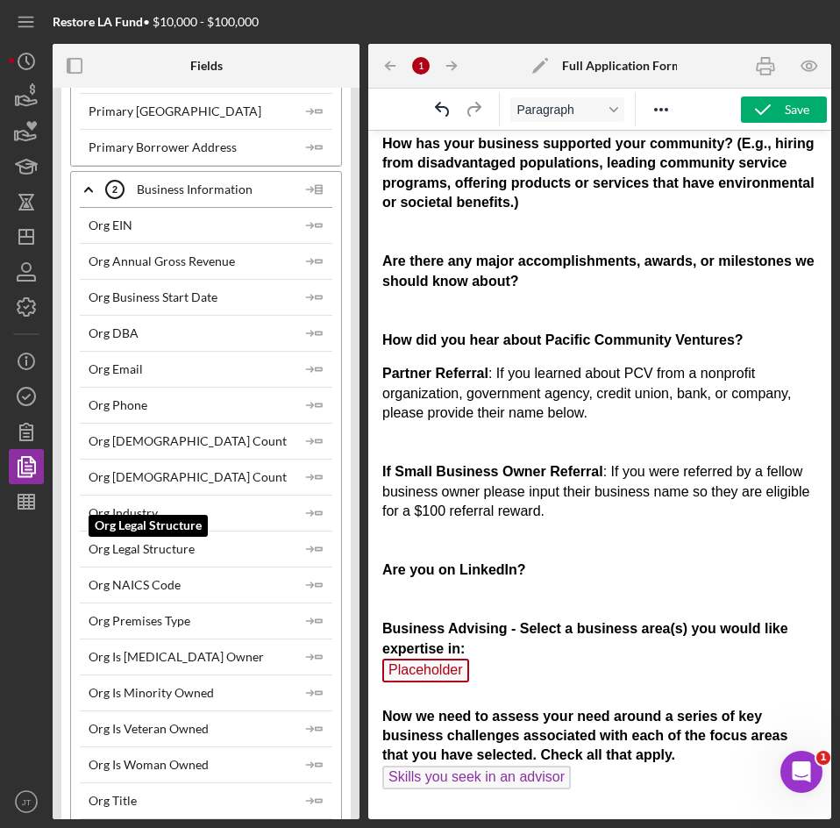
scroll to position [1155, 0]
click at [92, 188] on icon "Icon/Expander" at bounding box center [89, 189] width 44 height 44
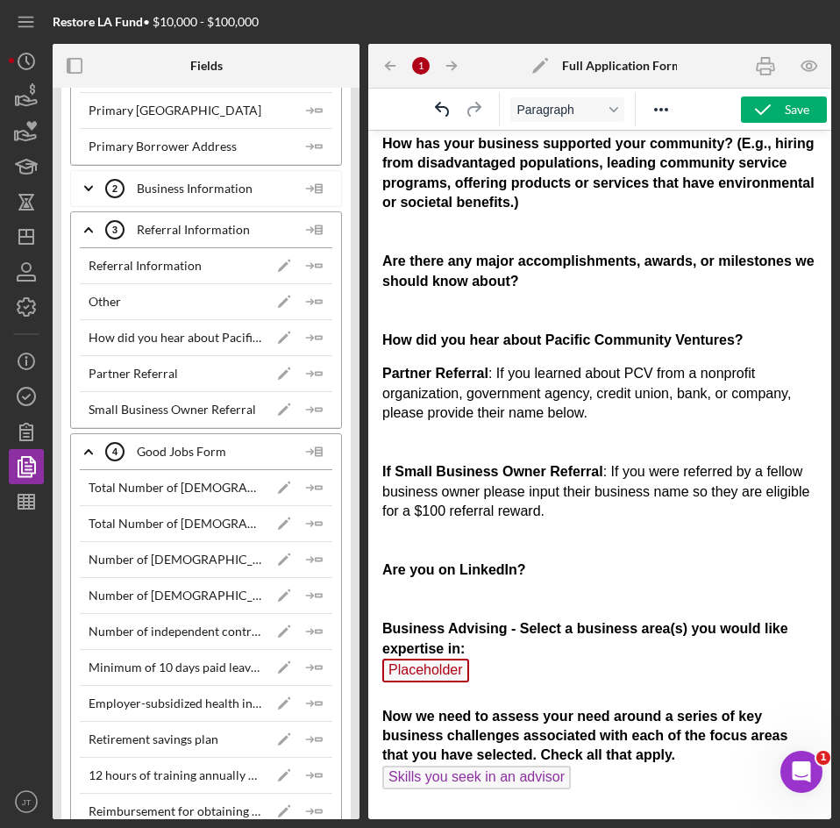
click at [94, 452] on icon "Icon/Expander" at bounding box center [89, 452] width 44 height 44
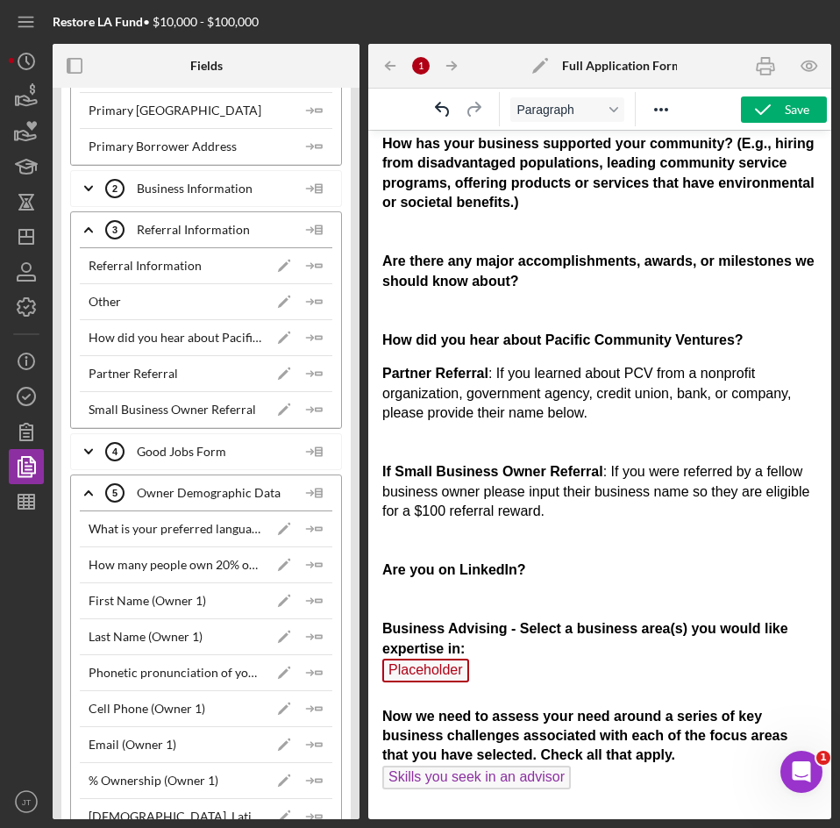
click at [89, 235] on icon "Icon/Expander" at bounding box center [89, 230] width 44 height 44
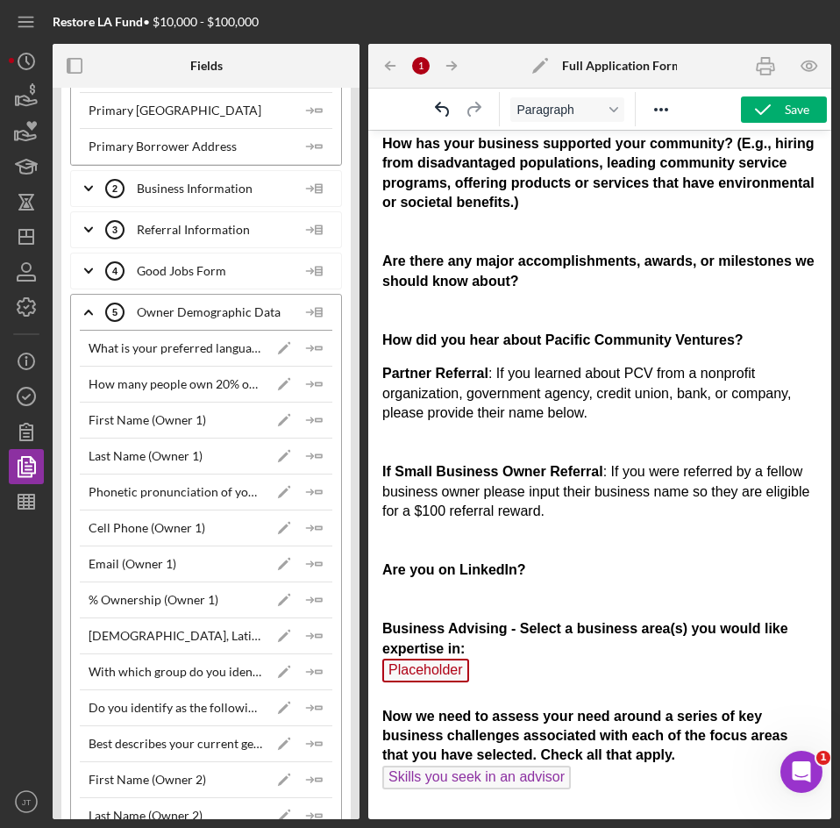
click at [84, 310] on icon "Icon/Expander" at bounding box center [89, 312] width 44 height 44
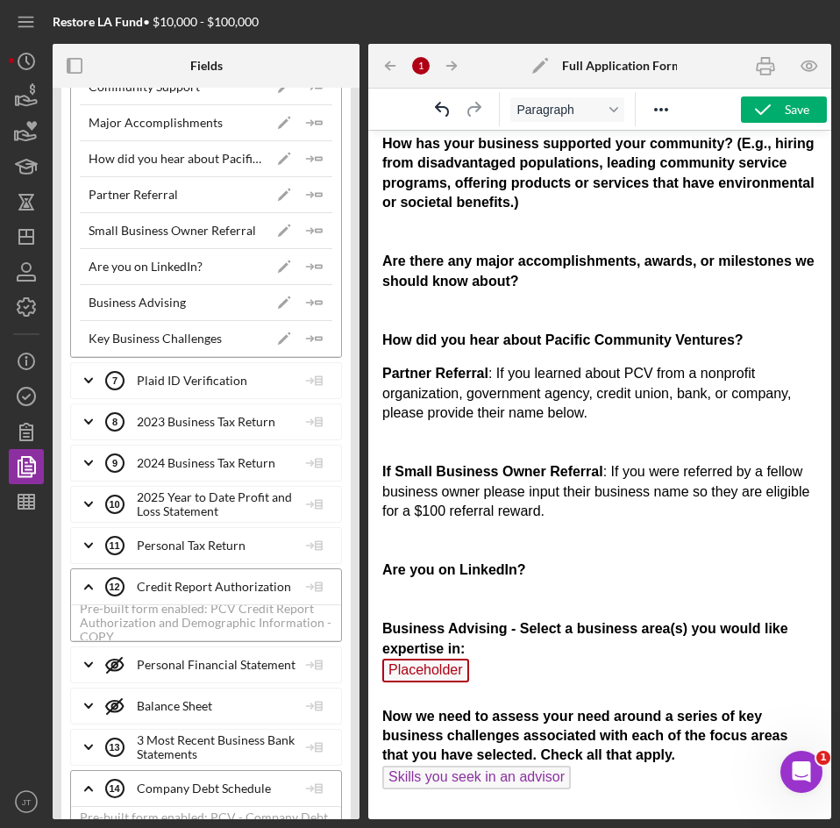
scroll to position [1981, 0]
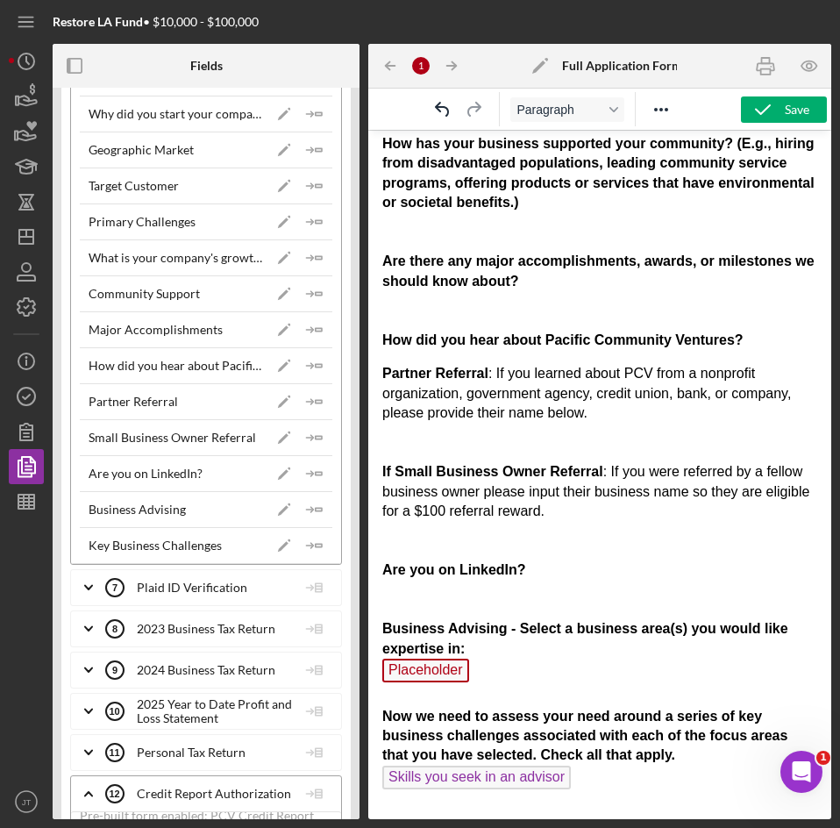
click at [430, 666] on span "Placeholder" at bounding box center [425, 671] width 87 height 24
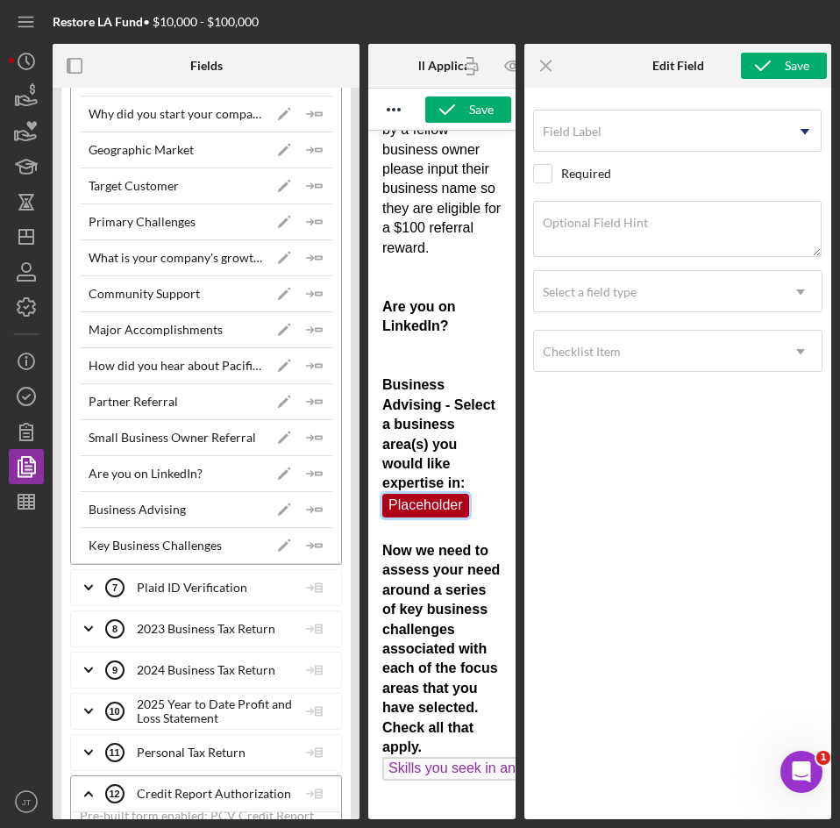
scroll to position [3261, 0]
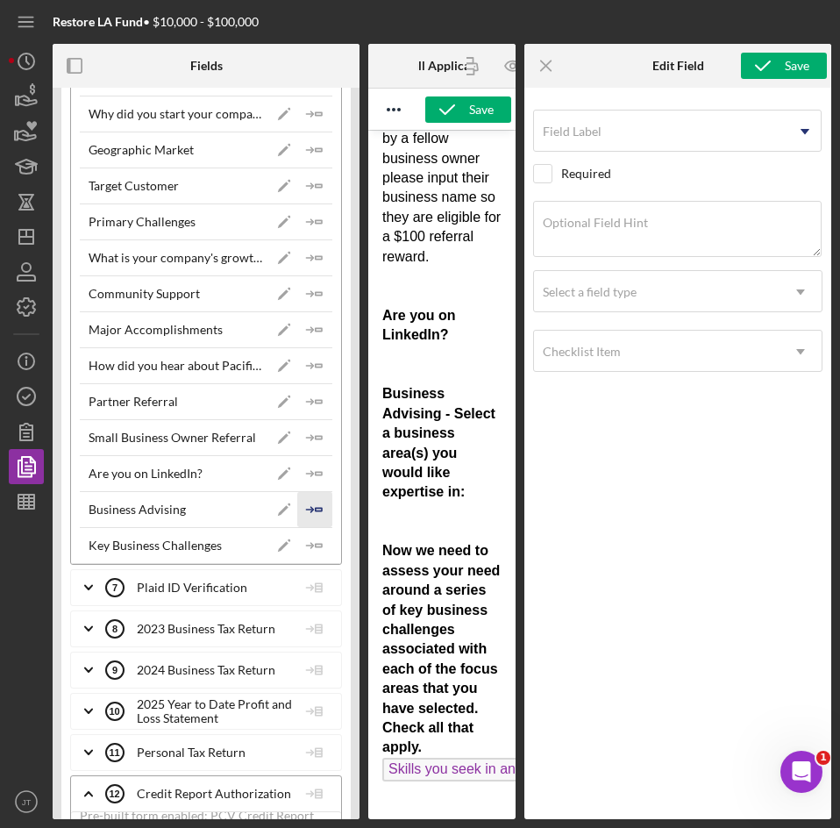
click at [311, 507] on icon "Icon/Insert Field" at bounding box center [314, 509] width 35 height 35
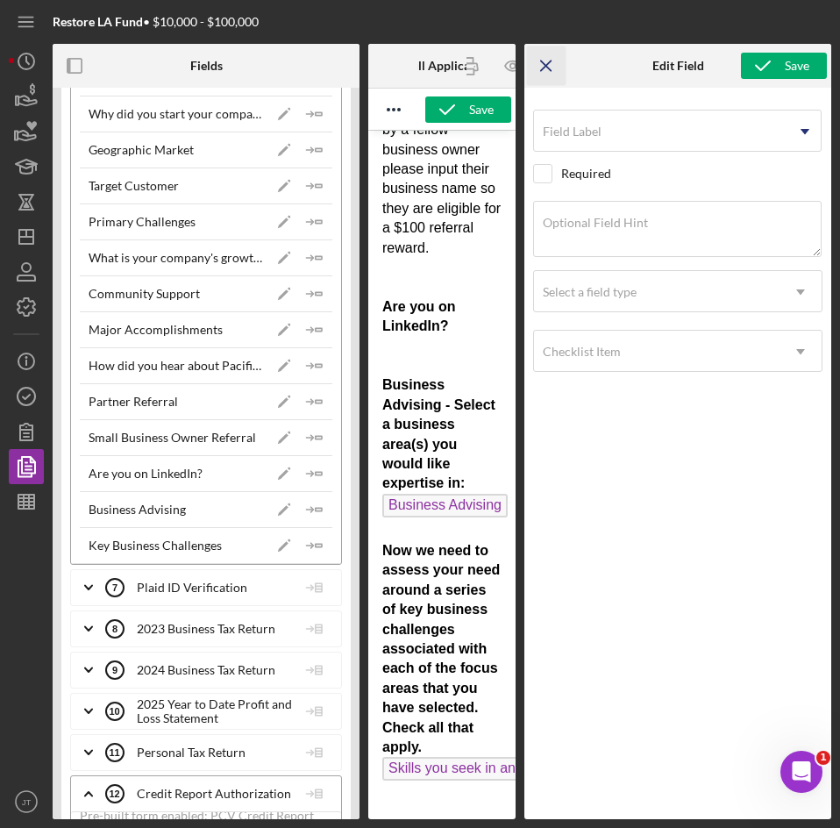
click at [548, 68] on line "button" at bounding box center [546, 66] width 10 height 10
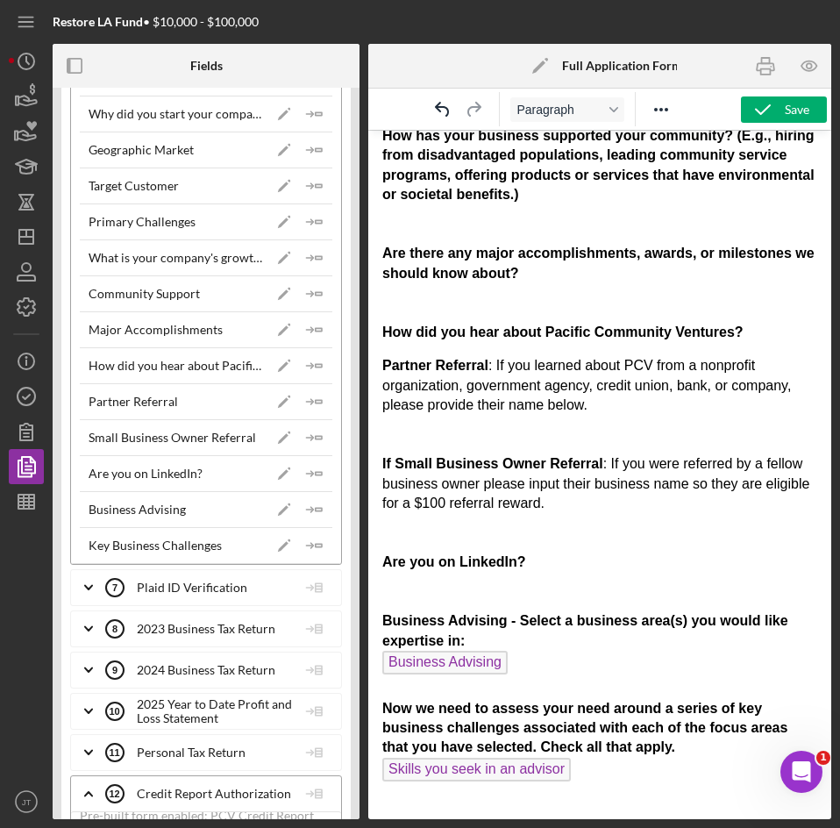
click at [449, 588] on p "Partner Referral : If you learned about PCV from a nonprofit organization, gove…" at bounding box center [599, 580] width 435 height 449
click at [305, 477] on icon "Icon/Insert Field" at bounding box center [314, 473] width 35 height 35
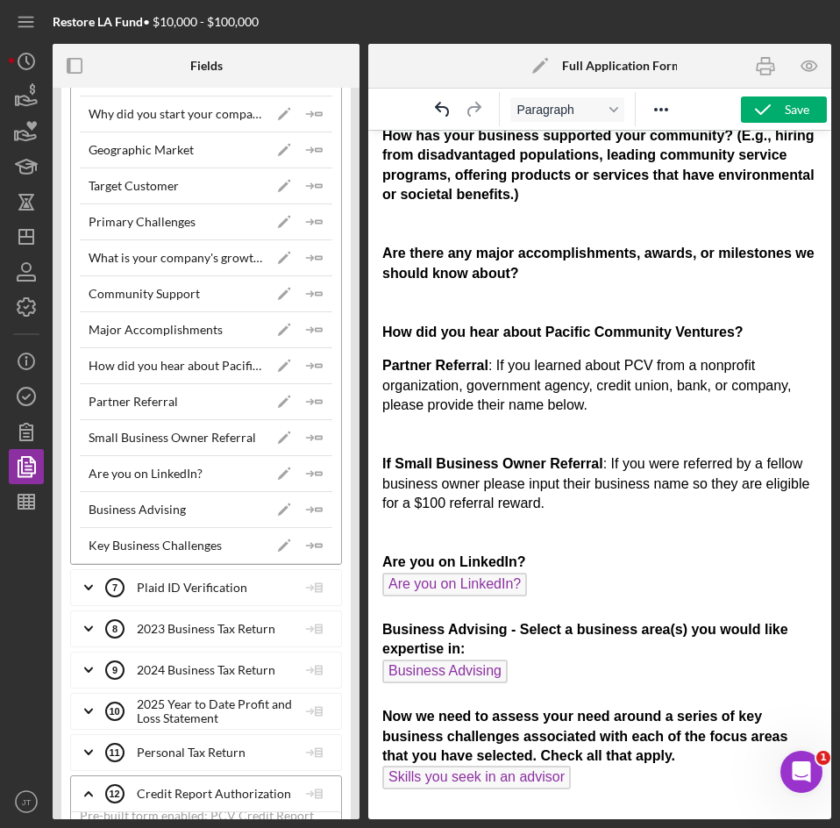
click at [481, 529] on p "Partner Referral : If you learned about PCV from a nonprofit organization, gove…" at bounding box center [599, 584] width 435 height 457
click at [318, 437] on icon "Icon/Insert Field" at bounding box center [314, 437] width 35 height 35
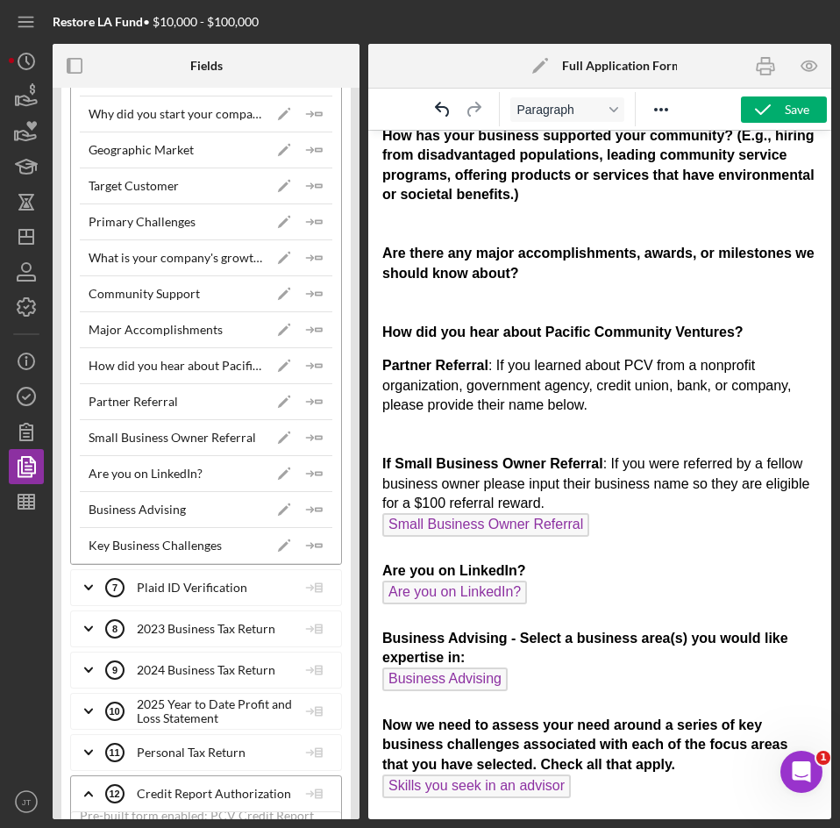
click at [454, 429] on p "Partner Referral : If you learned about PCV from a nonprofit organization, gove…" at bounding box center [599, 589] width 435 height 466
click at [305, 401] on icon "Icon/Insert Field" at bounding box center [314, 401] width 35 height 35
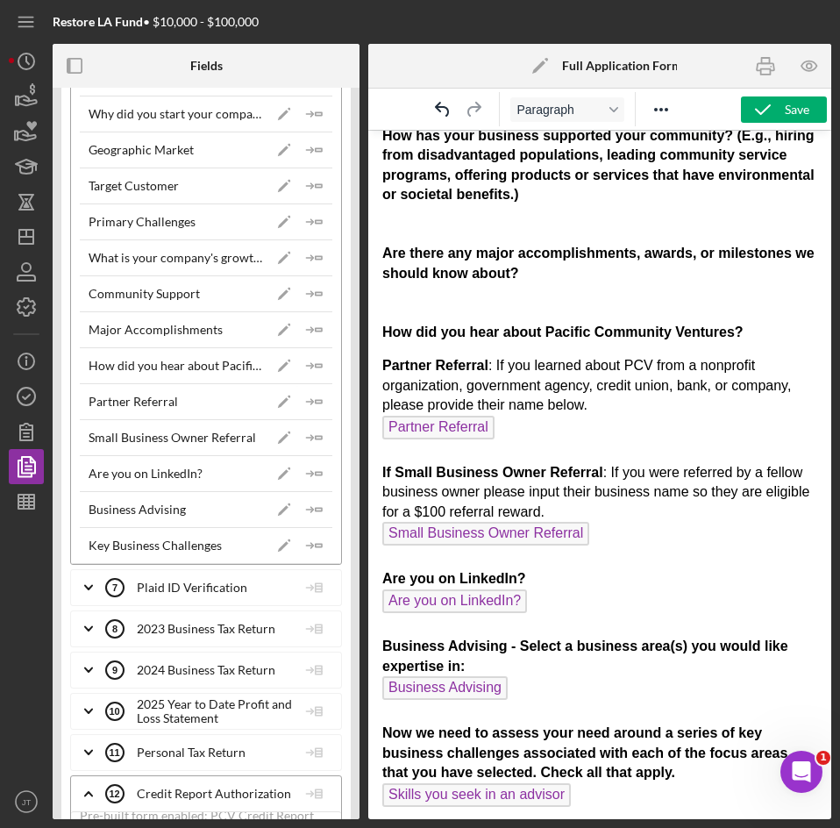
click at [760, 333] on p "Describe your company's products or services How did you start your company? Wh…" at bounding box center [599, 18] width 435 height 648
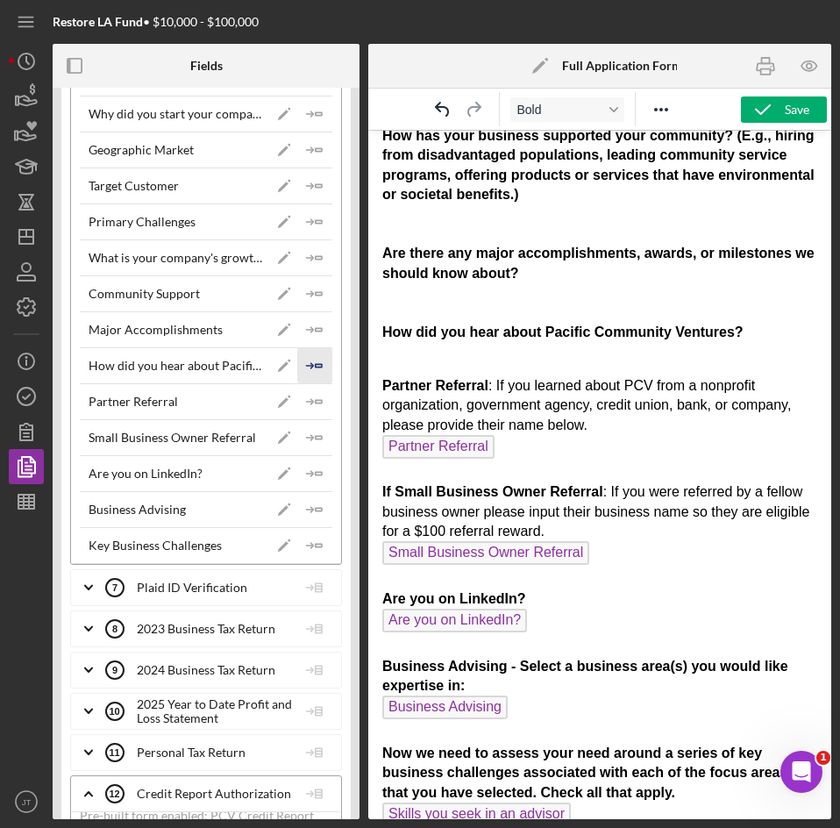
click at [306, 366] on line "button" at bounding box center [309, 366] width 6 height 0
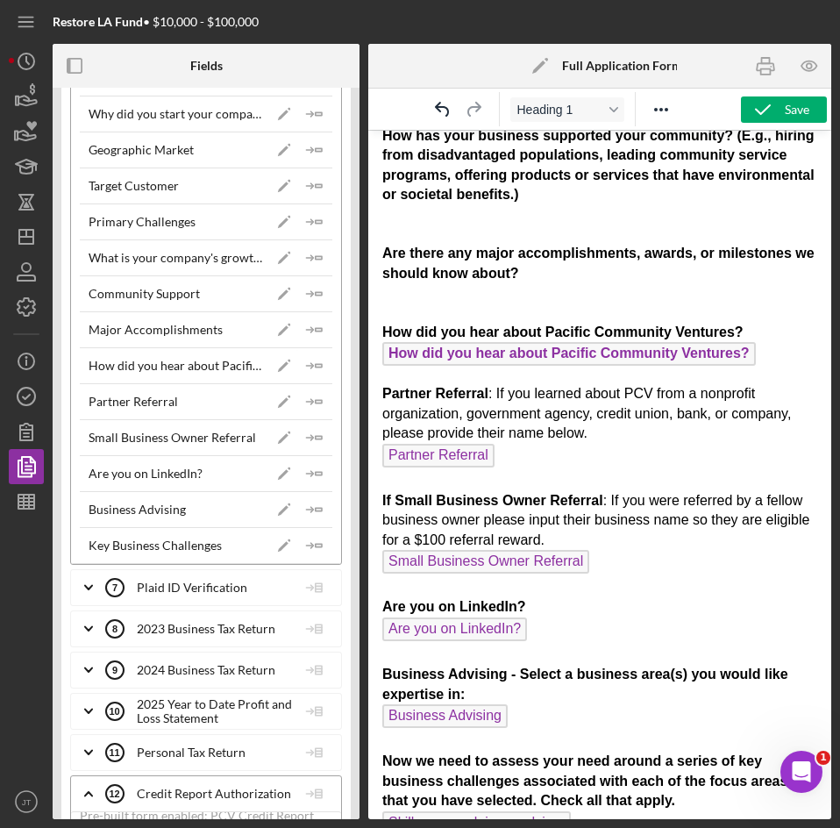
click at [513, 288] on p "Describe your company's products or services How did you start your company? Wh…" at bounding box center [599, 32] width 435 height 676
click at [309, 331] on icon "Icon/Insert Field" at bounding box center [314, 329] width 35 height 35
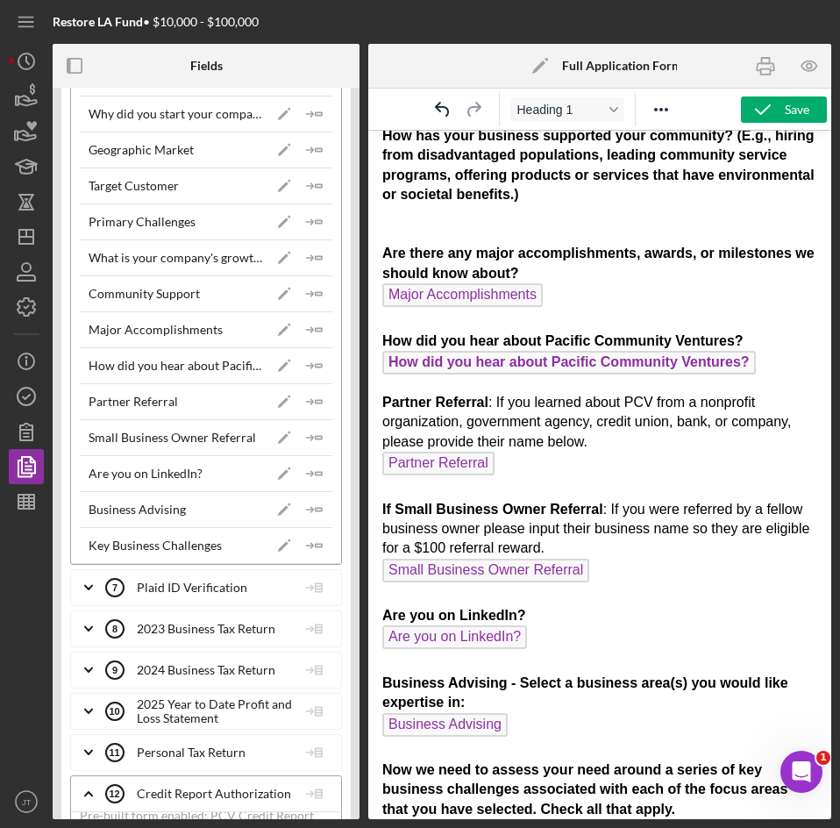
click at [421, 214] on p "Describe your company's products or services How did you start your company? Wh…" at bounding box center [599, 36] width 435 height 685
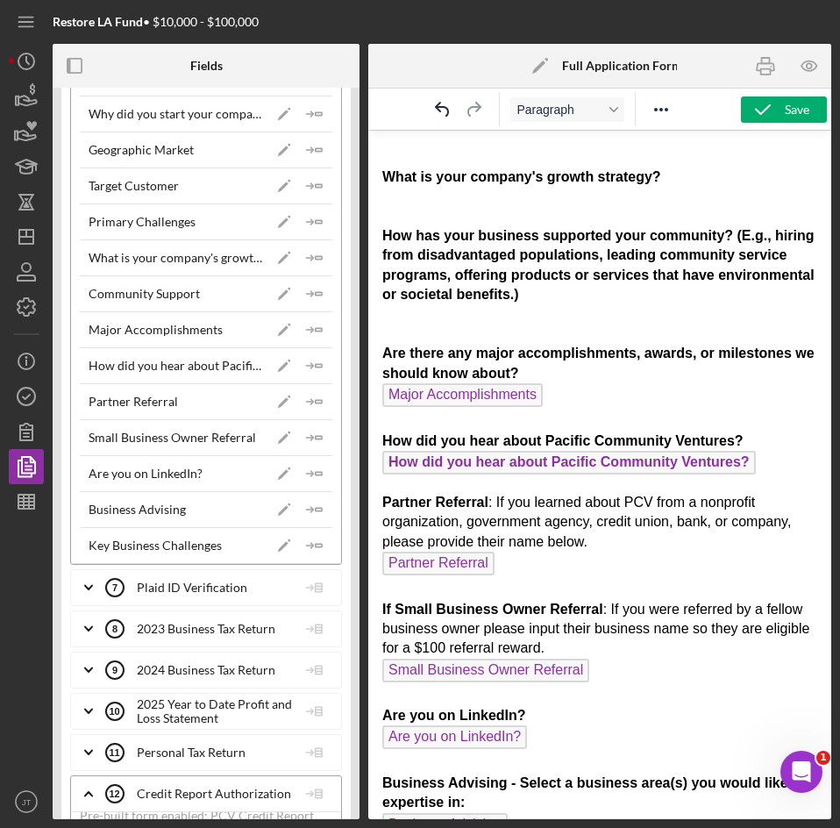
scroll to position [986, 0]
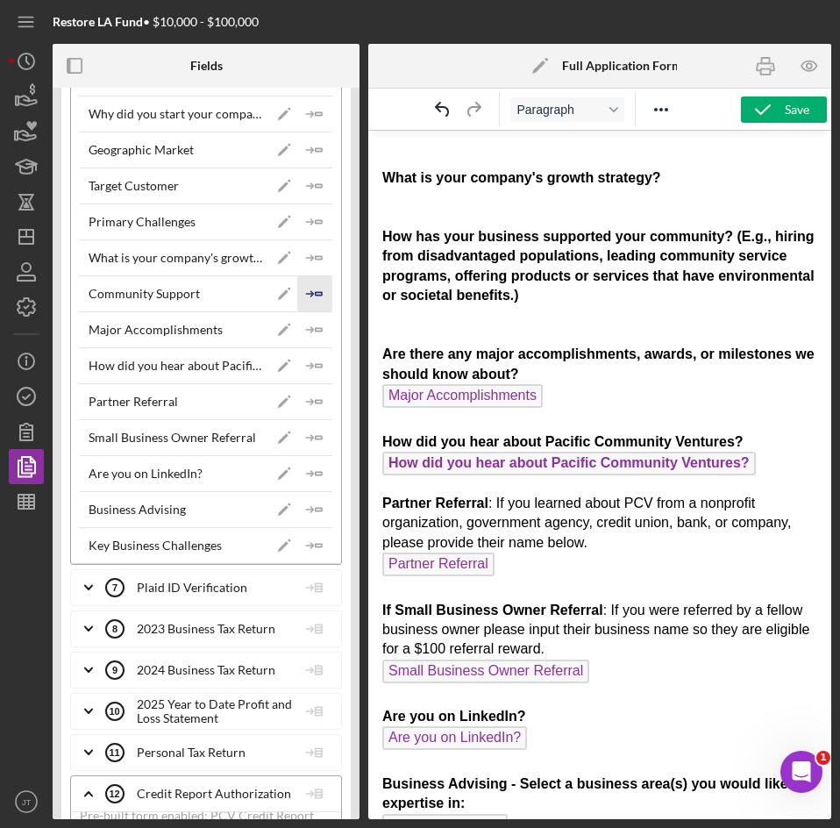
click at [312, 298] on icon "Icon/Insert Field" at bounding box center [314, 293] width 35 height 35
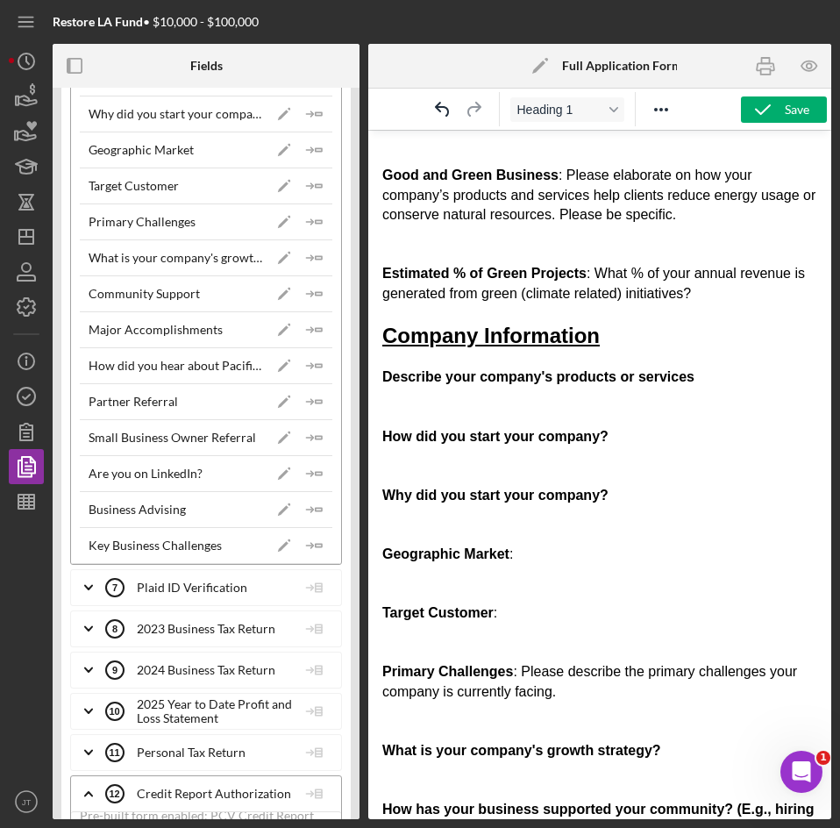
scroll to position [421, 0]
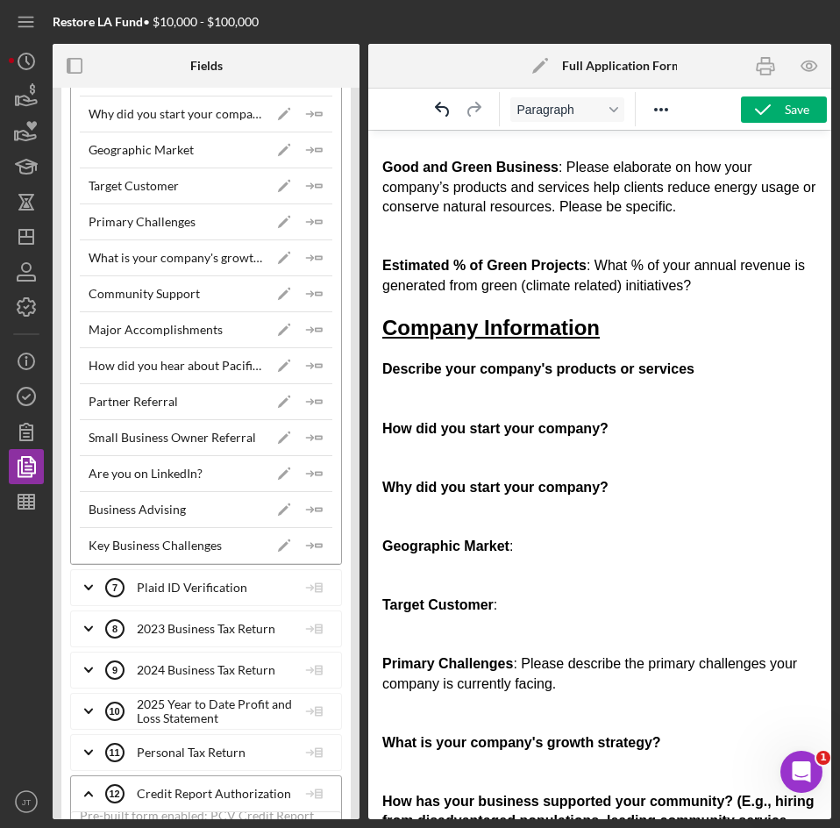
click at [408, 765] on p "Describe your company's products or services How did you start your company? Wh…" at bounding box center [599, 706] width 435 height 693
click at [316, 259] on polygon "button" at bounding box center [319, 257] width 6 height 3
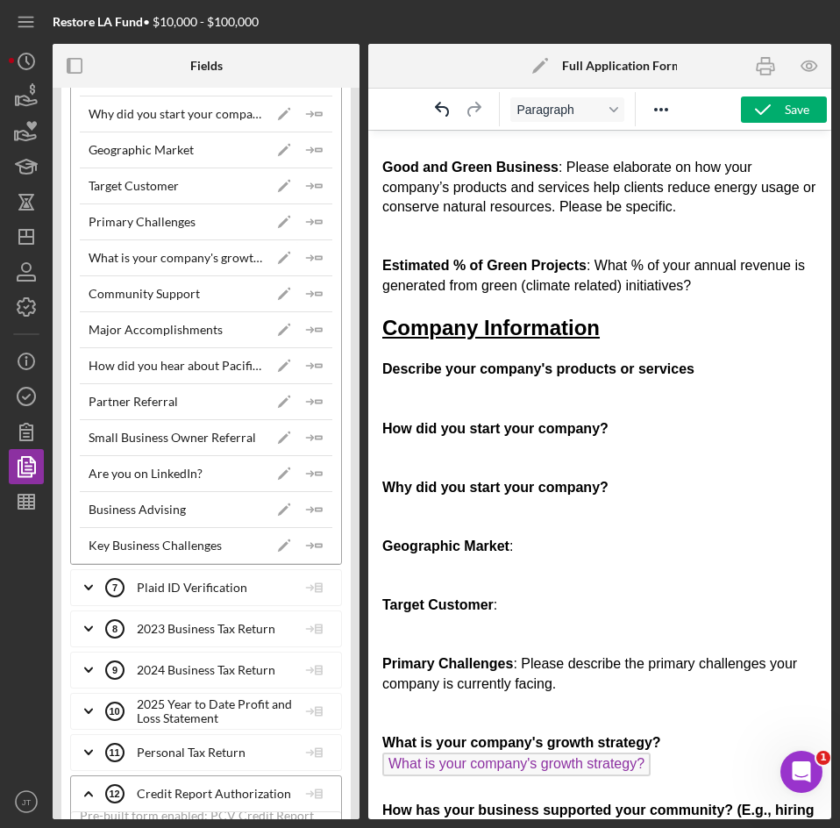
click at [538, 698] on p "Describe your company's products or services How did you start your company? Wh…" at bounding box center [599, 711] width 435 height 702
click at [306, 228] on icon "Icon/Insert Field" at bounding box center [314, 221] width 35 height 35
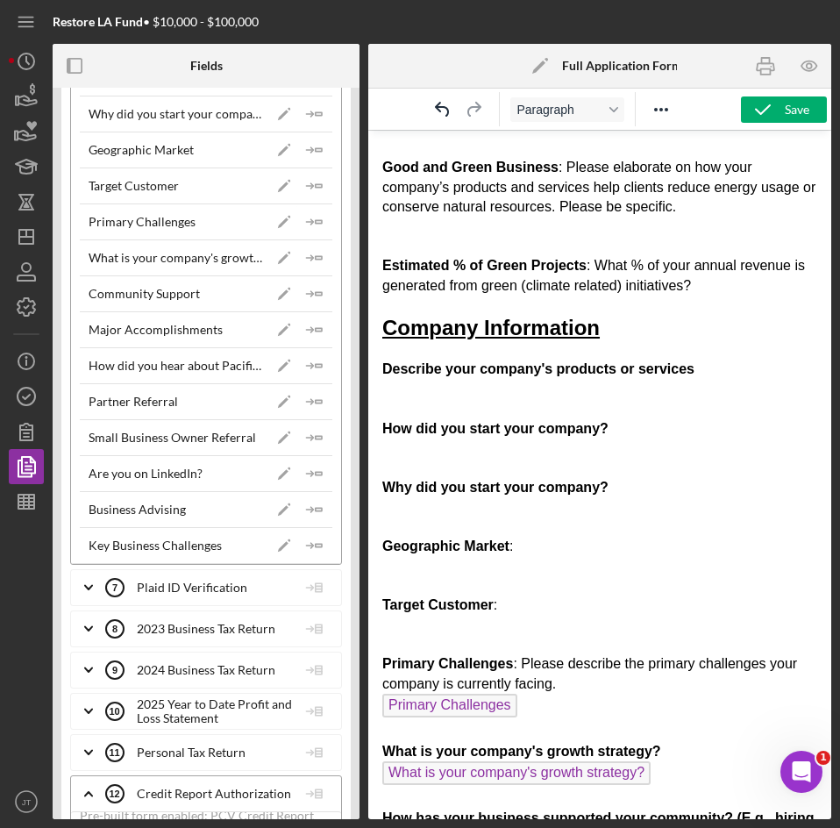
click at [406, 620] on p "Describe your company's products or services How did you start your company? Wh…" at bounding box center [599, 714] width 435 height 709
click at [320, 190] on icon "Icon/Insert Field" at bounding box center [314, 185] width 35 height 35
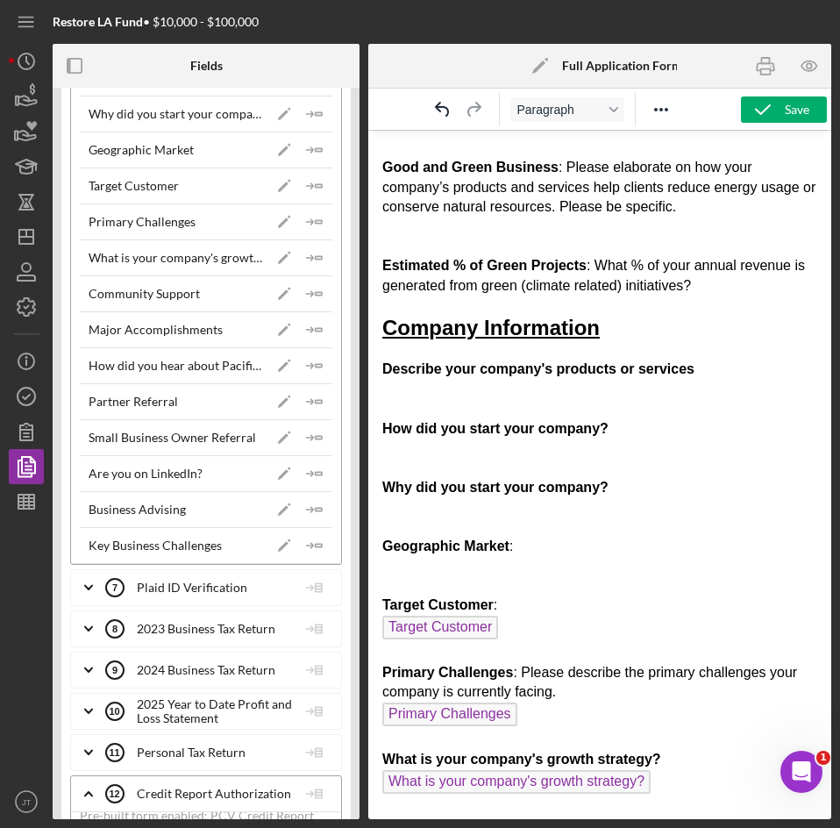
click at [465, 573] on p "Describe your company's products or services How did you start your company? Wh…" at bounding box center [599, 719] width 435 height 718
click at [307, 153] on icon "Icon/Insert Field" at bounding box center [314, 149] width 35 height 35
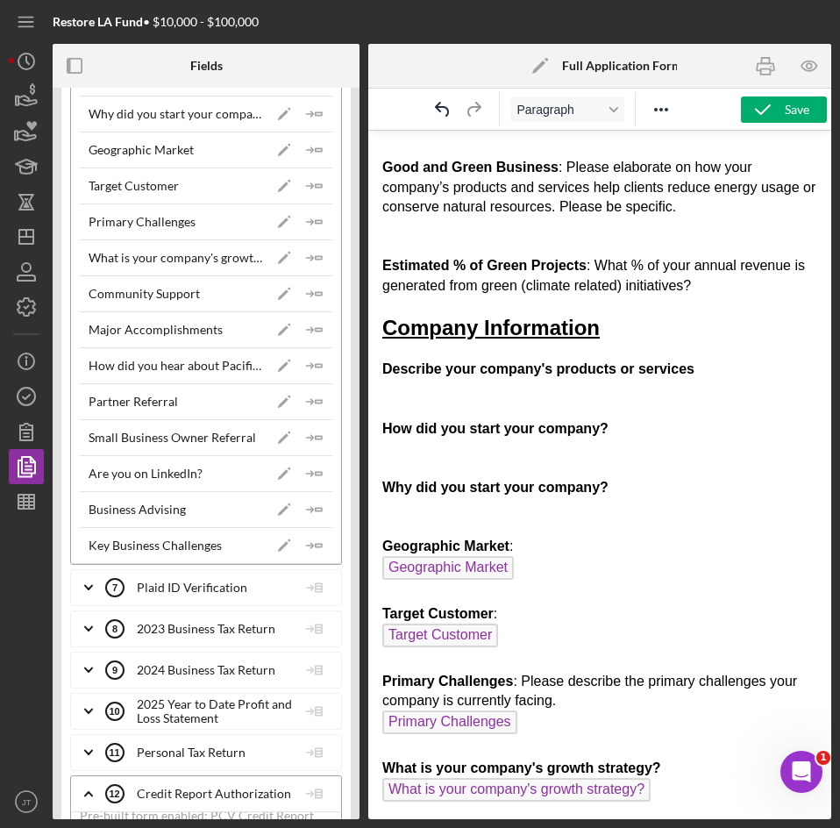
click at [511, 504] on p "Describe your company's products or services How did you start your company? Wh…" at bounding box center [599, 723] width 435 height 727
click at [307, 120] on icon "Icon/Insert Field" at bounding box center [314, 113] width 35 height 35
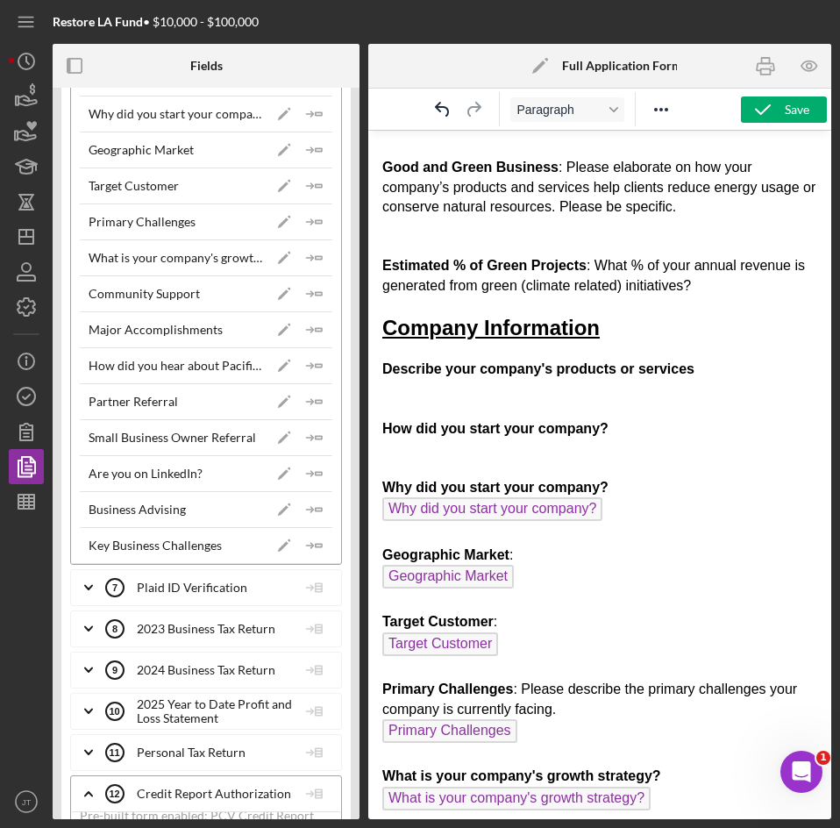
click at [474, 450] on p "Describe your company's products or services How did you start your company? Wh…" at bounding box center [599, 727] width 435 height 735
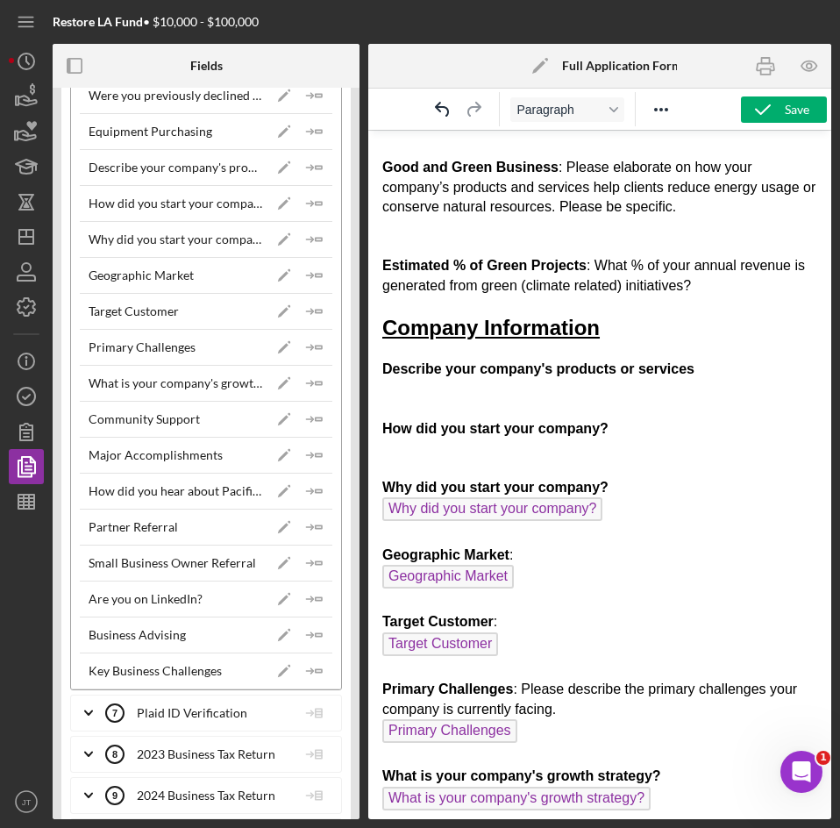
scroll to position [1854, 0]
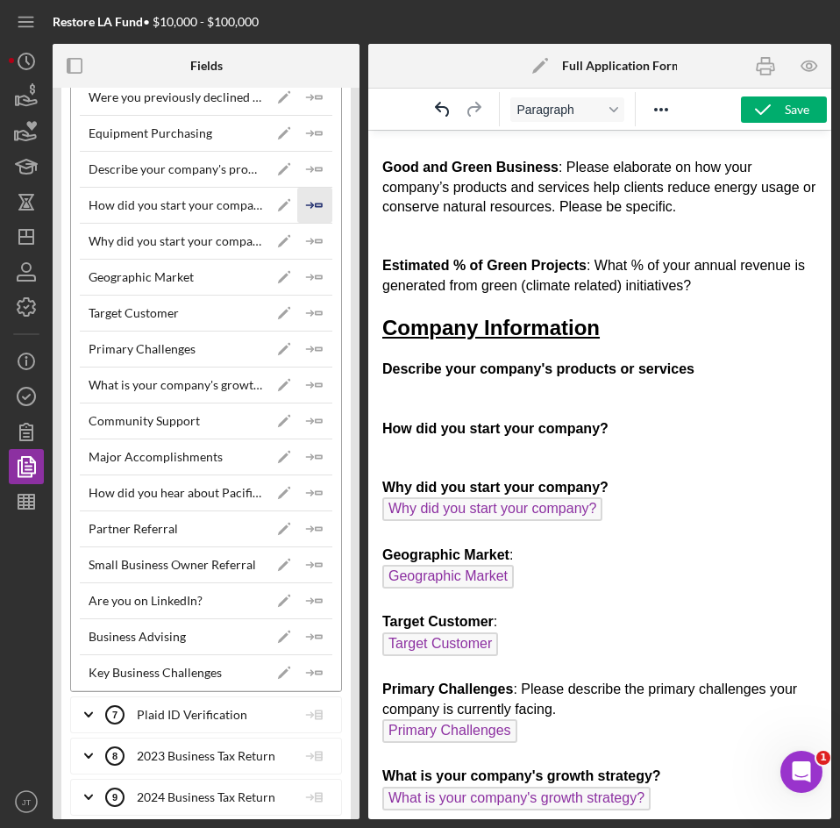
click at [307, 209] on icon "Icon/Insert Field" at bounding box center [314, 205] width 35 height 35
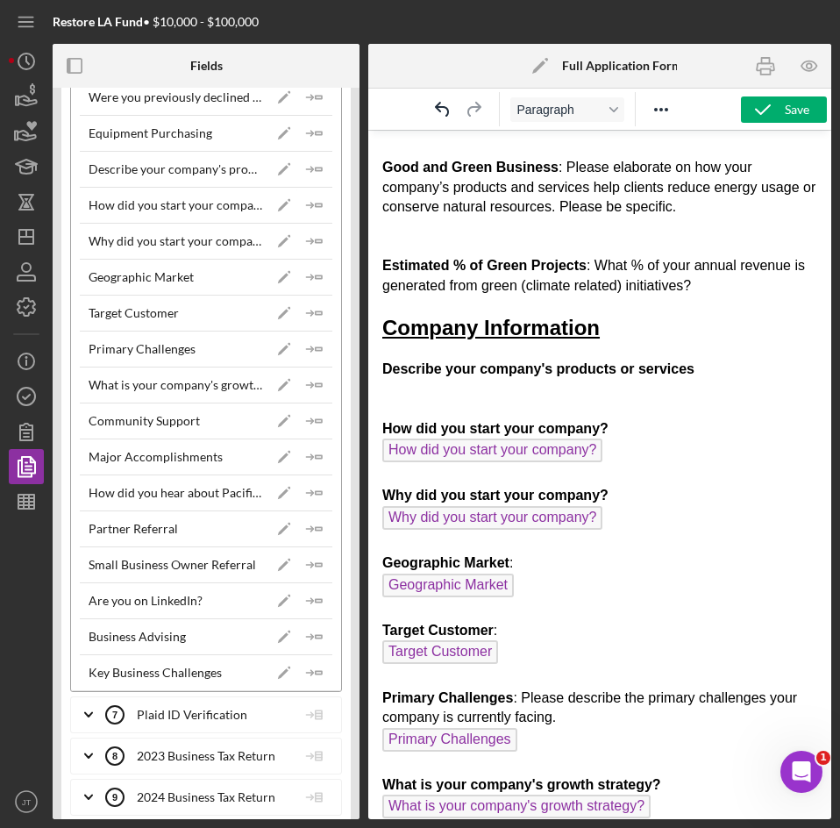
click at [461, 388] on p "Describe your company's products or services How did you start your company? Ho…" at bounding box center [599, 732] width 435 height 744
click at [314, 169] on icon "Icon/Insert Field" at bounding box center [314, 169] width 35 height 35
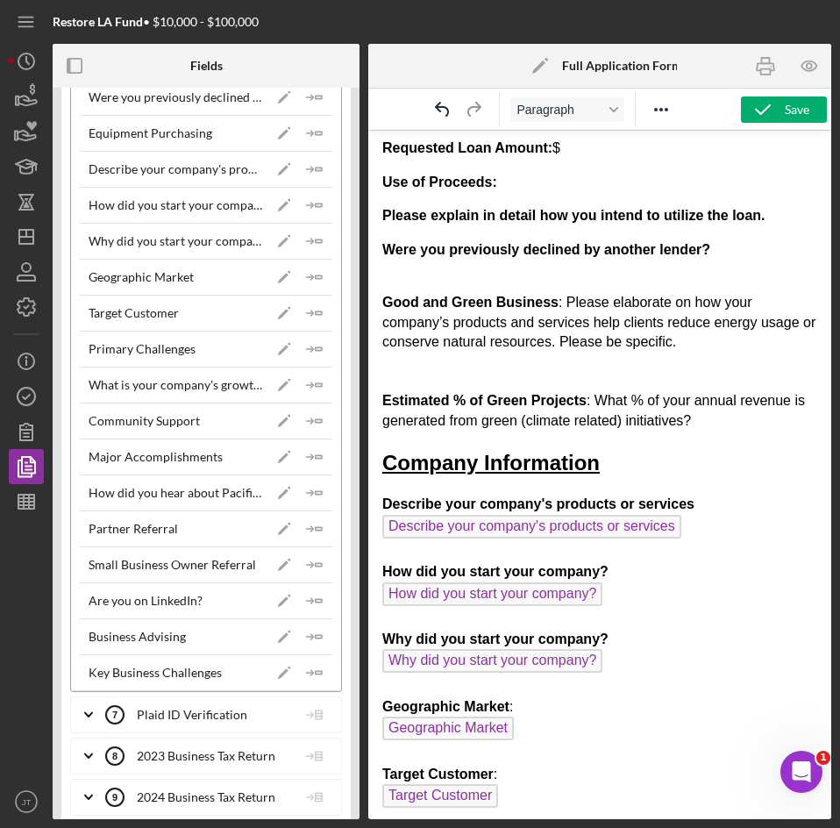
scroll to position [1757, 0]
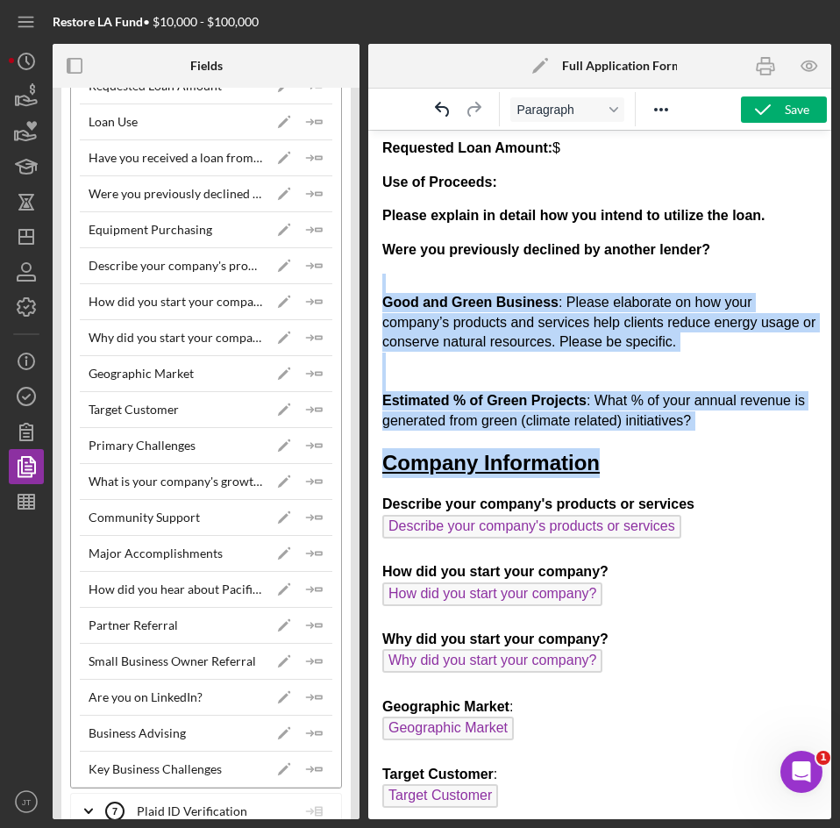
drag, startPoint x: 715, startPoint y: 431, endPoint x: 452, endPoint y: 292, distance: 297.7
click at [452, 292] on body "Full Application Form Org Title Loan Request Loan Type: Product Name Approved L…" at bounding box center [599, 798] width 435 height 1871
click at [696, 431] on body "Full Application Form Org Title Loan Request Loan Type: Product Name Approved L…" at bounding box center [599, 798] width 435 height 1871
drag, startPoint x: 694, startPoint y: 420, endPoint x: 402, endPoint y: 279, distance: 324.3
click at [402, 279] on p "Good and Green Business : Please elaborate on how your company’s products and s…" at bounding box center [599, 352] width 435 height 157
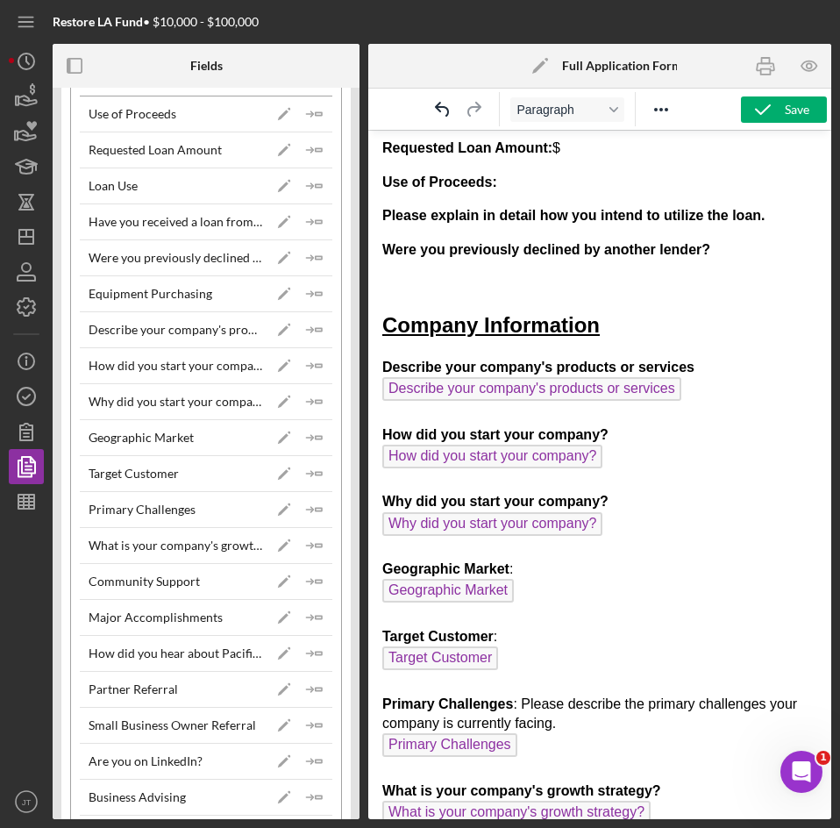
scroll to position [1689, 0]
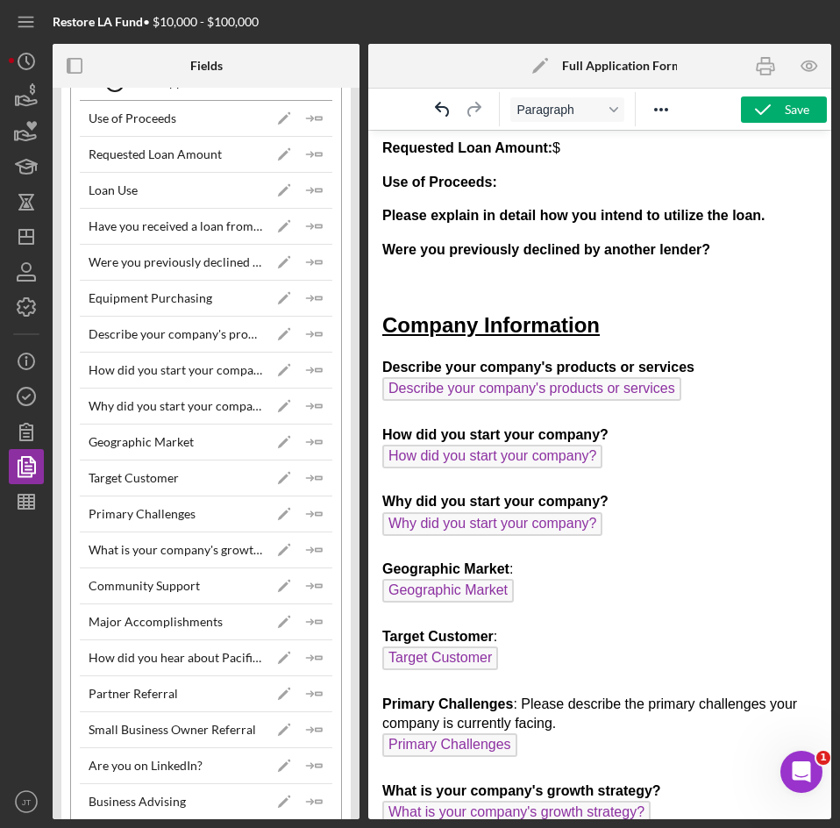
click at [489, 266] on body "Full Application Form Org Title Loan Request Loan Type: Product Name Approved L…" at bounding box center [599, 730] width 435 height 1734
click at [432, 260] on body "Full Application Form Org Title Loan Request Loan Type: Product Name Approved L…" at bounding box center [599, 730] width 435 height 1734
click at [387, 266] on body "Full Application Form Org Title Loan Request Loan Type: Product Name Approved L…" at bounding box center [599, 730] width 435 height 1734
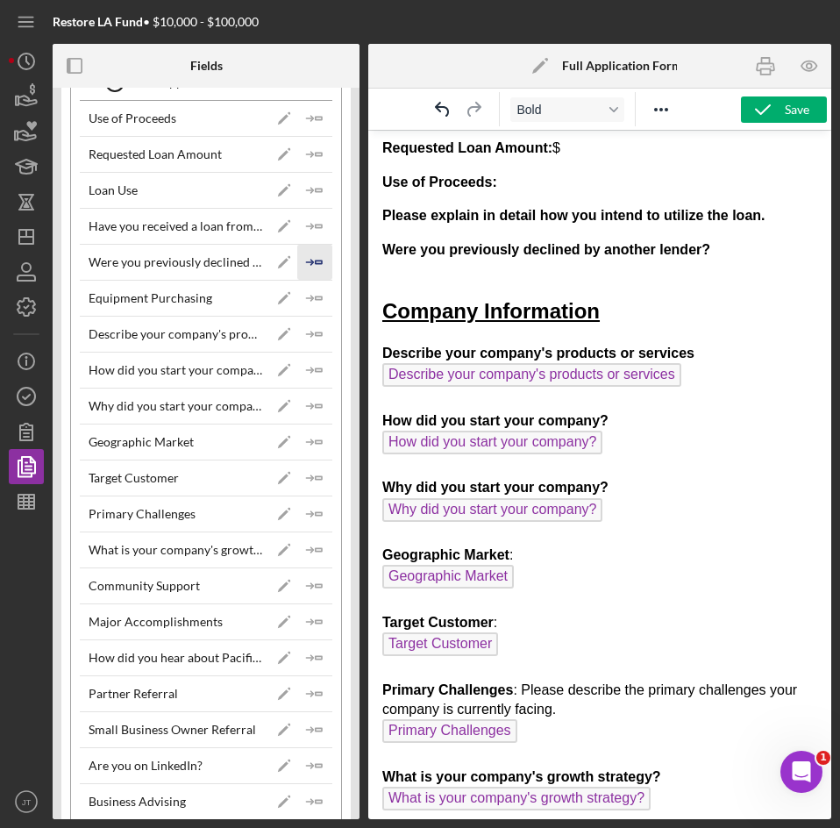
click at [317, 261] on polygon "button" at bounding box center [319, 261] width 6 height 3
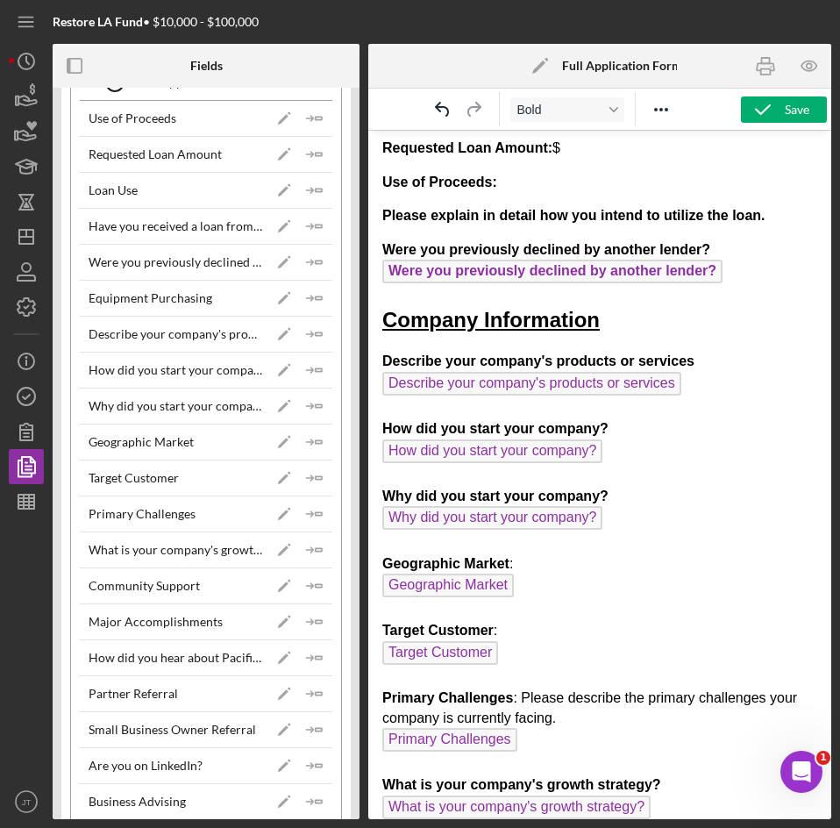
click at [783, 217] on p "Please explain in detail how you intend to utilize the loan." at bounding box center [599, 215] width 435 height 19
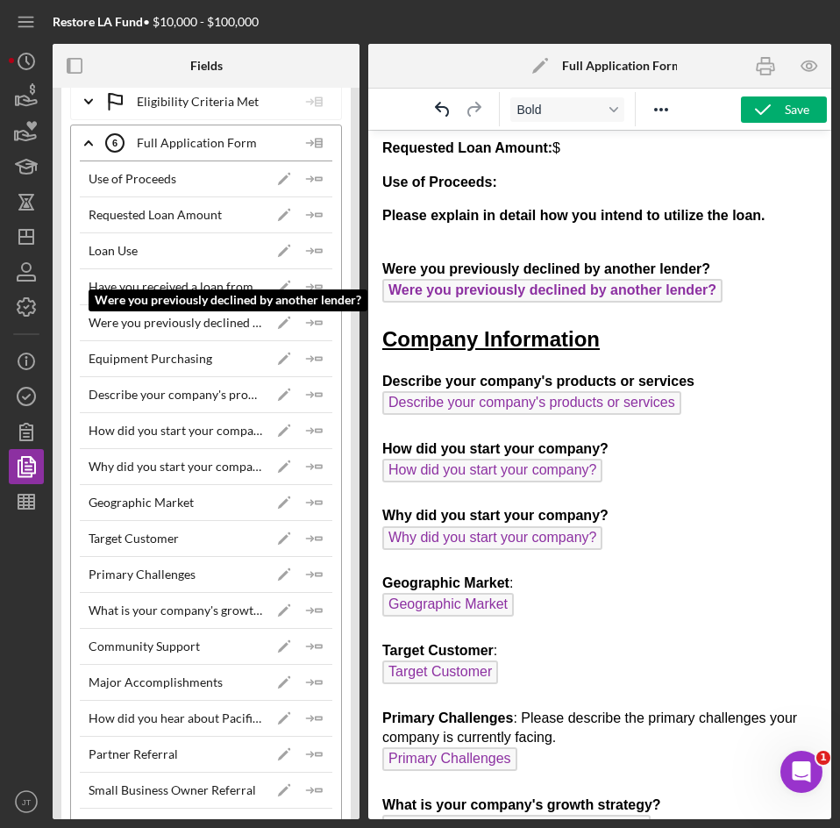
scroll to position [1628, 0]
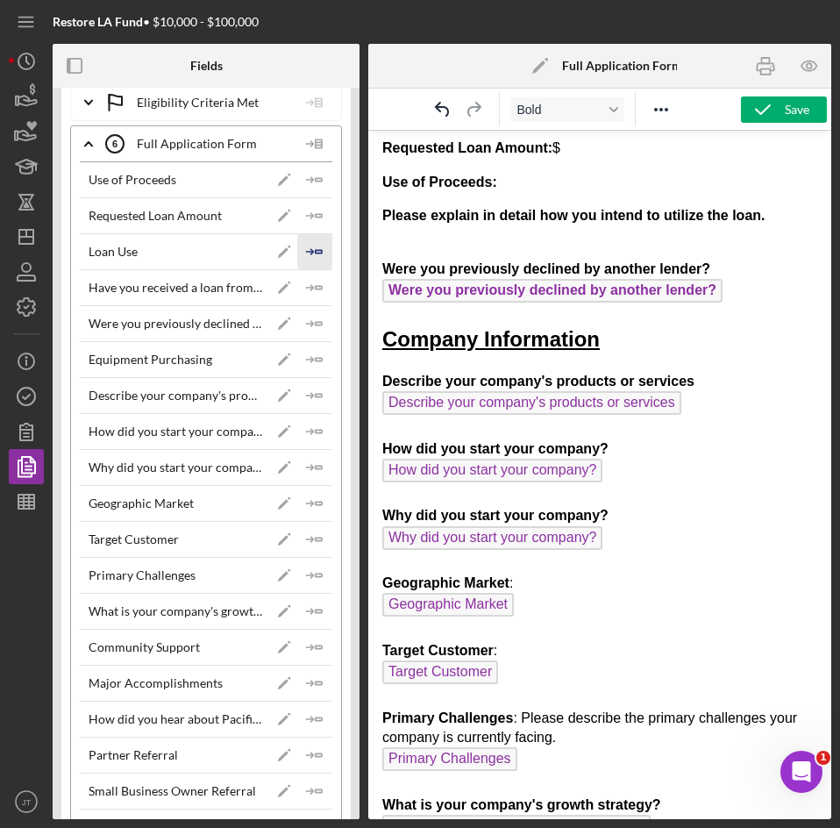
click at [309, 254] on polyline "button" at bounding box center [311, 251] width 5 height 5
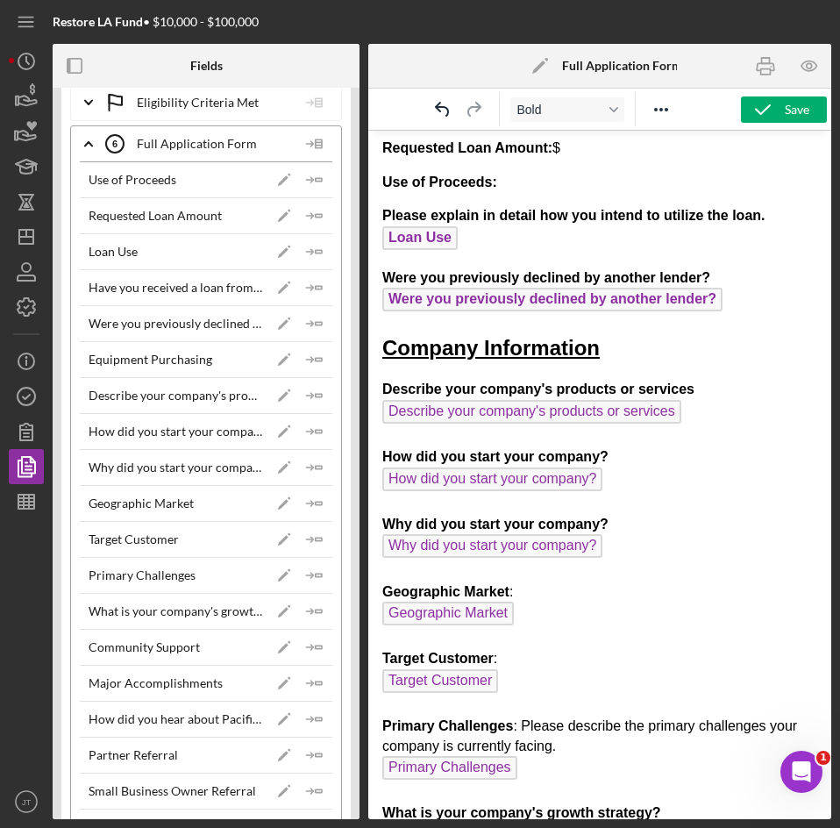
click at [554, 178] on p "Use of Proceeds:" at bounding box center [599, 182] width 435 height 19
click at [311, 188] on icon "Icon/Insert Field" at bounding box center [314, 179] width 35 height 35
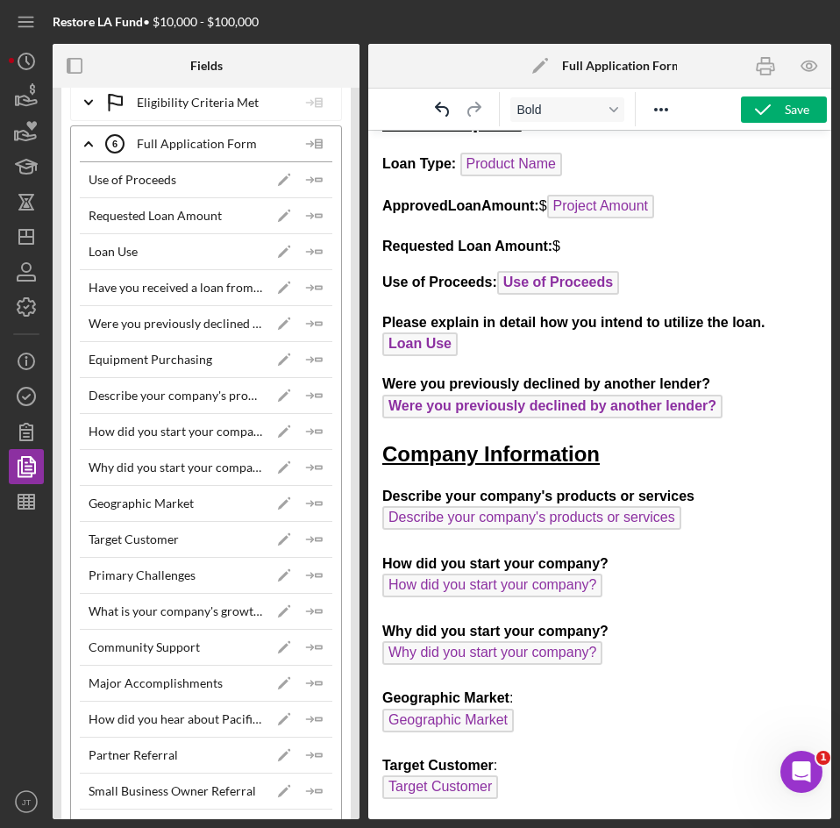
scroll to position [187, 0]
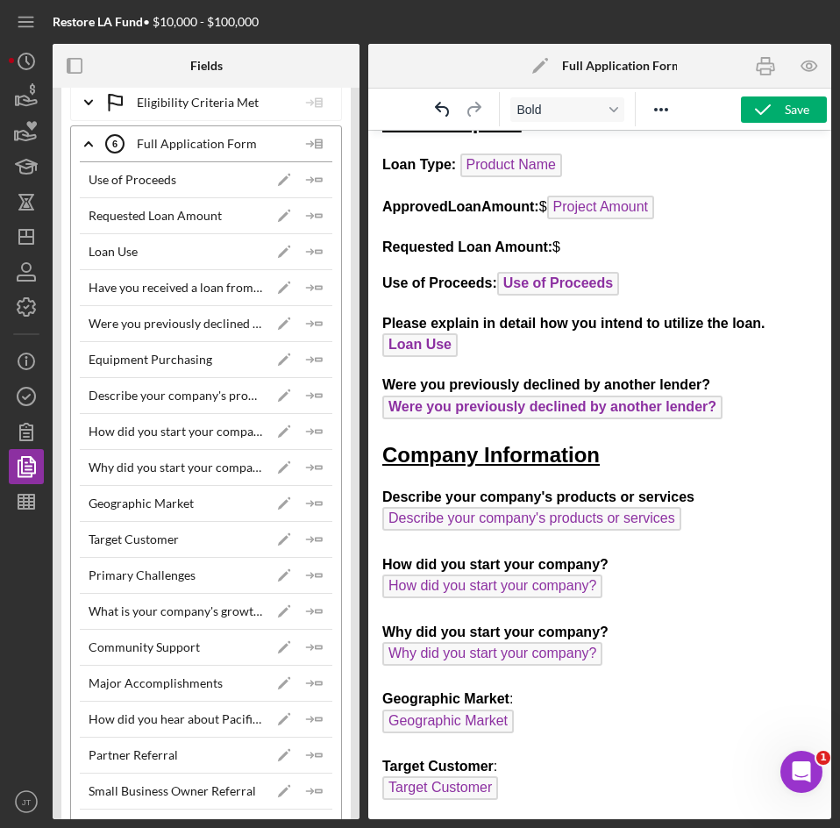
click at [589, 246] on p "Requested Loan Amount: $" at bounding box center [599, 247] width 435 height 19
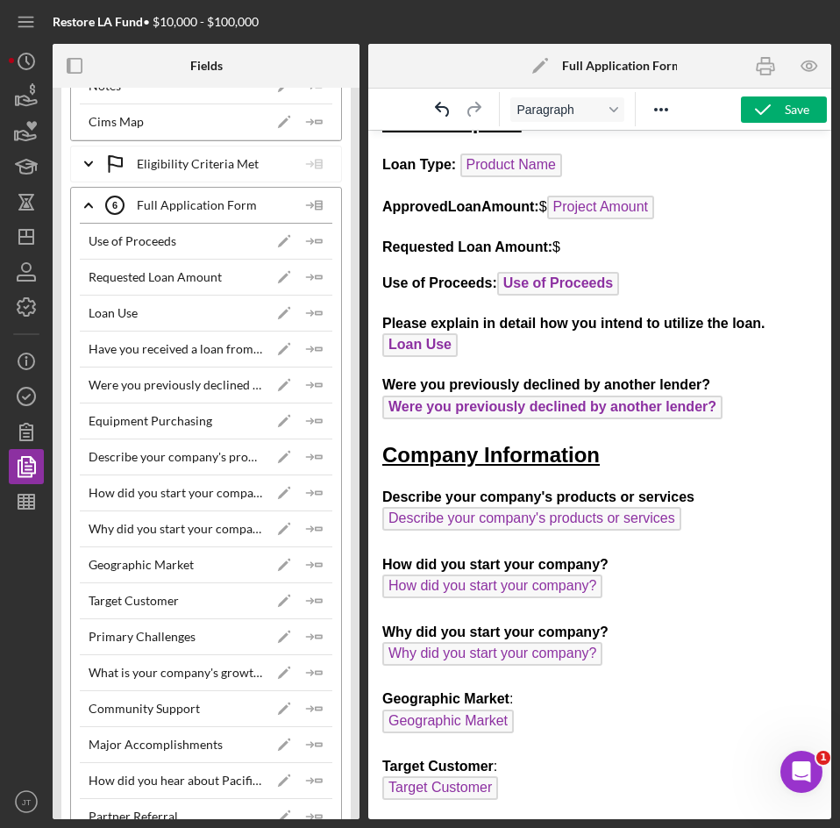
scroll to position [1564, 0]
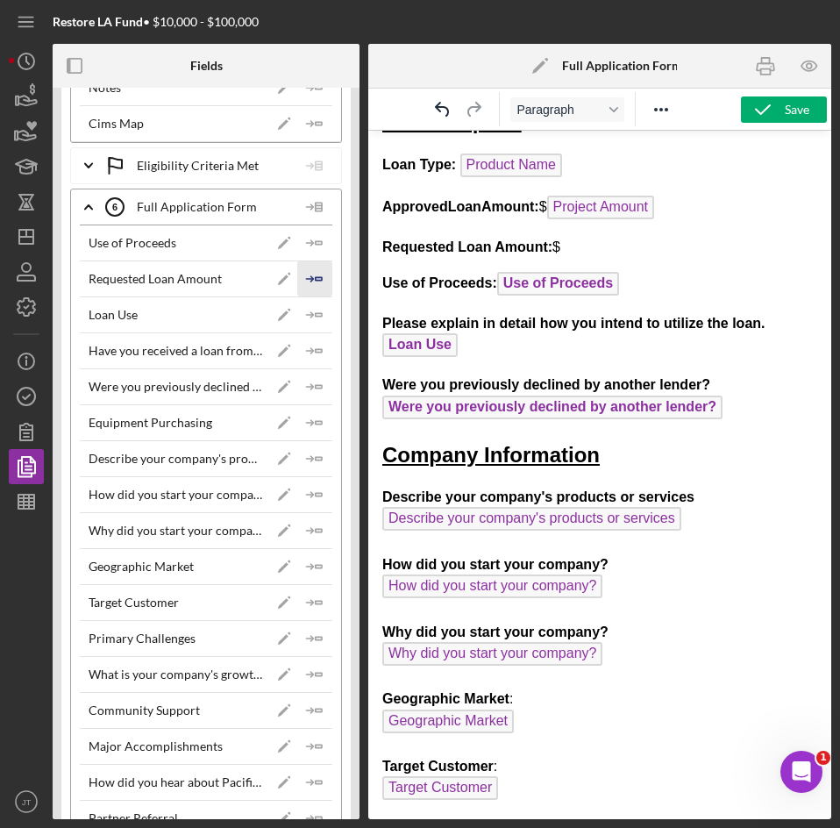
click at [313, 281] on icon "Icon/Insert Field" at bounding box center [314, 278] width 35 height 35
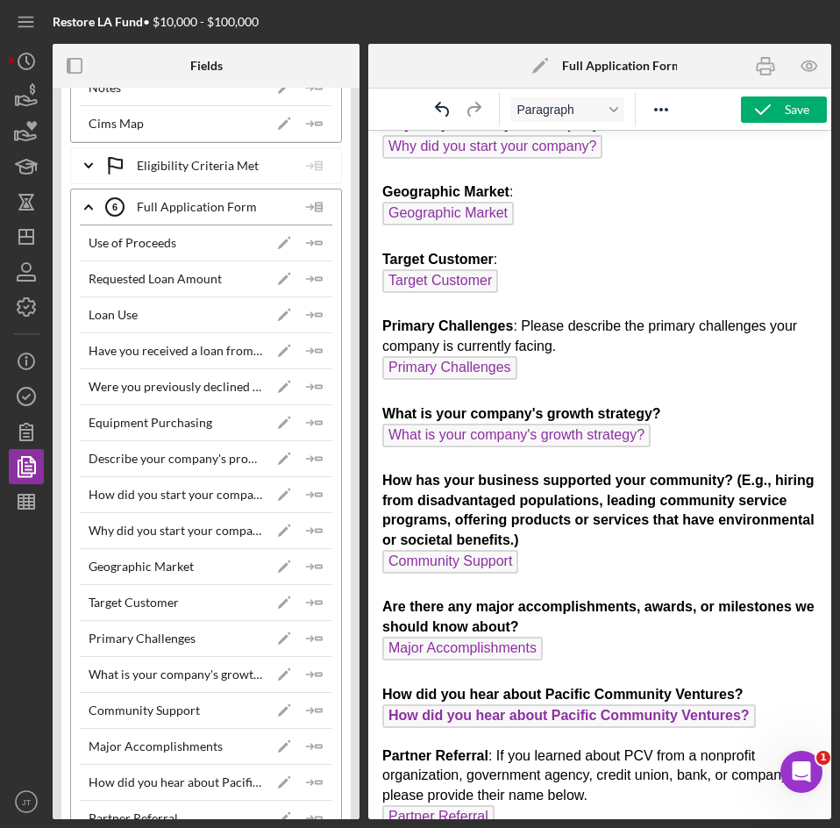
scroll to position [1118, 0]
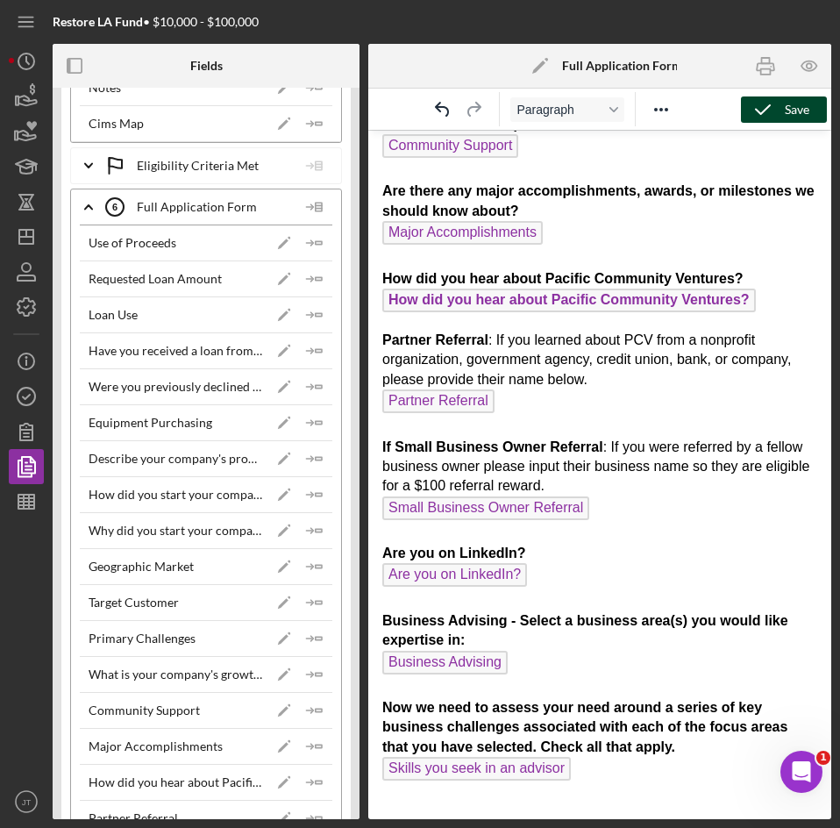
click at [782, 108] on icon "button" at bounding box center [763, 110] width 44 height 44
click at [754, 116] on icon "button" at bounding box center [763, 110] width 44 height 44
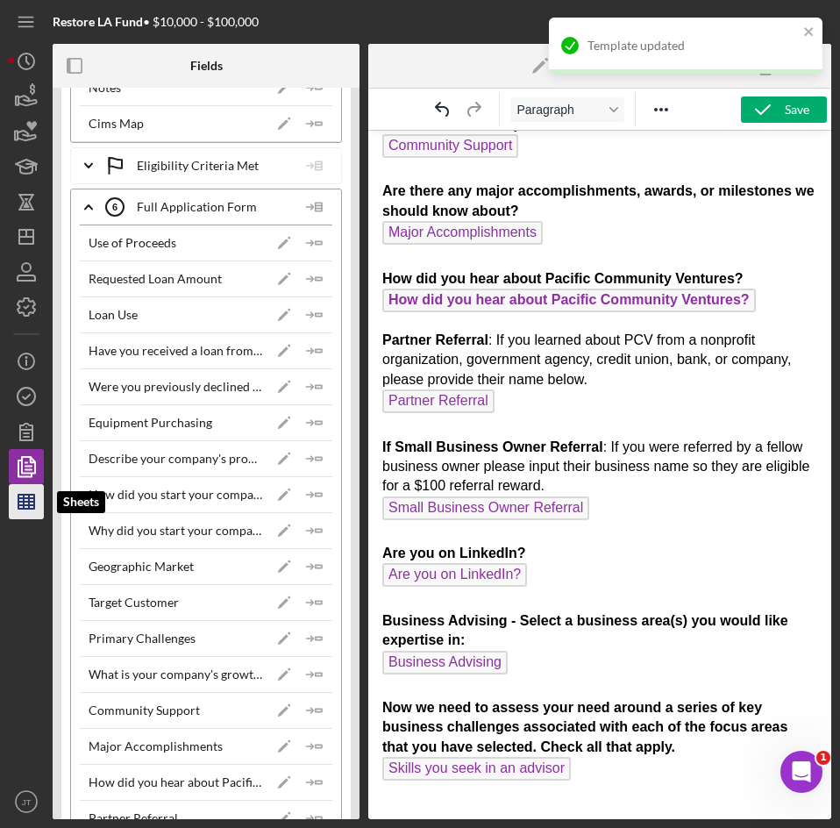
click at [36, 502] on icon "button" at bounding box center [26, 502] width 44 height 44
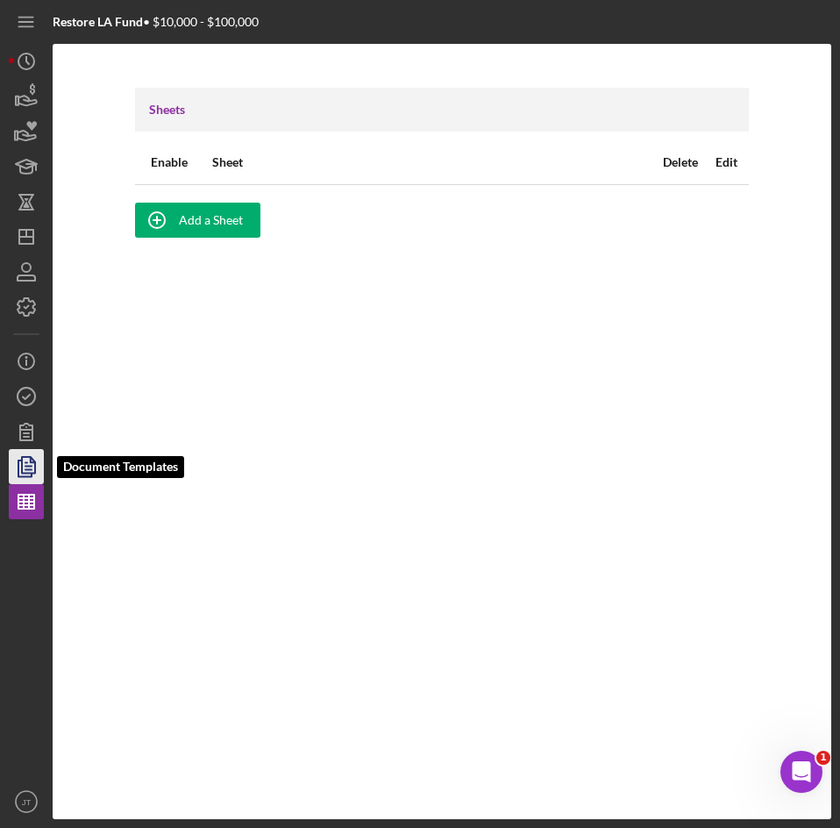
click at [37, 483] on icon "button" at bounding box center [26, 467] width 44 height 44
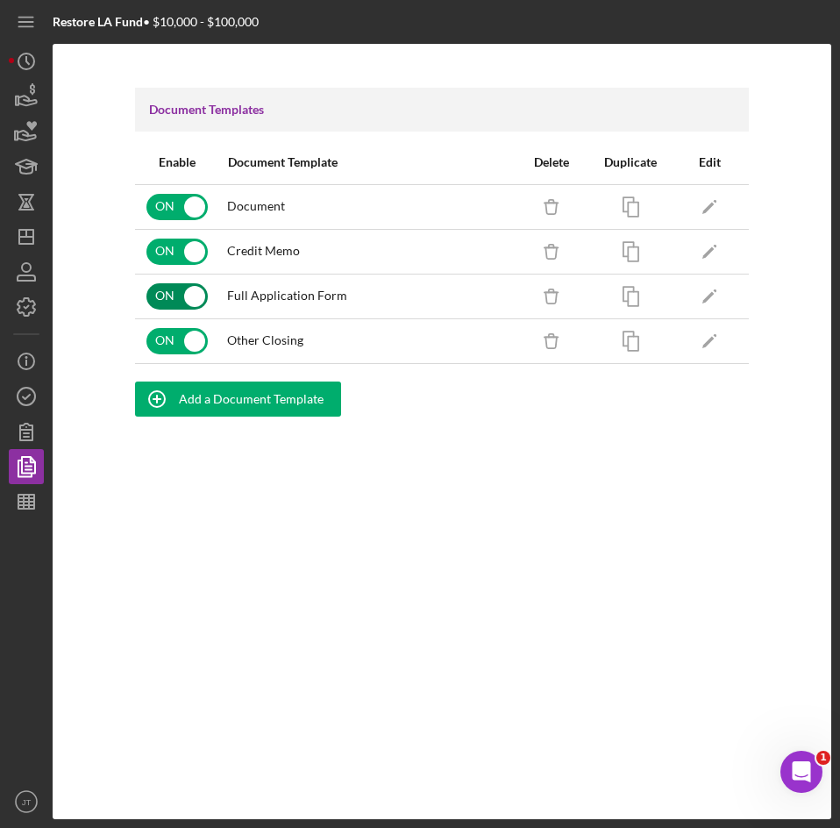
click at [179, 301] on input "checkbox" at bounding box center [176, 296] width 61 height 26
checkbox input "true"
click at [23, 92] on icon "button" at bounding box center [26, 97] width 44 height 44
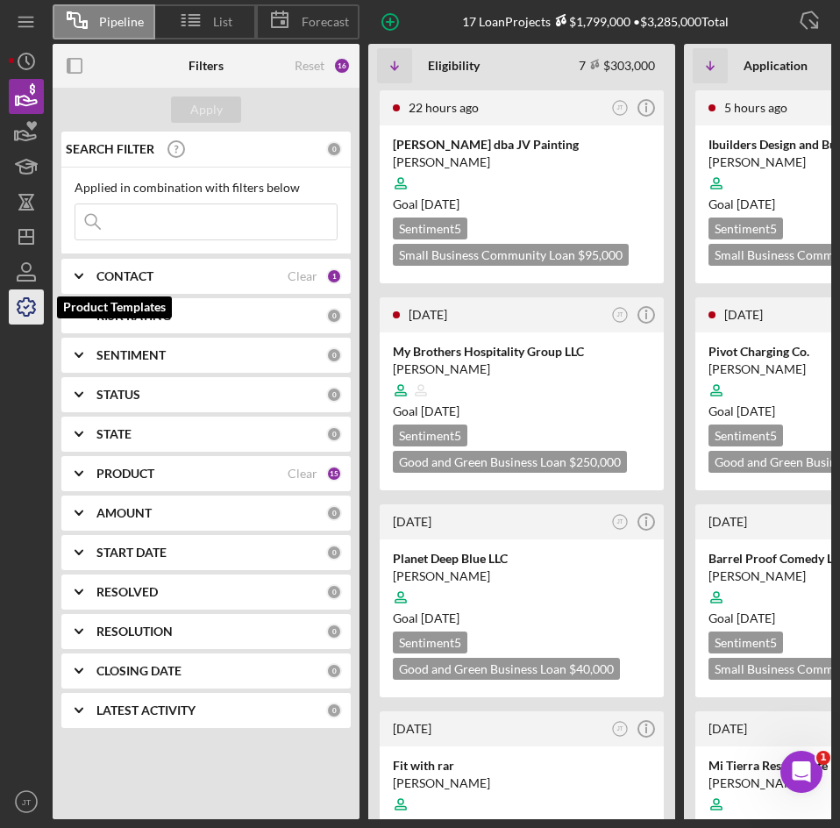
click at [35, 303] on icon "button" at bounding box center [26, 307] width 44 height 44
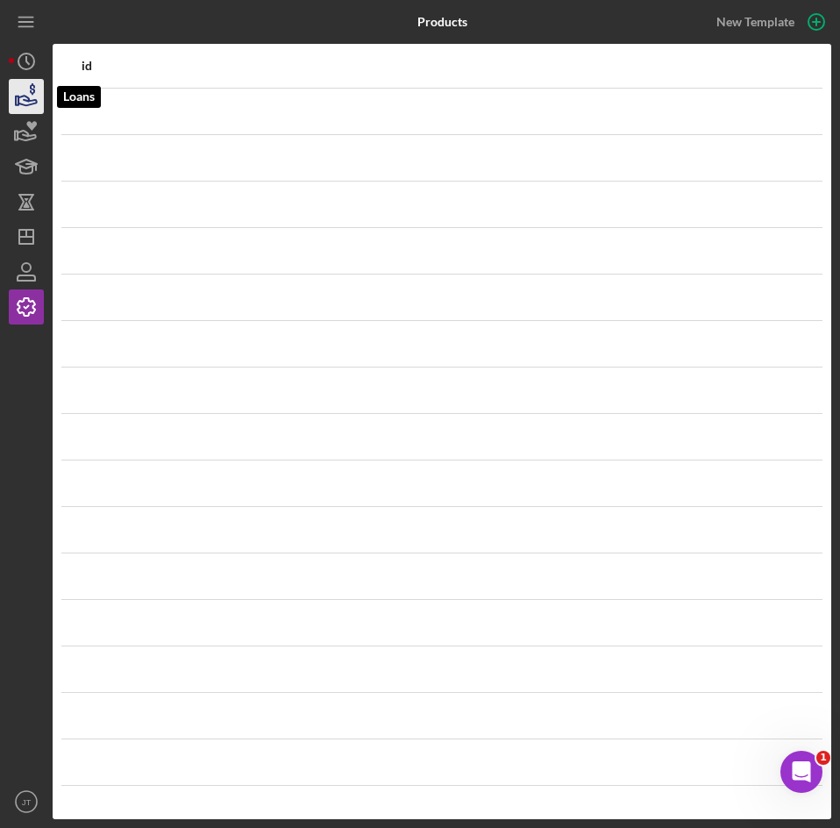
click at [27, 98] on icon "button" at bounding box center [27, 101] width 18 height 10
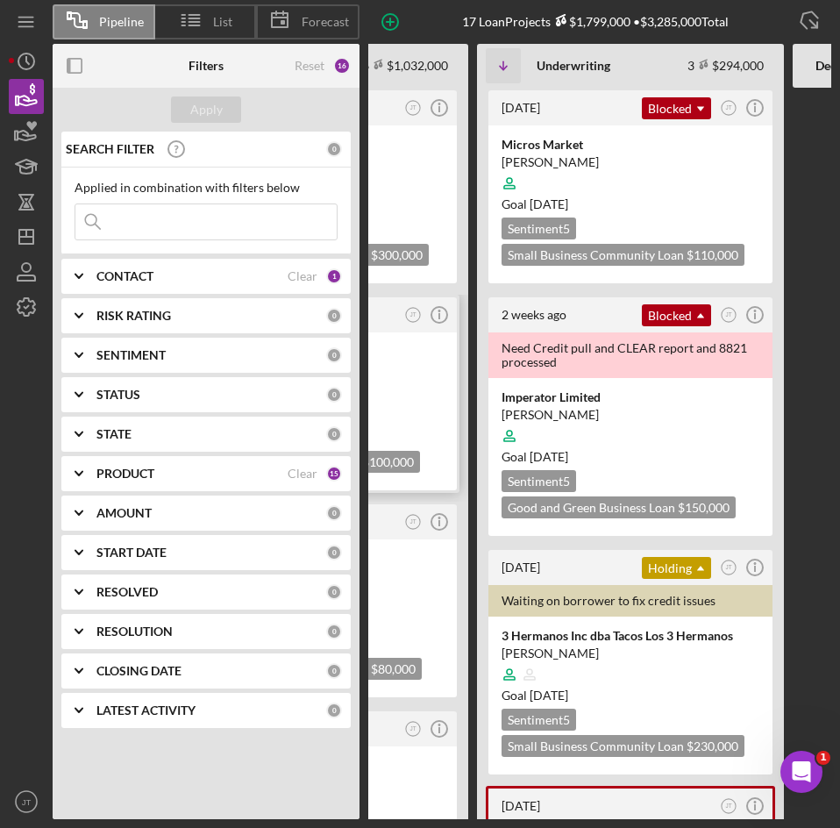
scroll to position [0, 524]
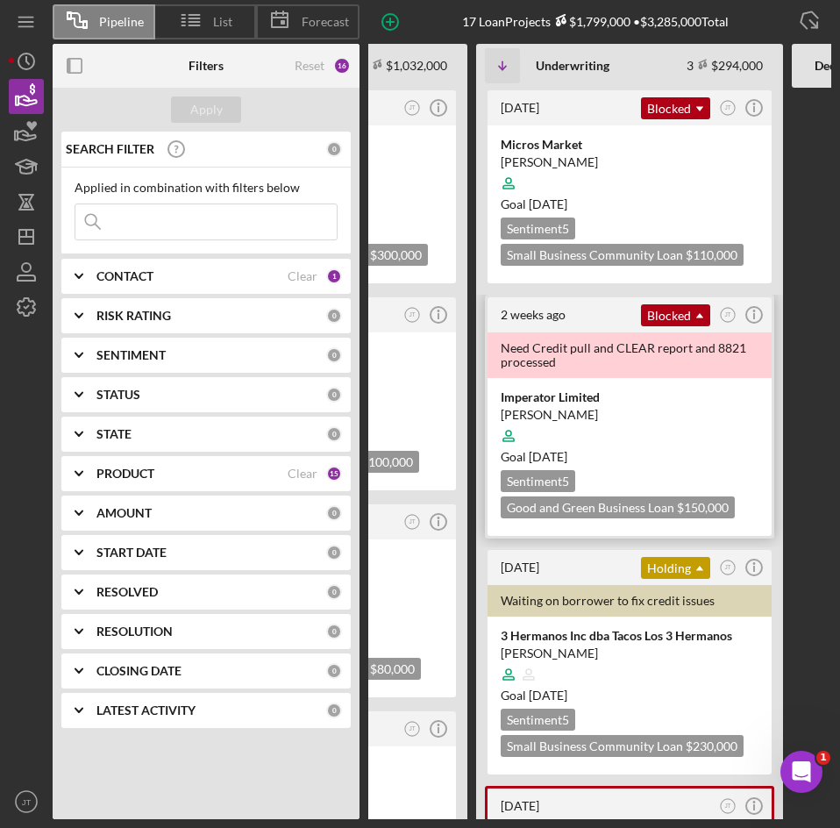
click at [645, 418] on div "[PERSON_NAME]" at bounding box center [630, 415] width 258 height 18
